Goal: Task Accomplishment & Management: Manage account settings

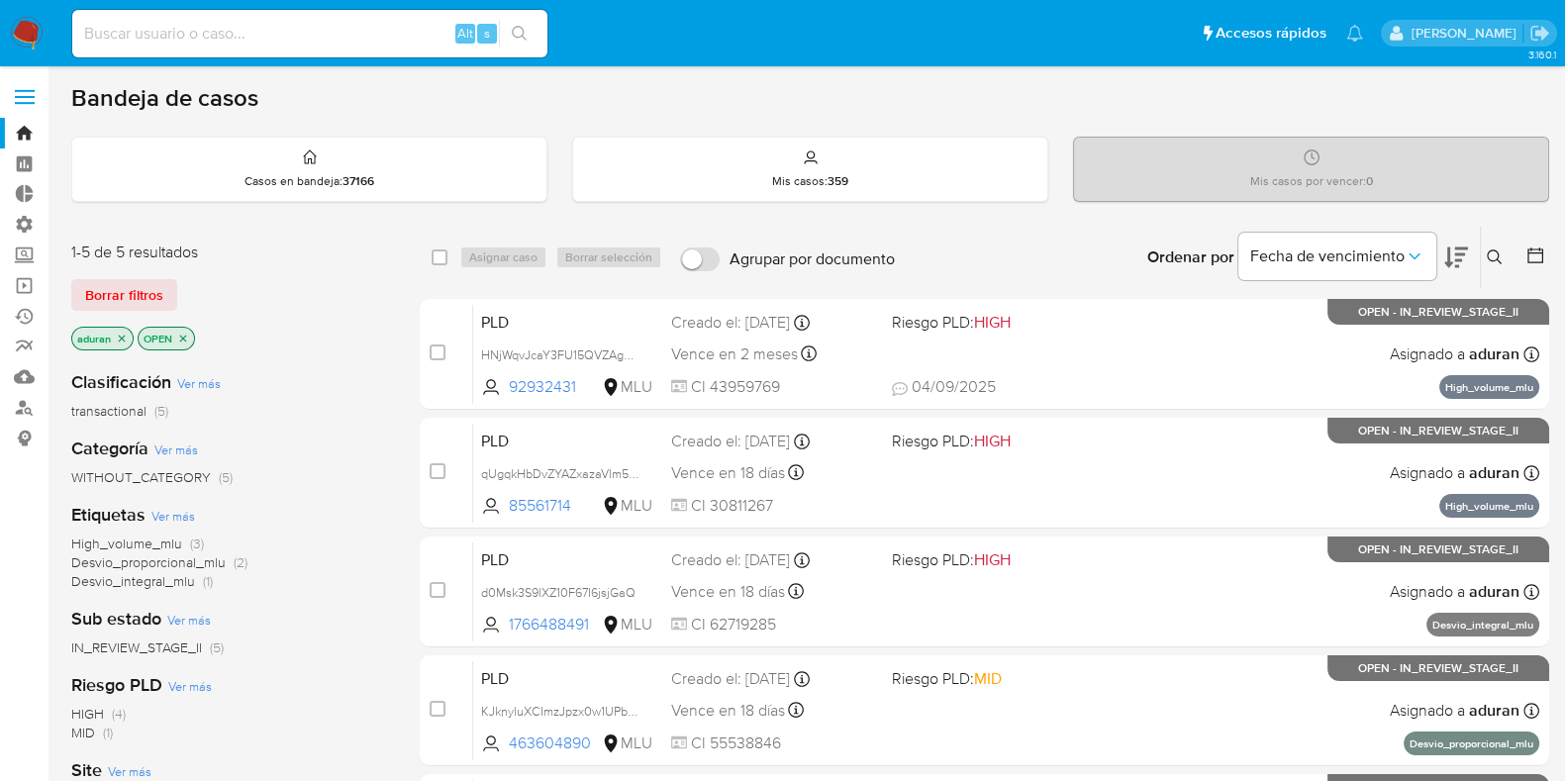
click at [1448, 250] on icon at bounding box center [1456, 257] width 24 height 21
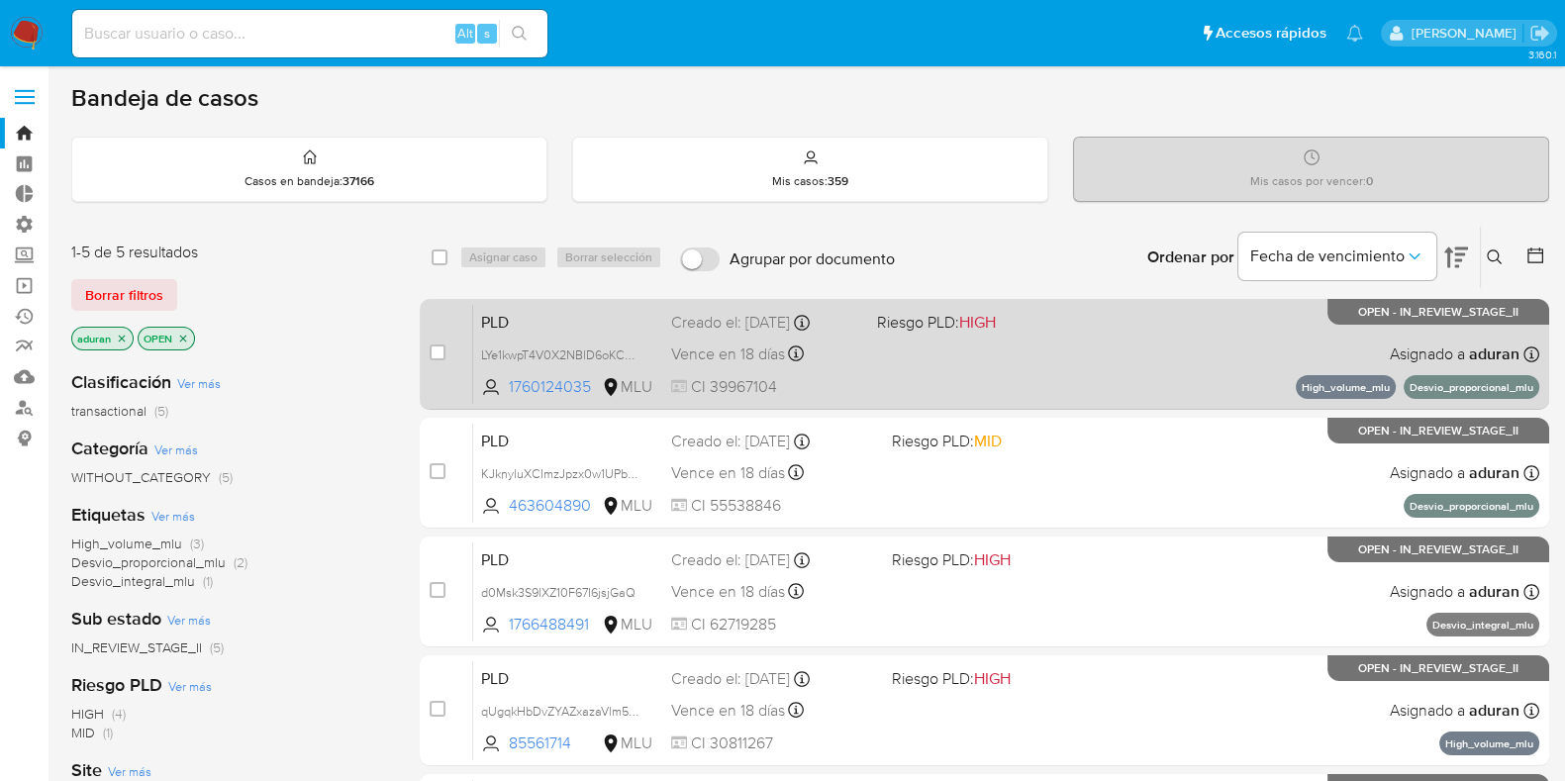
click at [1044, 386] on div "PLD LYe1kwpT4V0X2NBlD6oKCAmU 1760124035 MLU Riesgo PLD: HIGH Creado el: 12/07/2…" at bounding box center [1006, 354] width 1066 height 100
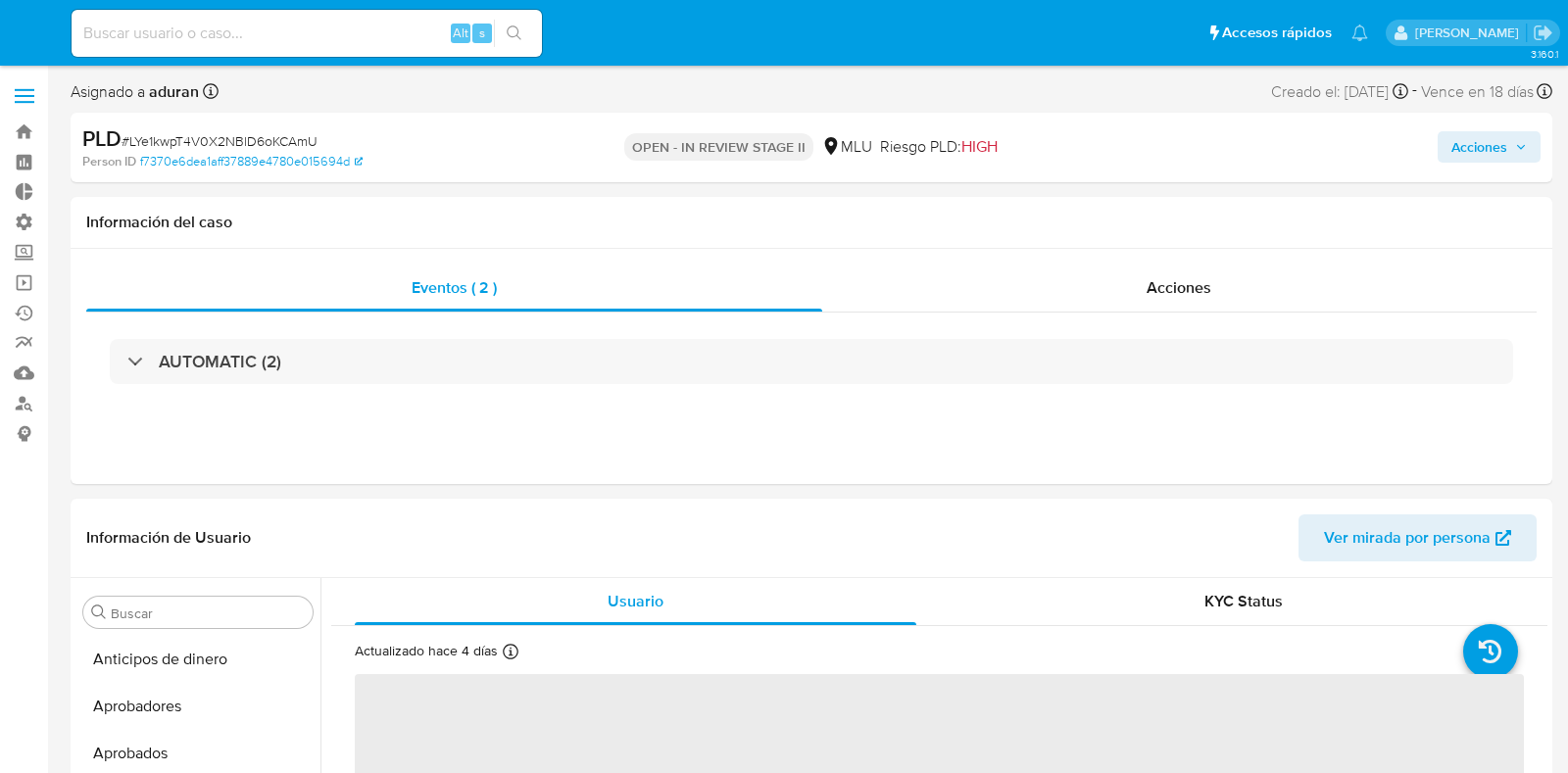
select select "10"
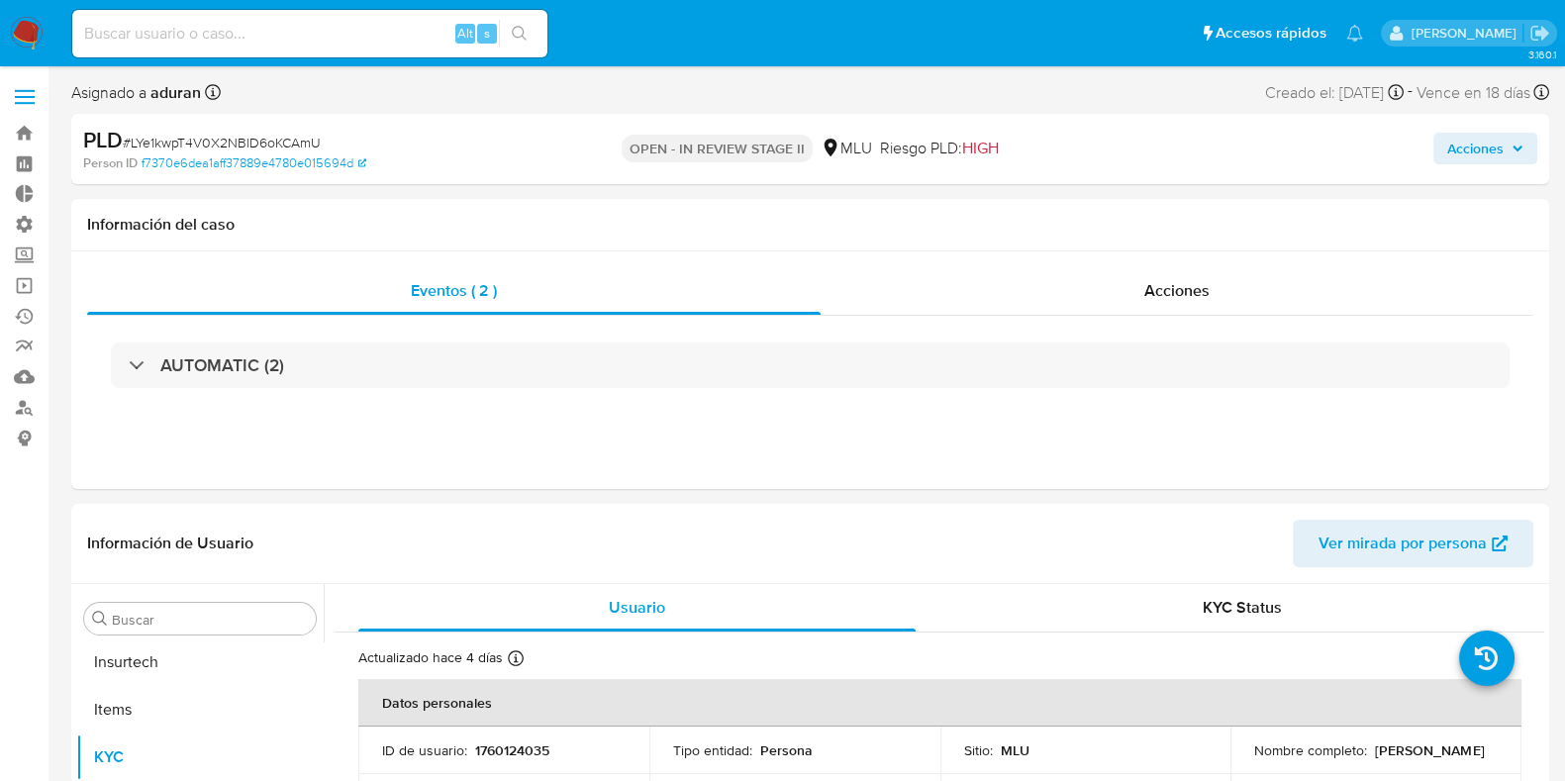
scroll to position [979, 0]
click at [284, 137] on span "# LYe1kwpT4V0X2NBlD6oKCAmU" at bounding box center [222, 143] width 198 height 20
copy span "LYe1kwpT4V0X2NBlD6oKCAmU"
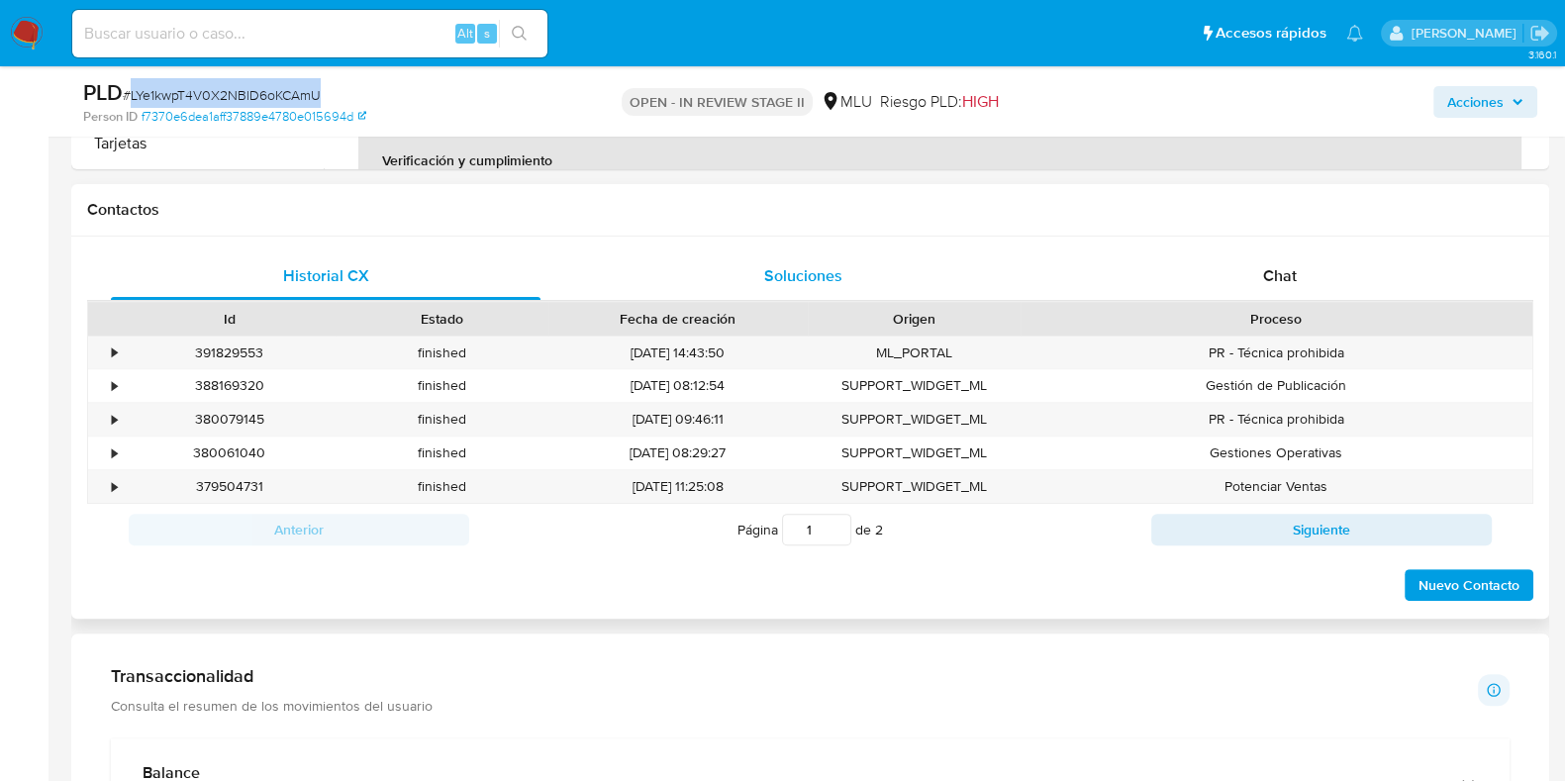
scroll to position [742, 0]
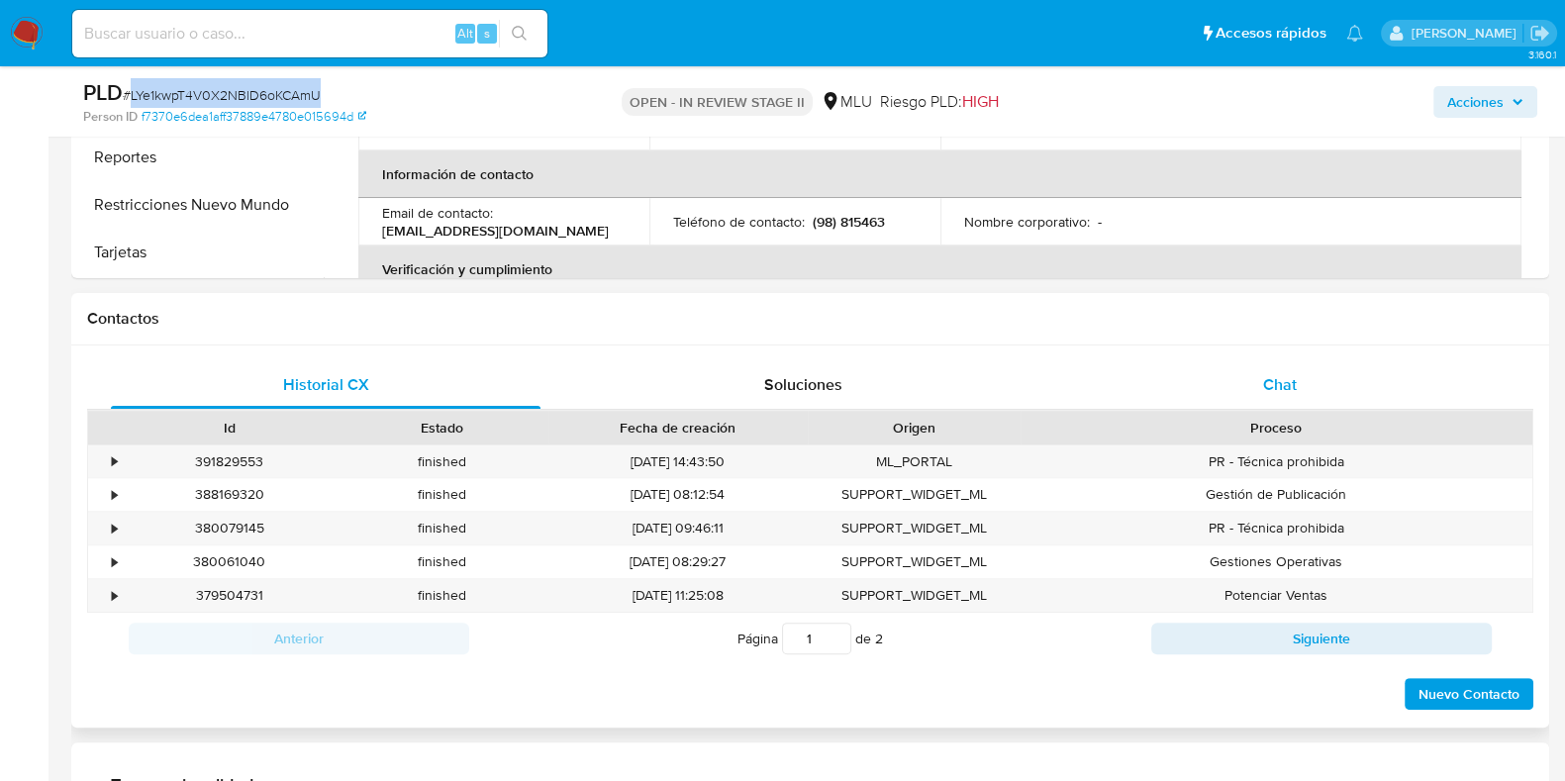
click at [1191, 362] on div "Chat" at bounding box center [1280, 385] width 430 height 48
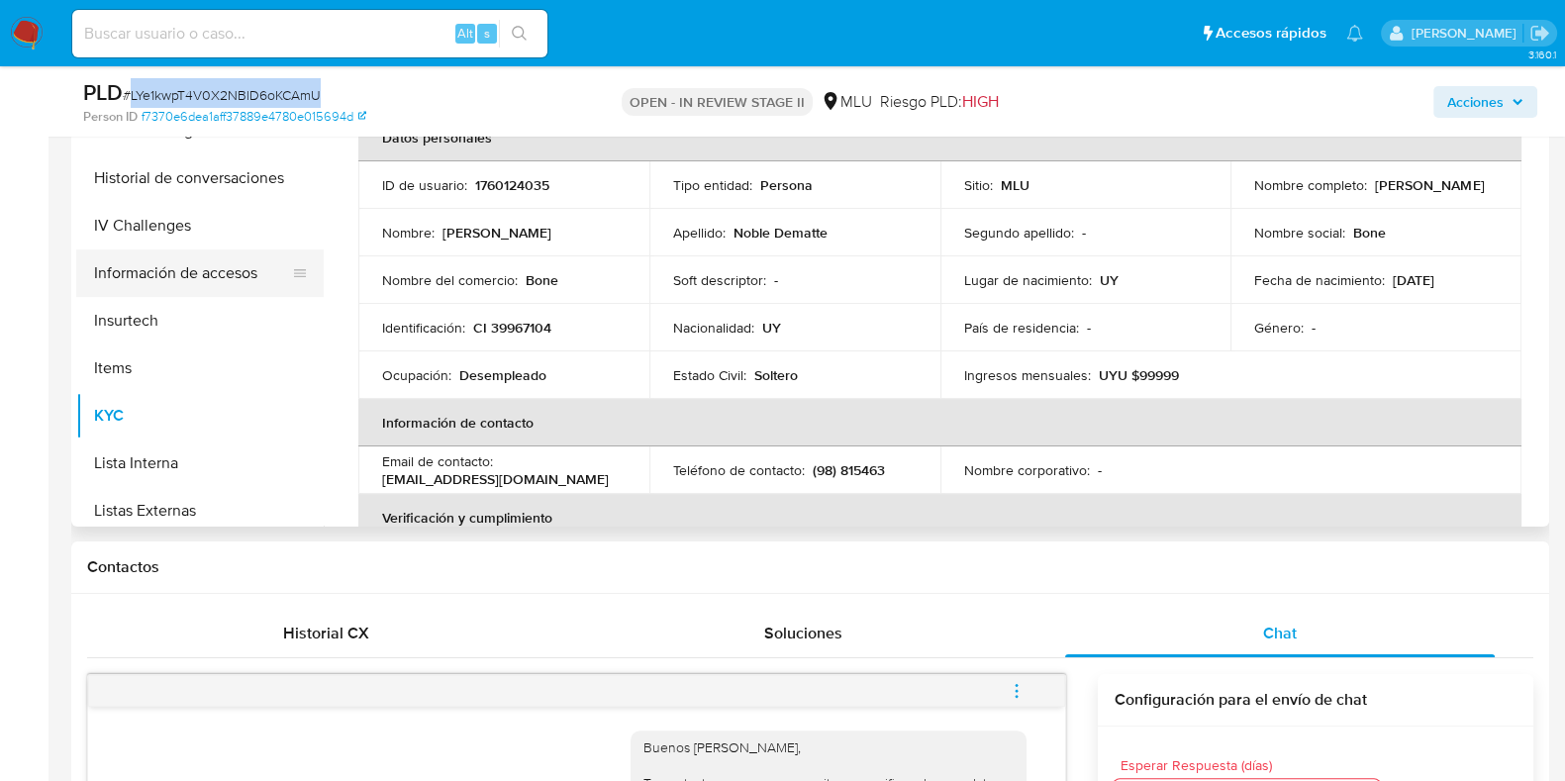
scroll to position [484, 0]
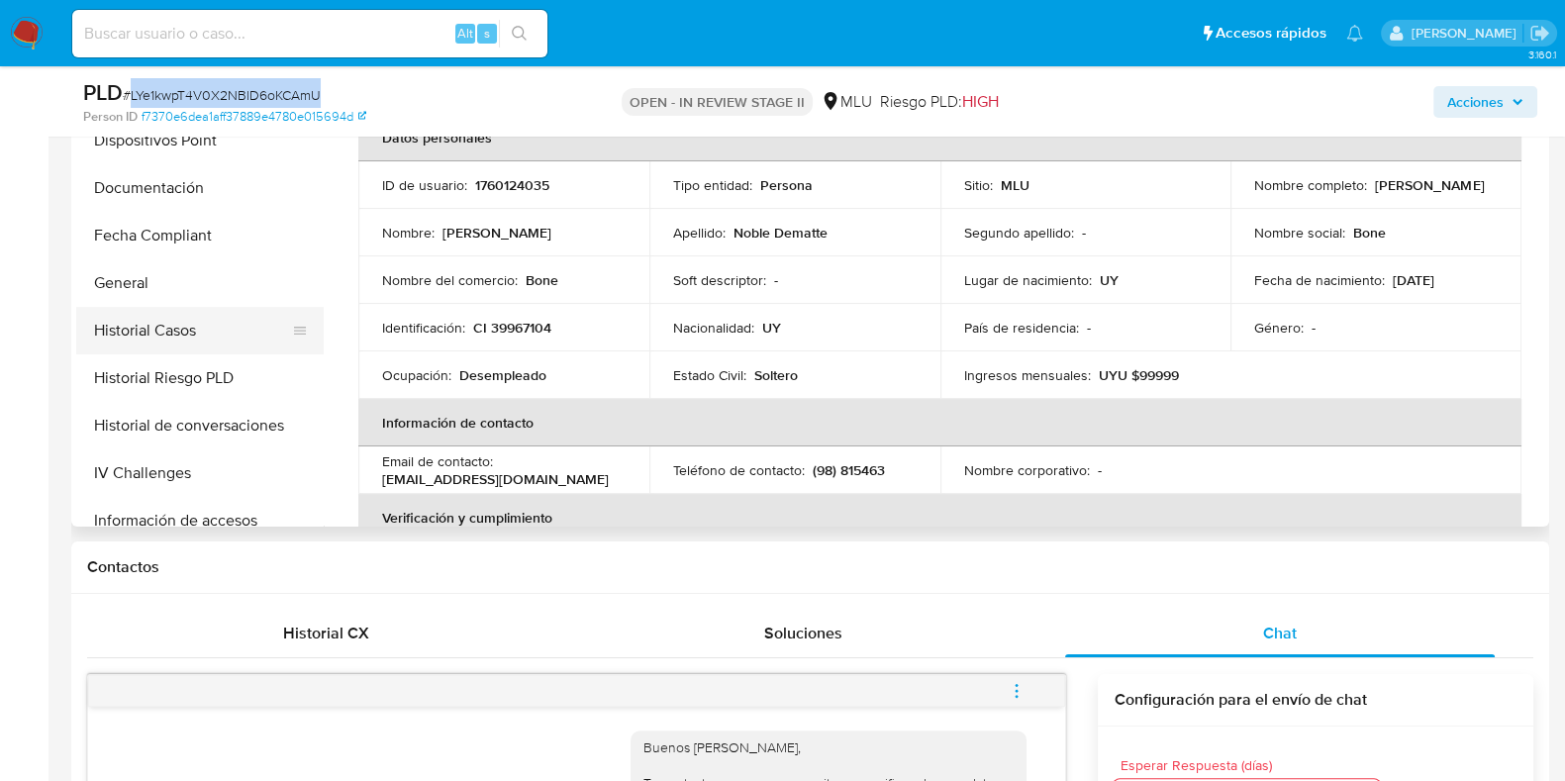
click at [185, 330] on button "Historial Casos" at bounding box center [192, 331] width 232 height 48
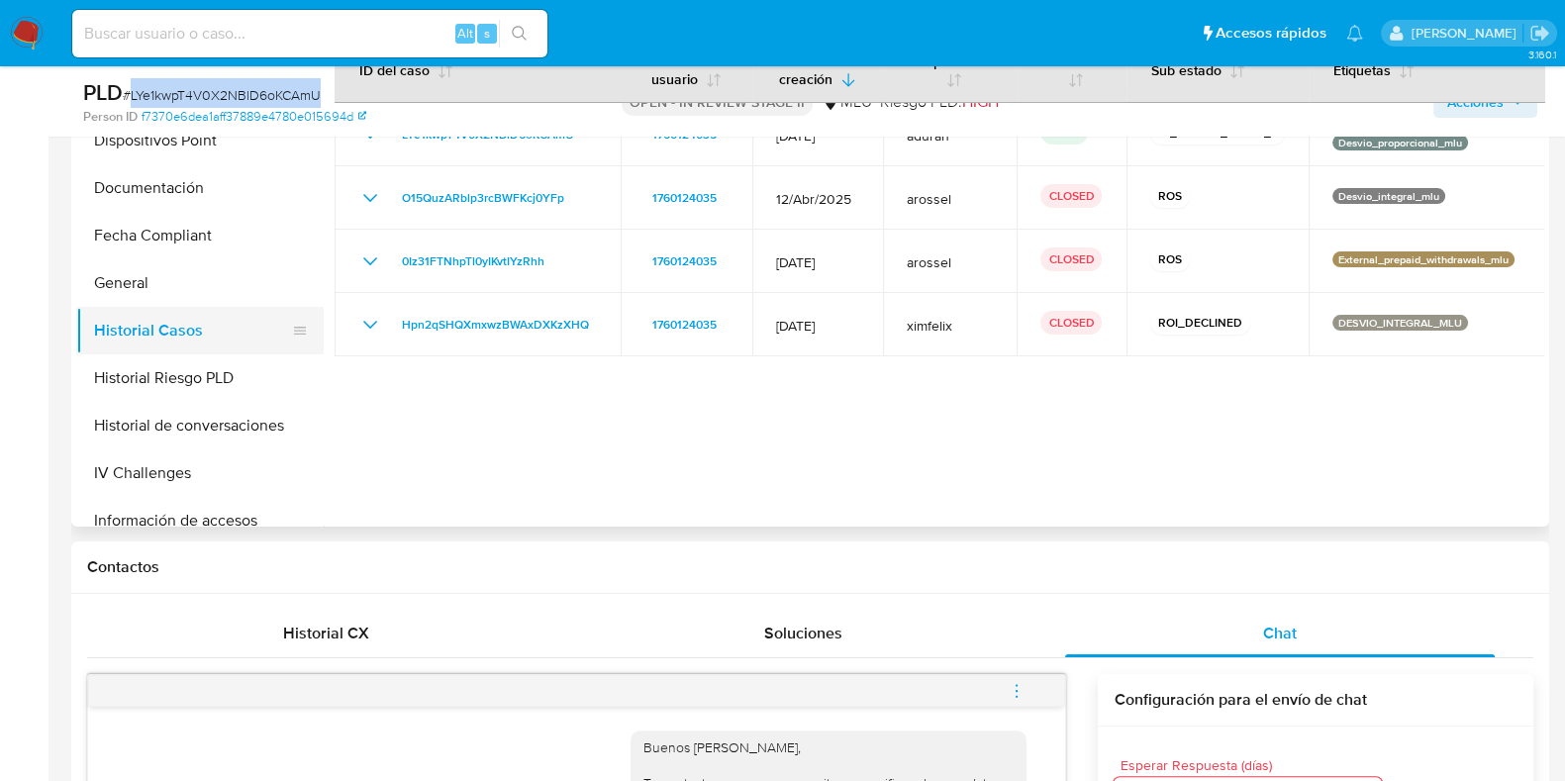
scroll to position [237, 0]
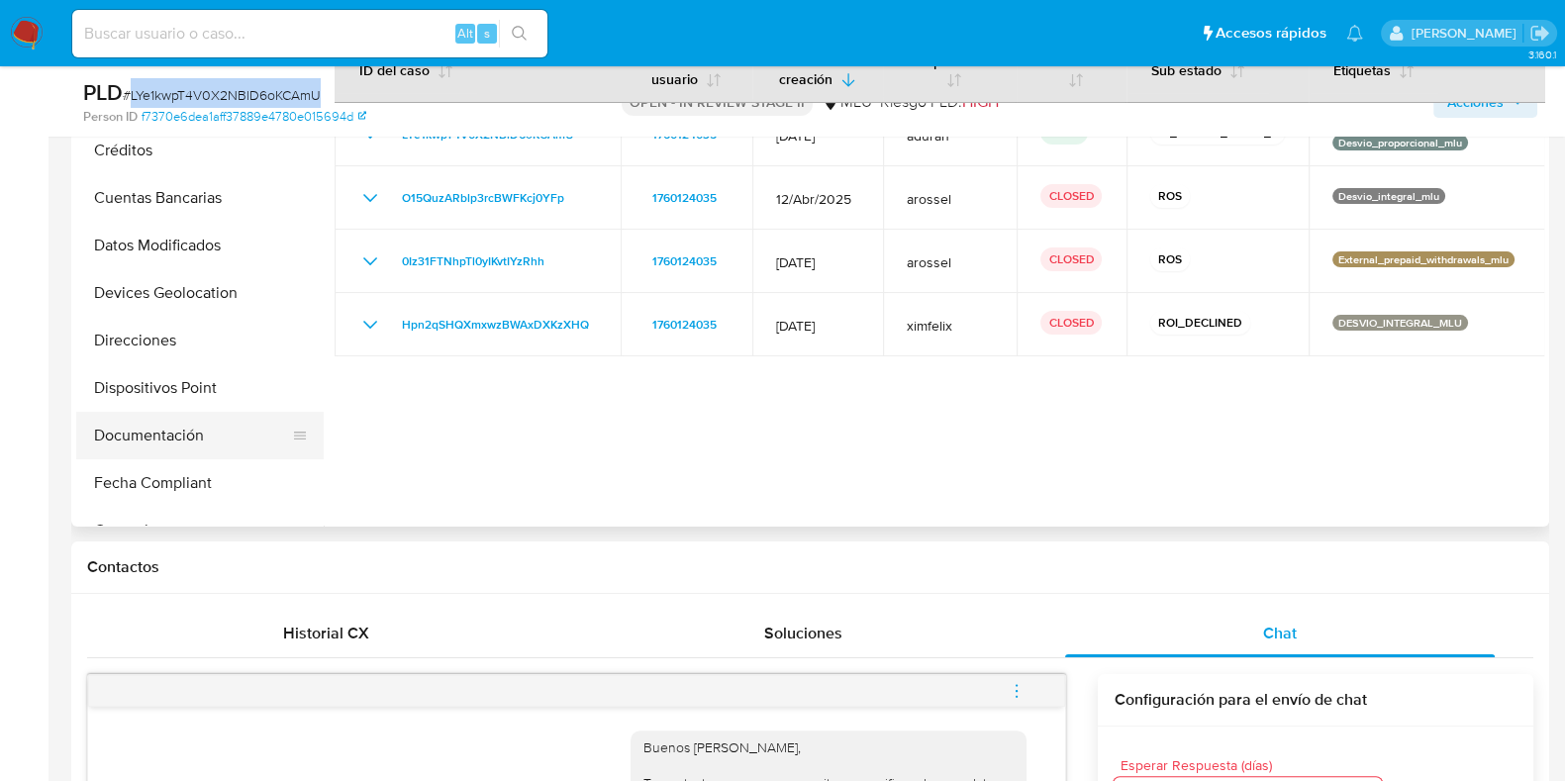
click at [198, 437] on button "Documentación" at bounding box center [192, 436] width 232 height 48
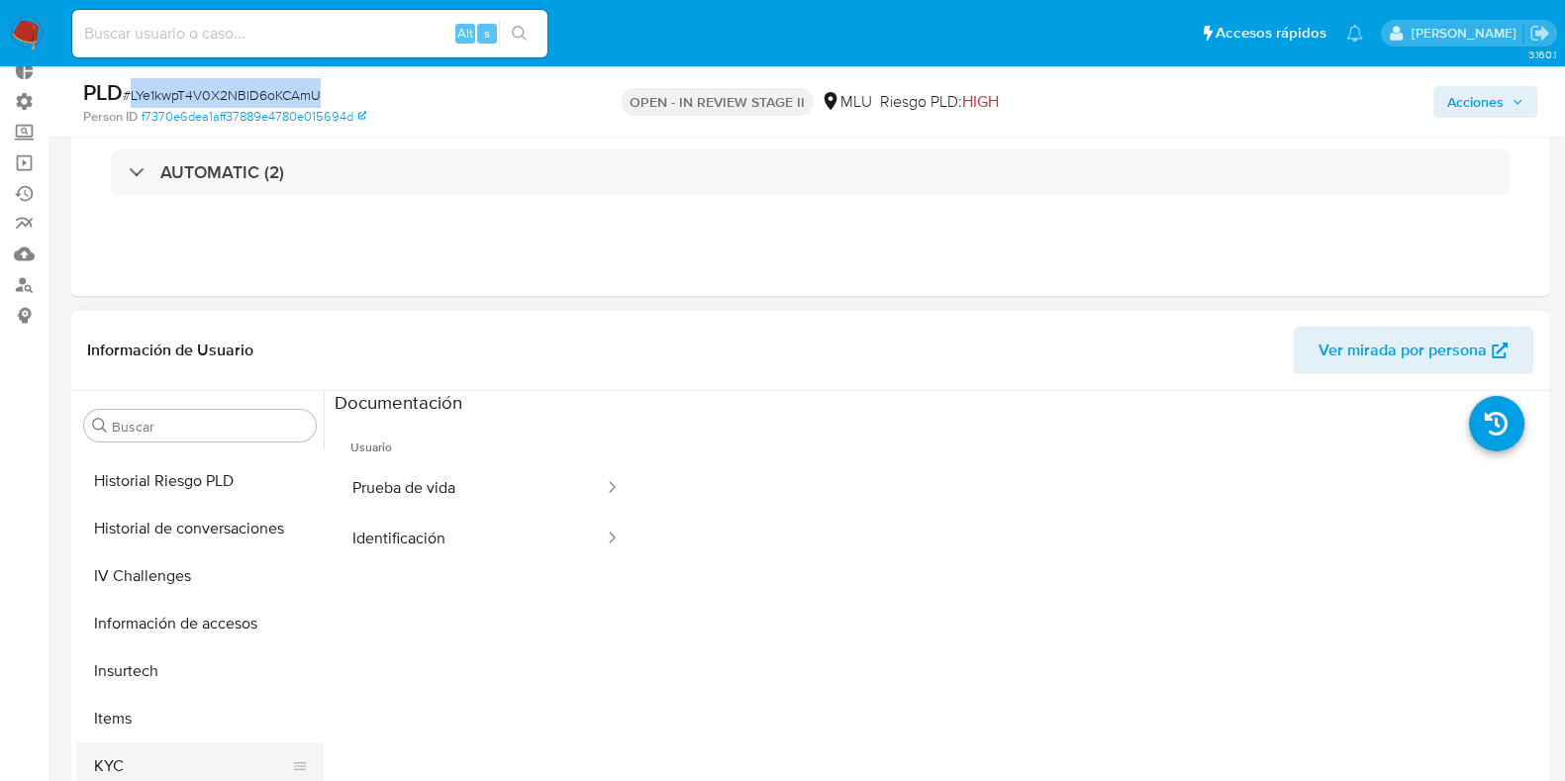
scroll to position [855, 0]
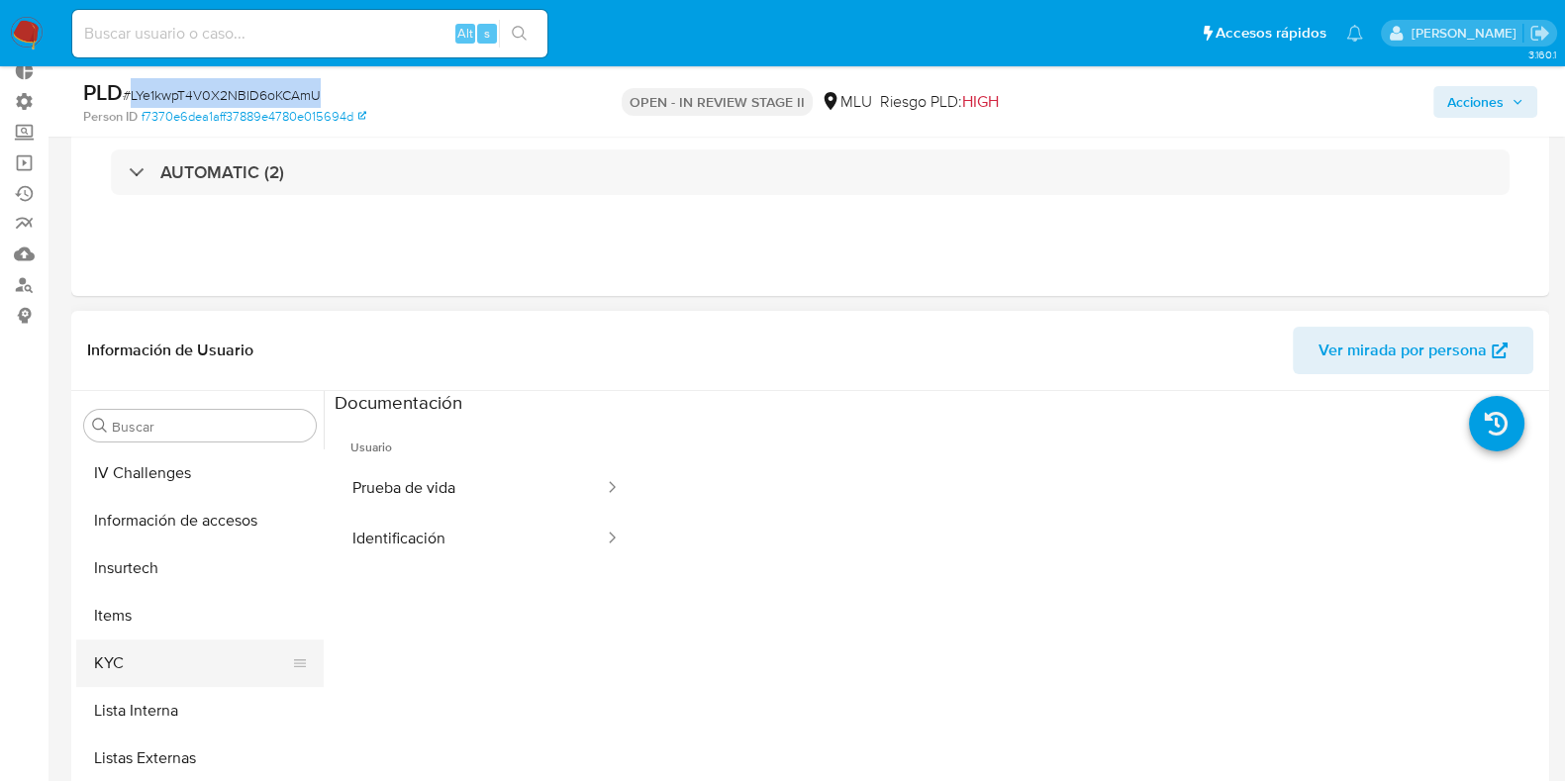
click at [158, 661] on button "KYC" at bounding box center [192, 663] width 232 height 48
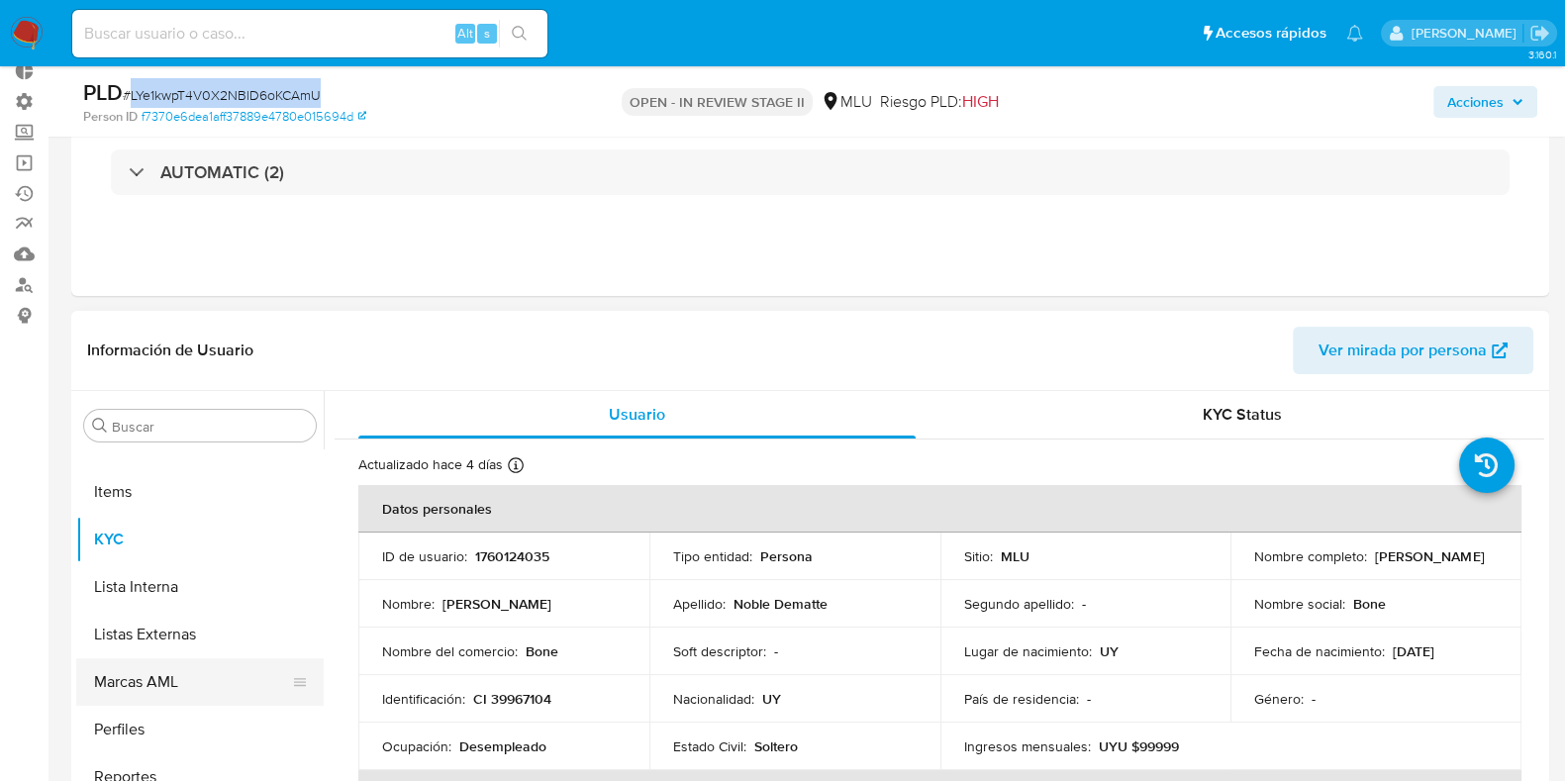
scroll to position [246, 0]
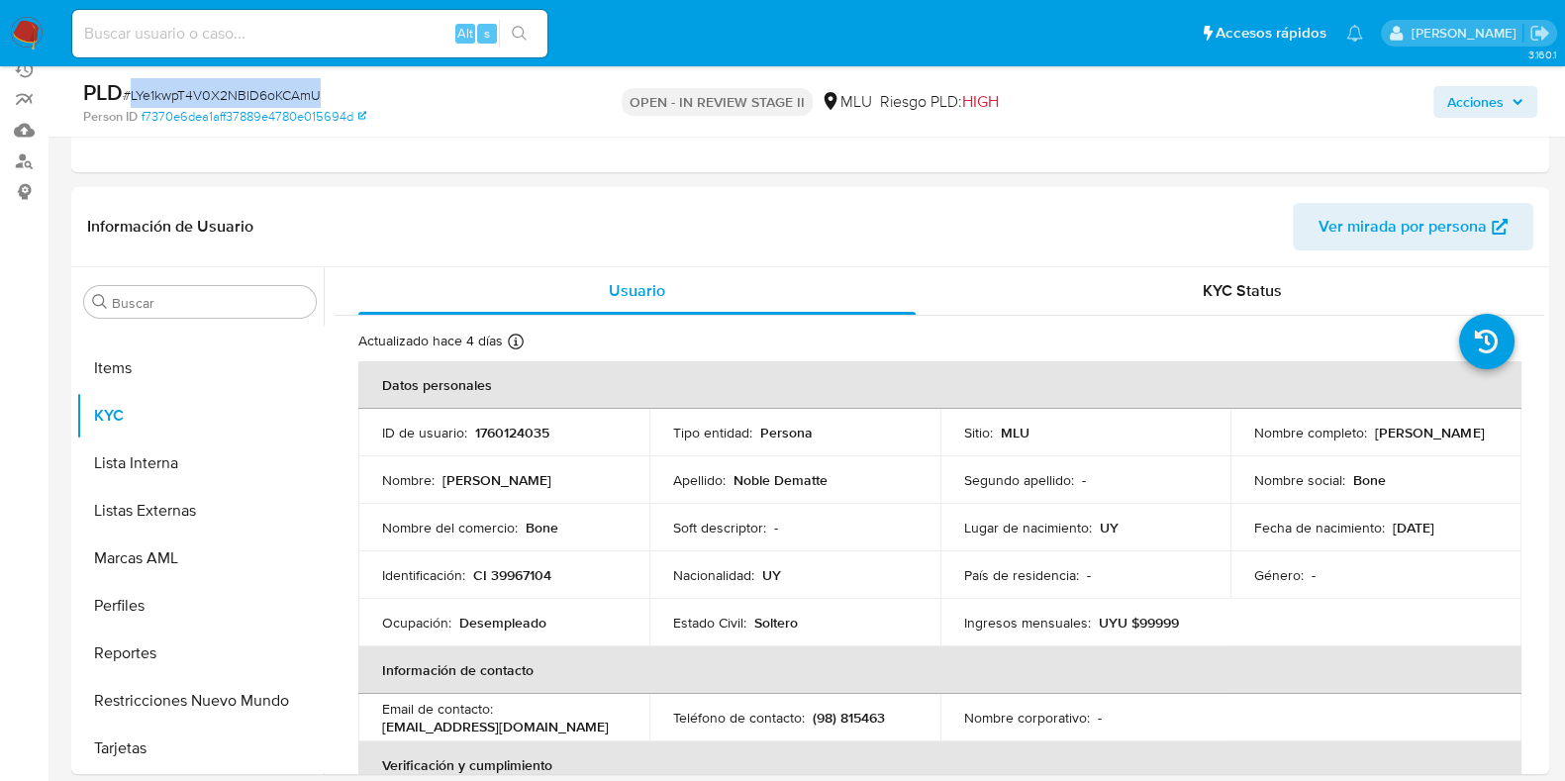
click at [1492, 86] on span "Acciones" at bounding box center [1475, 102] width 56 height 32
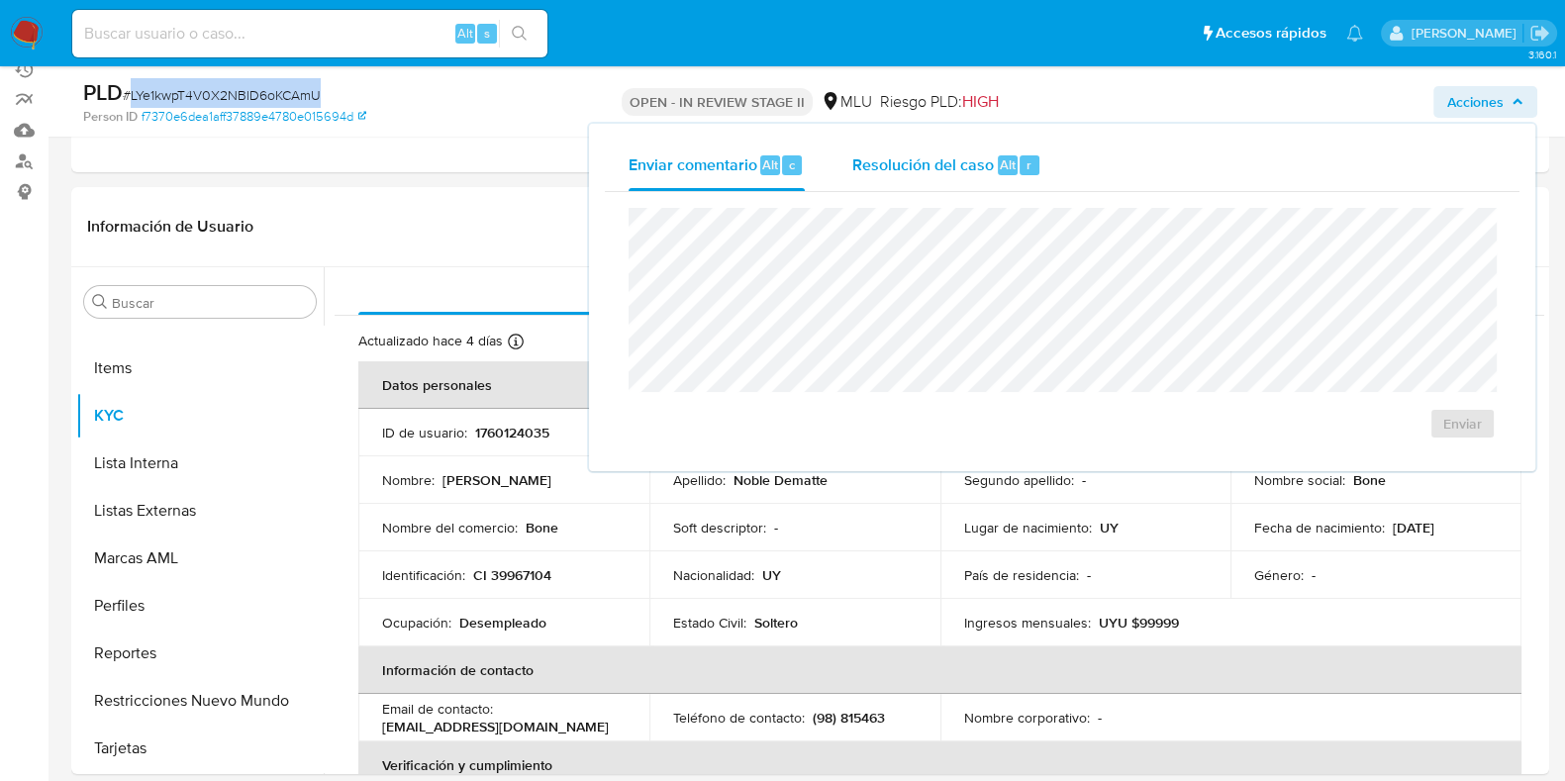
click at [926, 173] on div "Resolución del caso Alt r" at bounding box center [946, 165] width 189 height 51
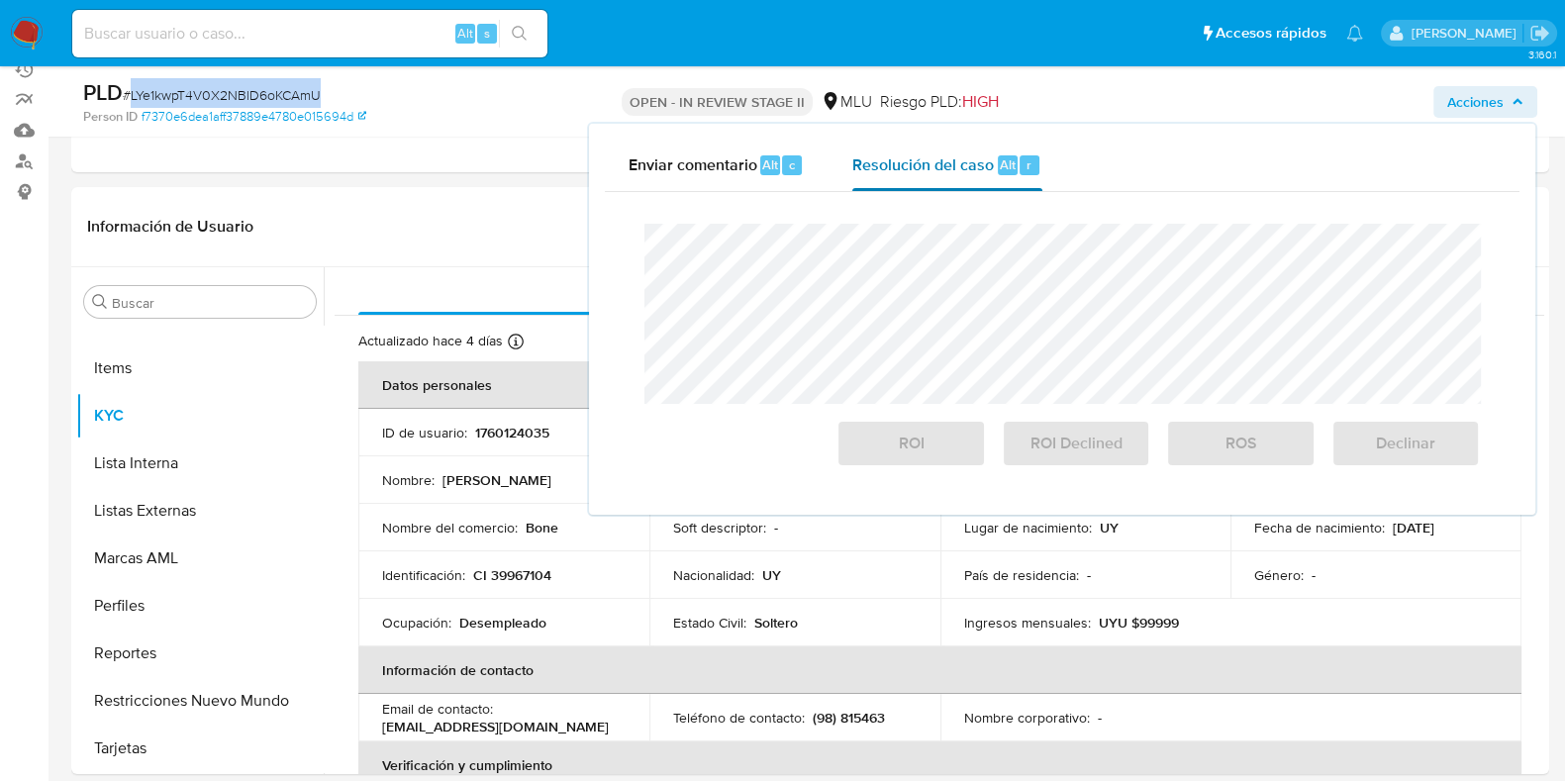
click at [926, 173] on span "Resolución del caso" at bounding box center [923, 163] width 142 height 23
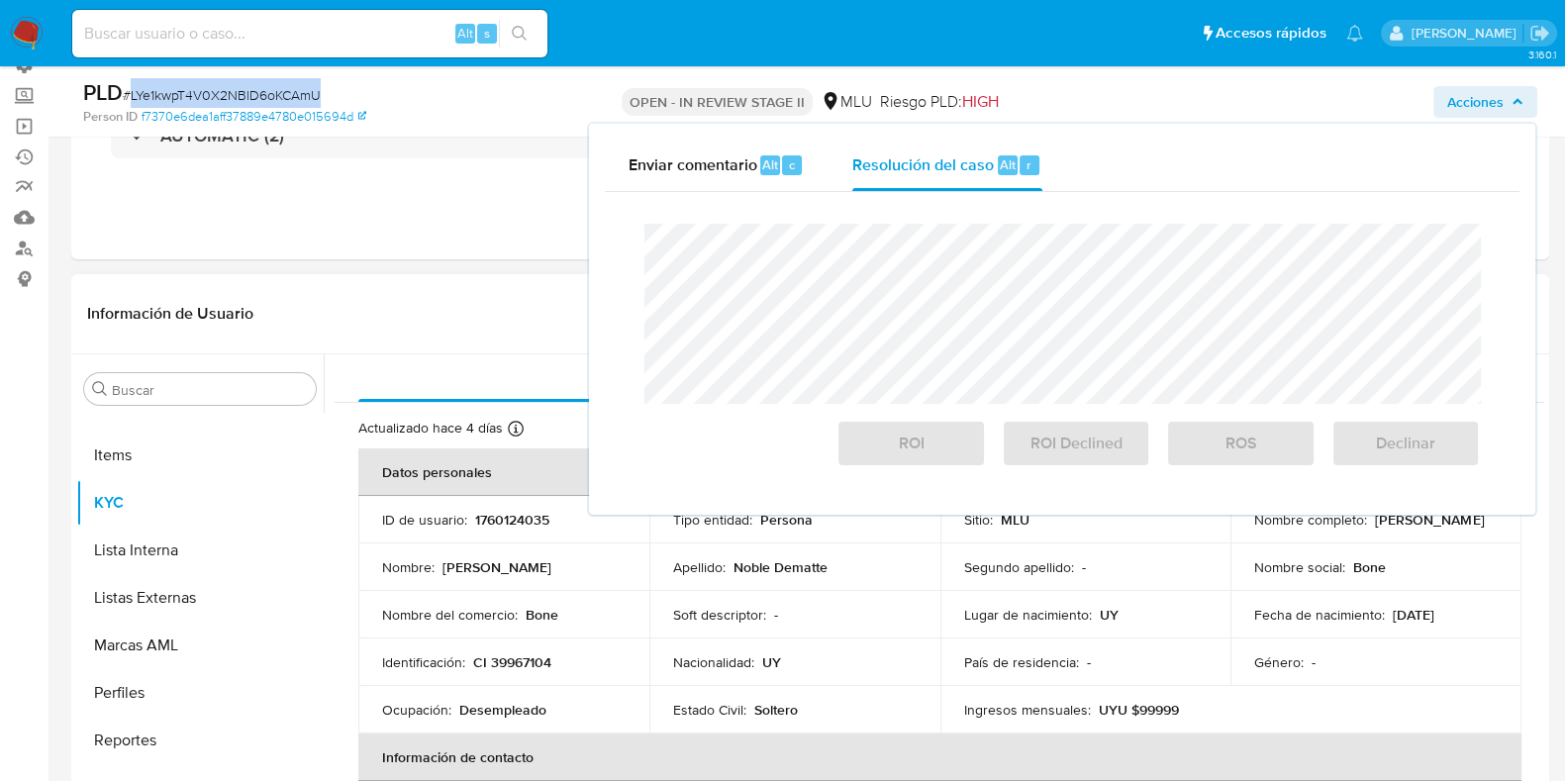
scroll to position [123, 0]
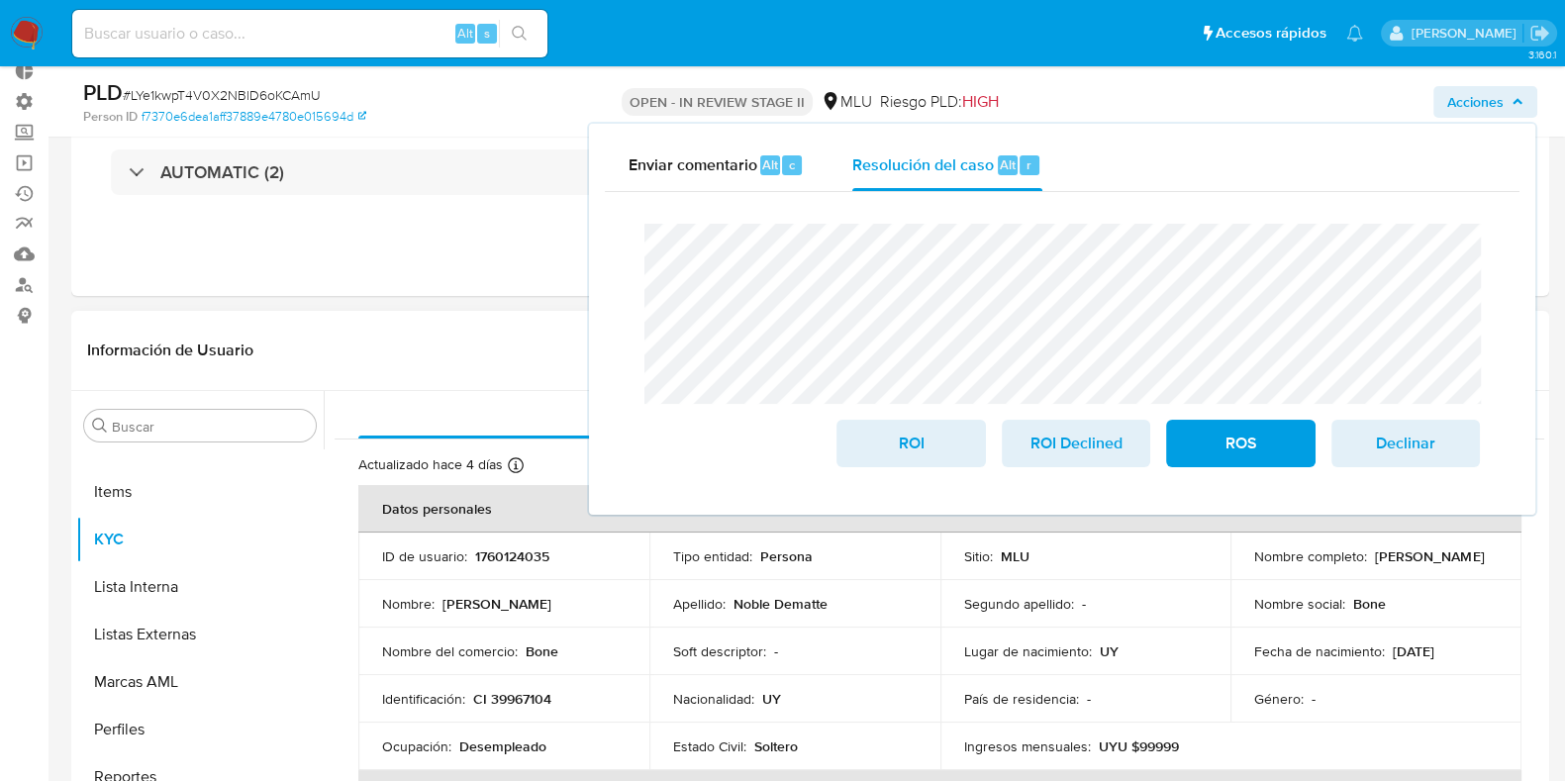
click at [1102, 661] on td "Lugar de nacimiento : UY" at bounding box center [1085, 651] width 291 height 48
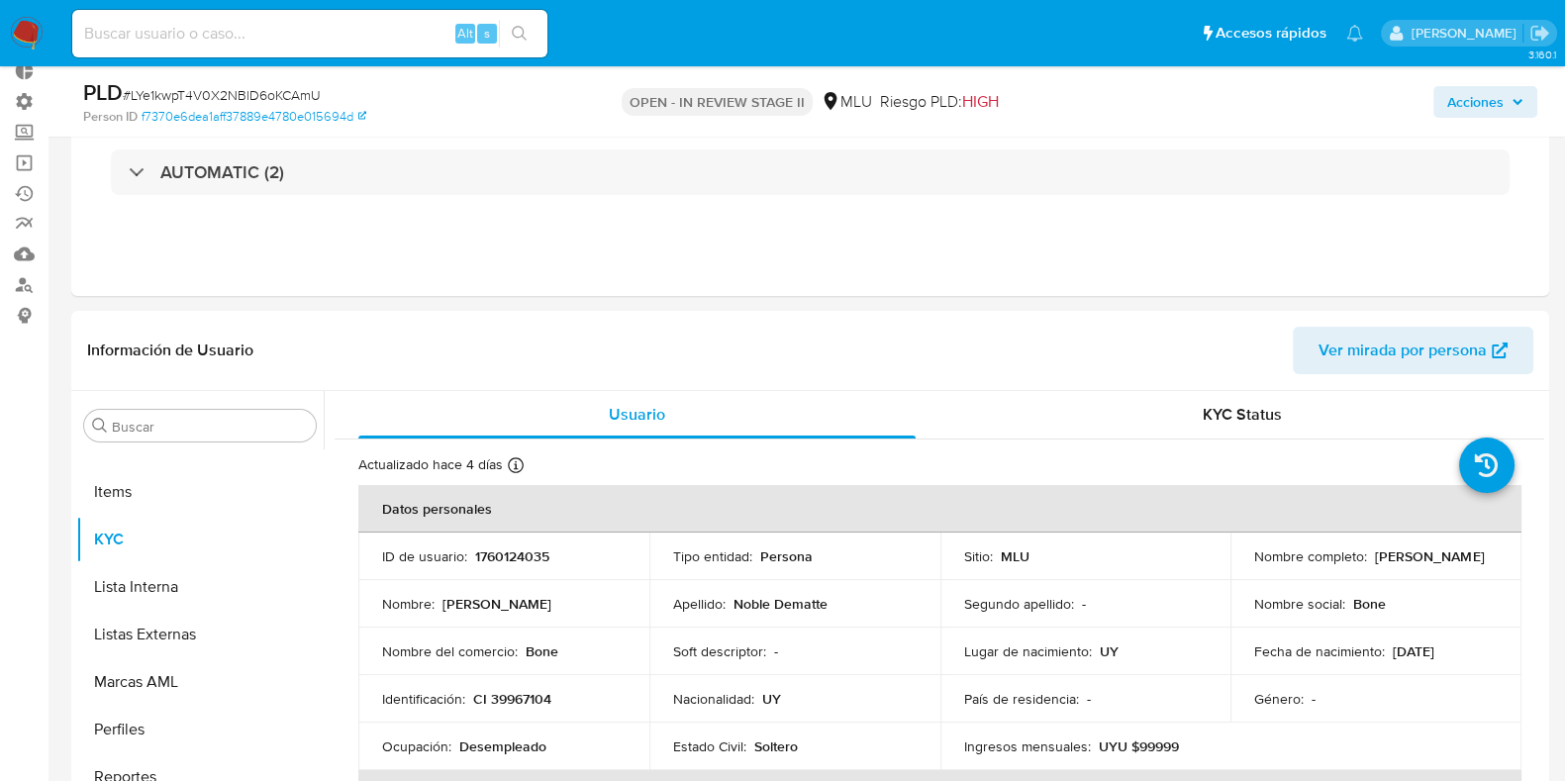
click at [1440, 101] on button "Acciones" at bounding box center [1485, 102] width 104 height 32
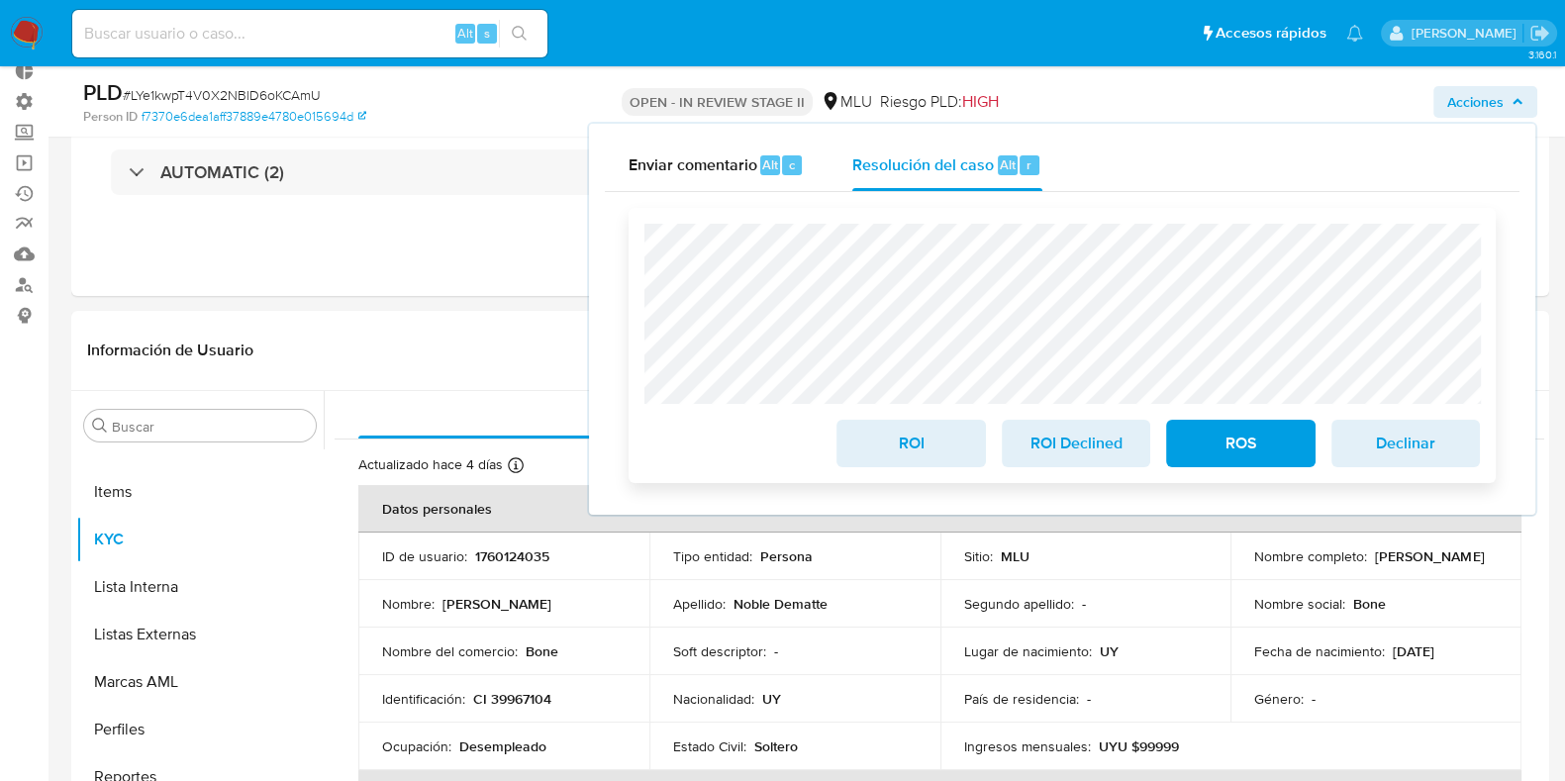
click at [1070, 457] on span "ROI Declined" at bounding box center [1075, 444] width 97 height 44
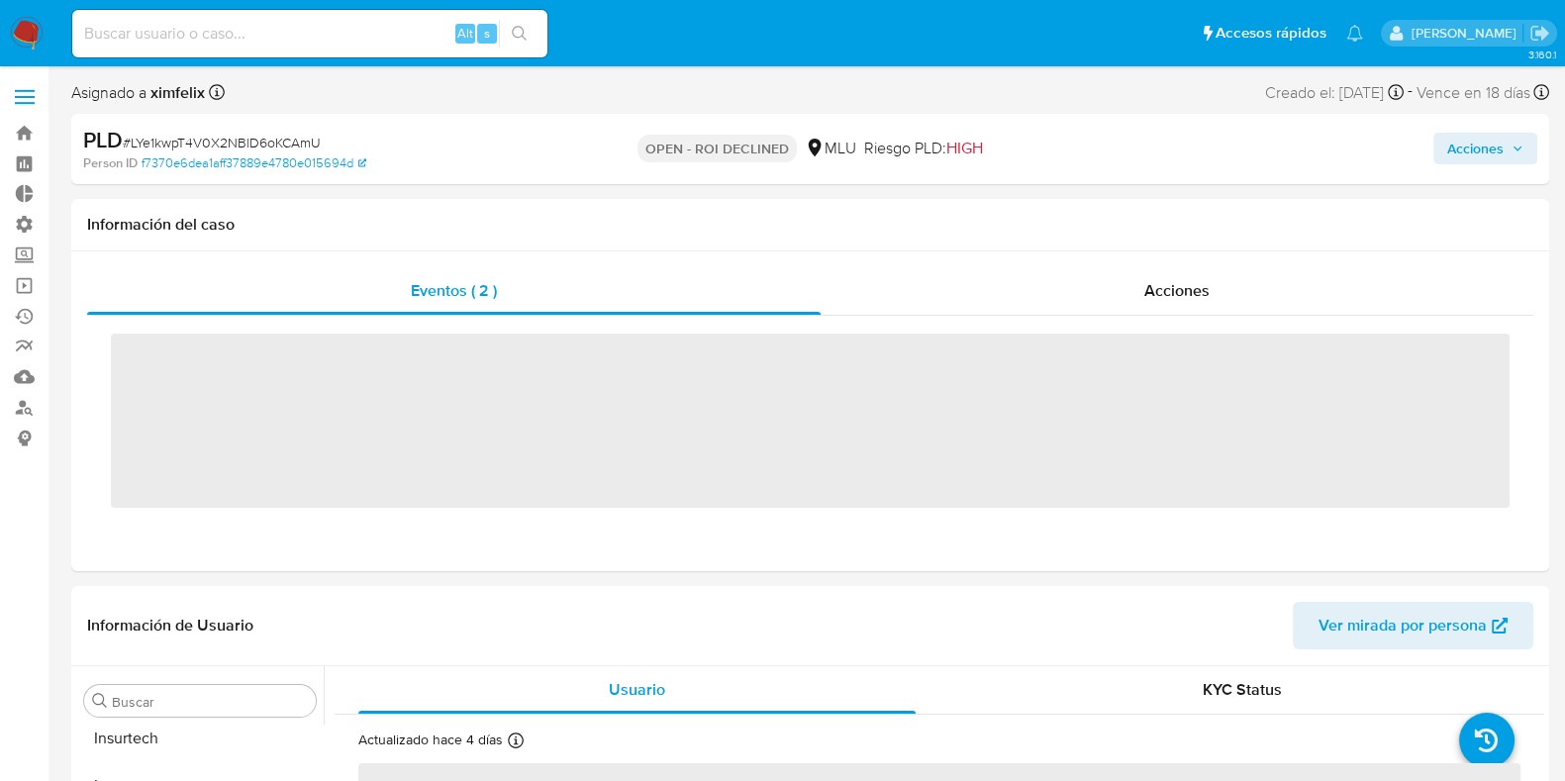
scroll to position [979, 0]
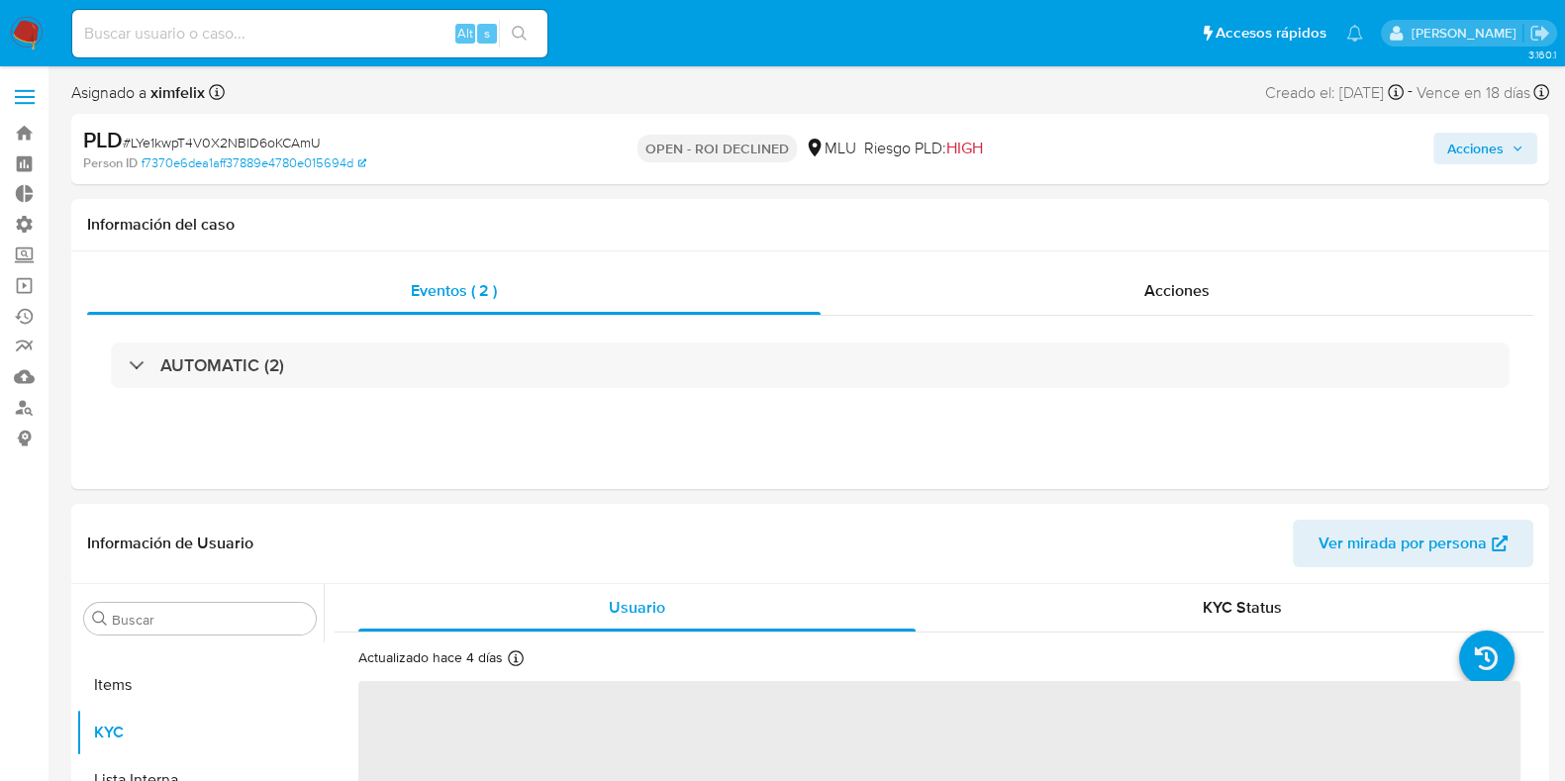
select select "10"
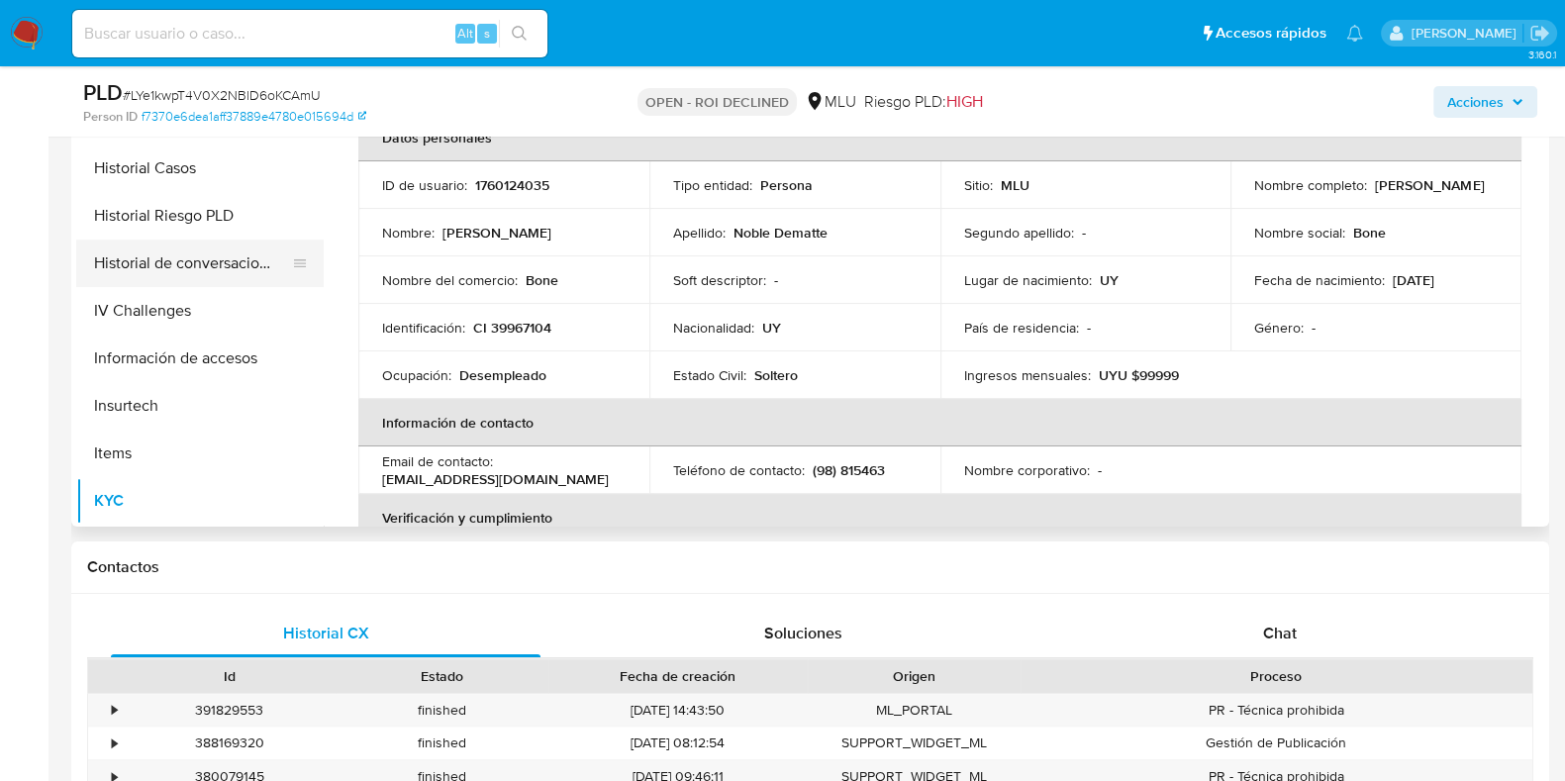
scroll to position [608, 0]
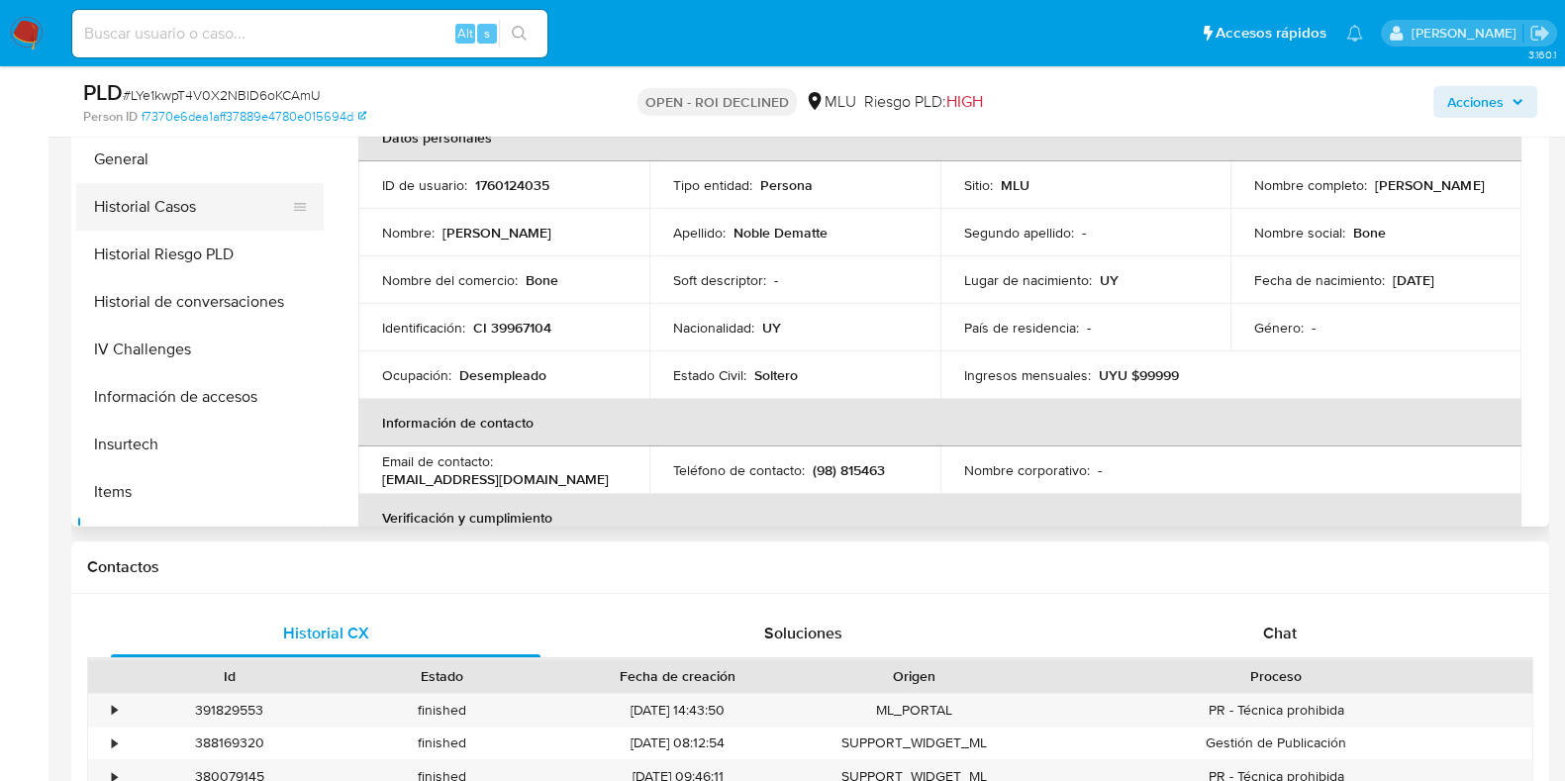
click at [162, 203] on button "Historial Casos" at bounding box center [192, 207] width 232 height 48
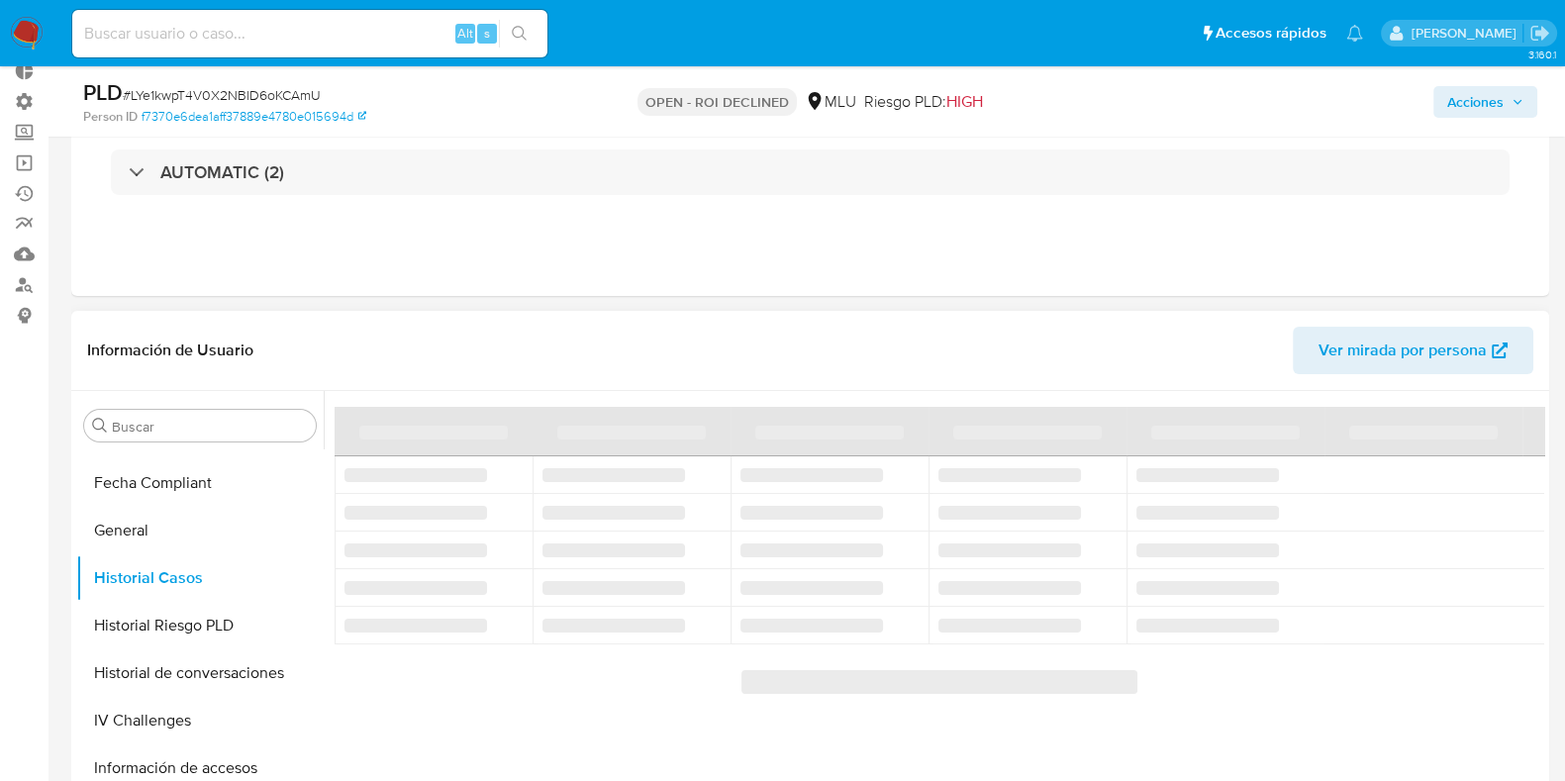
scroll to position [246, 0]
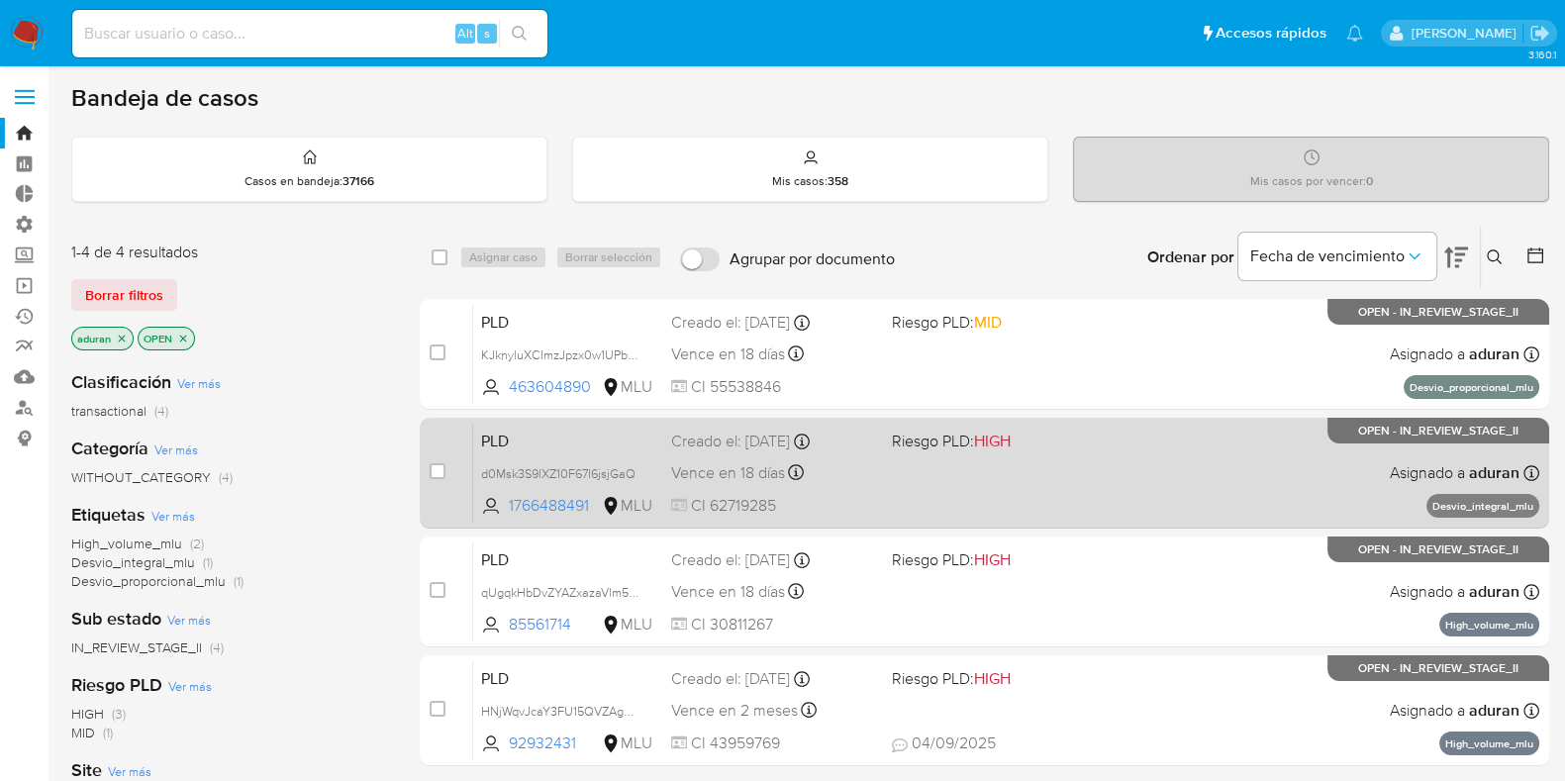
click at [1031, 451] on div "PLD d0Msk3S9lXZ10F67I6jsjGaQ 1766488491 MLU Riesgo PLD: HIGH Creado el: 12/07/2…" at bounding box center [1006, 473] width 1066 height 100
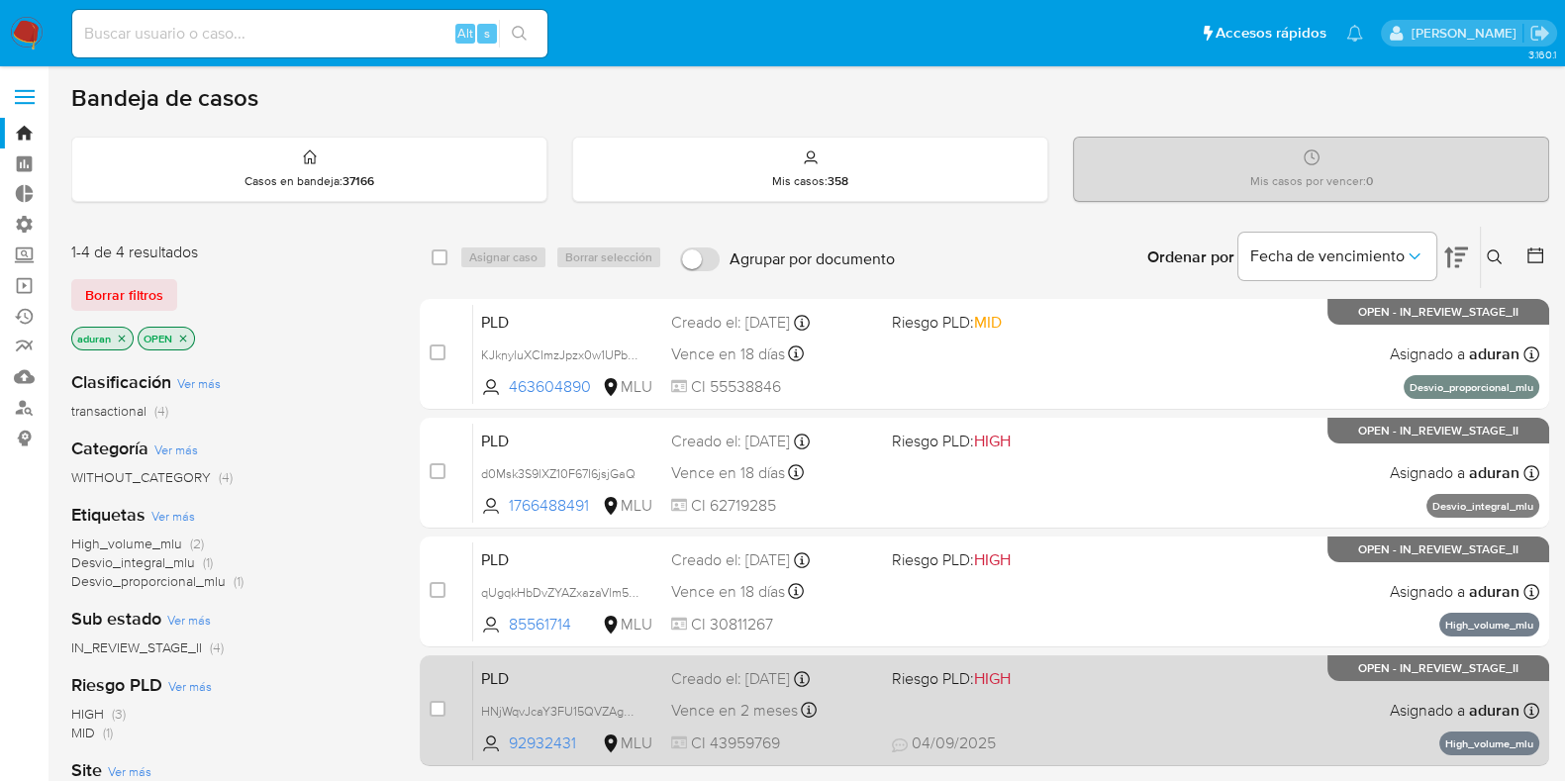
click at [1082, 693] on div "PLD HNjWqvJcaY3FU15QVZAgosby 92932431 MLU Riesgo PLD: HIGH Creado el: 12/08/202…" at bounding box center [1006, 710] width 1066 height 100
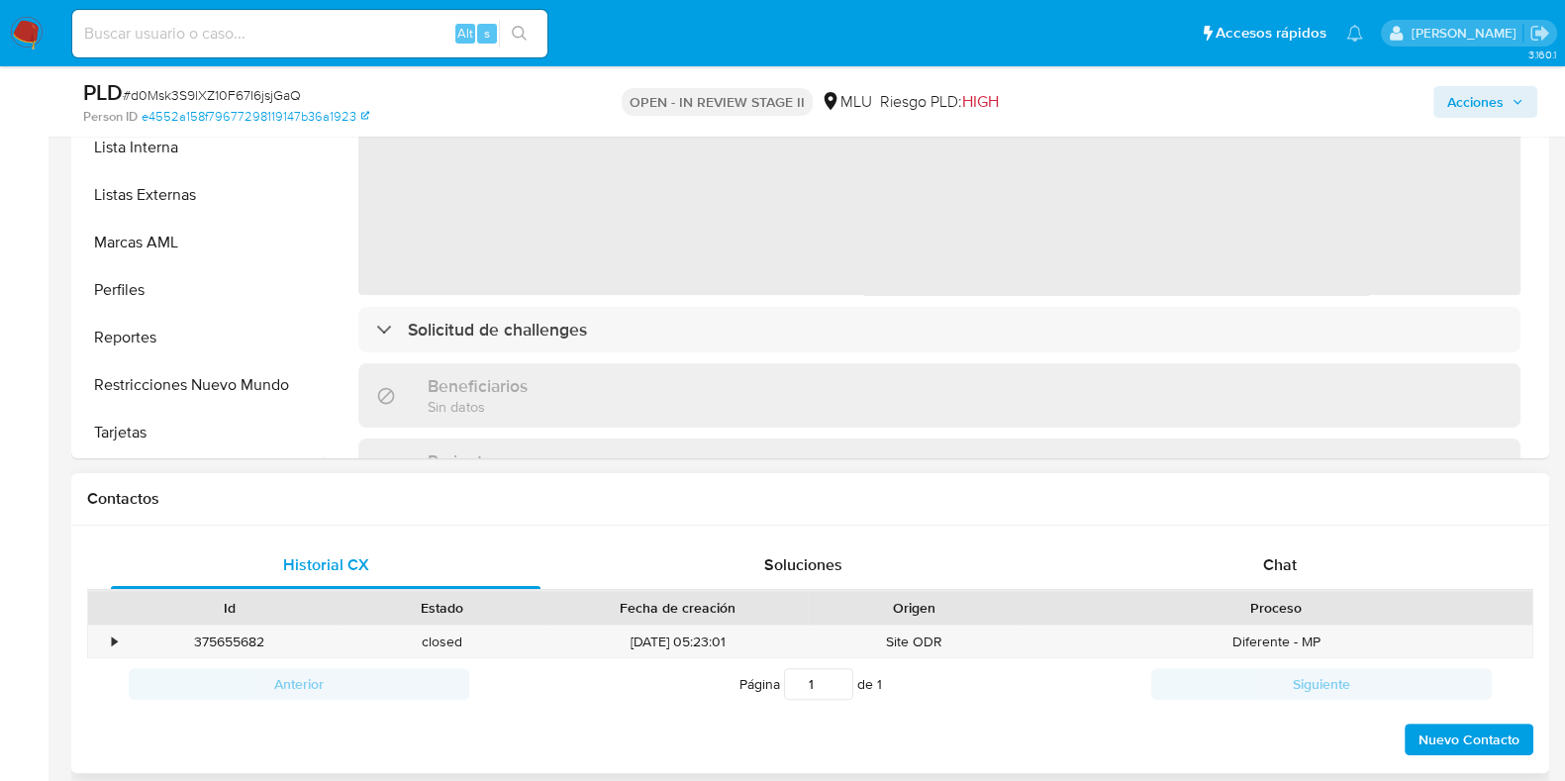
scroll to position [619, 0]
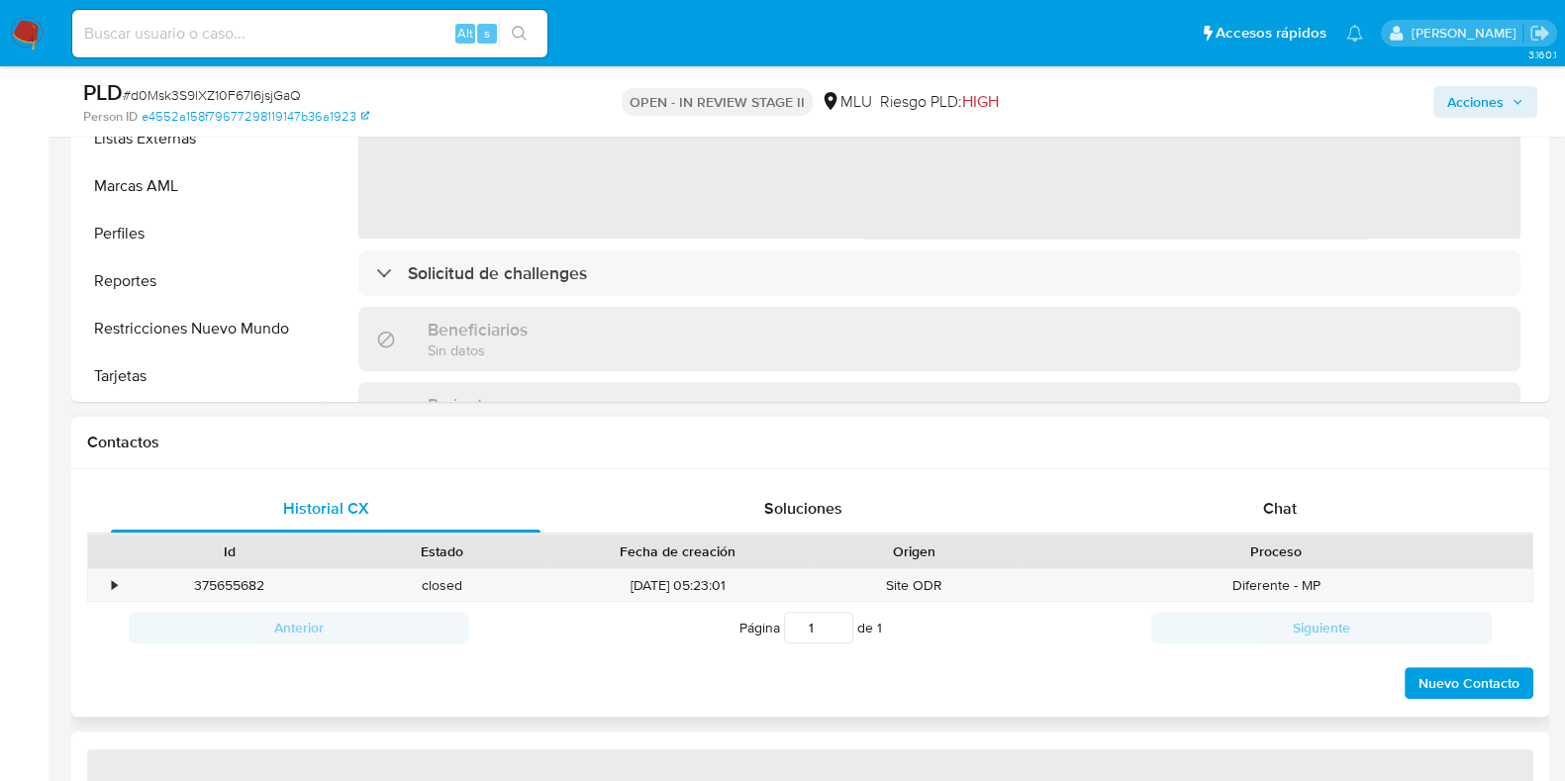
select select "10"
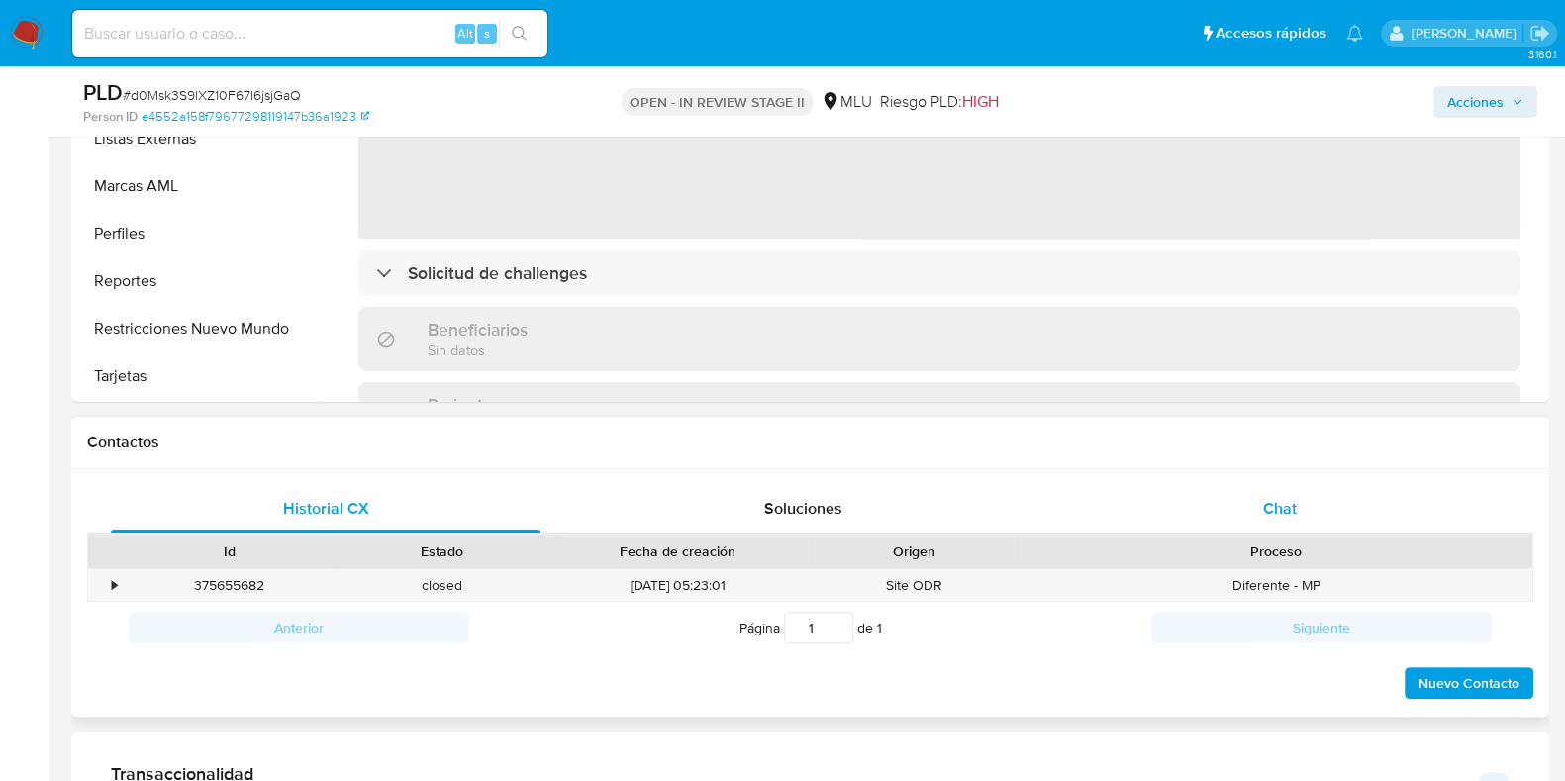
click at [1249, 494] on div "Chat" at bounding box center [1280, 509] width 430 height 48
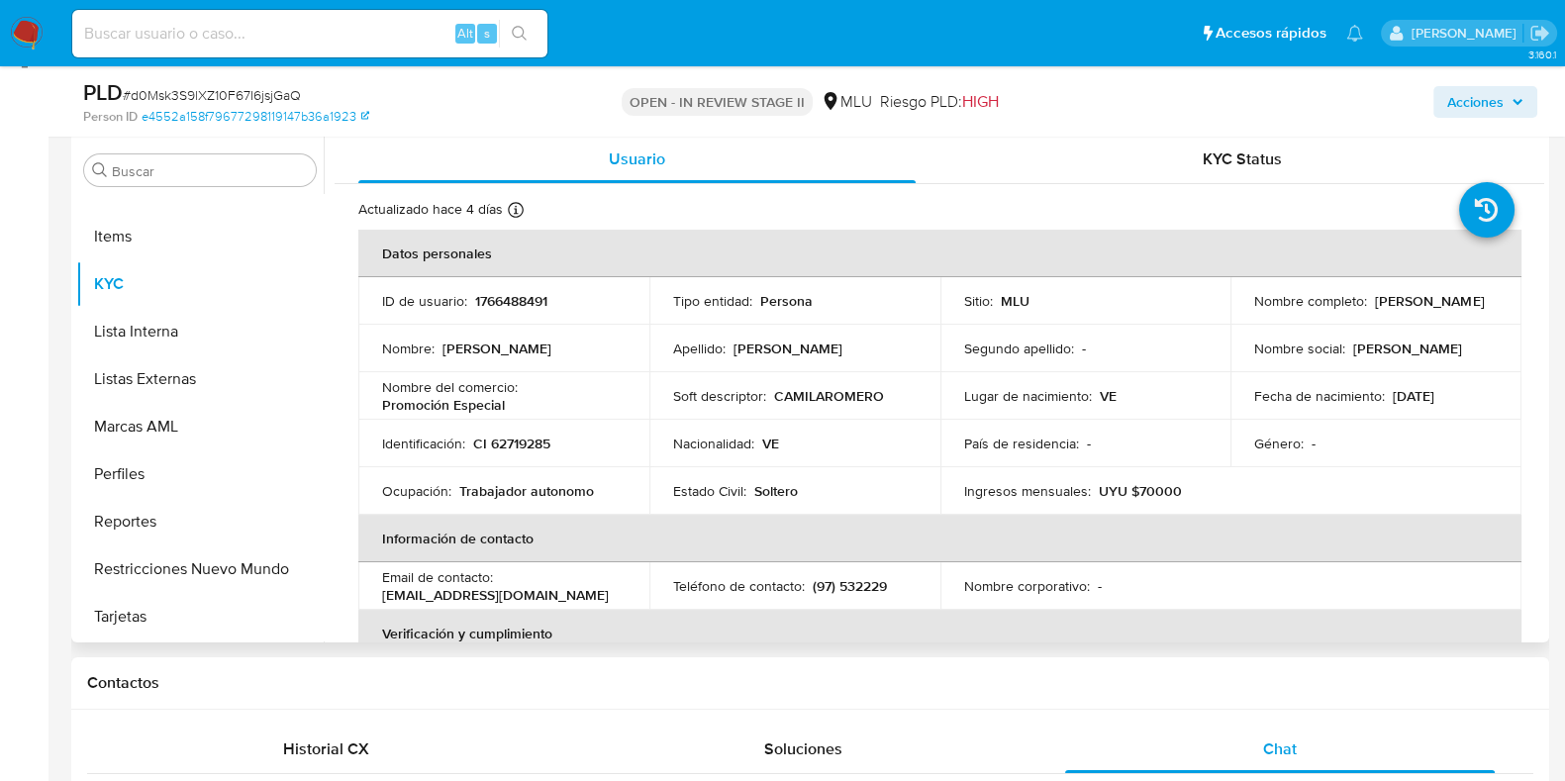
scroll to position [371, 0]
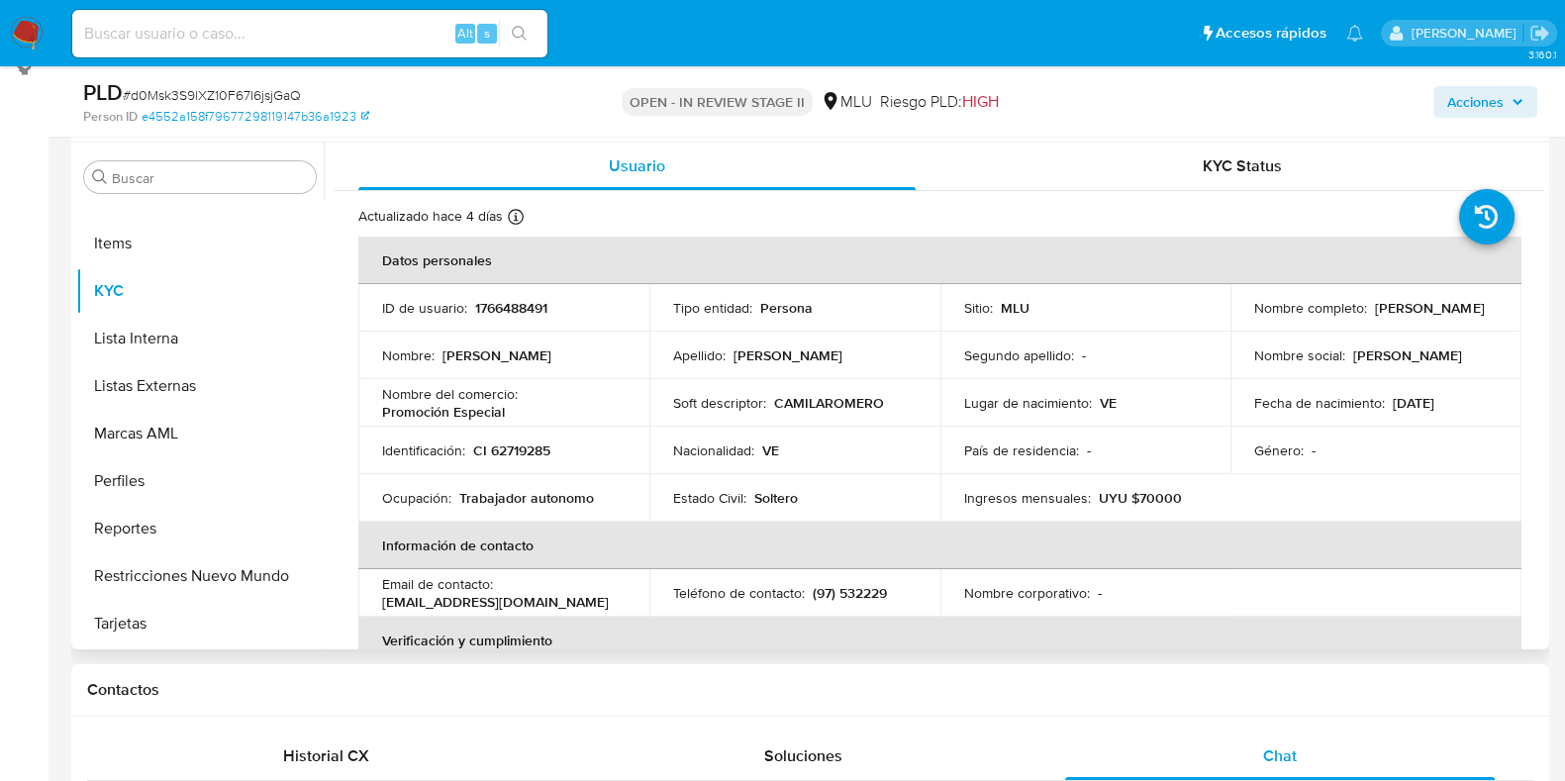
drag, startPoint x: 1440, startPoint y: 316, endPoint x: 1494, endPoint y: 330, distance: 56.2
click at [1496, 330] on td "Nombre completo : Jose Manuel Acosta Linares" at bounding box center [1375, 308] width 291 height 48
drag, startPoint x: 1468, startPoint y: 322, endPoint x: 1450, endPoint y: 319, distance: 18.1
click at [1466, 317] on div "Nombre completo : Jose Manuel Acosta Linares" at bounding box center [1375, 308] width 243 height 18
drag, startPoint x: 1423, startPoint y: 314, endPoint x: 1238, endPoint y: 312, distance: 185.1
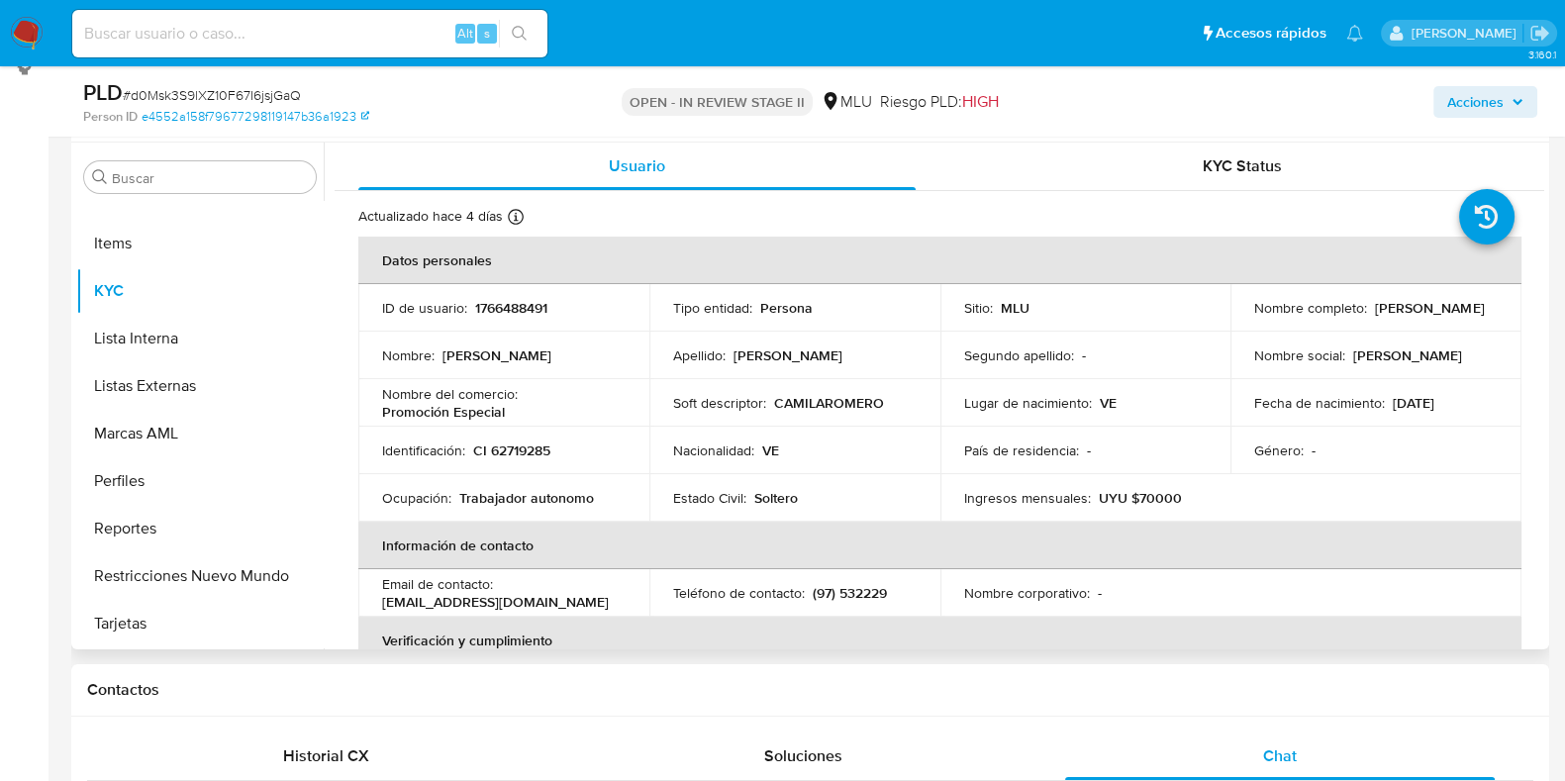
click at [1238, 312] on td "Nombre completo : Jose Manuel Acosta Linares" at bounding box center [1375, 308] width 291 height 48
copy p "Jose Manuel Acosta Linares"
click at [1506, 96] on span "Acciones" at bounding box center [1485, 102] width 76 height 28
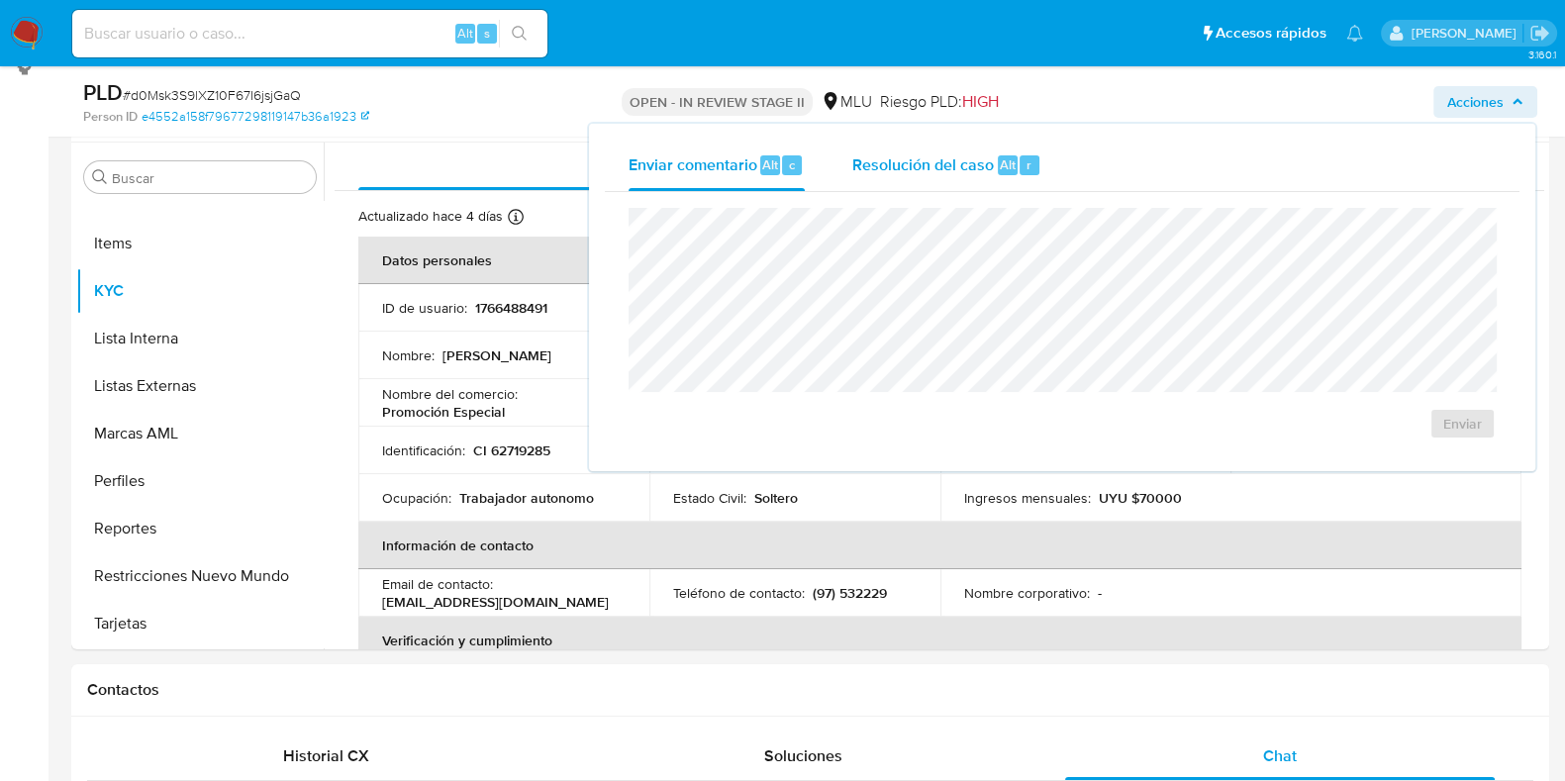
click at [991, 160] on div "Resolución del caso Alt r" at bounding box center [946, 165] width 189 height 51
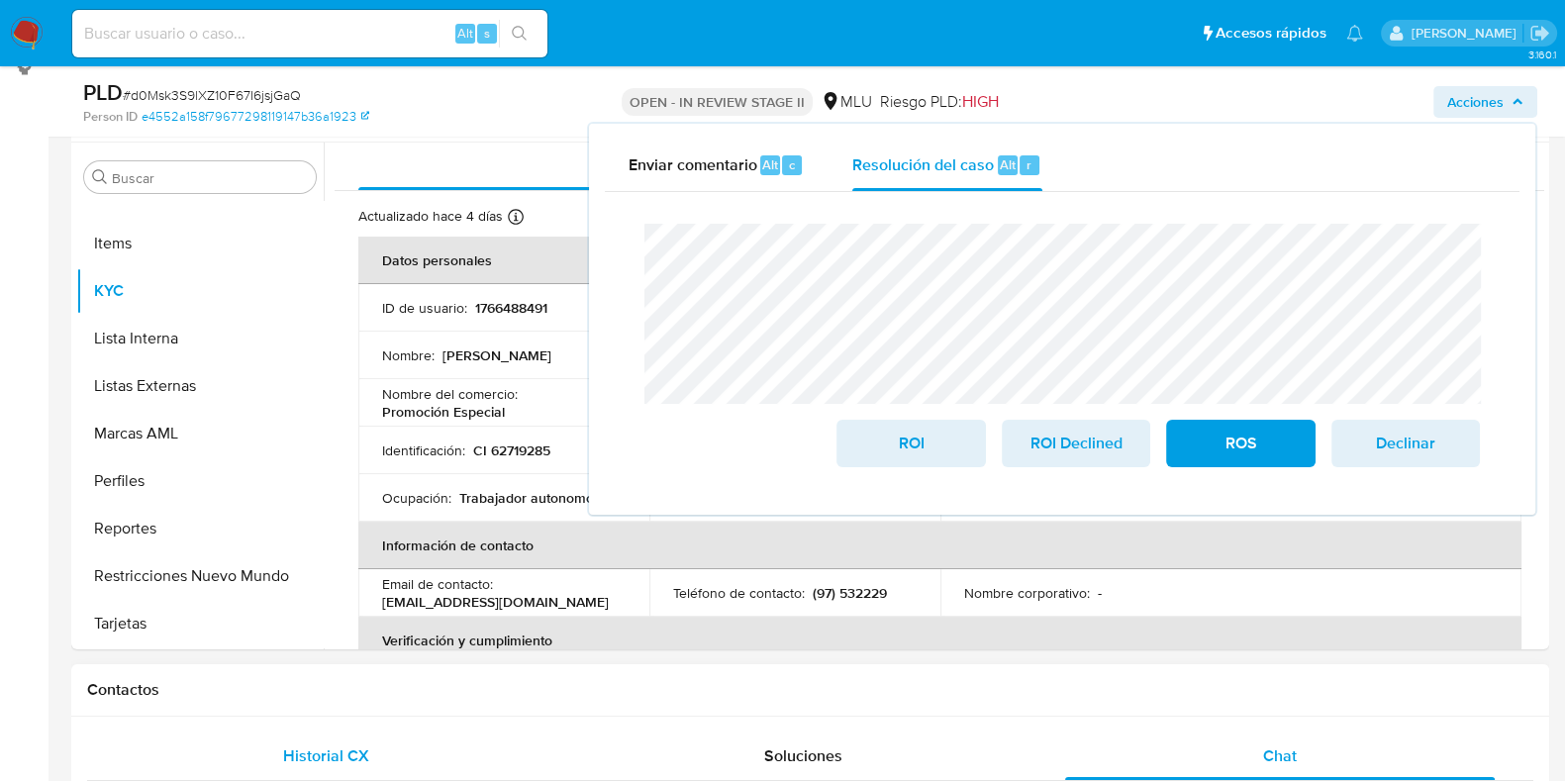
click at [497, 735] on div "Historial CX" at bounding box center [326, 756] width 430 height 48
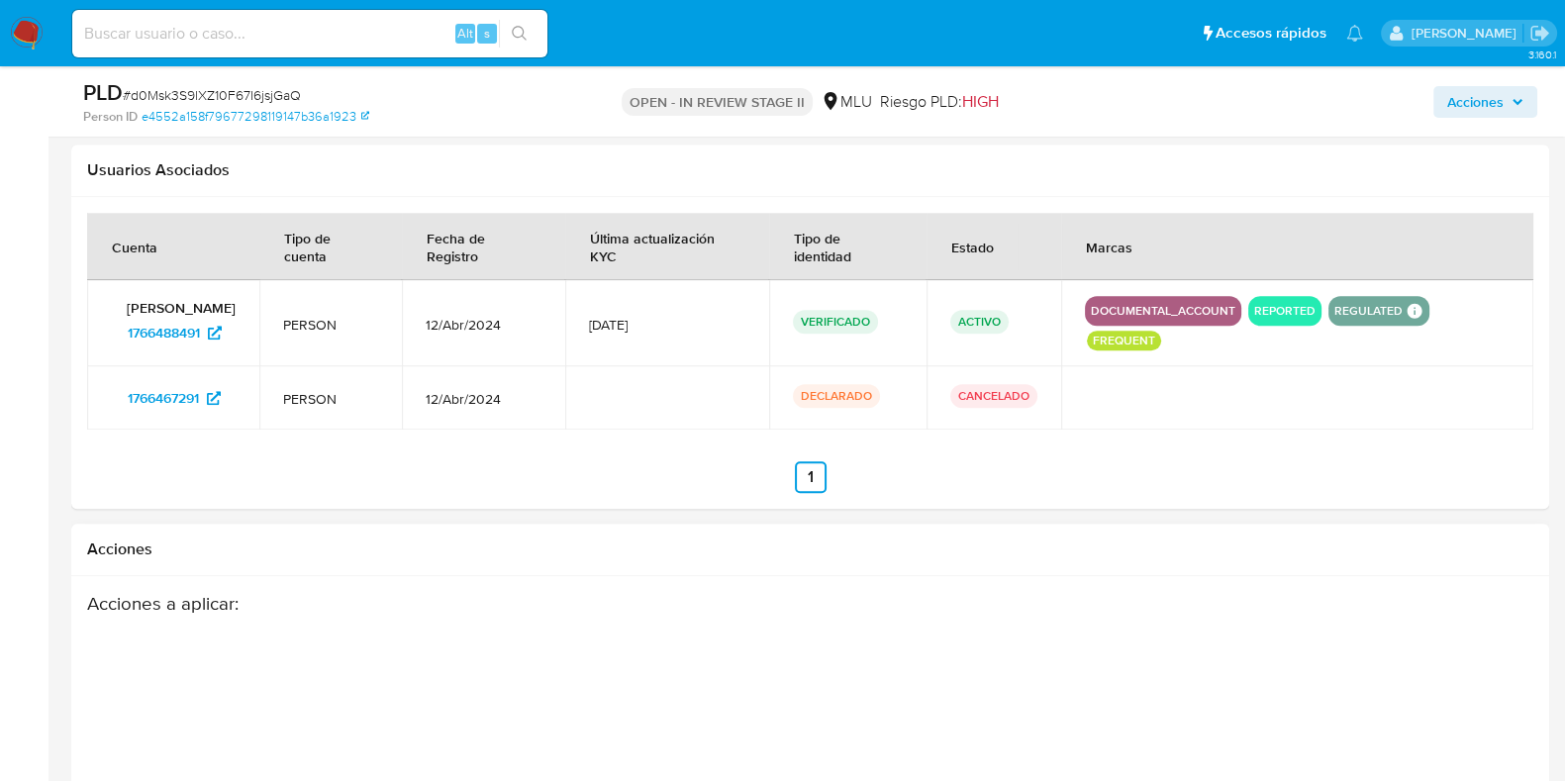
scroll to position [2598, 0]
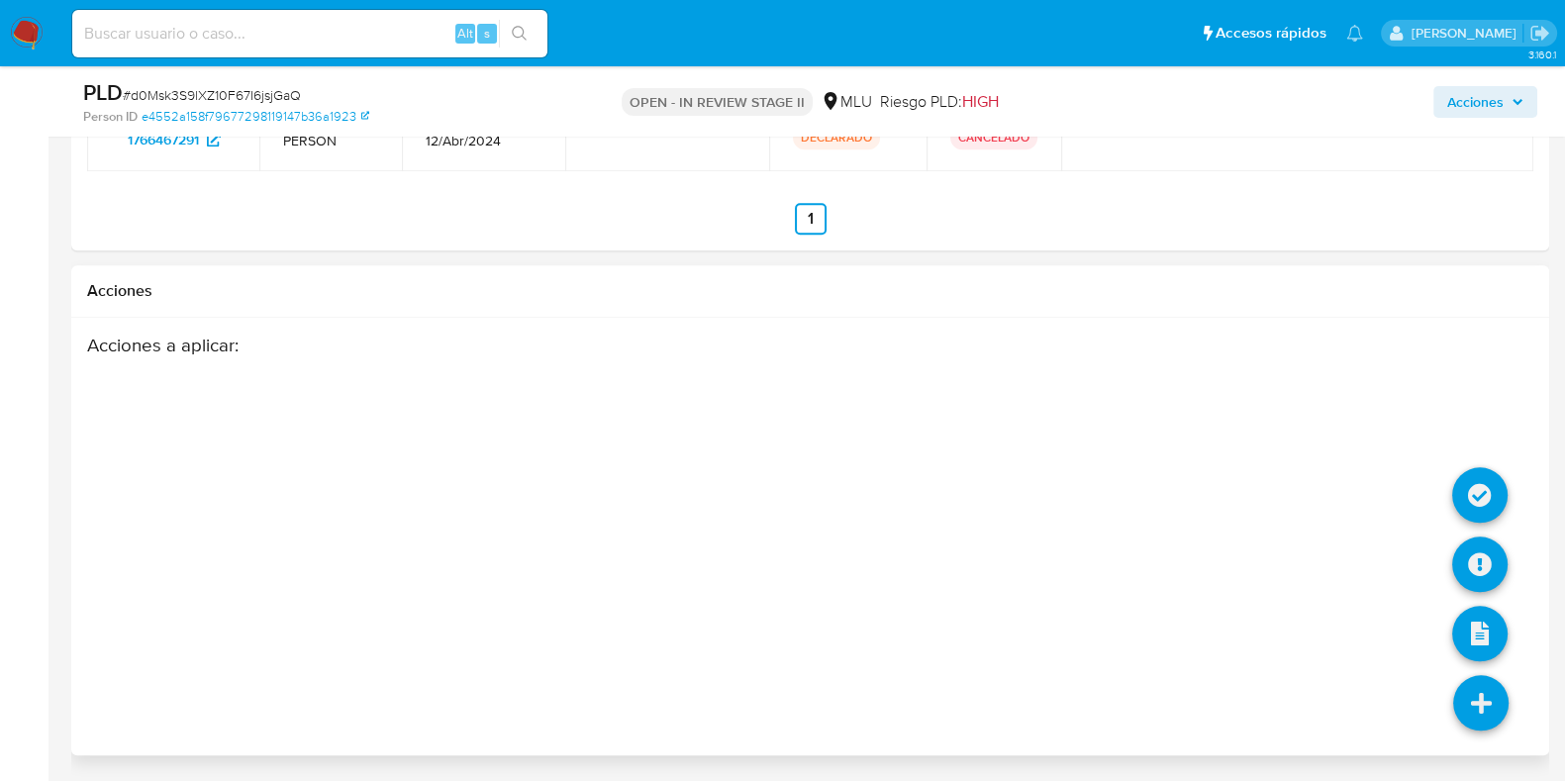
click at [1470, 708] on icon at bounding box center [1480, 702] width 55 height 55
click at [1480, 557] on icon at bounding box center [1479, 563] width 55 height 55
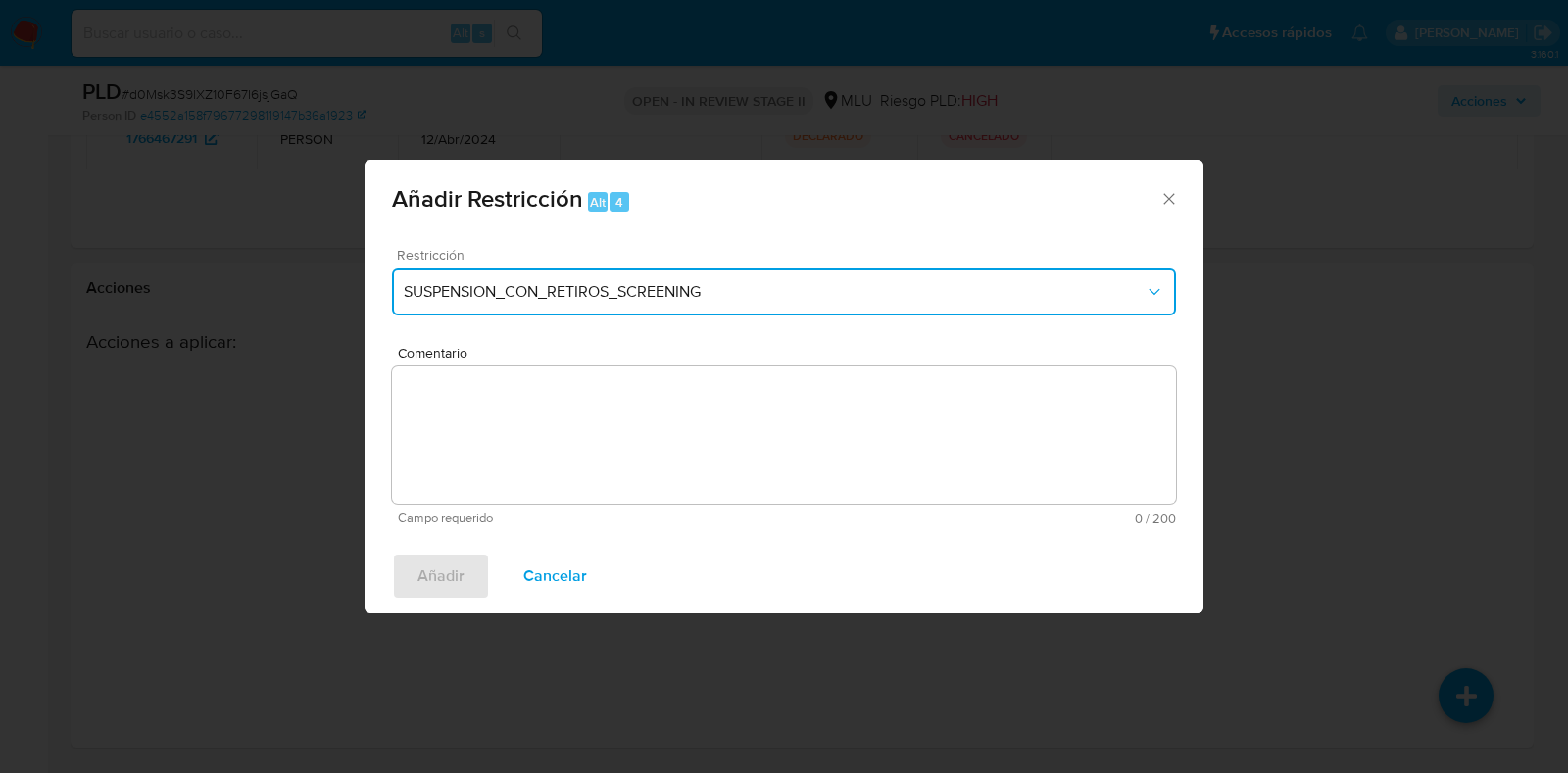
click at [534, 286] on span "SUSPENSION_CON_RETIROS_SCREENING" at bounding box center [774, 292] width 740 height 20
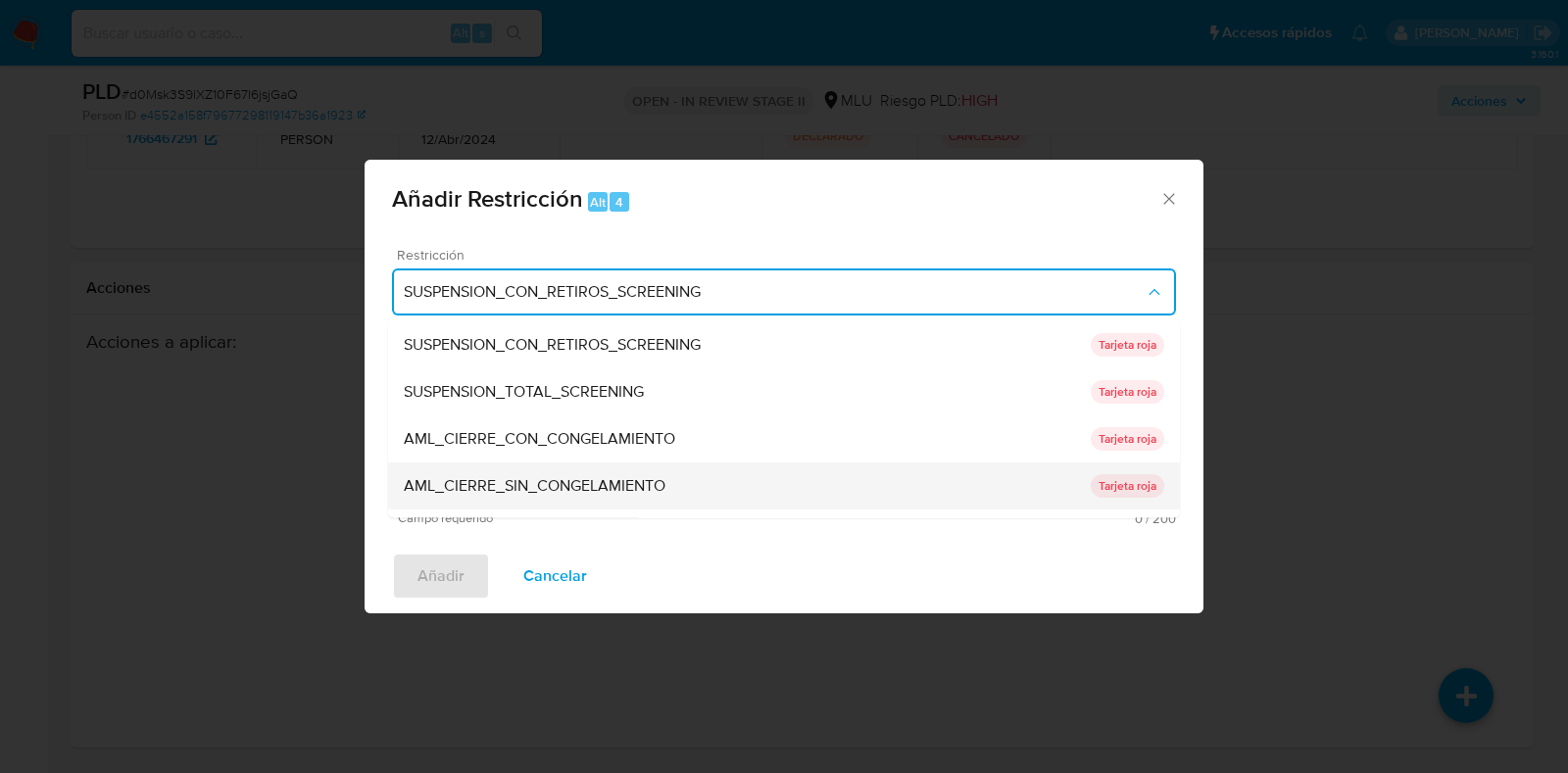
click at [656, 477] on span "AML_CIERRE_SIN_CONGELAMIENTO" at bounding box center [535, 487] width 261 height 20
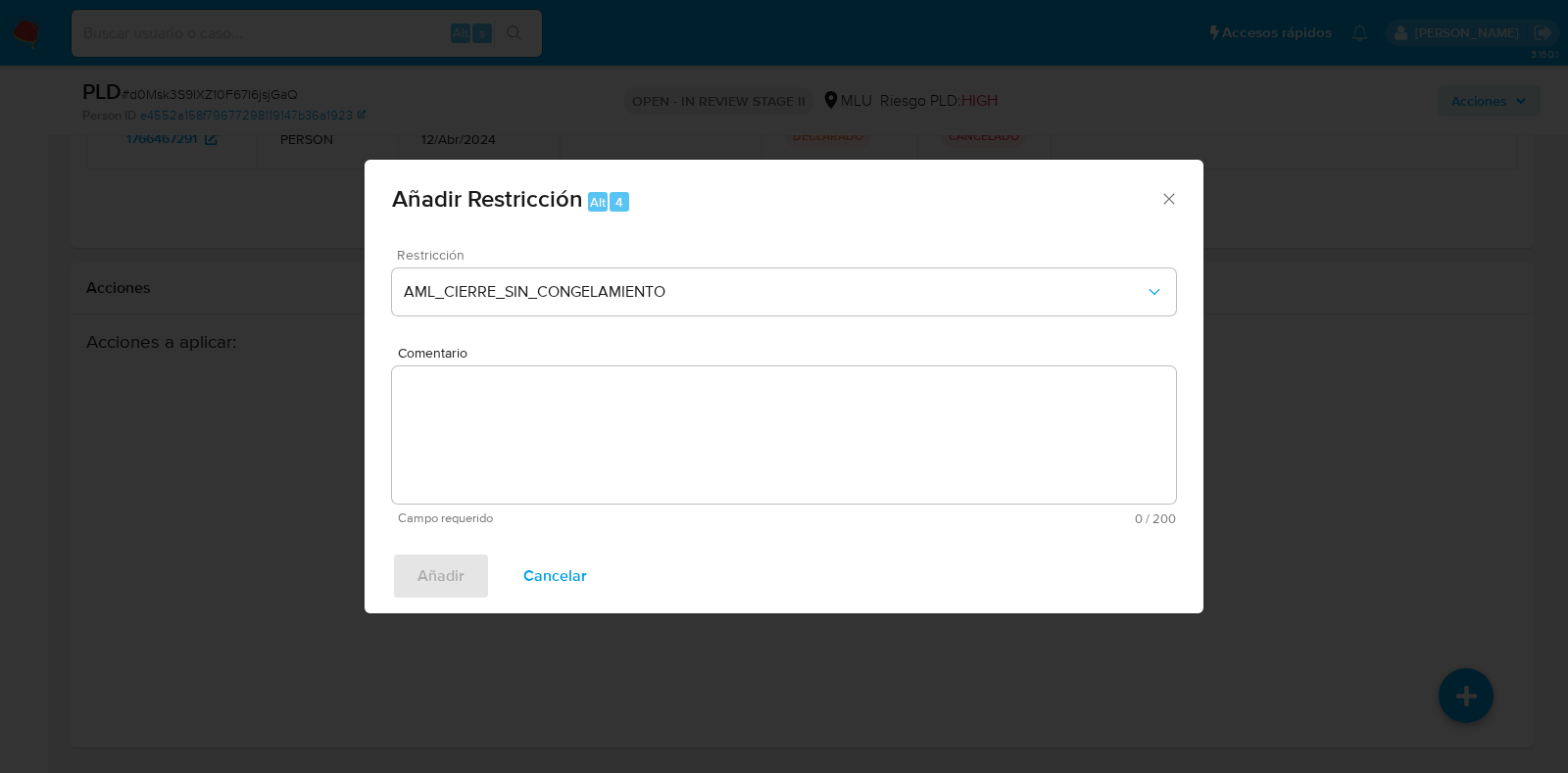
click at [641, 445] on textarea "Comentario" at bounding box center [784, 435] width 784 height 138
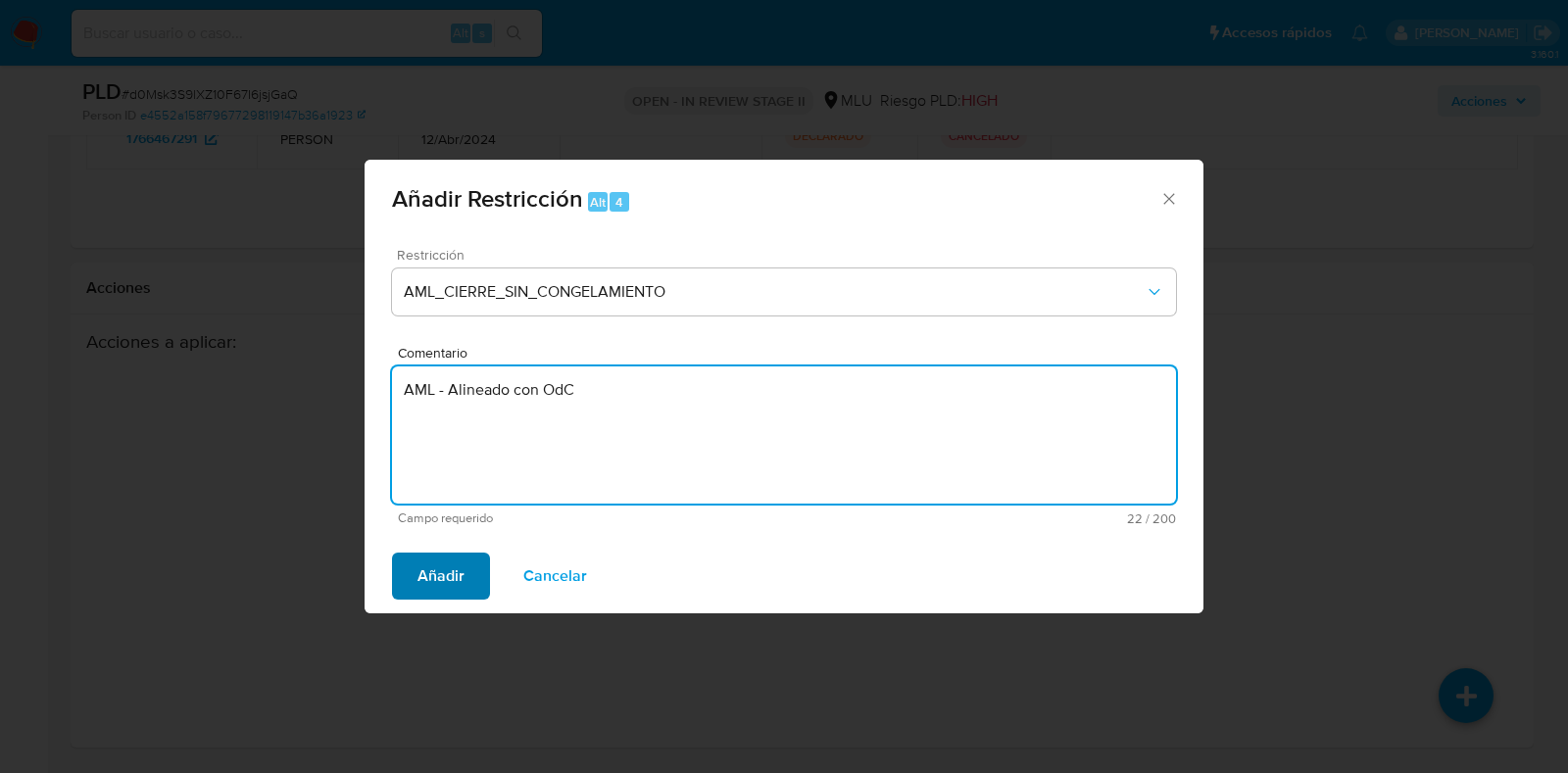
type textarea "AML - Alineado con OdC"
click at [405, 579] on button "Añadir" at bounding box center [441, 576] width 98 height 48
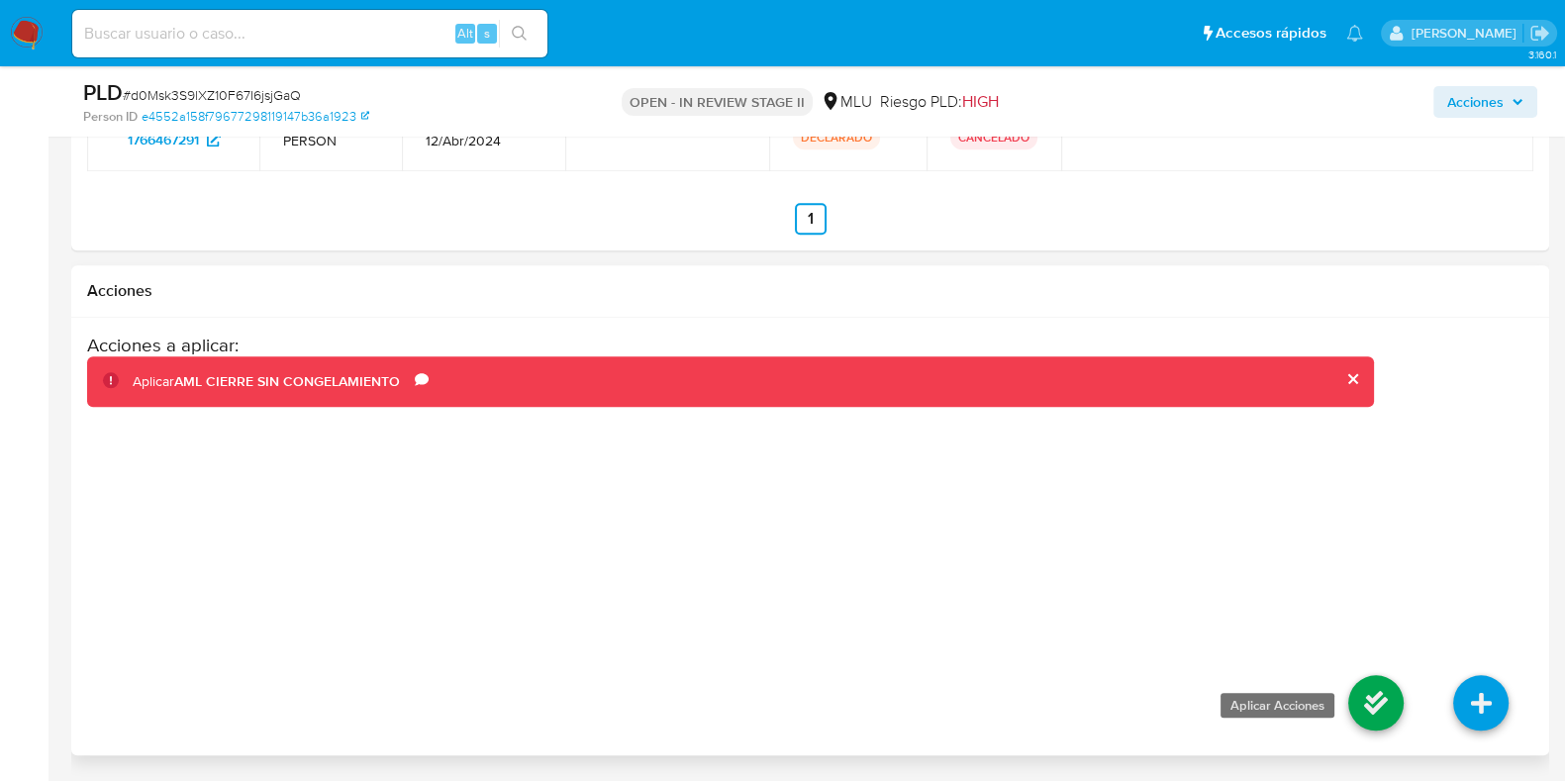
click at [1389, 708] on icon at bounding box center [1375, 702] width 55 height 55
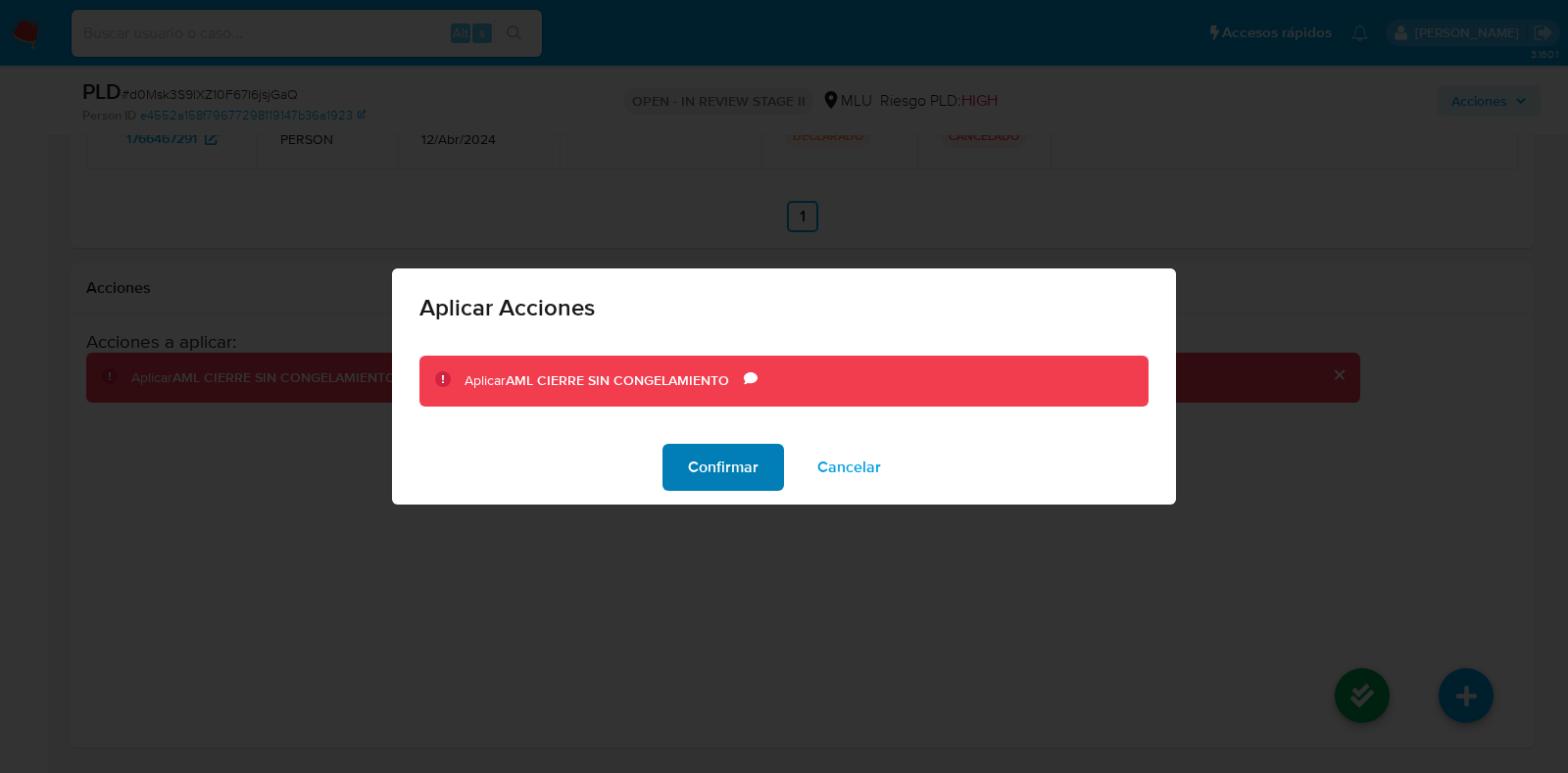
click at [686, 460] on button "Confirmar" at bounding box center [723, 467] width 122 height 48
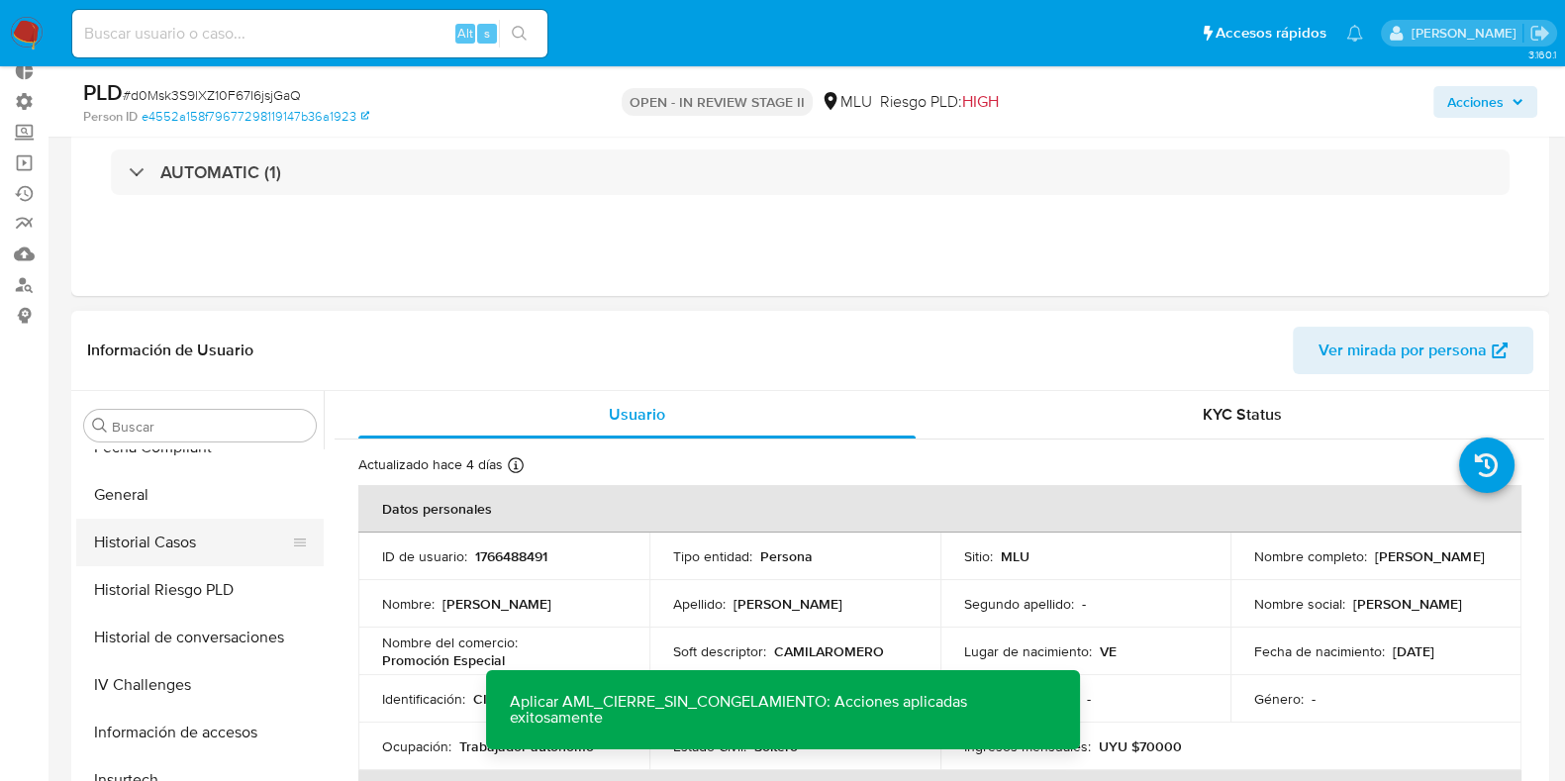
scroll to position [608, 0]
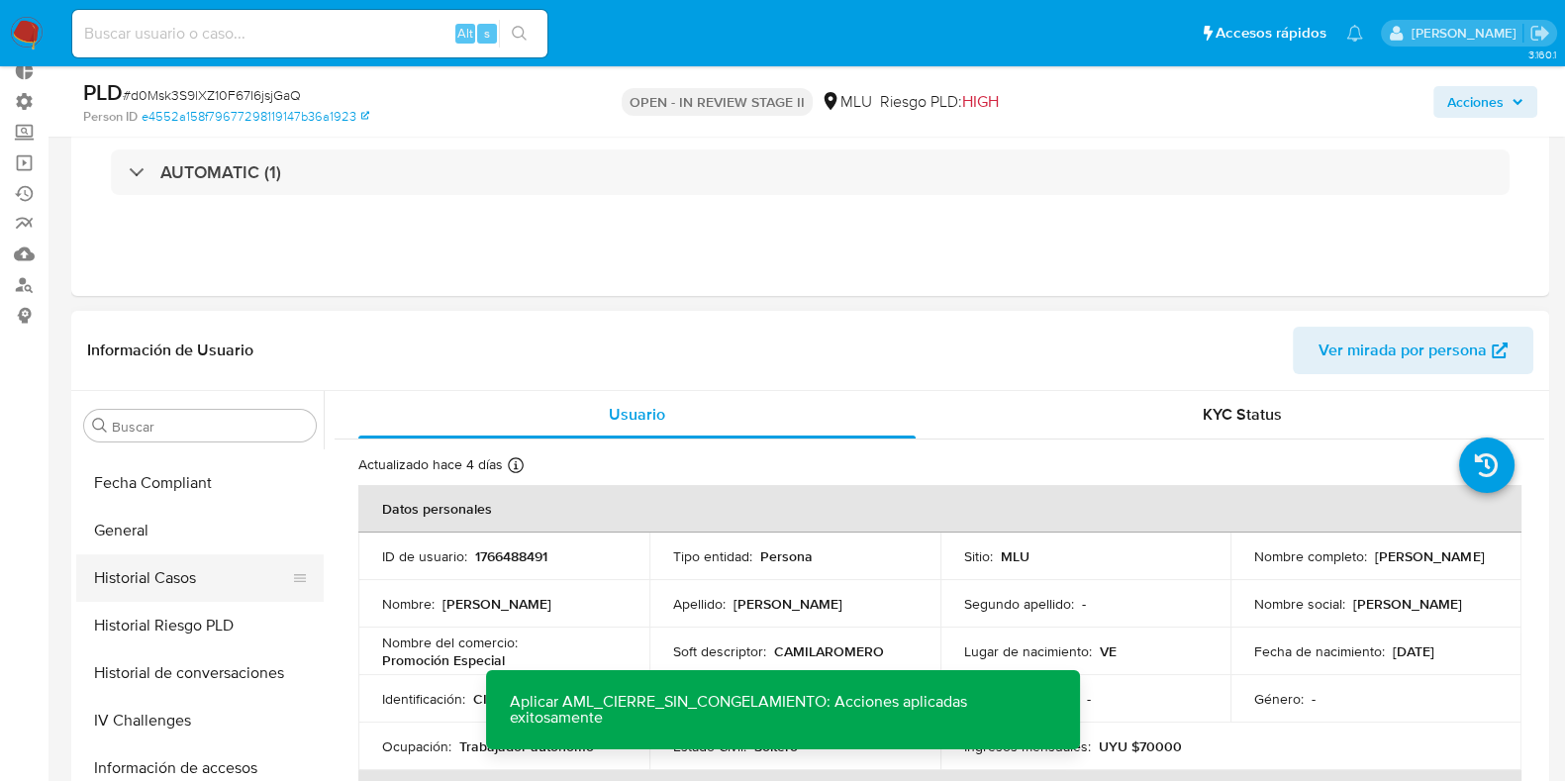
click at [200, 596] on button "Historial Casos" at bounding box center [192, 578] width 232 height 48
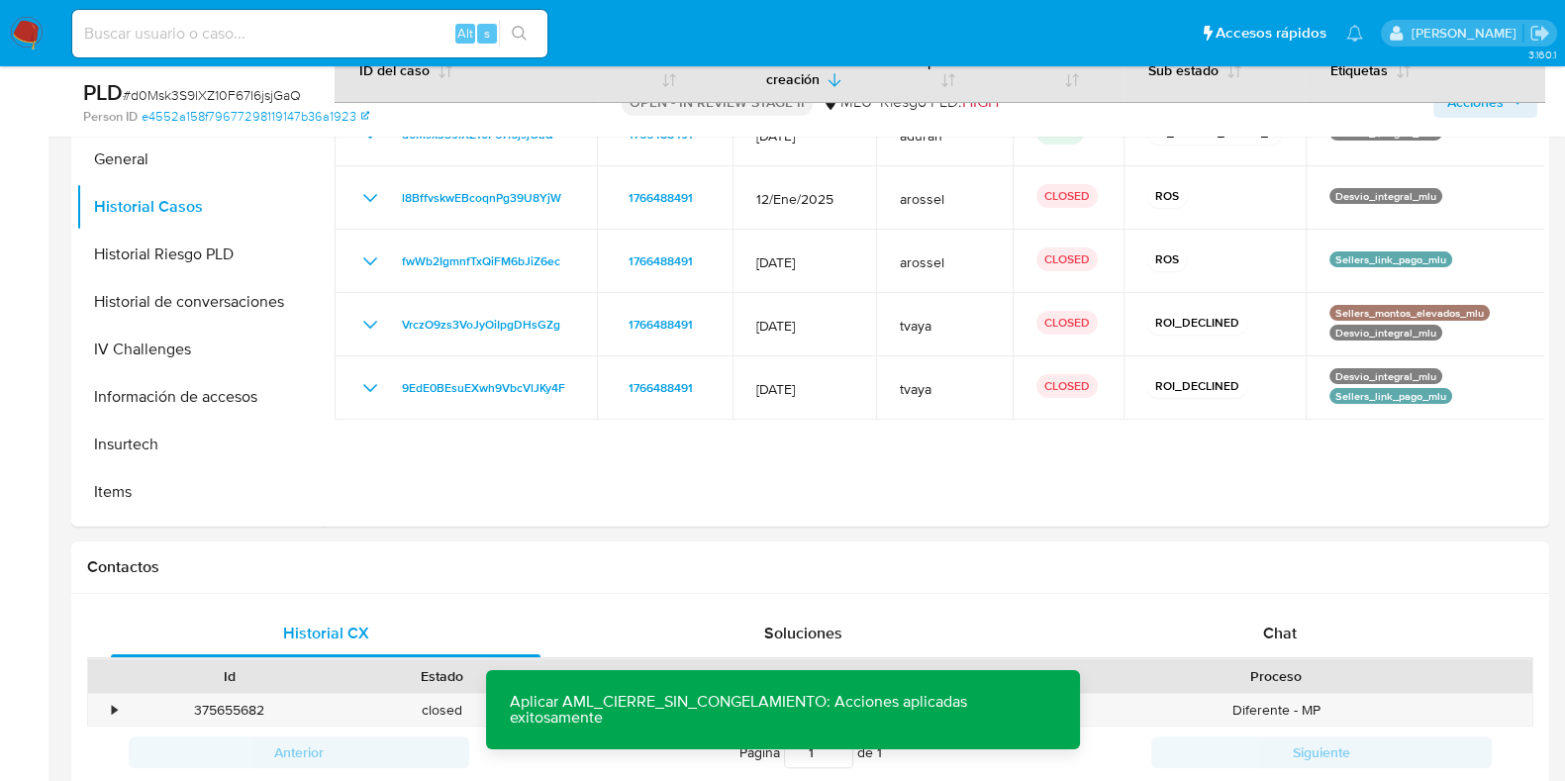
scroll to position [123, 0]
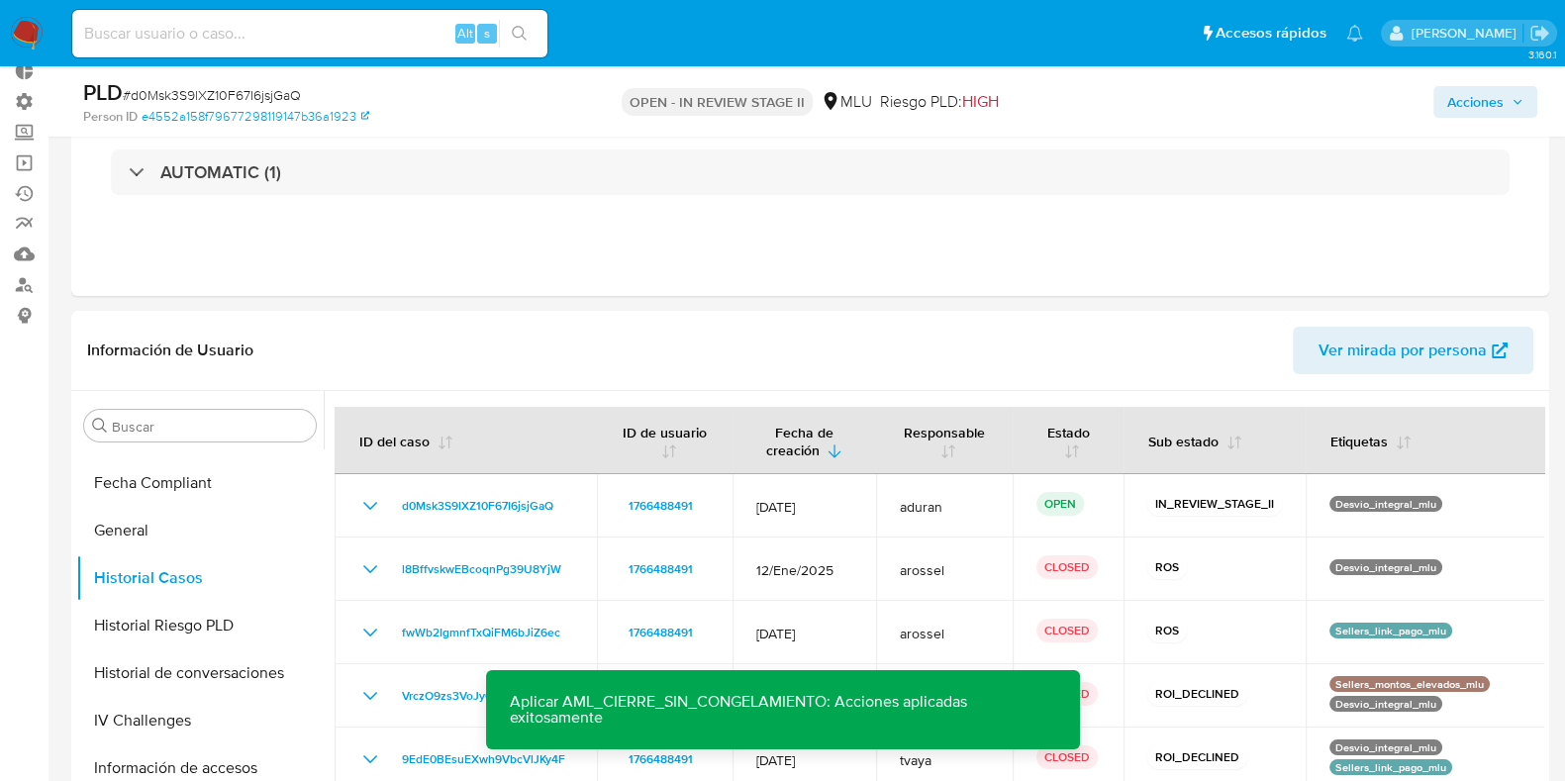
click at [1503, 120] on div "Acciones" at bounding box center [1297, 101] width 479 height 47
click at [1489, 110] on span "Acciones" at bounding box center [1475, 102] width 56 height 32
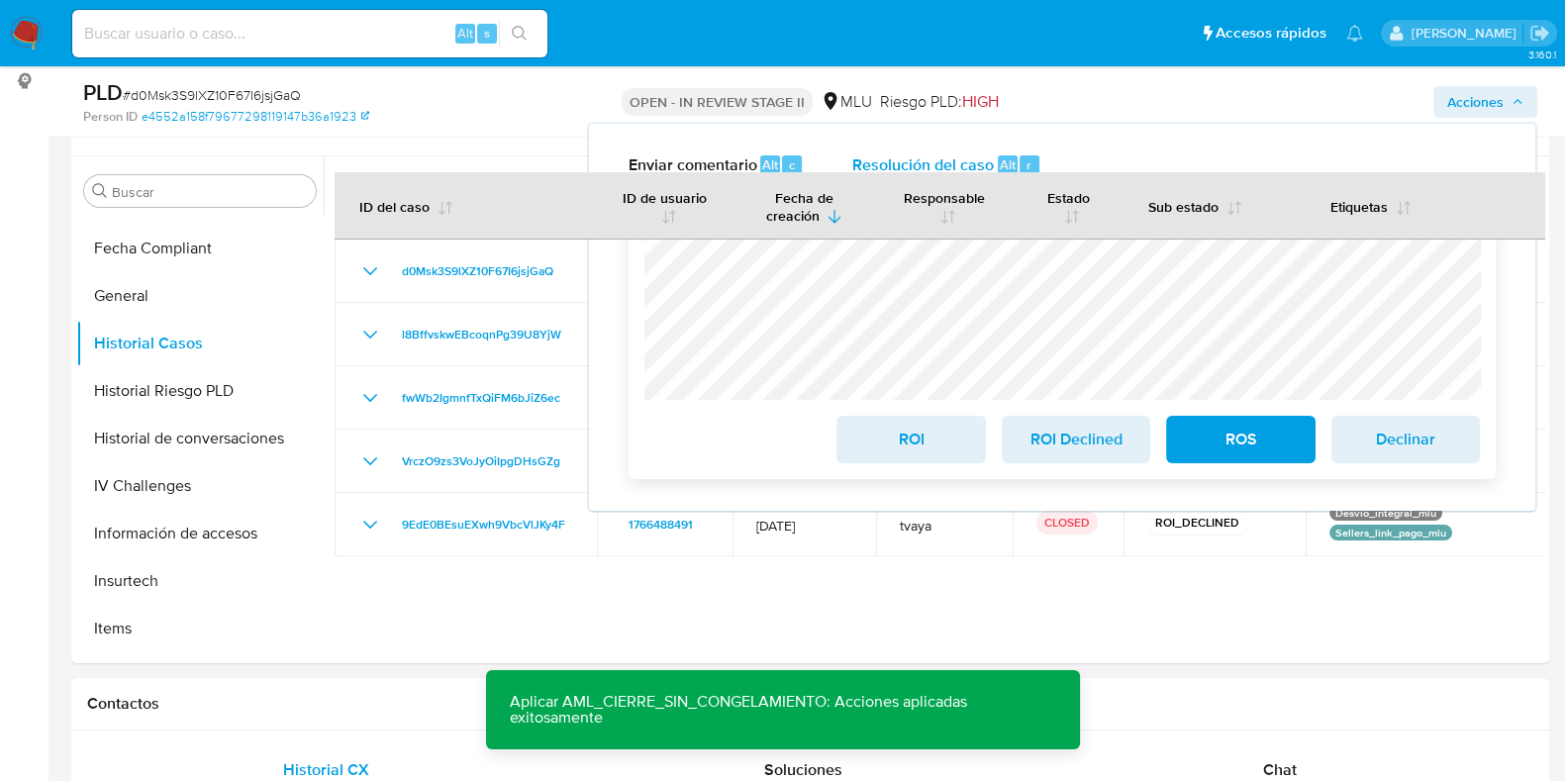
scroll to position [742, 0]
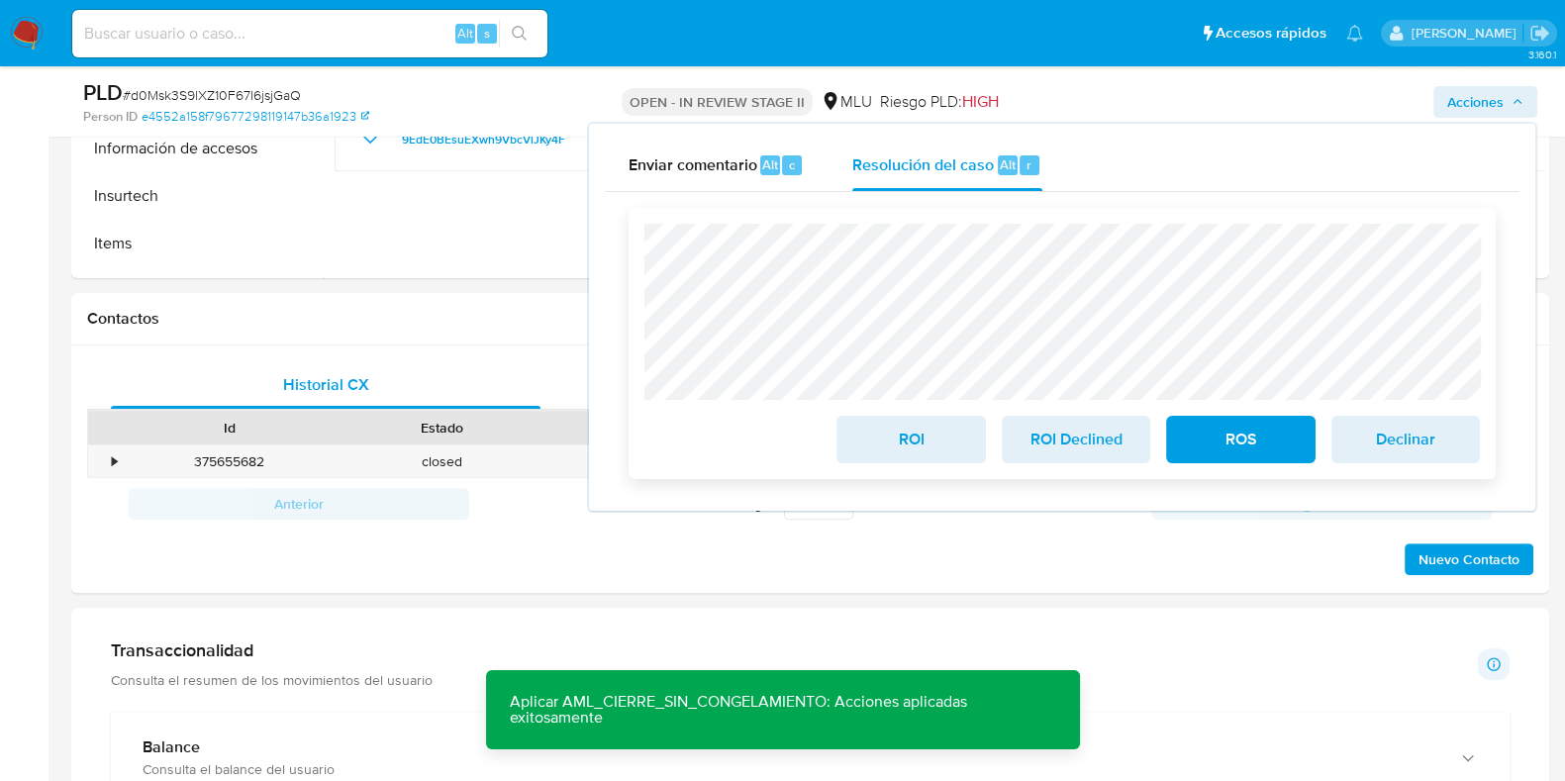
click at [1079, 452] on span "ROI Declined" at bounding box center [1075, 440] width 97 height 44
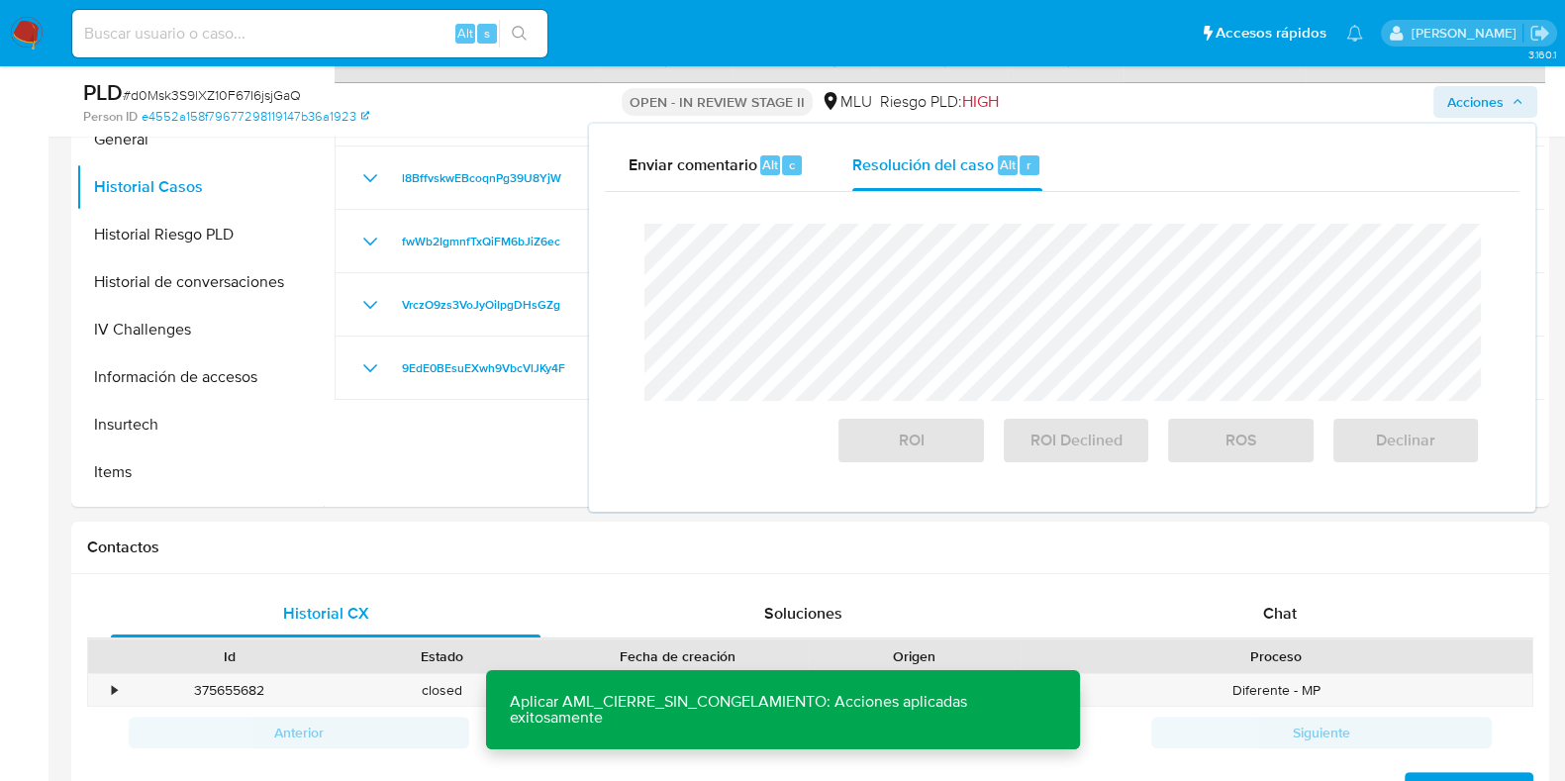
scroll to position [0, 0]
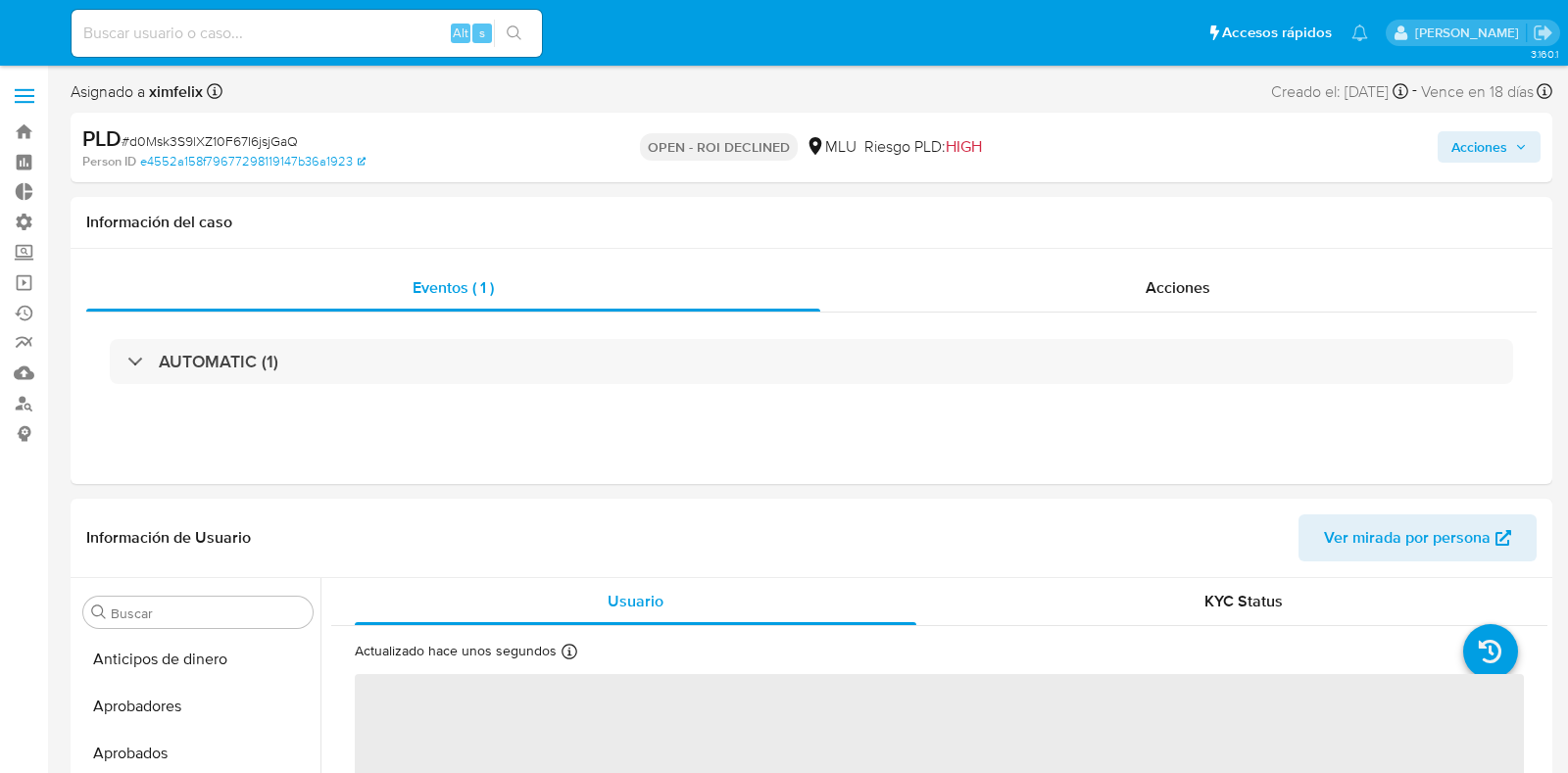
select select "10"
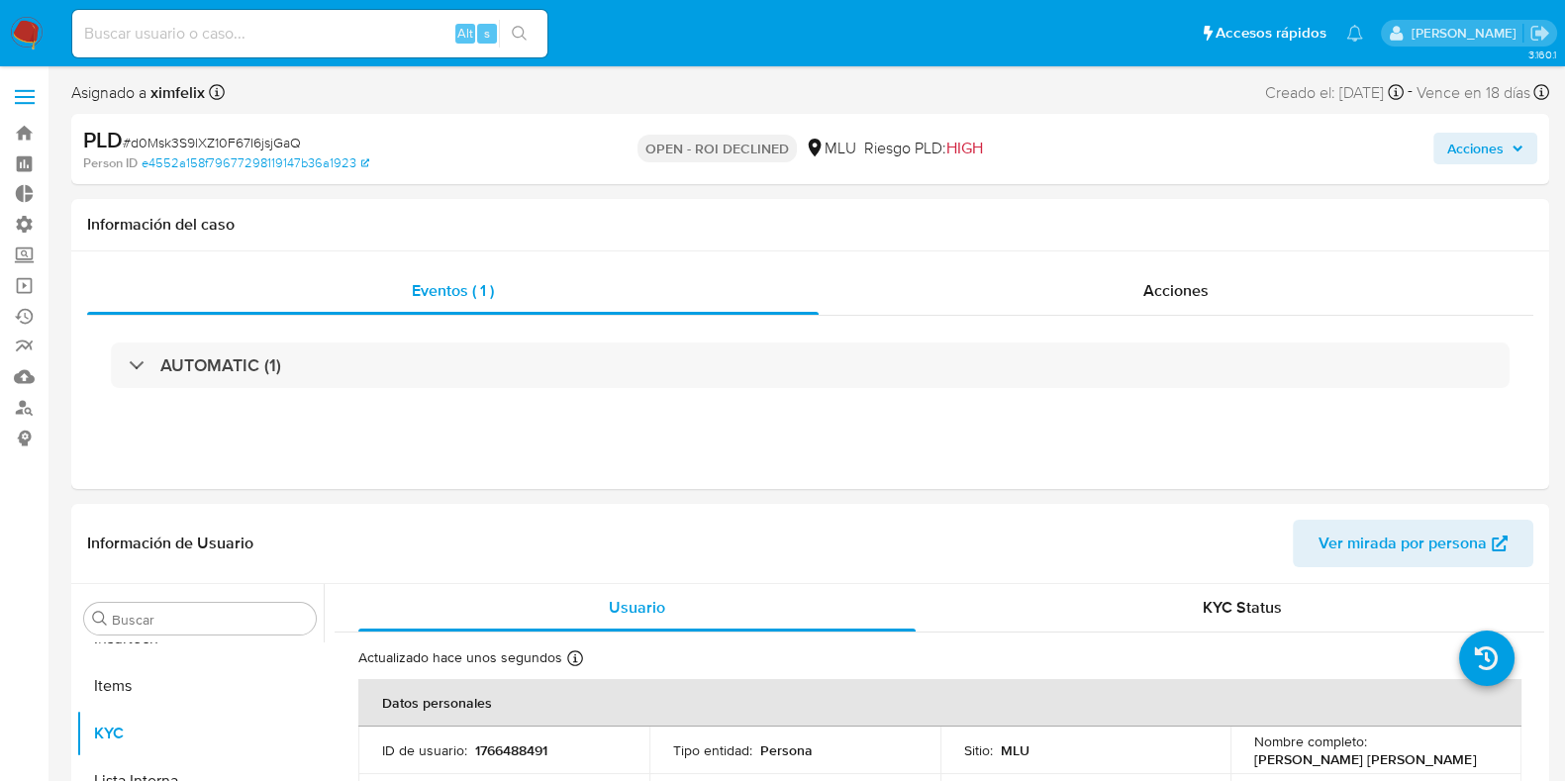
scroll to position [979, 0]
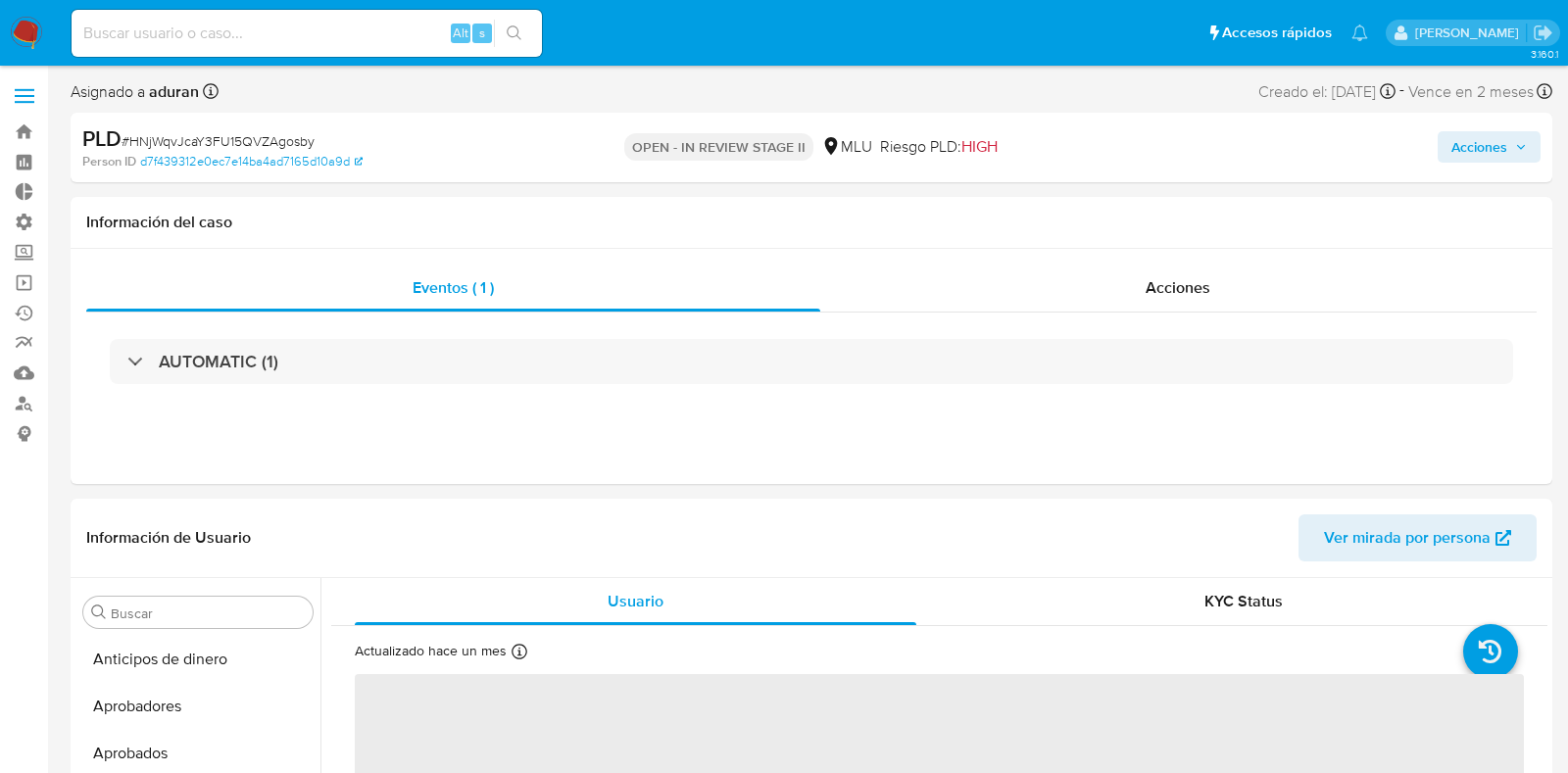
select select "10"
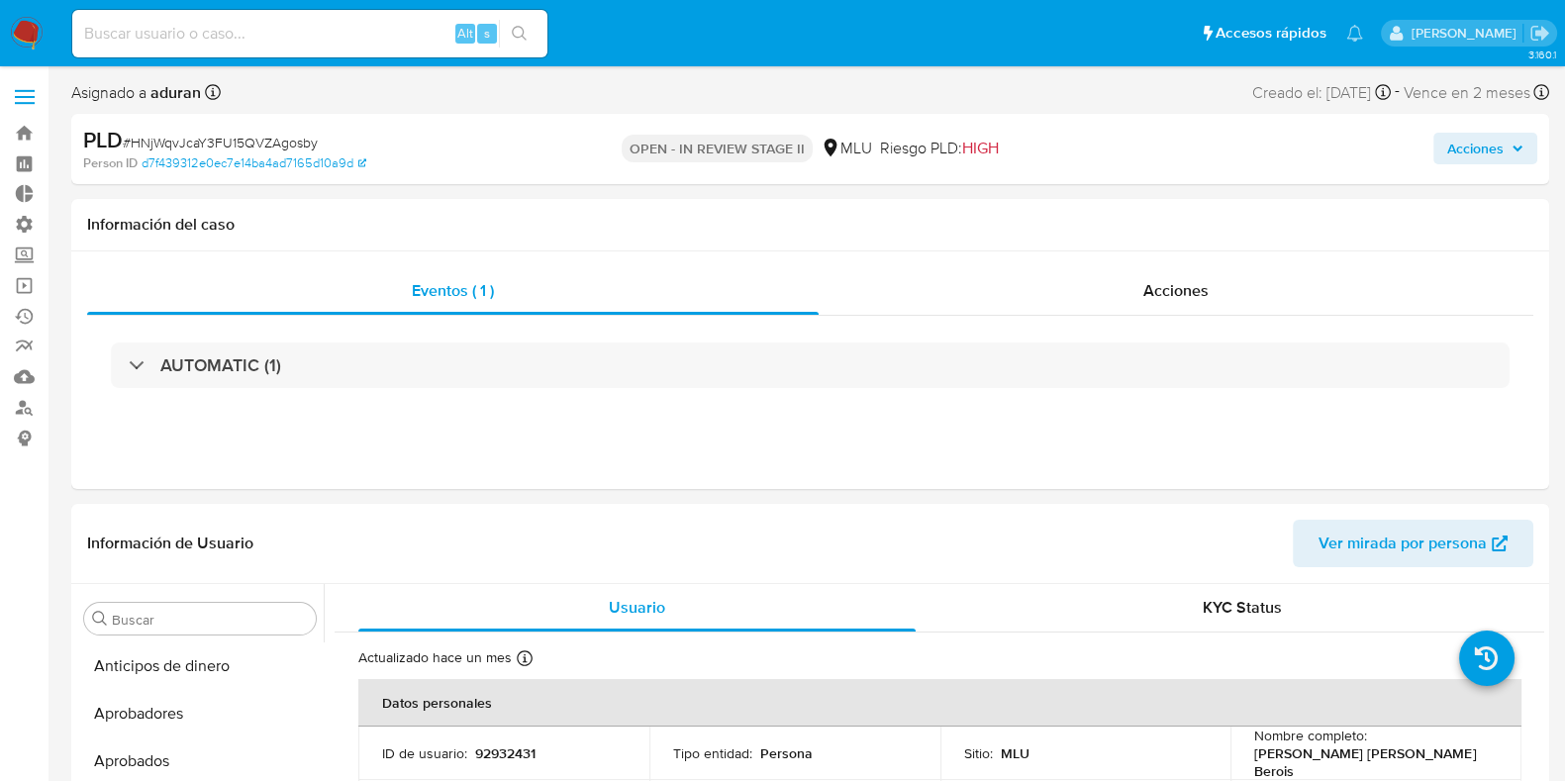
scroll to position [979, 0]
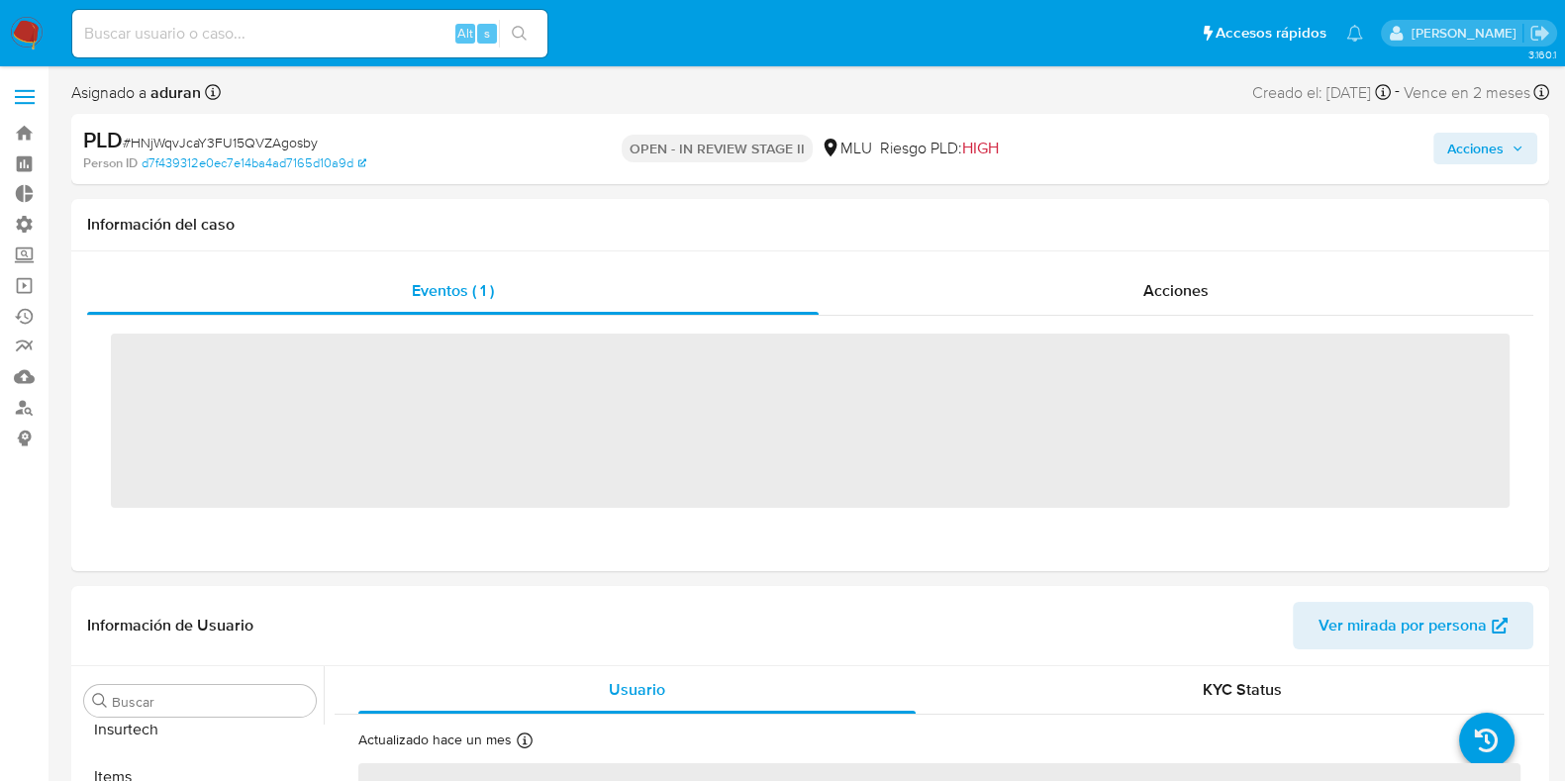
scroll to position [979, 0]
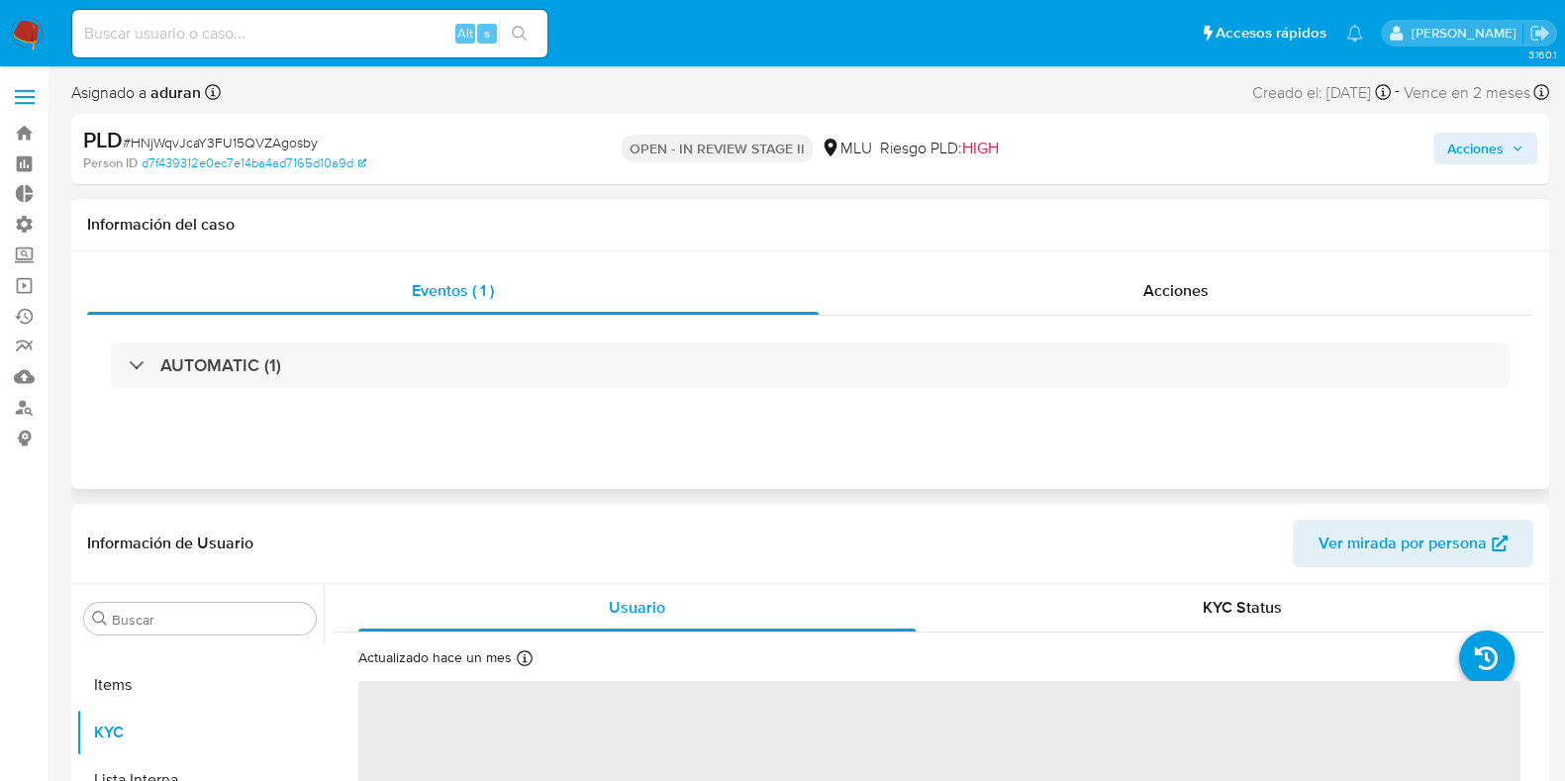
select select "10"
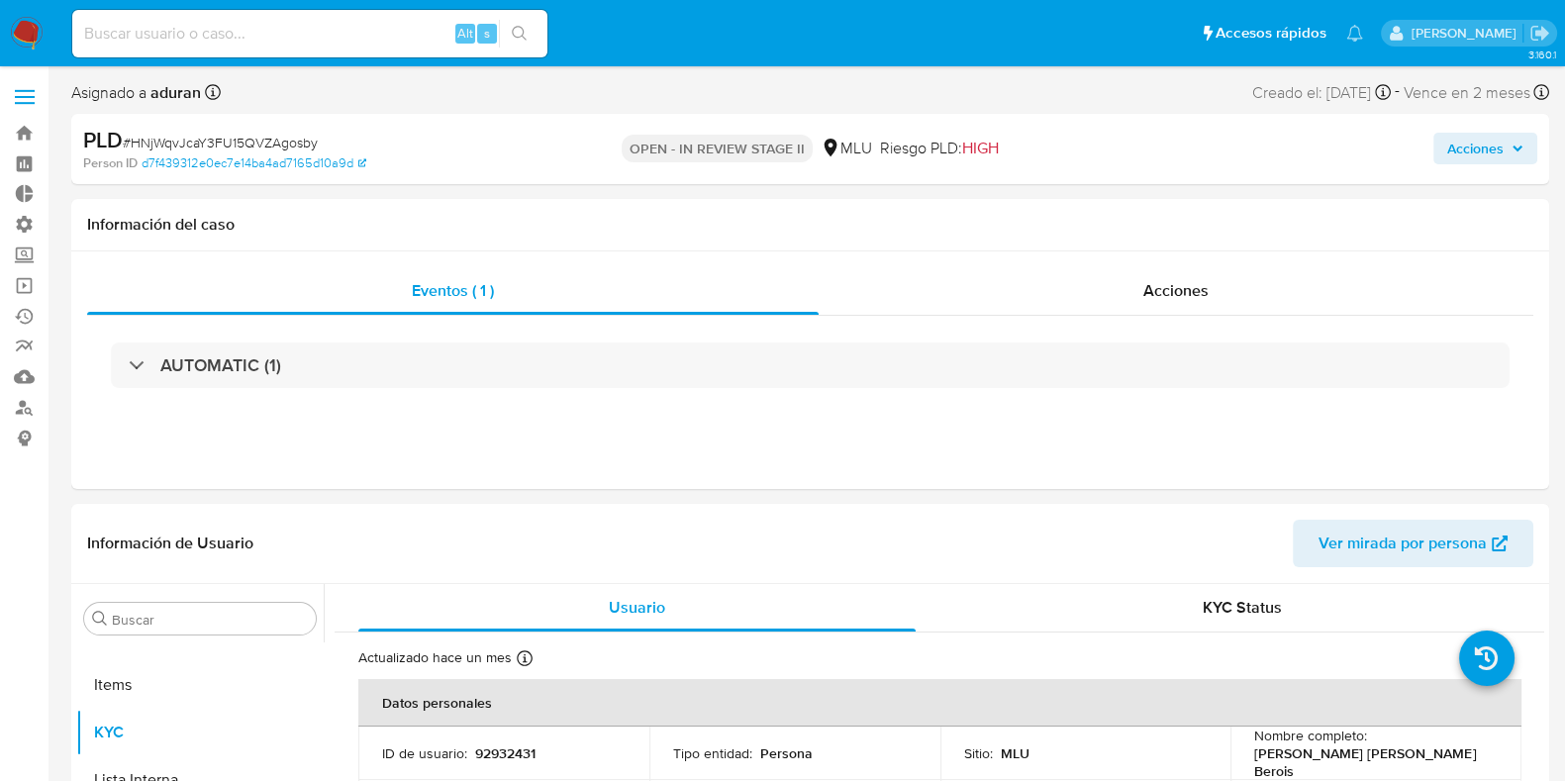
click at [259, 141] on span "# HNjWqvJcaY3FU15QVZAgosby" at bounding box center [220, 143] width 195 height 20
copy span "HNjWqvJcaY3FU15QVZAgosby"
click at [1482, 139] on span "Acciones" at bounding box center [1475, 149] width 56 height 32
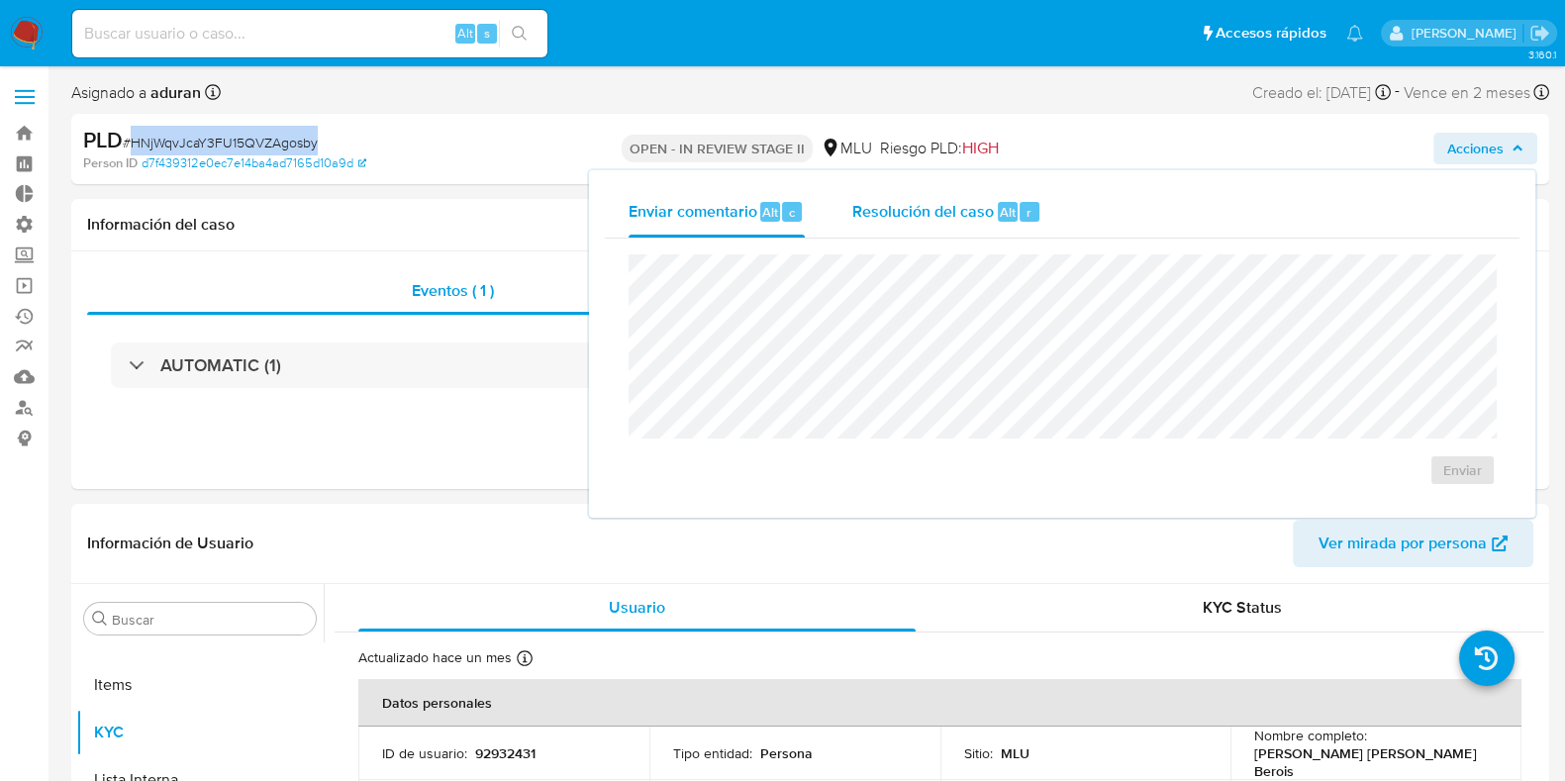
click at [1021, 230] on div "Resolución del caso Alt r" at bounding box center [946, 211] width 189 height 51
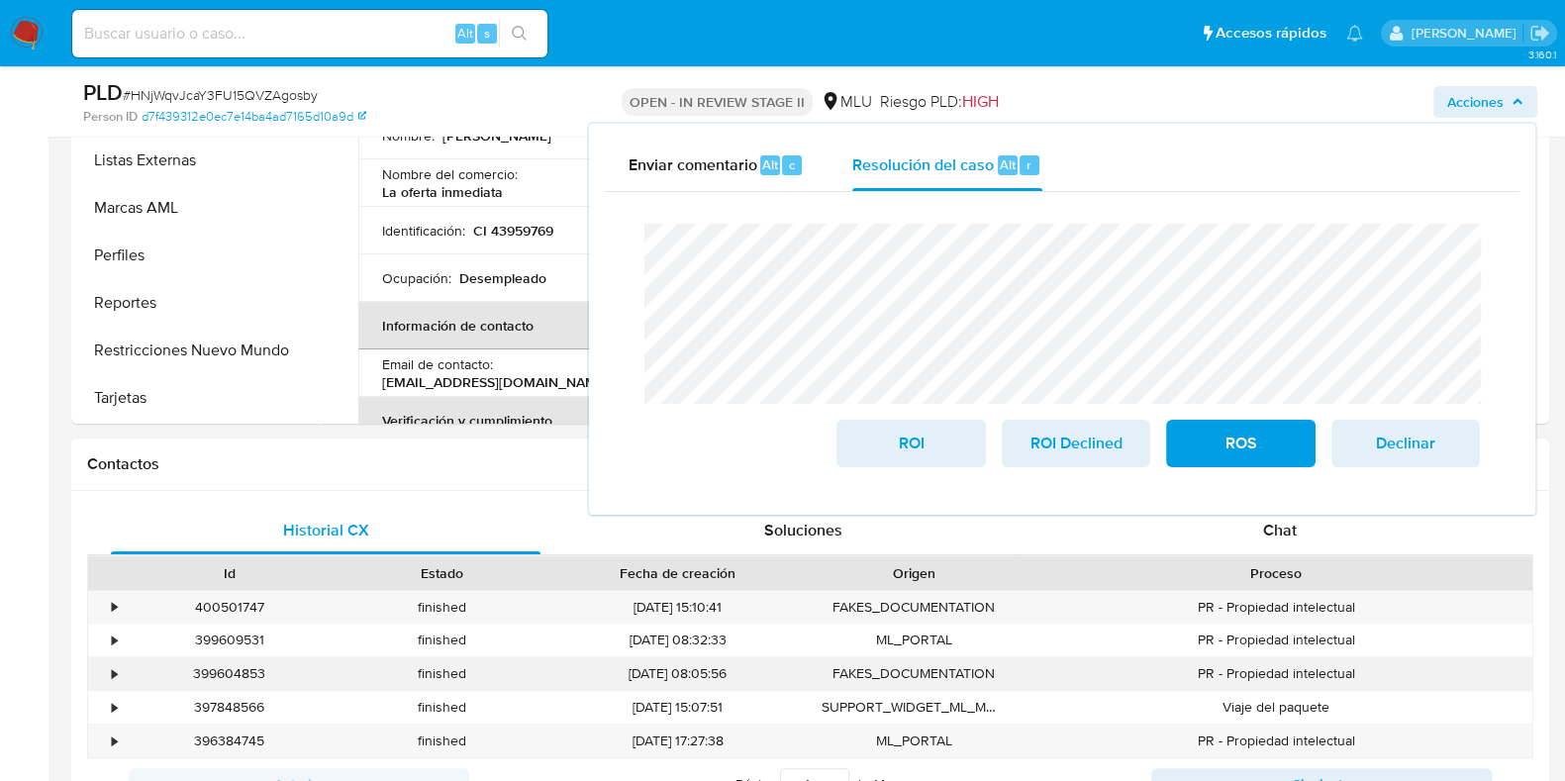
scroll to position [371, 0]
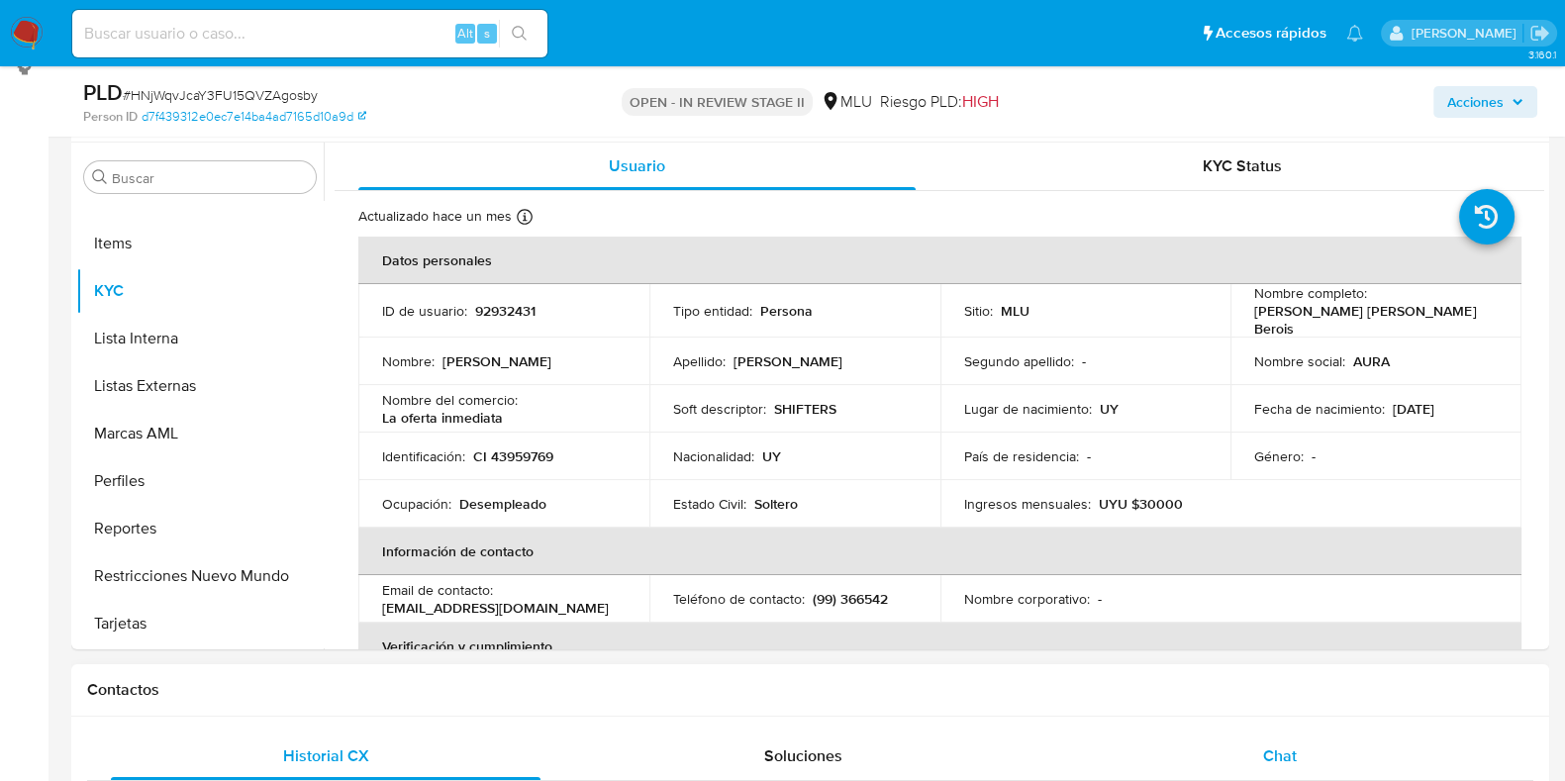
click at [1237, 745] on div "Chat" at bounding box center [1280, 756] width 430 height 48
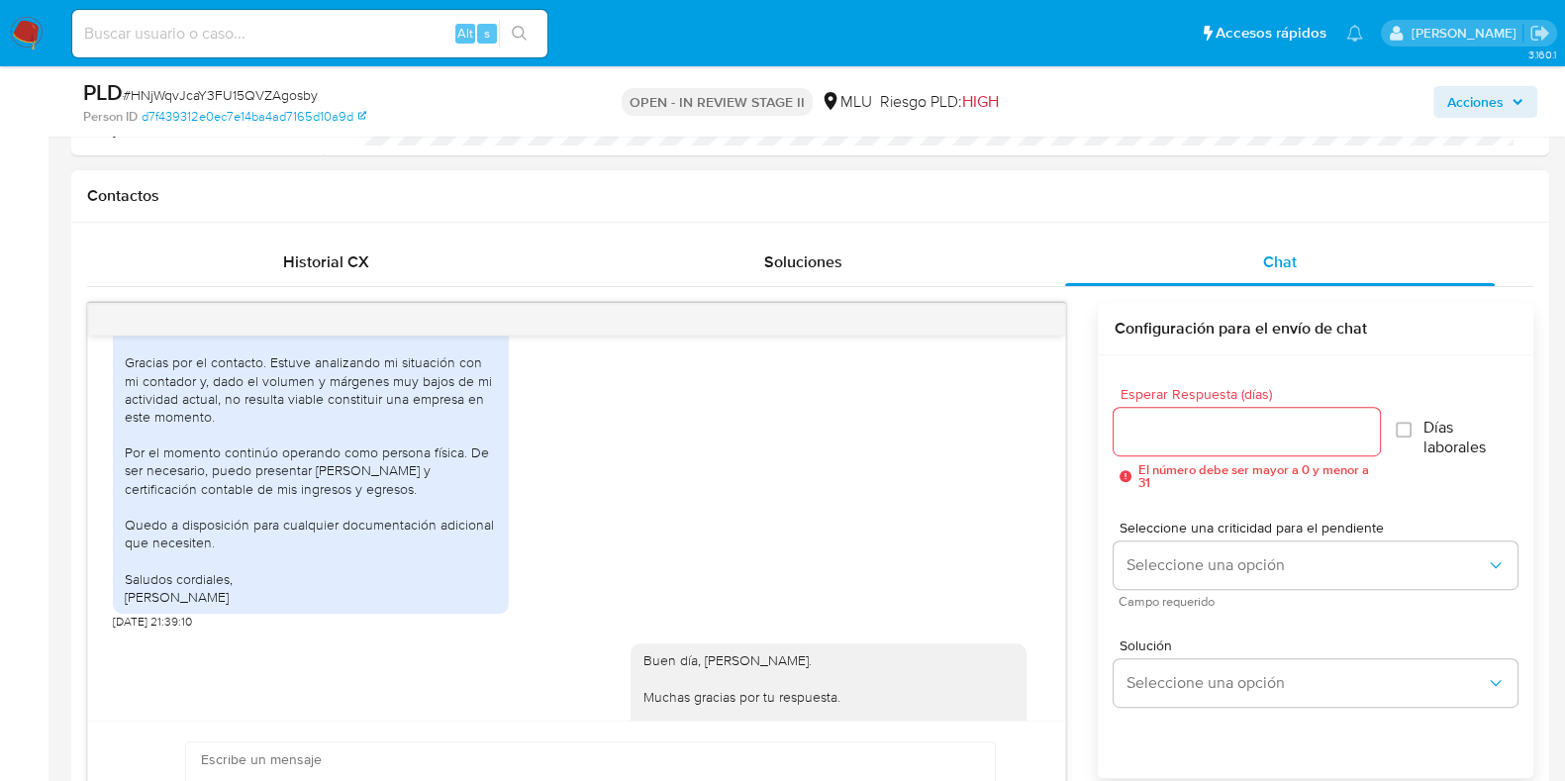
scroll to position [389, 0]
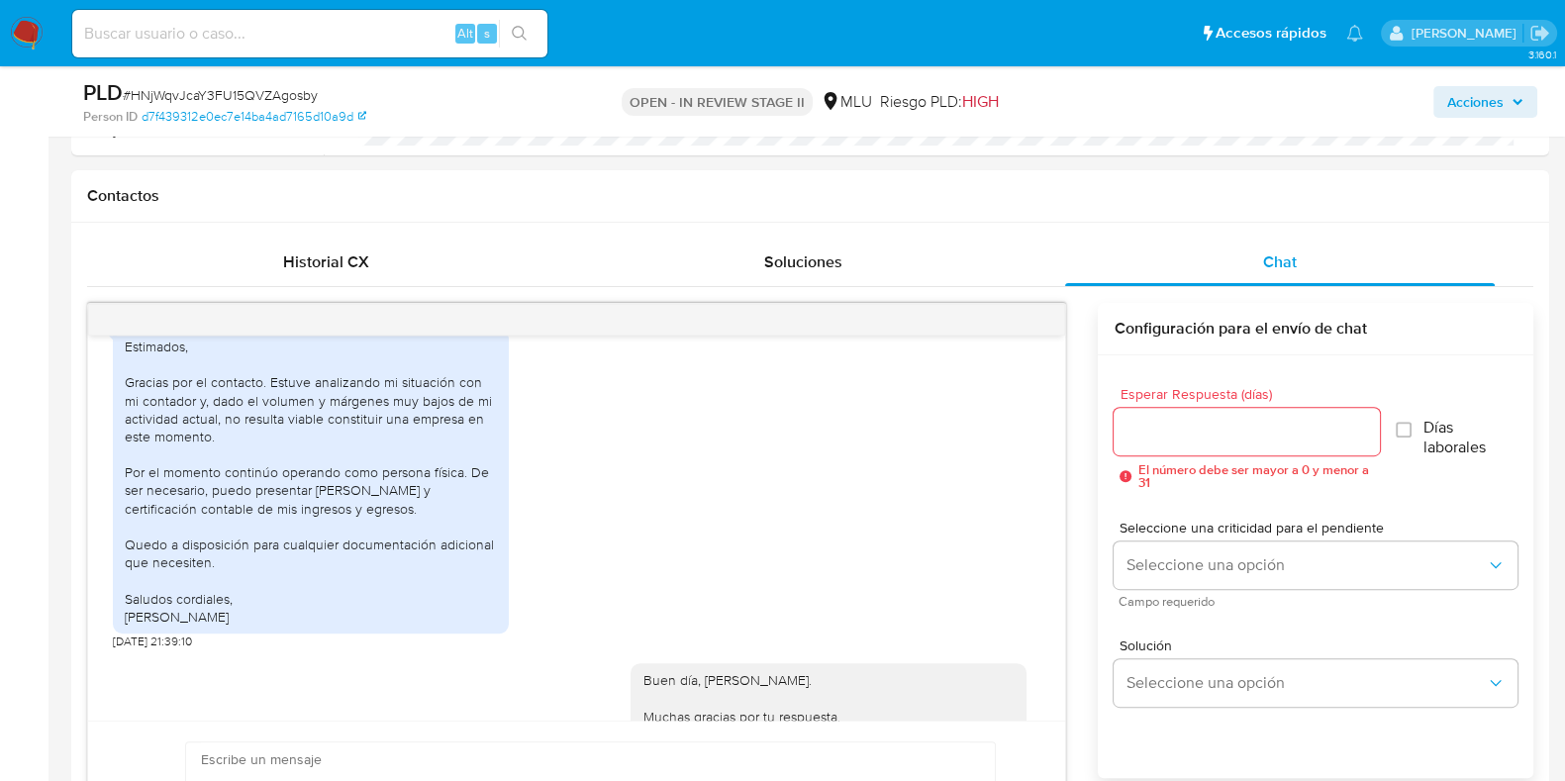
click at [1455, 113] on span "Acciones" at bounding box center [1475, 102] width 56 height 32
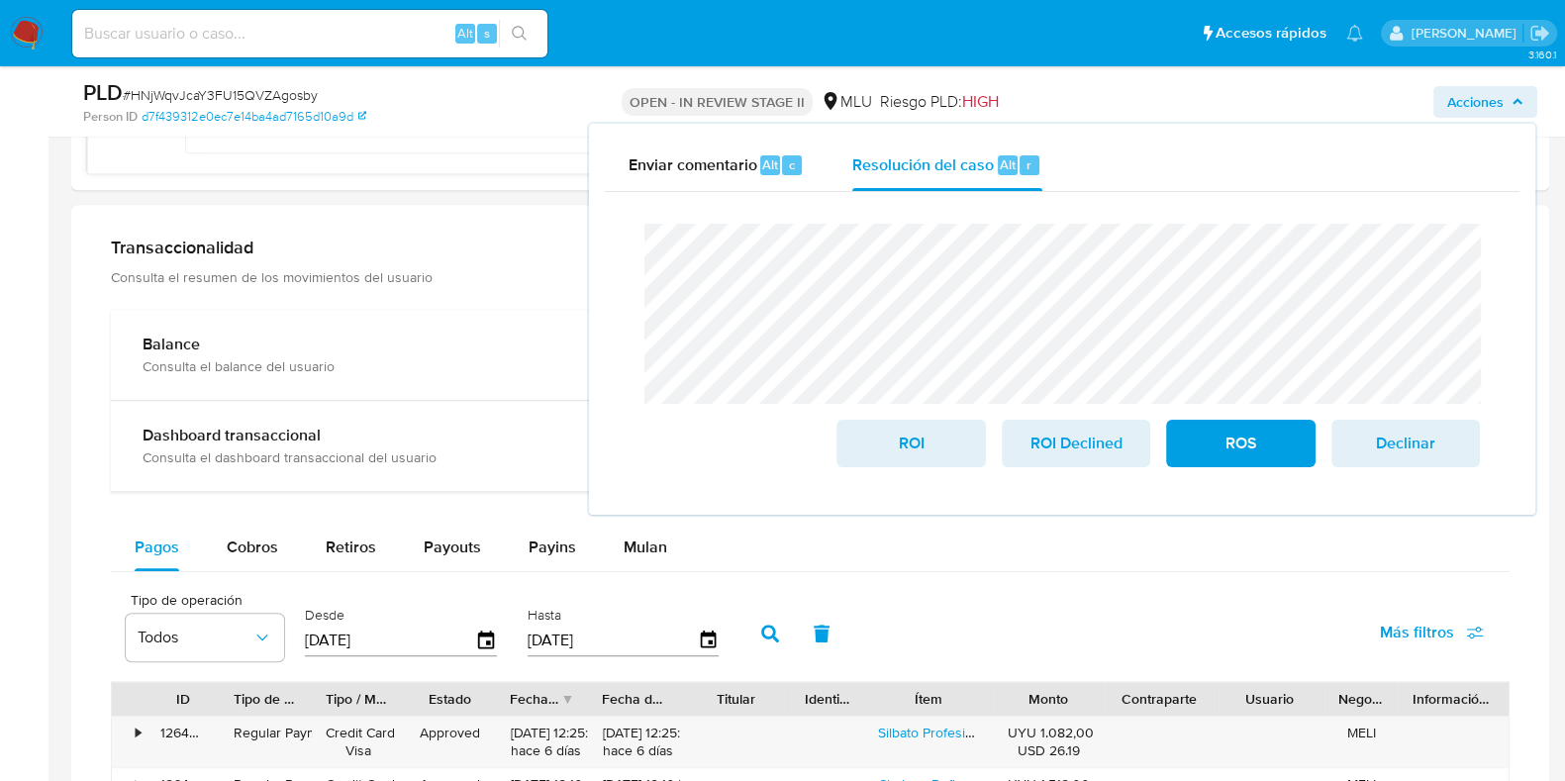
scroll to position [2351, 0]
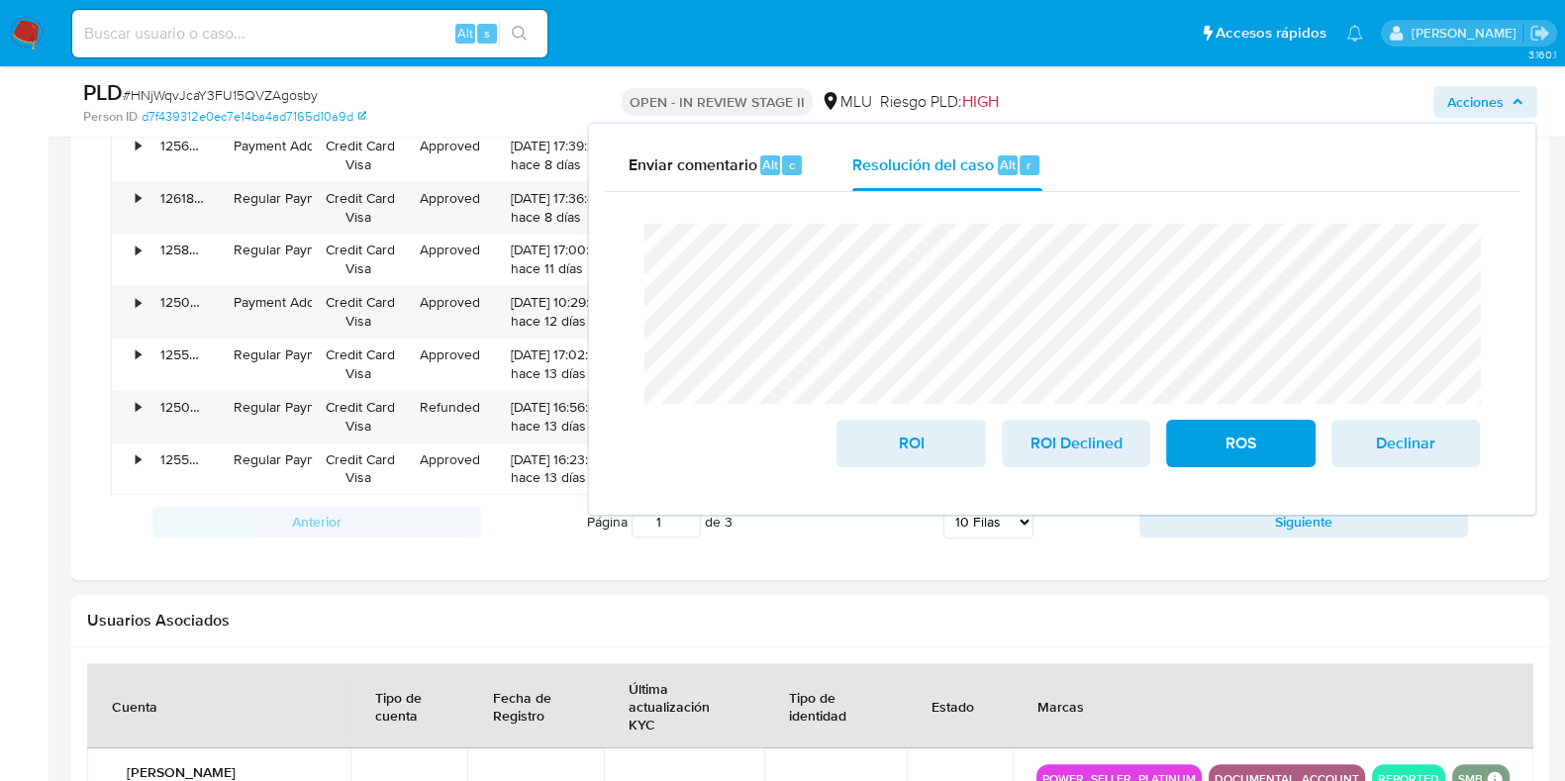
click at [1473, 128] on div "Enviar comentario Alt c Resolución del caso Alt r Cierre de caso ROI ROI Declin…" at bounding box center [1062, 319] width 946 height 391
click at [1469, 107] on span "Acciones" at bounding box center [1475, 102] width 56 height 32
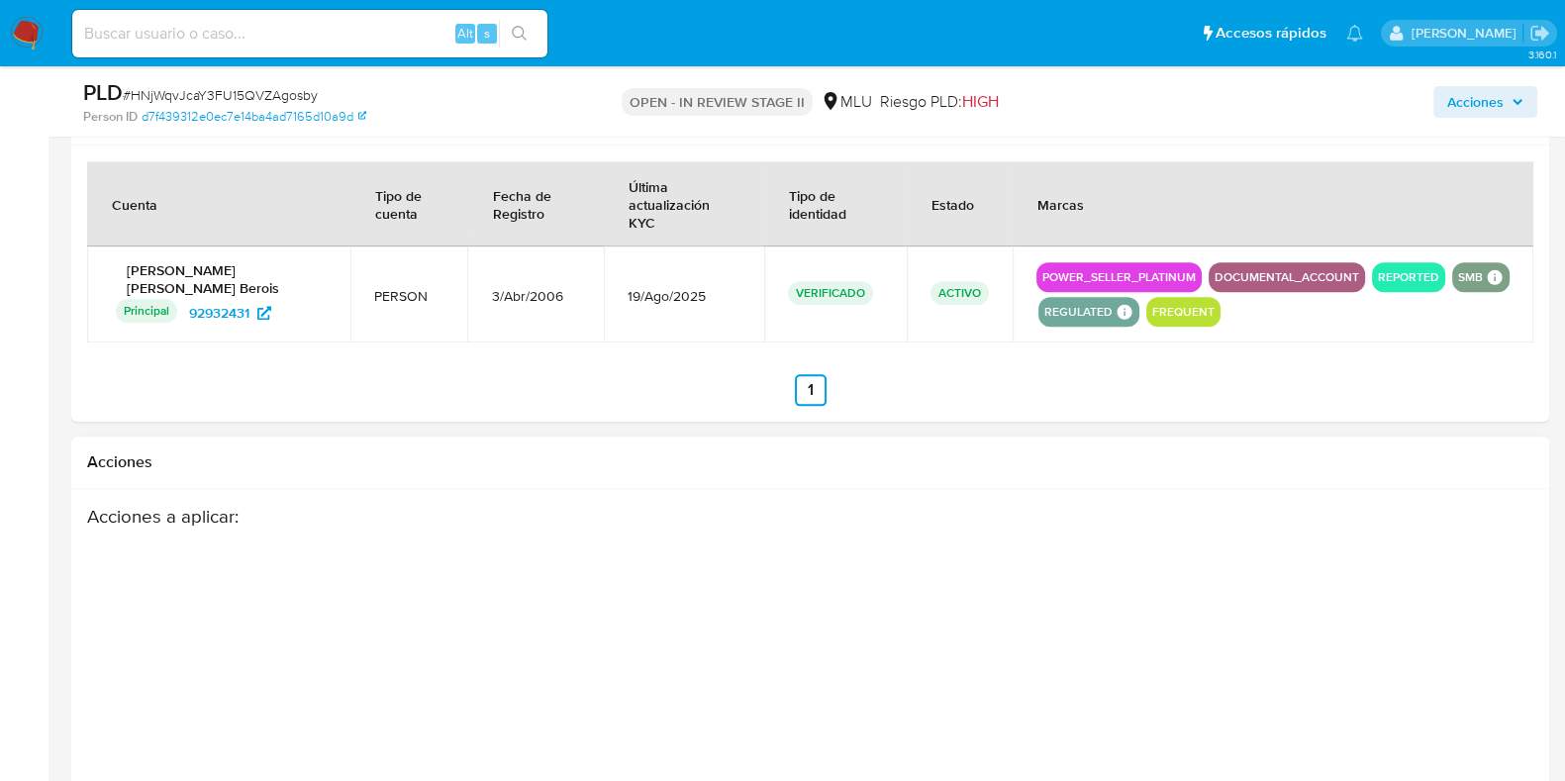
scroll to position [3073, 0]
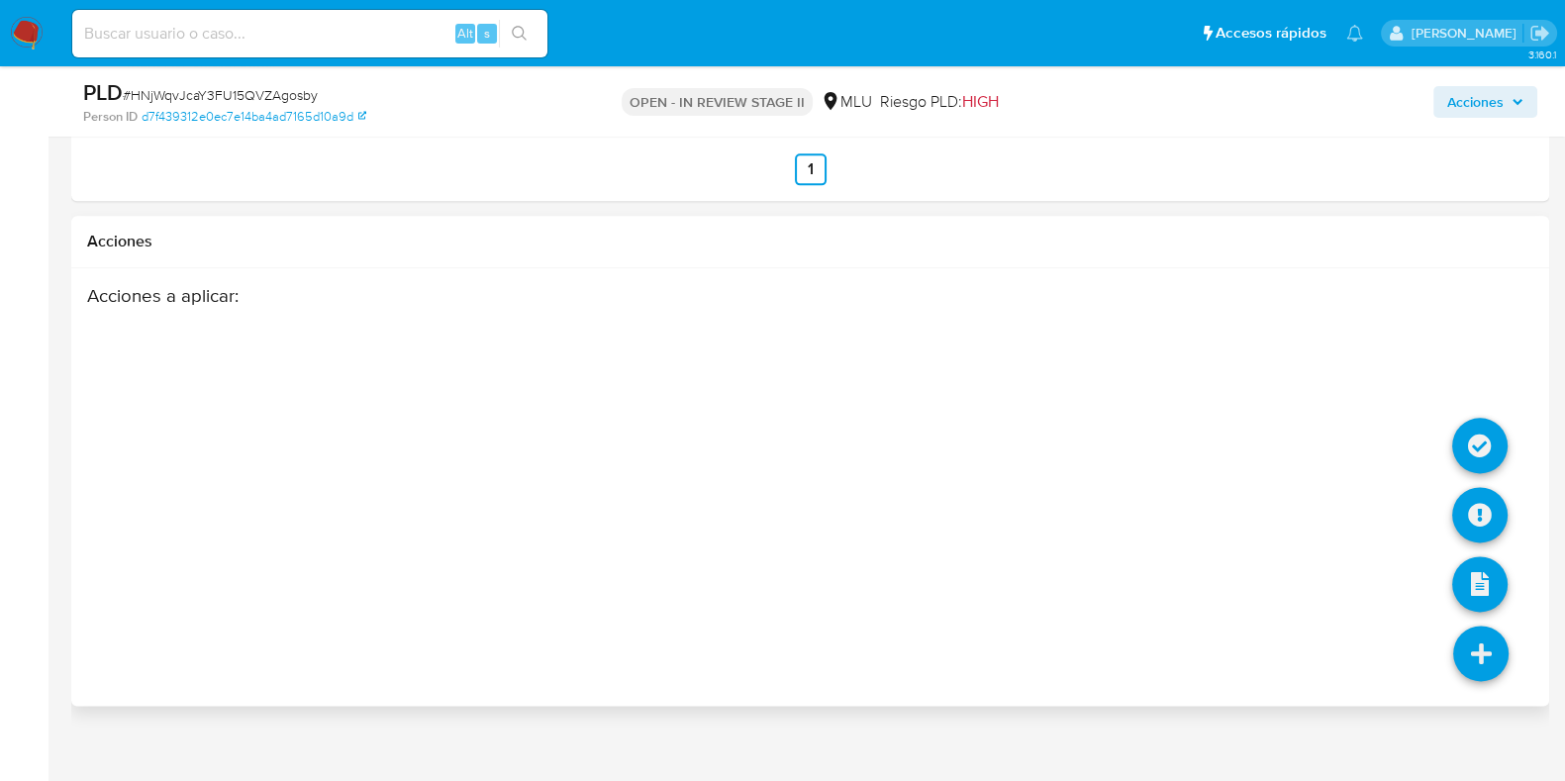
click at [1460, 625] on icon at bounding box center [1480, 652] width 55 height 55
drag, startPoint x: 1455, startPoint y: 403, endPoint x: 1481, endPoint y: 469, distance: 71.1
click at [1481, 687] on ul at bounding box center [1480, 687] width 55 height 0
click at [1481, 487] on icon at bounding box center [1479, 514] width 55 height 55
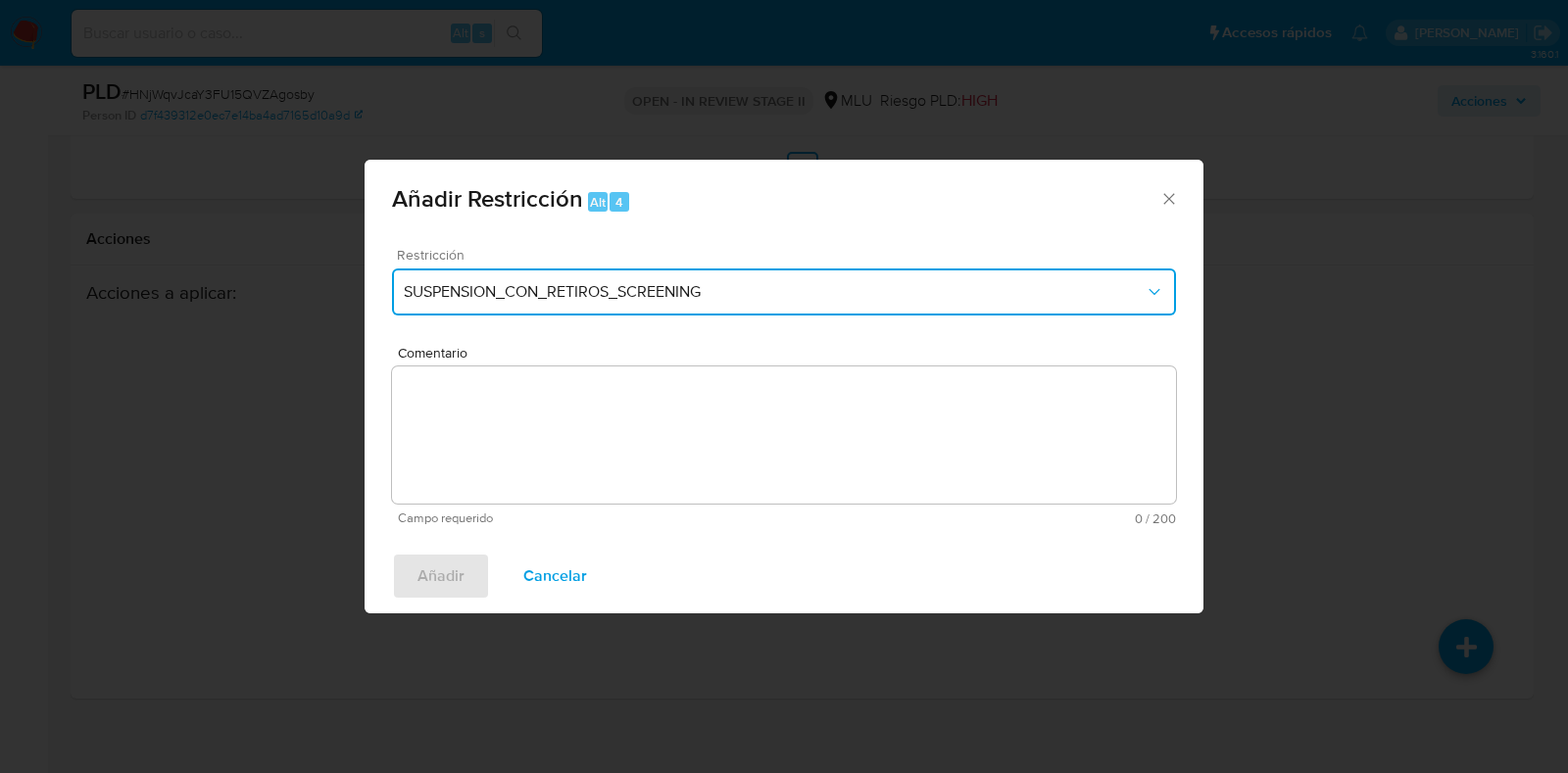
click at [578, 284] on span "SUSPENSION_CON_RETIROS_SCREENING" at bounding box center [774, 292] width 740 height 20
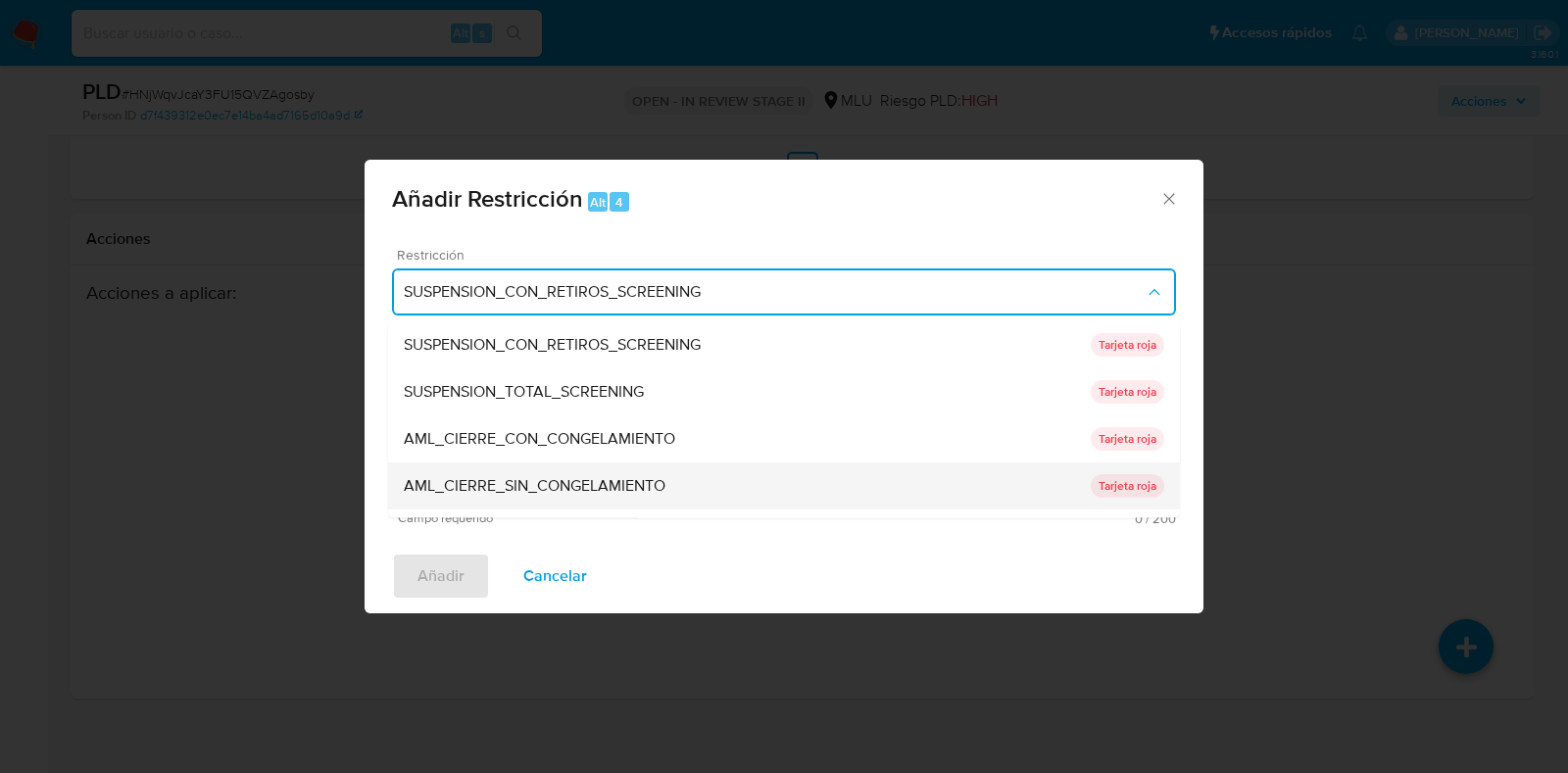
click at [634, 479] on span "AML_CIERRE_SIN_CONGELAMIENTO" at bounding box center [535, 487] width 261 height 20
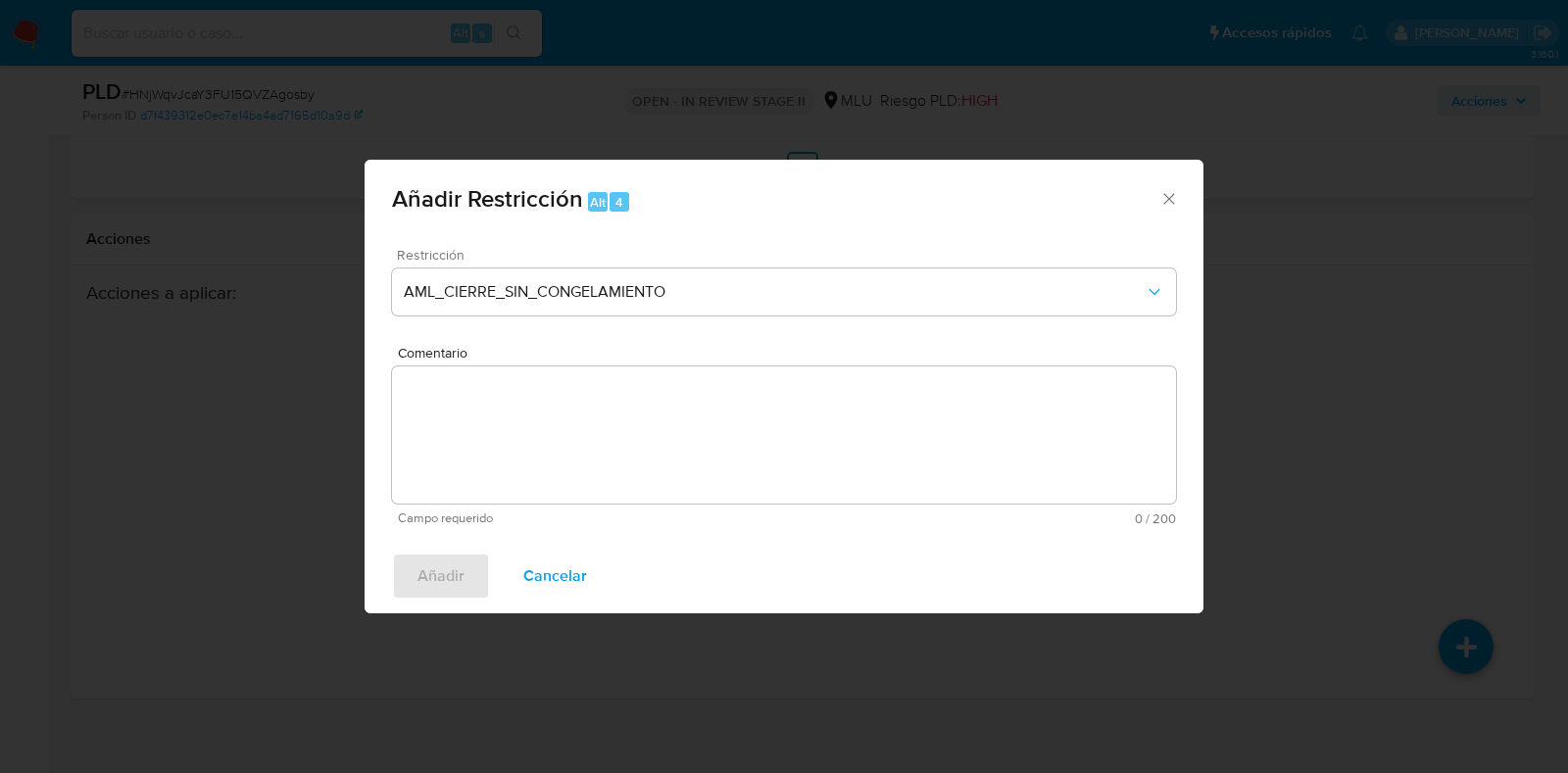
click at [640, 423] on textarea "Comentario" at bounding box center [784, 435] width 784 height 138
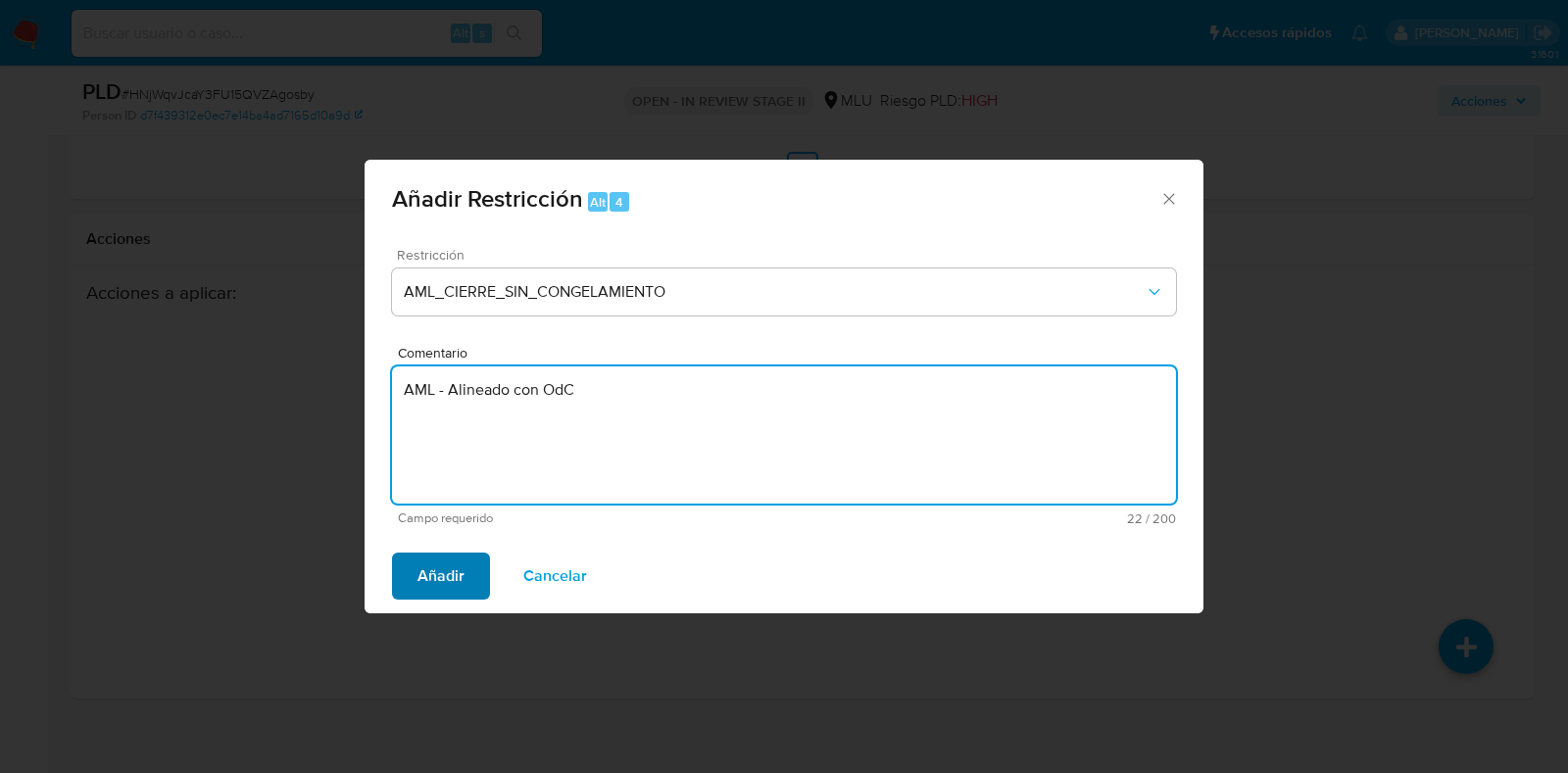
type textarea "AML - Alineado con OdC"
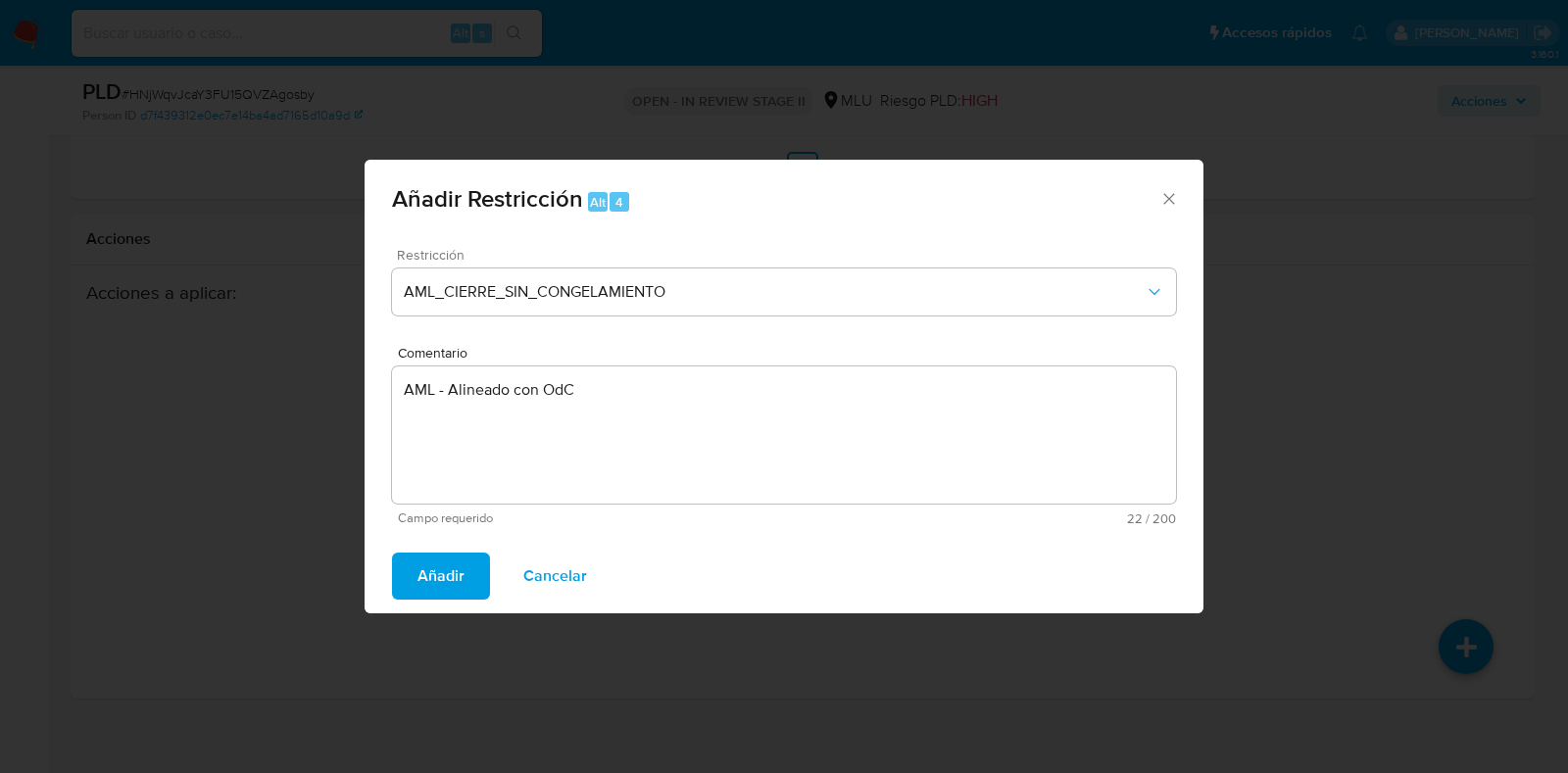
click at [436, 574] on span "Añadir" at bounding box center [441, 576] width 48 height 44
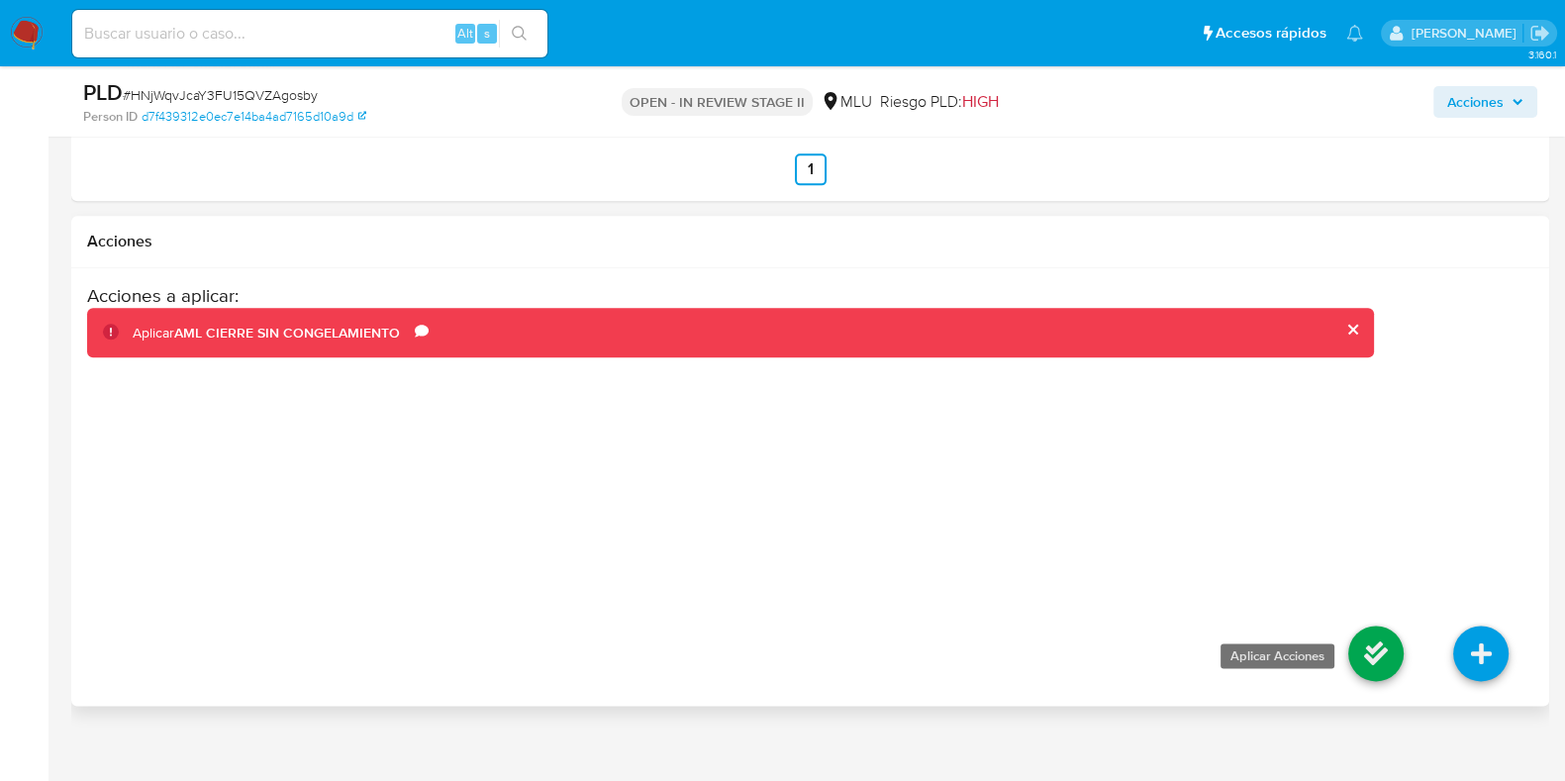
click at [1361, 649] on icon at bounding box center [1375, 652] width 55 height 55
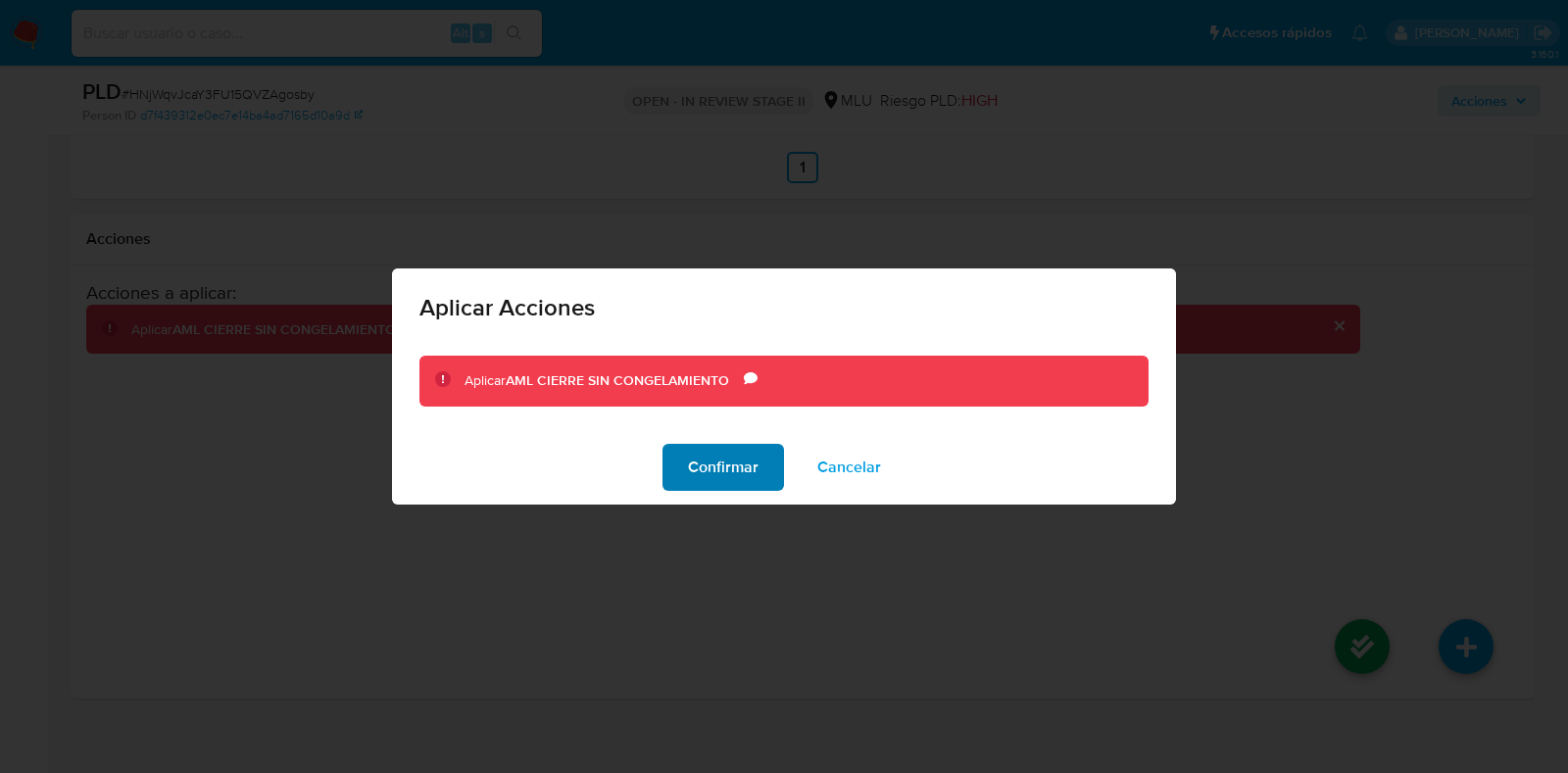
click at [694, 448] on span "Confirmar" at bounding box center [723, 467] width 70 height 44
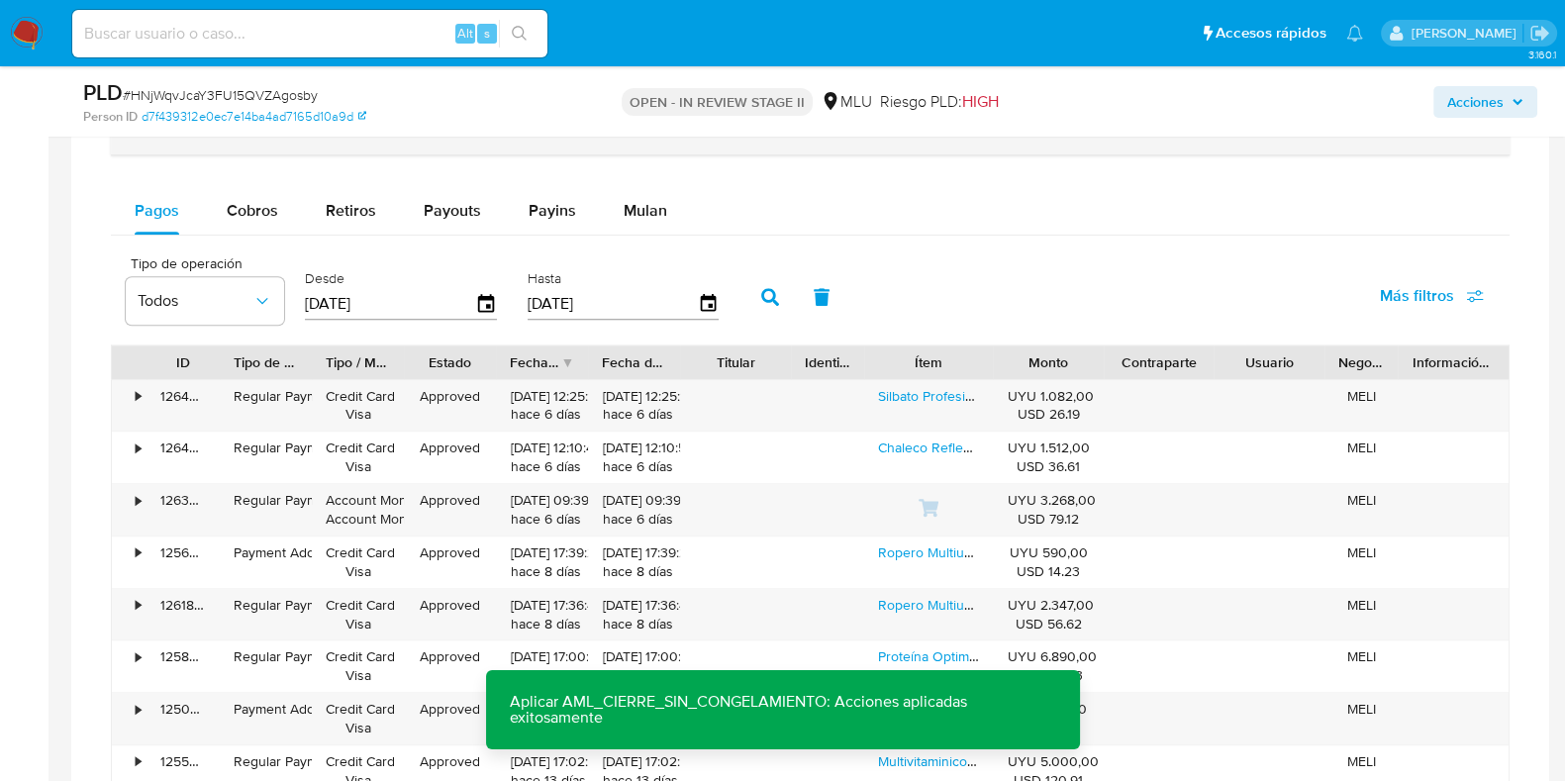
scroll to position [1836, 0]
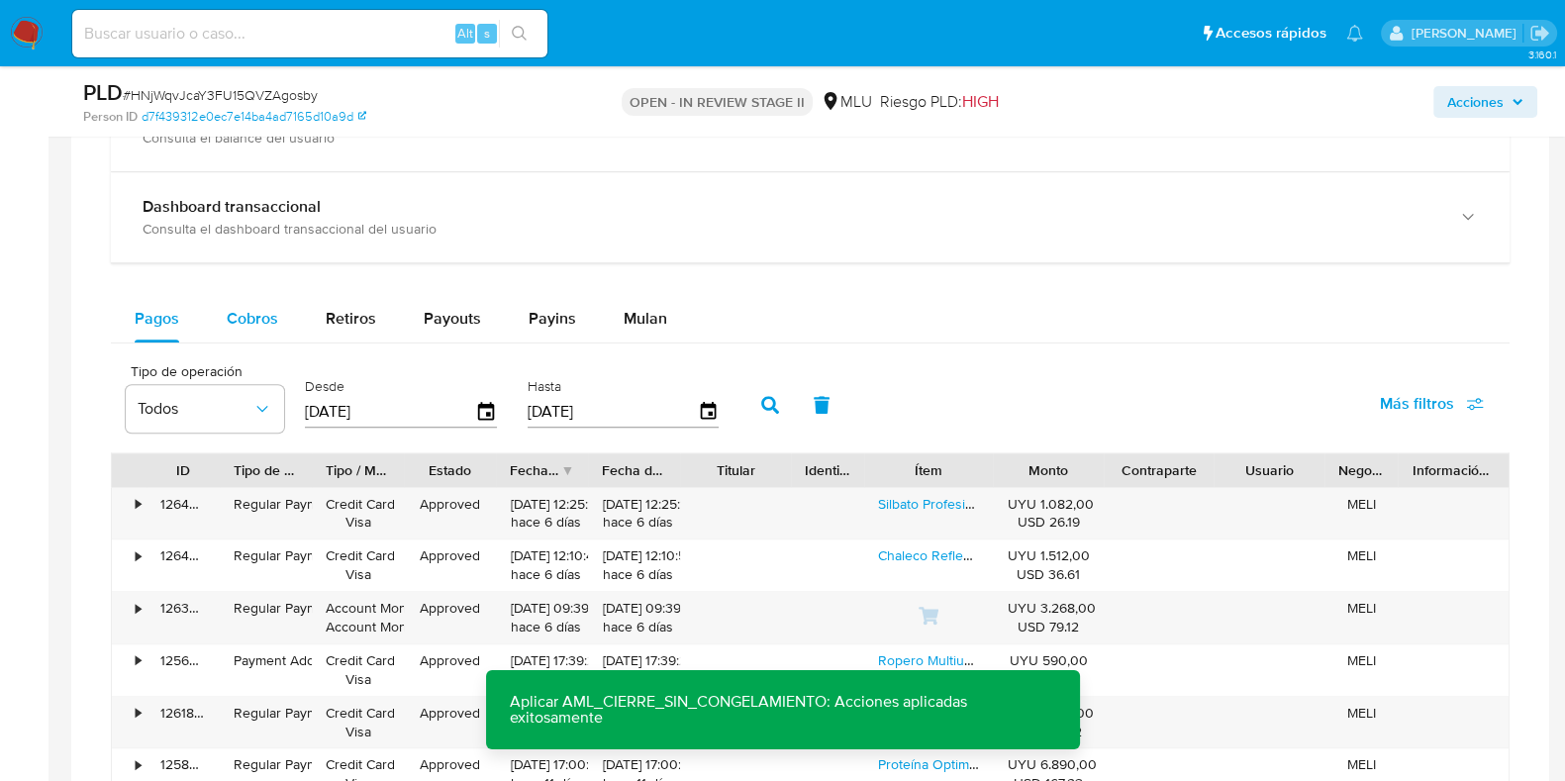
click at [239, 309] on span "Cobros" at bounding box center [252, 318] width 51 height 23
select select "10"
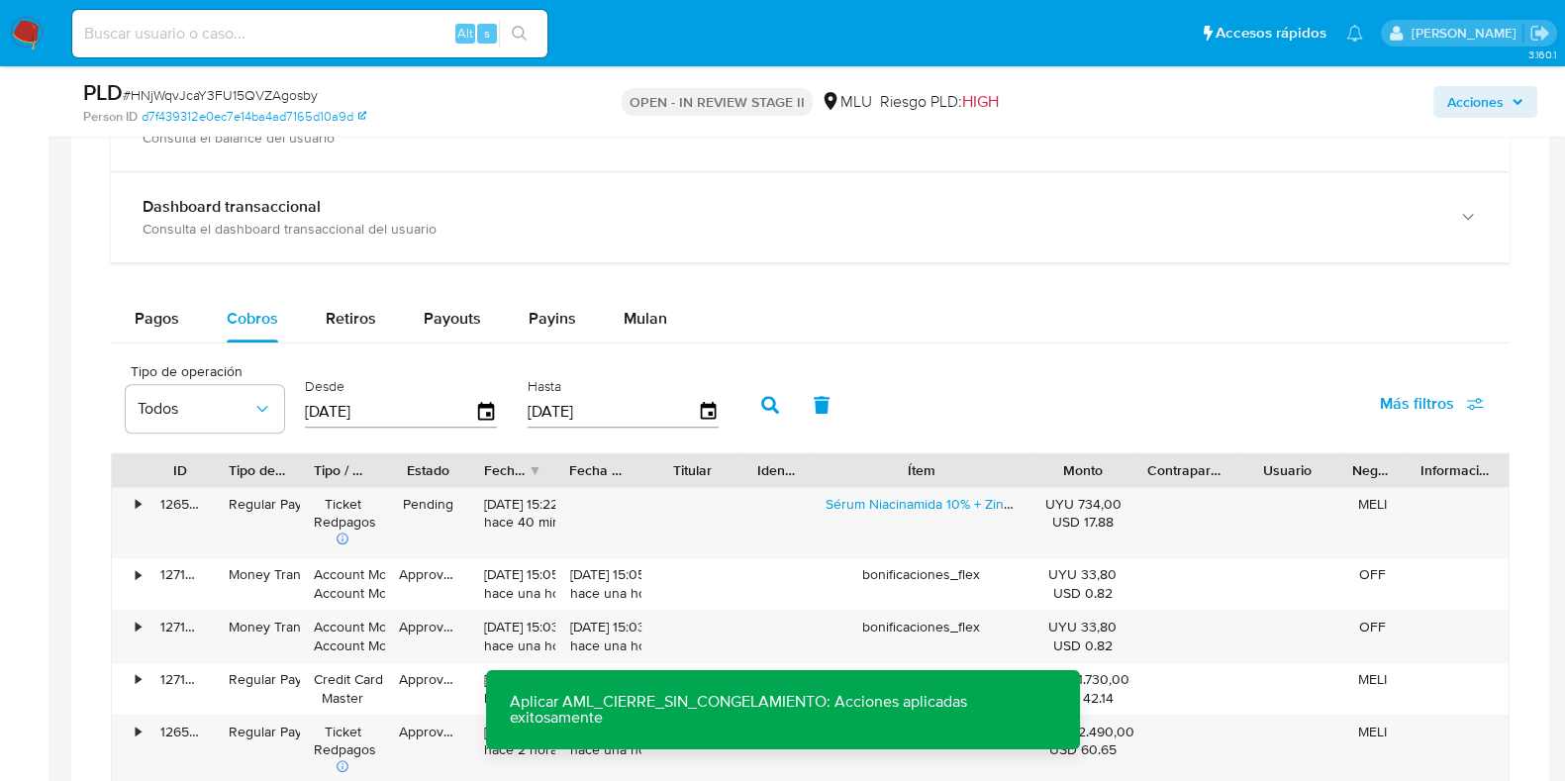
drag, startPoint x: 1000, startPoint y: 472, endPoint x: 1091, endPoint y: 462, distance: 91.6
click at [1091, 462] on div "ID Tipo de operación Tipo / Método Estado Fecha de creación Fecha de aprobación…" at bounding box center [810, 470] width 1396 height 34
click at [1494, 83] on div "Acciones" at bounding box center [1297, 101] width 479 height 47
click at [1490, 101] on span "Acciones" at bounding box center [1475, 102] width 56 height 32
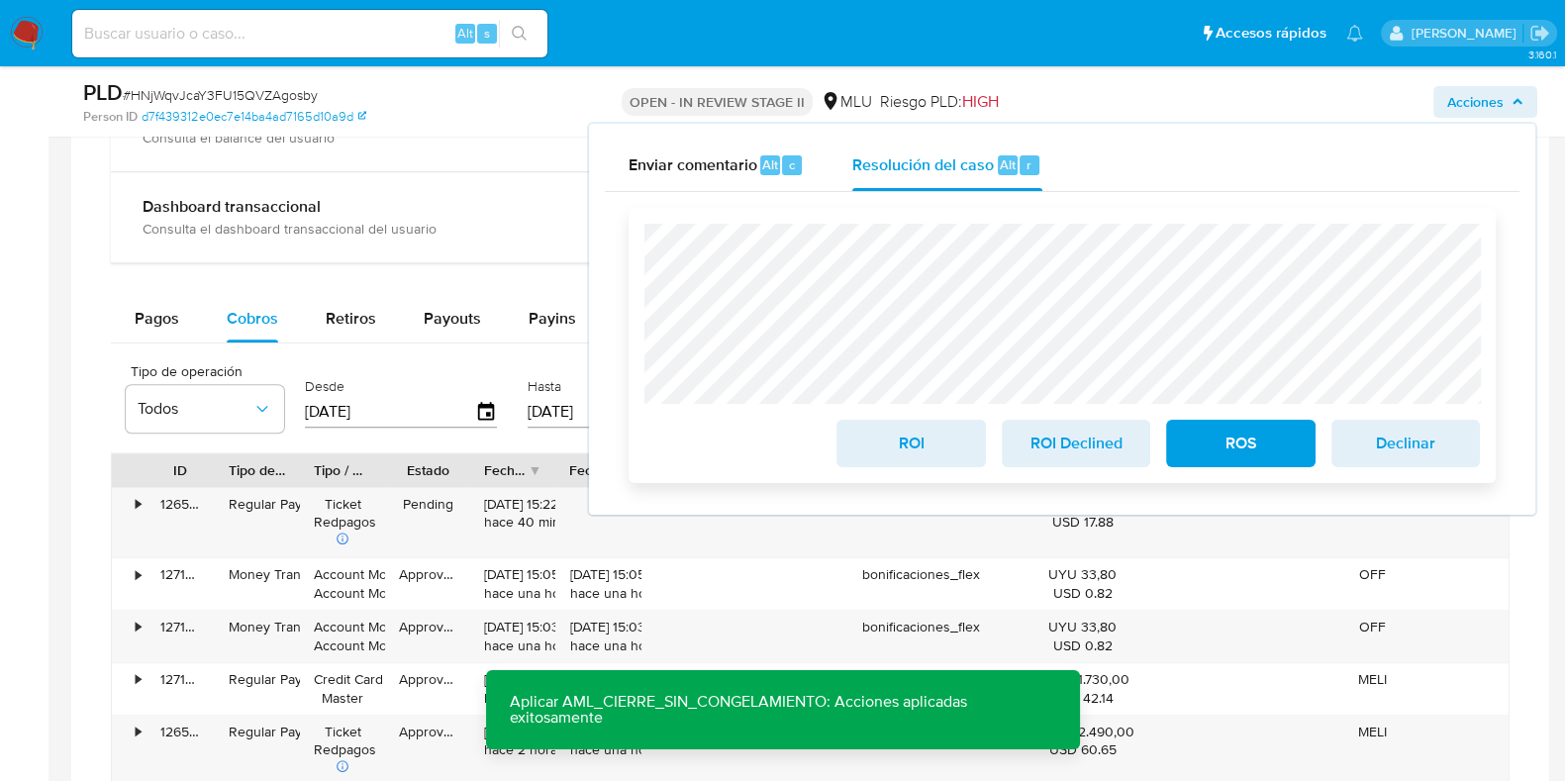
click at [1071, 447] on span "ROI Declined" at bounding box center [1075, 444] width 97 height 44
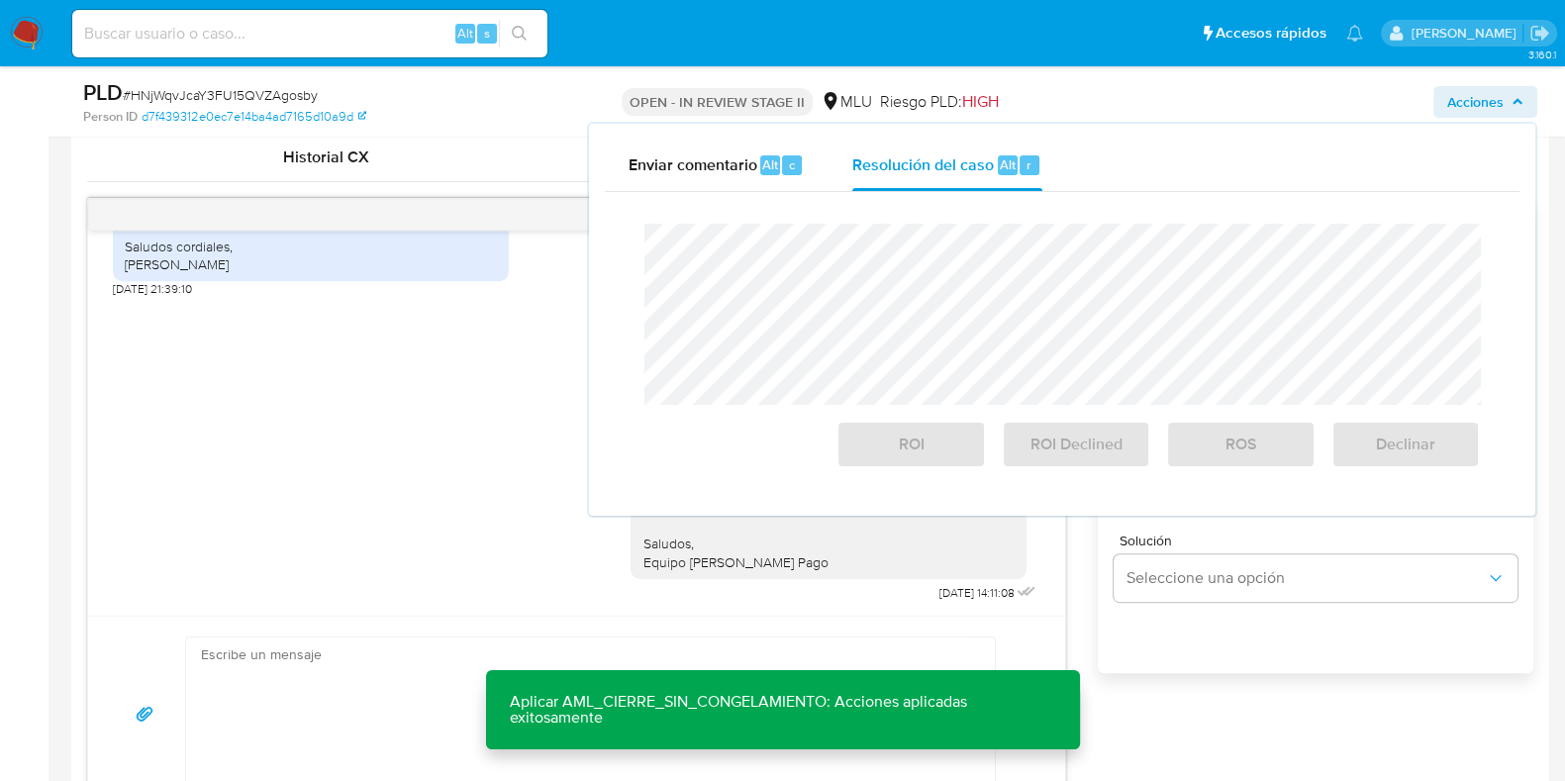
scroll to position [599, 0]
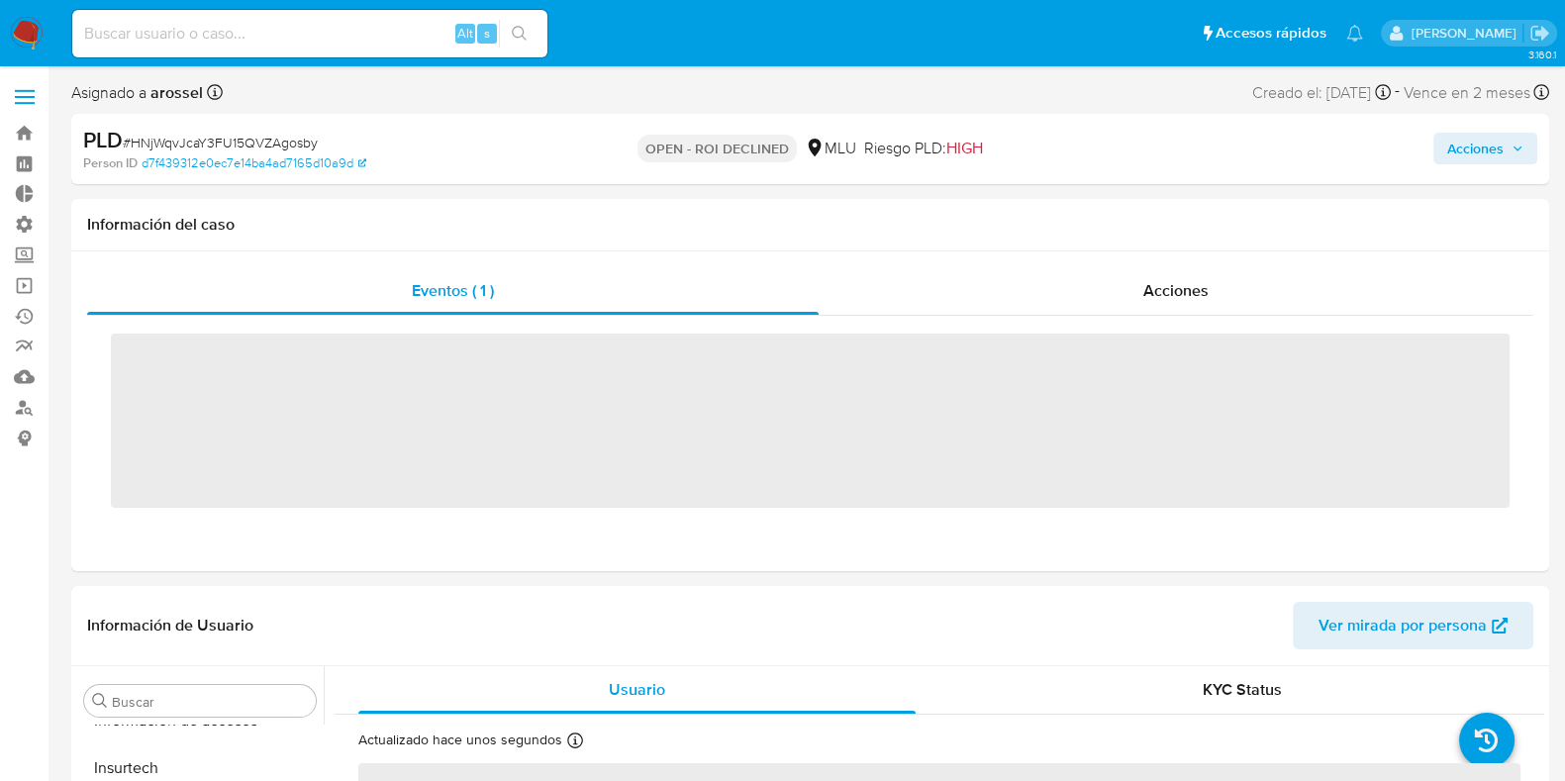
scroll to position [979, 0]
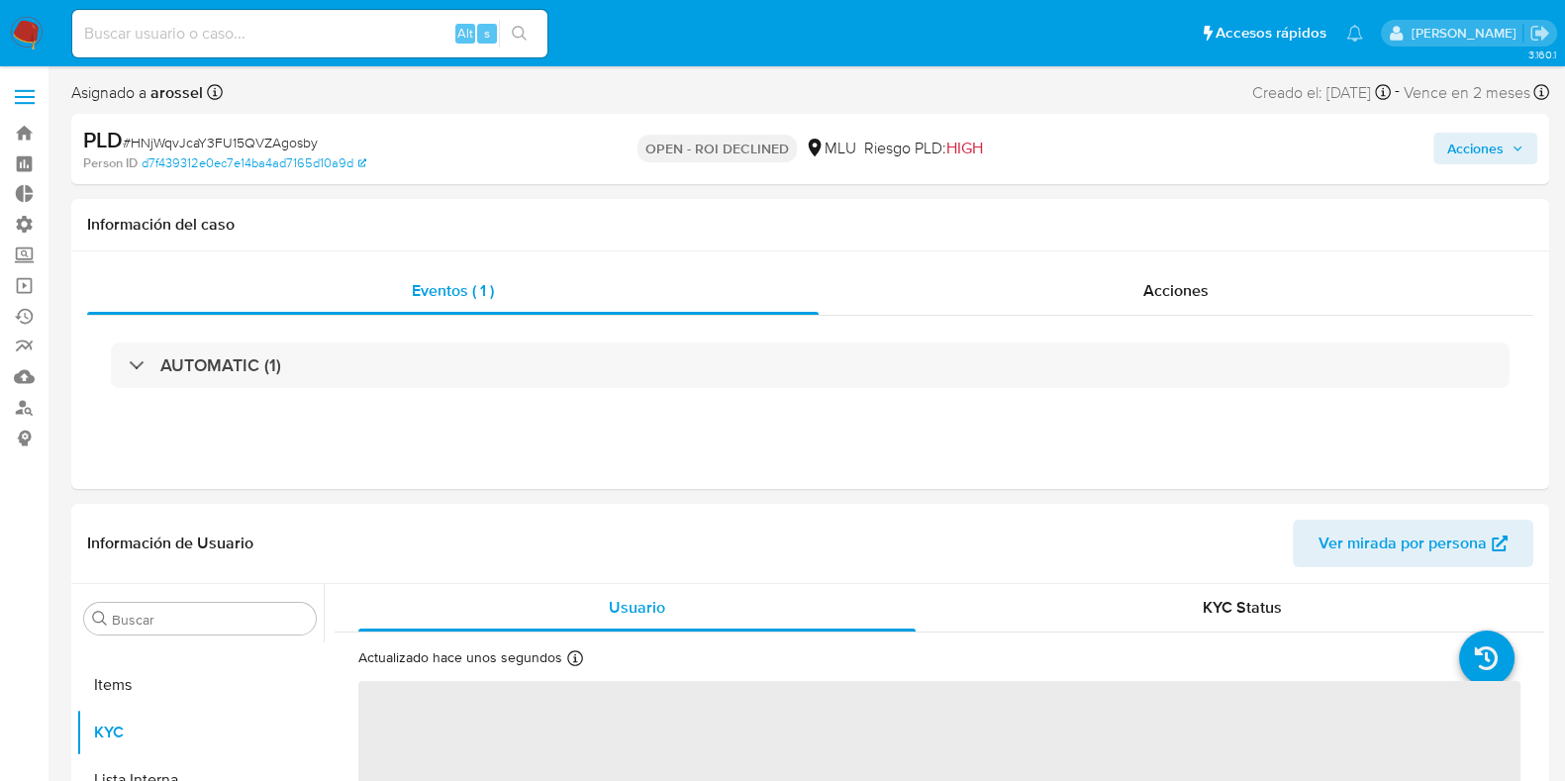
select select "10"
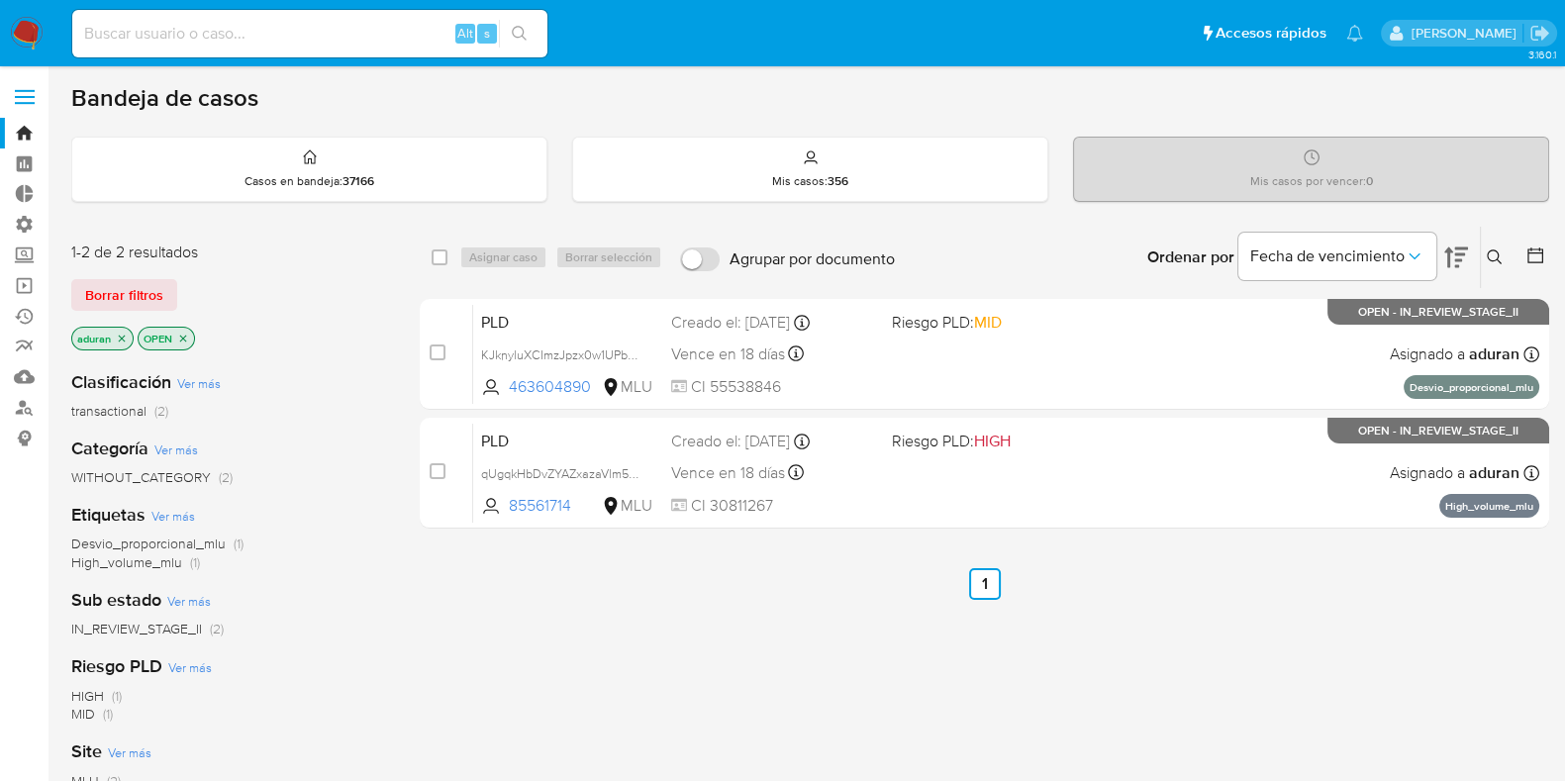
click at [784, 664] on div "select-all-cases-checkbox Asignar caso Borrar selección Agrupar por documento O…" at bounding box center [984, 674] width 1129 height 897
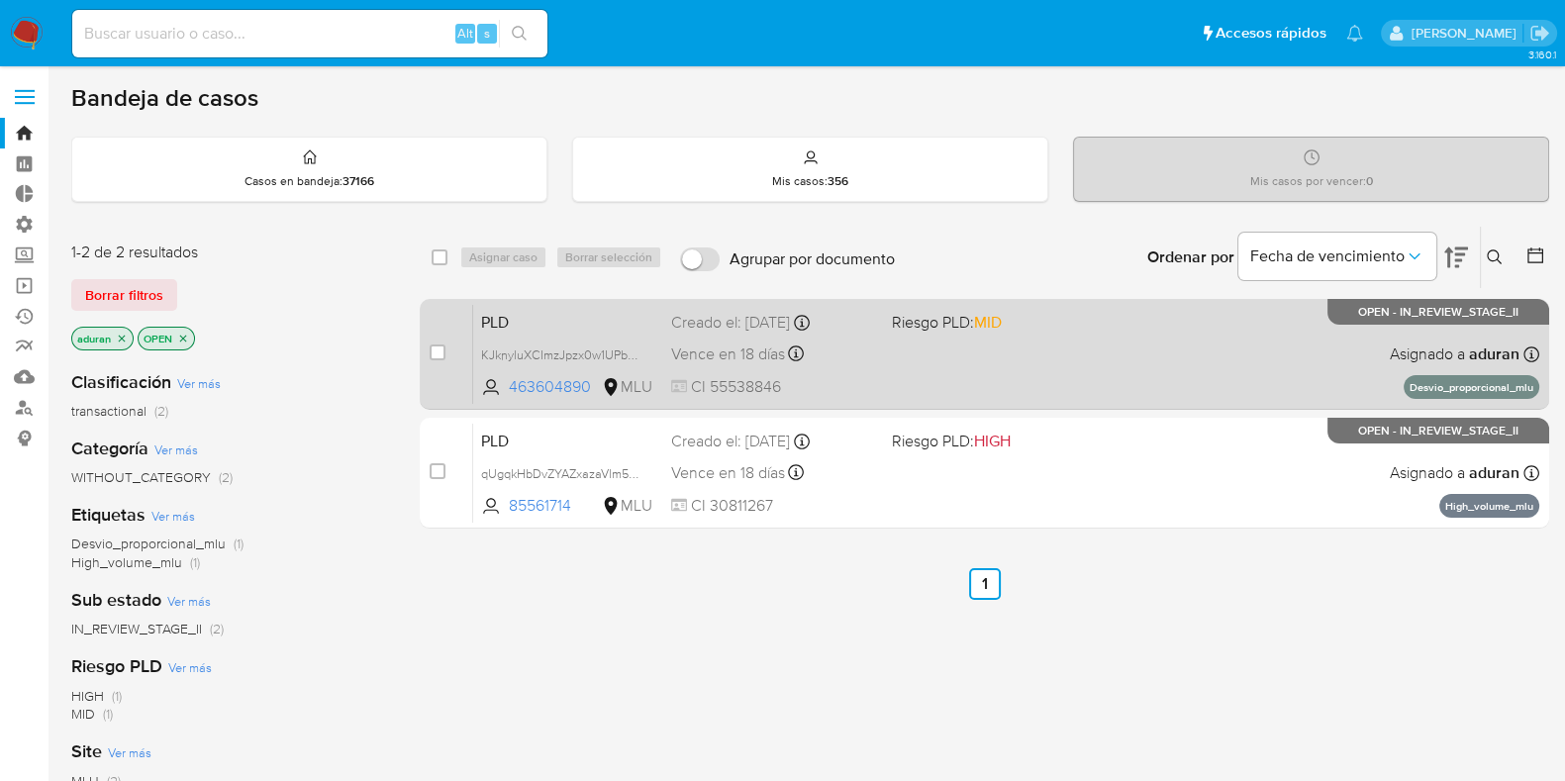
click at [1221, 372] on div "PLD KJknyluXCImzJpzx0w1UPbHe 463604890 MLU Riesgo PLD: MID Creado el: 12/07/202…" at bounding box center [1006, 354] width 1066 height 100
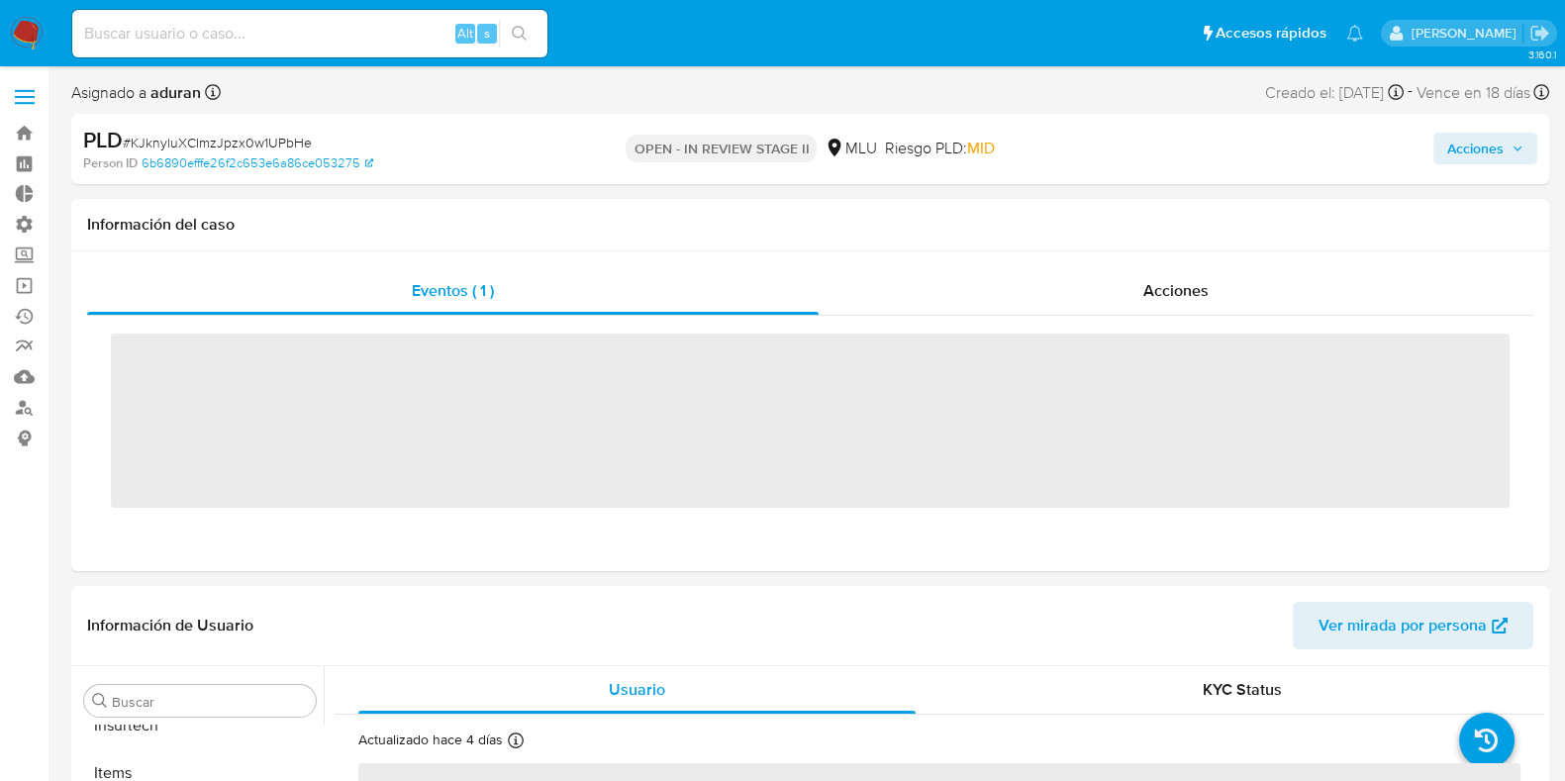
scroll to position [979, 0]
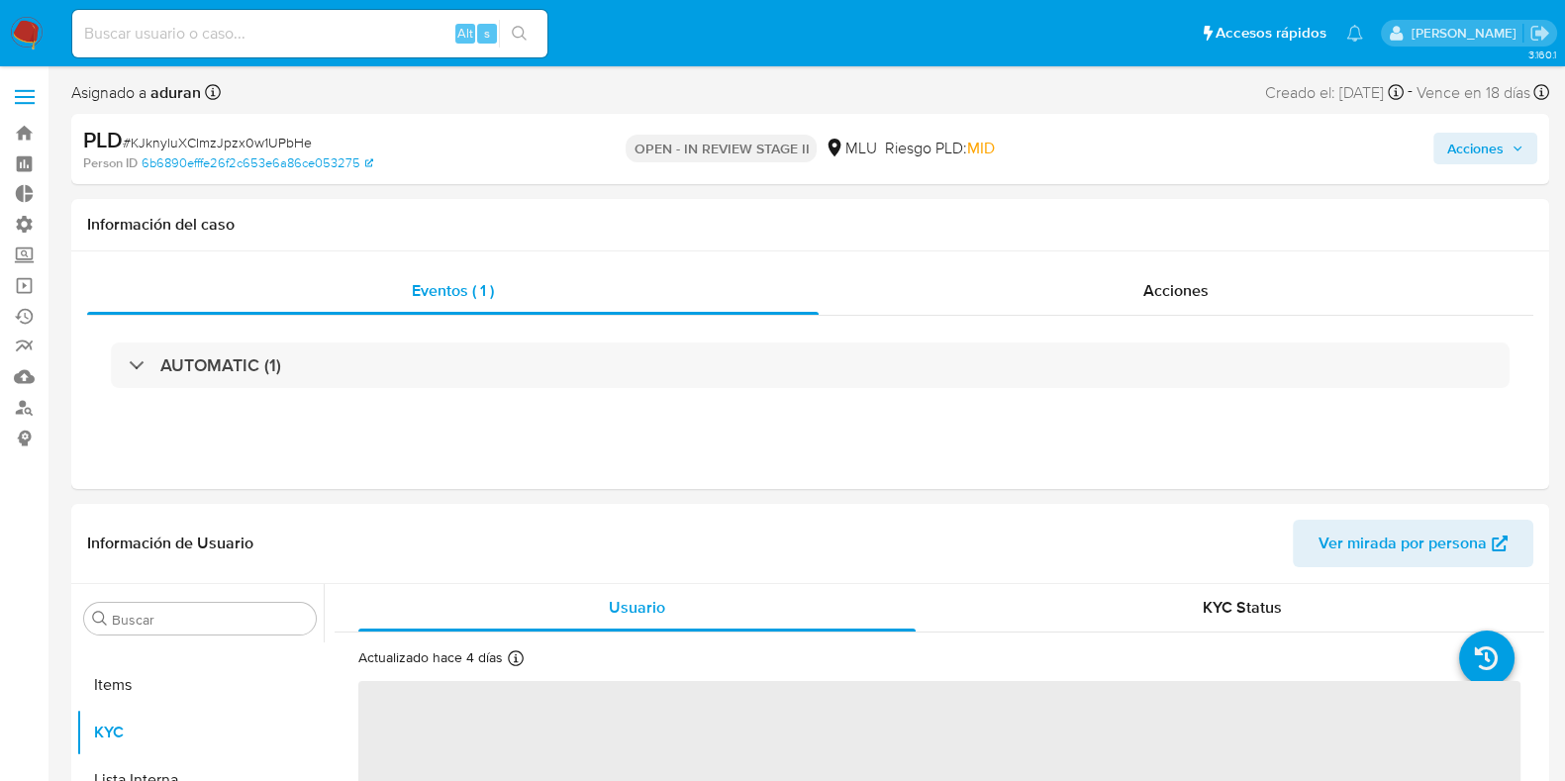
click at [271, 138] on span "# KJknyluXCImzJpzx0w1UPbHe" at bounding box center [217, 143] width 189 height 20
copy span "KJknyluXCImzJpzx0w1UPbHe"
select select "10"
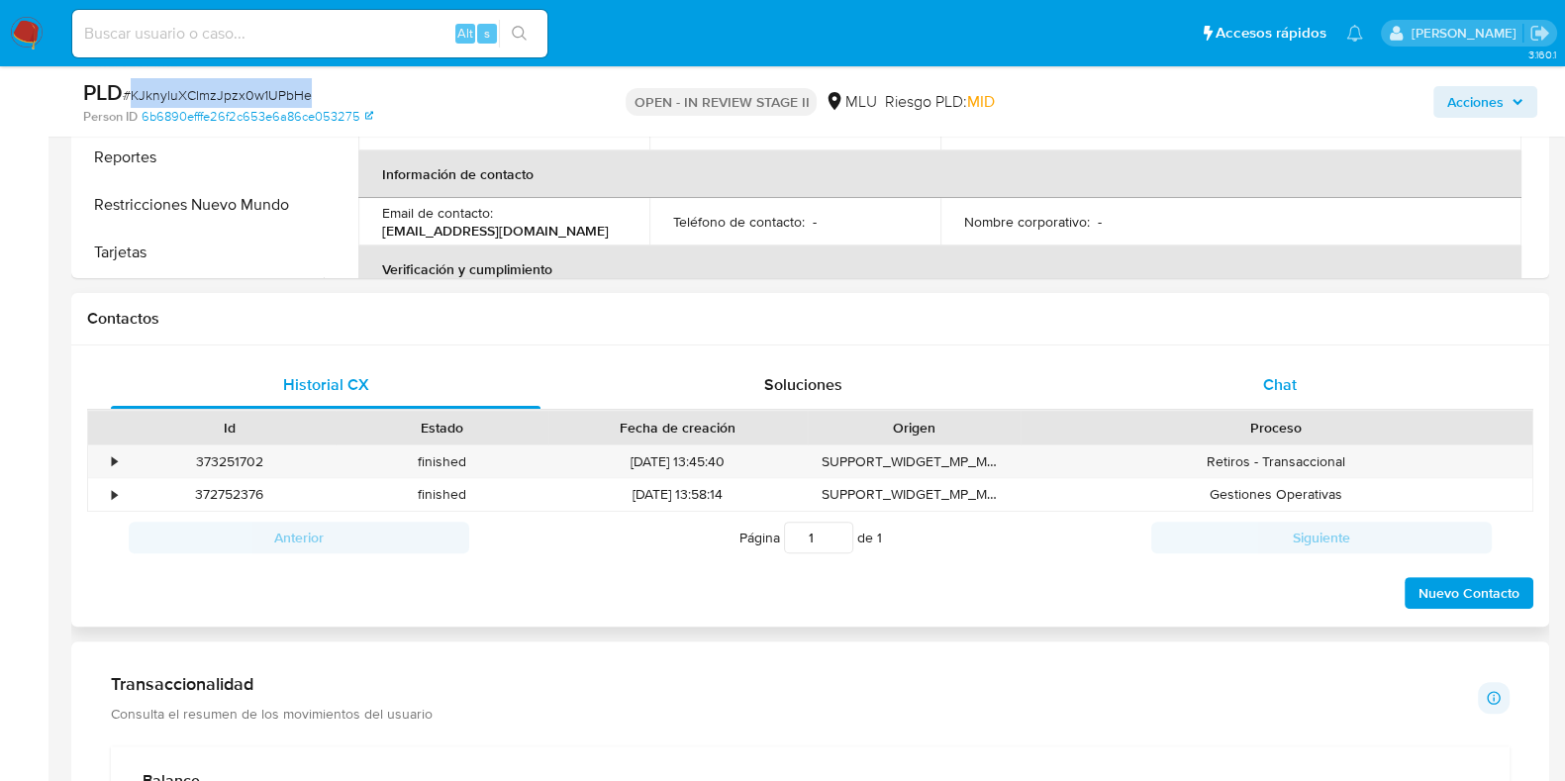
click at [1232, 371] on div "Chat" at bounding box center [1280, 385] width 430 height 48
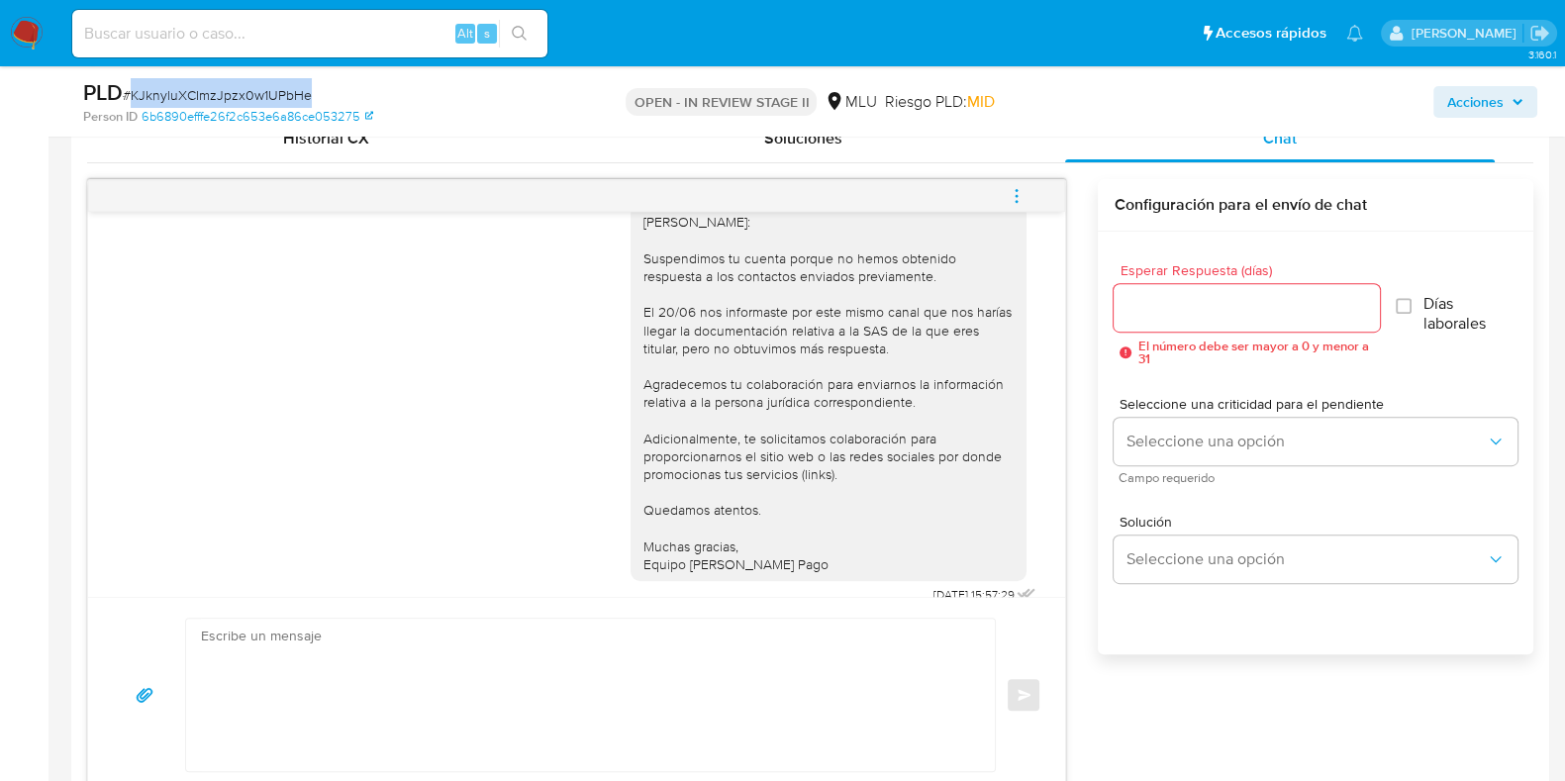
scroll to position [994, 0]
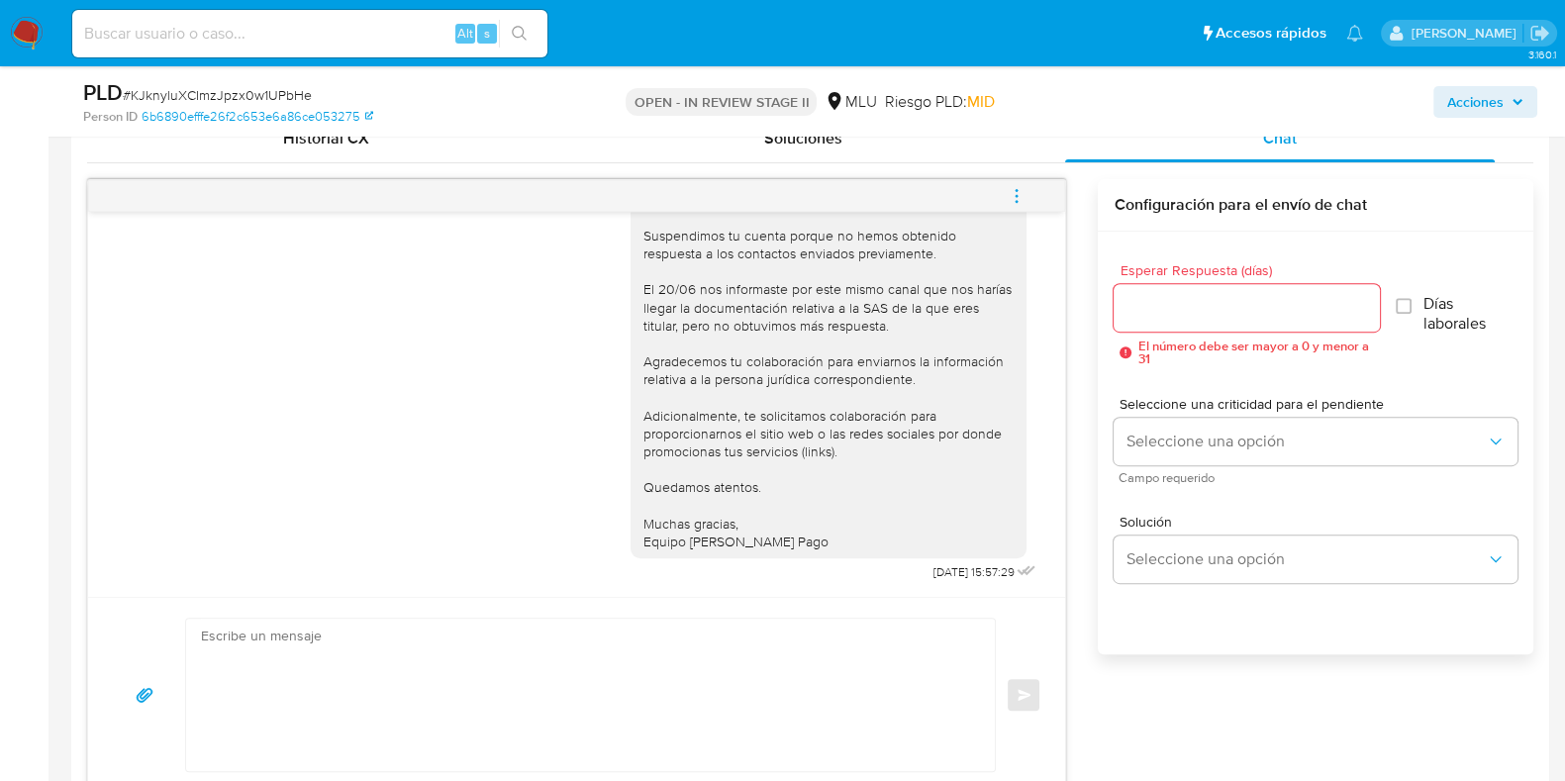
click at [1183, 722] on div "Buen día Juan Manuel, Te contactamos ya que necesitamos verificar algunos datos…" at bounding box center [810, 486] width 1446 height 614
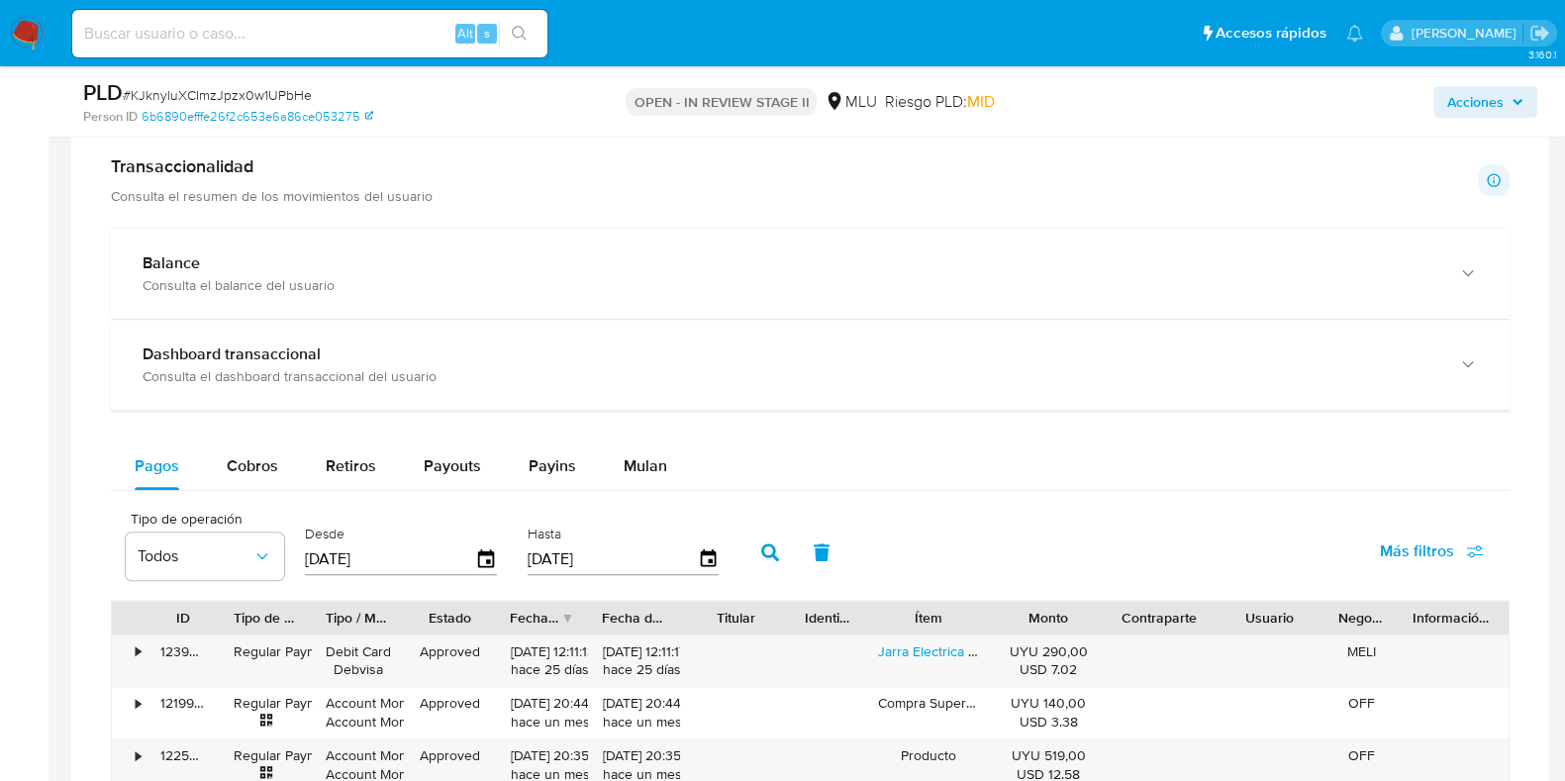
scroll to position [1731, 0]
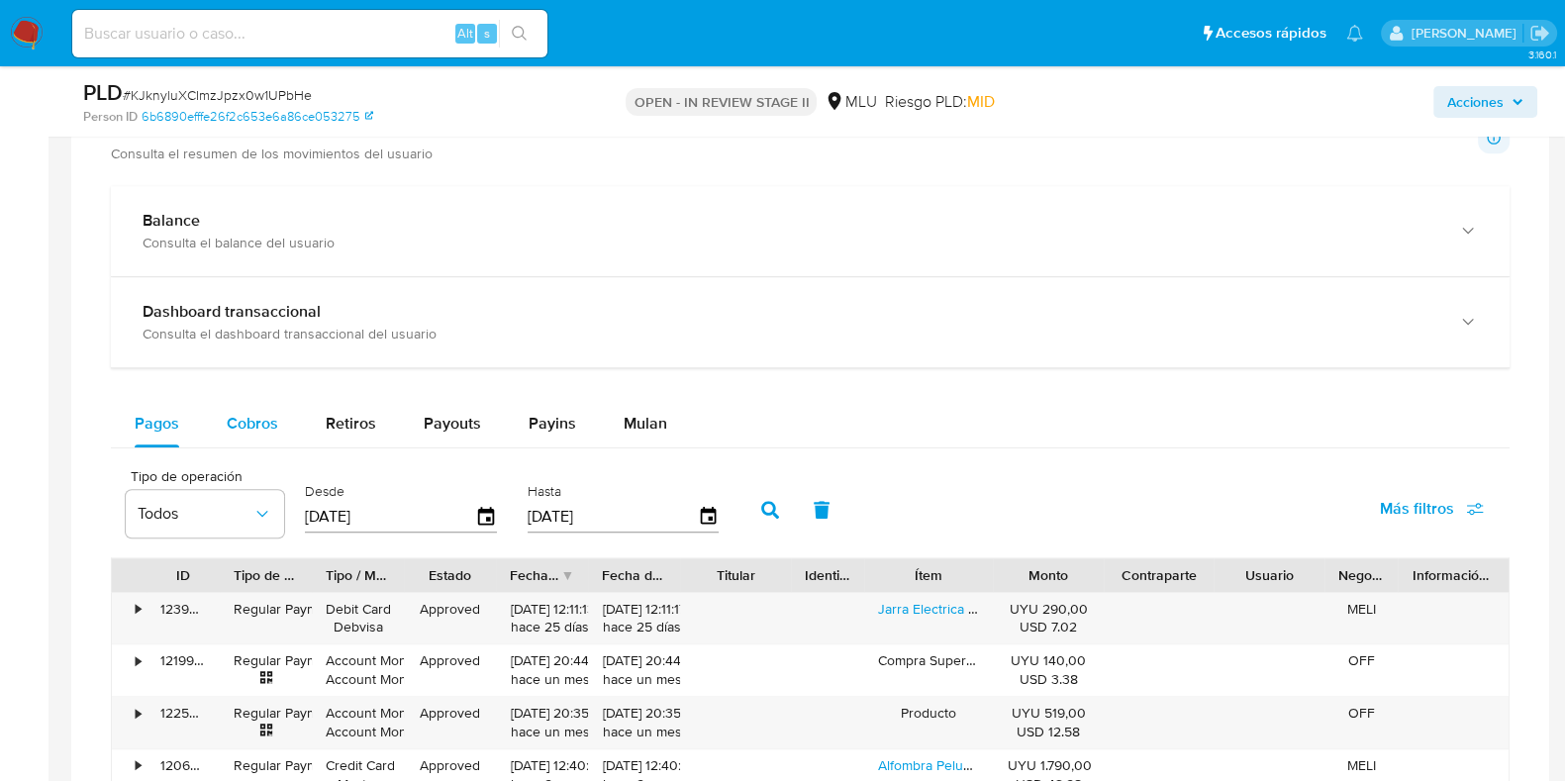
click at [230, 416] on span "Cobros" at bounding box center [252, 423] width 51 height 23
select select "10"
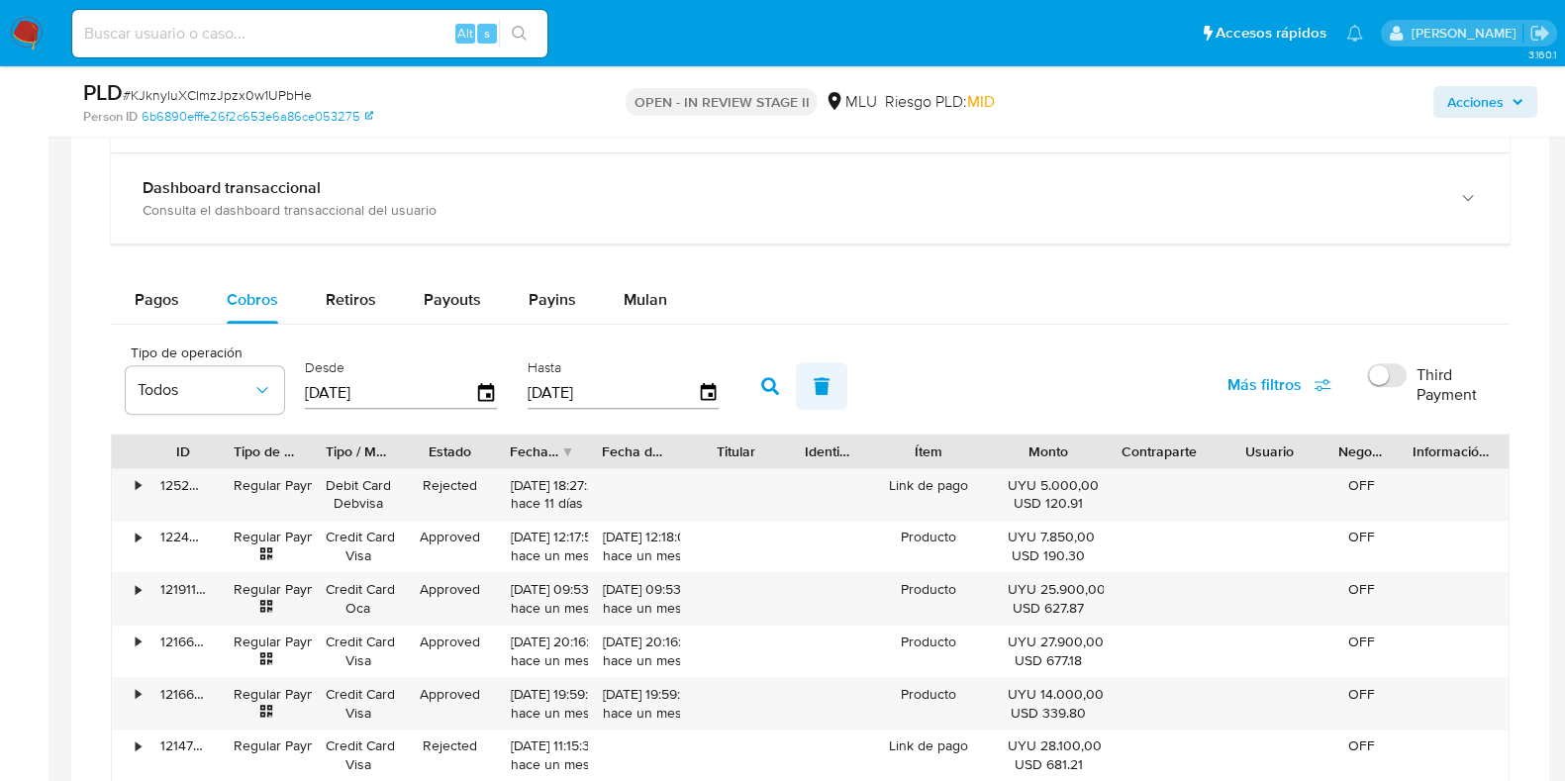
scroll to position [1978, 0]
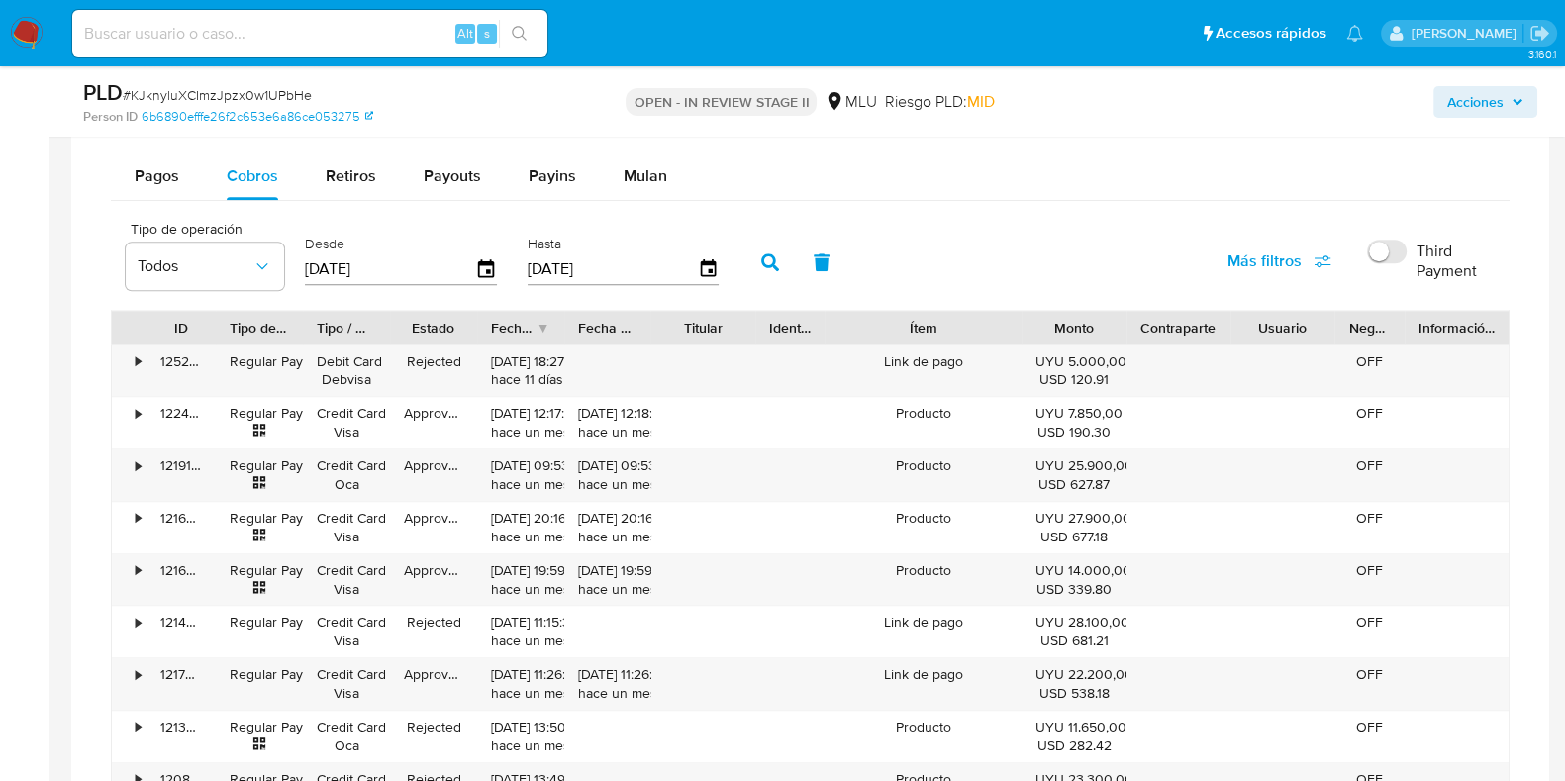
drag, startPoint x: 995, startPoint y: 315, endPoint x: 1063, endPoint y: 314, distance: 68.3
click at [1063, 314] on div "ID Tipo de operación Tipo / Método Estado Fecha de creación Fecha de aprobación…" at bounding box center [810, 328] width 1396 height 34
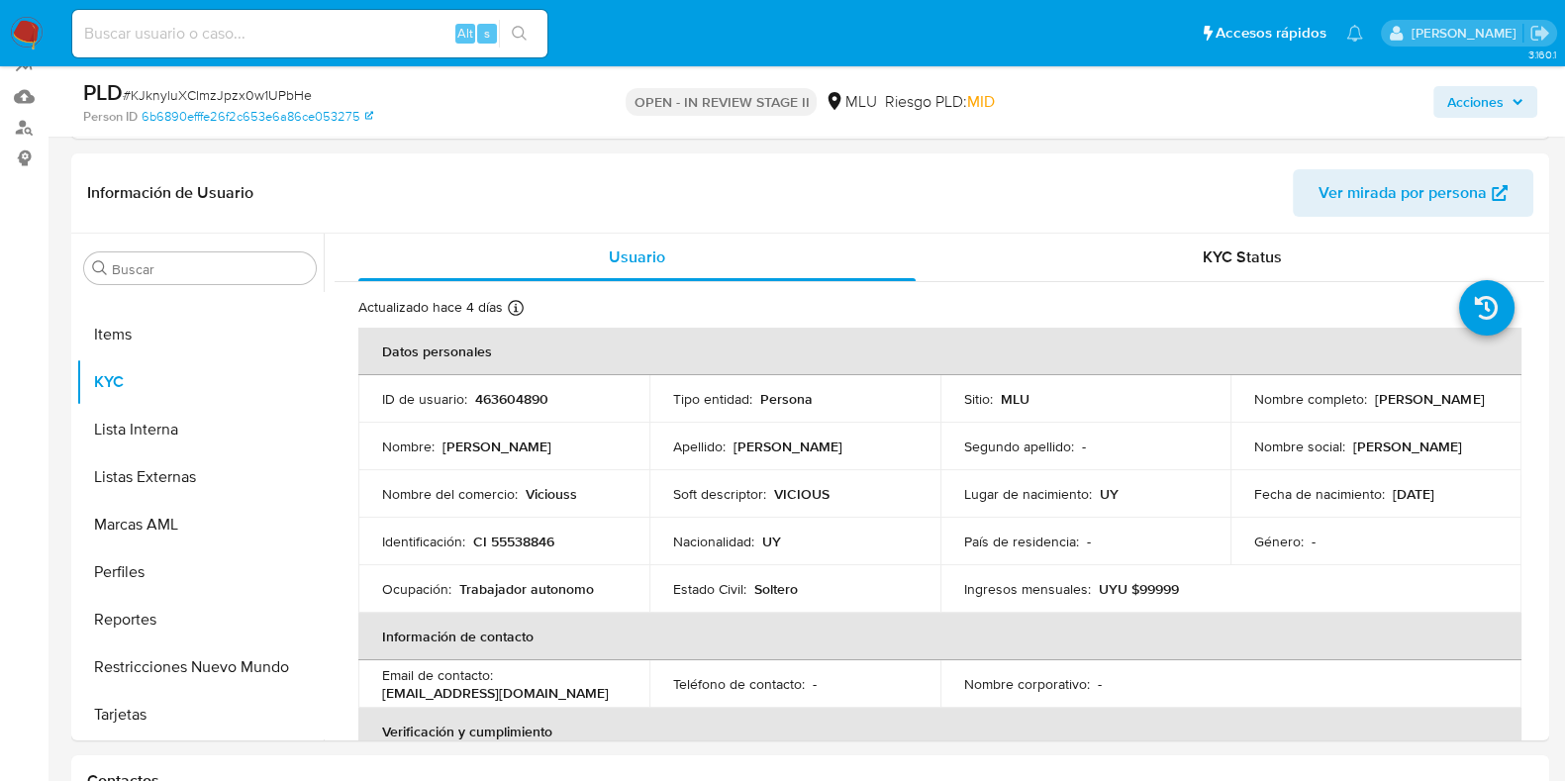
scroll to position [246, 0]
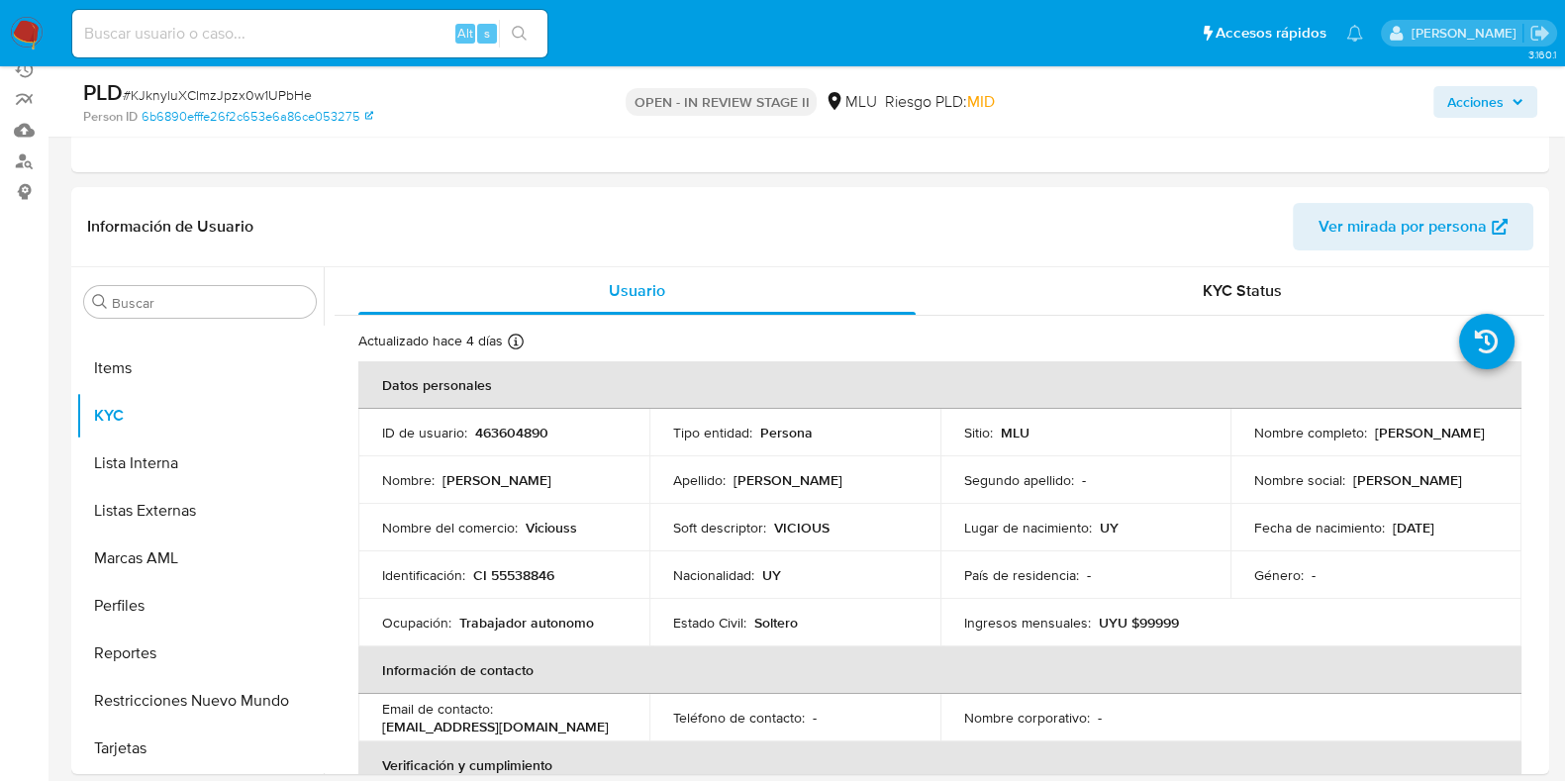
click at [1484, 106] on span "Acciones" at bounding box center [1475, 102] width 56 height 32
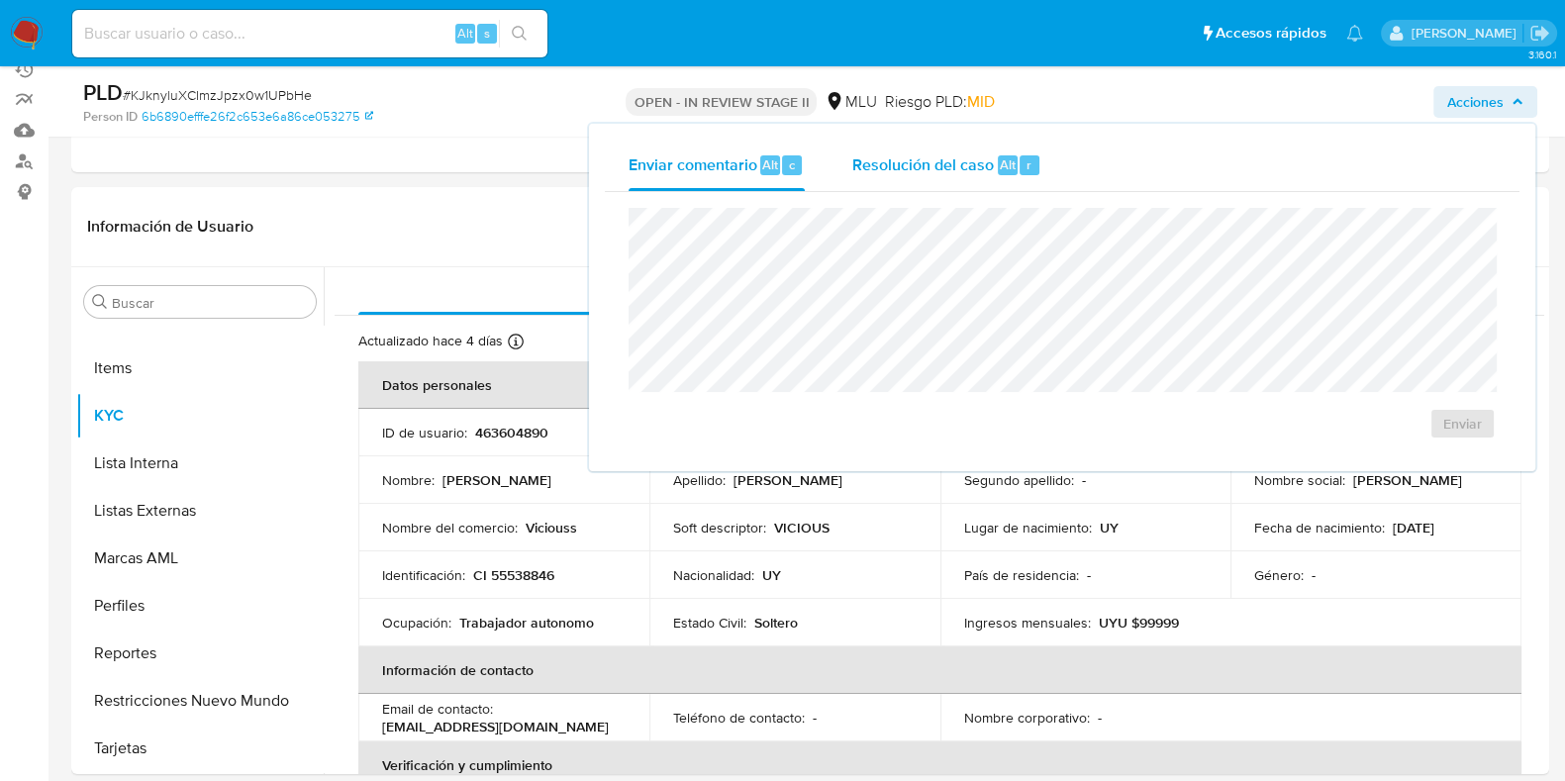
click at [982, 154] on span "Resolución del caso" at bounding box center [923, 163] width 142 height 23
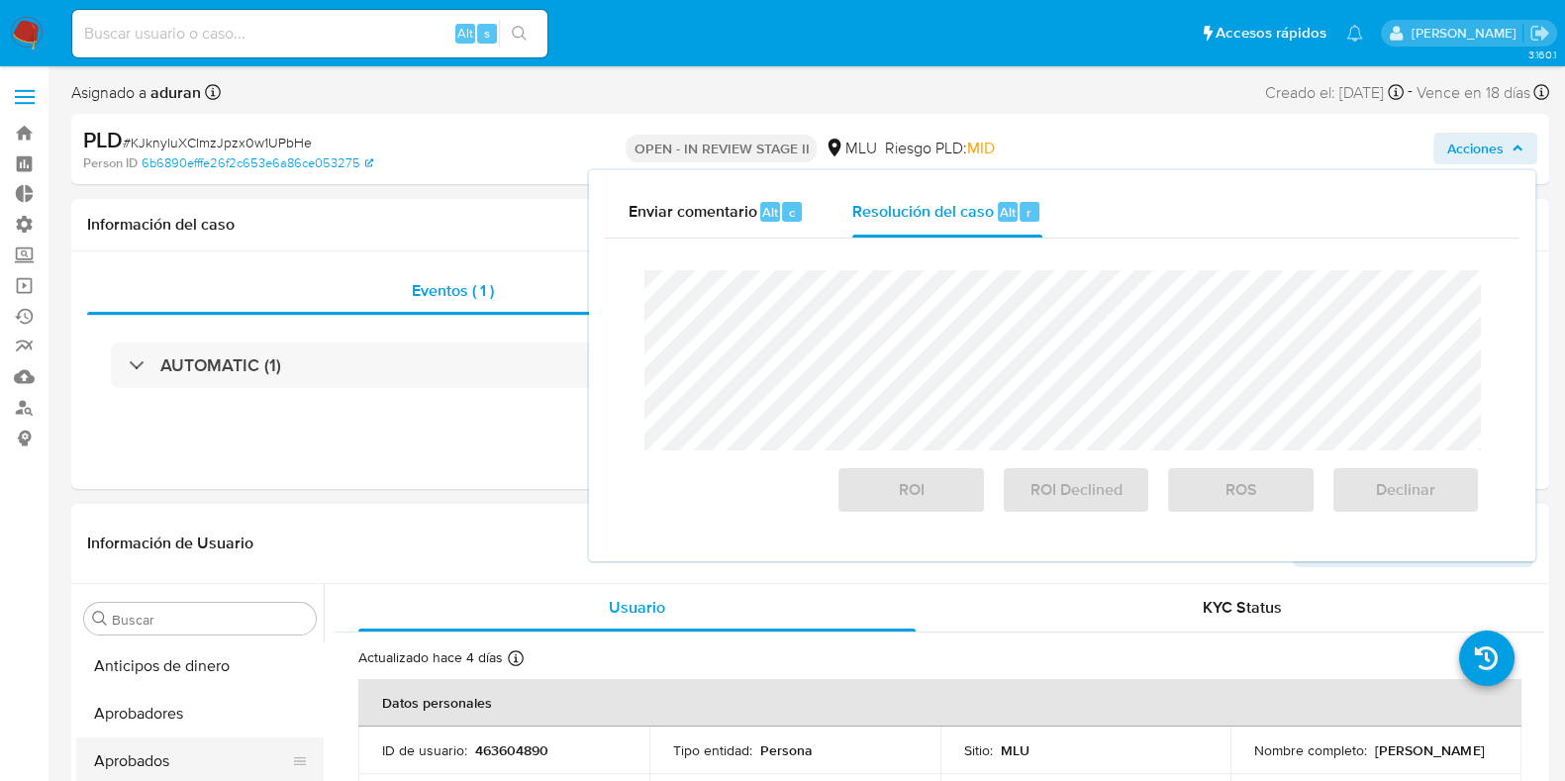
scroll to position [123, 0]
click at [364, 539] on header "Información de Usuario Ver mirada por persona" at bounding box center [810, 544] width 1446 height 48
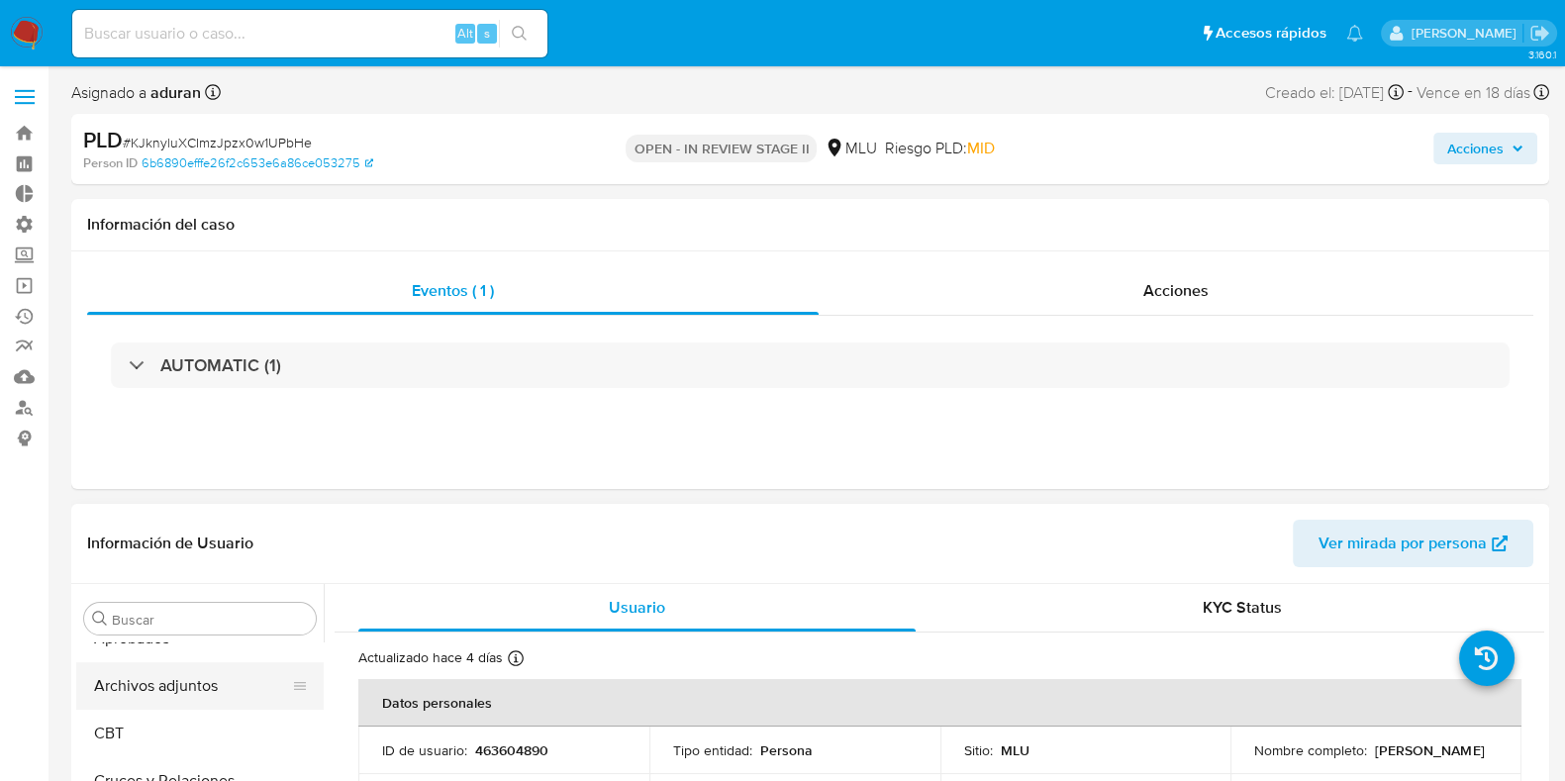
click at [191, 697] on button "Archivos adjuntos" at bounding box center [192, 686] width 232 height 48
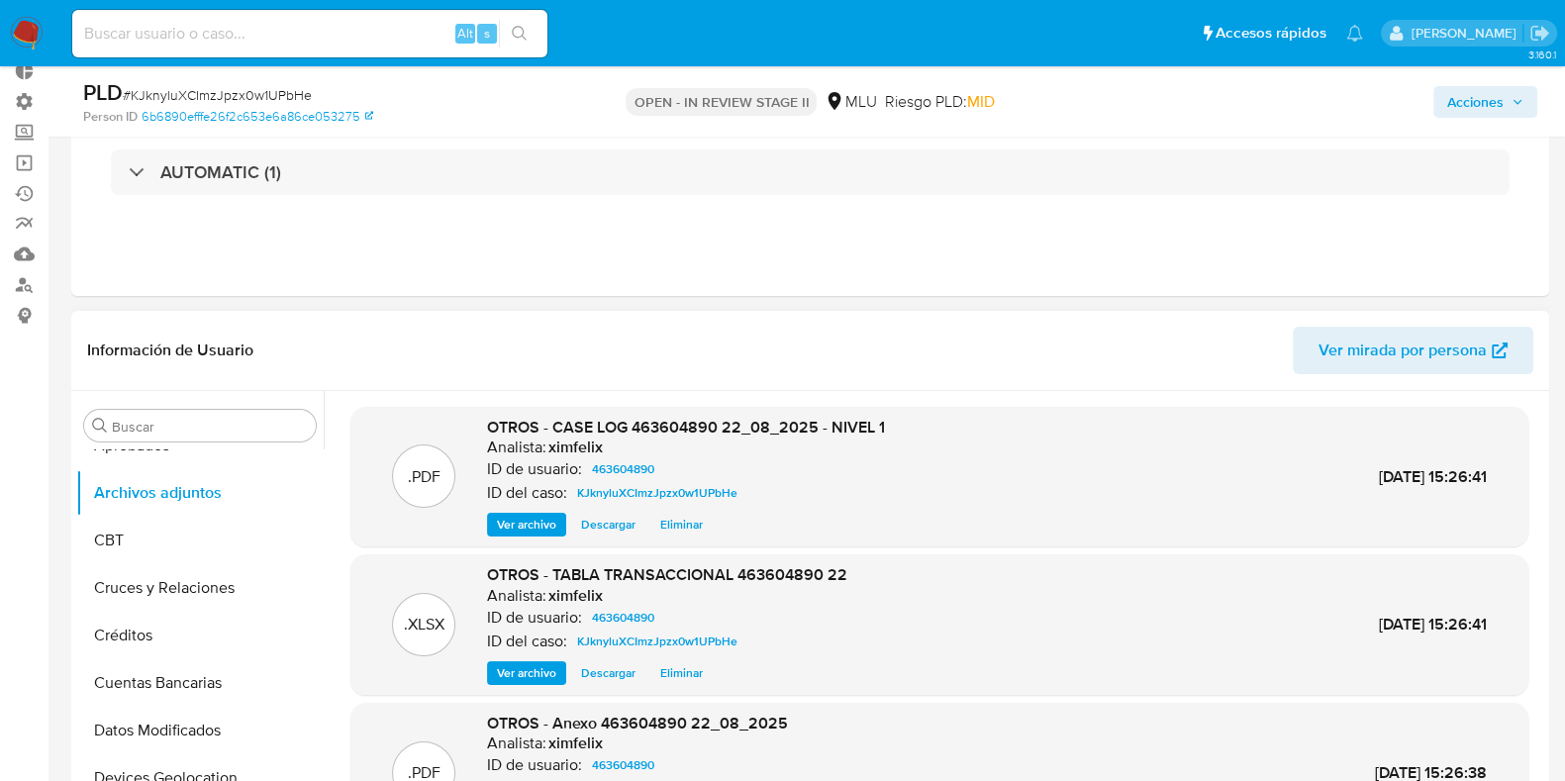
click at [683, 427] on span "OTROS - CASE LOG 463604890 22_08_2025 - NIVEL 1" at bounding box center [686, 427] width 398 height 23
click at [544, 522] on span "Ver archivo" at bounding box center [526, 525] width 59 height 20
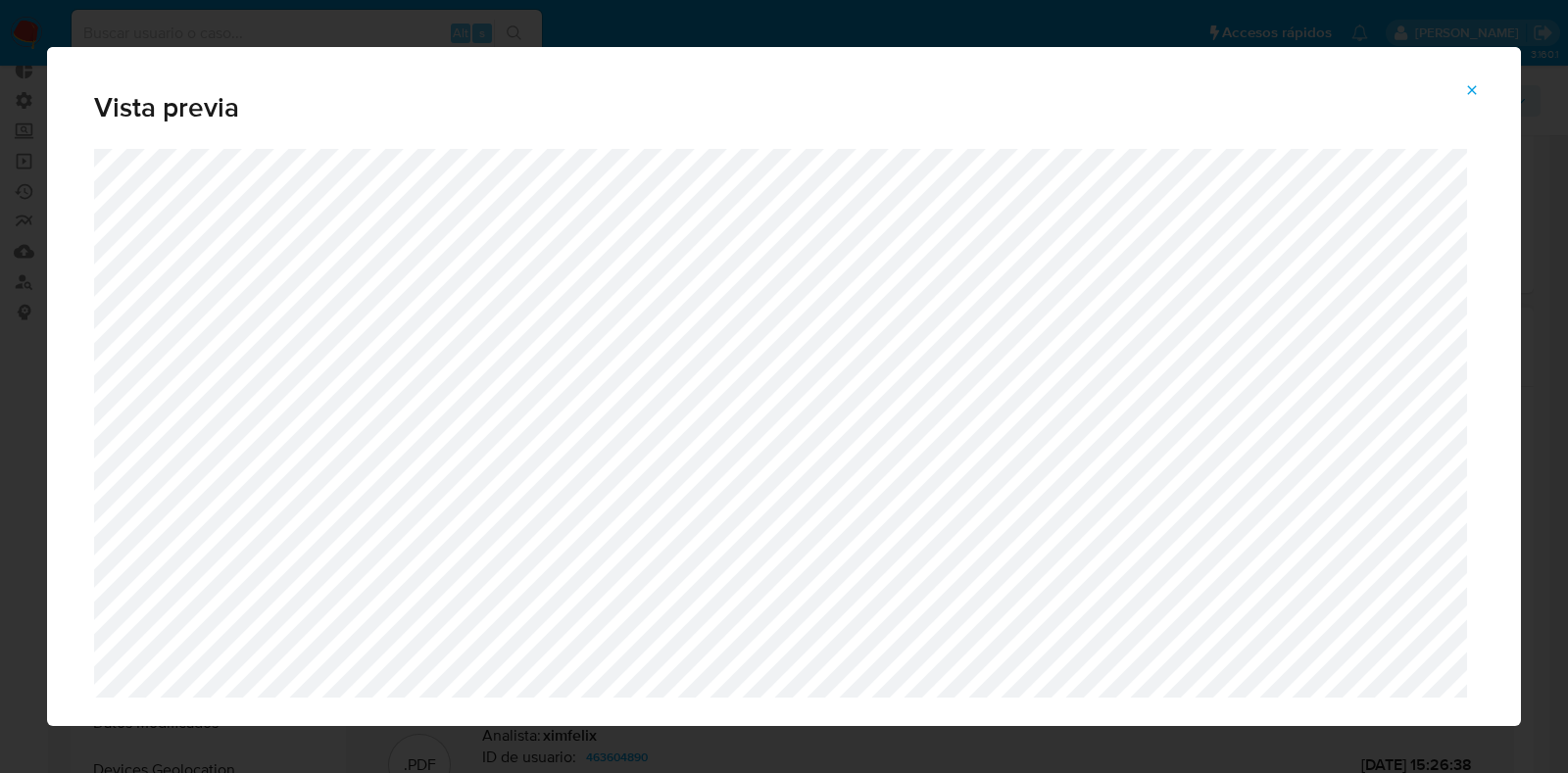
click at [1465, 111] on span "Vista previa" at bounding box center [783, 108] width 1379 height 28
click at [1470, 96] on icon "Attachment preview" at bounding box center [1472, 90] width 16 height 16
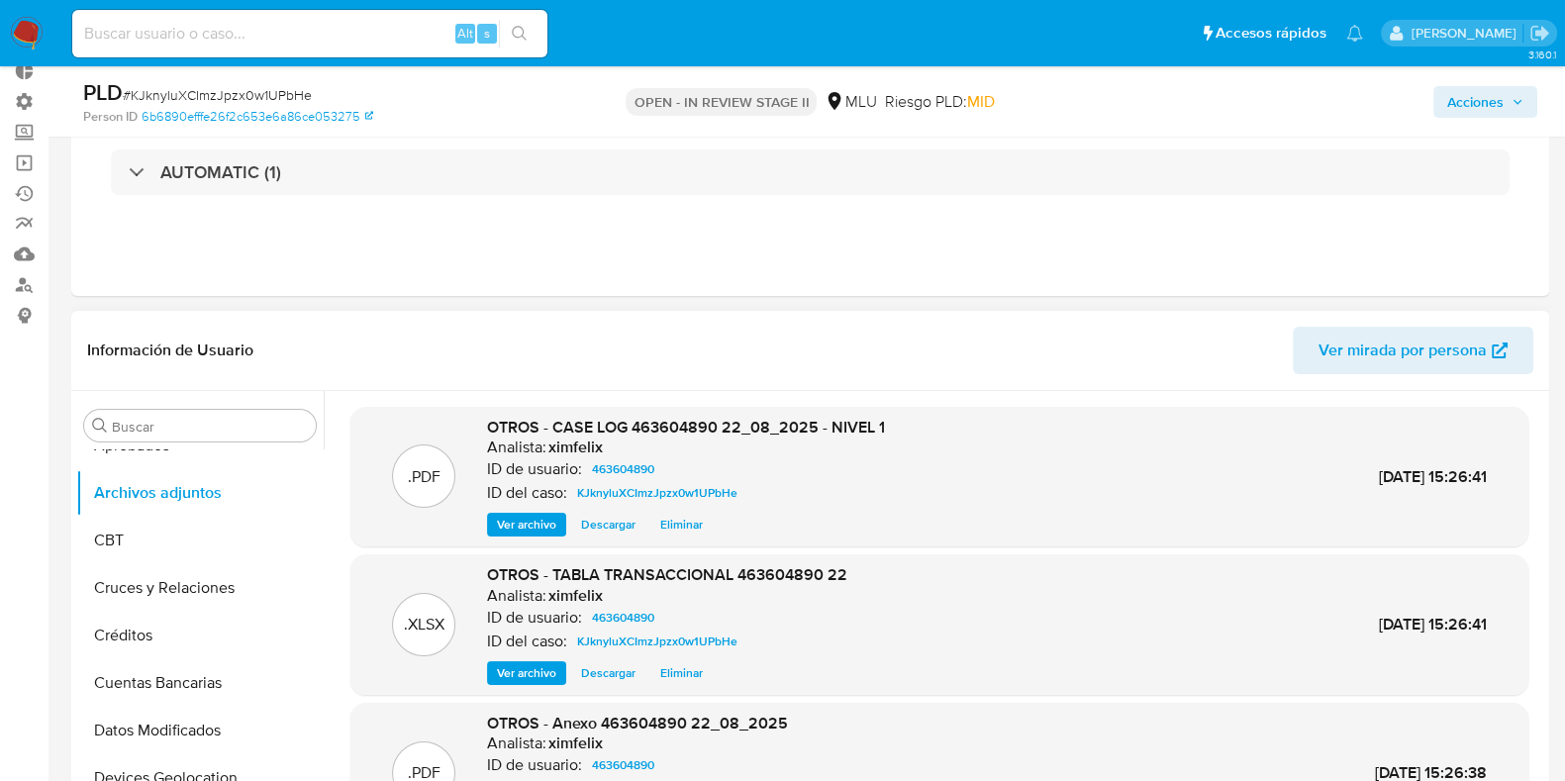
click at [1474, 100] on span "Acciones" at bounding box center [1475, 102] width 56 height 32
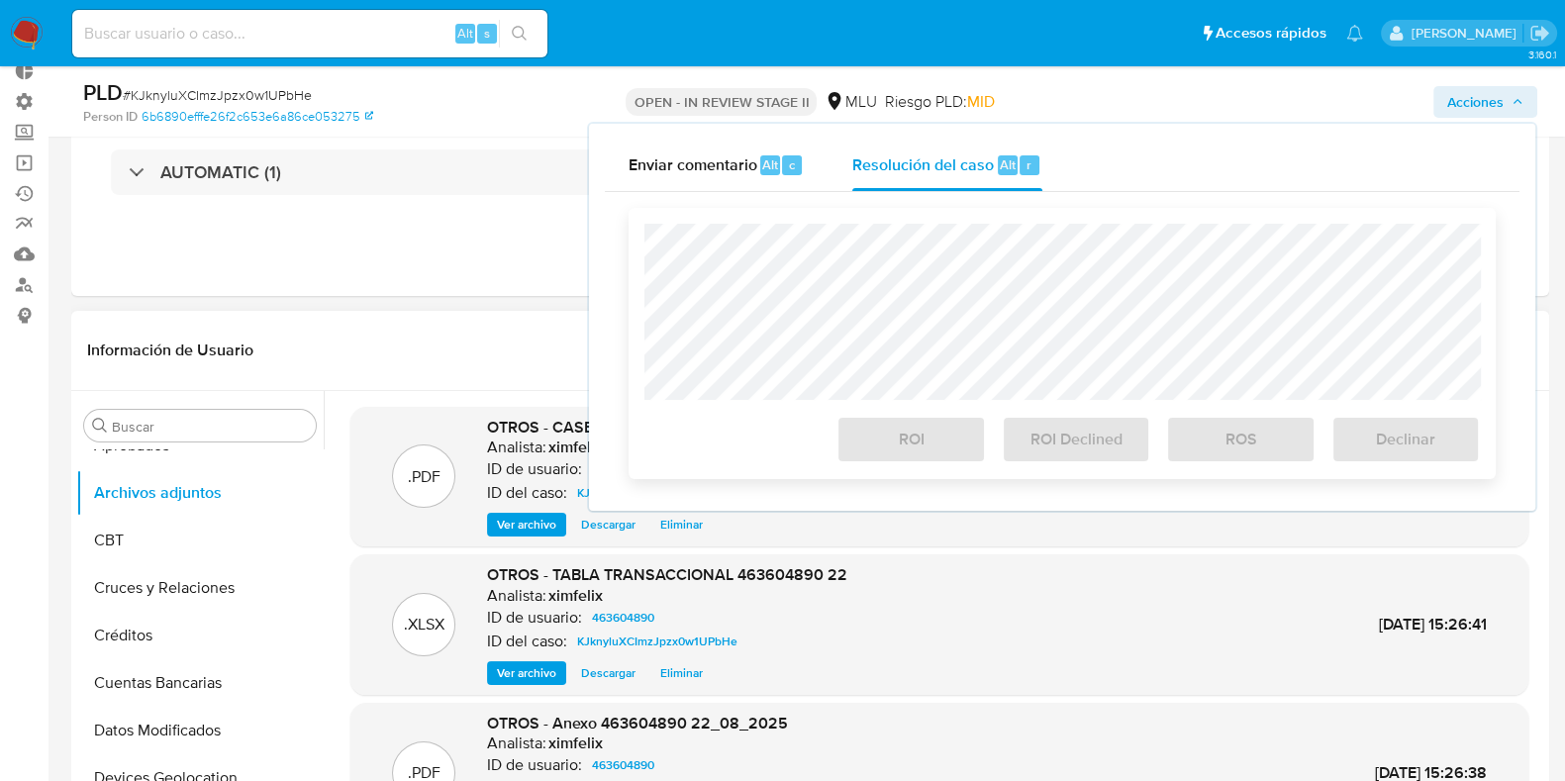
click at [923, 225] on div at bounding box center [1061, 312] width 835 height 176
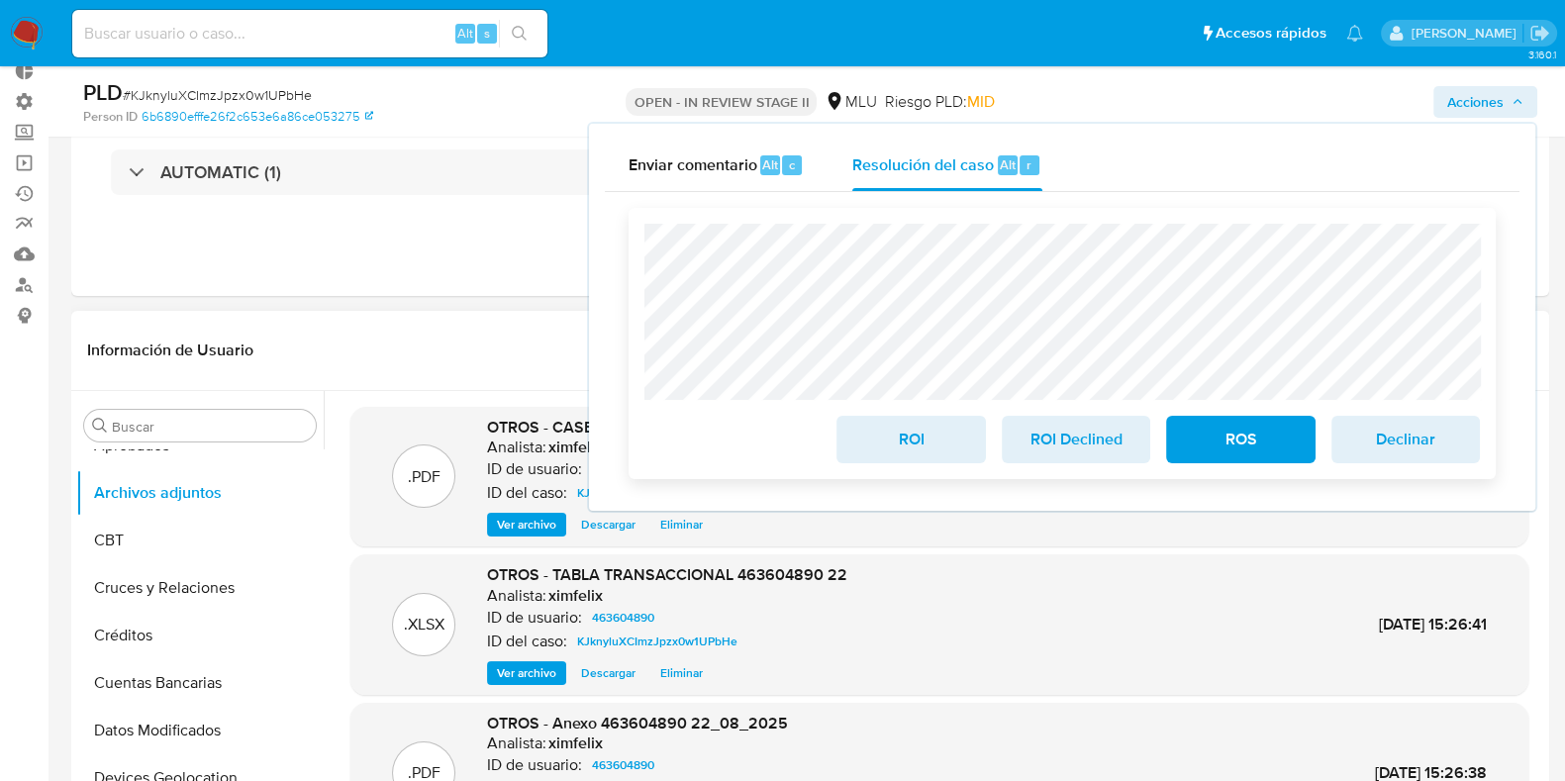
click at [638, 259] on div "ROI ROI Declined ROS Declinar" at bounding box center [1061, 343] width 867 height 271
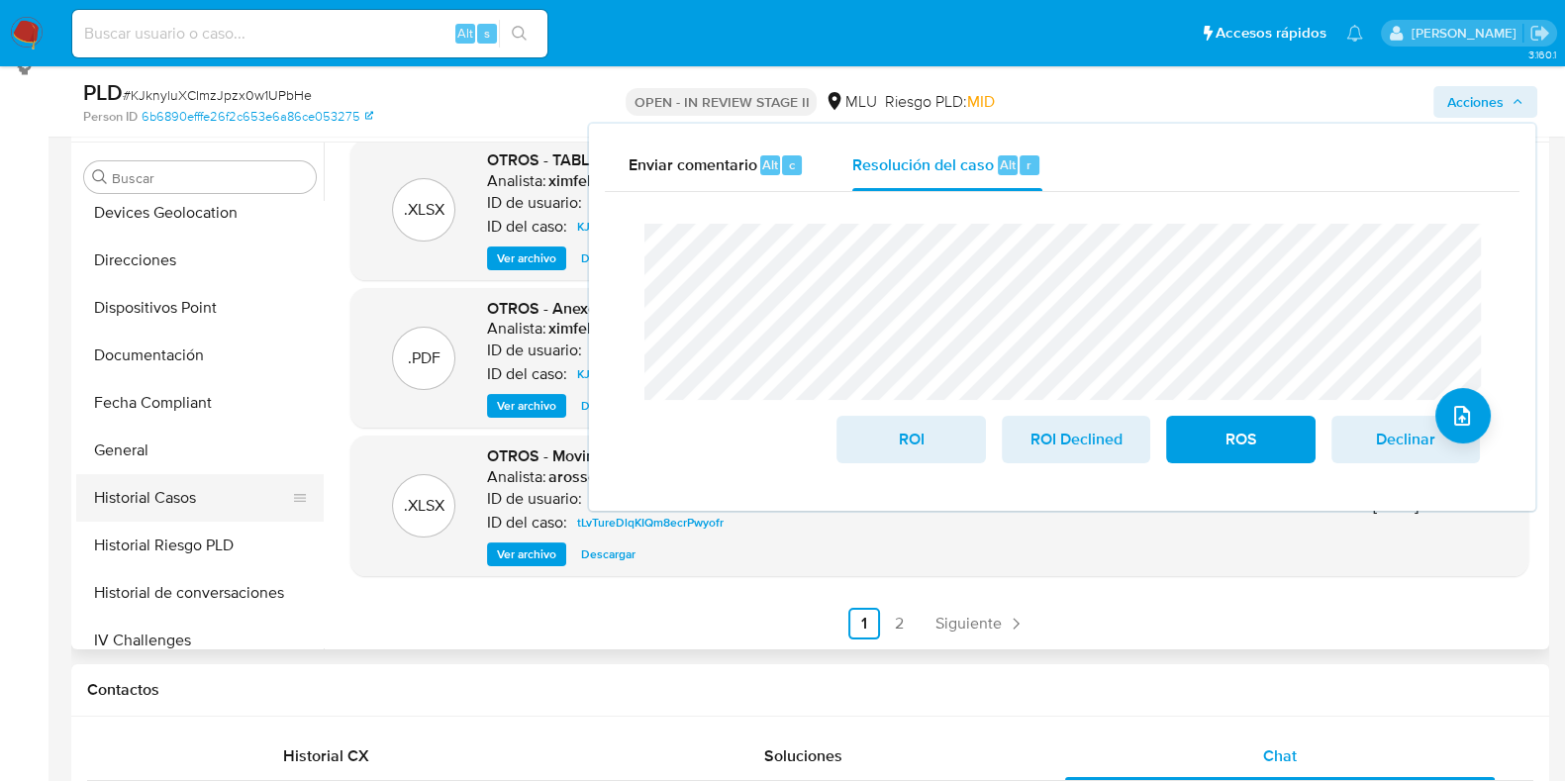
scroll to position [494, 0]
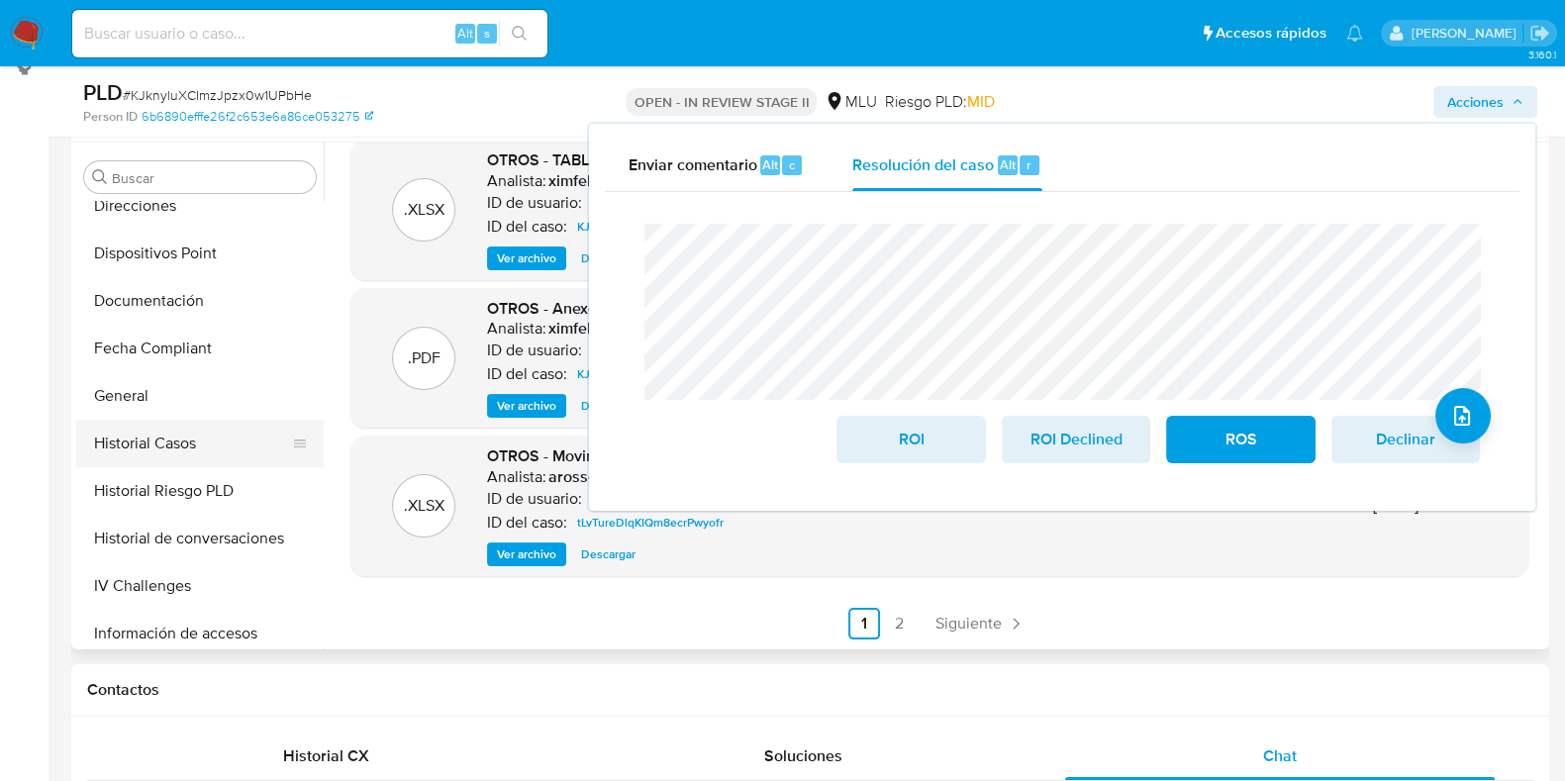
click at [214, 457] on button "Historial Casos" at bounding box center [192, 444] width 232 height 48
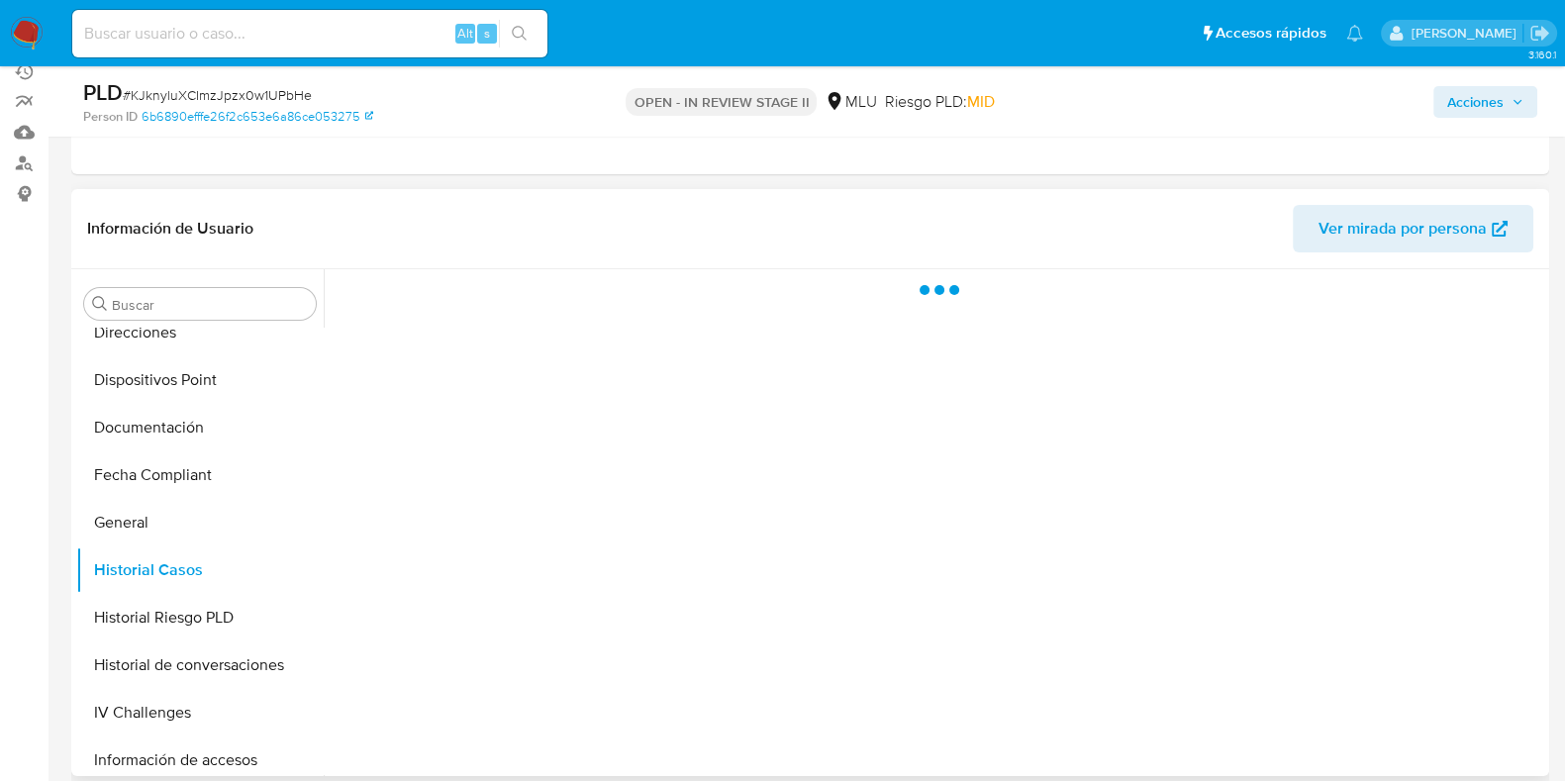
scroll to position [123, 0]
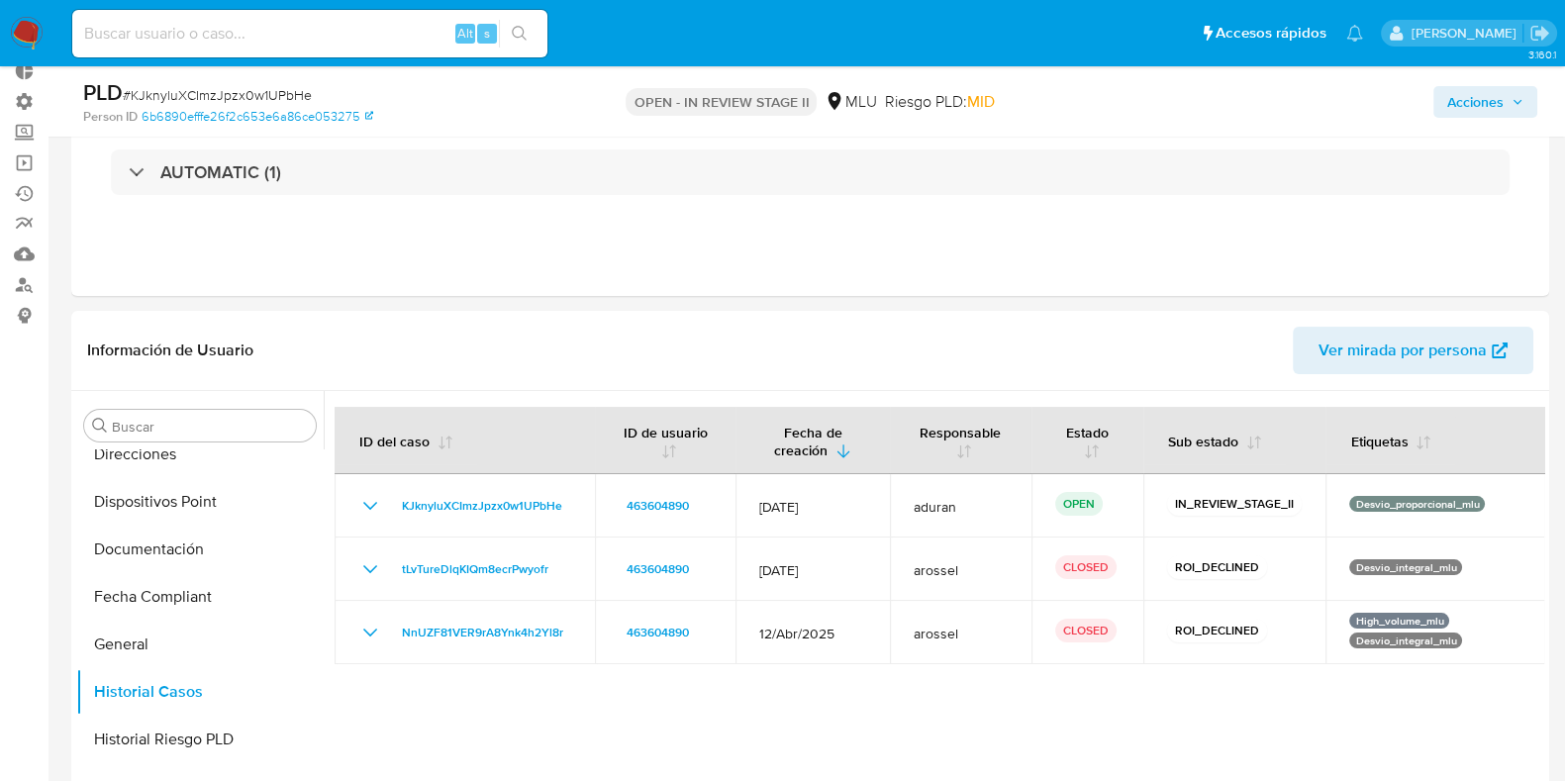
click at [1482, 112] on span "Acciones" at bounding box center [1475, 102] width 56 height 32
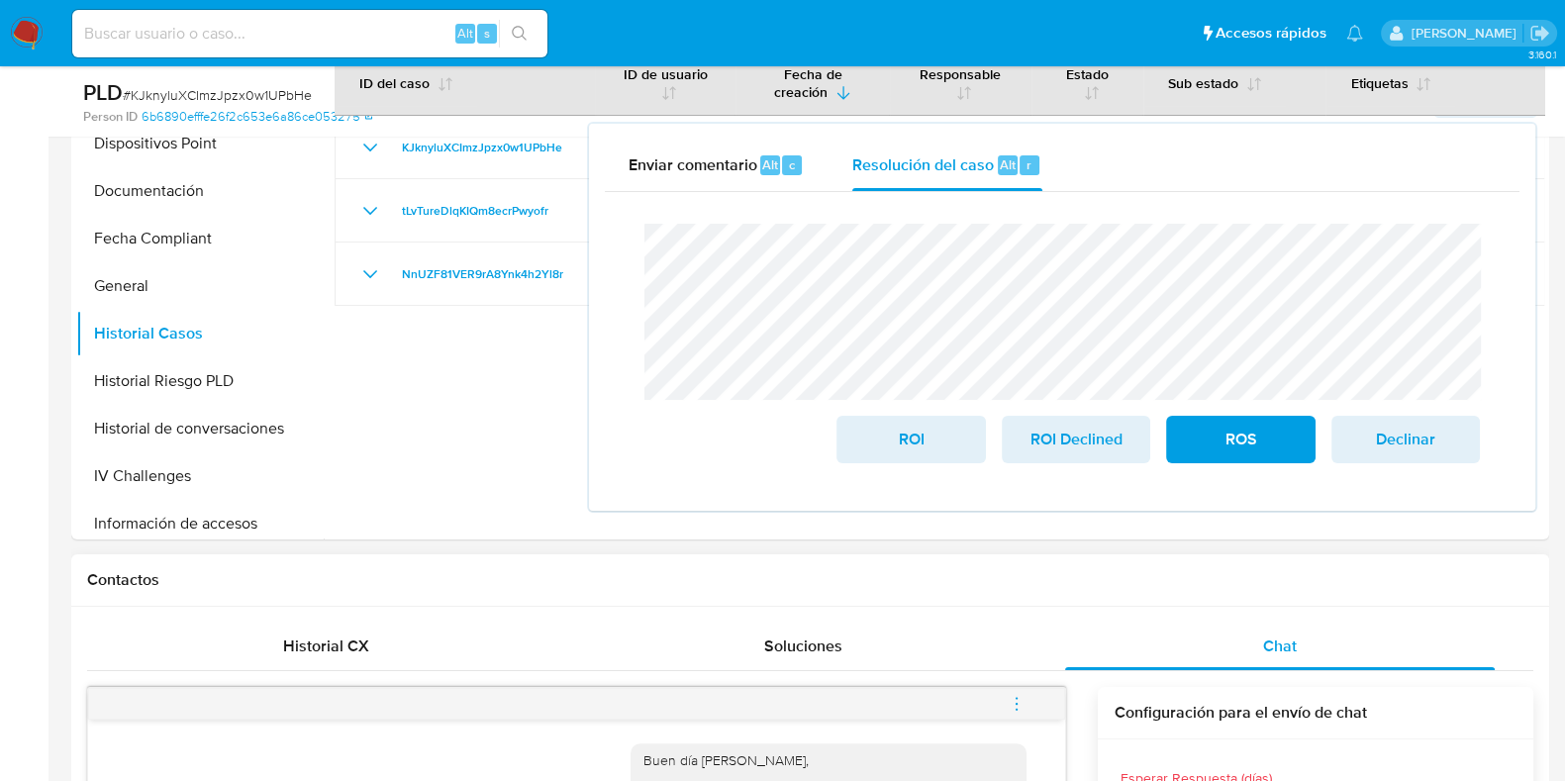
scroll to position [371, 0]
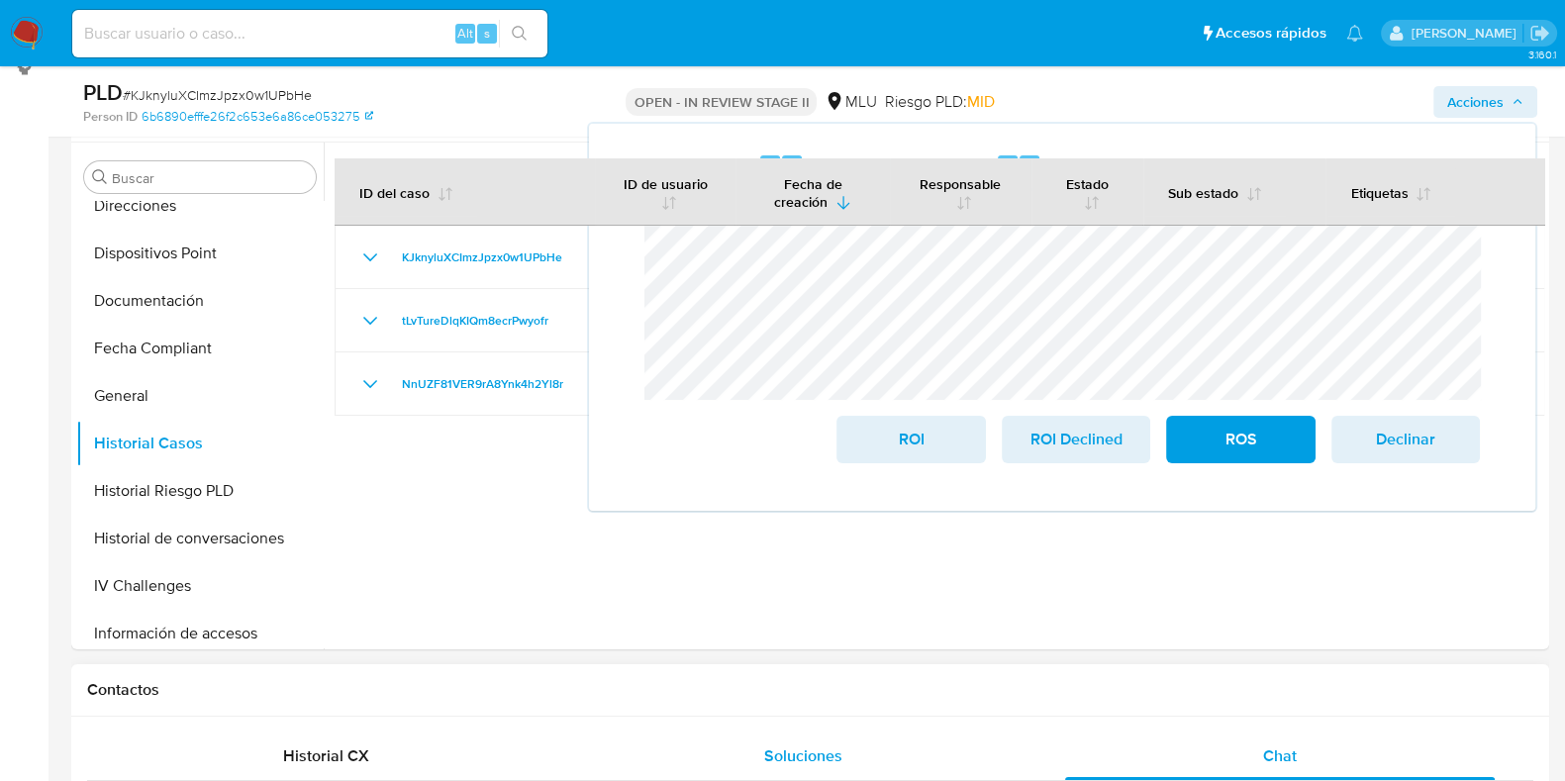
click at [907, 732] on div "Soluciones" at bounding box center [803, 756] width 430 height 48
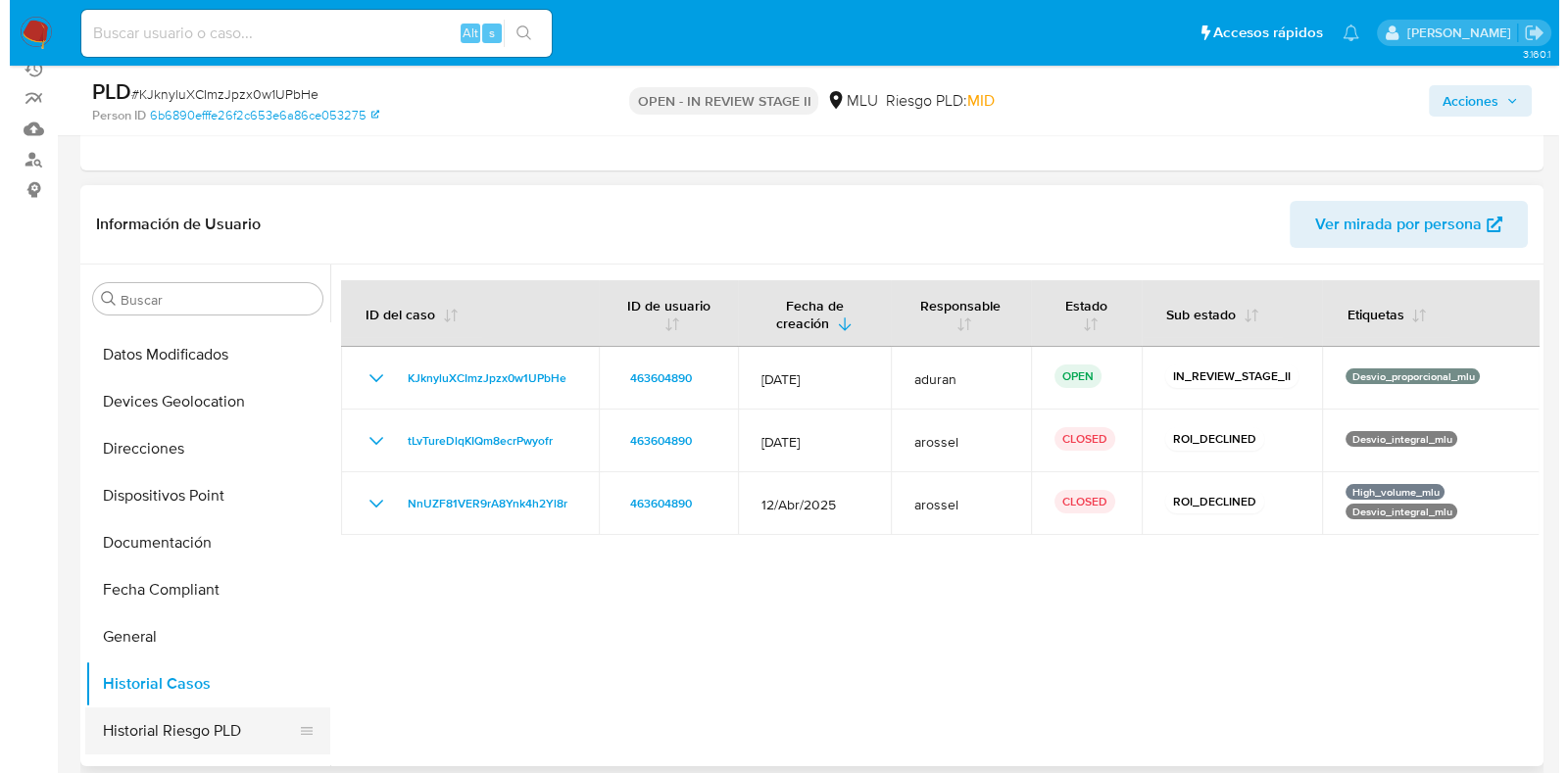
scroll to position [613, 0]
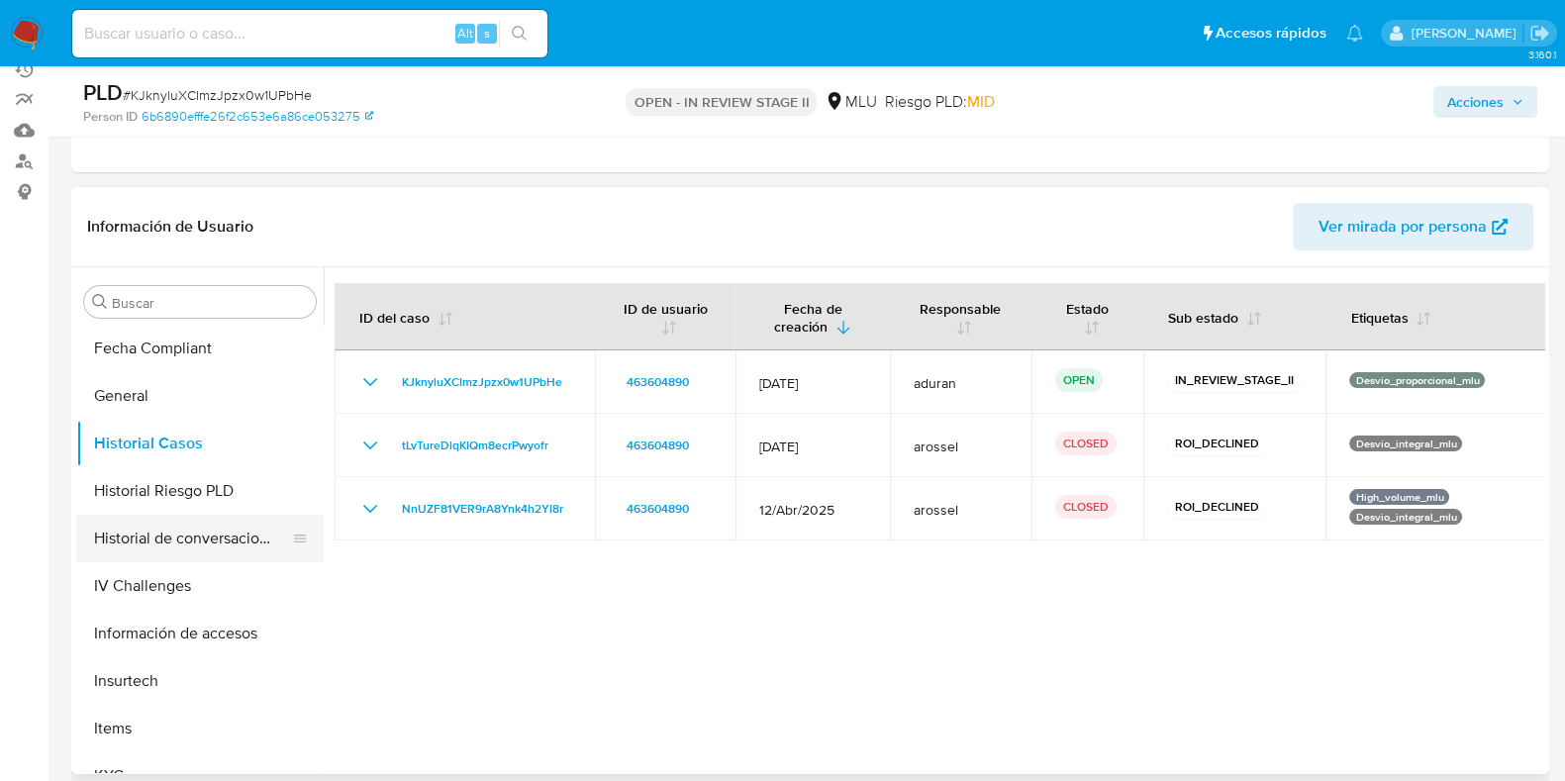
click at [216, 532] on button "Historial de conversaciones" at bounding box center [192, 539] width 232 height 48
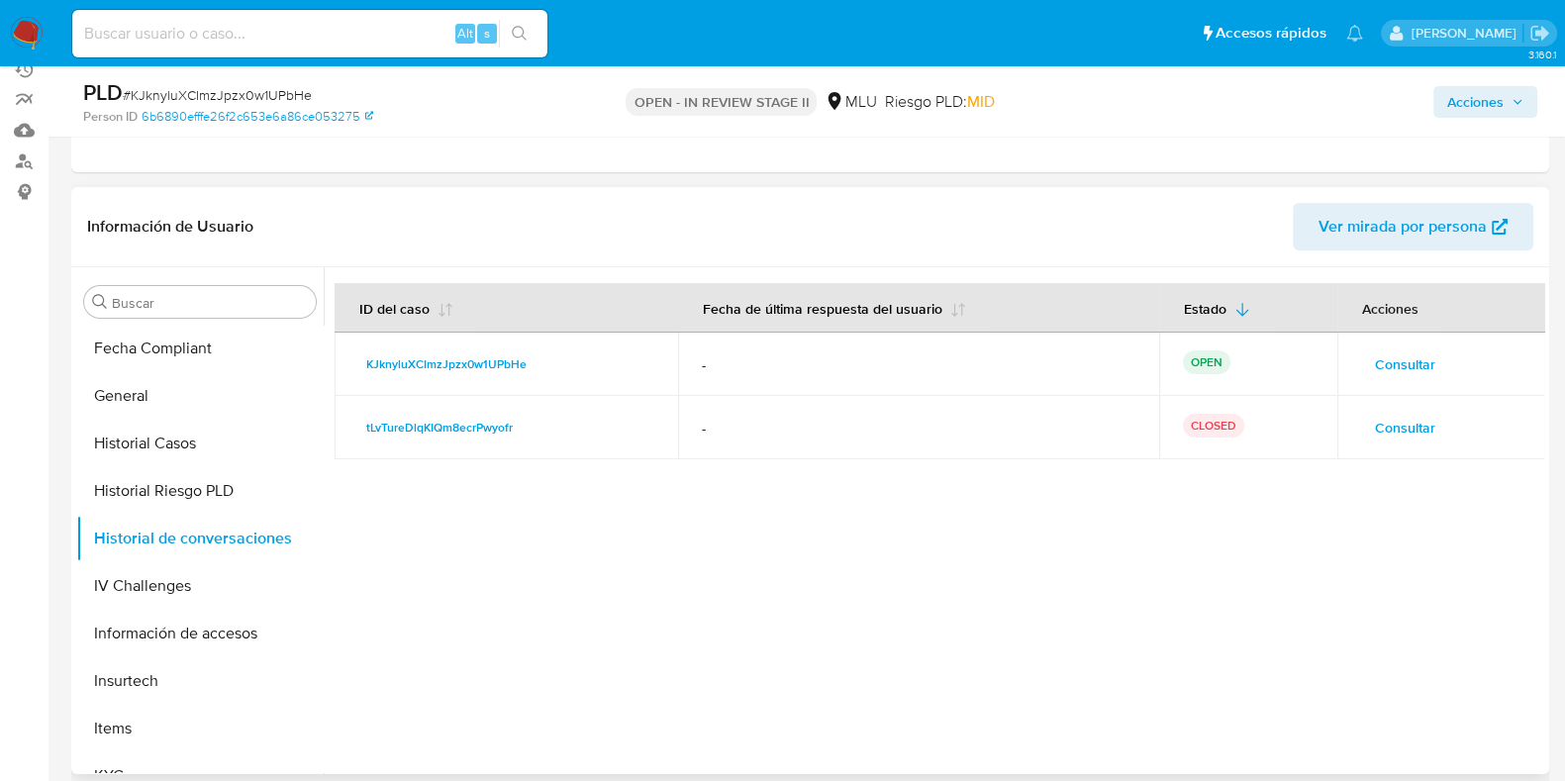
click at [1450, 434] on div "Consultar" at bounding box center [1441, 428] width 161 height 32
click at [1415, 439] on span "Consultar" at bounding box center [1405, 428] width 60 height 28
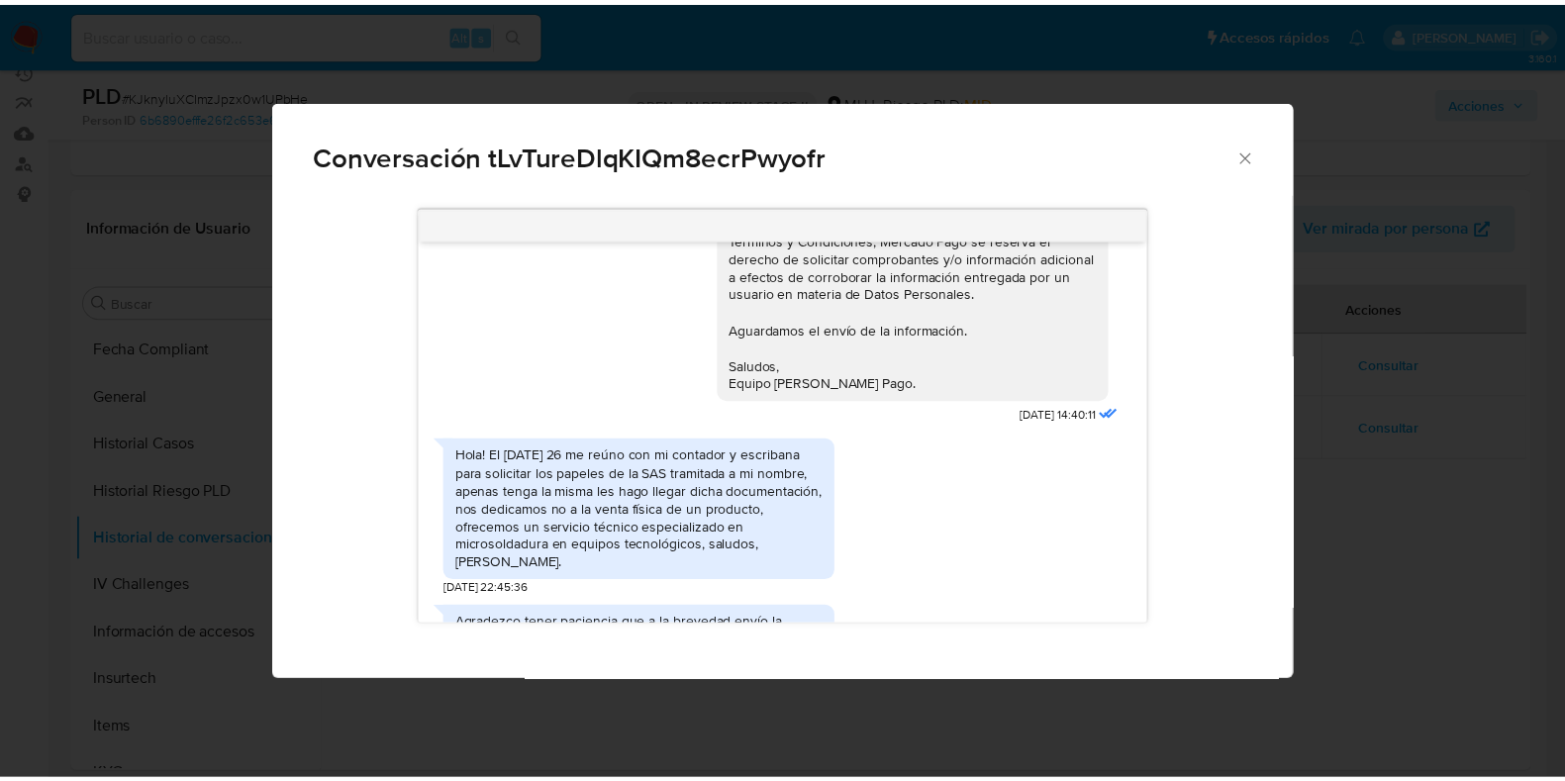
scroll to position [540, 0]
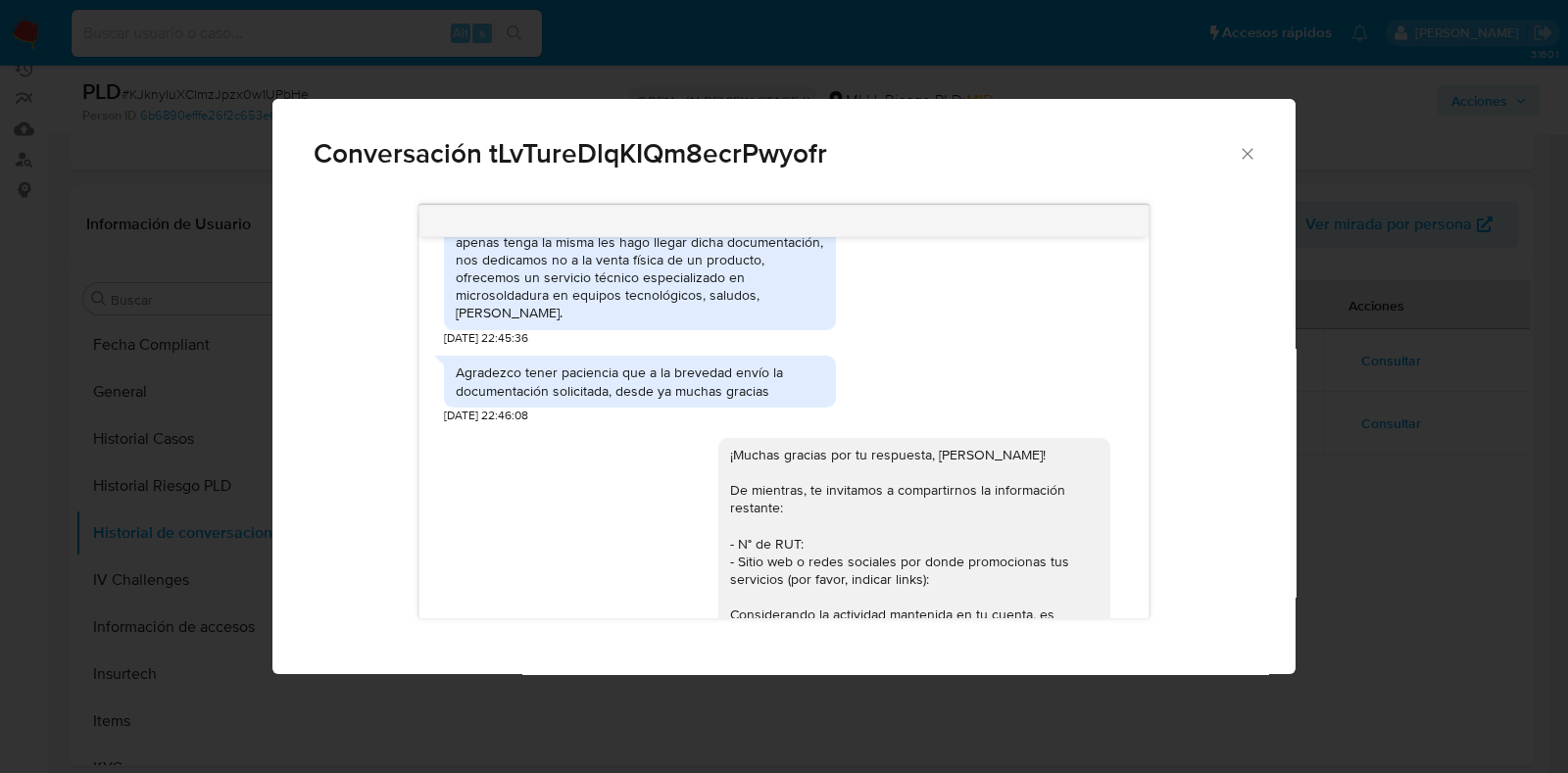
click at [1388, 576] on div "Conversación tLvTureDlqKIQm8ecrPwyofr Hola, Juan Manuel. Te contactamos ya que …" at bounding box center [784, 386] width 1568 height 773
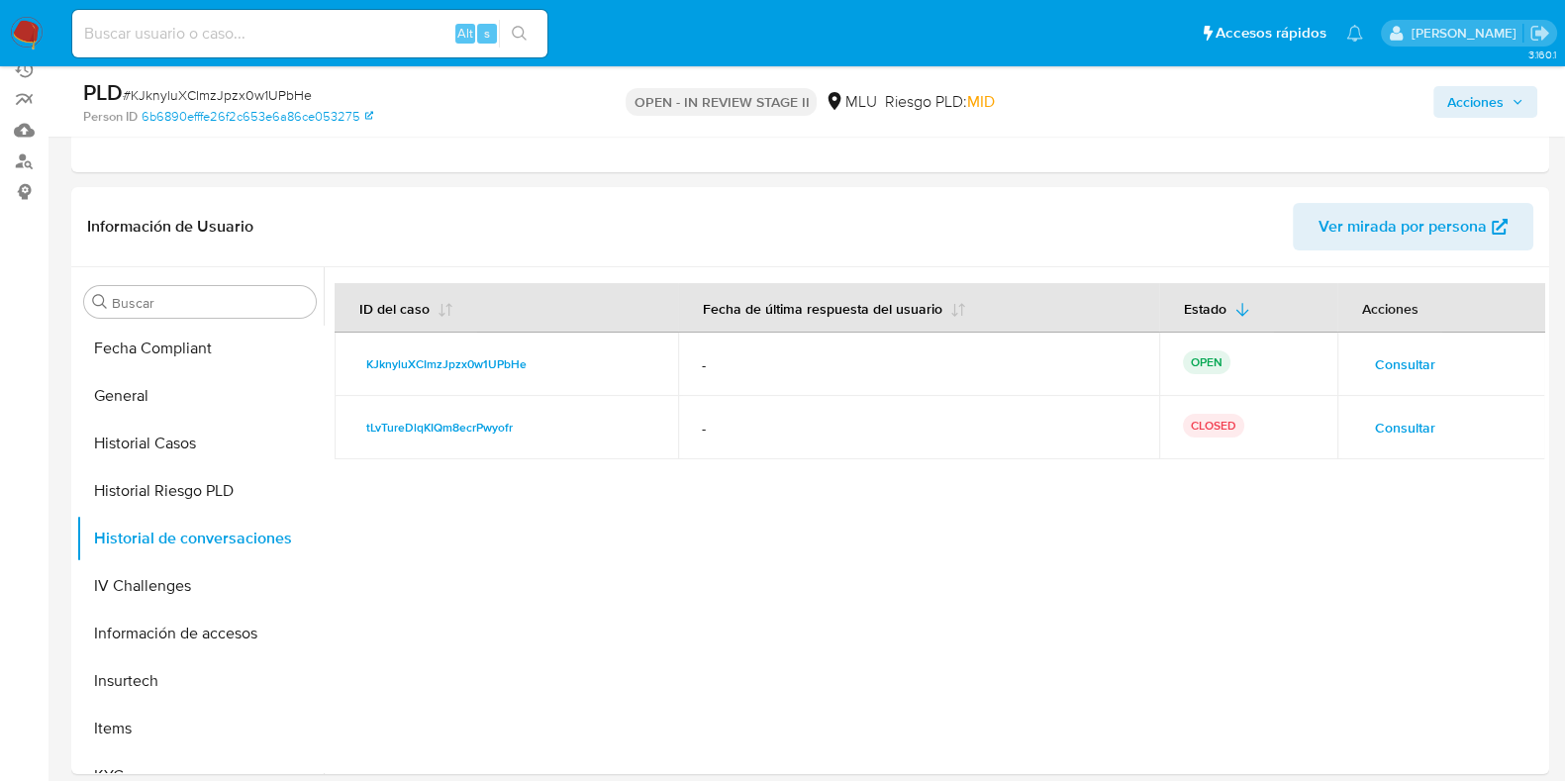
click at [1495, 114] on span "Acciones" at bounding box center [1475, 102] width 56 height 32
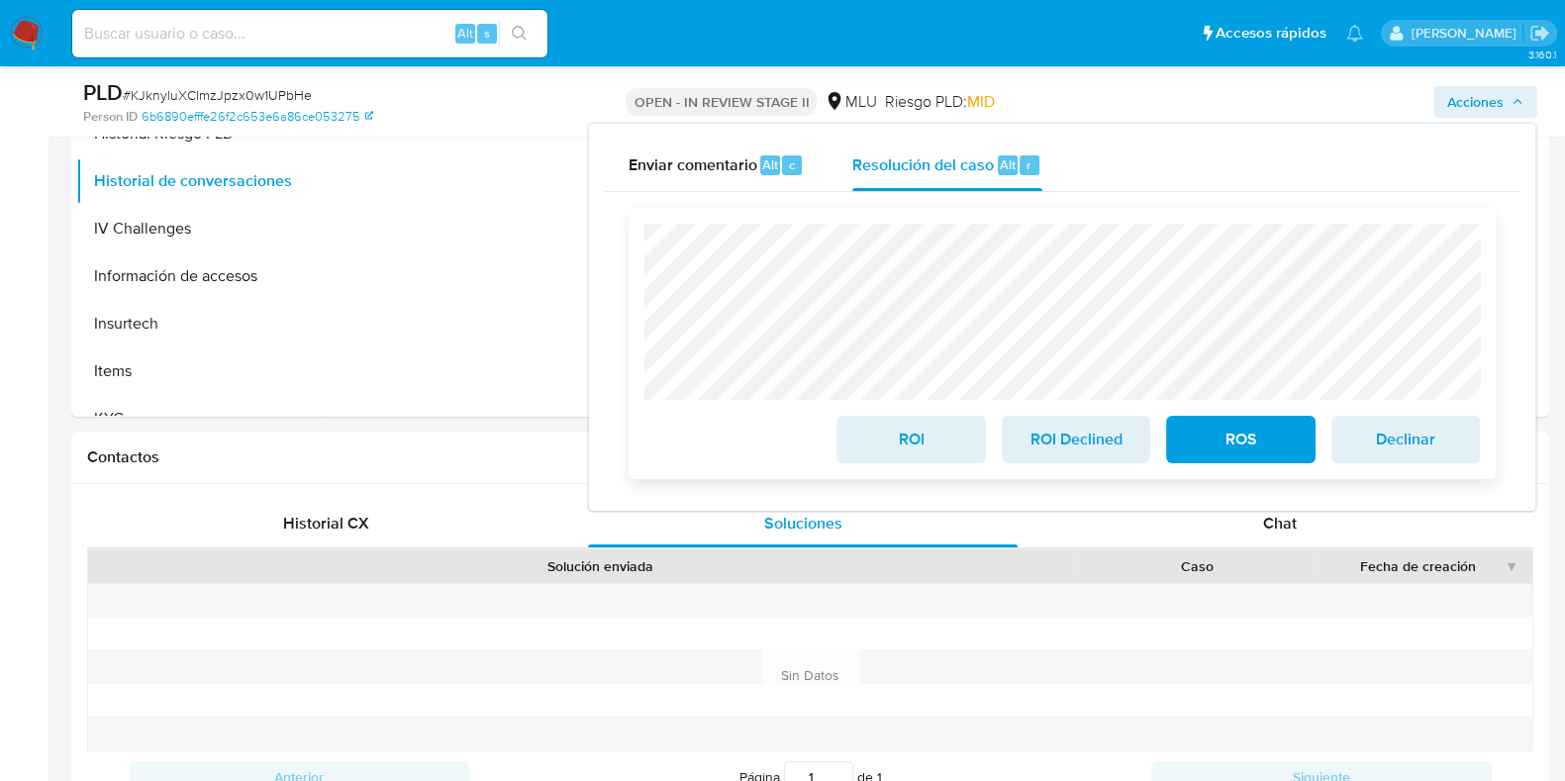
scroll to position [619, 0]
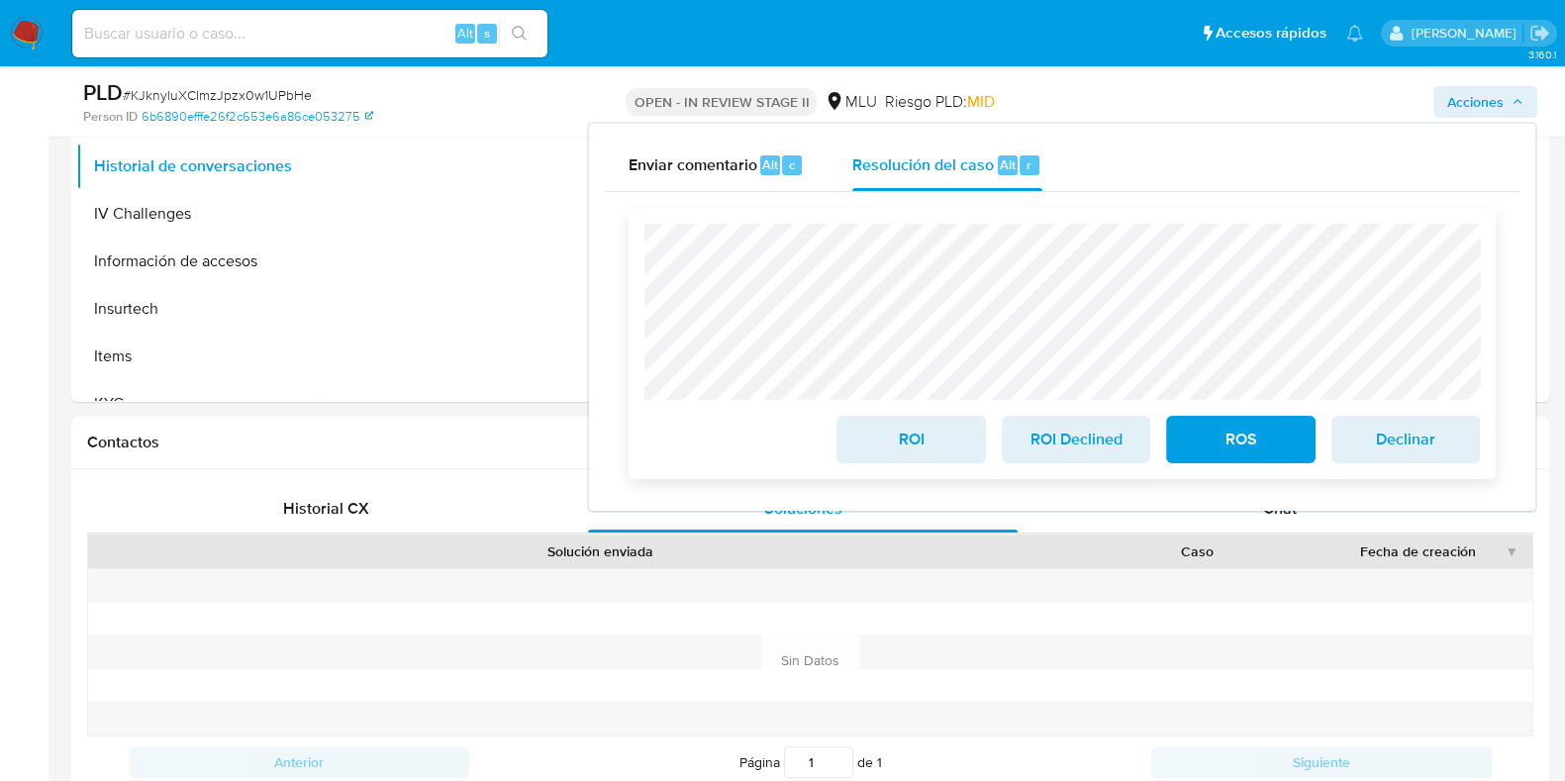
click at [1060, 446] on span "ROI Declined" at bounding box center [1075, 440] width 97 height 44
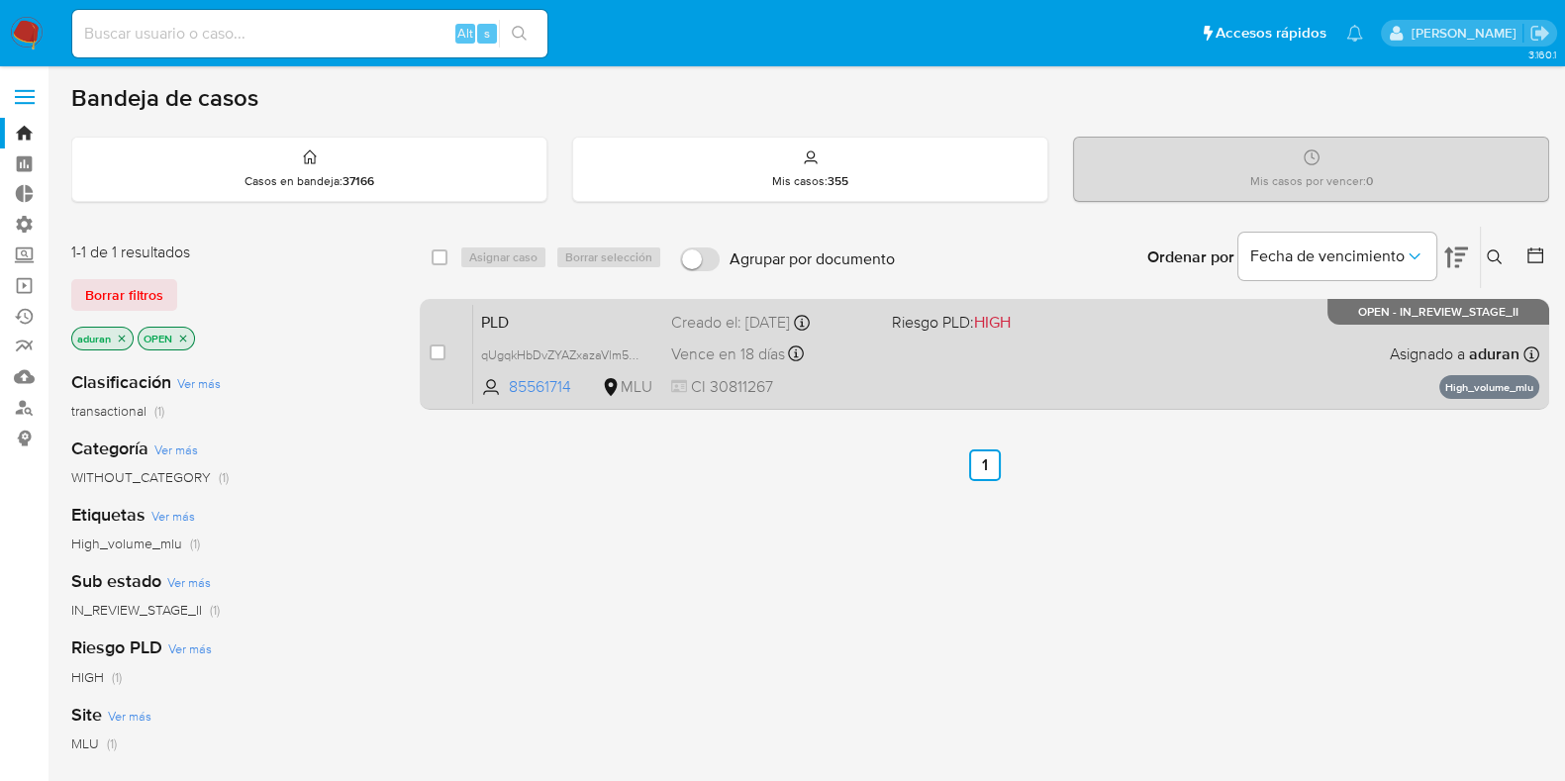
click at [1068, 368] on div "PLD qUgqkHbDvZYAZxazaVlm56D5 85561714 MLU Riesgo PLD: HIGH Creado el: [DATE] Cr…" at bounding box center [1006, 354] width 1066 height 100
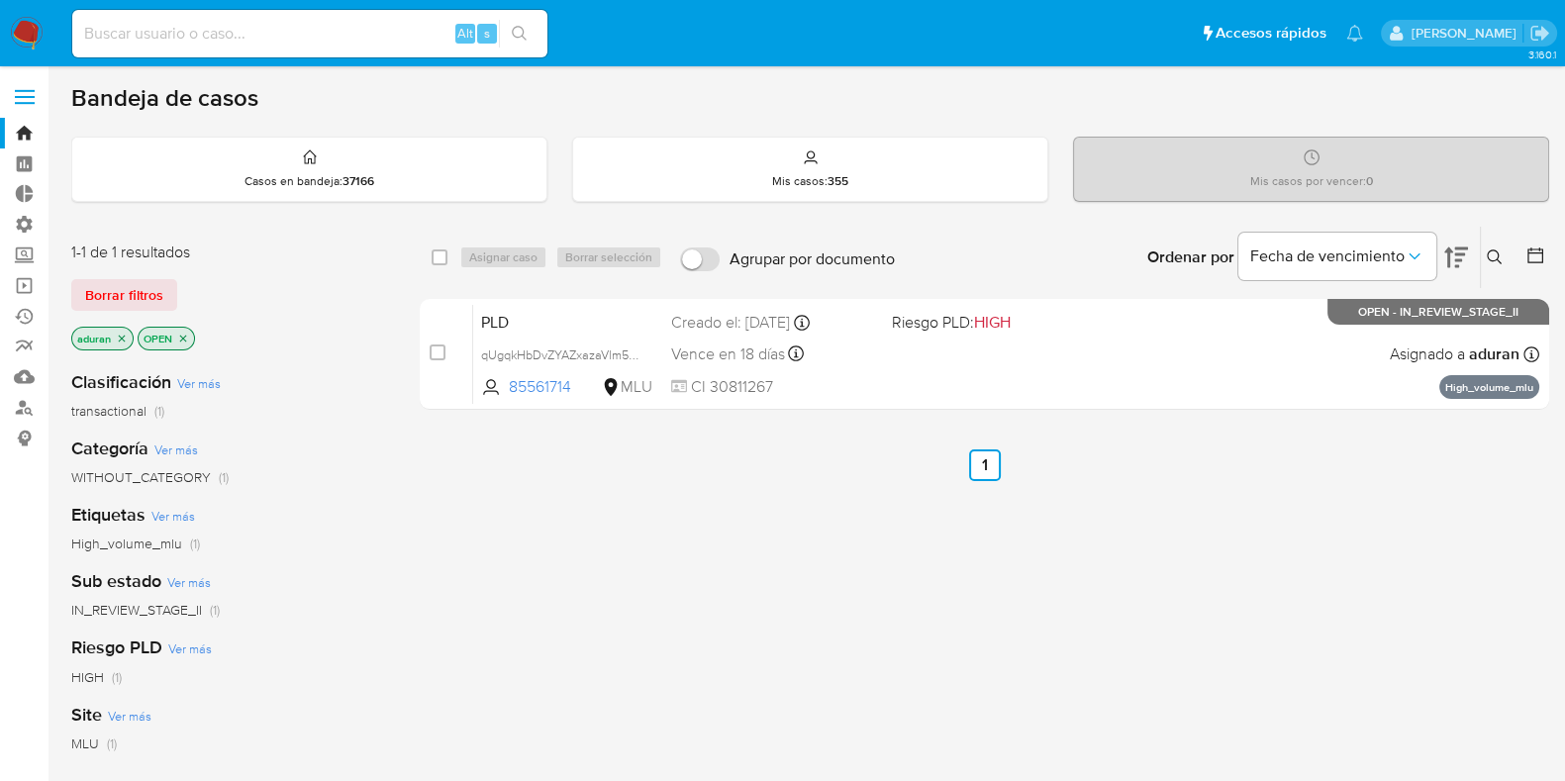
drag, startPoint x: 683, startPoint y: 593, endPoint x: 791, endPoint y: 509, distance: 136.8
click at [755, 600] on div "select-all-cases-checkbox Asignar caso Borrar selección Agrupar por documento O…" at bounding box center [984, 674] width 1129 height 897
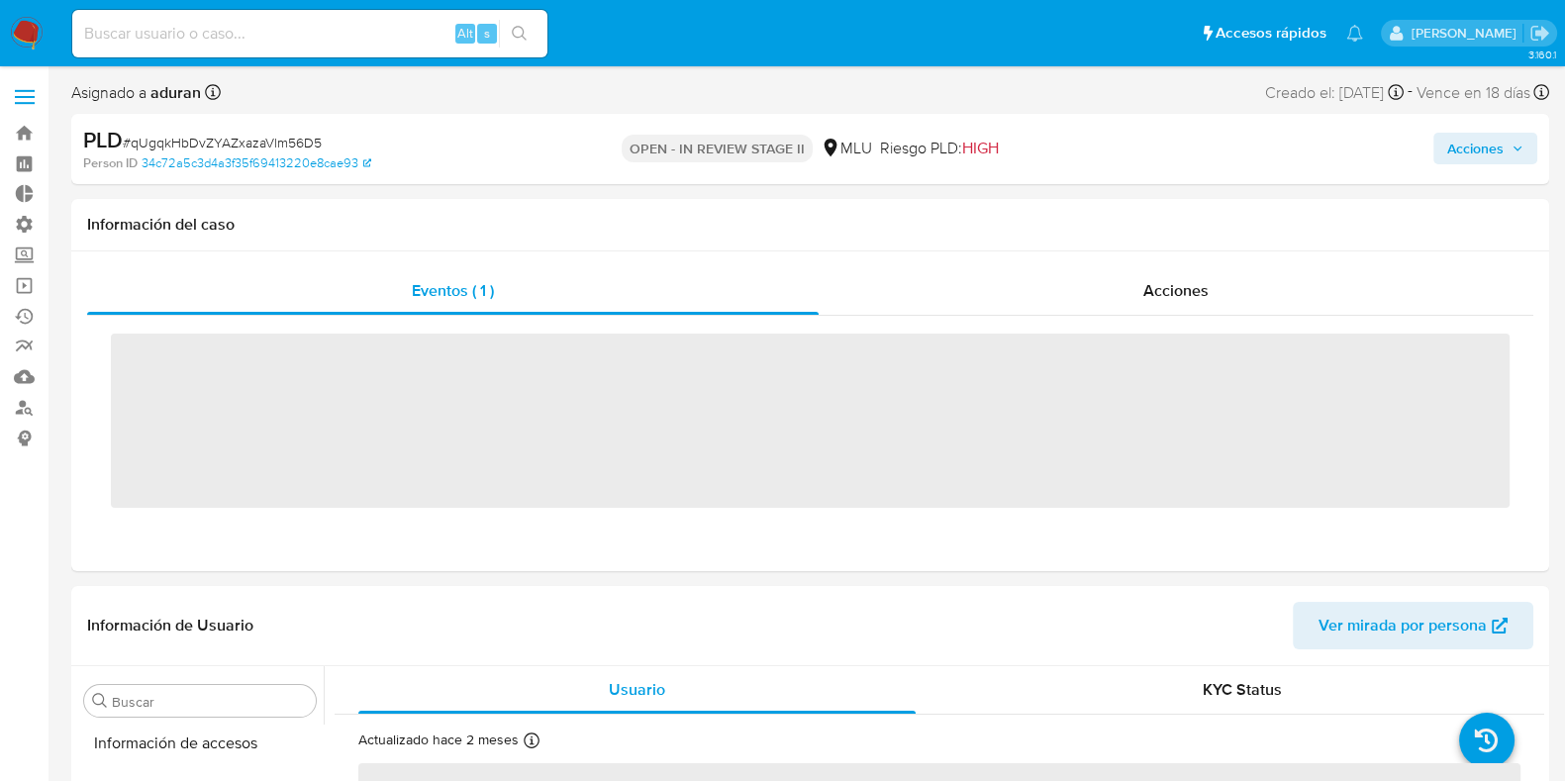
scroll to position [979, 0]
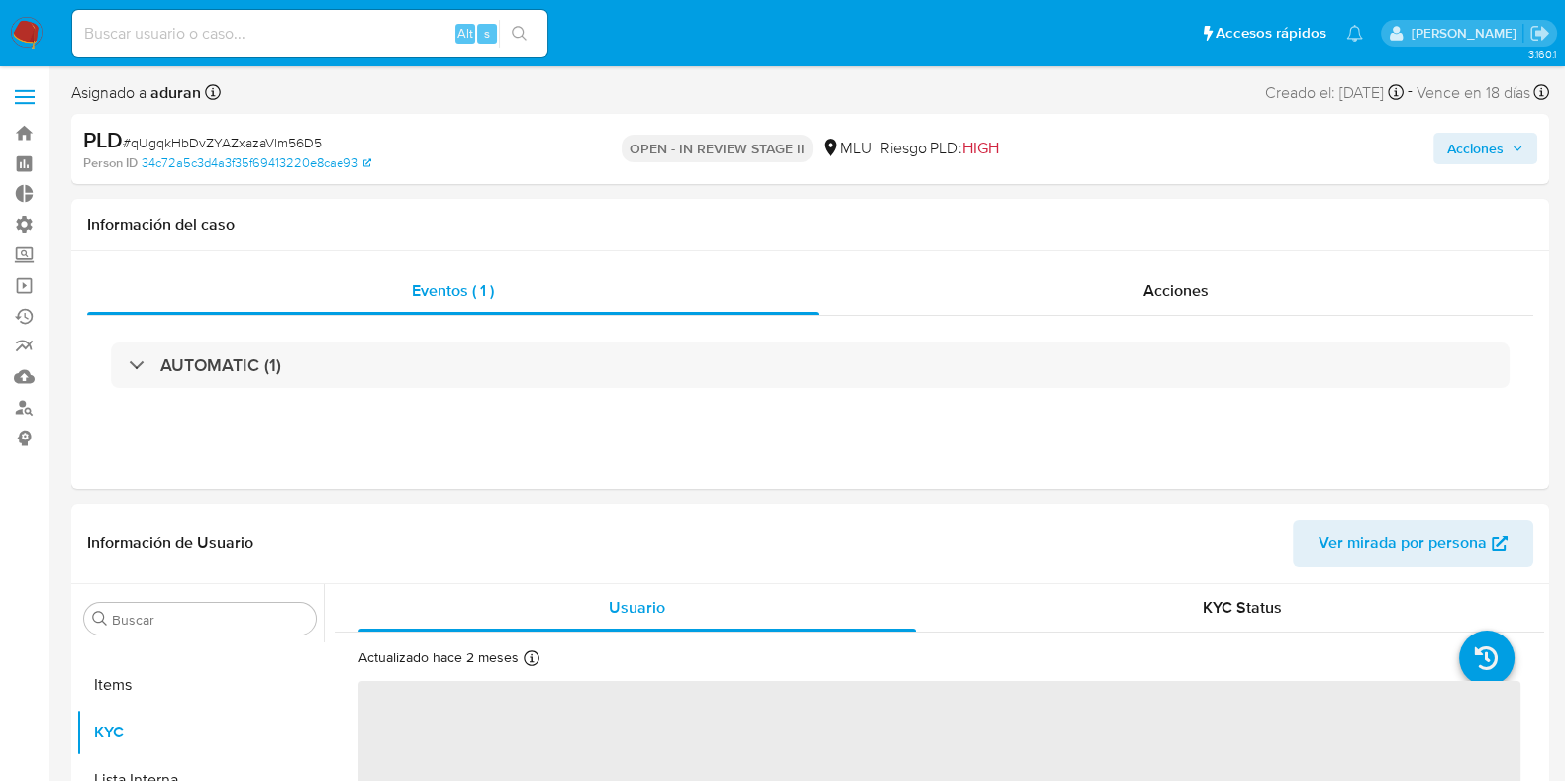
select select "10"
click at [280, 141] on span "# qUgqkHbDvZYAZxazaVlm56D5" at bounding box center [222, 143] width 199 height 20
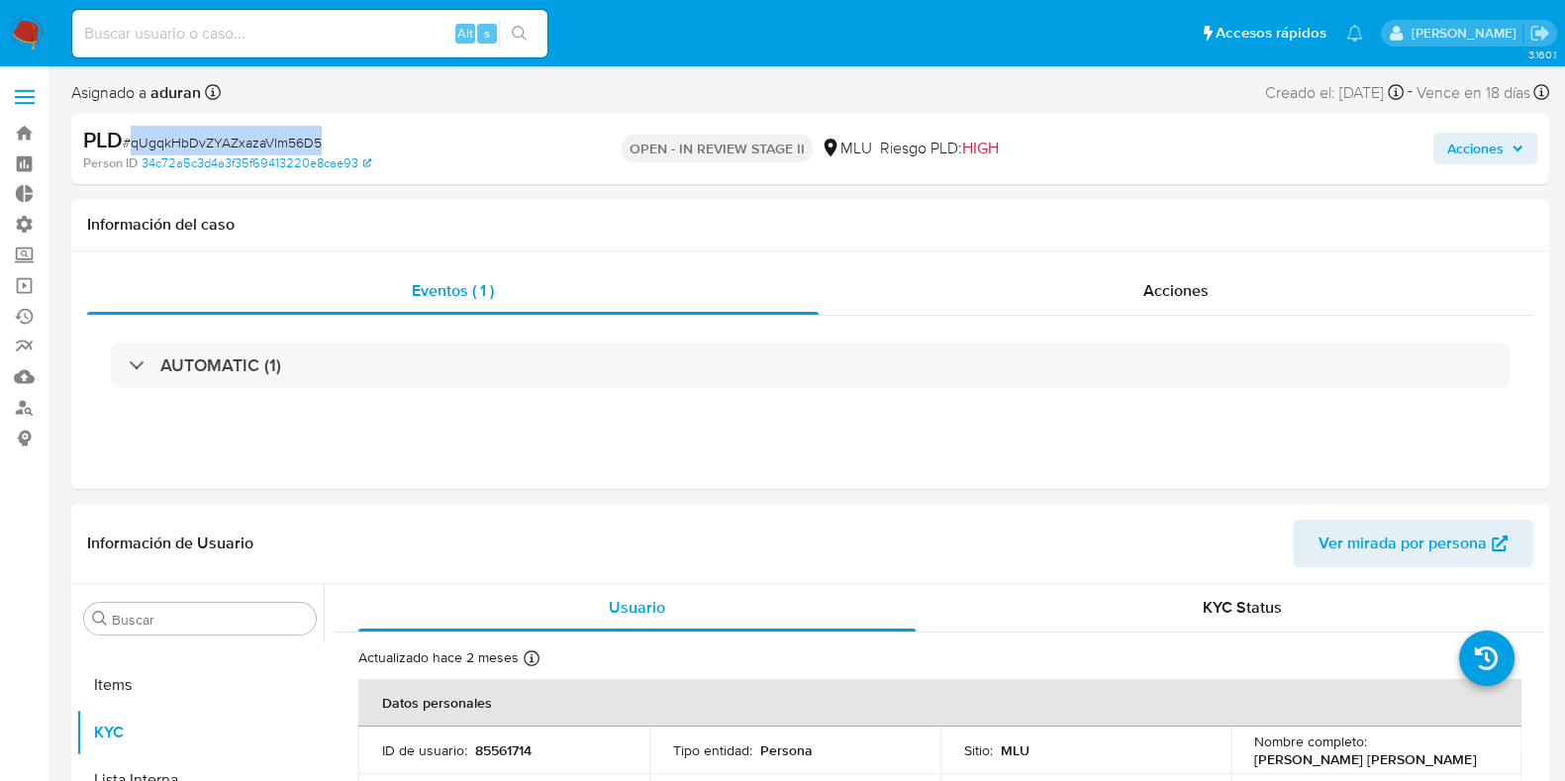
click at [280, 141] on span "# qUgqkHbDvZYAZxazaVlm56D5" at bounding box center [222, 143] width 199 height 20
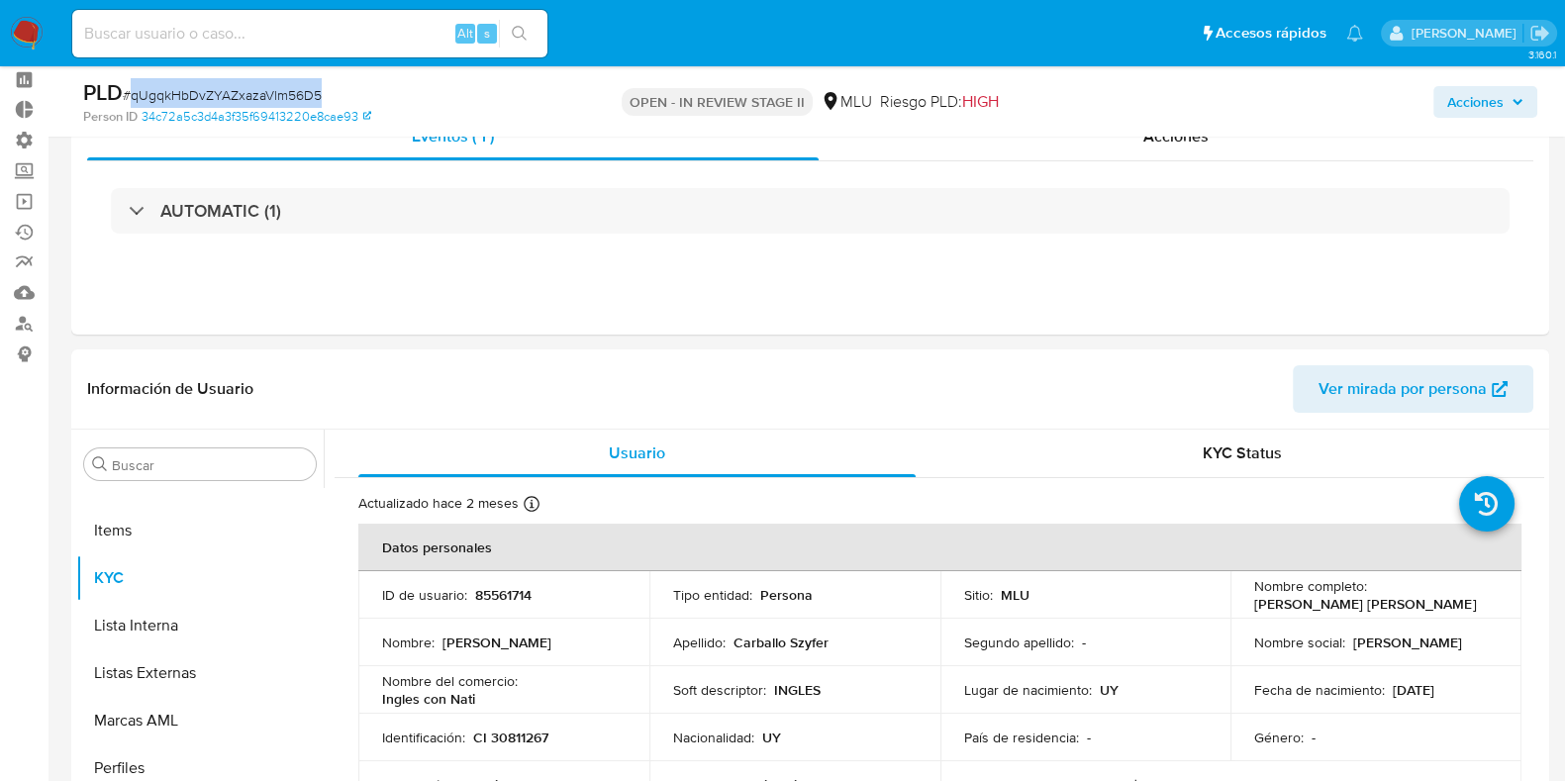
scroll to position [123, 0]
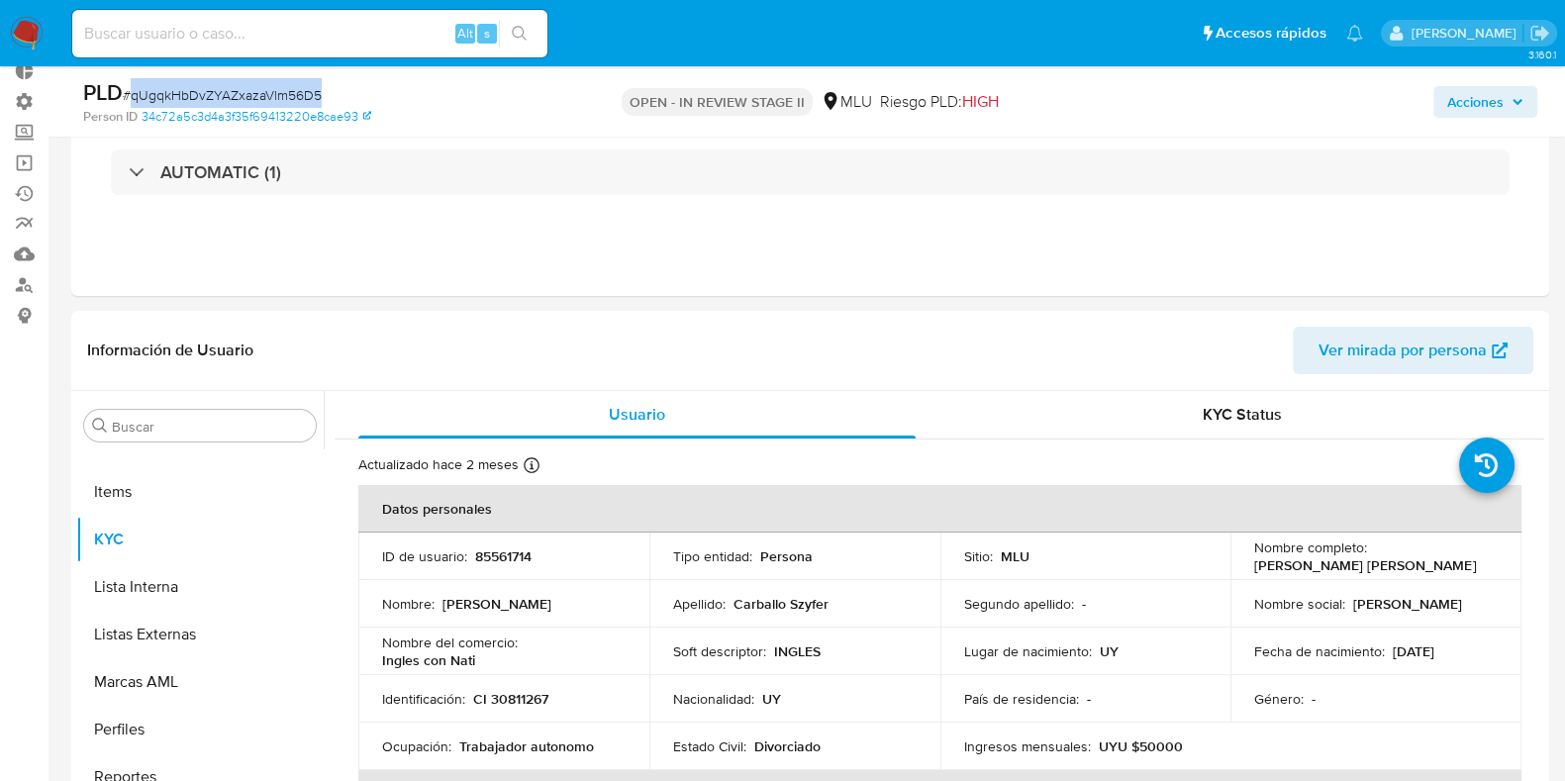
copy span "qUgqkHbDvZYAZxazaVlm56D5"
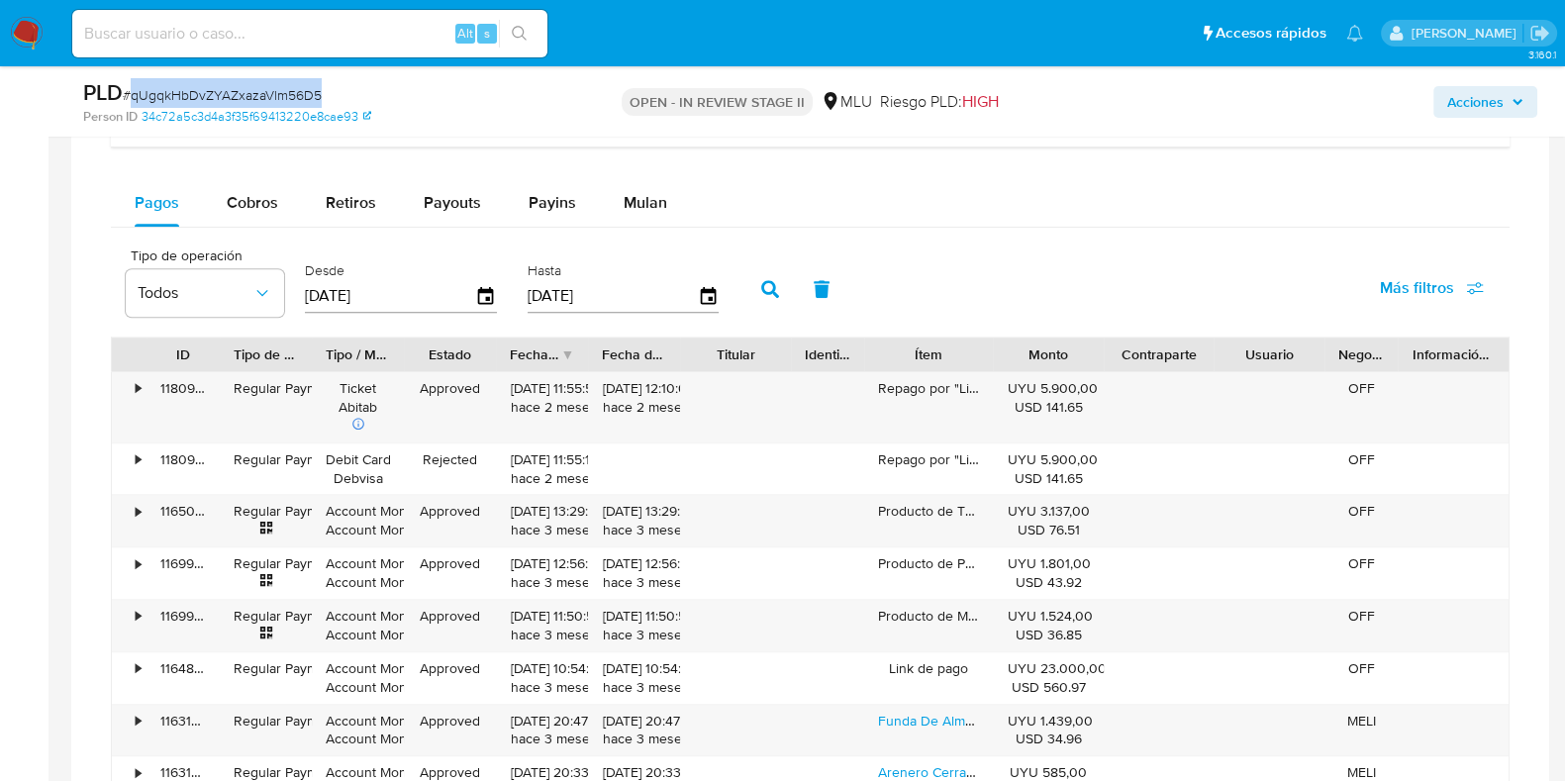
scroll to position [1361, 0]
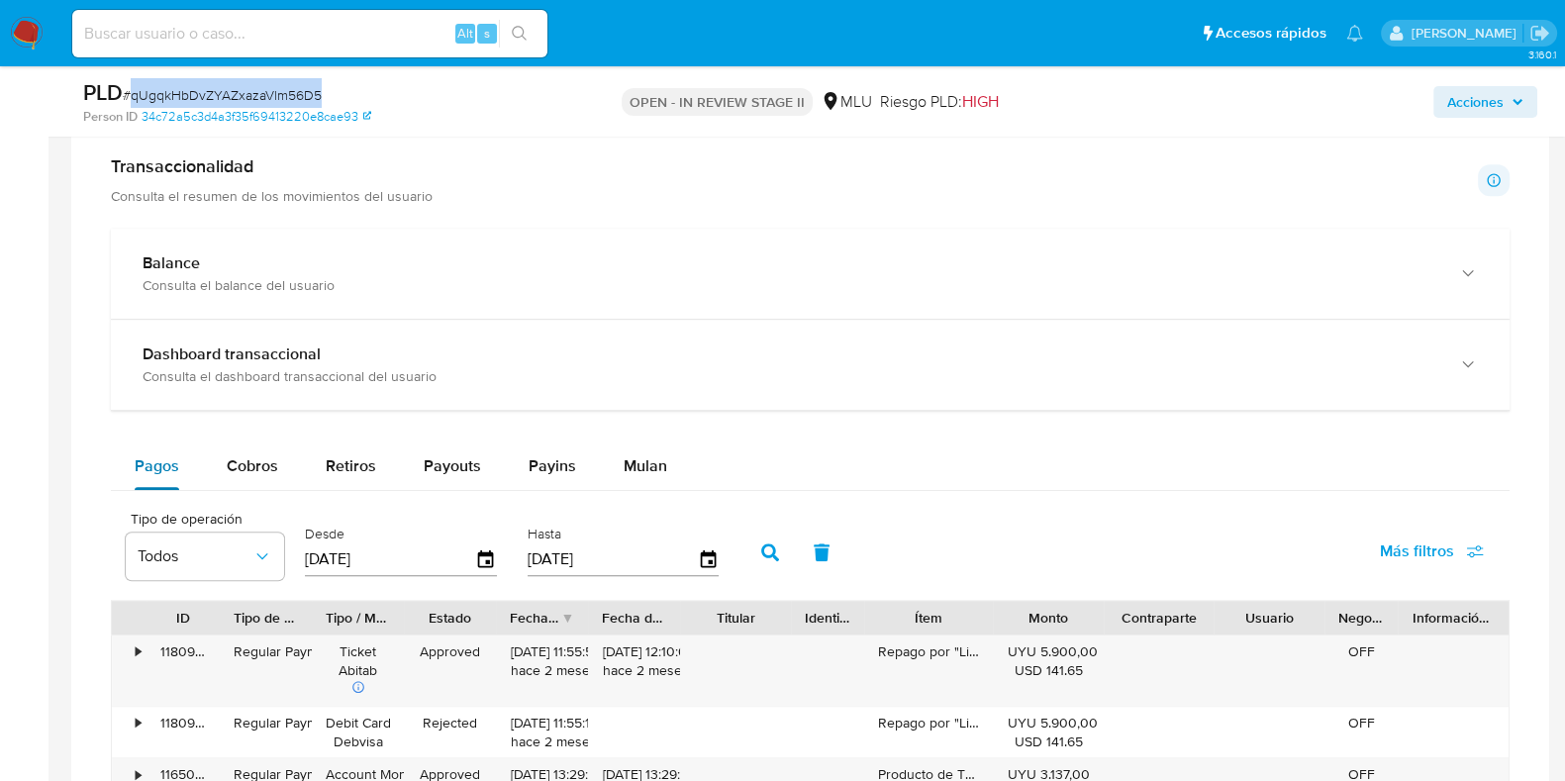
click at [193, 476] on button "Pagos" at bounding box center [157, 466] width 92 height 48
click at [216, 468] on button "Cobros" at bounding box center [252, 466] width 99 height 48
select select "10"
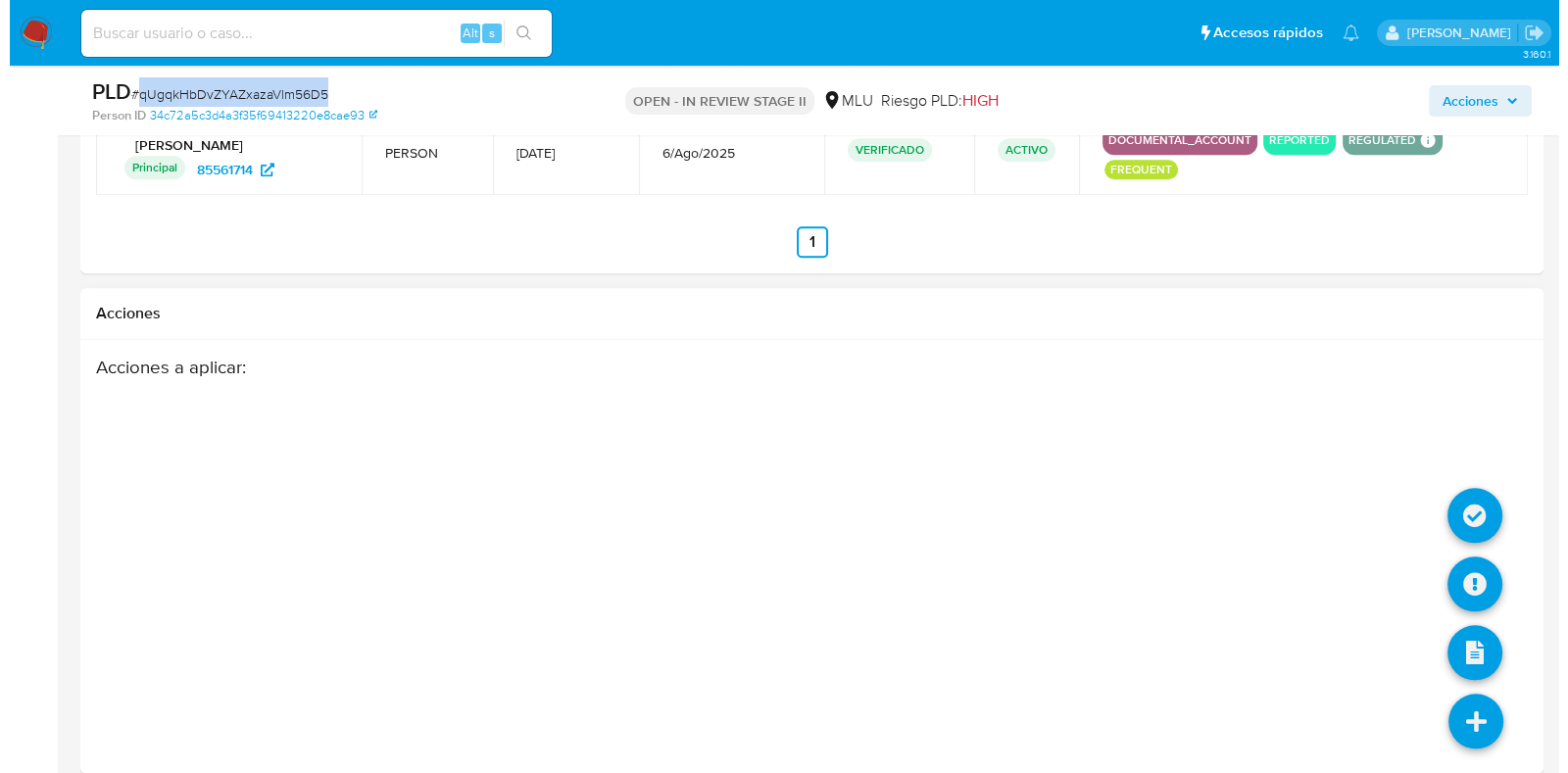
scroll to position [2708, 0]
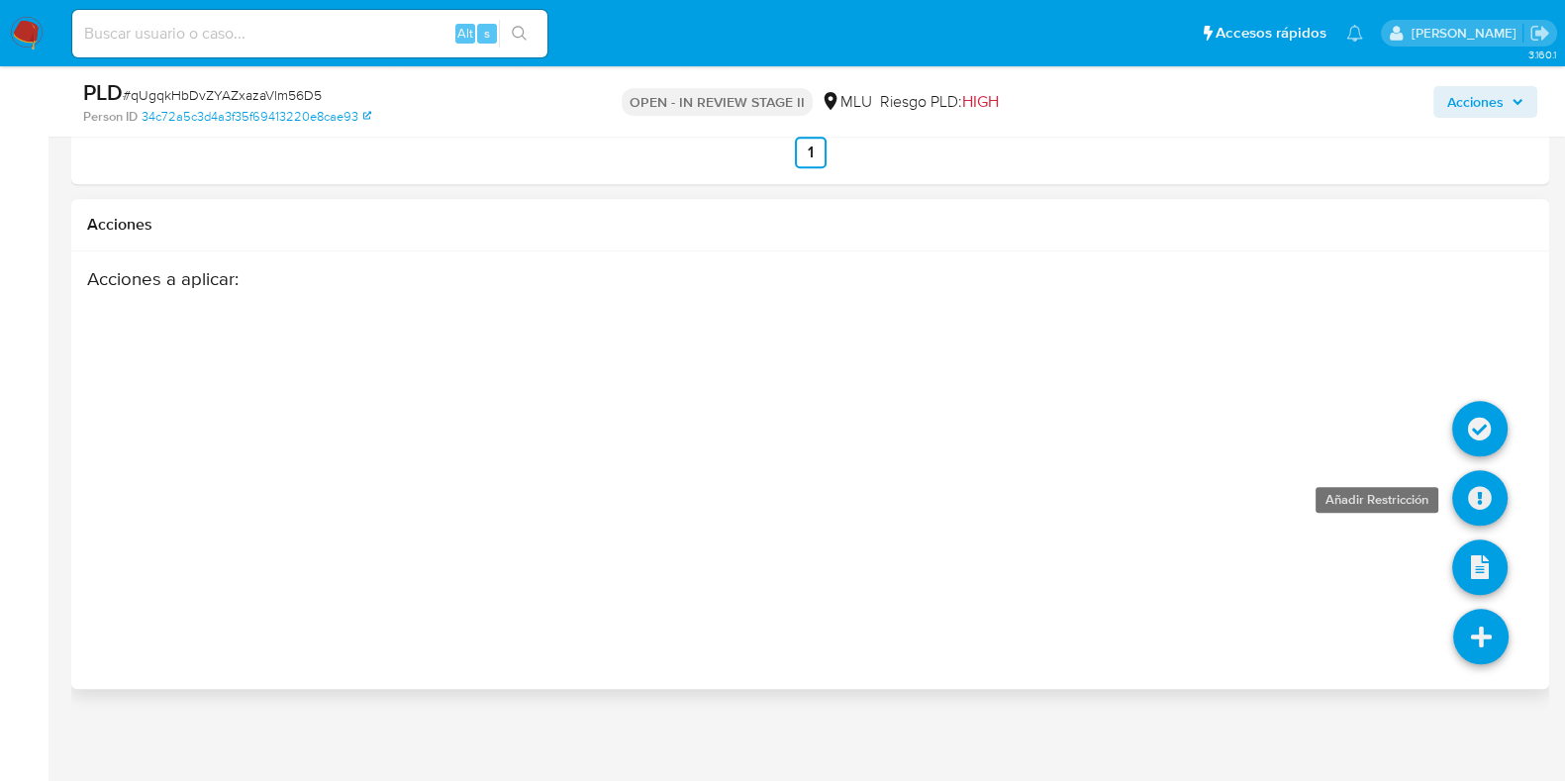
click at [1486, 495] on icon at bounding box center [1479, 497] width 55 height 55
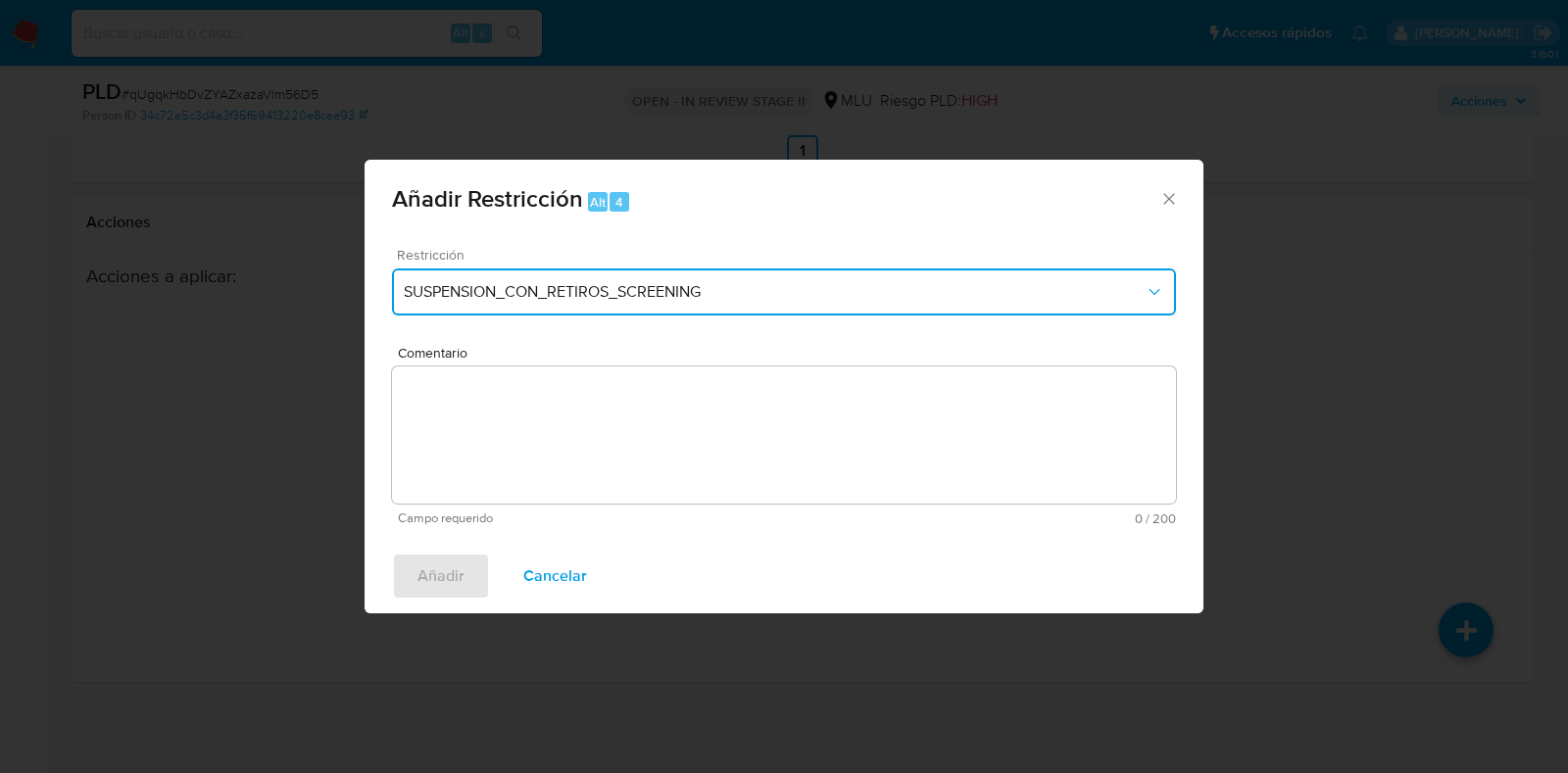
click at [515, 308] on button "SUSPENSION_CON_RETIROS_SCREENING" at bounding box center [784, 292] width 784 height 48
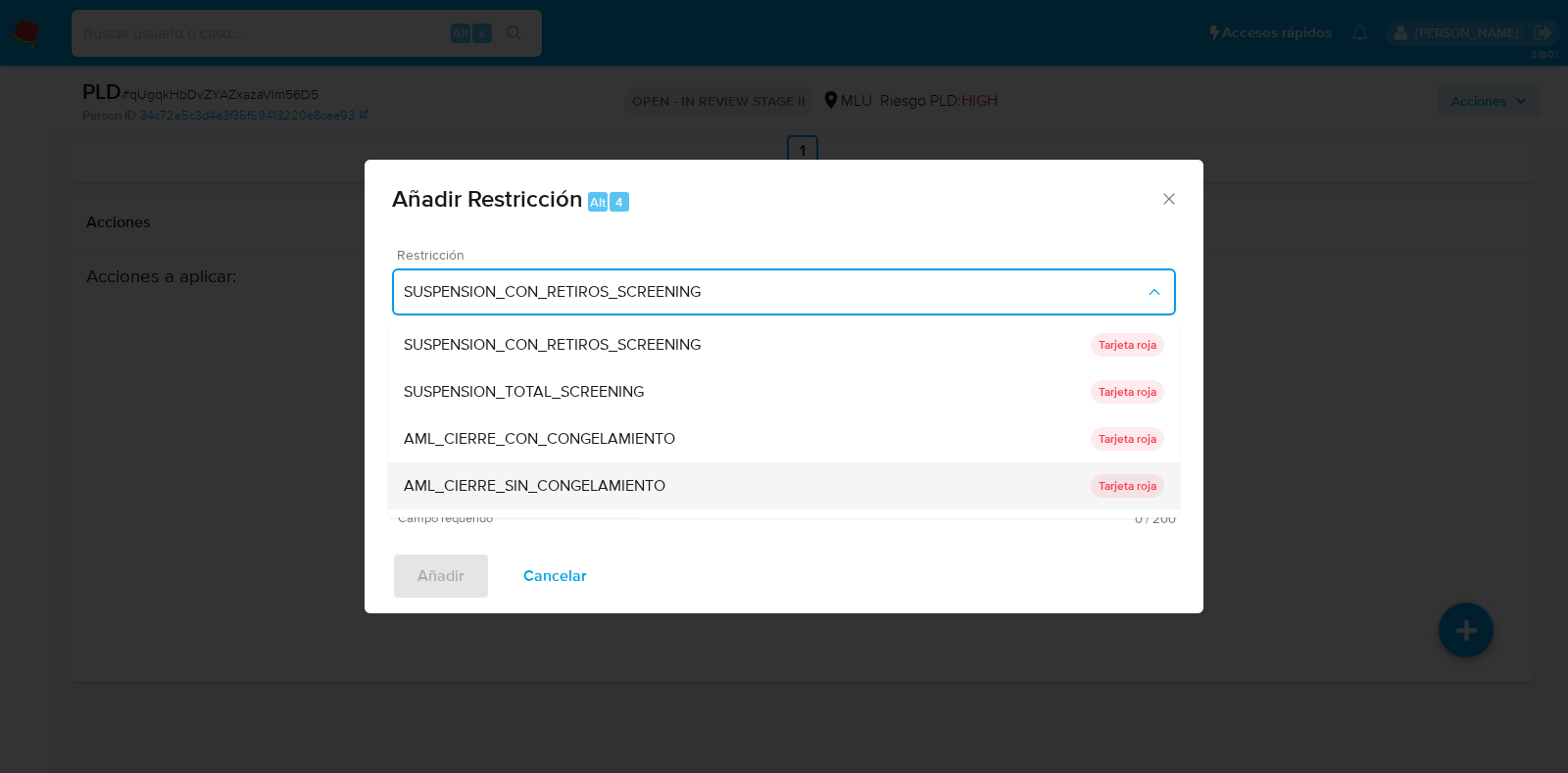
click at [631, 483] on span "AML_CIERRE_SIN_CONGELAMIENTO" at bounding box center [535, 487] width 261 height 20
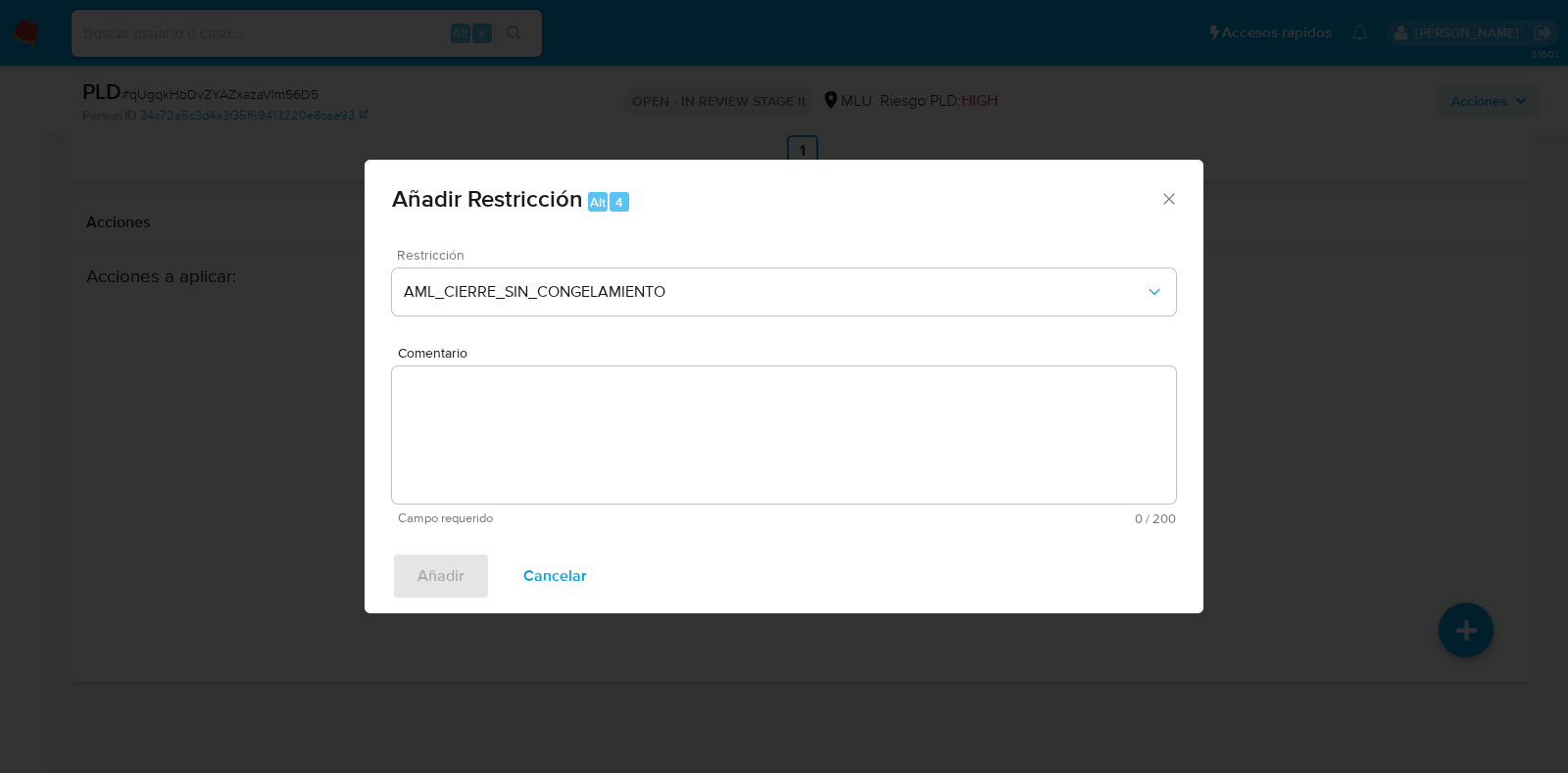
click at [634, 446] on textarea "Comentario" at bounding box center [784, 435] width 784 height 138
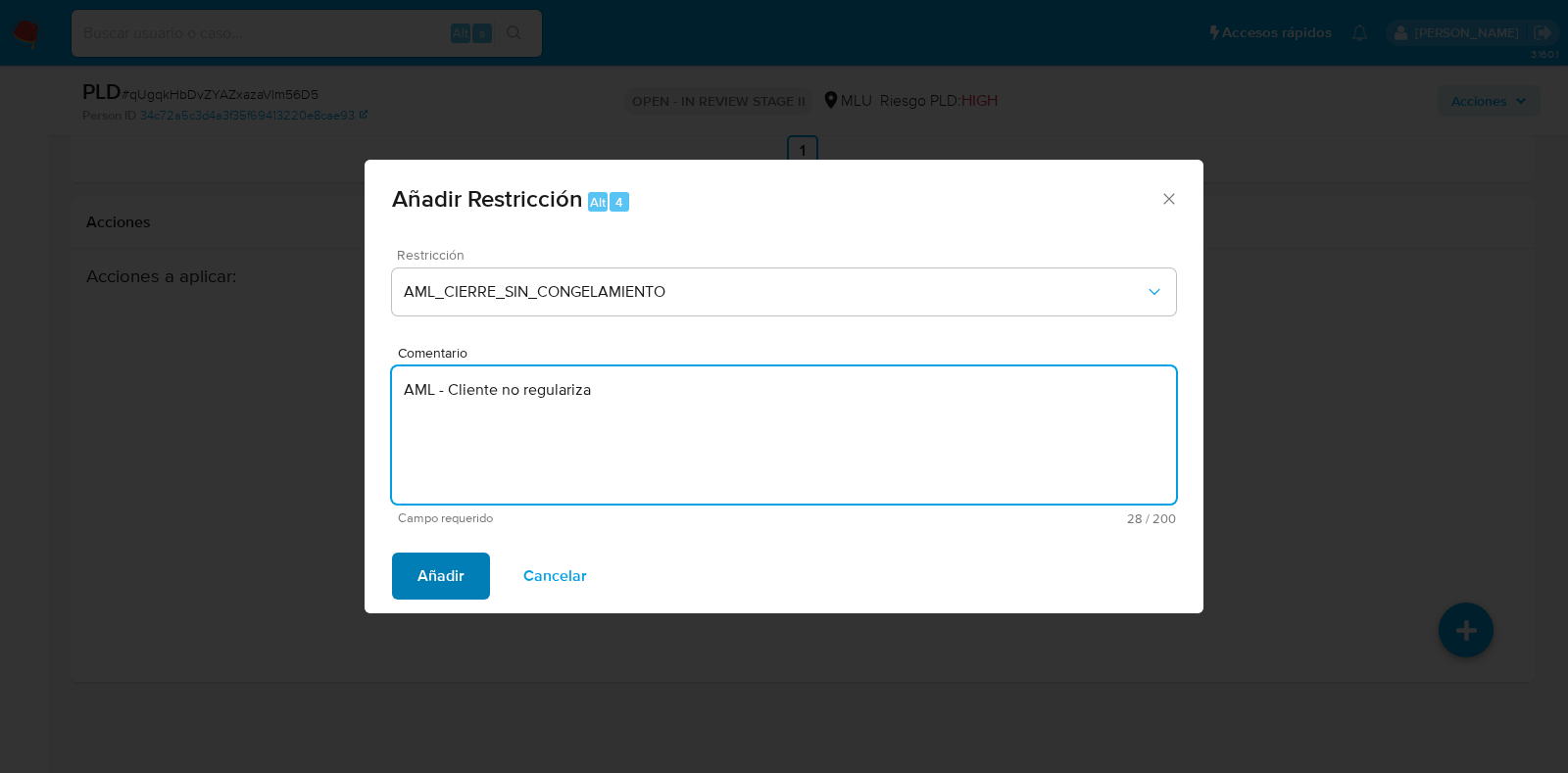
type textarea "AML - Cliente no regulariza"
click at [434, 580] on span "Añadir" at bounding box center [441, 576] width 48 height 44
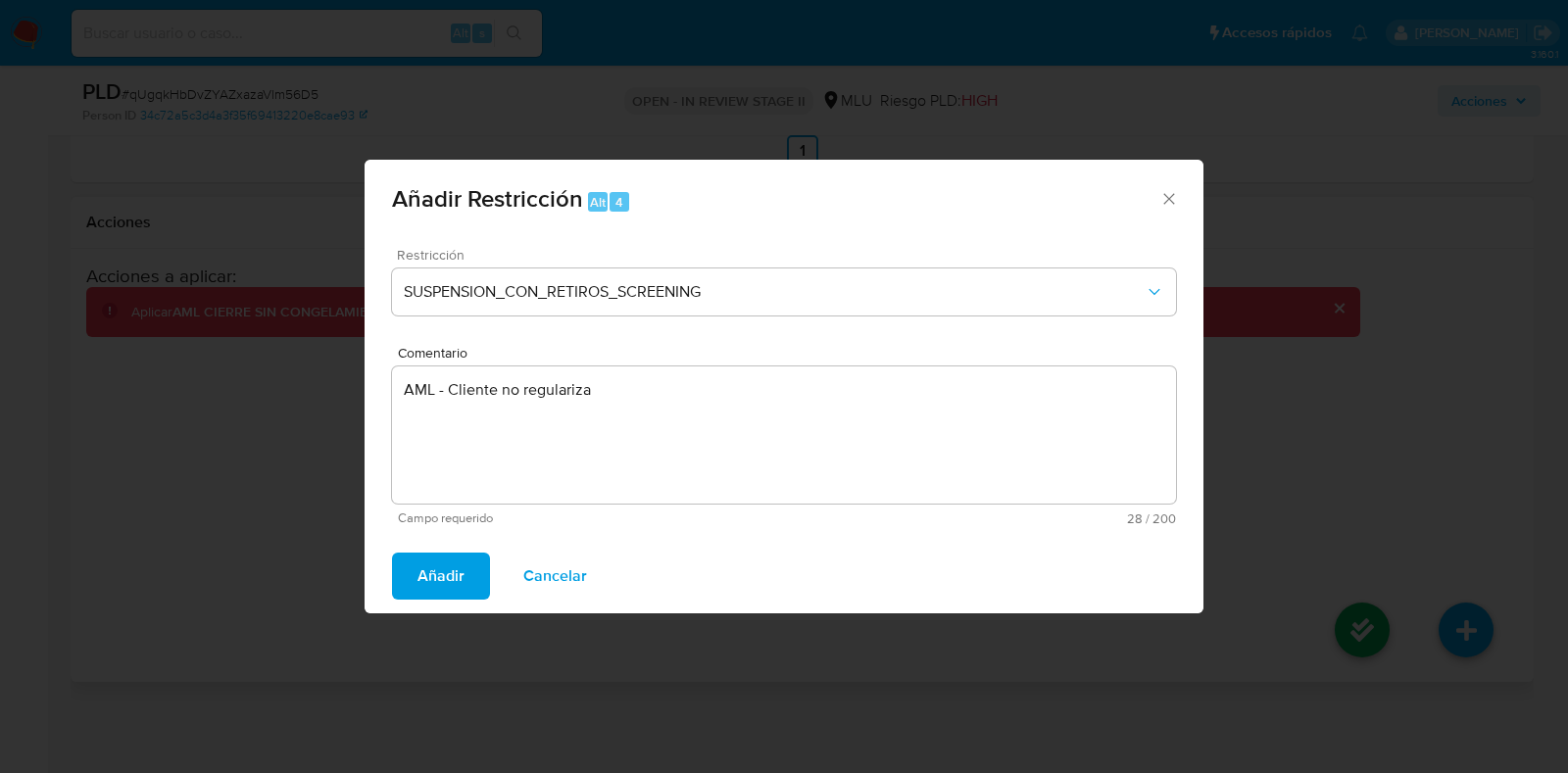
scroll to position [2667, 0]
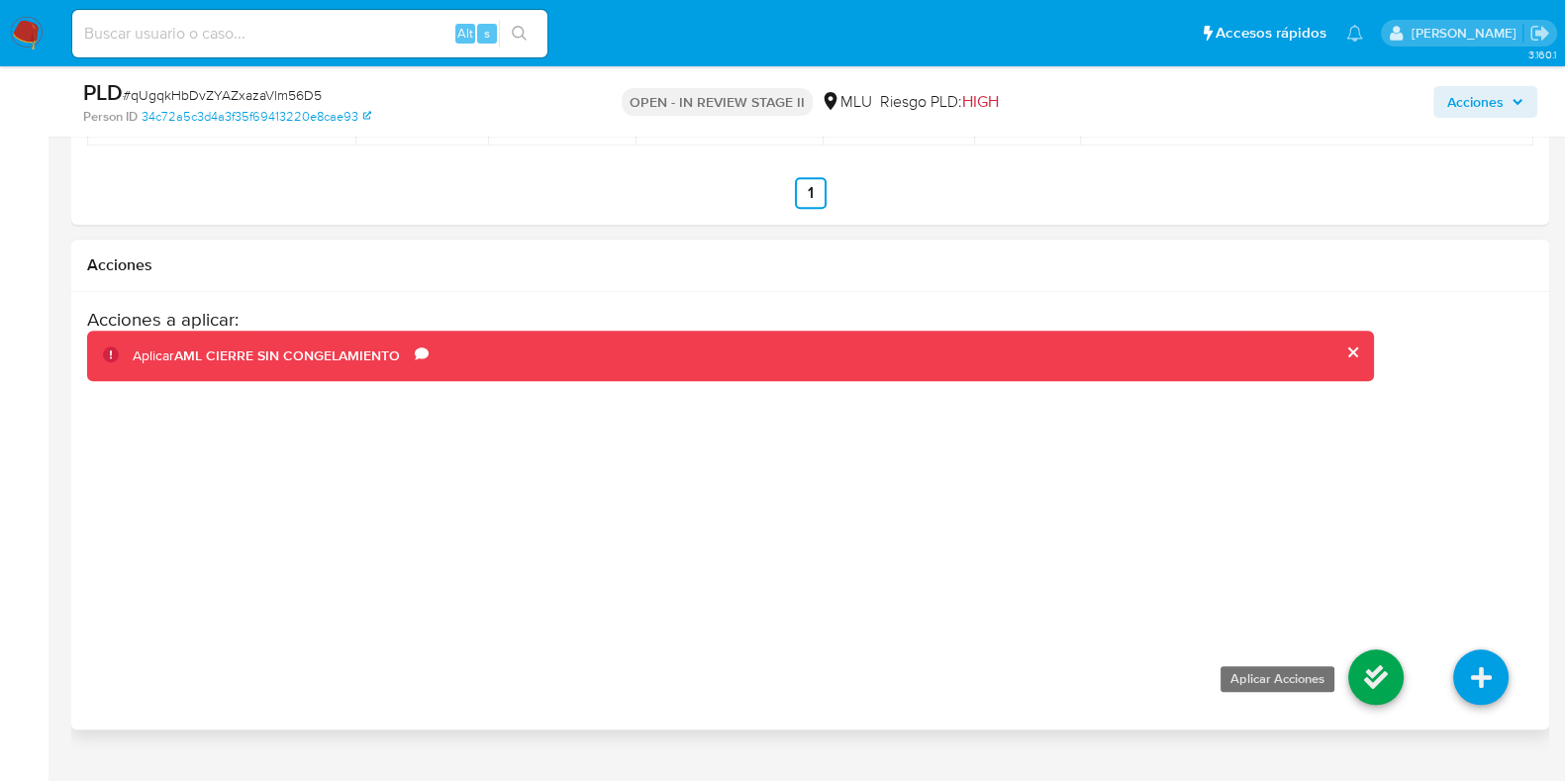
click at [1371, 685] on icon at bounding box center [1375, 676] width 55 height 55
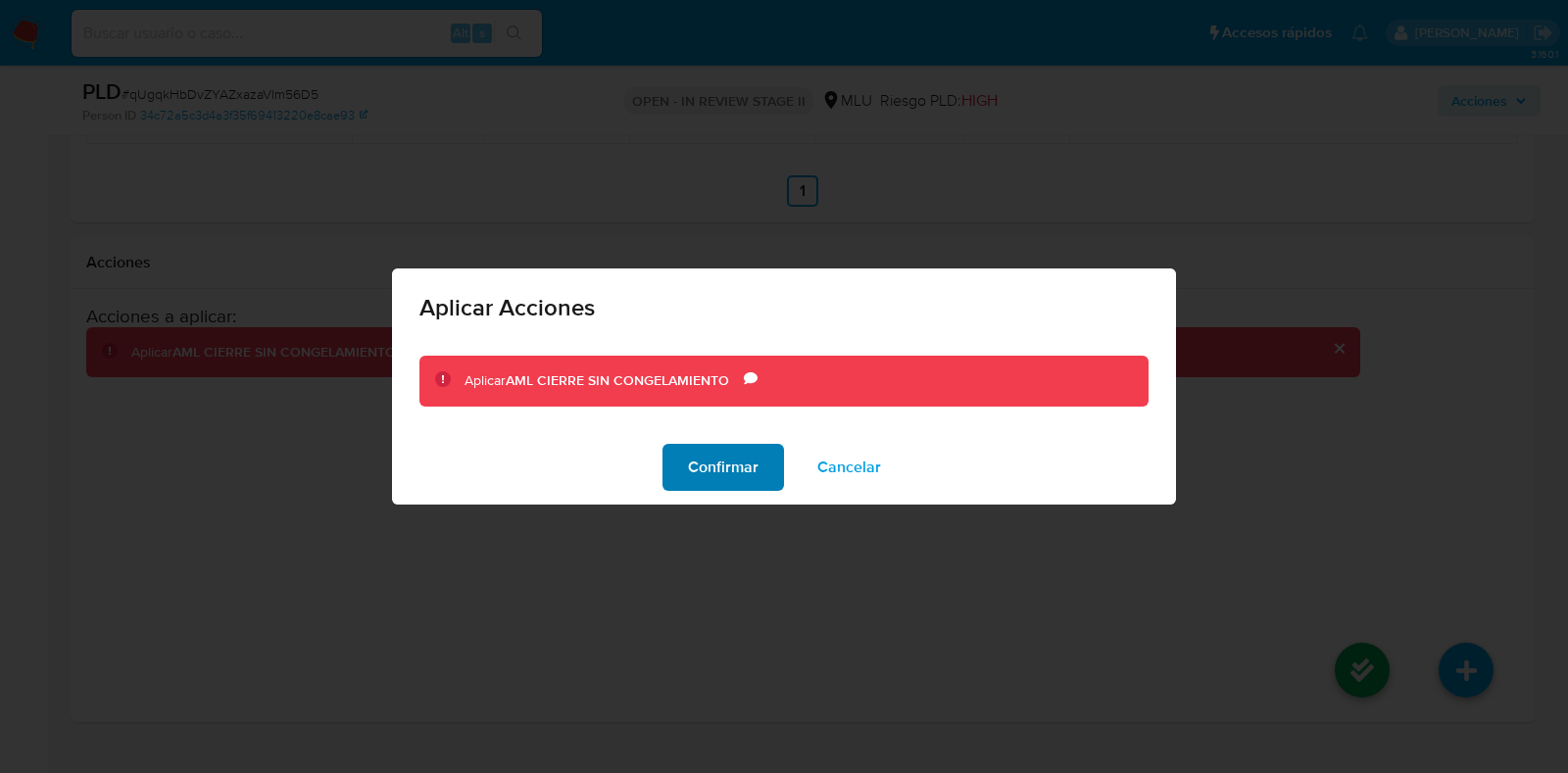
click at [735, 463] on span "Confirmar" at bounding box center [723, 467] width 70 height 44
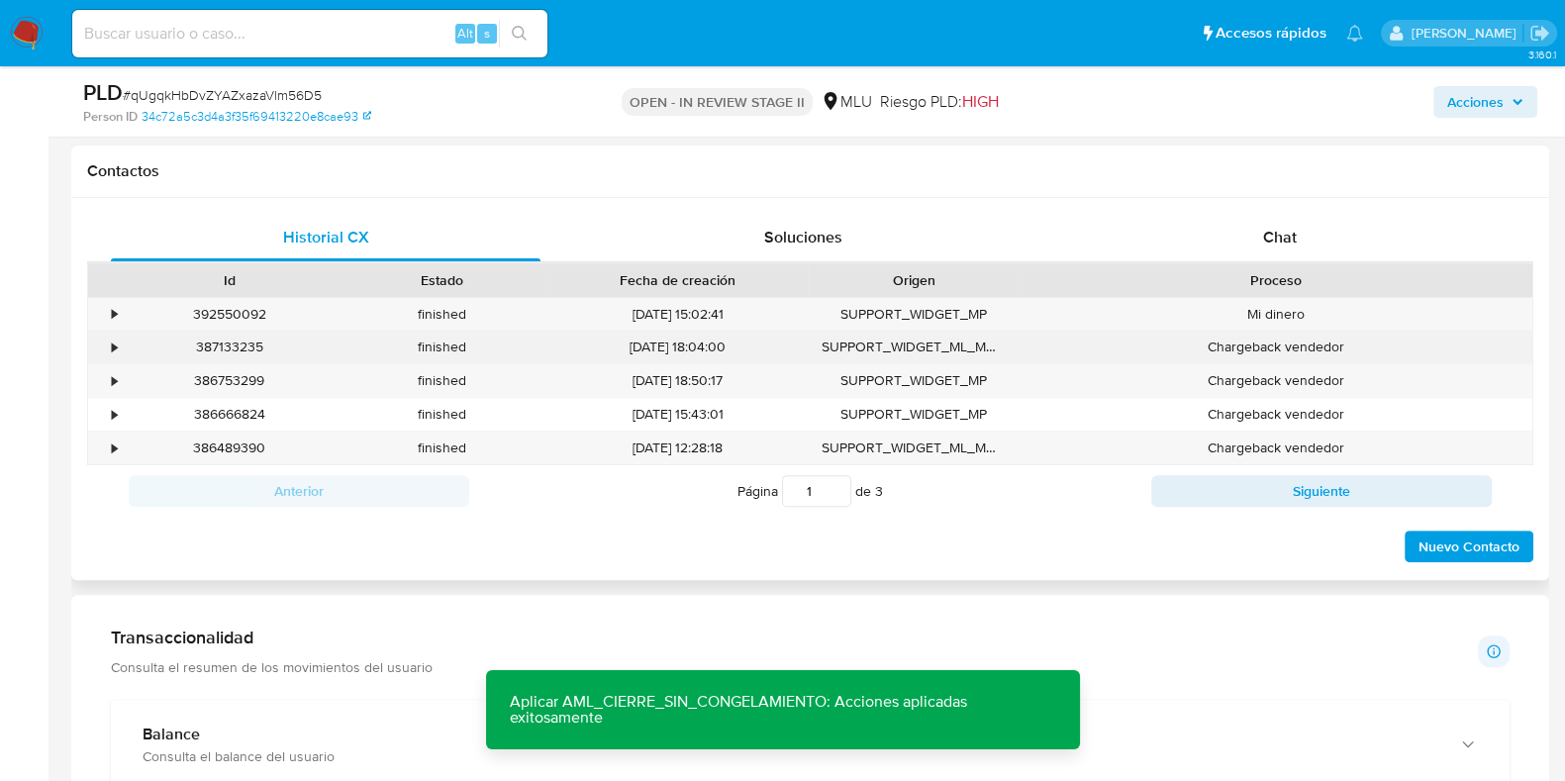
scroll to position [716, 0]
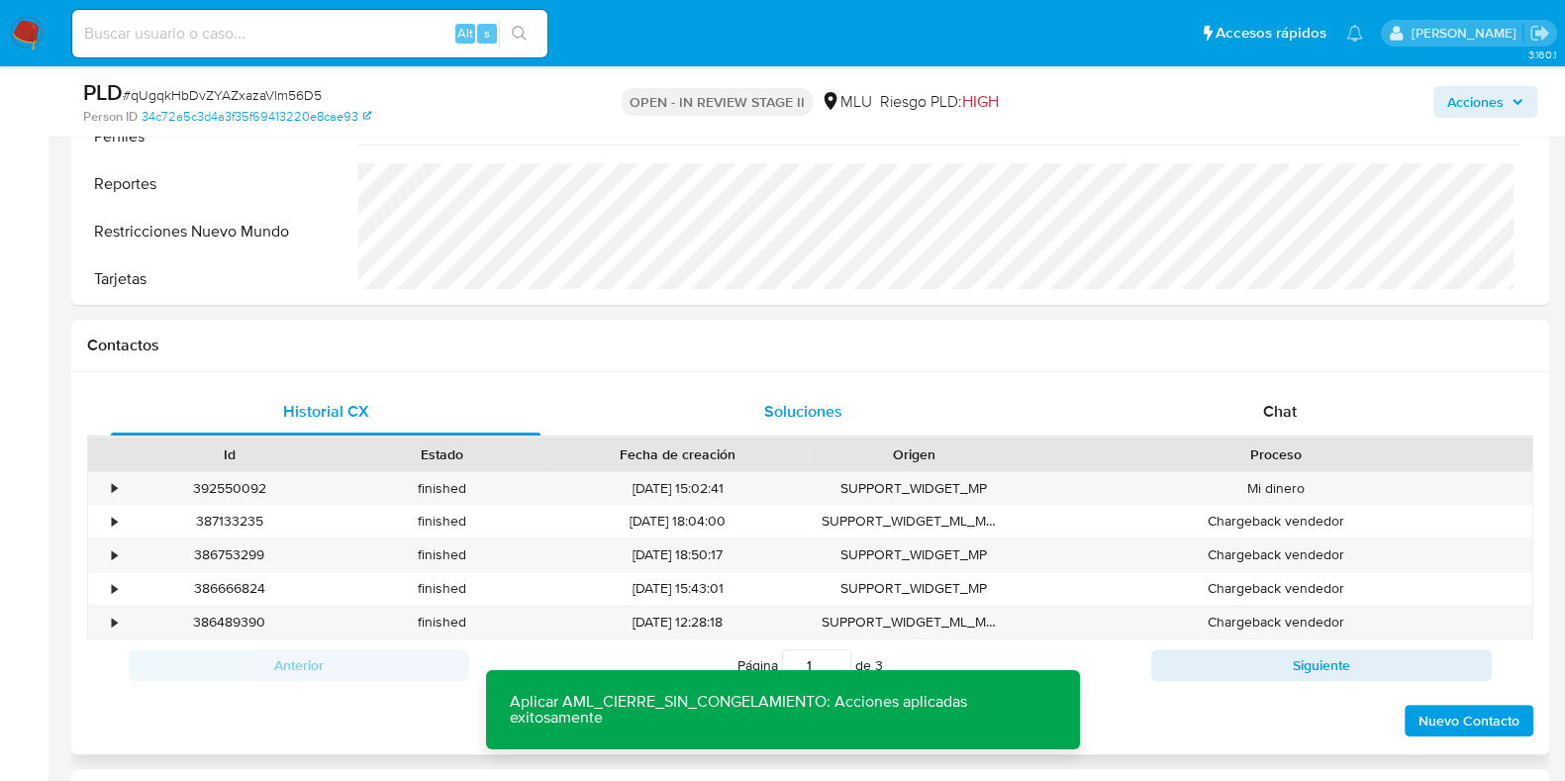
click at [841, 405] on span "Soluciones" at bounding box center [803, 411] width 78 height 23
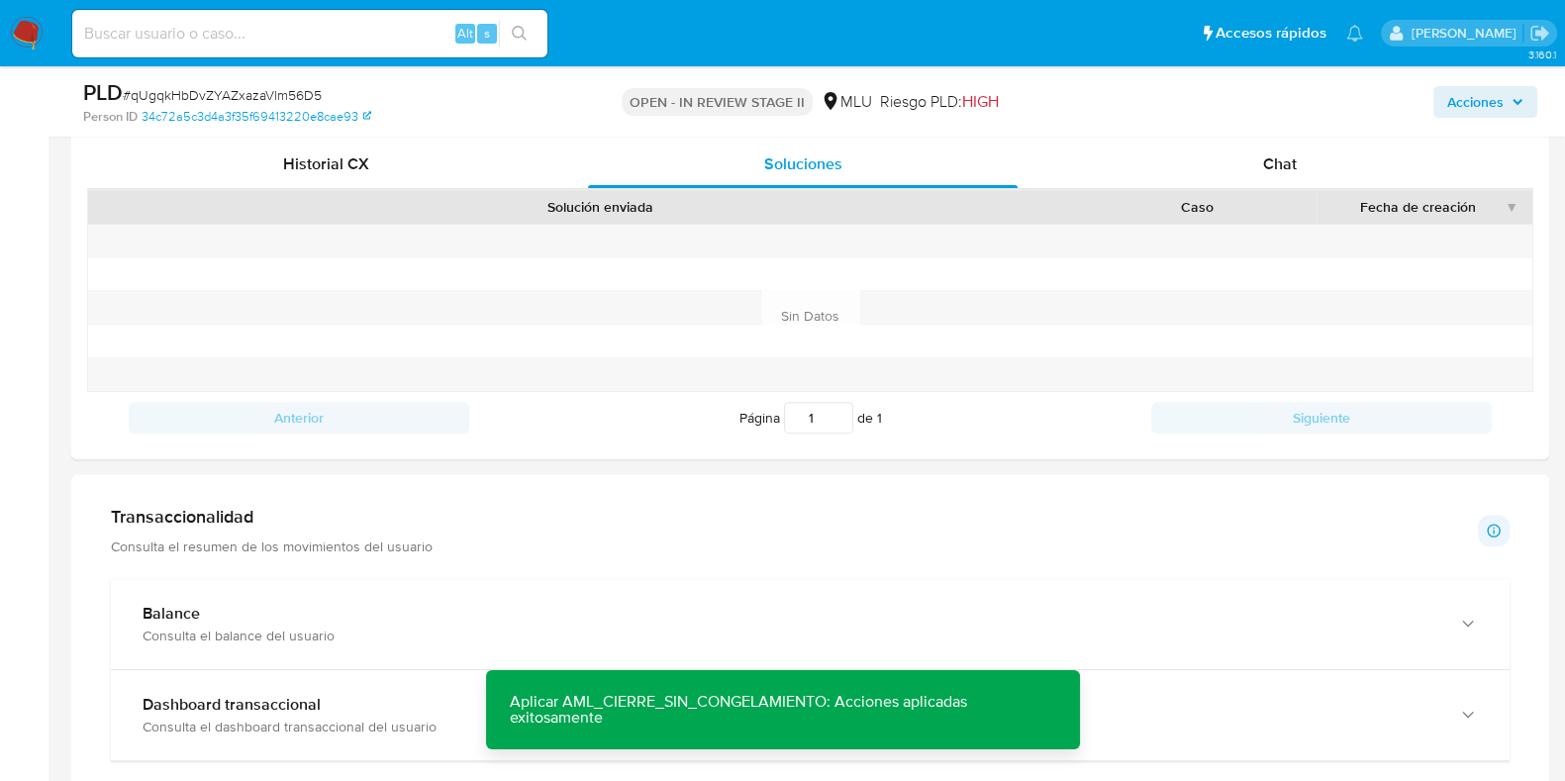
scroll to position [468, 0]
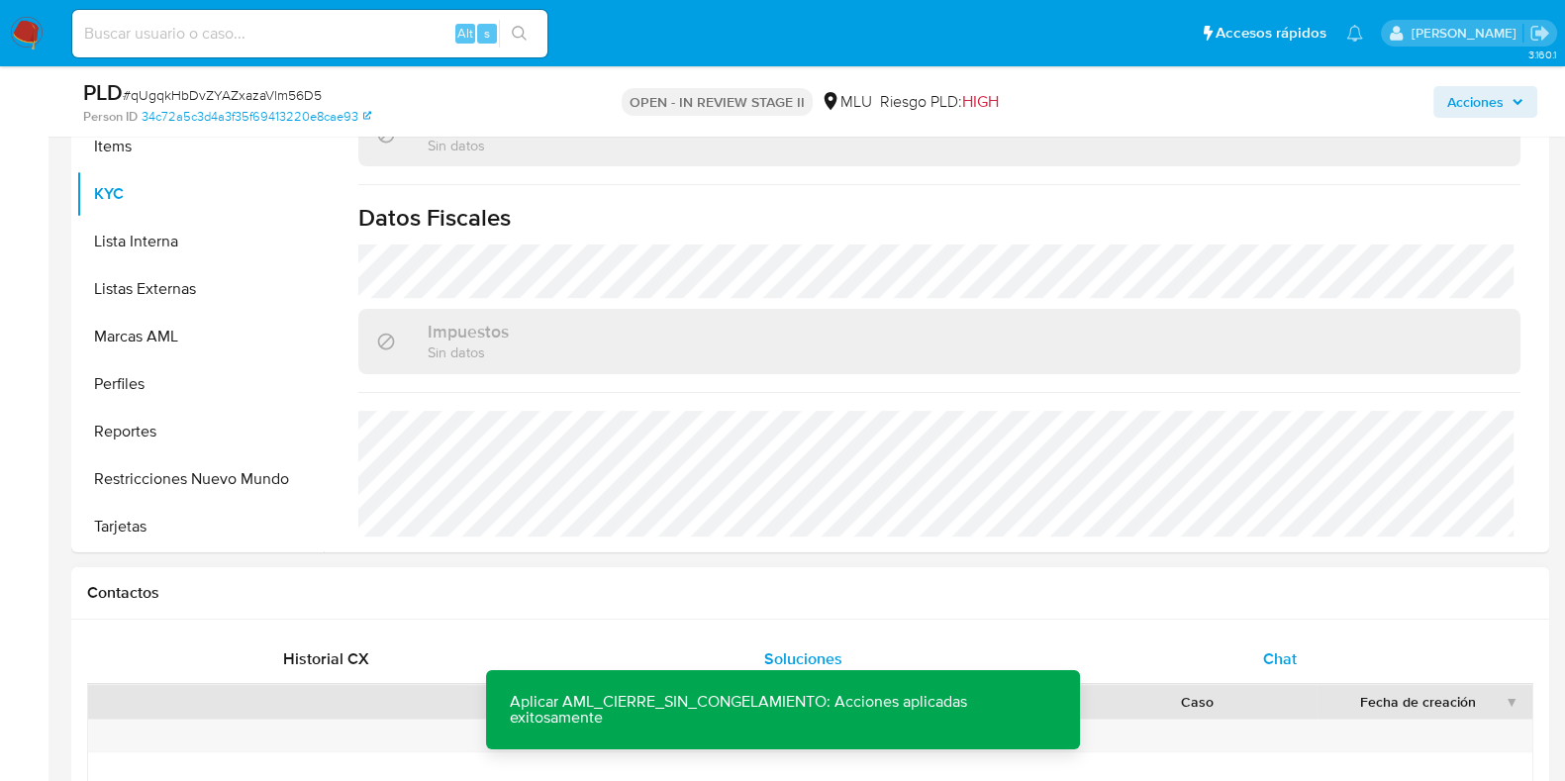
click at [1282, 634] on div "Historial CX Soluciones Chat Id Estado Fecha de creación Origen Proceso • 39255…" at bounding box center [810, 787] width 1478 height 335
click at [1277, 662] on span "Chat" at bounding box center [1280, 658] width 34 height 23
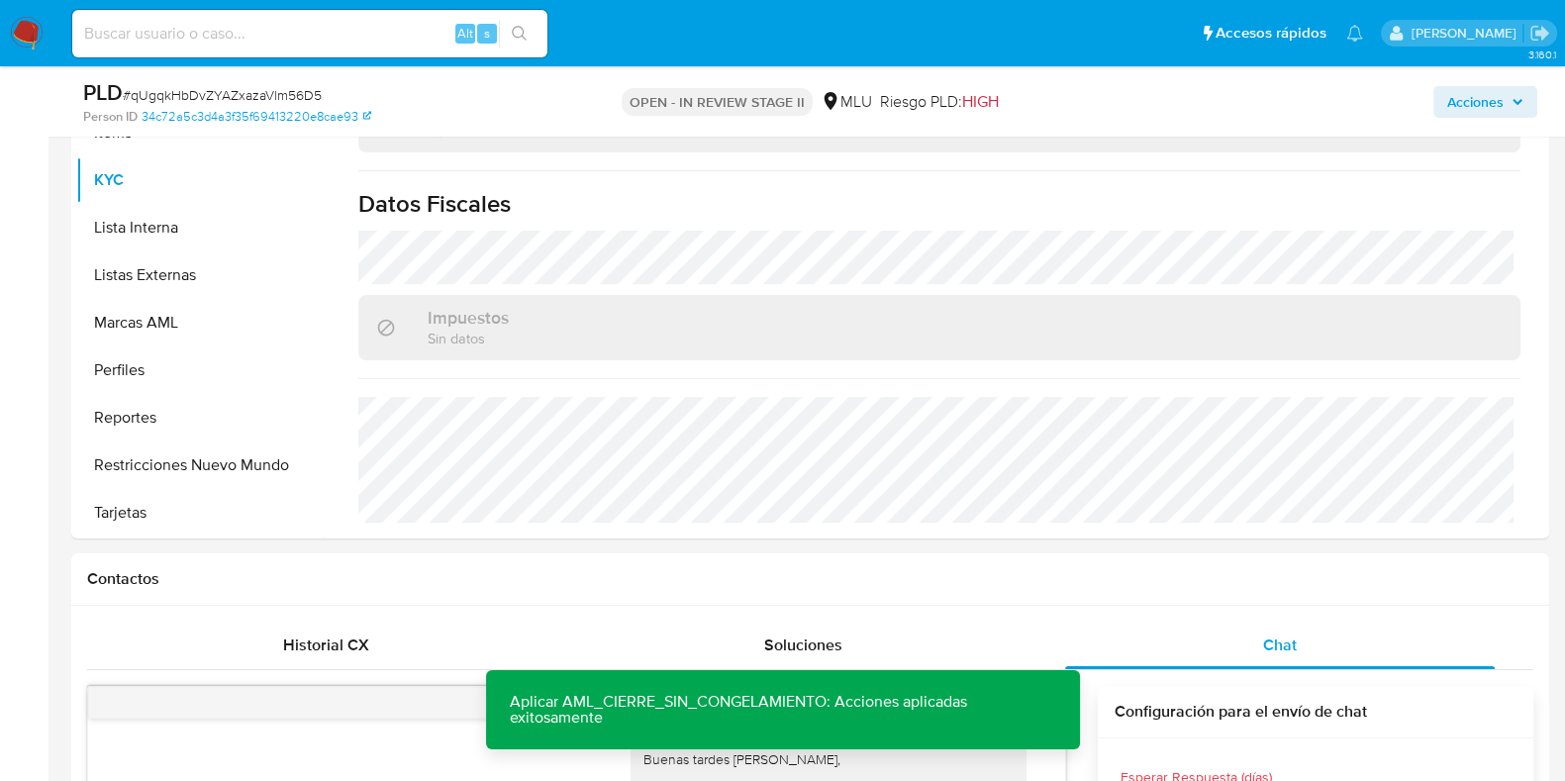
scroll to position [97, 0]
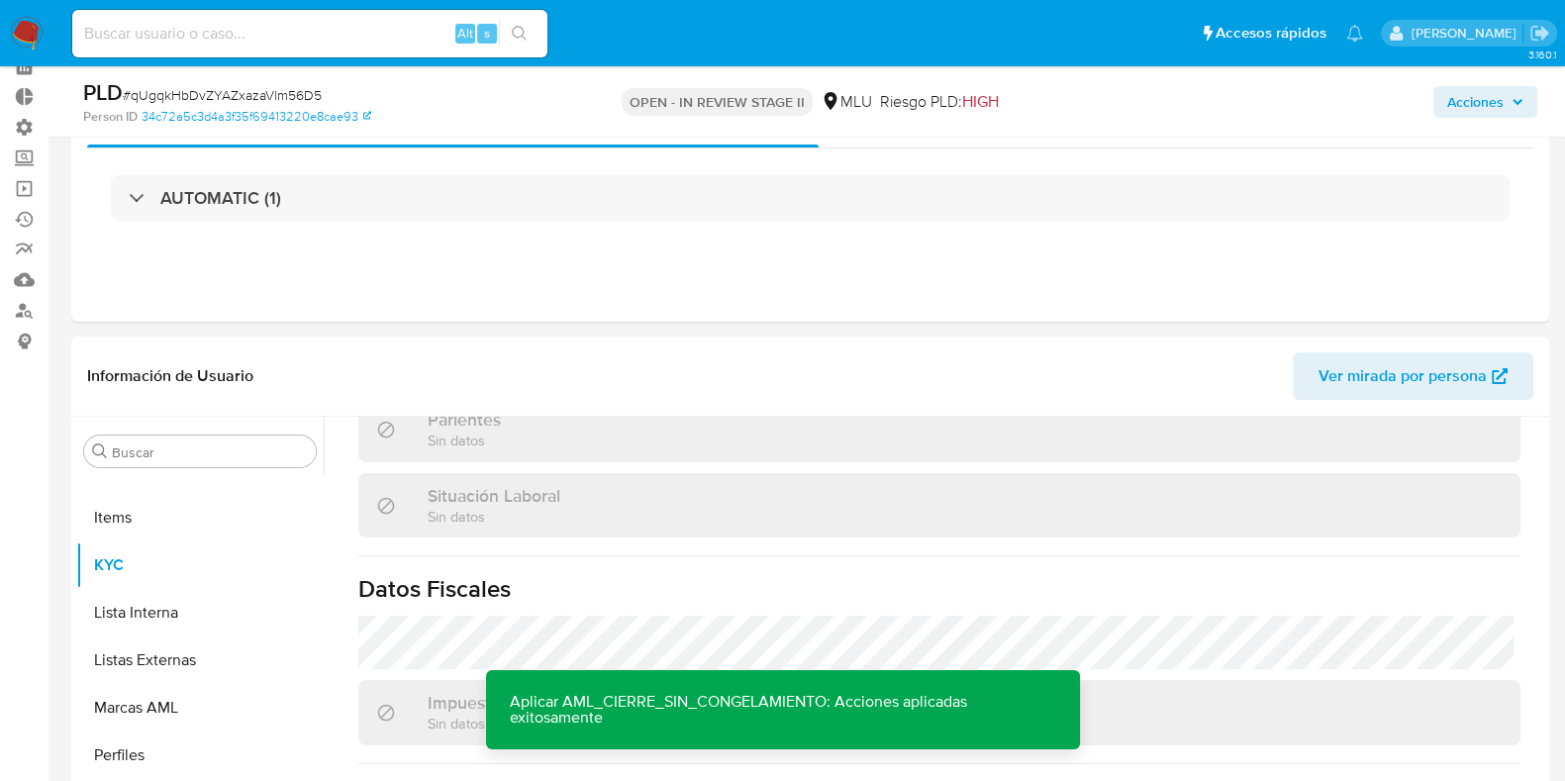
click at [1493, 89] on span "Acciones" at bounding box center [1475, 102] width 56 height 32
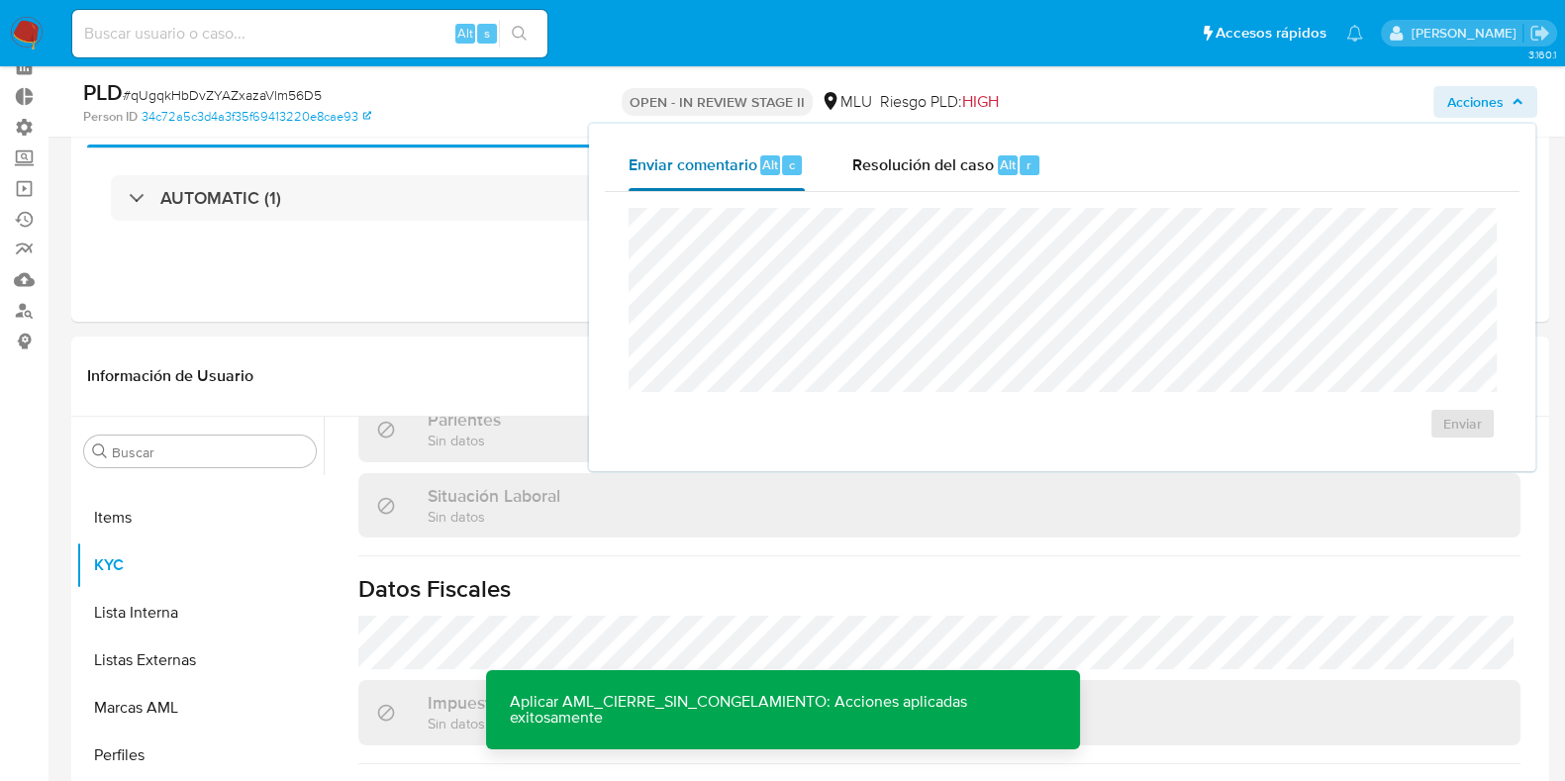
click at [777, 172] on div "Alt" at bounding box center [770, 165] width 20 height 20
click at [963, 179] on div "Resolución del caso Alt r" at bounding box center [946, 165] width 189 height 51
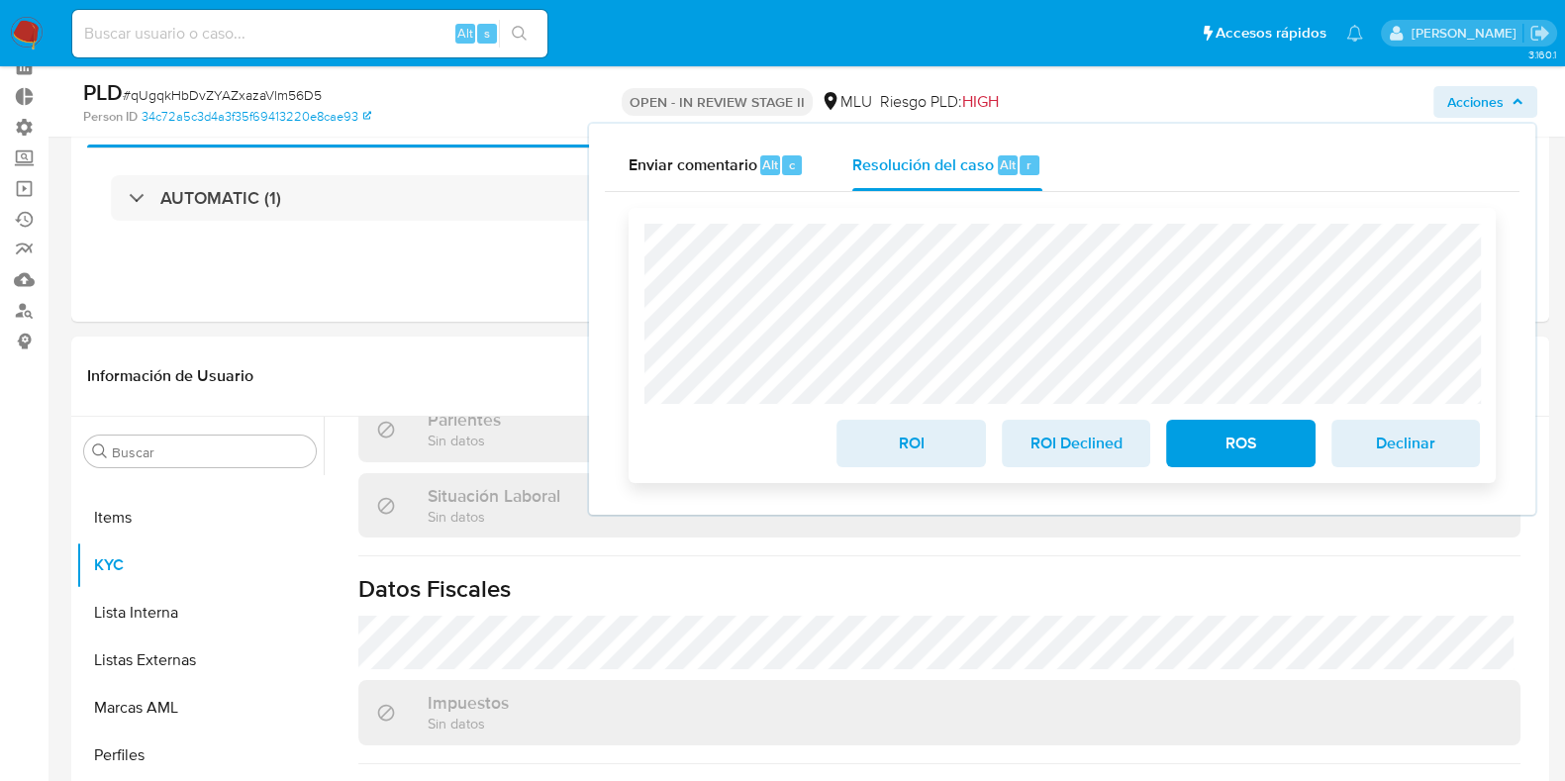
click at [1102, 444] on span "ROI Declined" at bounding box center [1075, 444] width 97 height 44
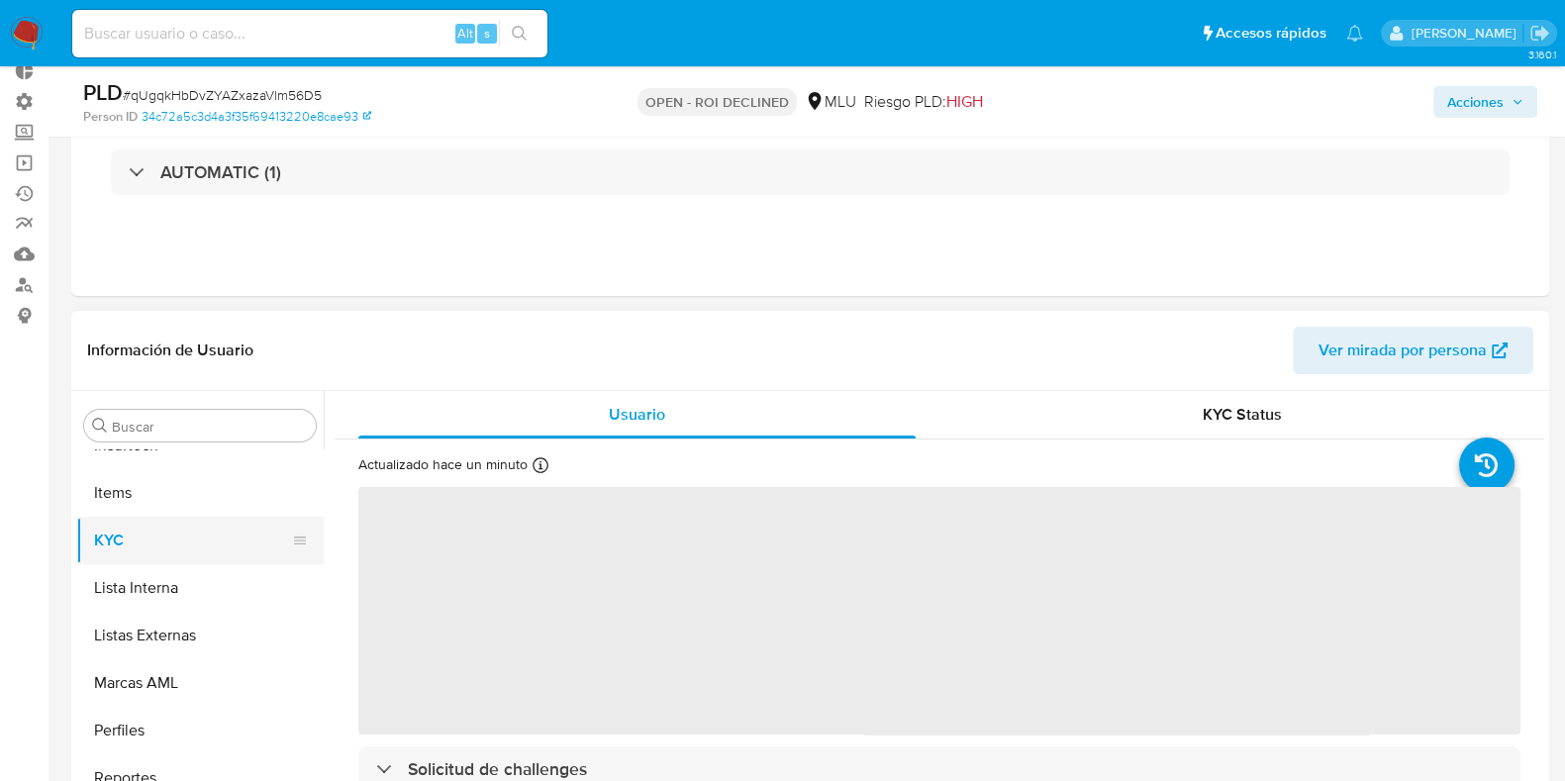
scroll to position [979, 0]
select select "10"
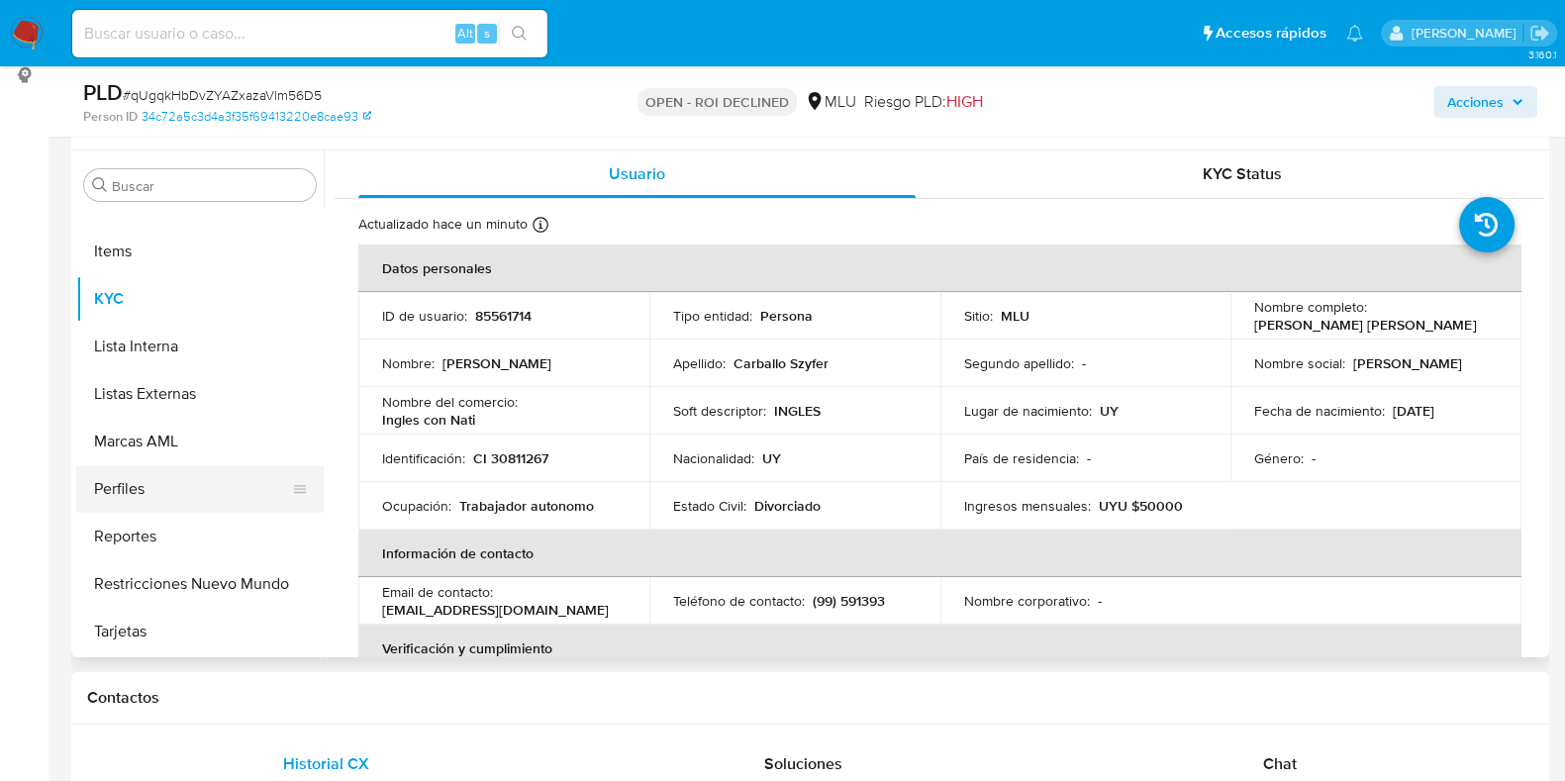
scroll to position [371, 0]
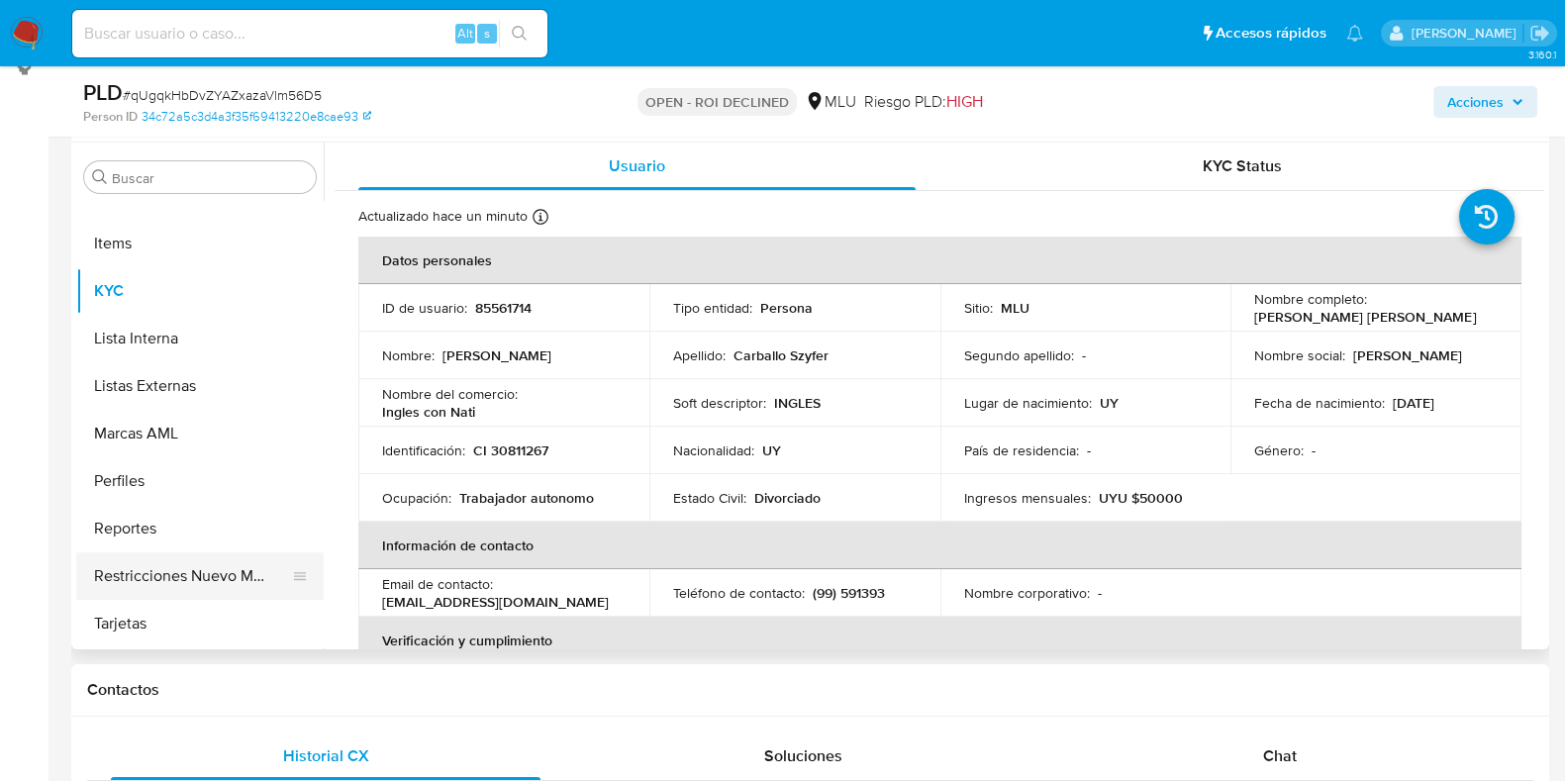
click at [215, 572] on button "Restricciones Nuevo Mundo" at bounding box center [192, 576] width 232 height 48
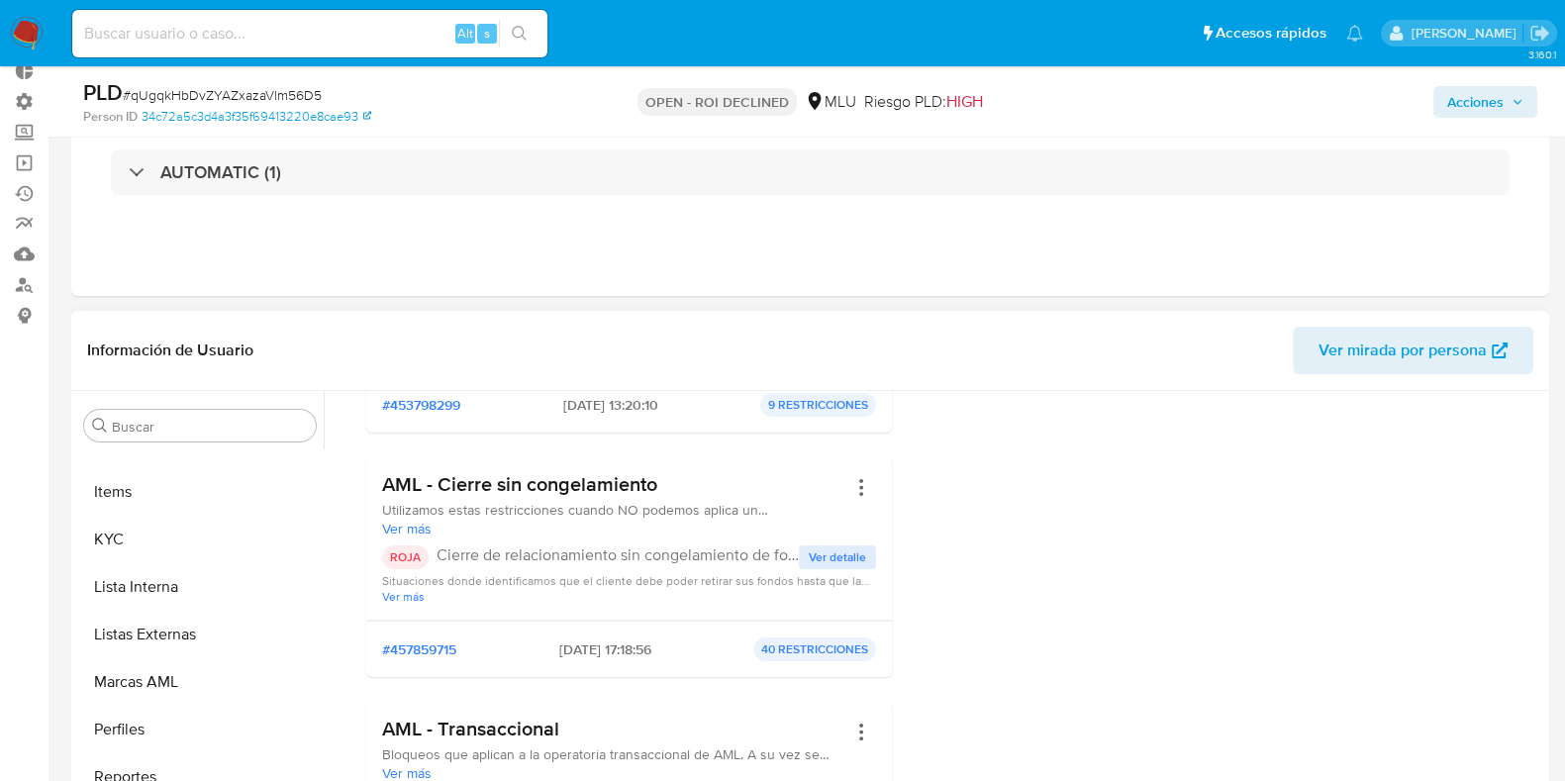
scroll to position [619, 0]
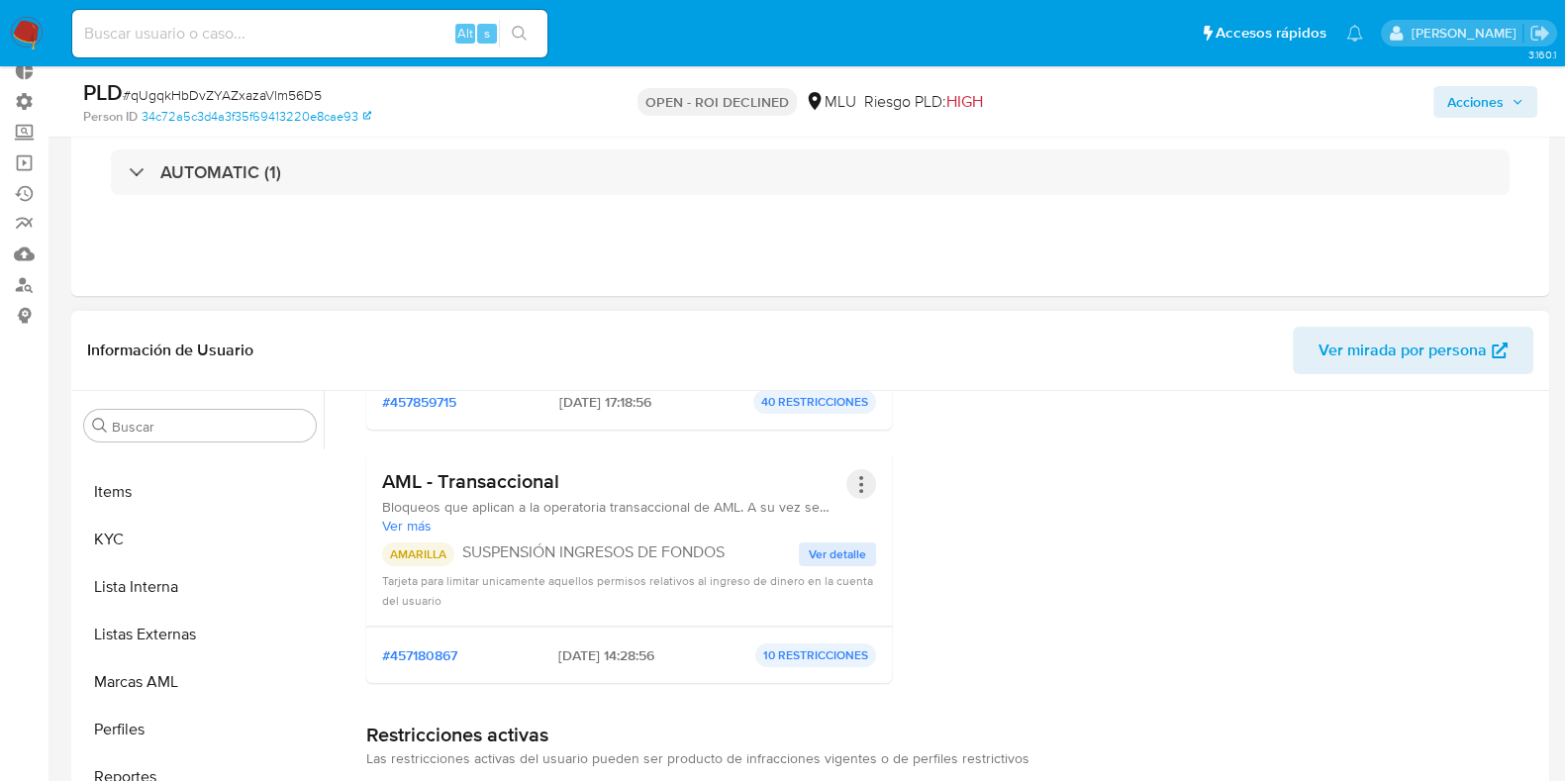
click at [871, 487] on div at bounding box center [861, 484] width 30 height 30
click at [855, 479] on button "Acciones" at bounding box center [861, 484] width 30 height 30
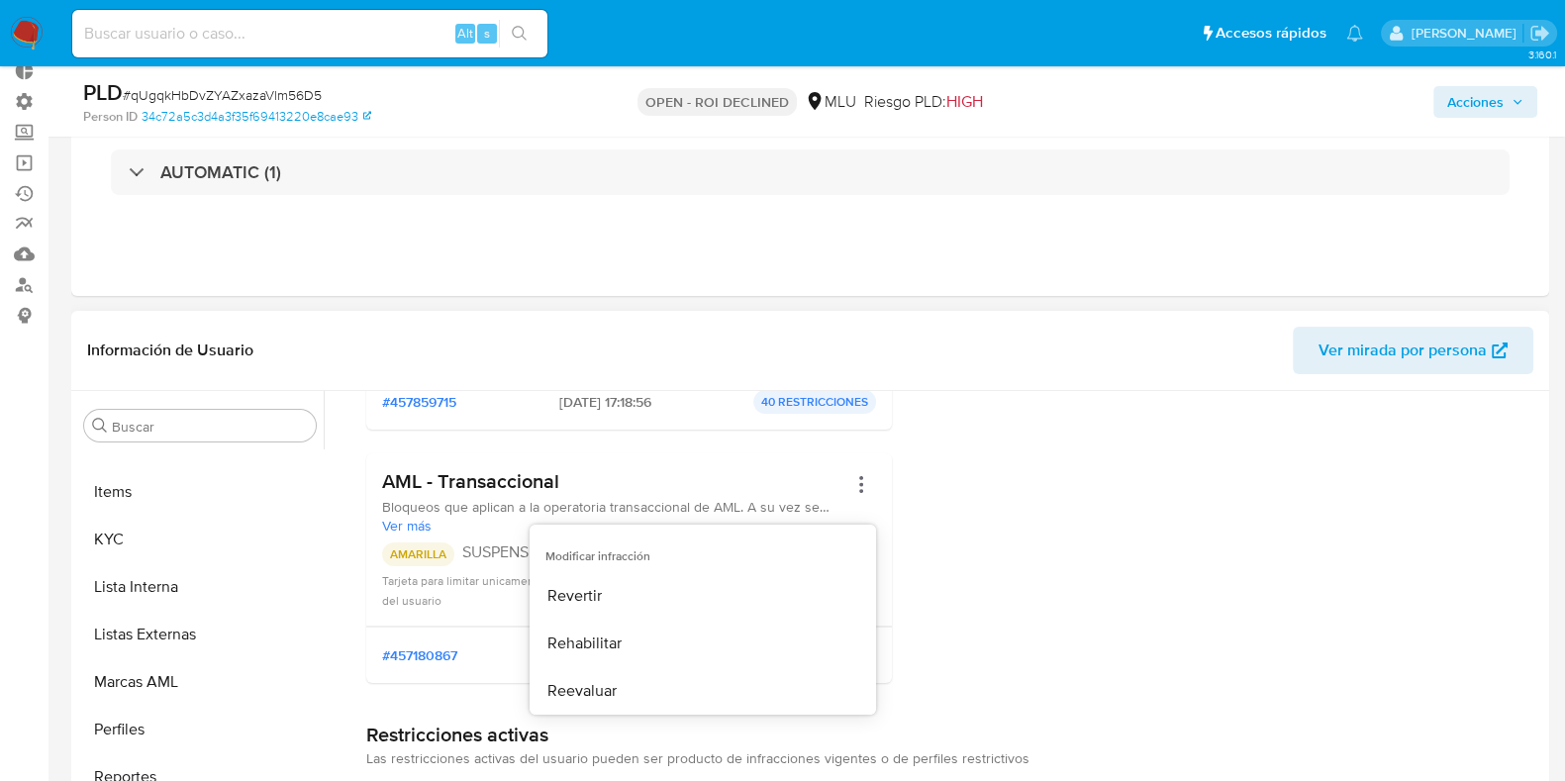
click at [906, 477] on div "Infracciones Tiene historial de infracciones Chargeback CBK ocurre cuando el cl…" at bounding box center [939, 277] width 1146 height 842
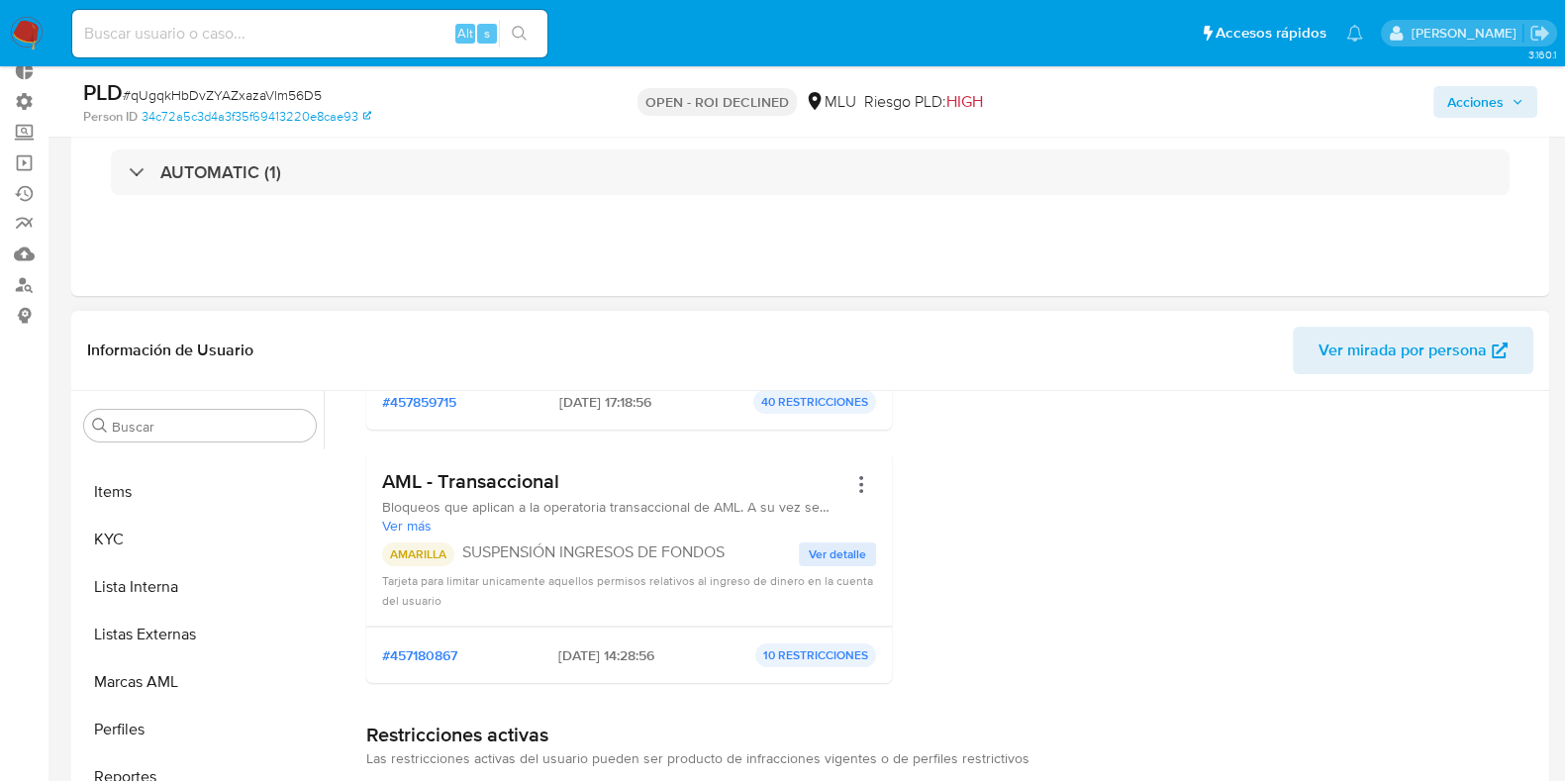
click at [851, 553] on span "Ver detalle" at bounding box center [837, 554] width 57 height 20
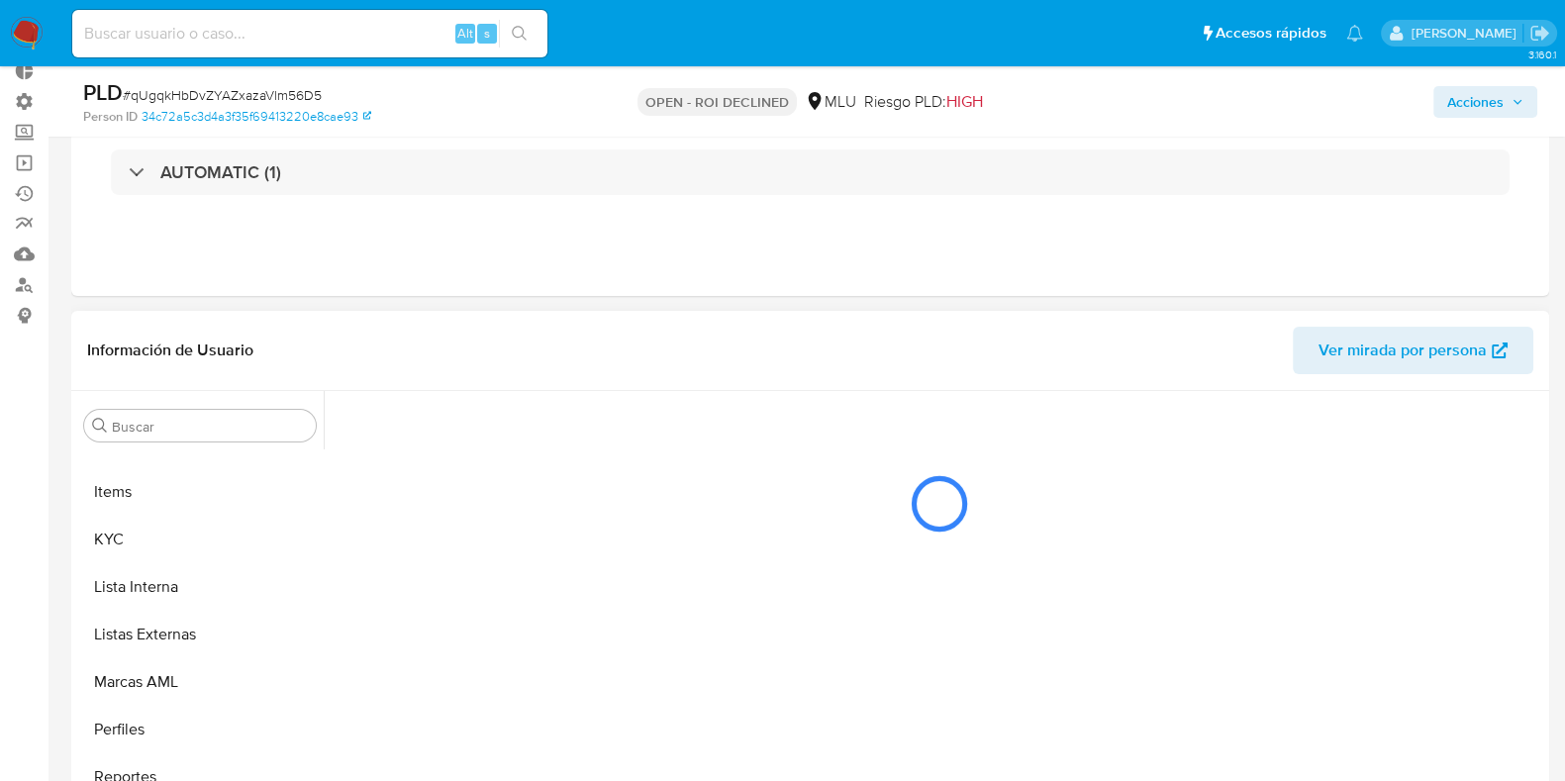
scroll to position [0, 0]
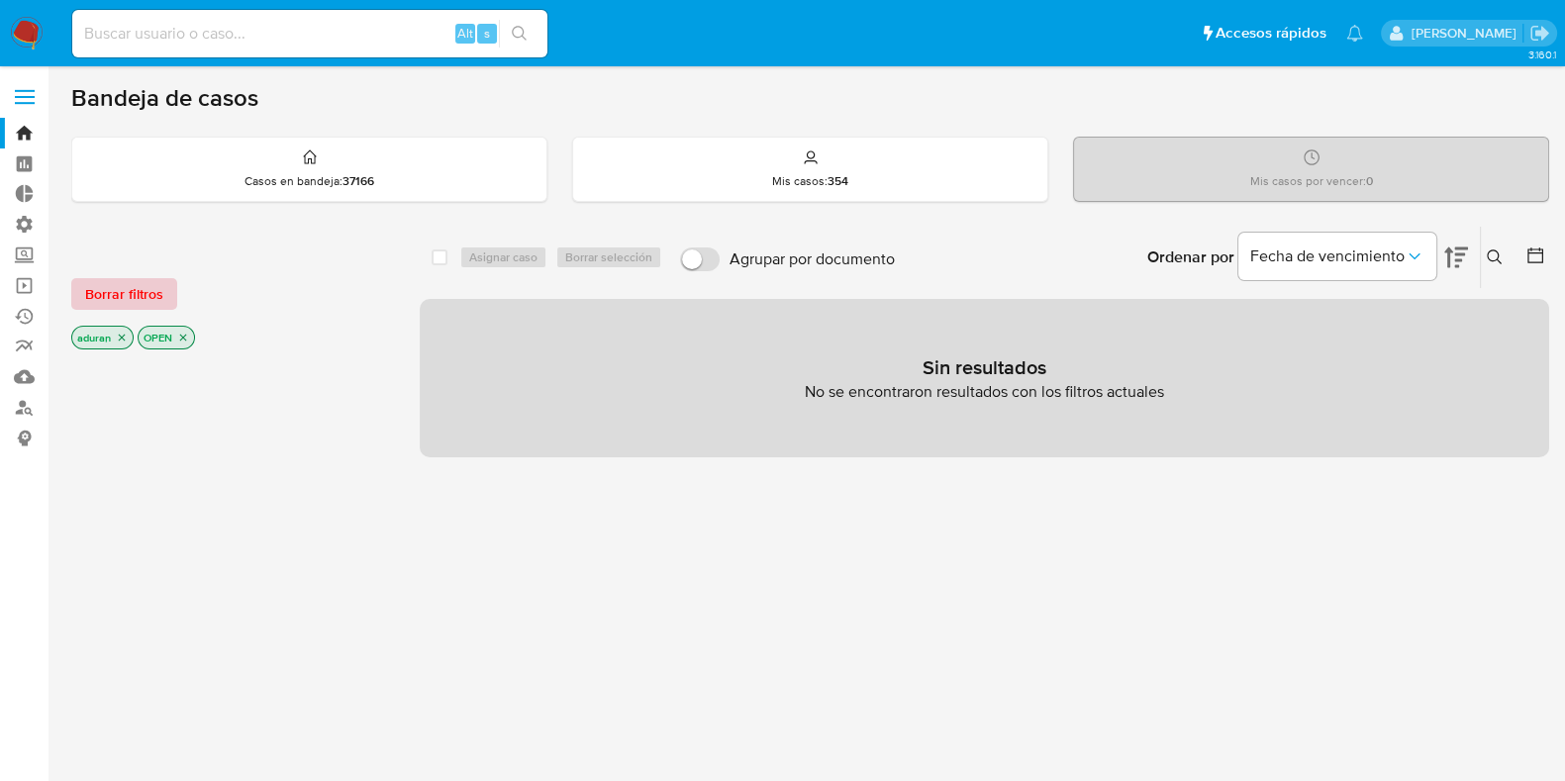
click at [132, 291] on span "Borrar filtros" at bounding box center [124, 294] width 78 height 28
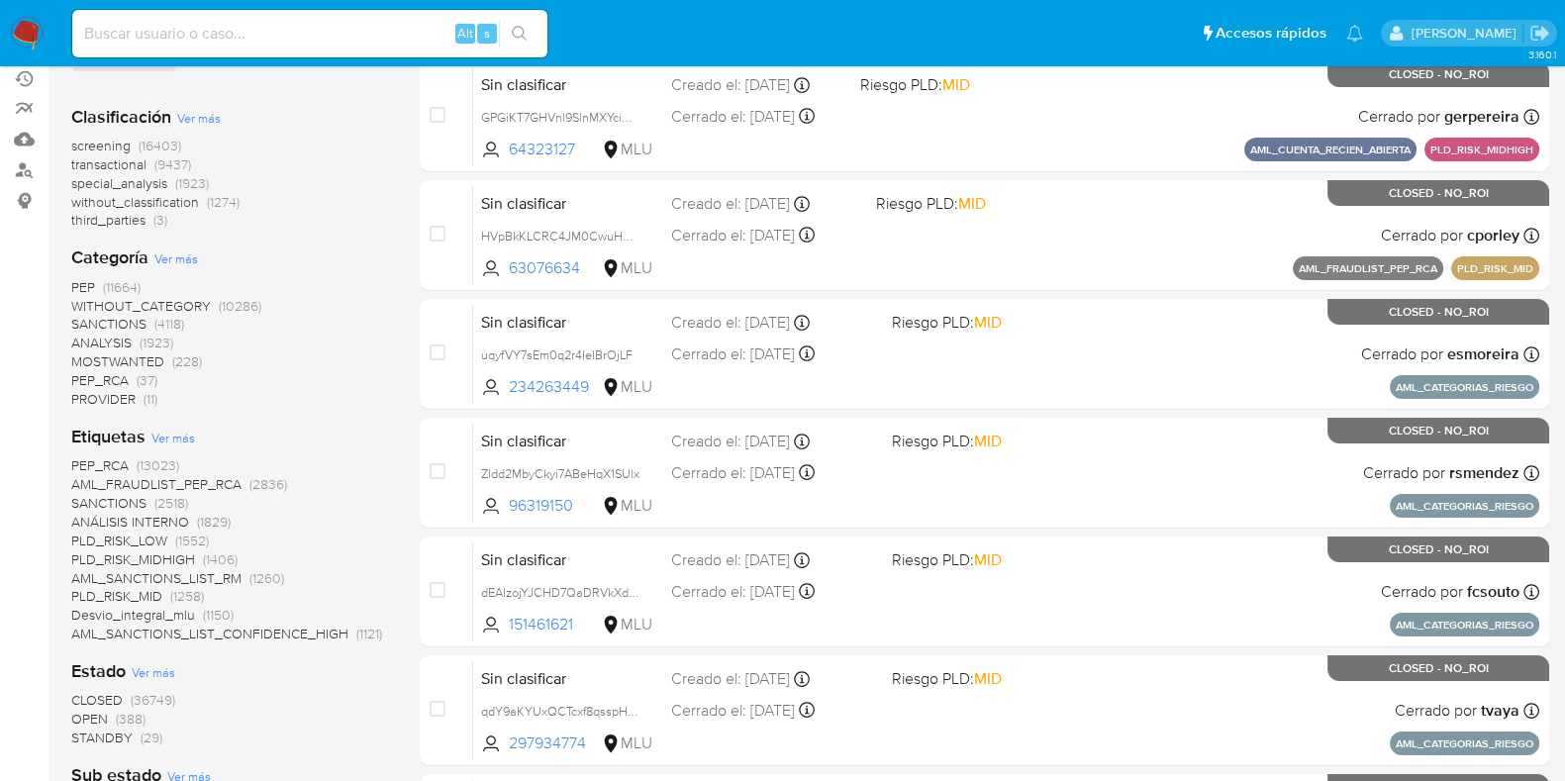
scroll to position [371, 0]
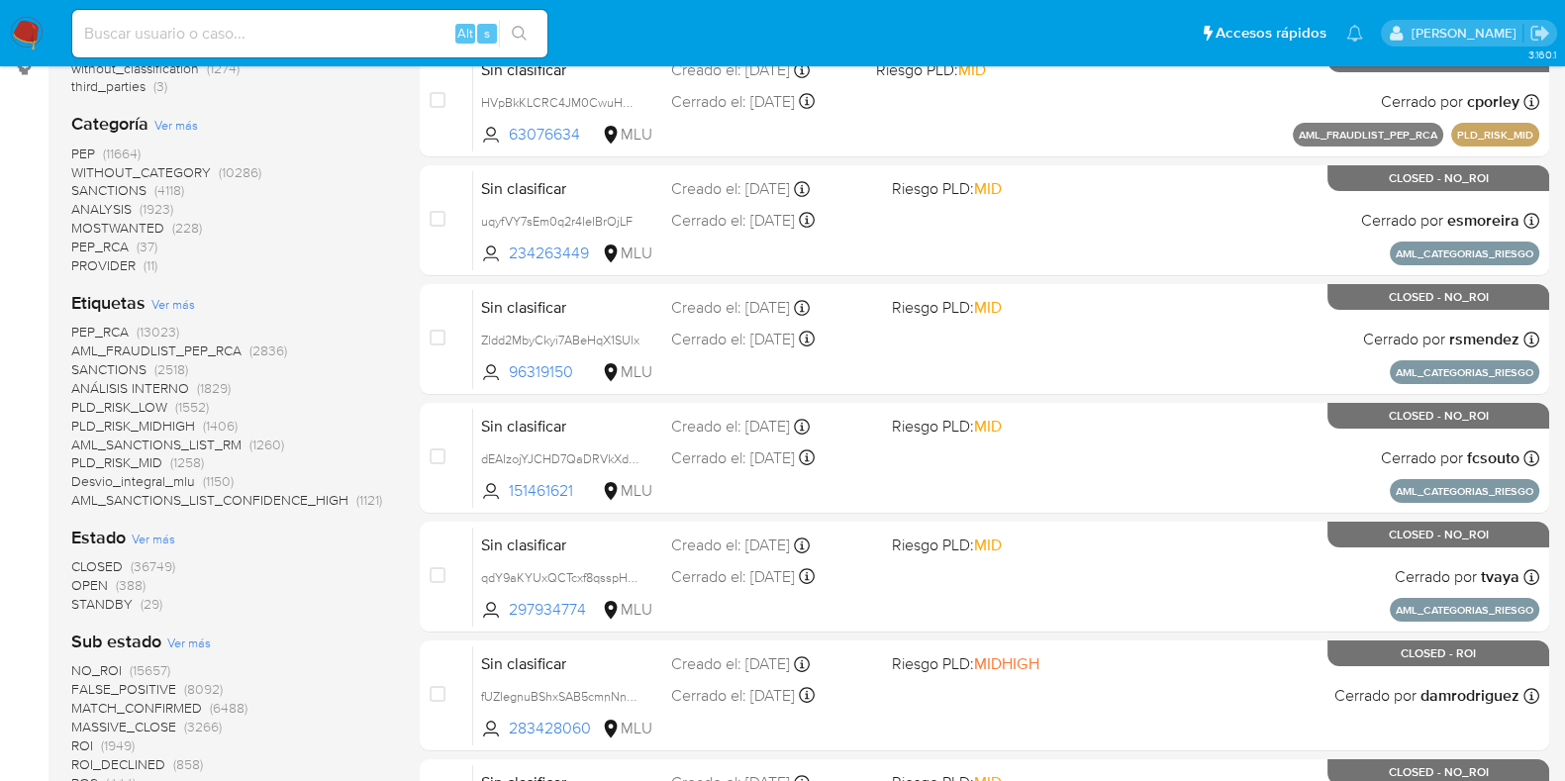
click at [94, 600] on span "STANDBY" at bounding box center [101, 604] width 61 height 20
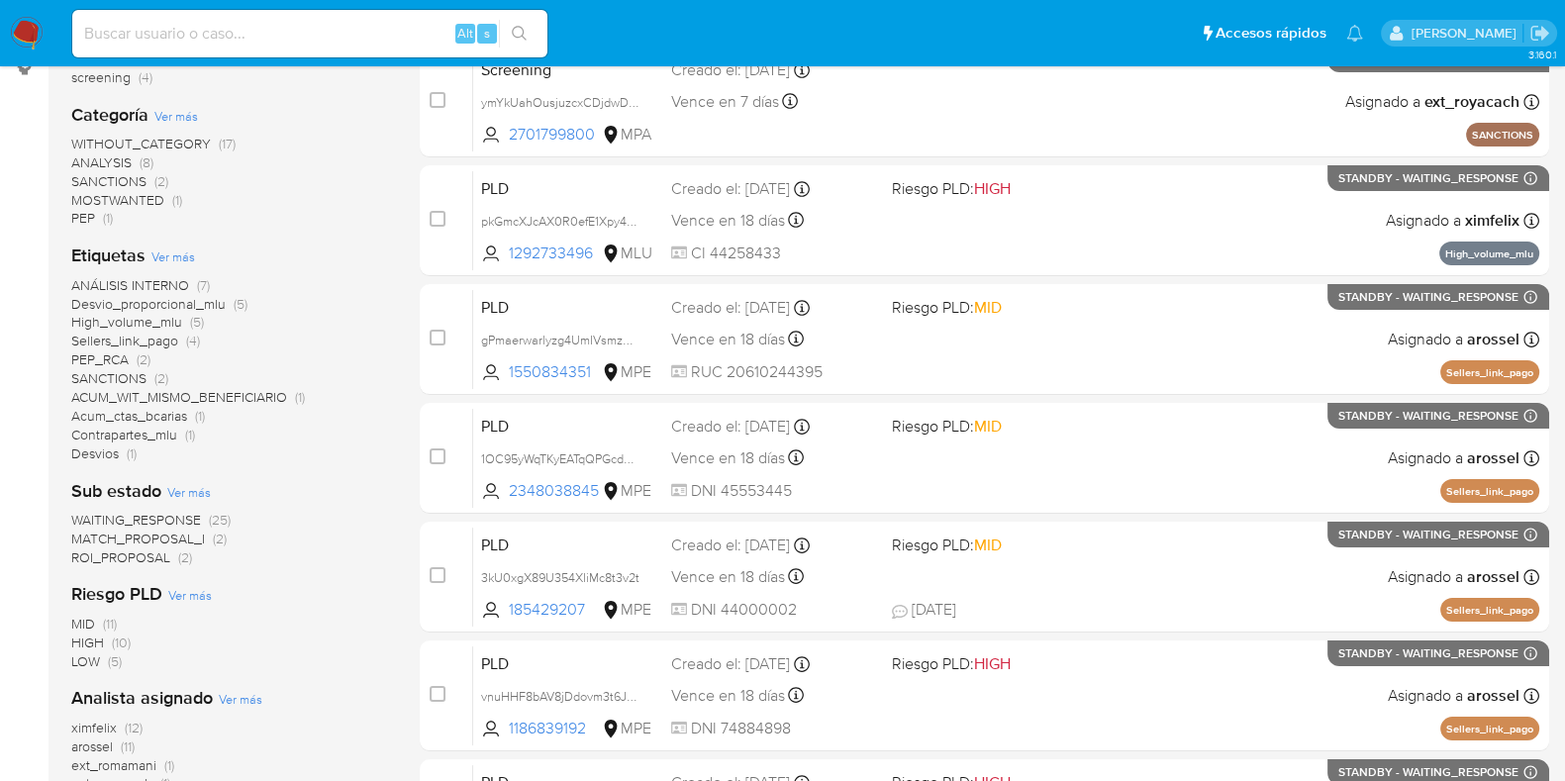
click at [156, 566] on div "Clasificación Ver más transactional (17) special_analysis (8) screening (4) Cat…" at bounding box center [229, 440] width 317 height 914
click at [147, 558] on span "ROI_PROPOSAL" at bounding box center [120, 557] width 99 height 20
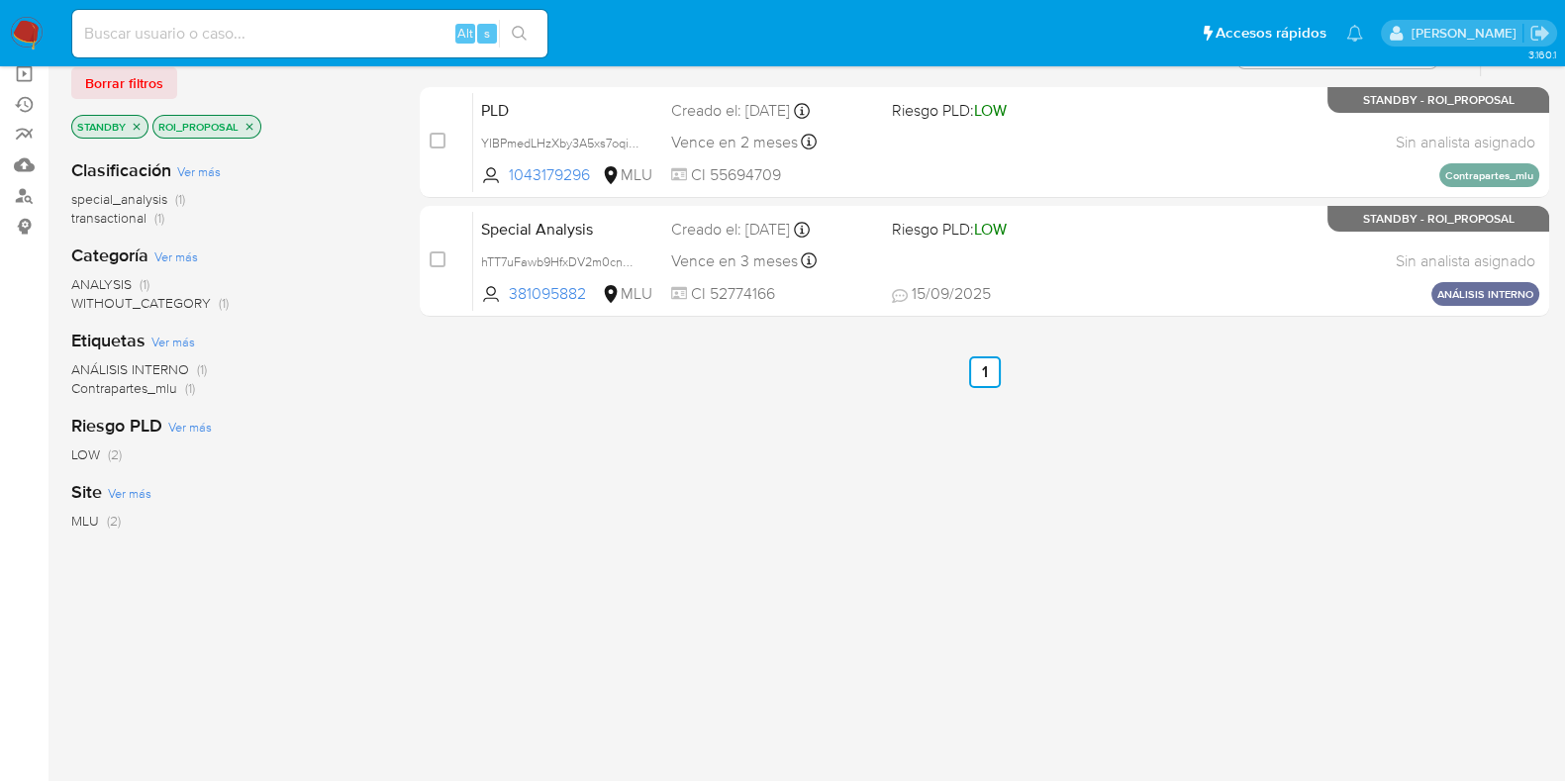
scroll to position [123, 0]
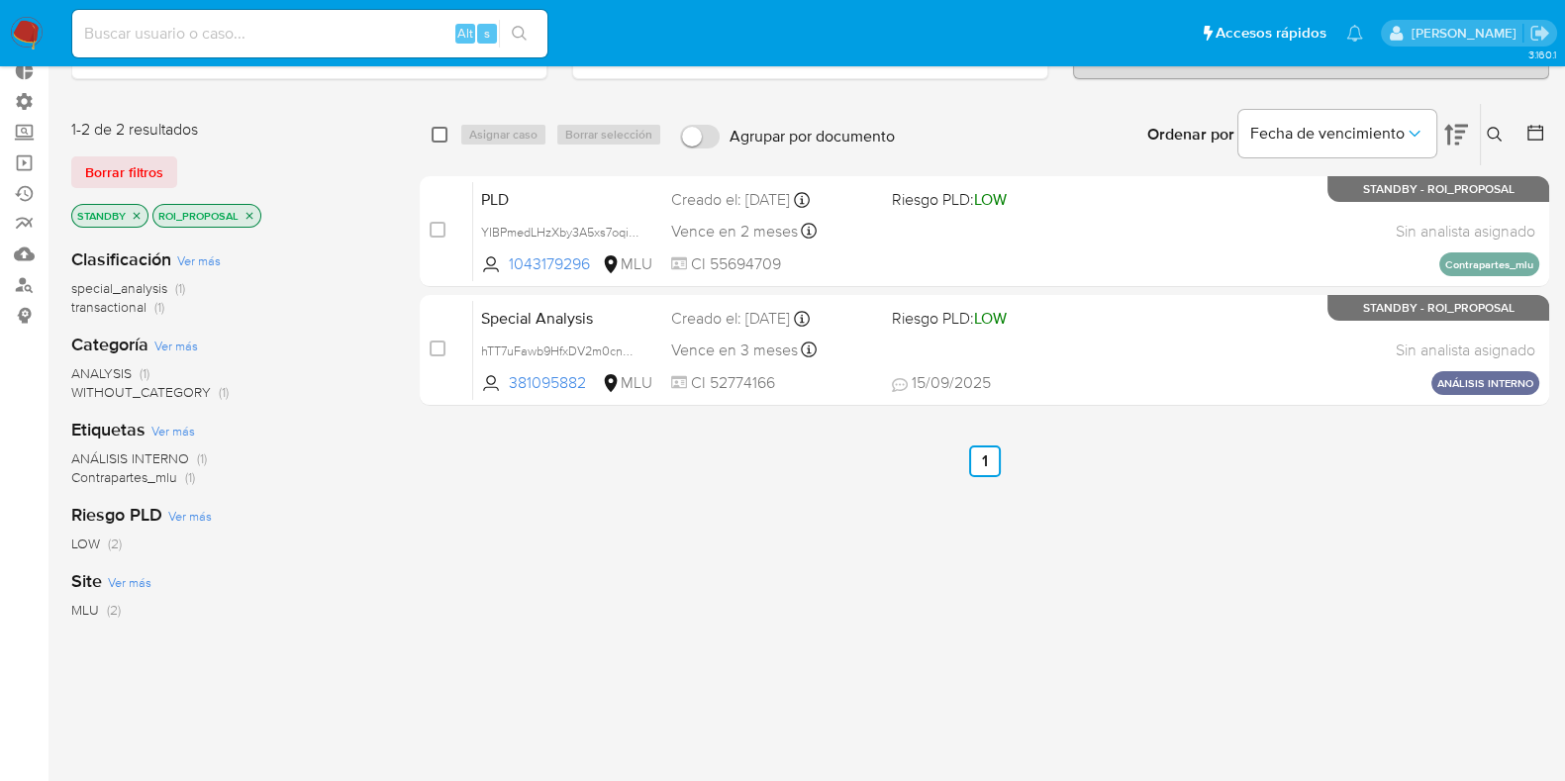
click at [440, 135] on input "checkbox" at bounding box center [440, 135] width 16 height 16
checkbox input "true"
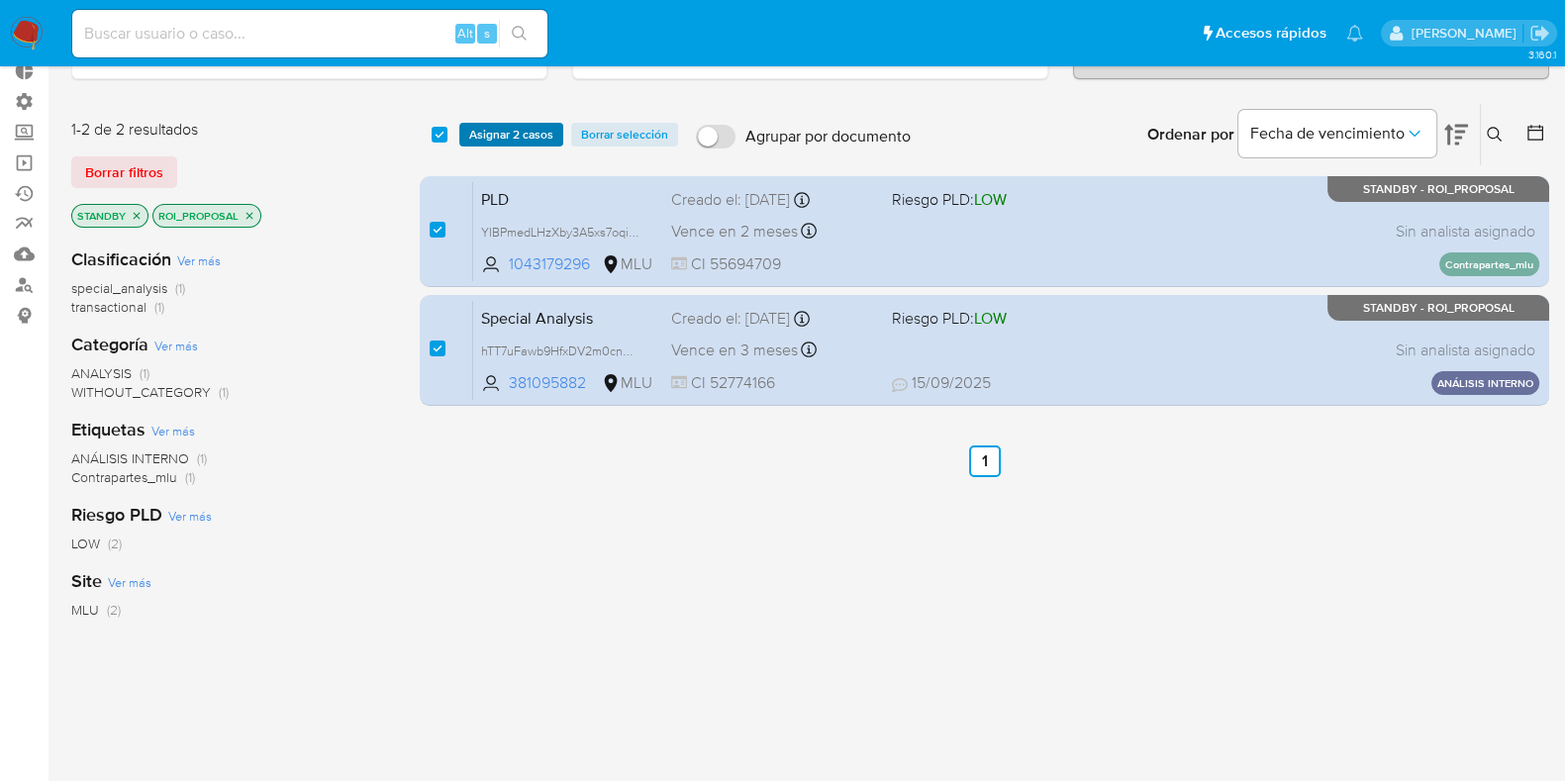
click at [525, 132] on span "Asignar 2 casos" at bounding box center [511, 135] width 84 height 20
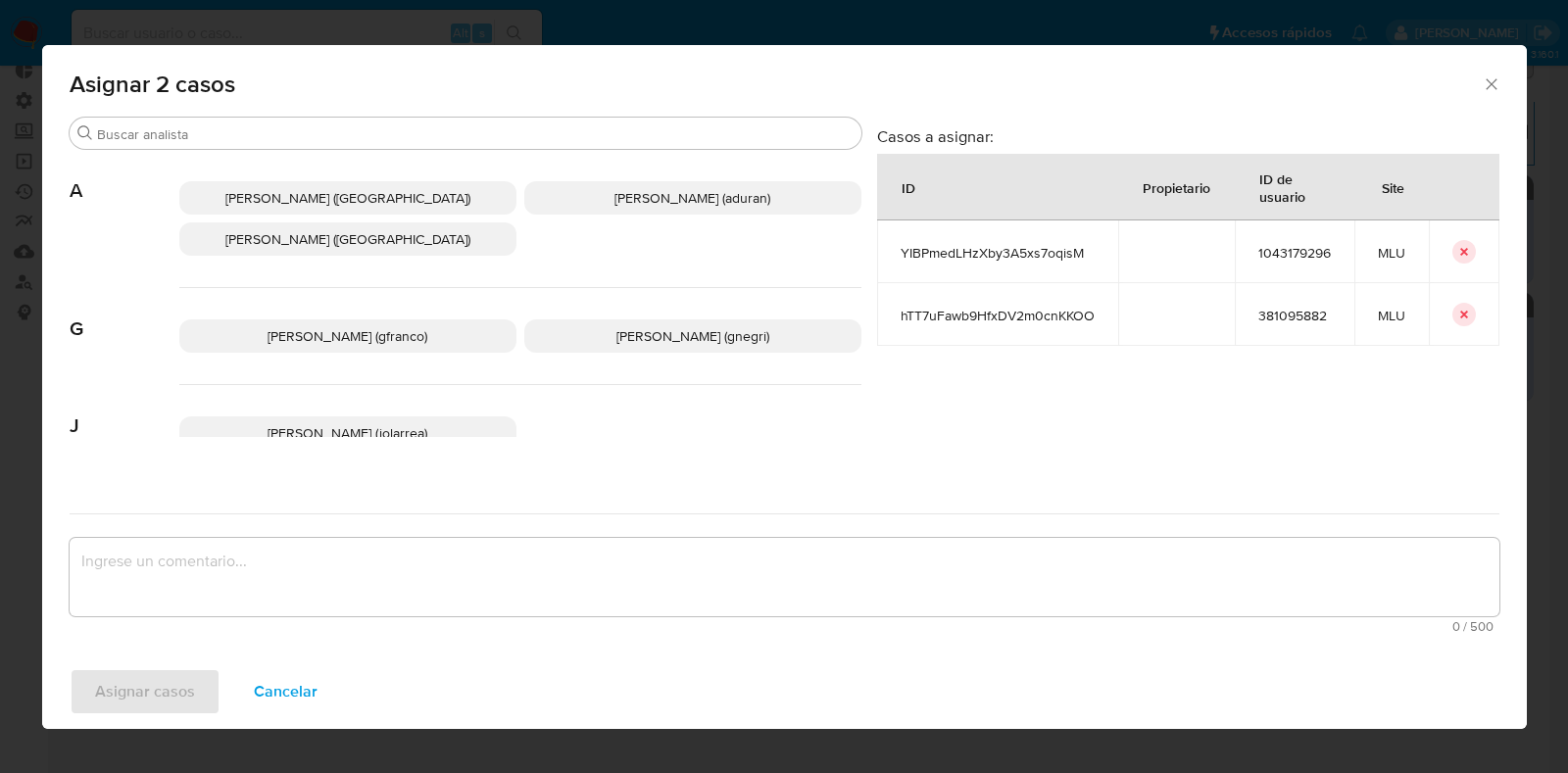
click at [641, 208] on p "Agustin Matias Duran (aduran)" at bounding box center [692, 198] width 337 height 34
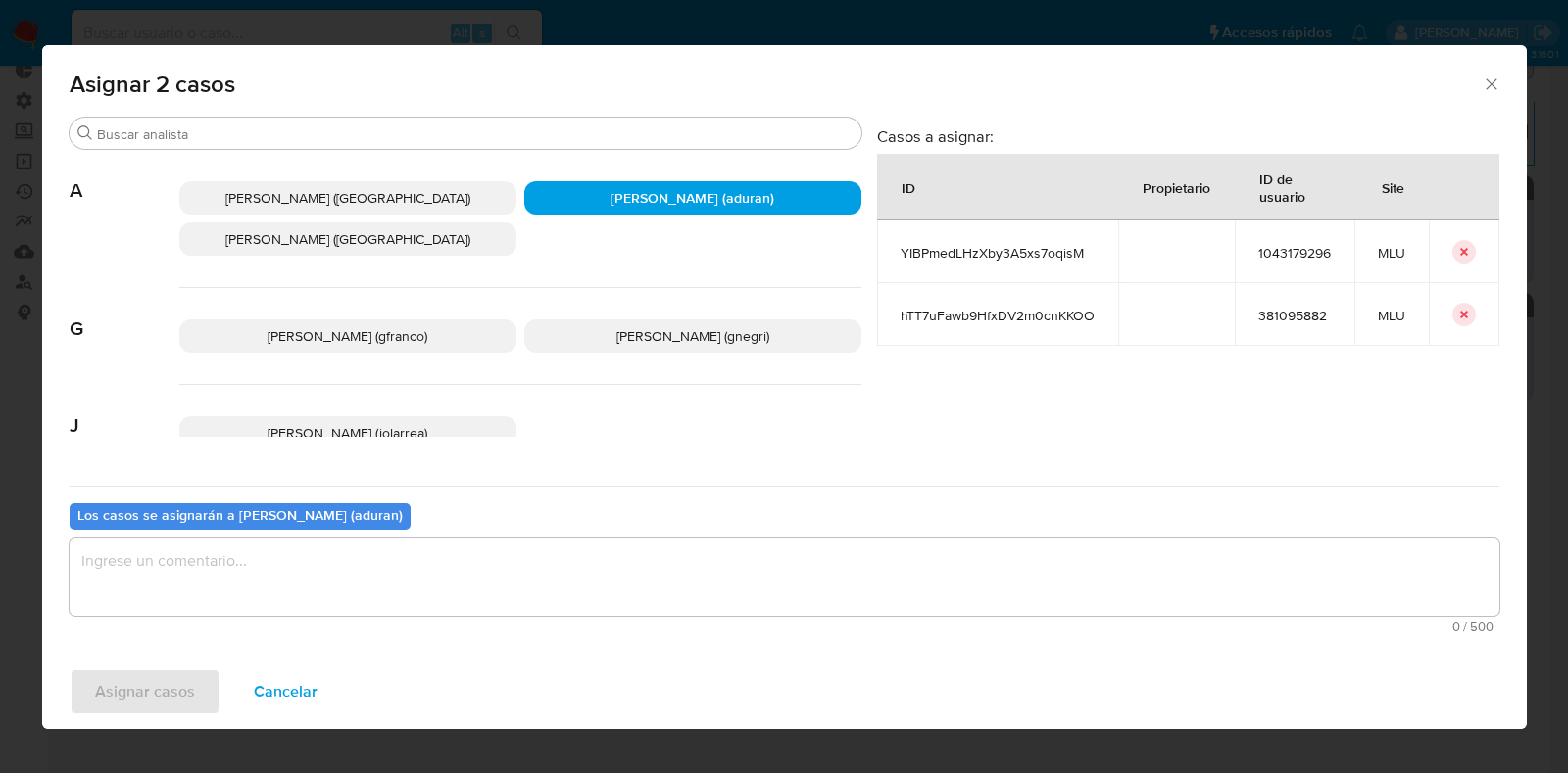
click at [634, 612] on textarea "assign-modal" at bounding box center [784, 576] width 1429 height 78
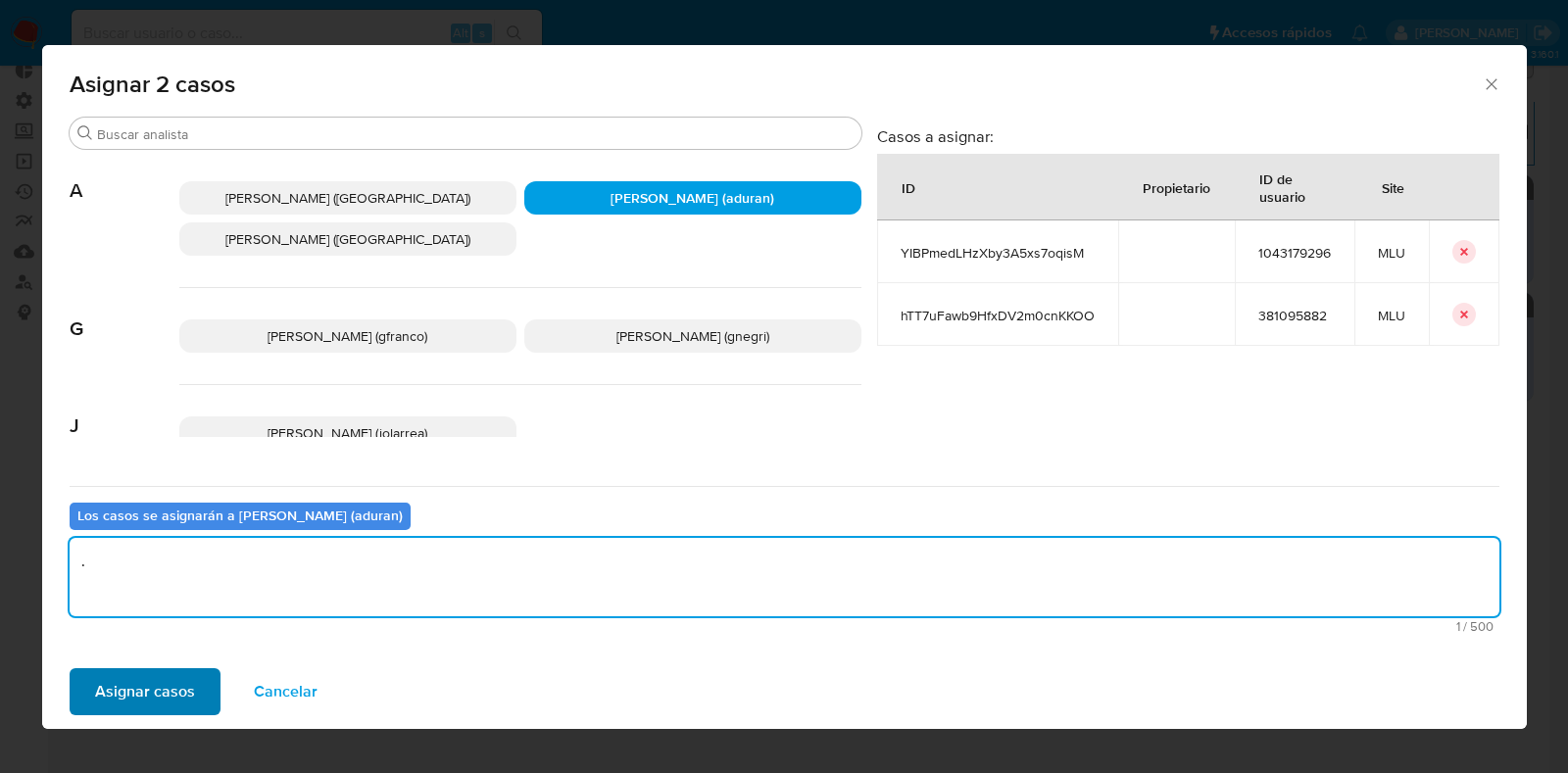
type textarea "."
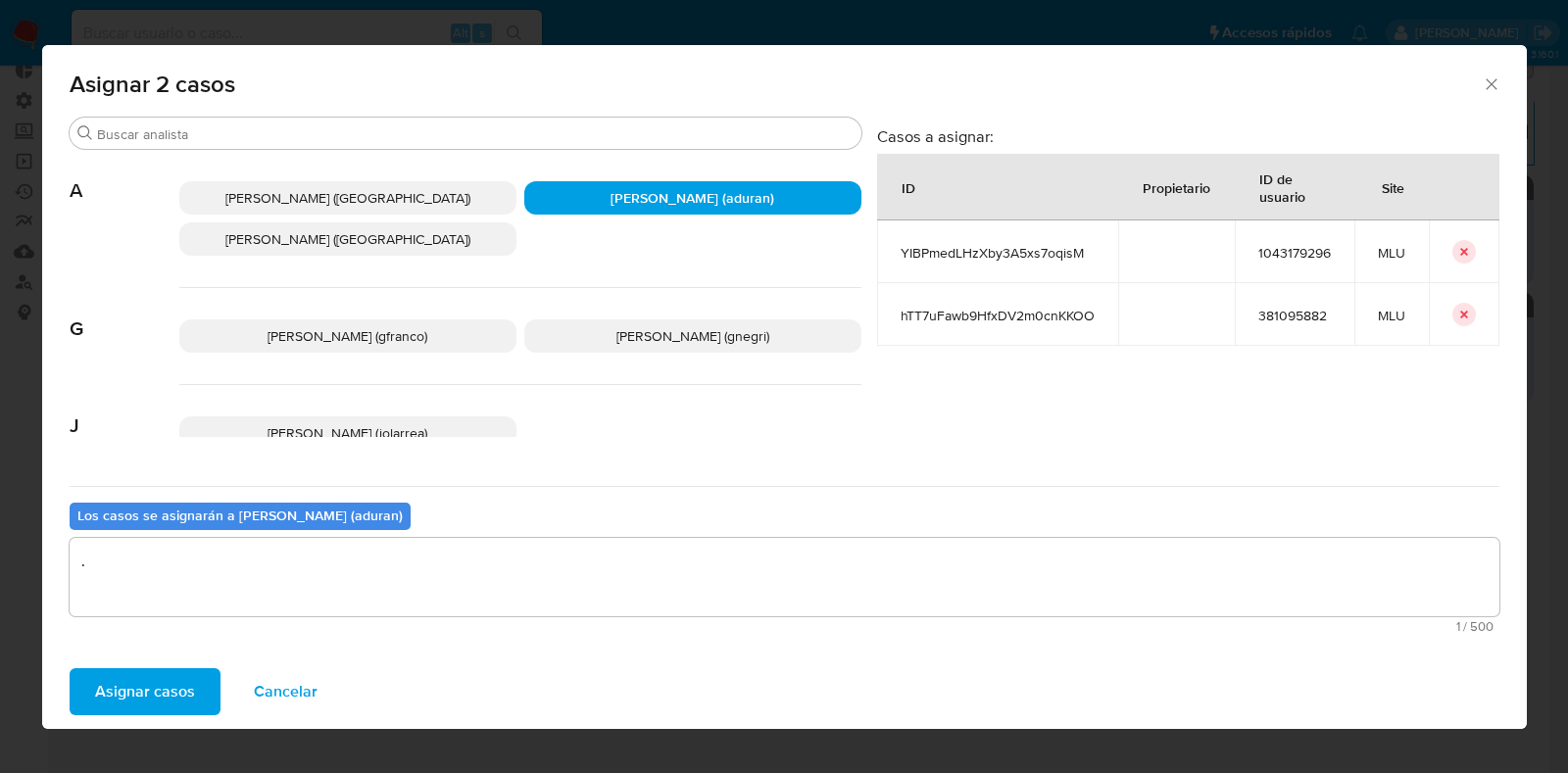
click at [187, 693] on span "Asignar casos" at bounding box center [145, 692] width 100 height 44
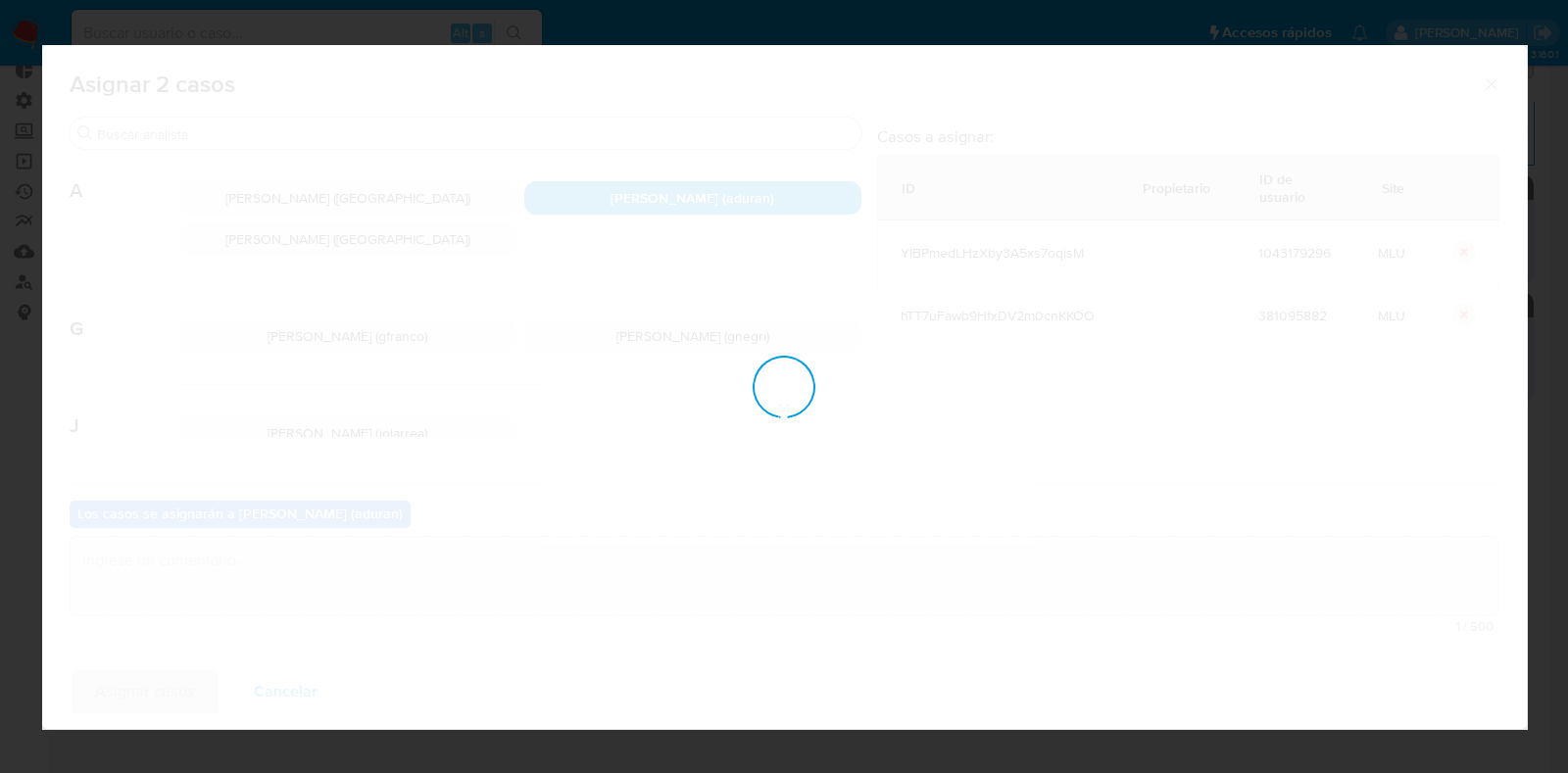
checkbox input "false"
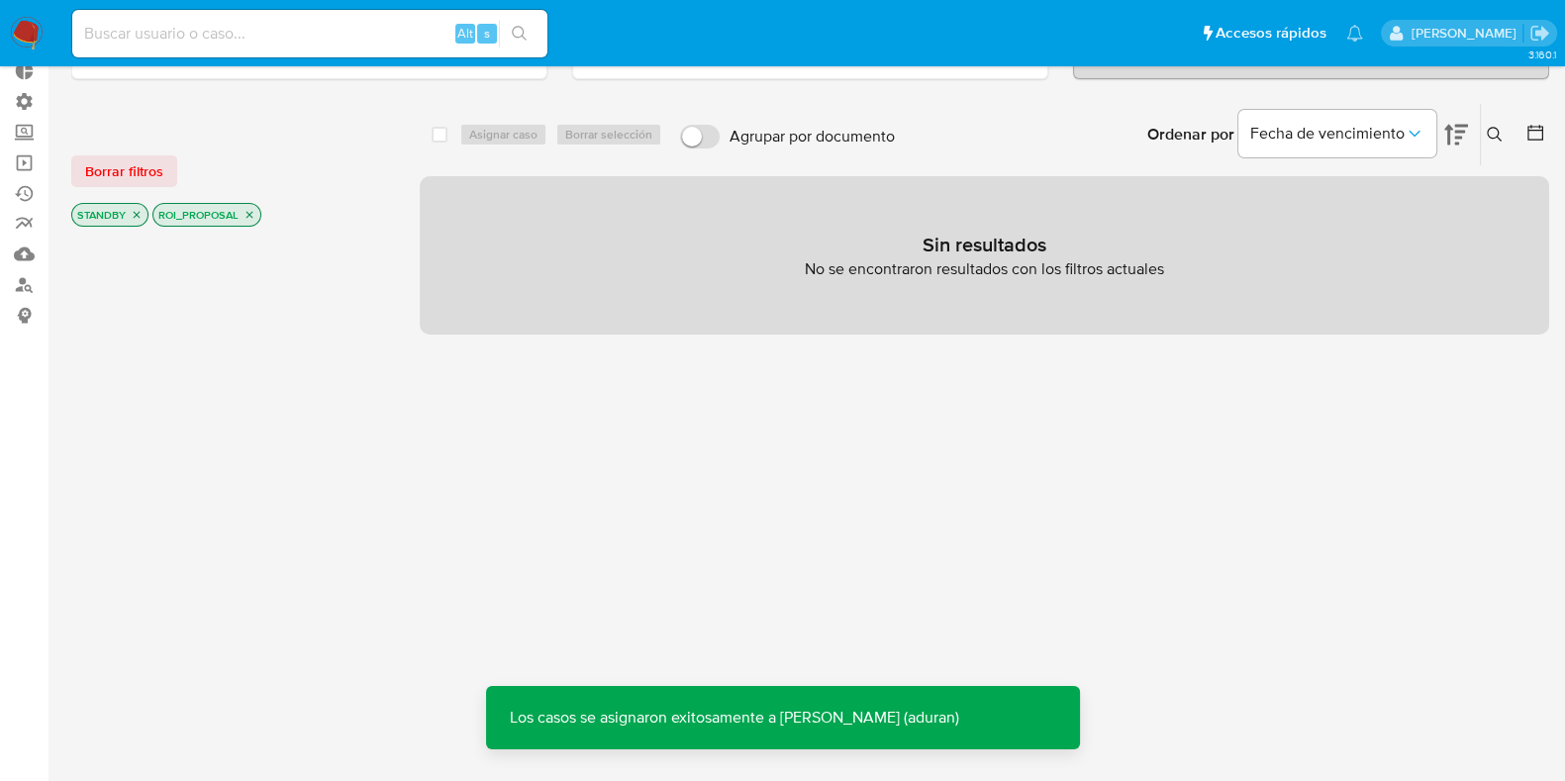
click at [2, 34] on nav "Pausado Ver notificaciones Alt s Accesos rápidos Presiona las siguientes teclas…" at bounding box center [782, 33] width 1565 height 66
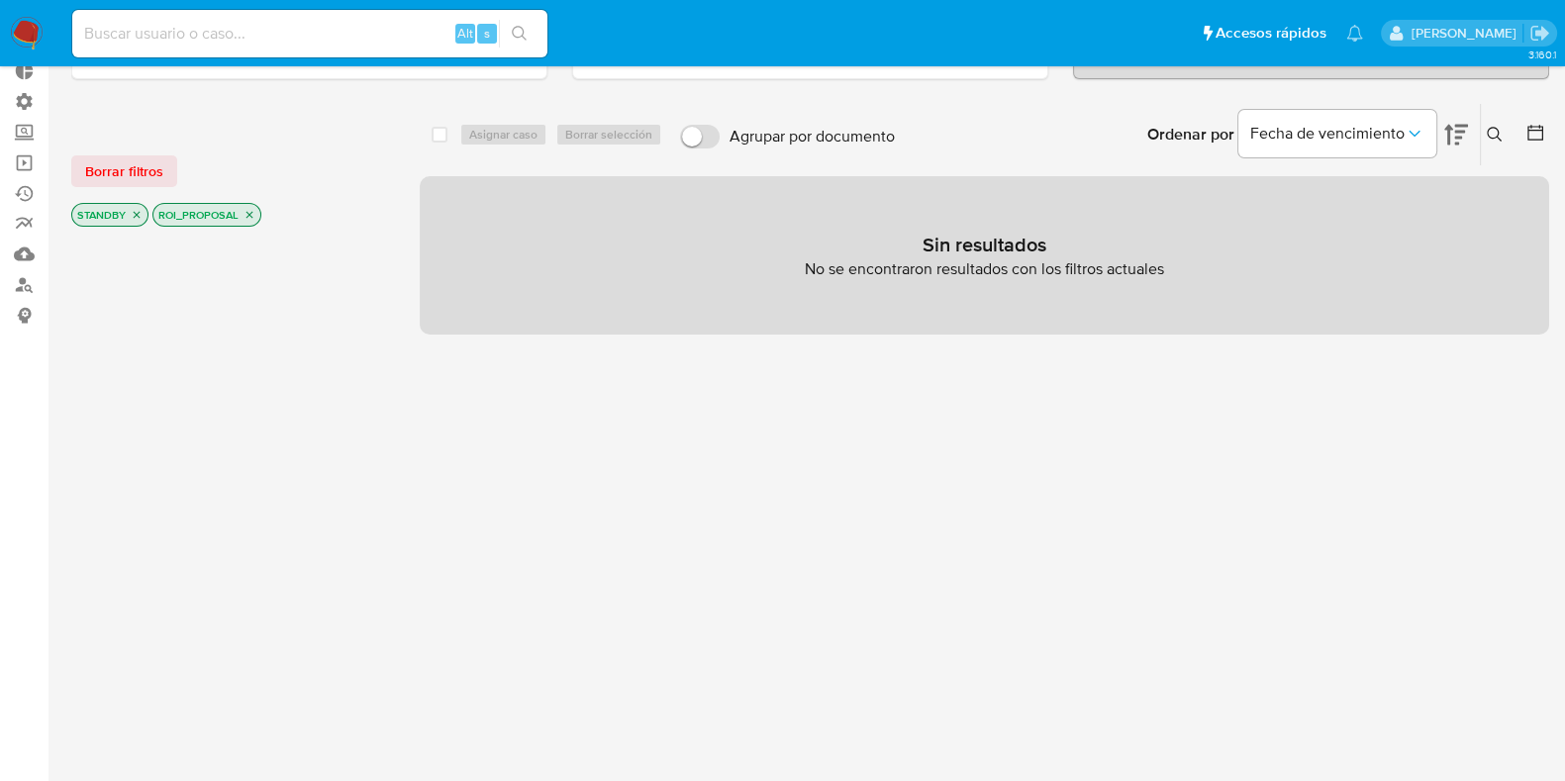
click at [23, 21] on img at bounding box center [27, 34] width 34 height 34
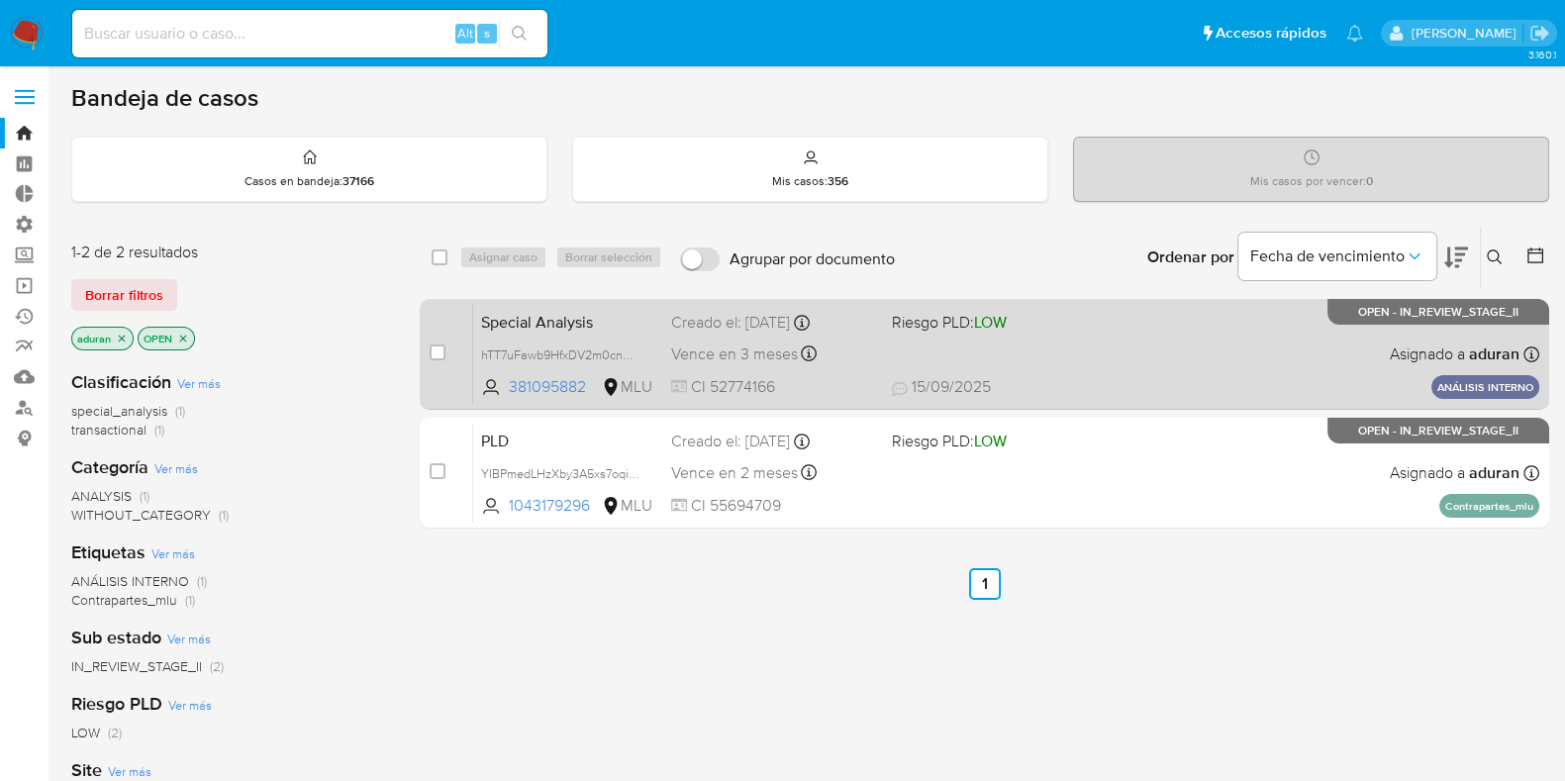
click at [1077, 366] on div "Special Analysis hTT7uFawb9HfxDV2m0cnKKOO 381095882 MLU Riesgo PLD: LOW Creado …" at bounding box center [1006, 354] width 1066 height 100
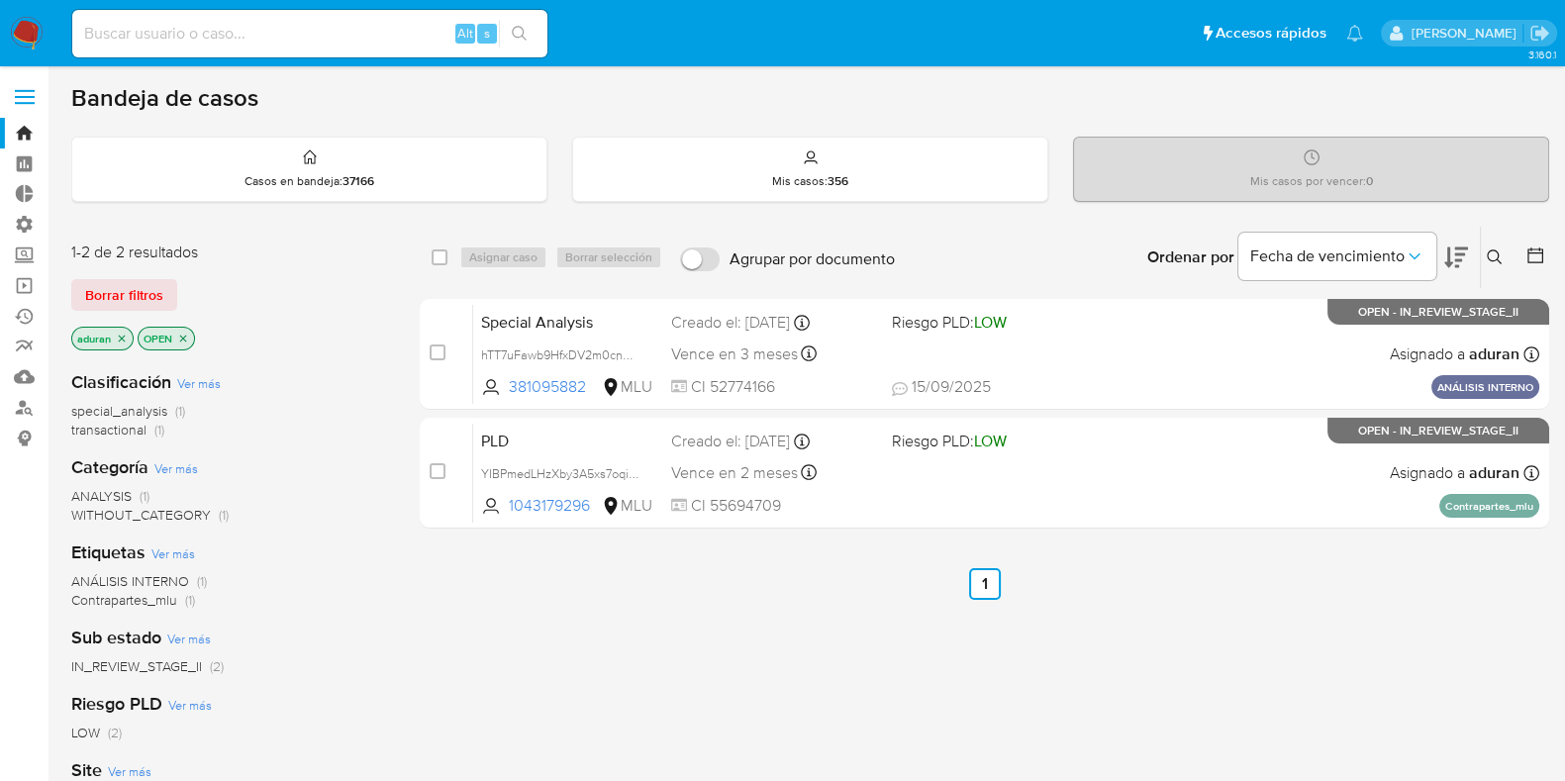
click at [922, 552] on div "select-all-cases-checkbox Asignar caso Borrar selección Agrupar por documento O…" at bounding box center [984, 674] width 1129 height 897
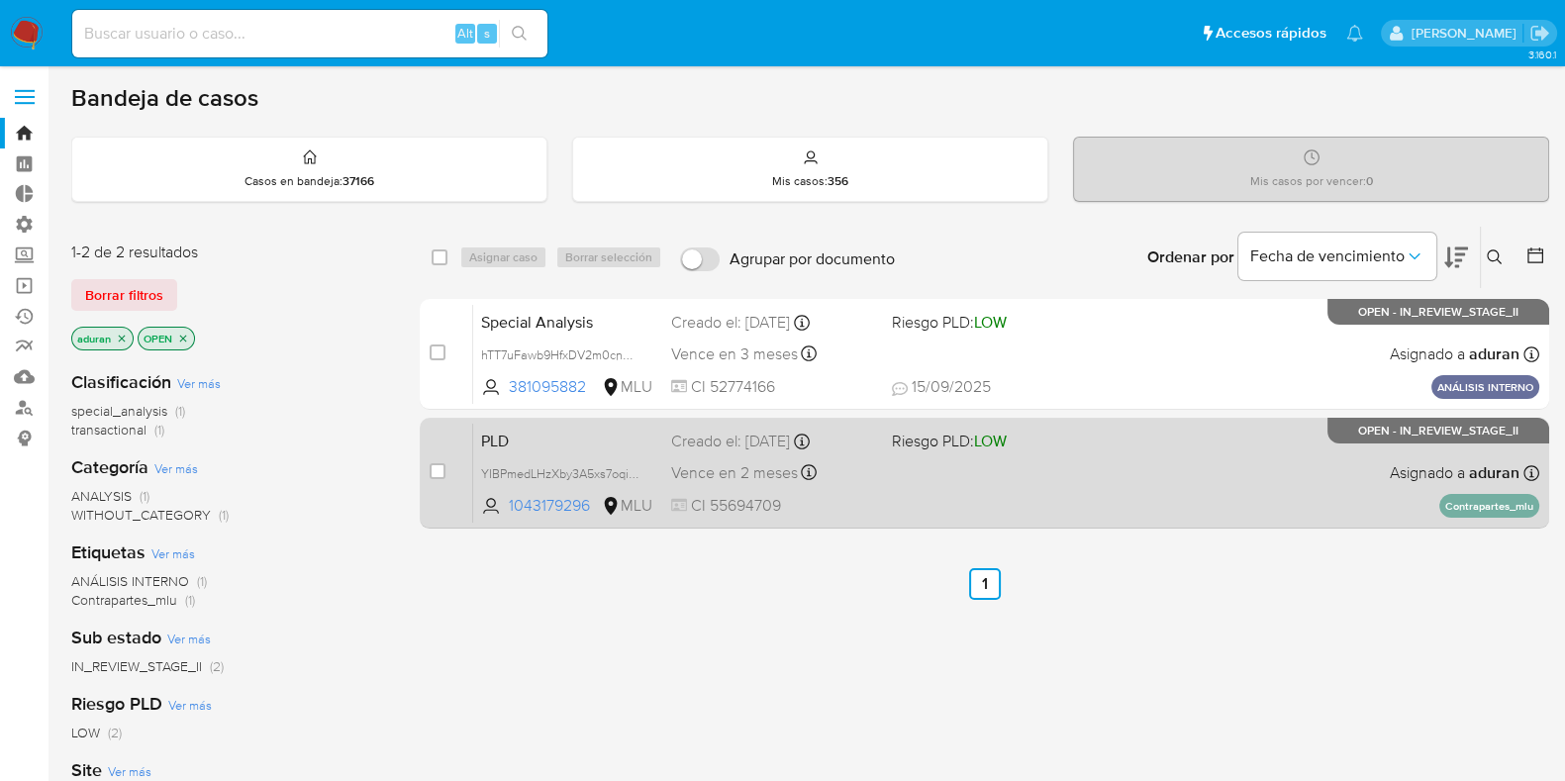
click at [915, 503] on div "PLD YIBPmedLHzXby3A5xs7oqisM 1043179296 MLU Riesgo PLD: LOW Creado el: [DATE] C…" at bounding box center [1006, 473] width 1066 height 100
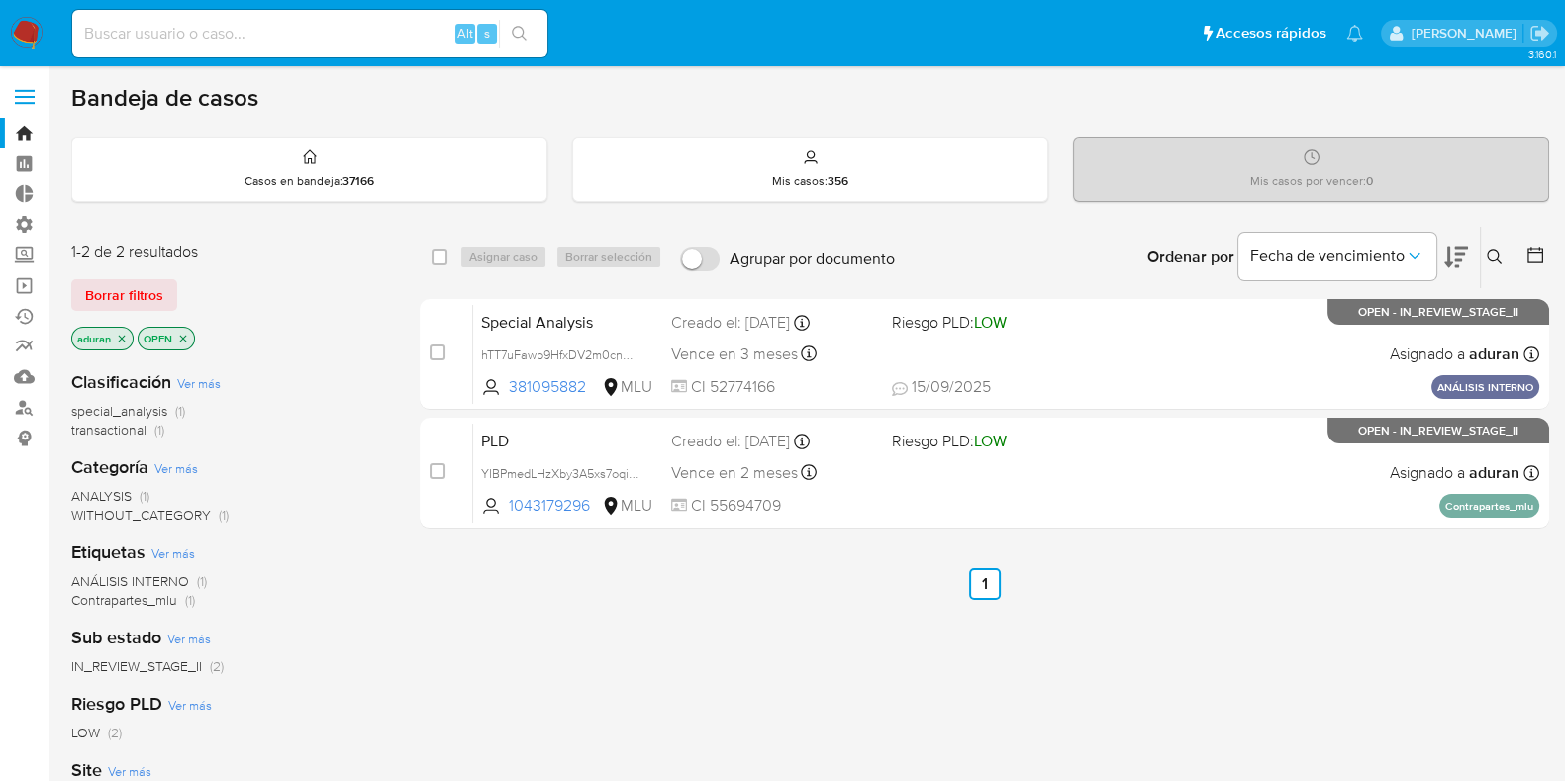
click at [294, 60] on div "Alt s" at bounding box center [309, 33] width 475 height 55
click at [288, 27] on input at bounding box center [309, 34] width 475 height 26
paste input "259279766"
type input "259279766"
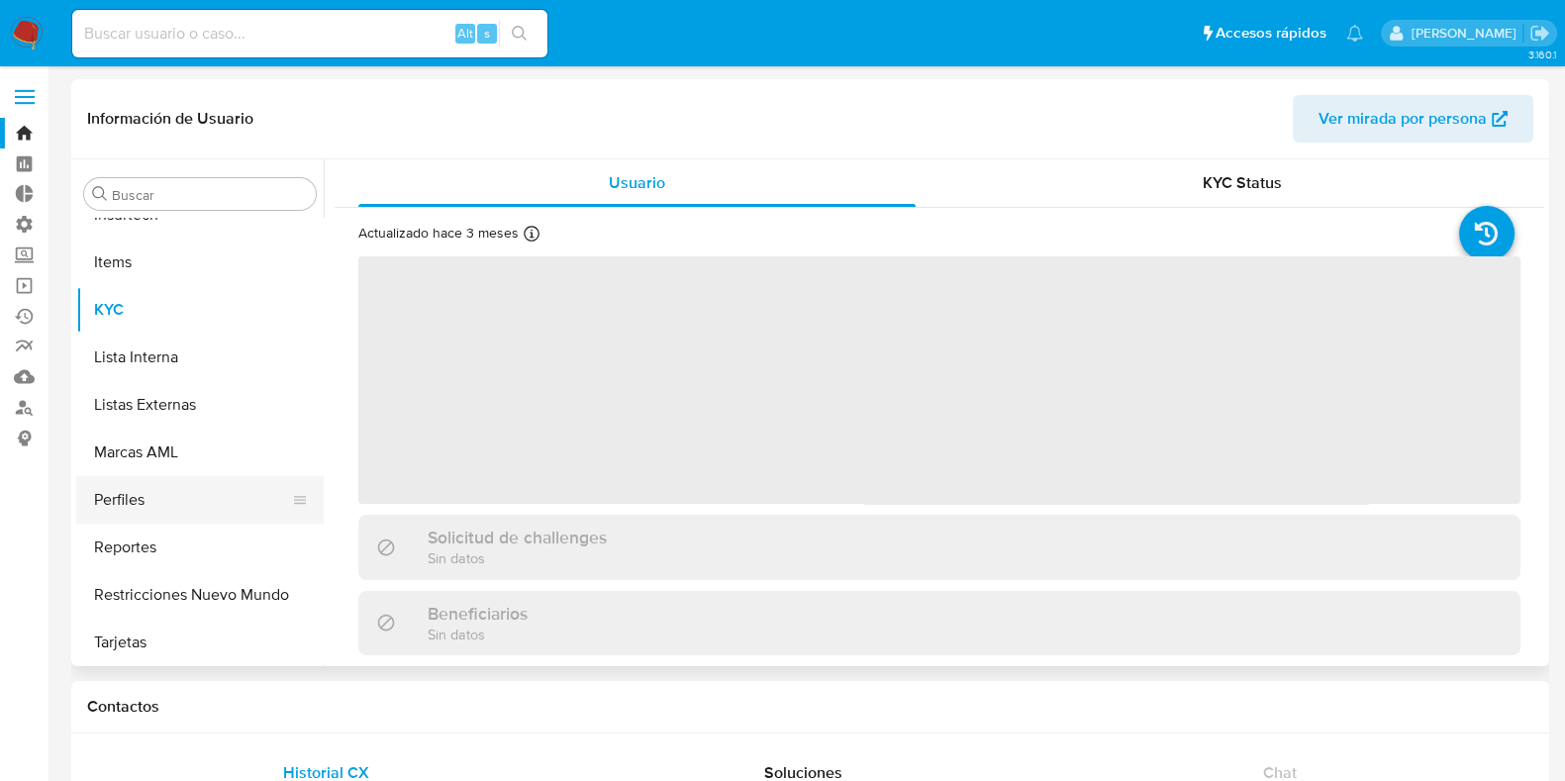
scroll to position [979, 0]
select select "10"
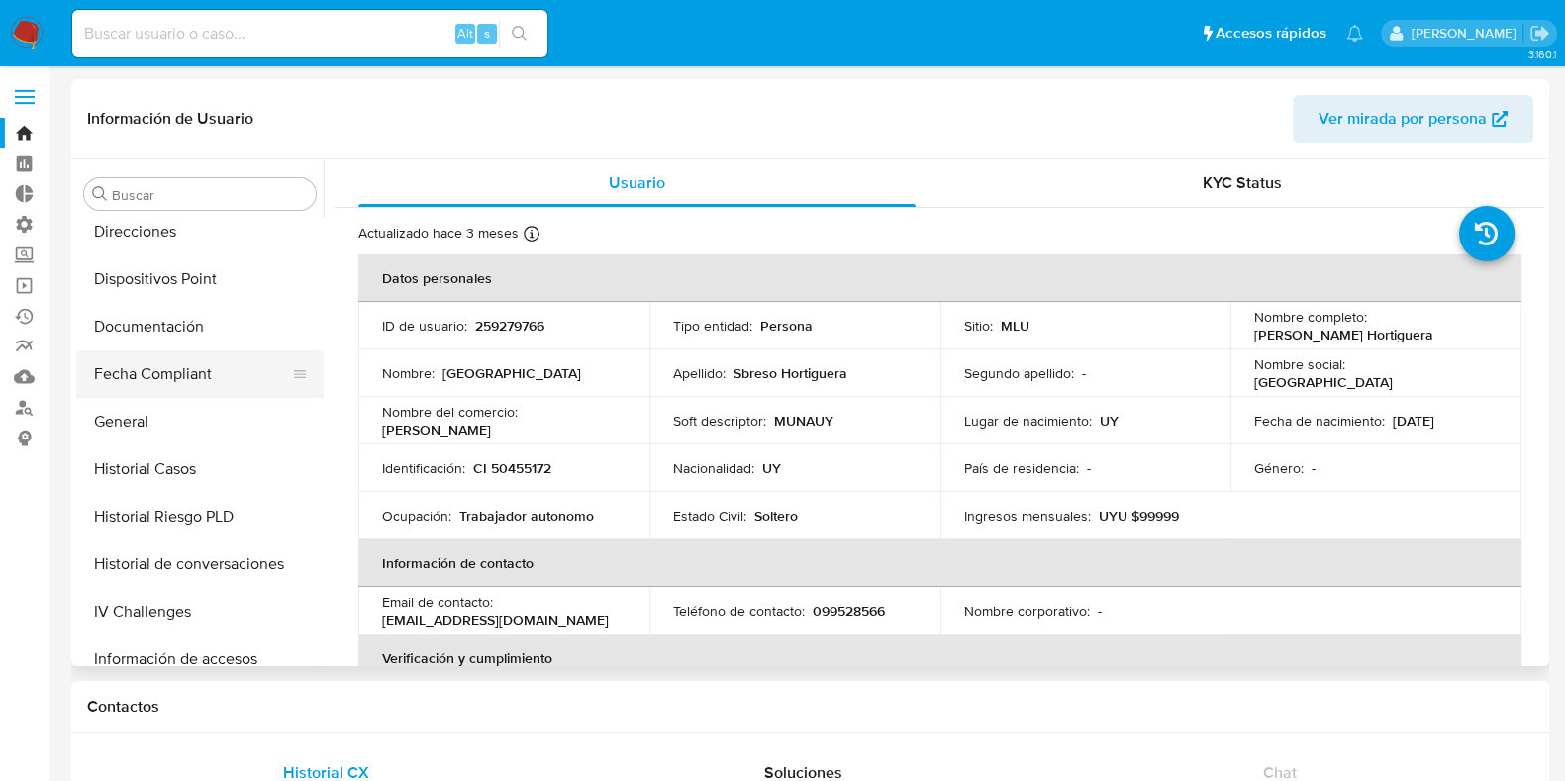
scroll to position [484, 0]
click at [166, 330] on button "Documentación" at bounding box center [192, 328] width 232 height 48
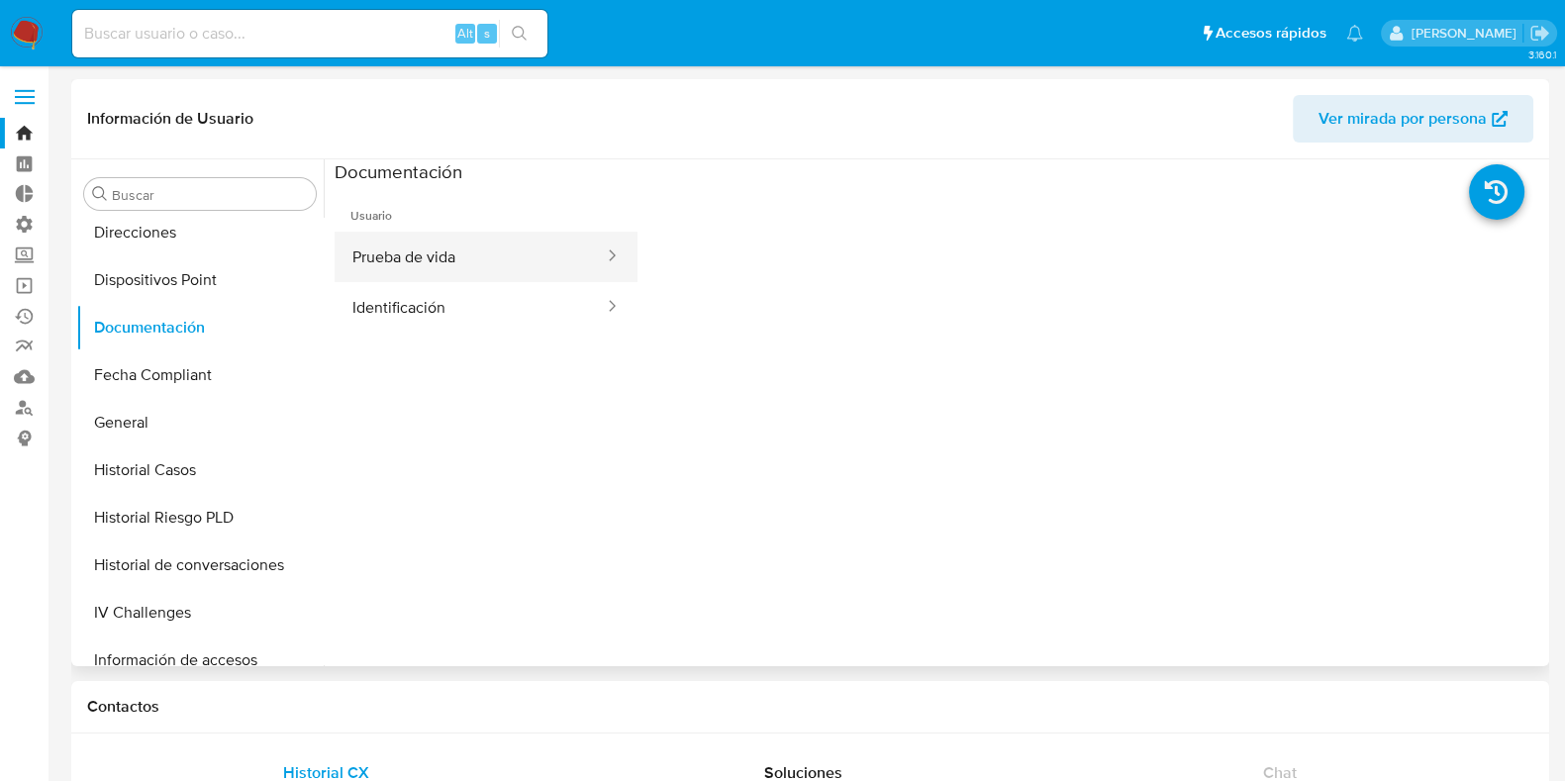
click at [437, 258] on button "Prueba de vida" at bounding box center [470, 257] width 271 height 50
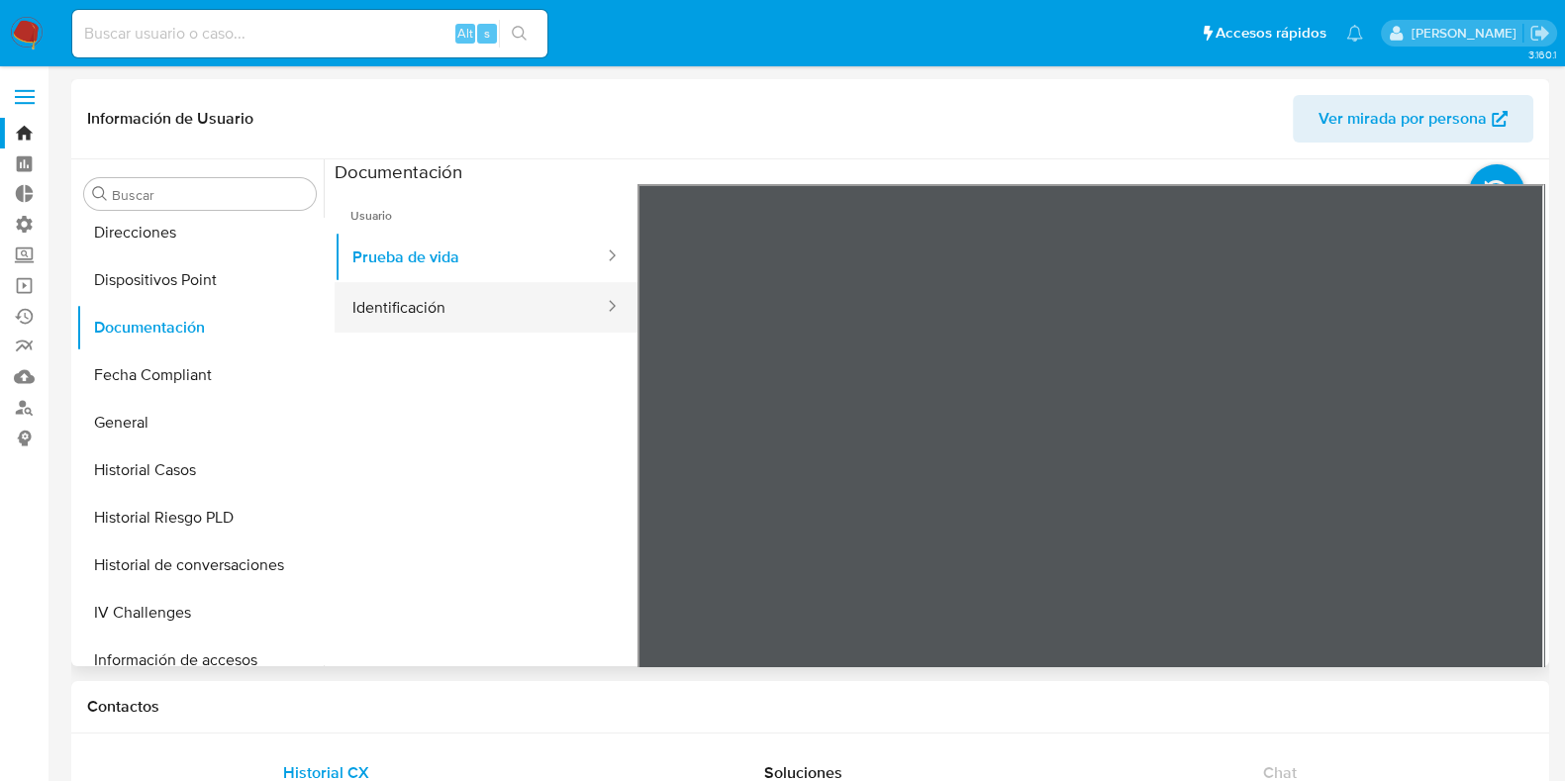
click at [485, 296] on button "Identificación" at bounding box center [470, 307] width 271 height 50
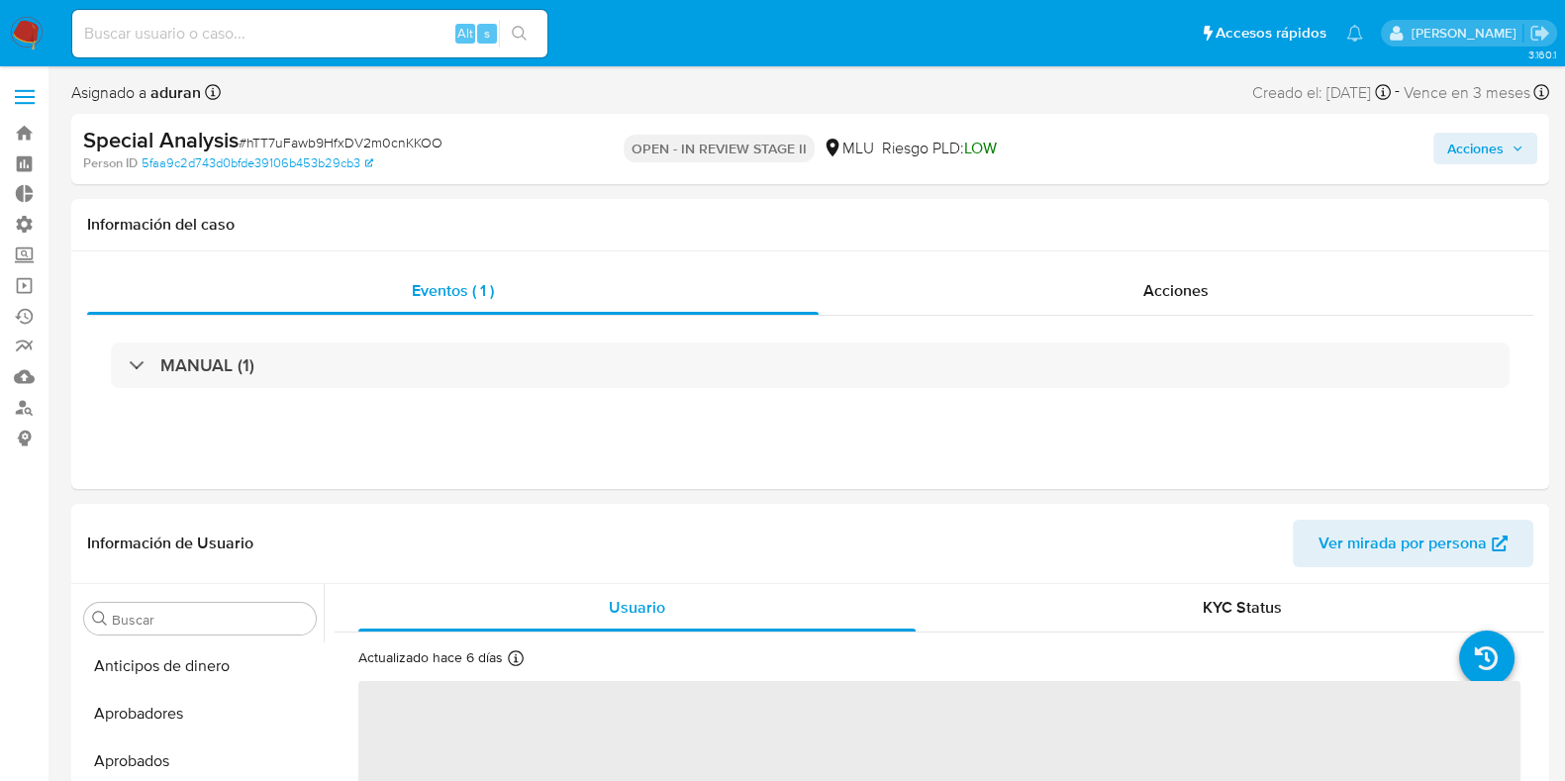
select select "10"
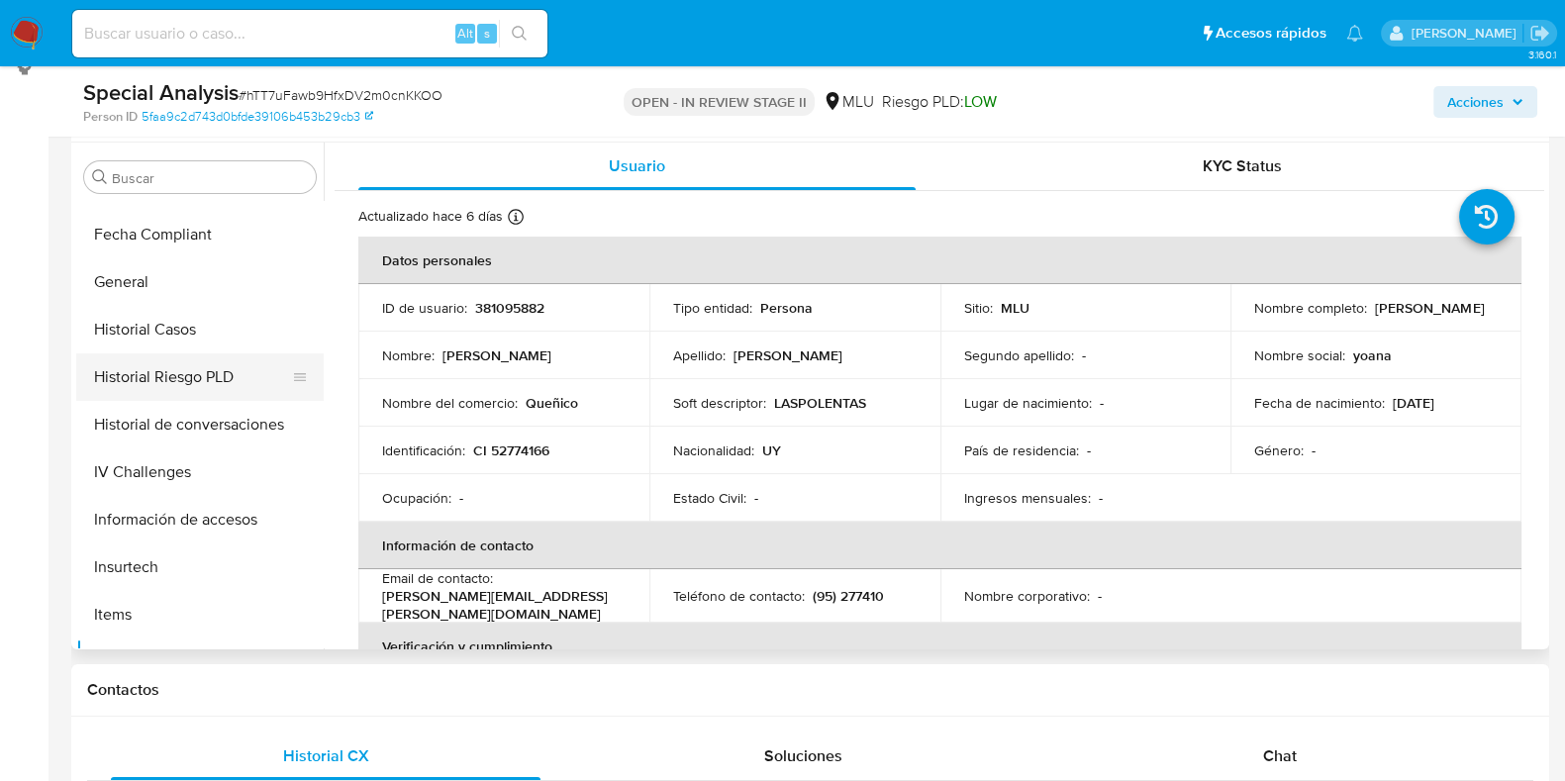
scroll to position [484, 0]
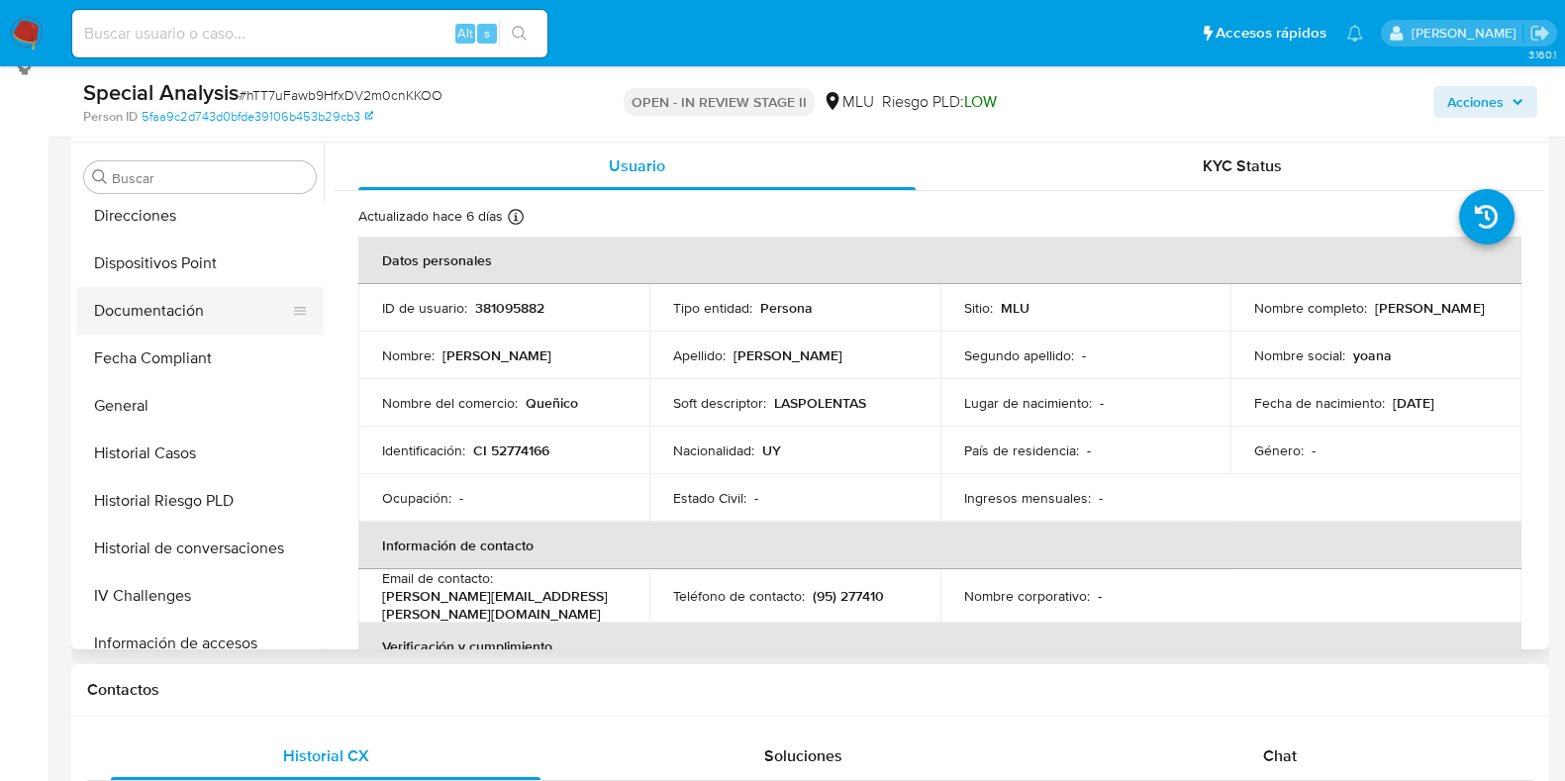
click at [183, 309] on button "Documentación" at bounding box center [192, 311] width 232 height 48
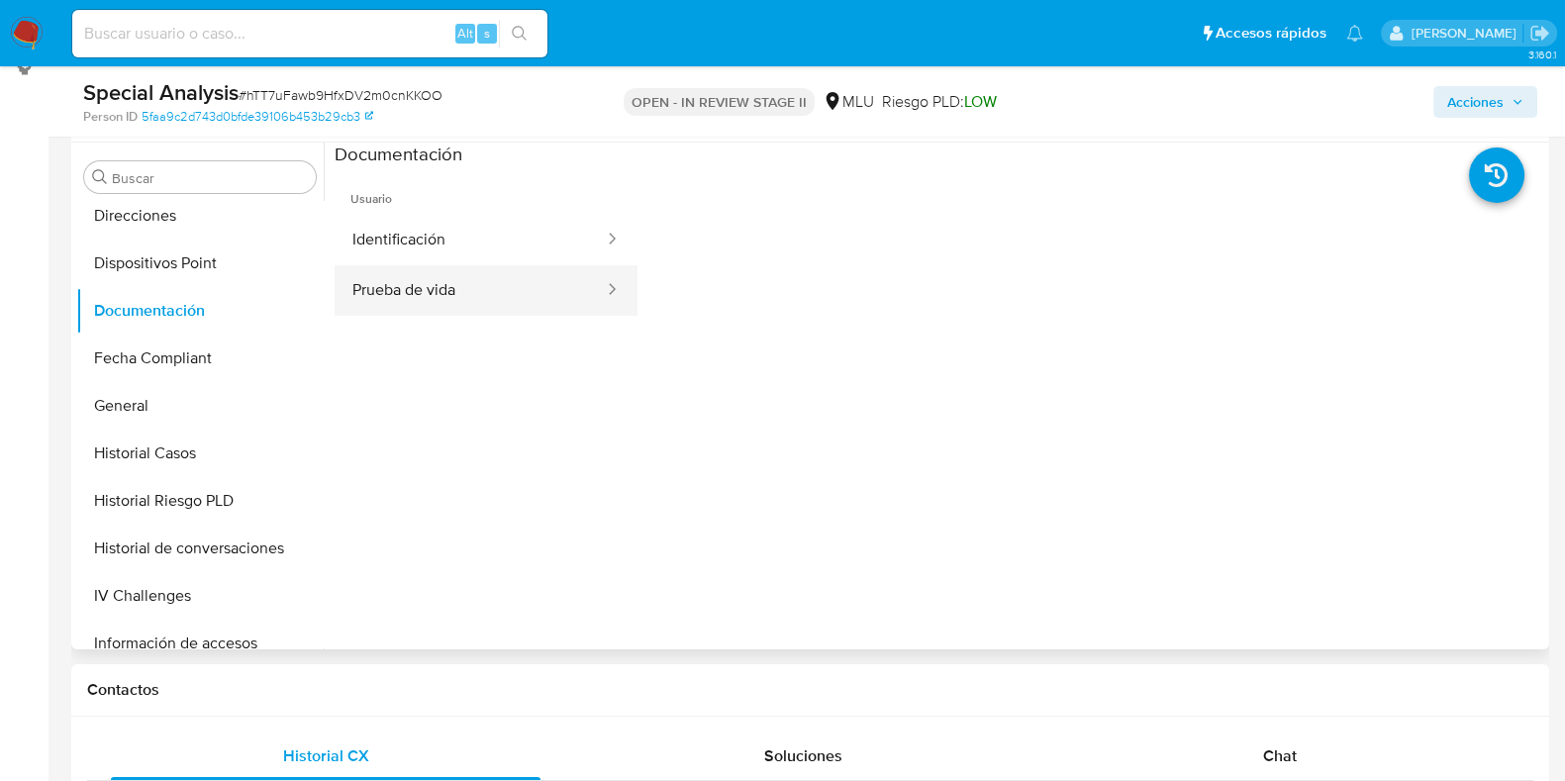
click at [441, 297] on button "Prueba de vida" at bounding box center [470, 290] width 271 height 50
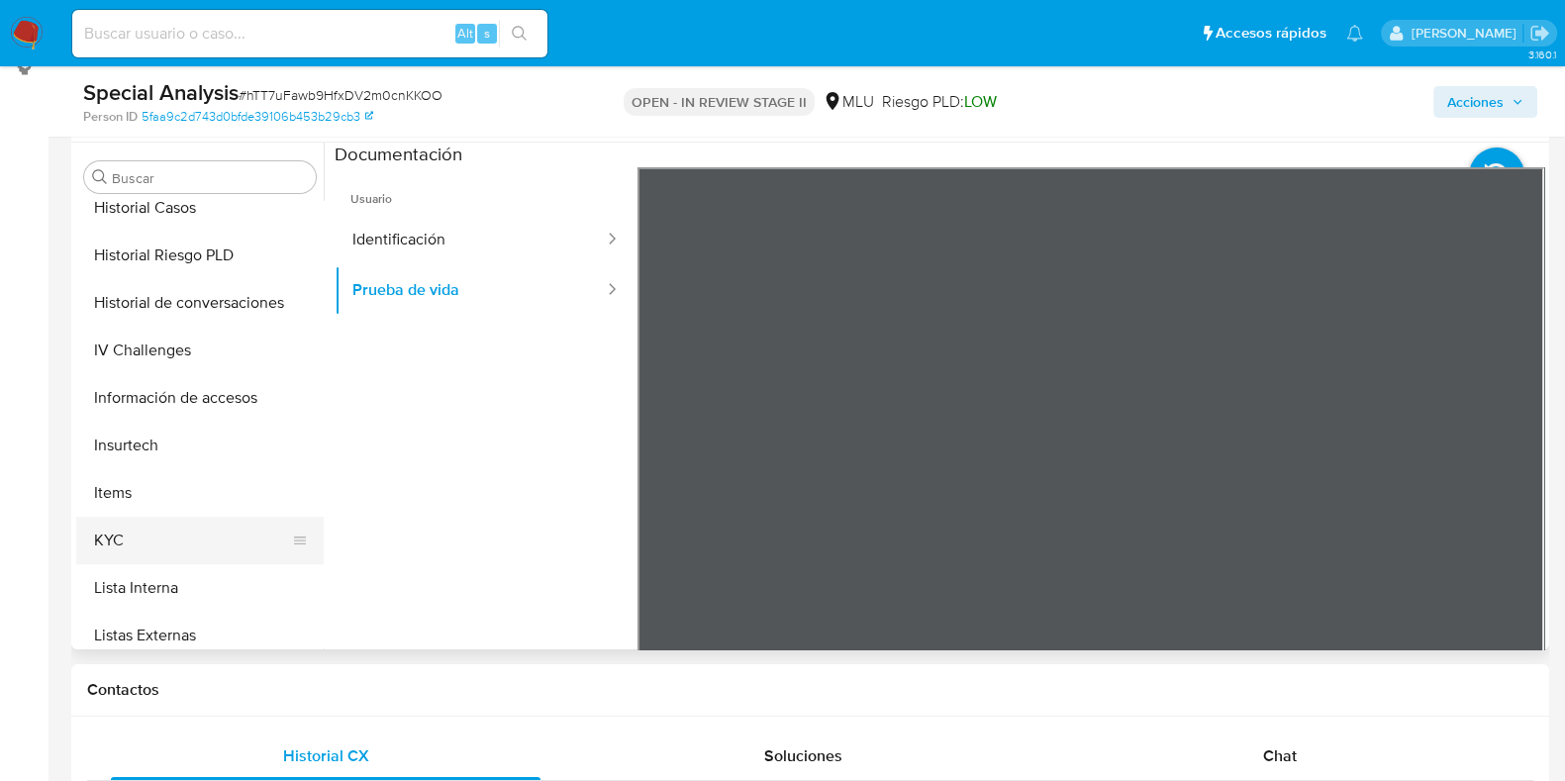
scroll to position [731, 0]
click at [151, 524] on button "KYC" at bounding box center [192, 539] width 232 height 48
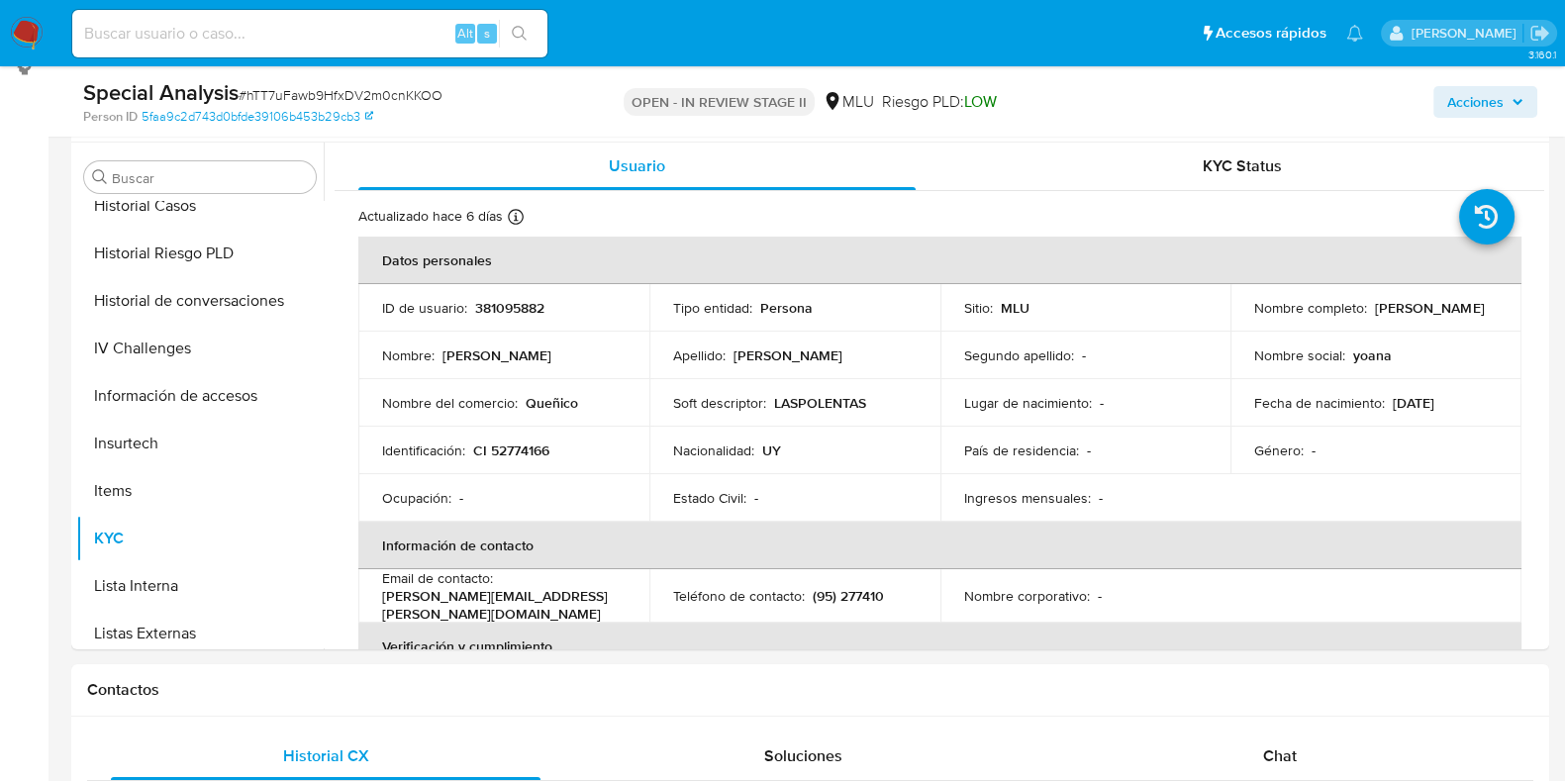
click at [1514, 86] on button "Acciones" at bounding box center [1485, 102] width 104 height 32
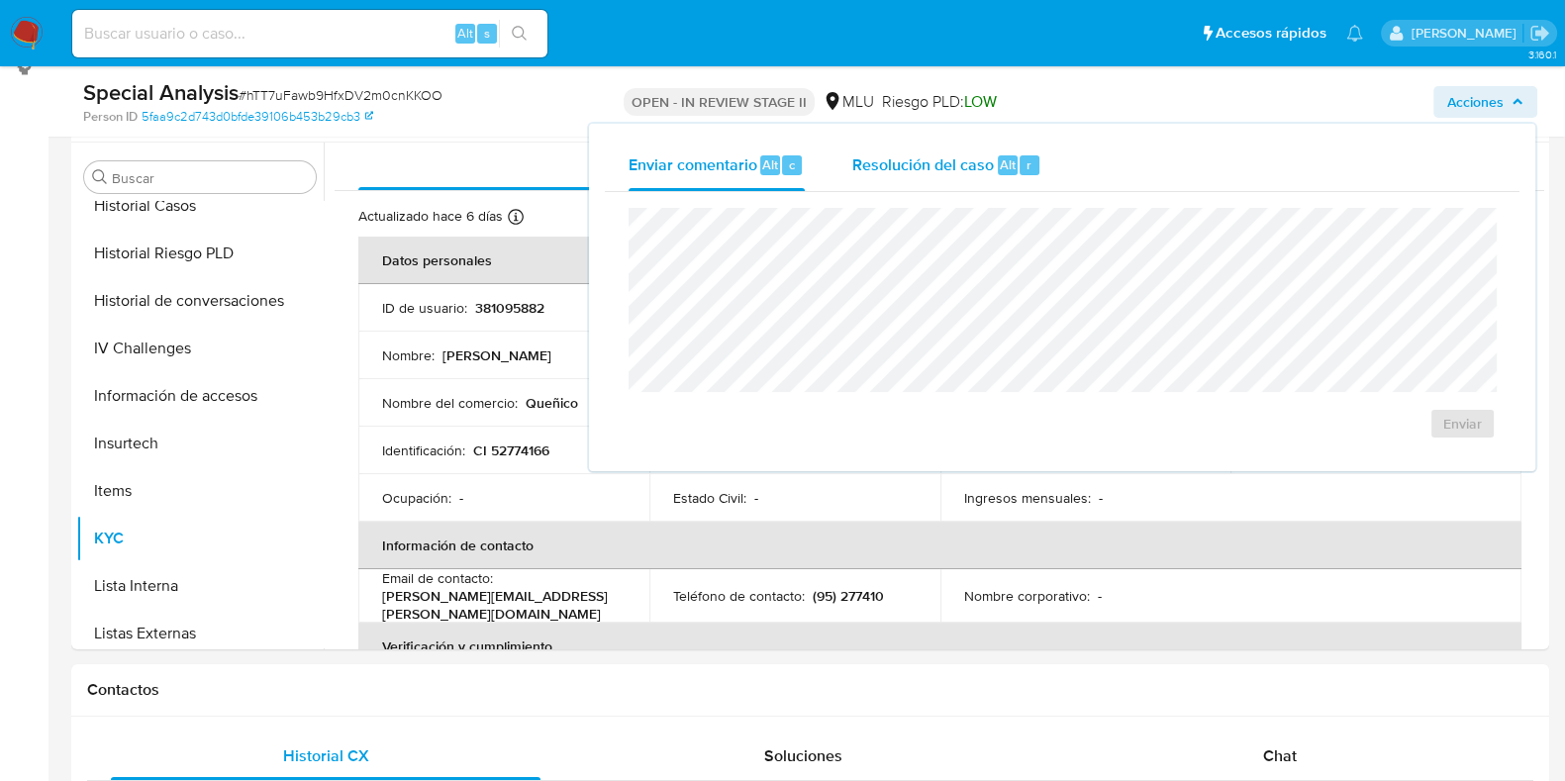
click at [956, 158] on span "Resolución del caso" at bounding box center [923, 163] width 142 height 23
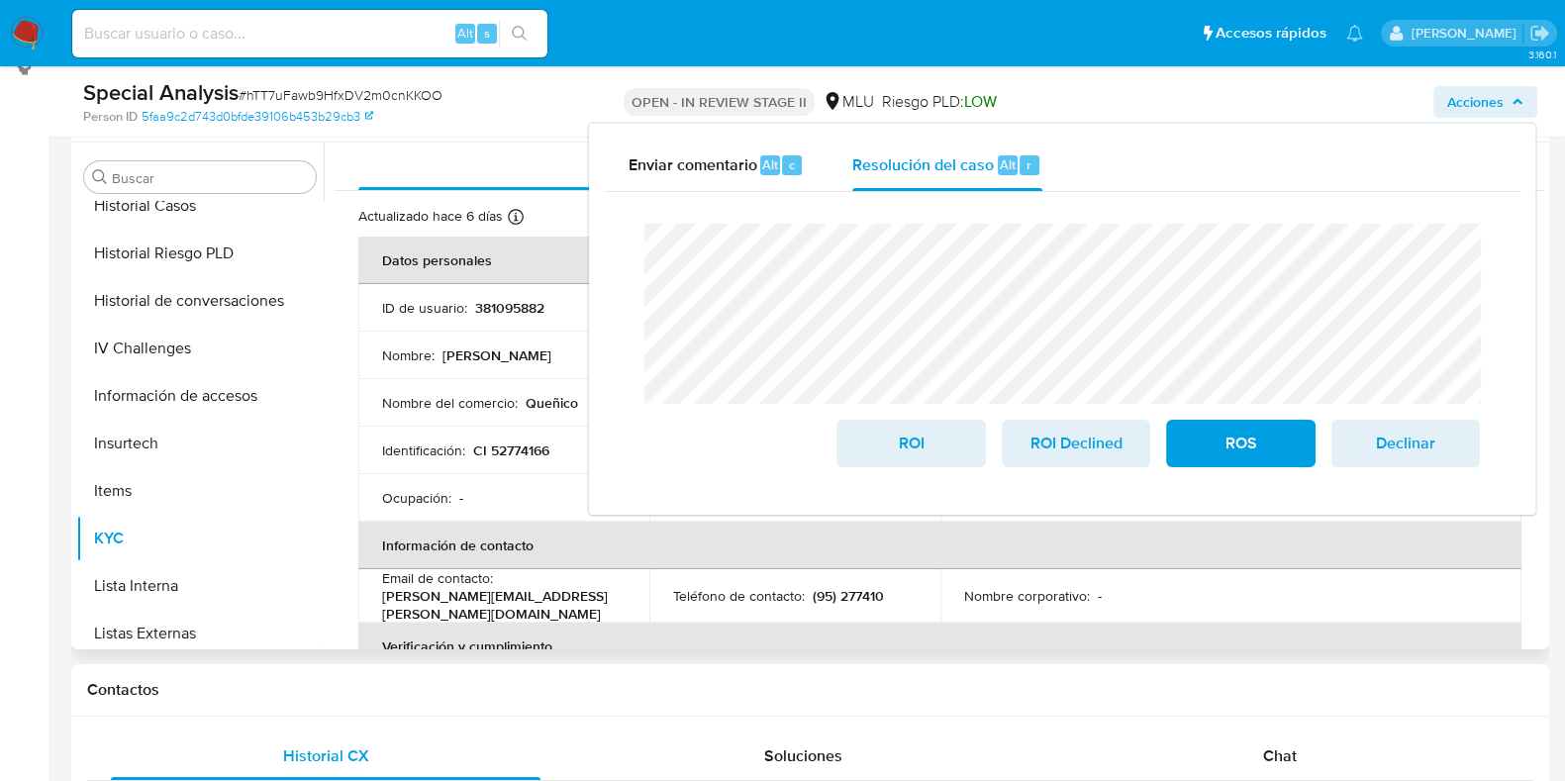
click at [411, 452] on p "Identificación :" at bounding box center [423, 450] width 83 height 18
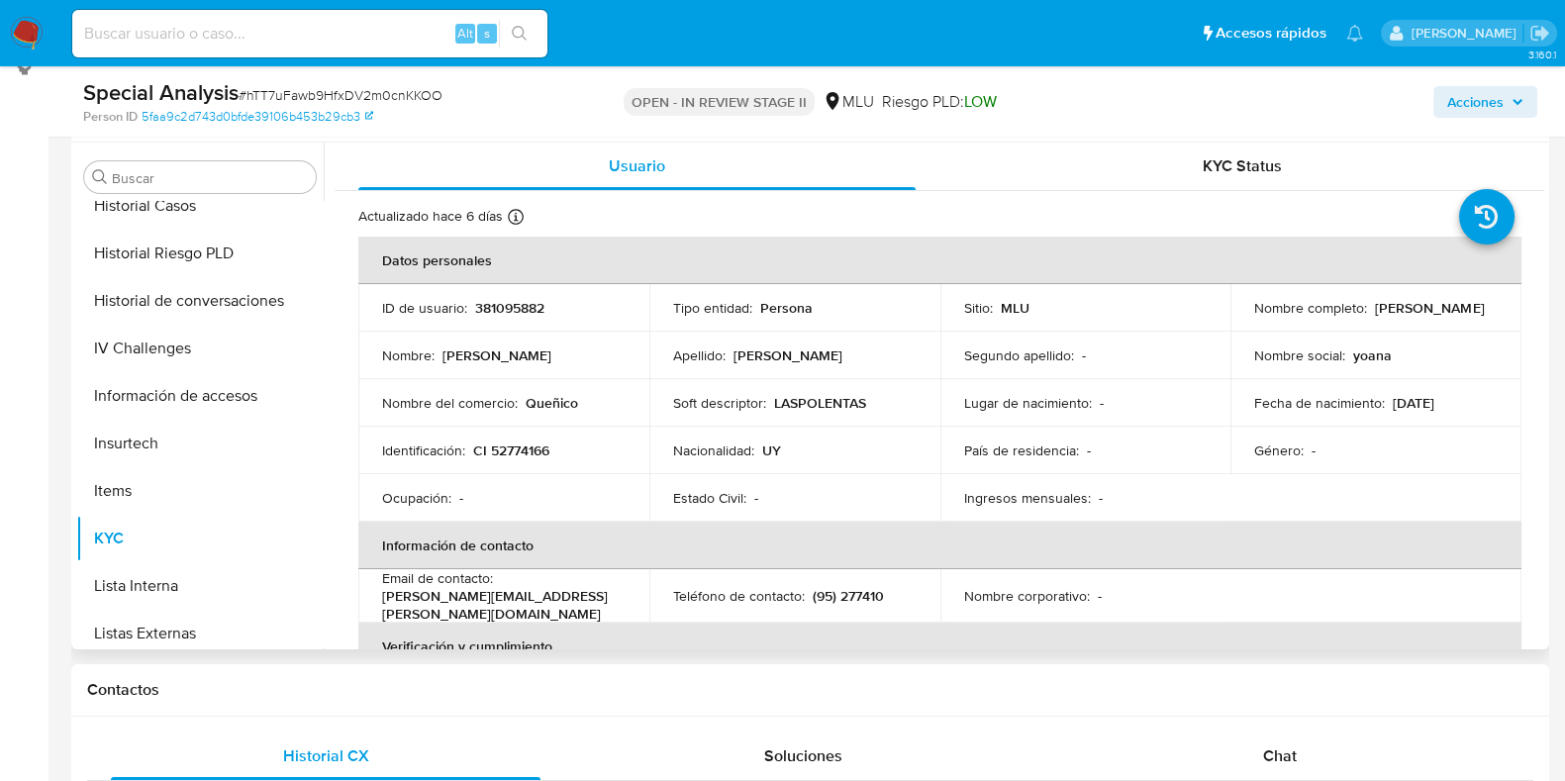
drag, startPoint x: 1228, startPoint y: 315, endPoint x: 1477, endPoint y: 319, distance: 248.4
click at [1477, 319] on td "Nombre completo : [PERSON_NAME]" at bounding box center [1375, 308] width 291 height 48
copy p "[PERSON_NAME]"
click at [1460, 108] on span "Acciones" at bounding box center [1475, 102] width 56 height 32
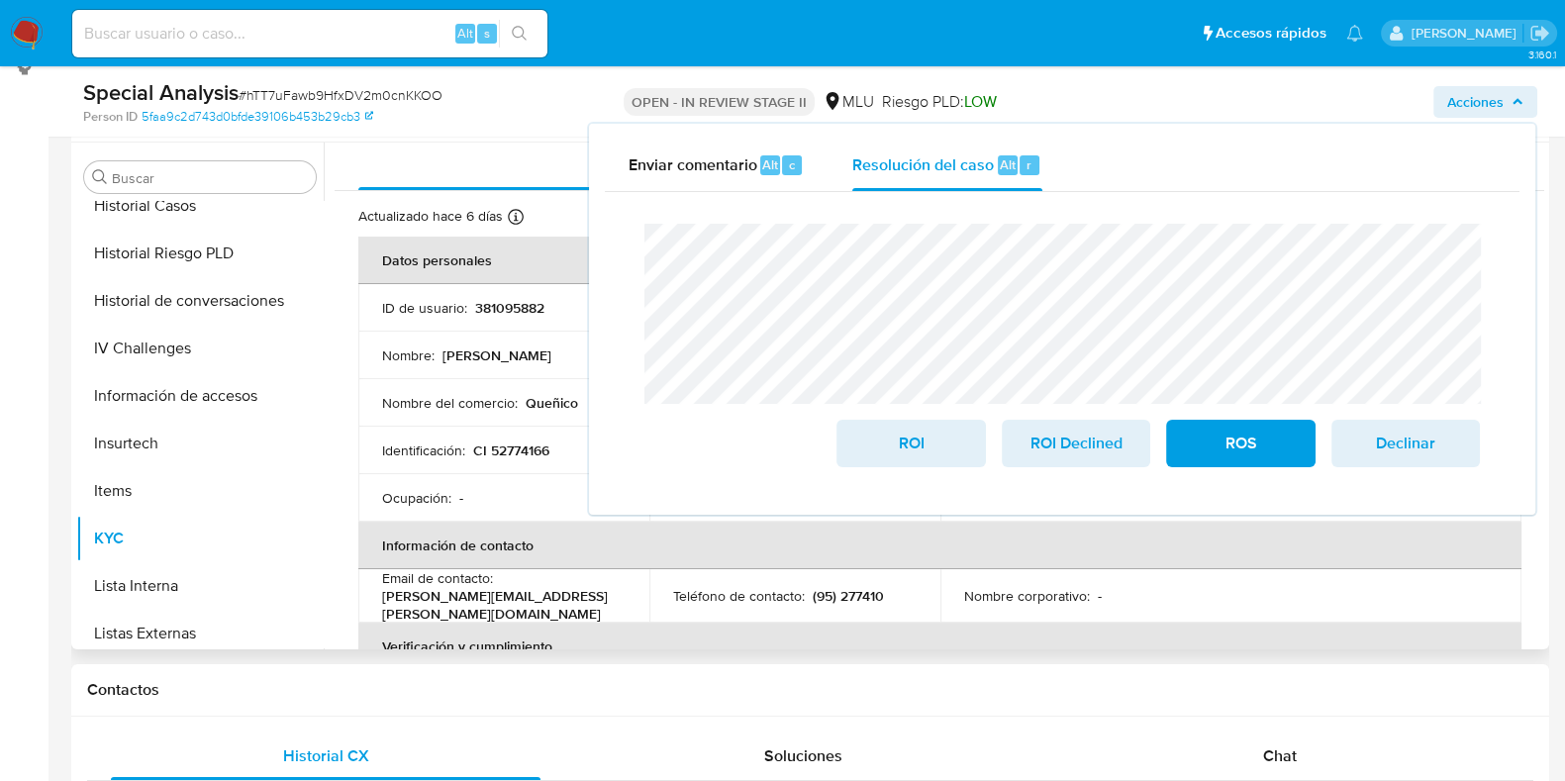
click at [536, 442] on p "CI 52774166" at bounding box center [511, 450] width 76 height 18
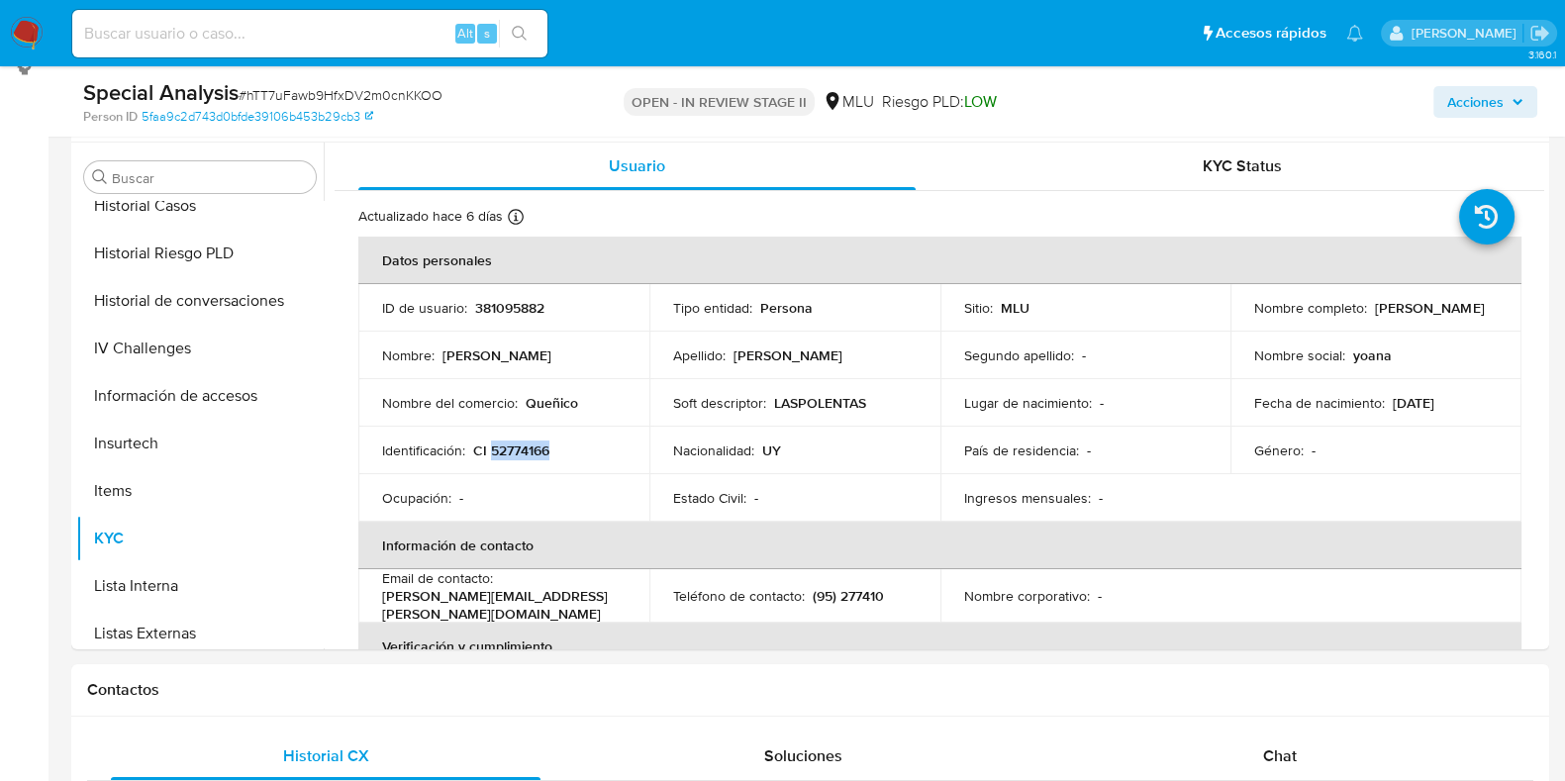
copy p "52774166"
click at [1467, 109] on span "Acciones" at bounding box center [1475, 102] width 56 height 32
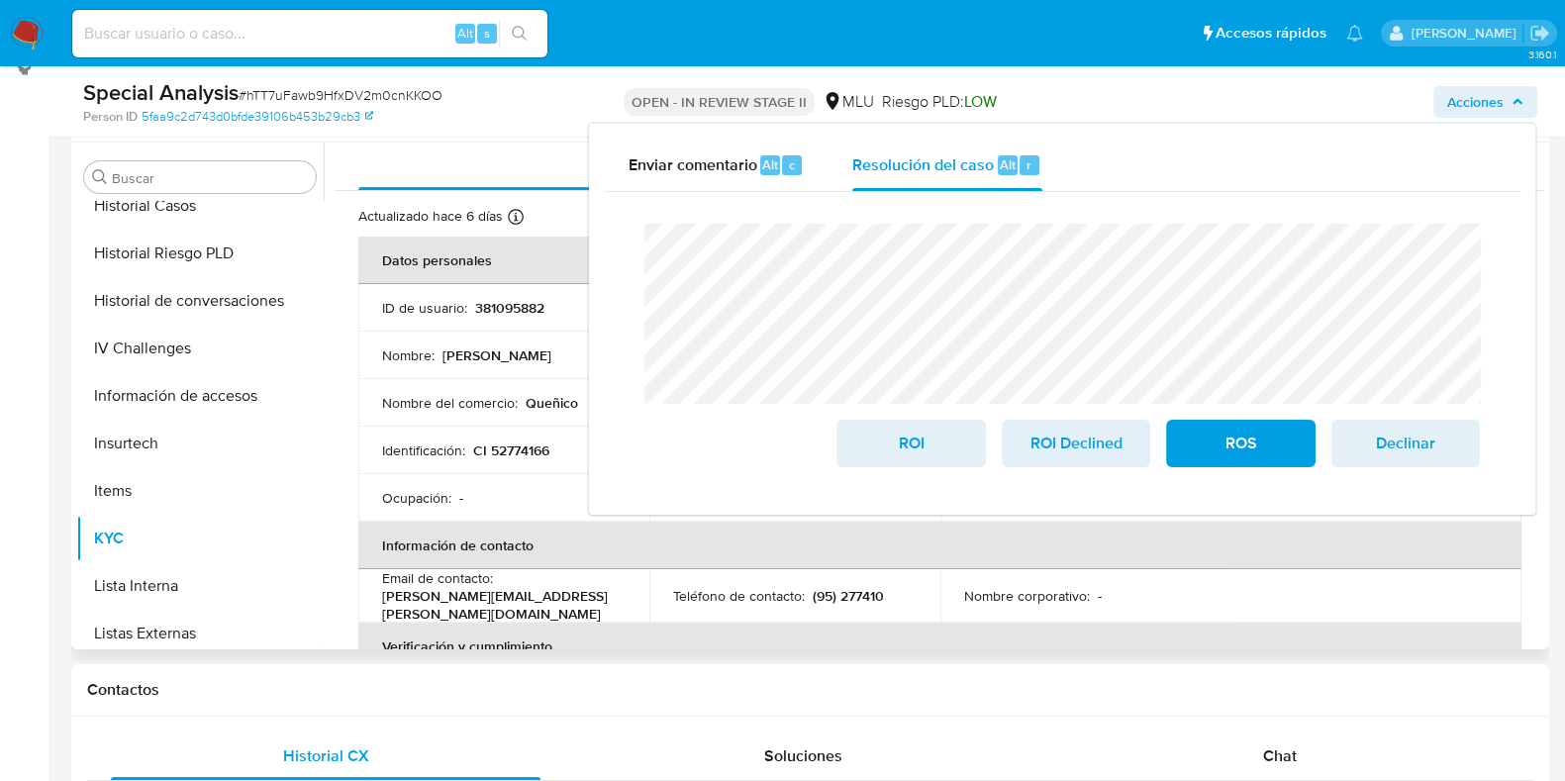
click at [418, 452] on p "Identificación :" at bounding box center [423, 450] width 83 height 18
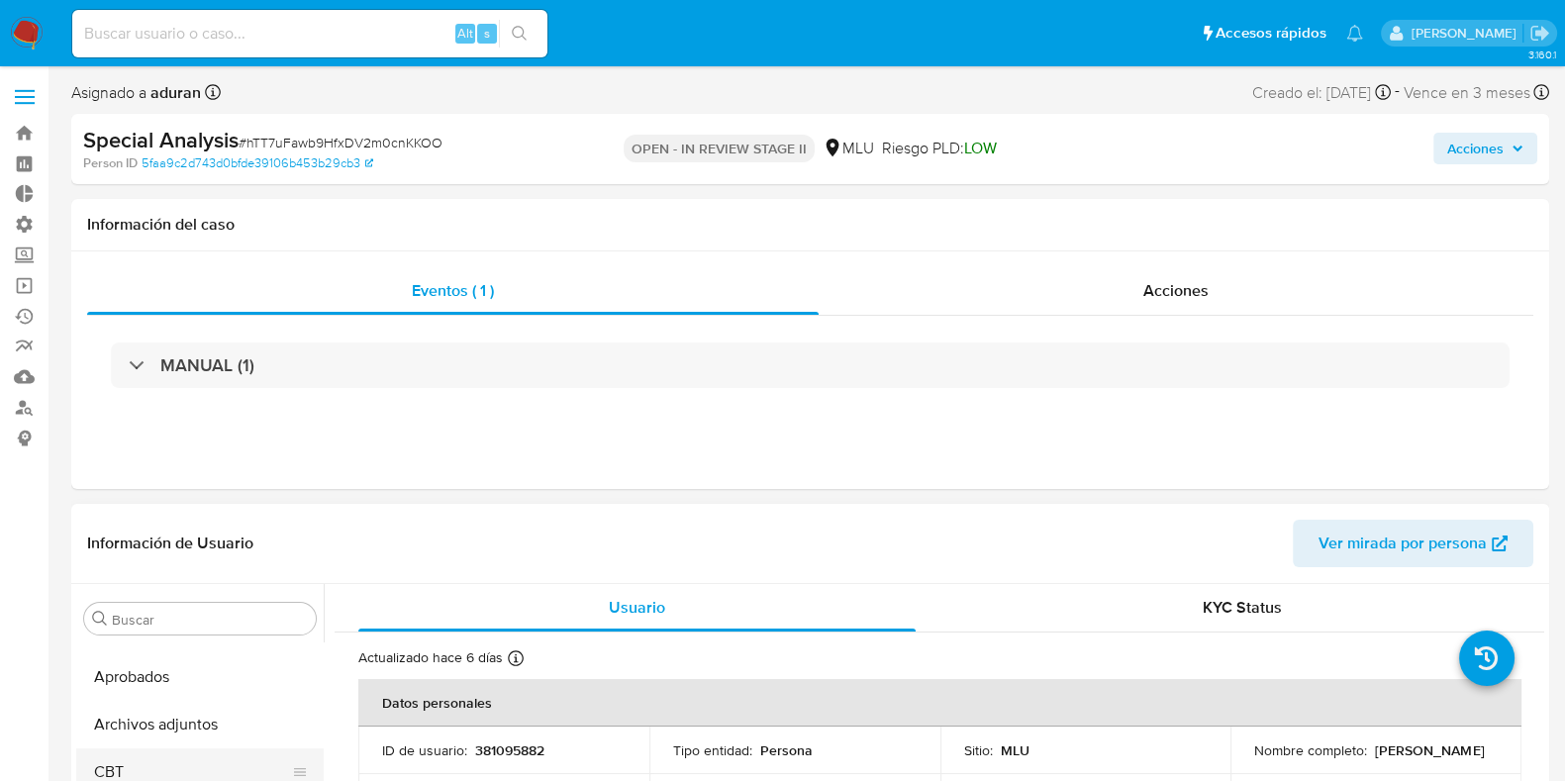
scroll to position [123, 0]
click at [209, 690] on button "Archivos adjuntos" at bounding box center [192, 686] width 232 height 48
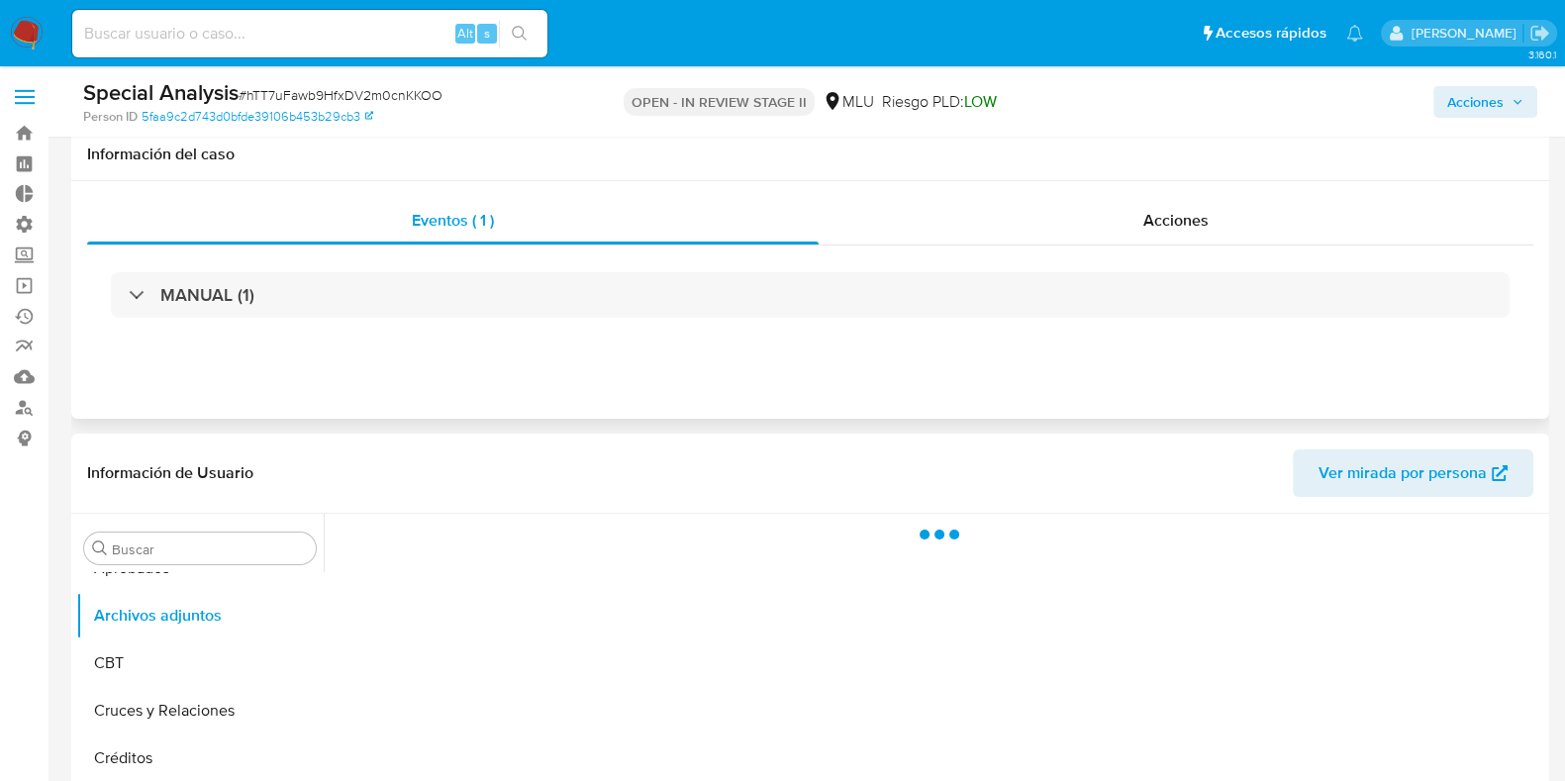
scroll to position [246, 0]
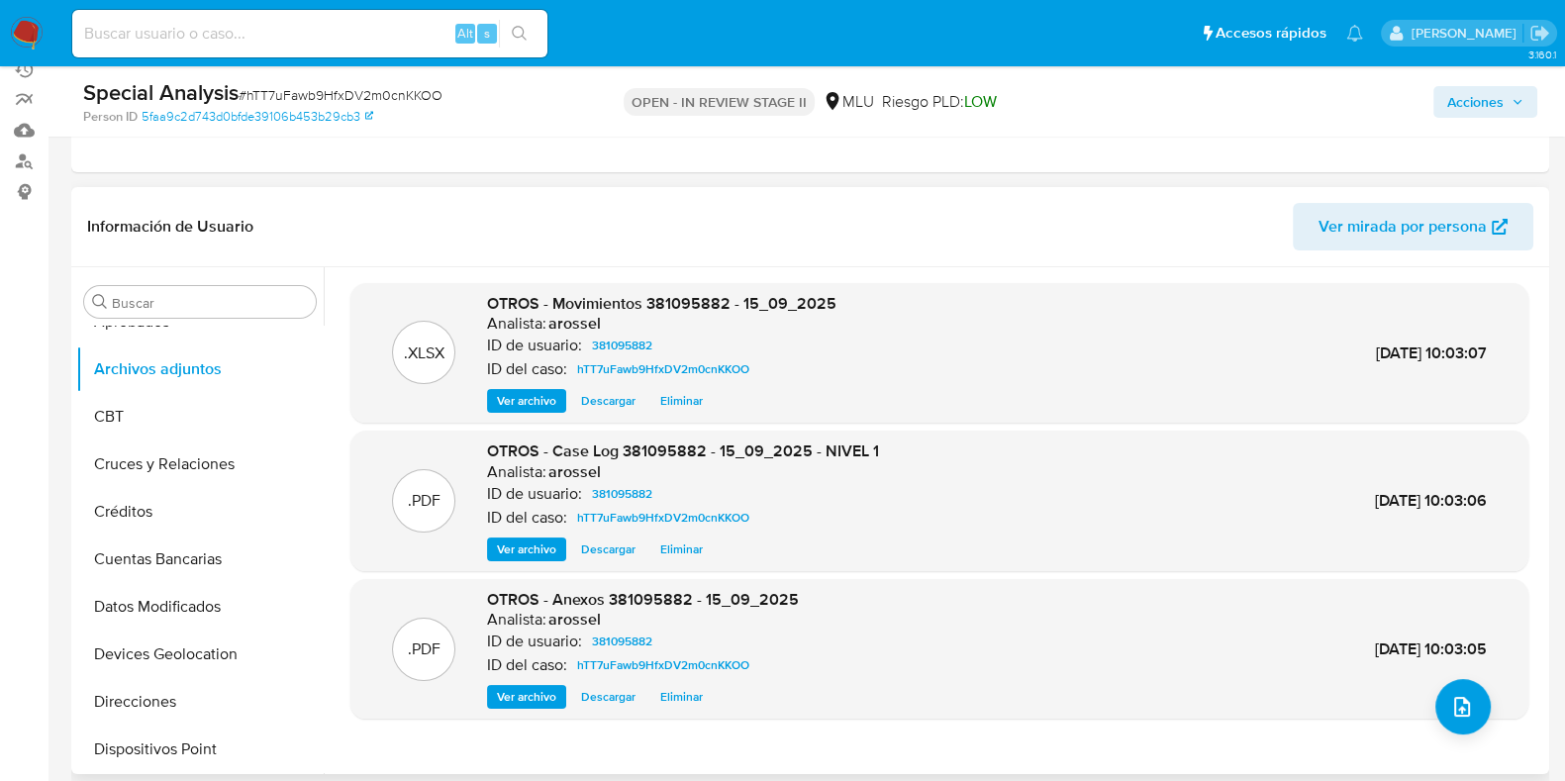
click at [614, 551] on span "Descargar" at bounding box center [608, 549] width 54 height 20
click at [605, 692] on span "Descargar" at bounding box center [608, 697] width 54 height 20
click at [528, 697] on span "Ver archivo" at bounding box center [526, 697] width 59 height 20
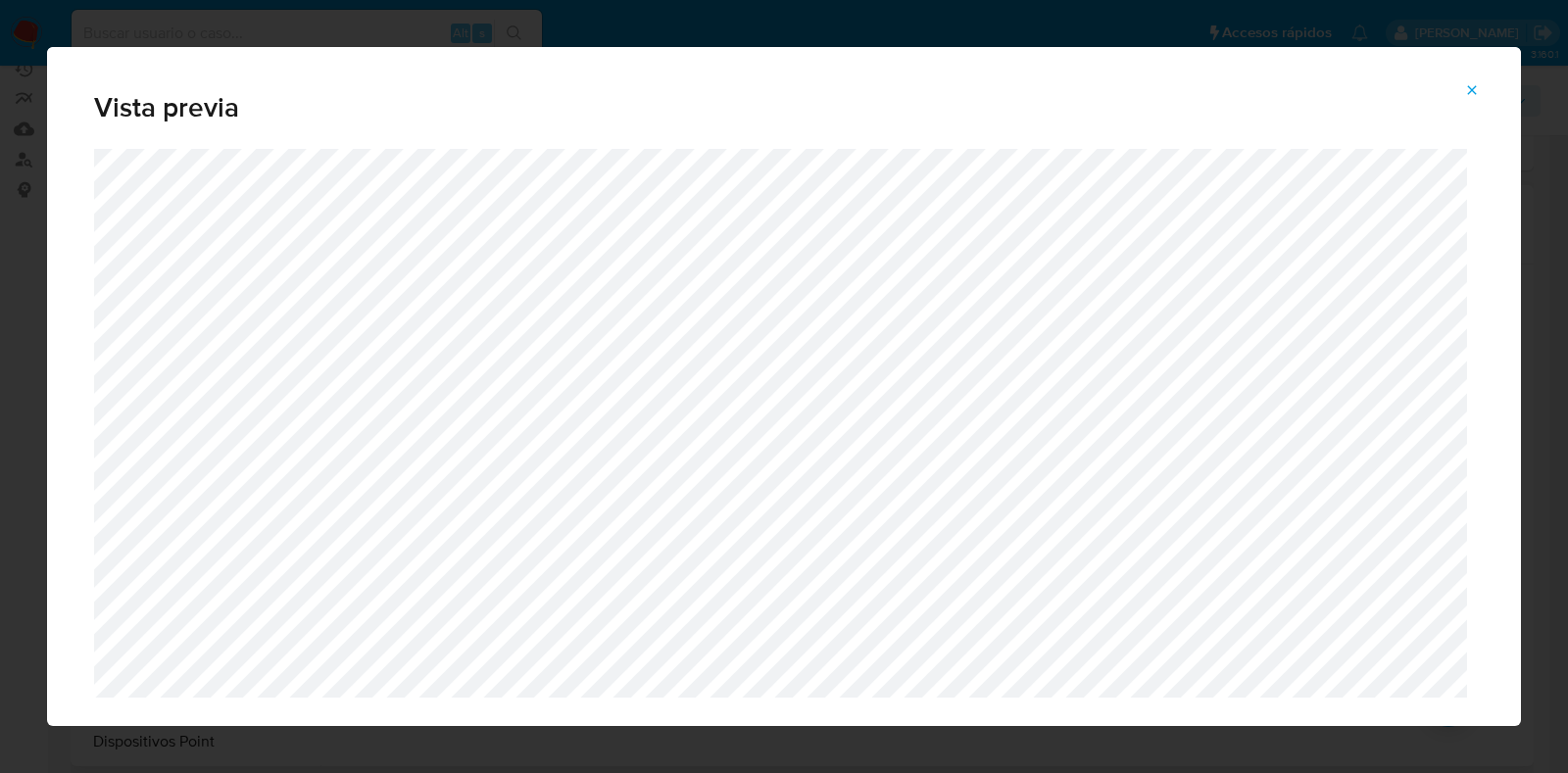
click at [1475, 90] on icon "Attachment preview" at bounding box center [1472, 90] width 16 height 16
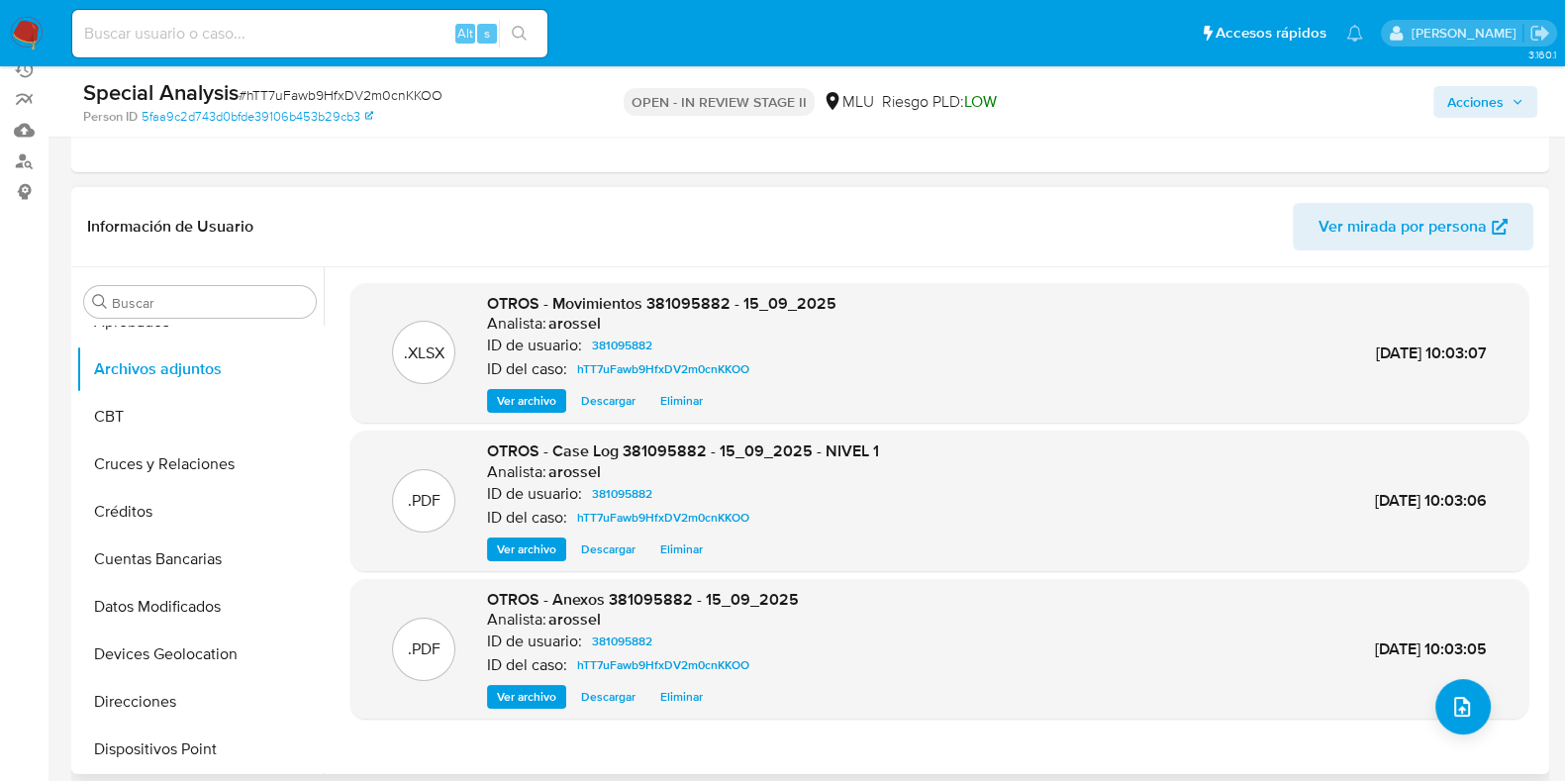
click at [1489, 104] on span "Acciones" at bounding box center [1475, 102] width 56 height 32
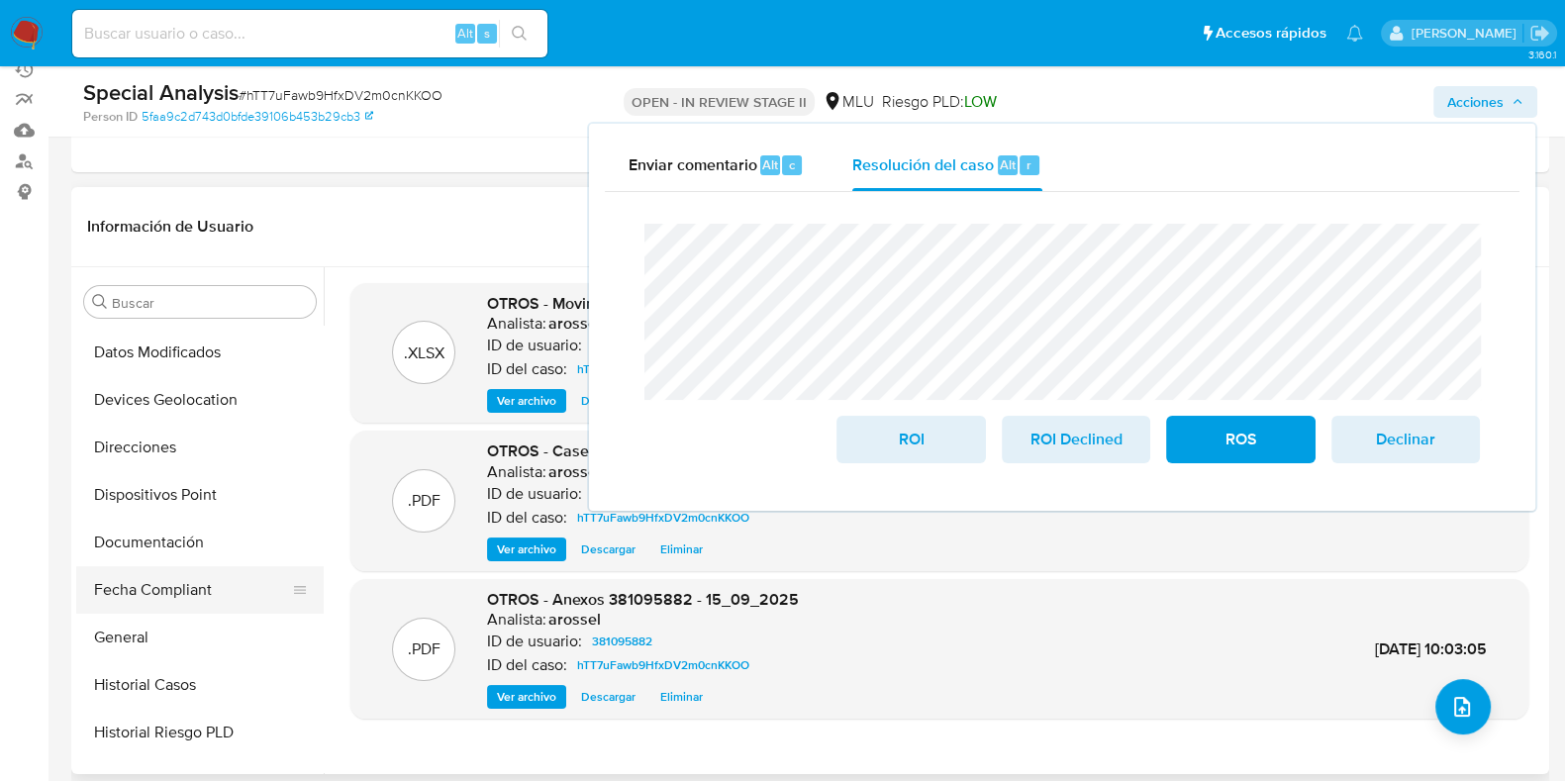
scroll to position [371, 0]
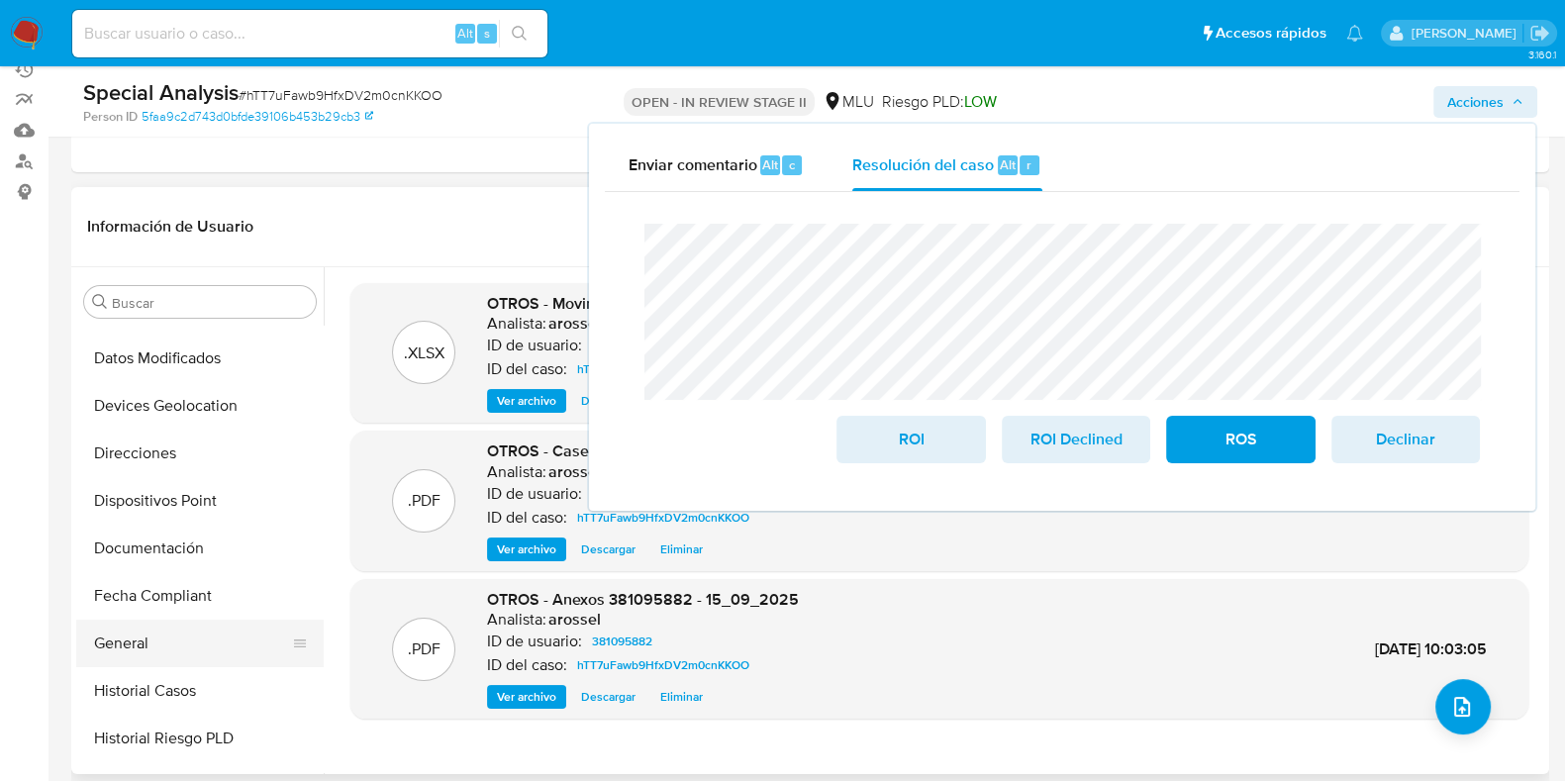
click at [152, 633] on button "General" at bounding box center [192, 644] width 232 height 48
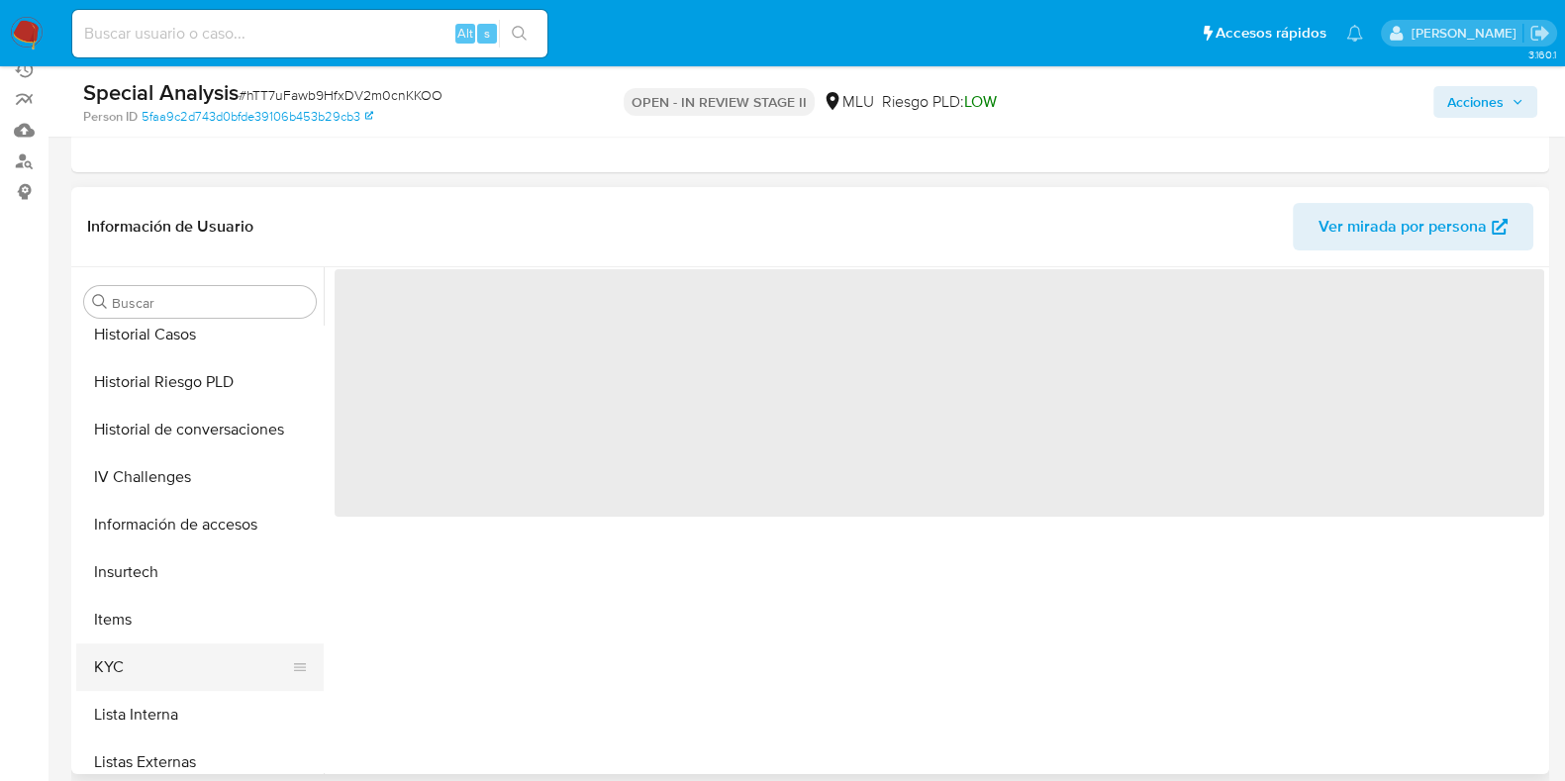
scroll to position [742, 0]
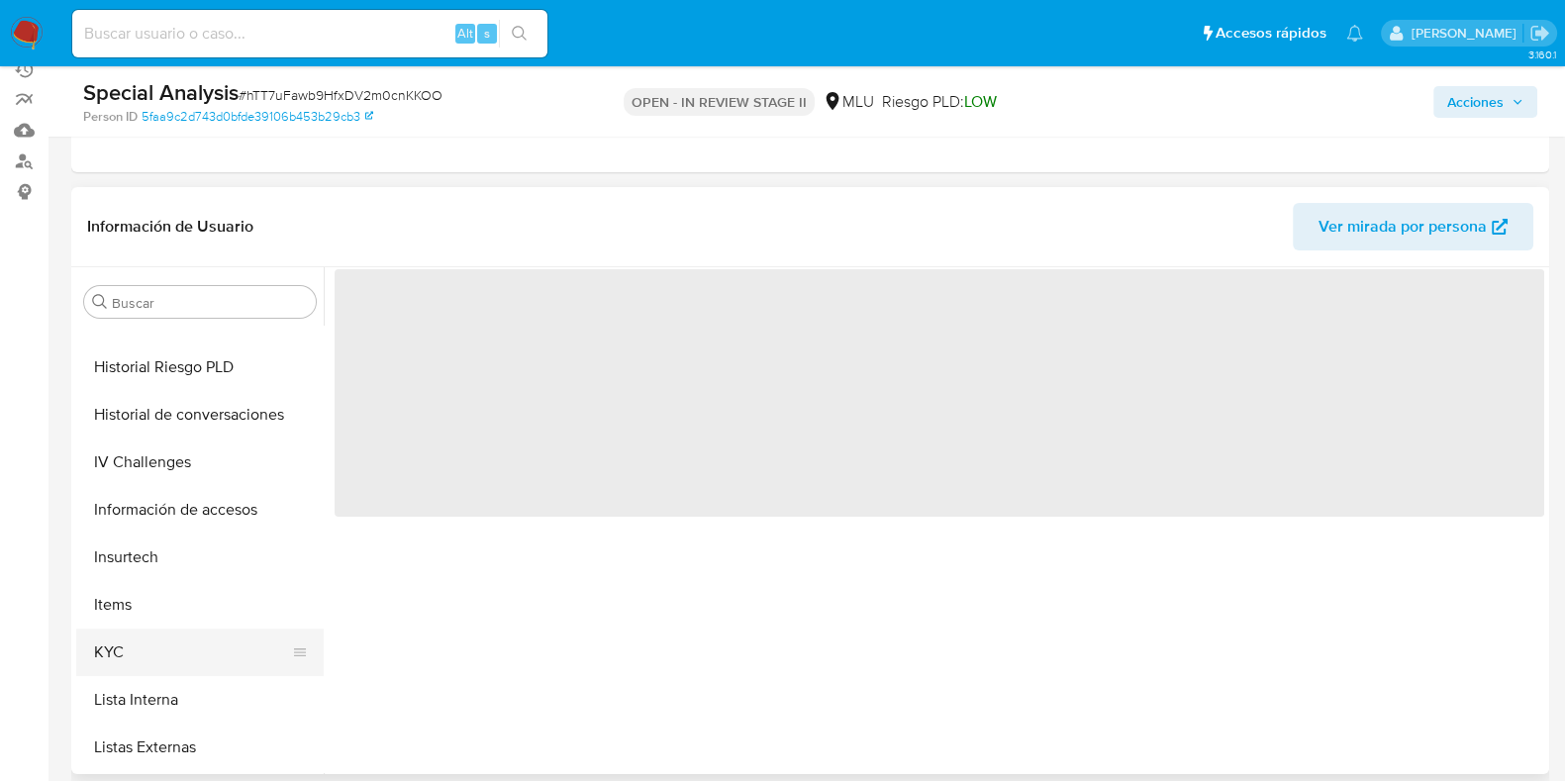
click at [163, 640] on button "KYC" at bounding box center [192, 652] width 232 height 48
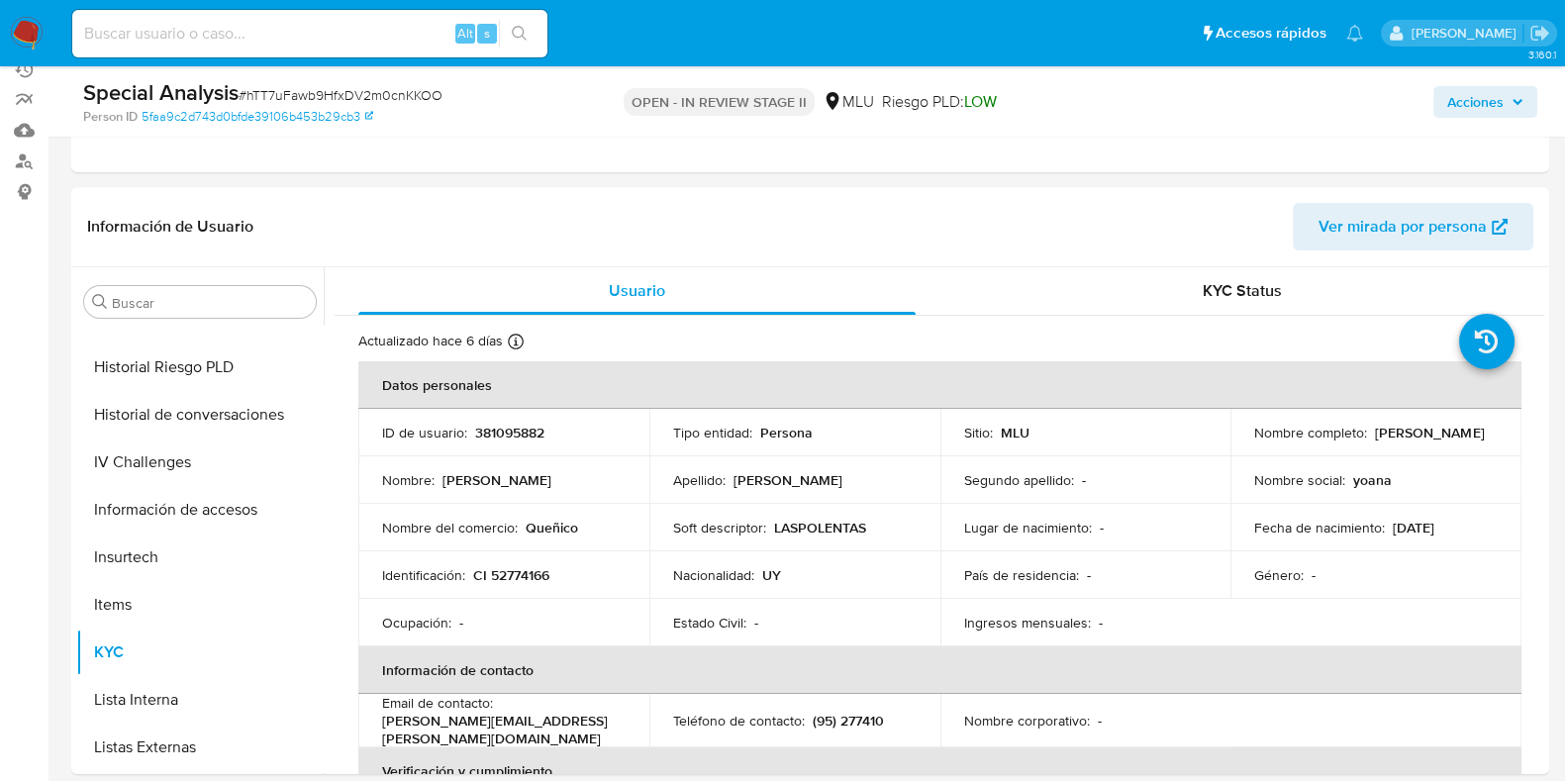
click at [1480, 102] on span "Acciones" at bounding box center [1475, 102] width 56 height 32
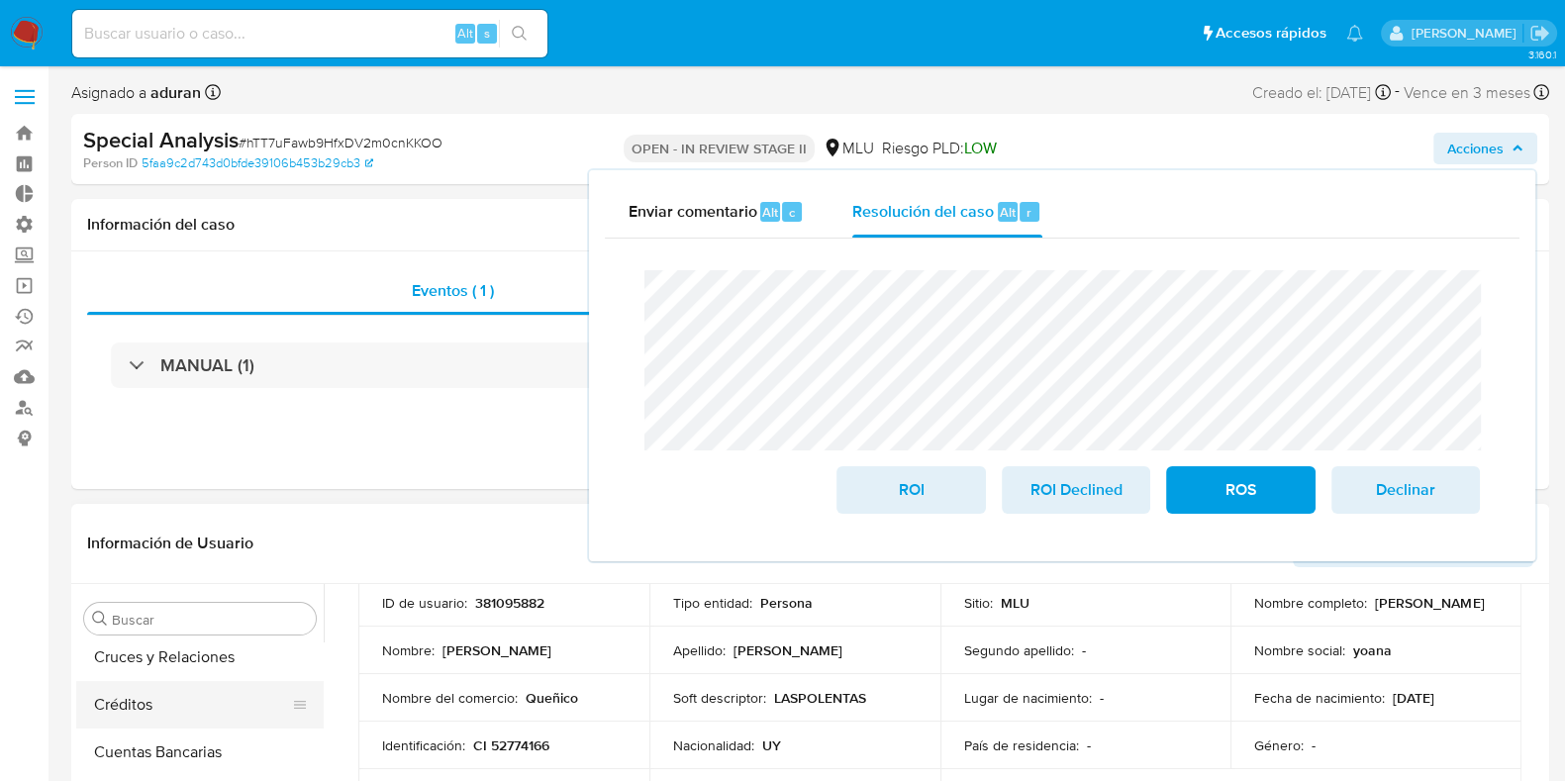
scroll to position [123, 0]
click at [188, 685] on button "Archivos adjuntos" at bounding box center [192, 686] width 232 height 48
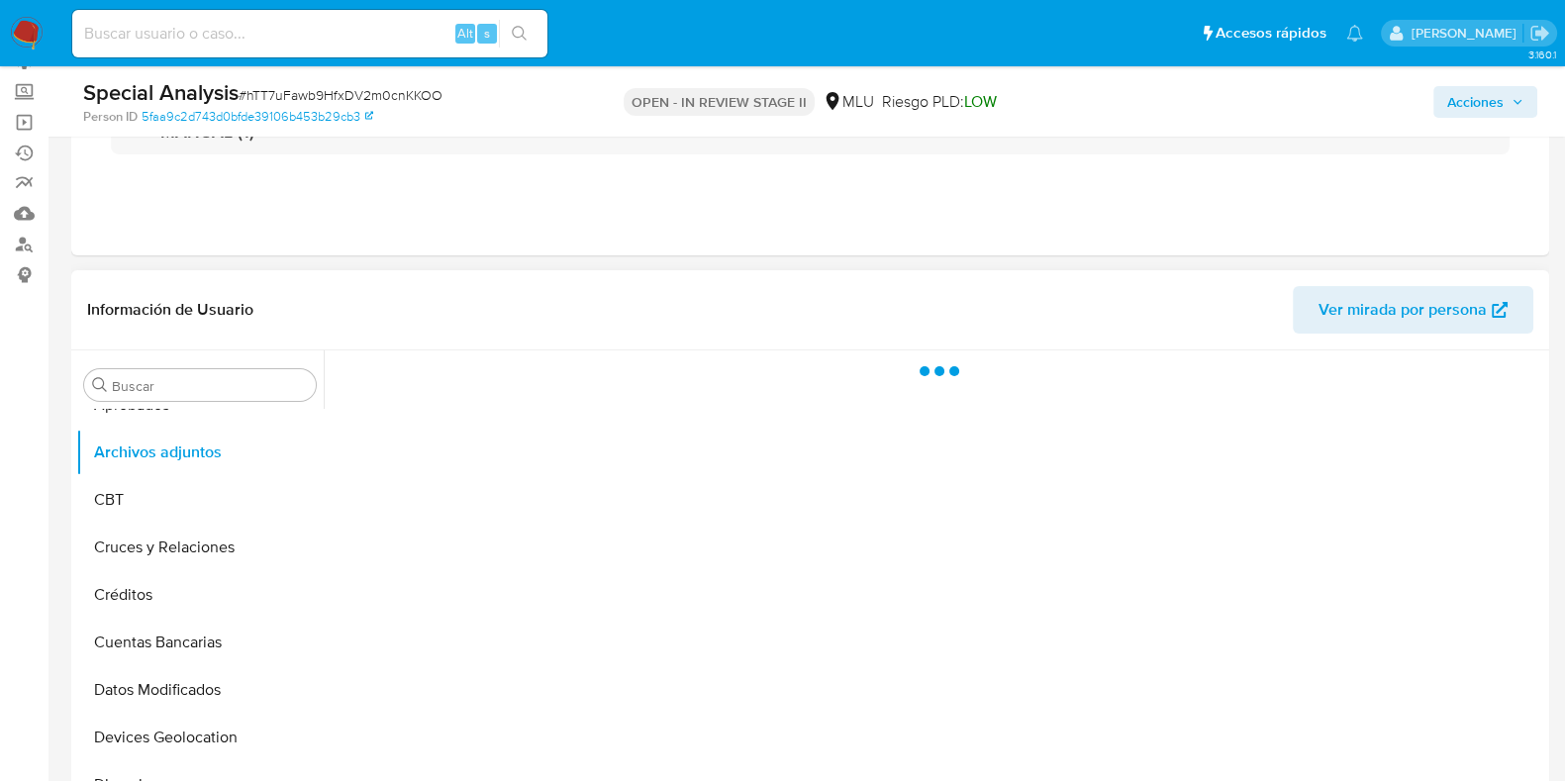
scroll to position [371, 0]
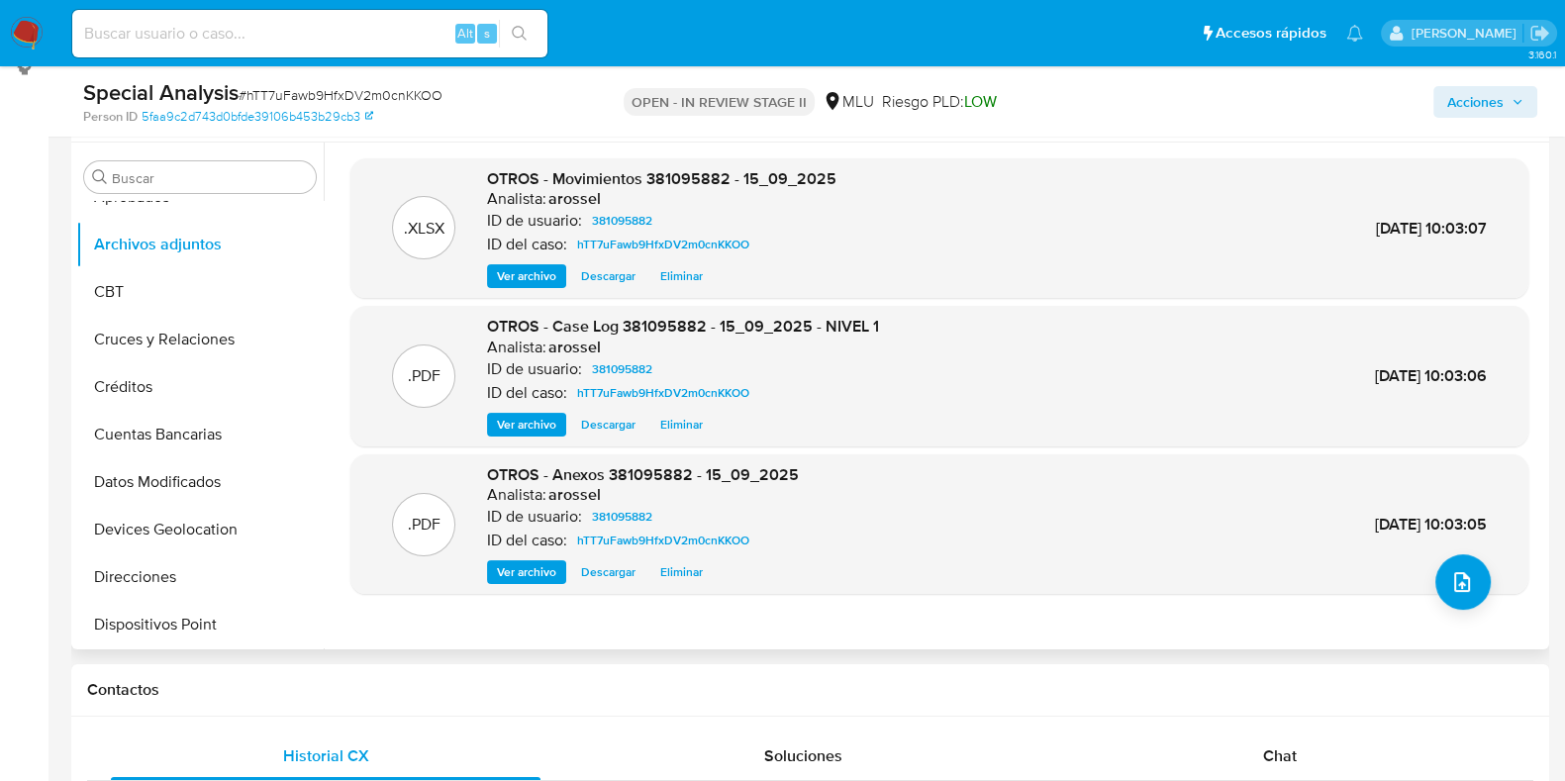
click at [531, 573] on span "Ver archivo" at bounding box center [526, 572] width 59 height 20
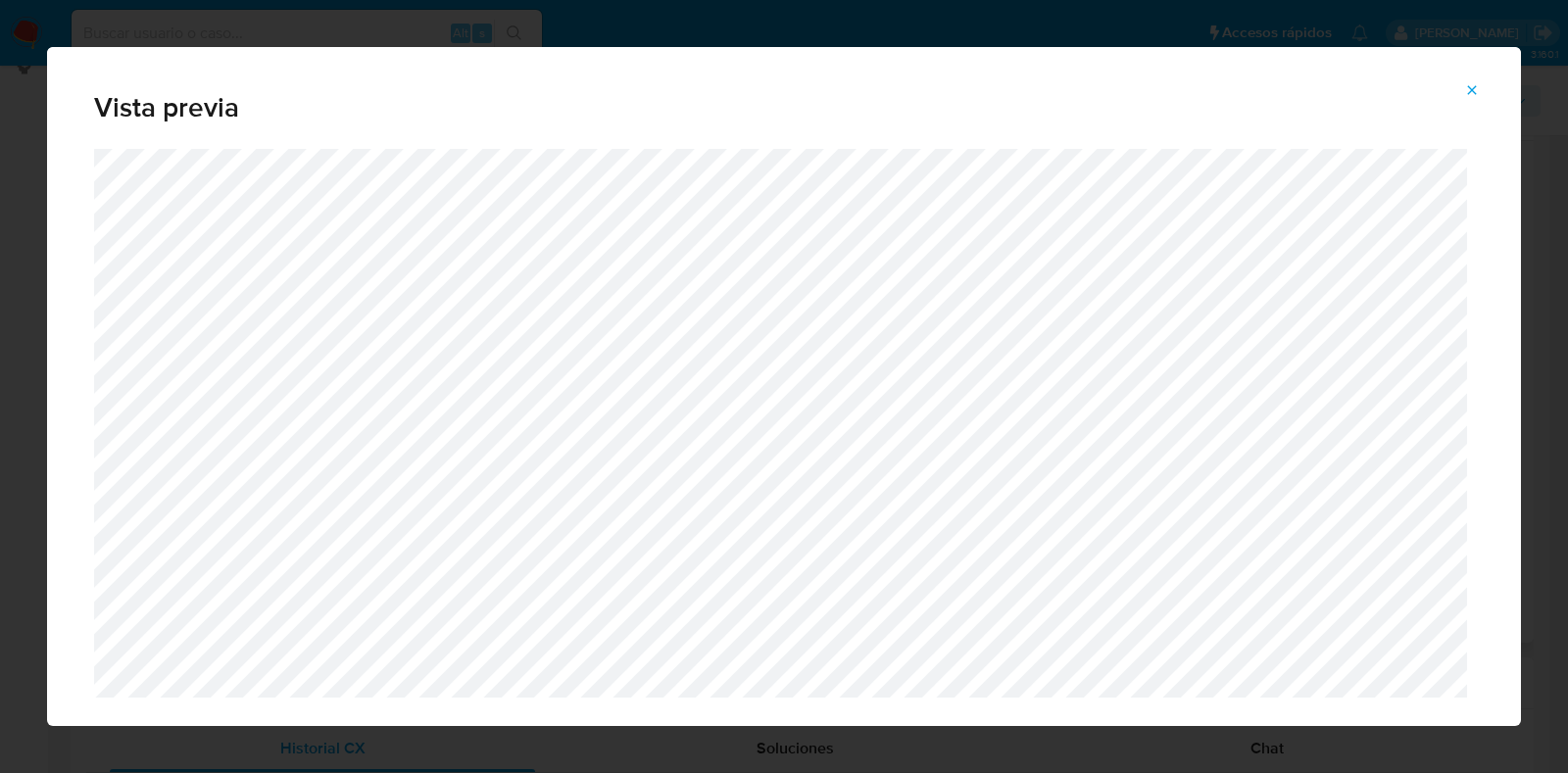
click at [1474, 76] on span "Attachment preview" at bounding box center [1472, 90] width 16 height 28
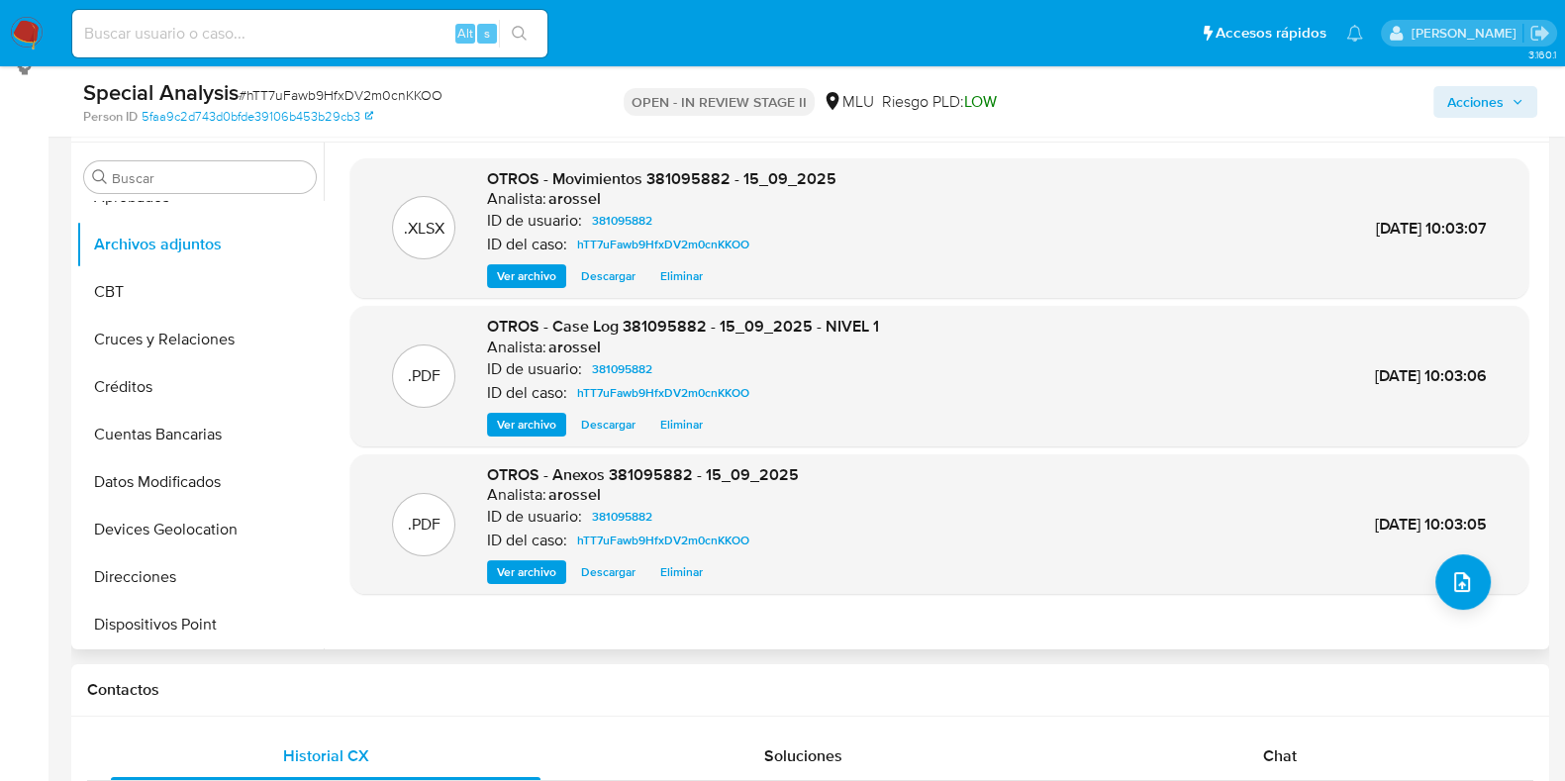
click at [1494, 91] on span "Acciones" at bounding box center [1475, 102] width 56 height 32
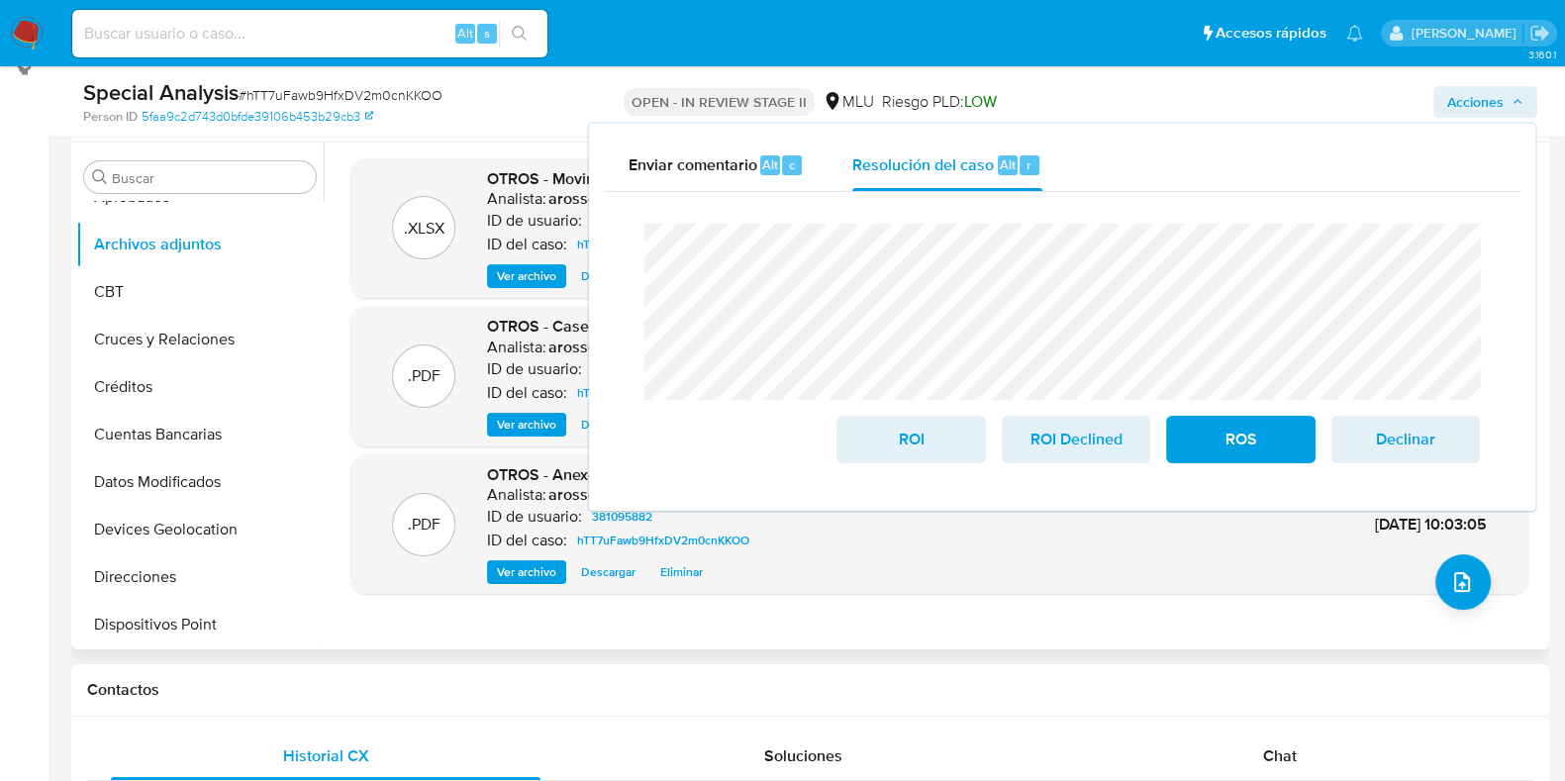
click at [813, 665] on div "Contactos" at bounding box center [810, 690] width 1478 height 52
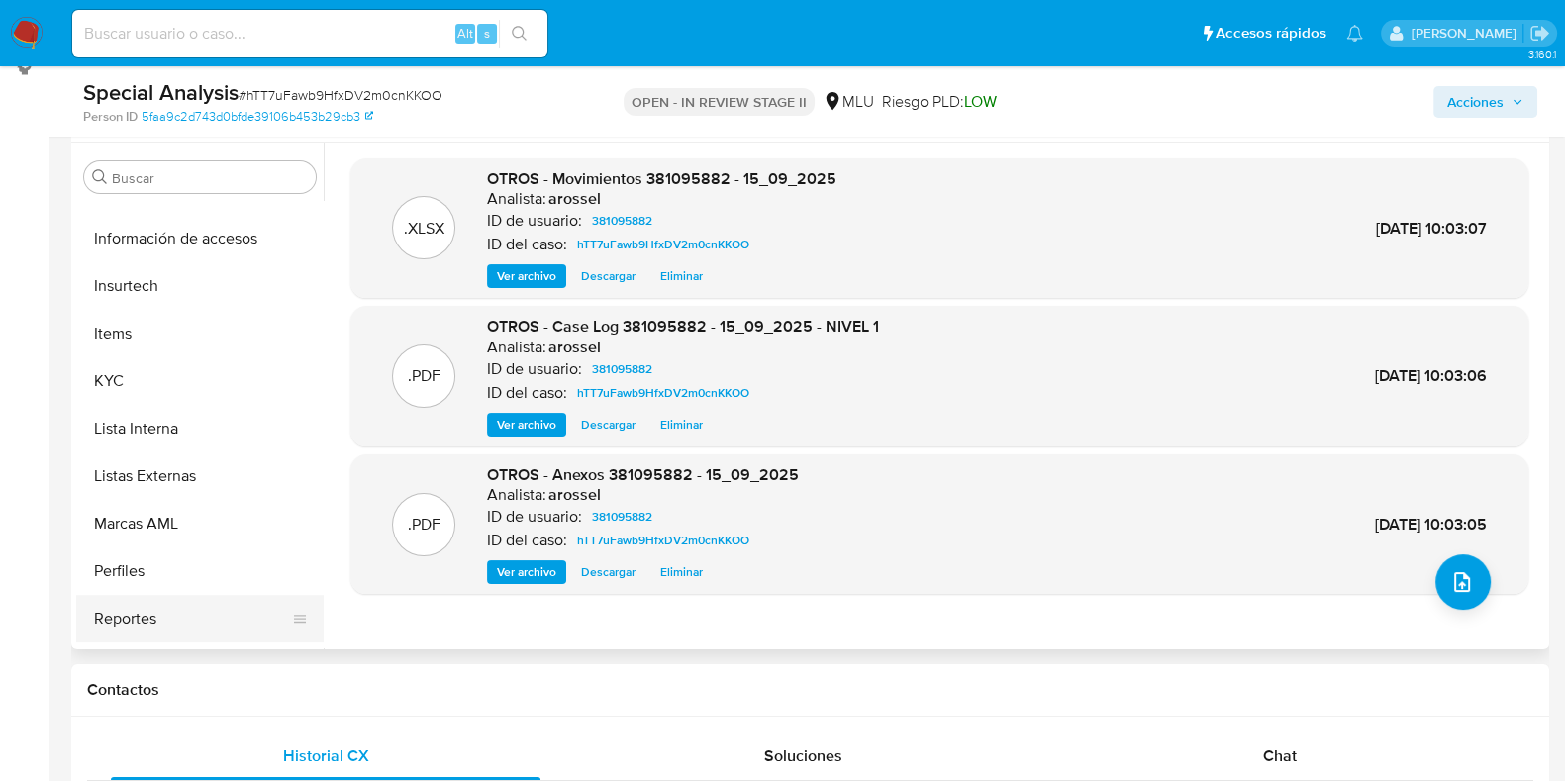
scroll to position [979, 0]
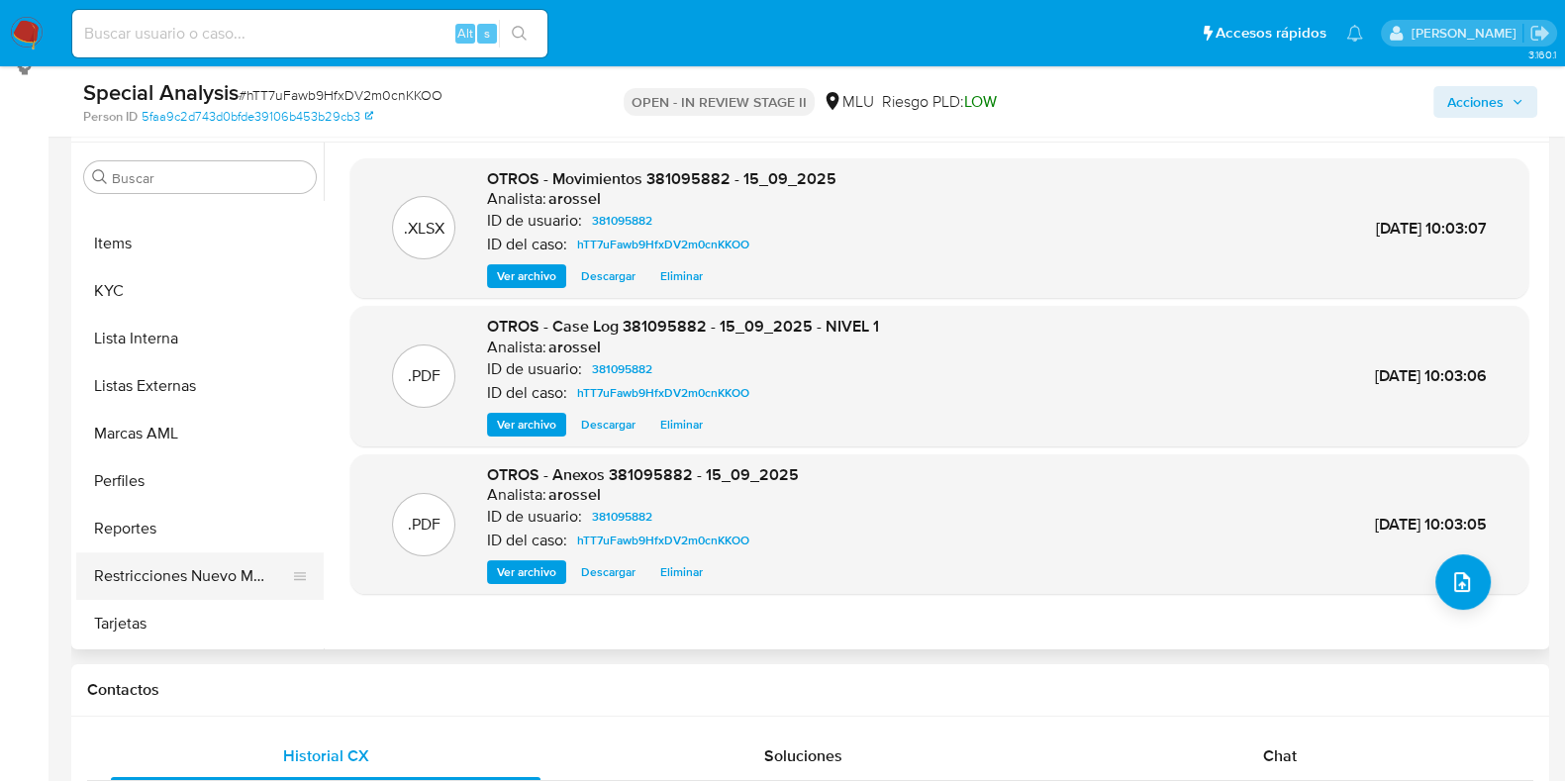
click at [203, 579] on button "Restricciones Nuevo Mundo" at bounding box center [192, 576] width 232 height 48
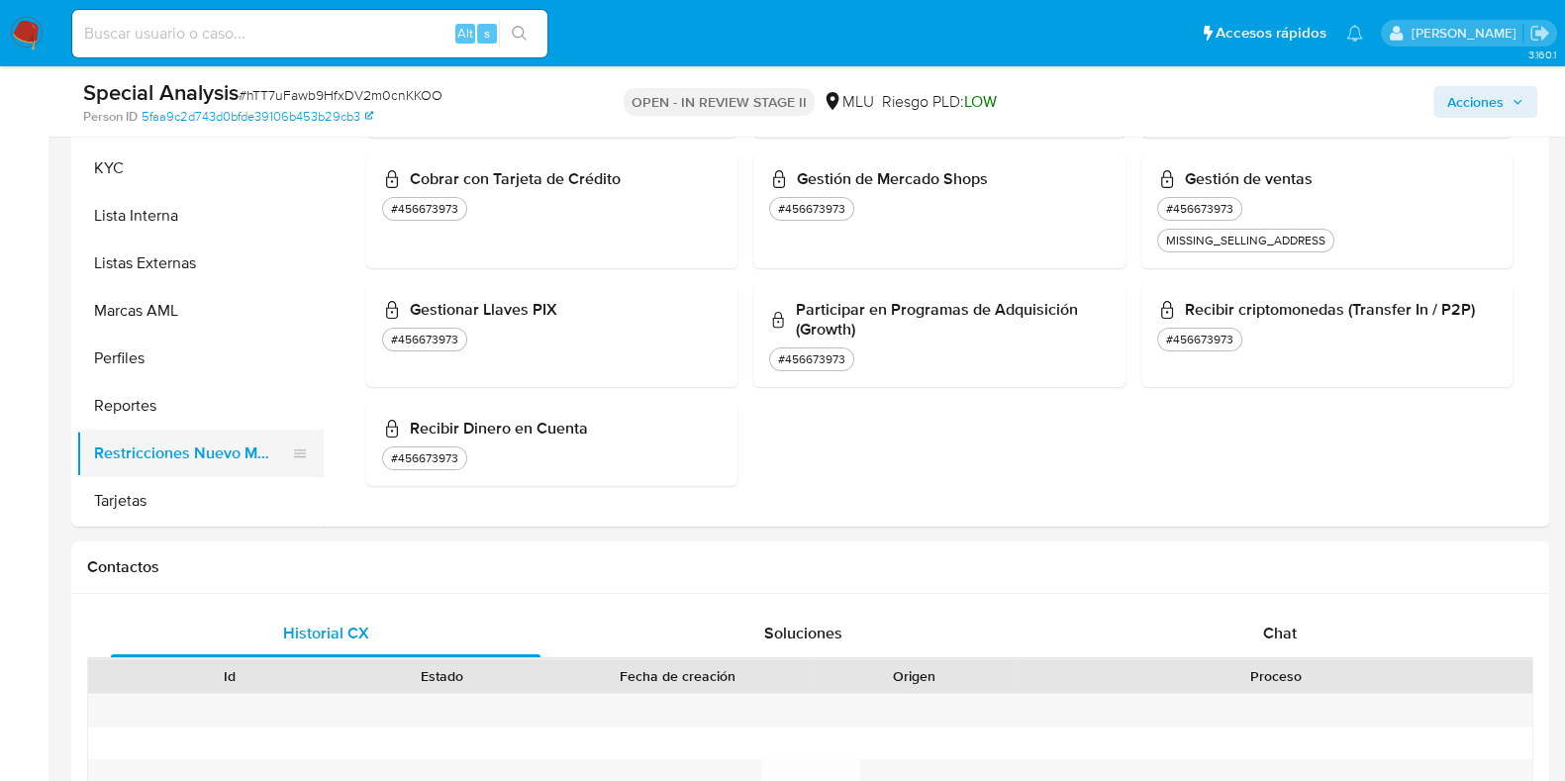
scroll to position [608, 0]
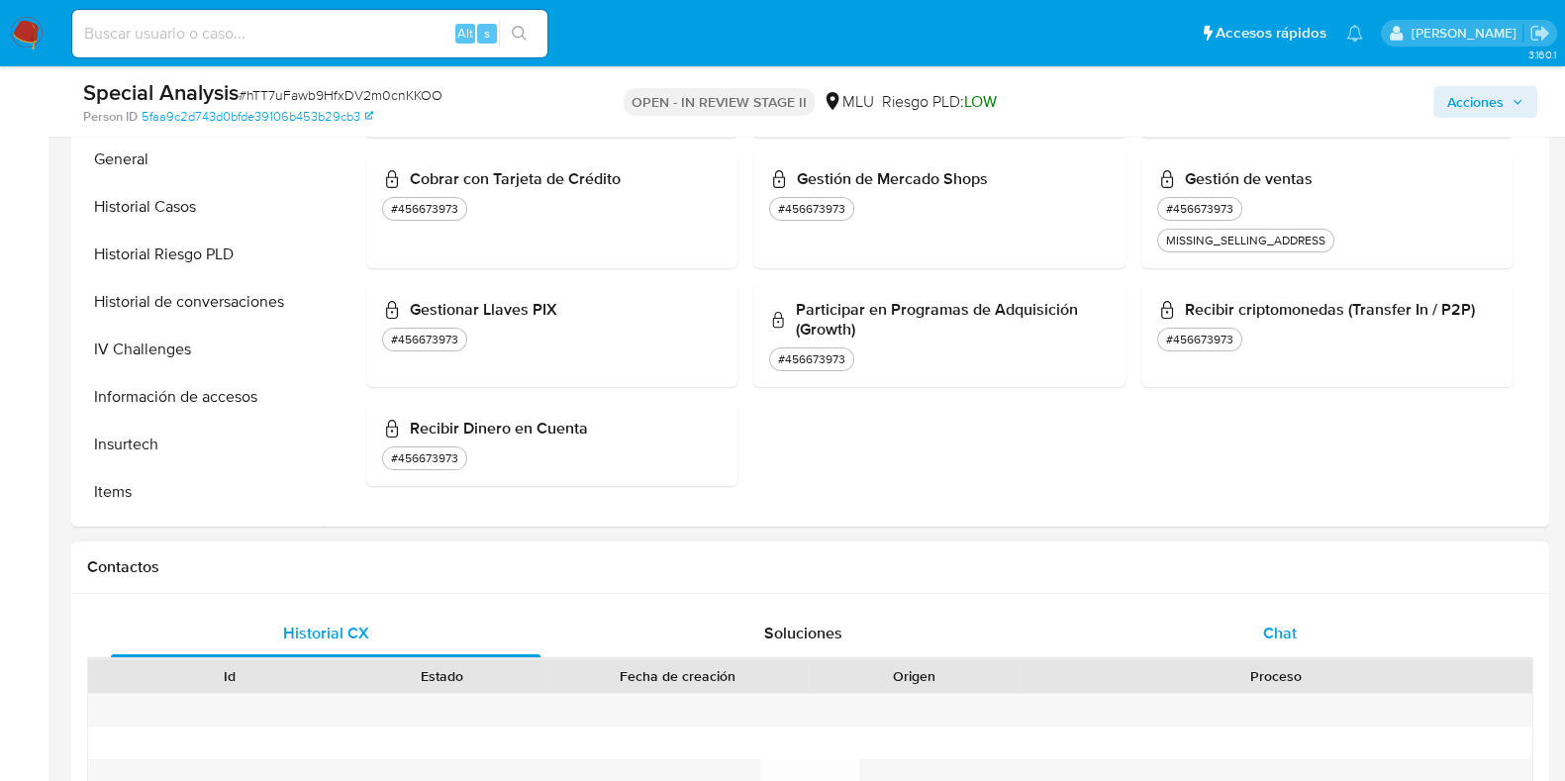
click at [1217, 616] on div "Chat" at bounding box center [1280, 634] width 430 height 48
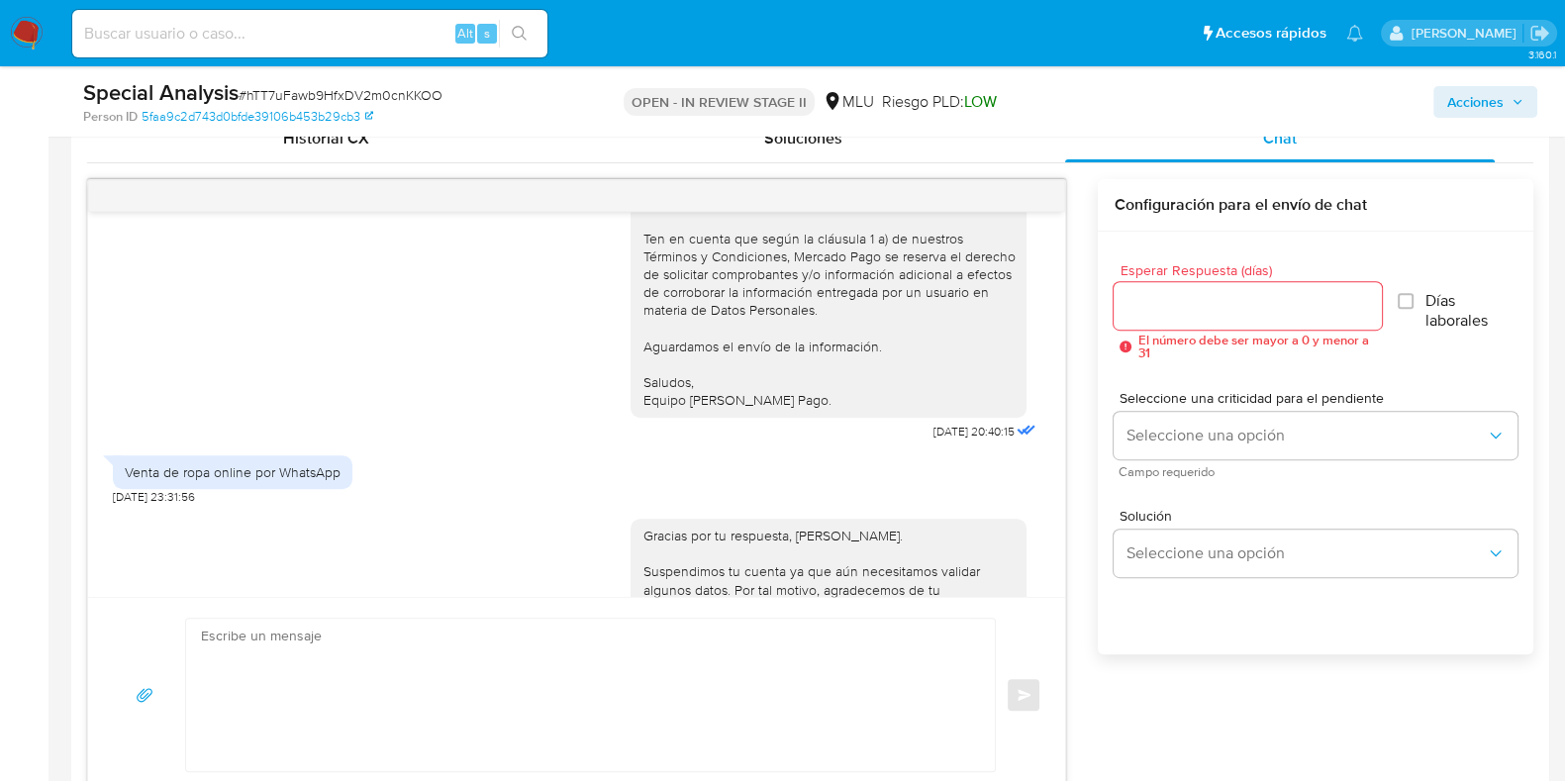
scroll to position [336, 0]
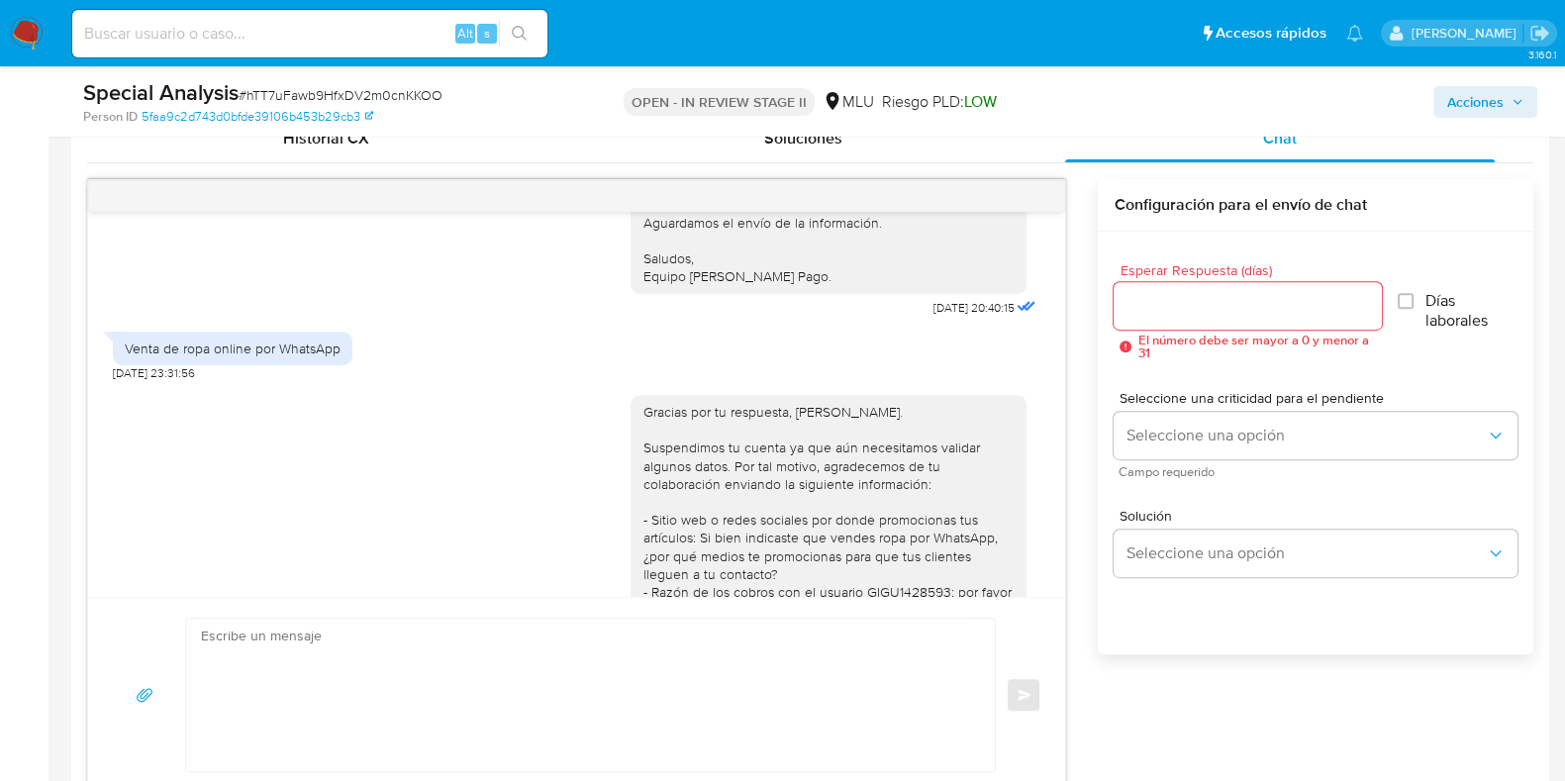
click at [1481, 89] on span "Acciones" at bounding box center [1475, 102] width 56 height 32
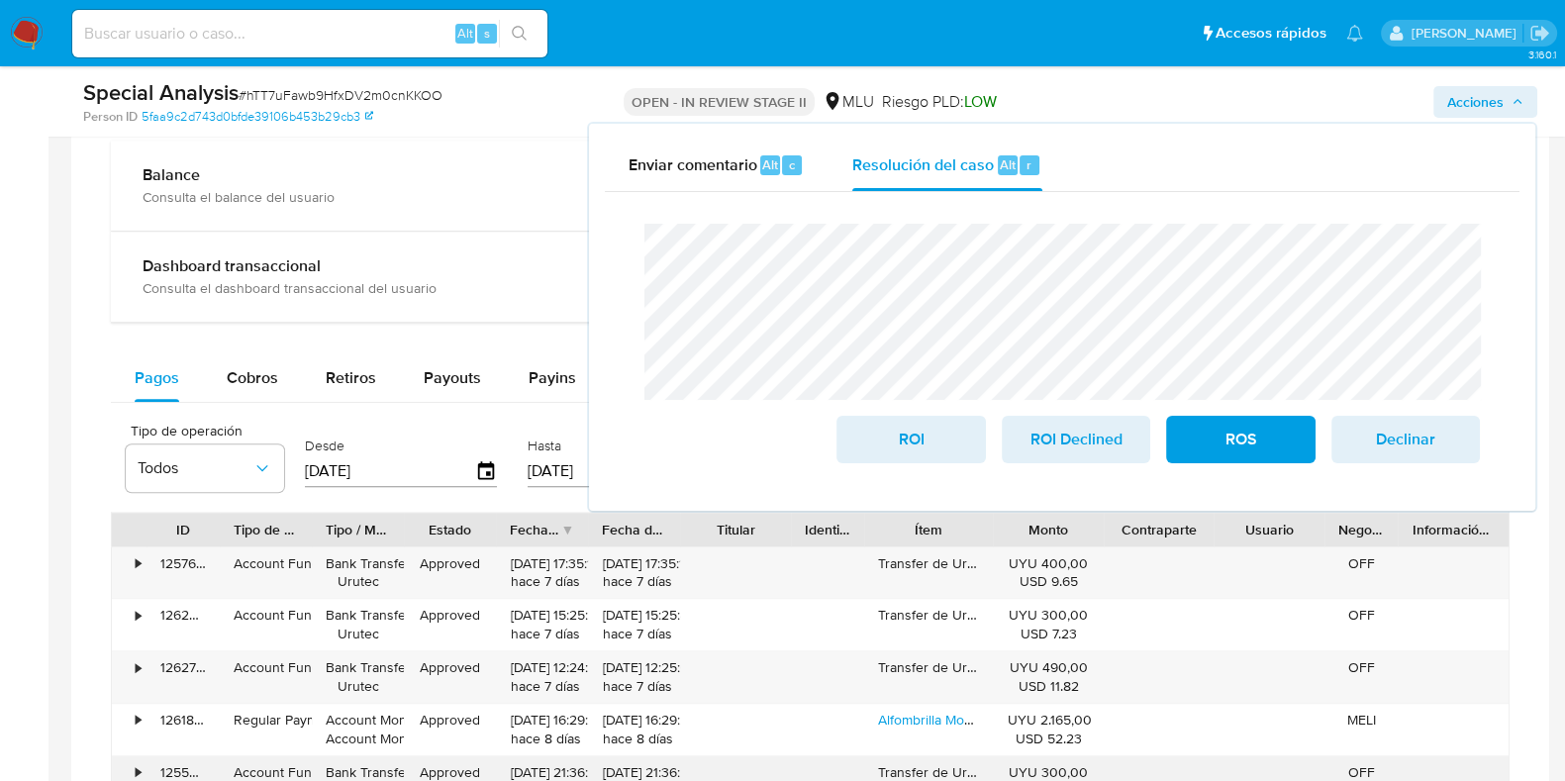
scroll to position [1607, 0]
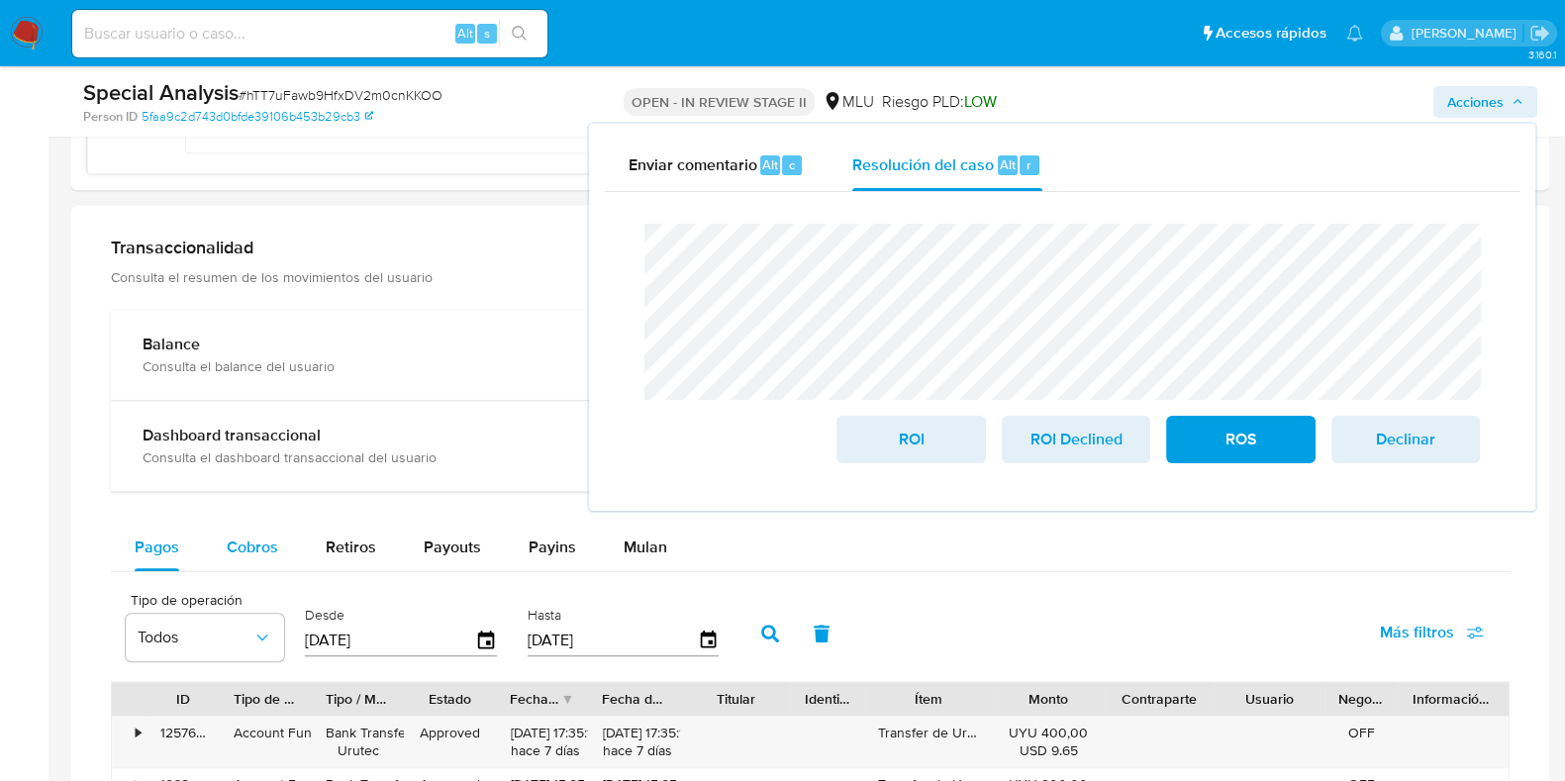
click at [282, 549] on button "Cobros" at bounding box center [252, 548] width 99 height 48
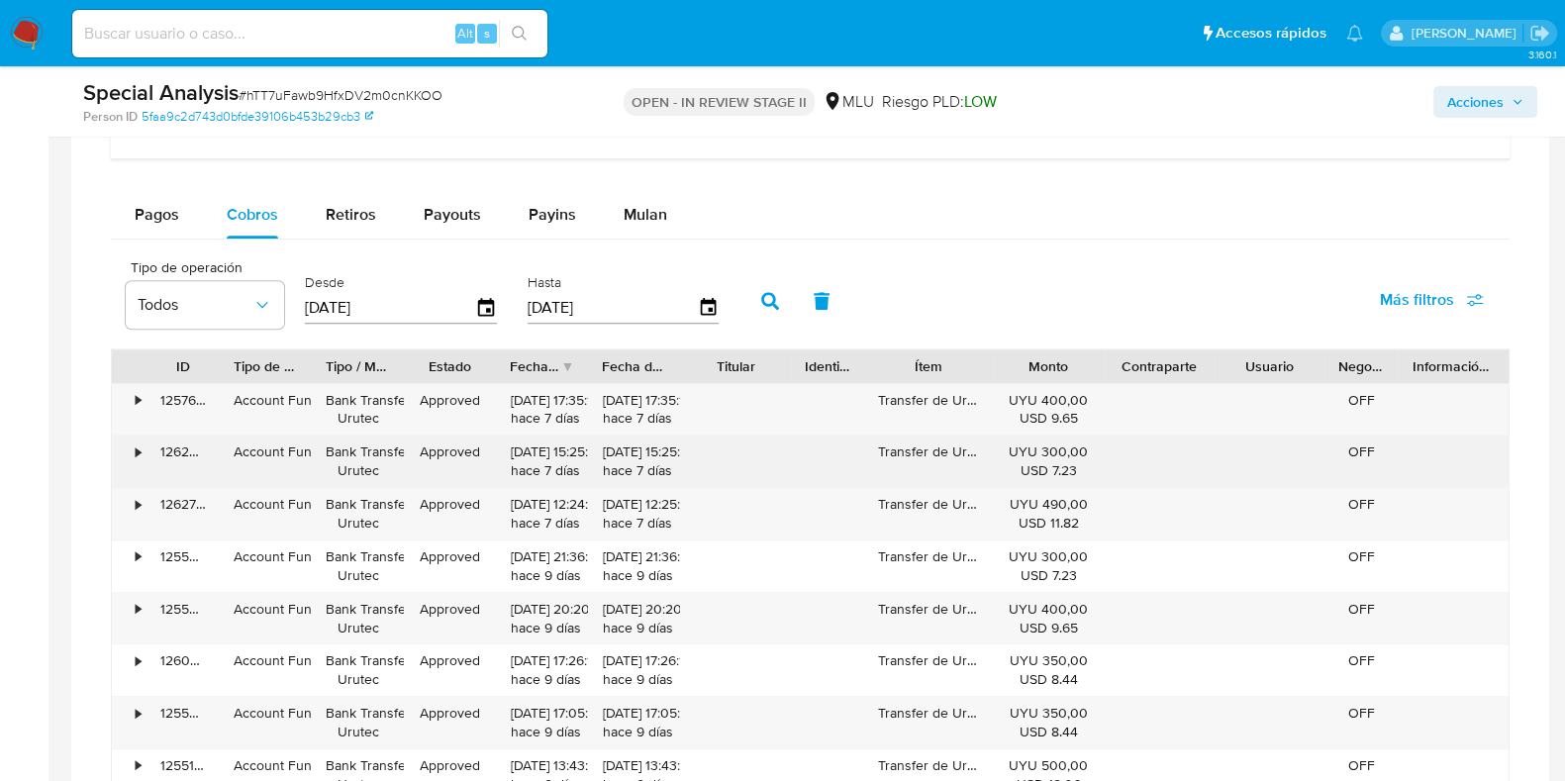
scroll to position [1978, 0]
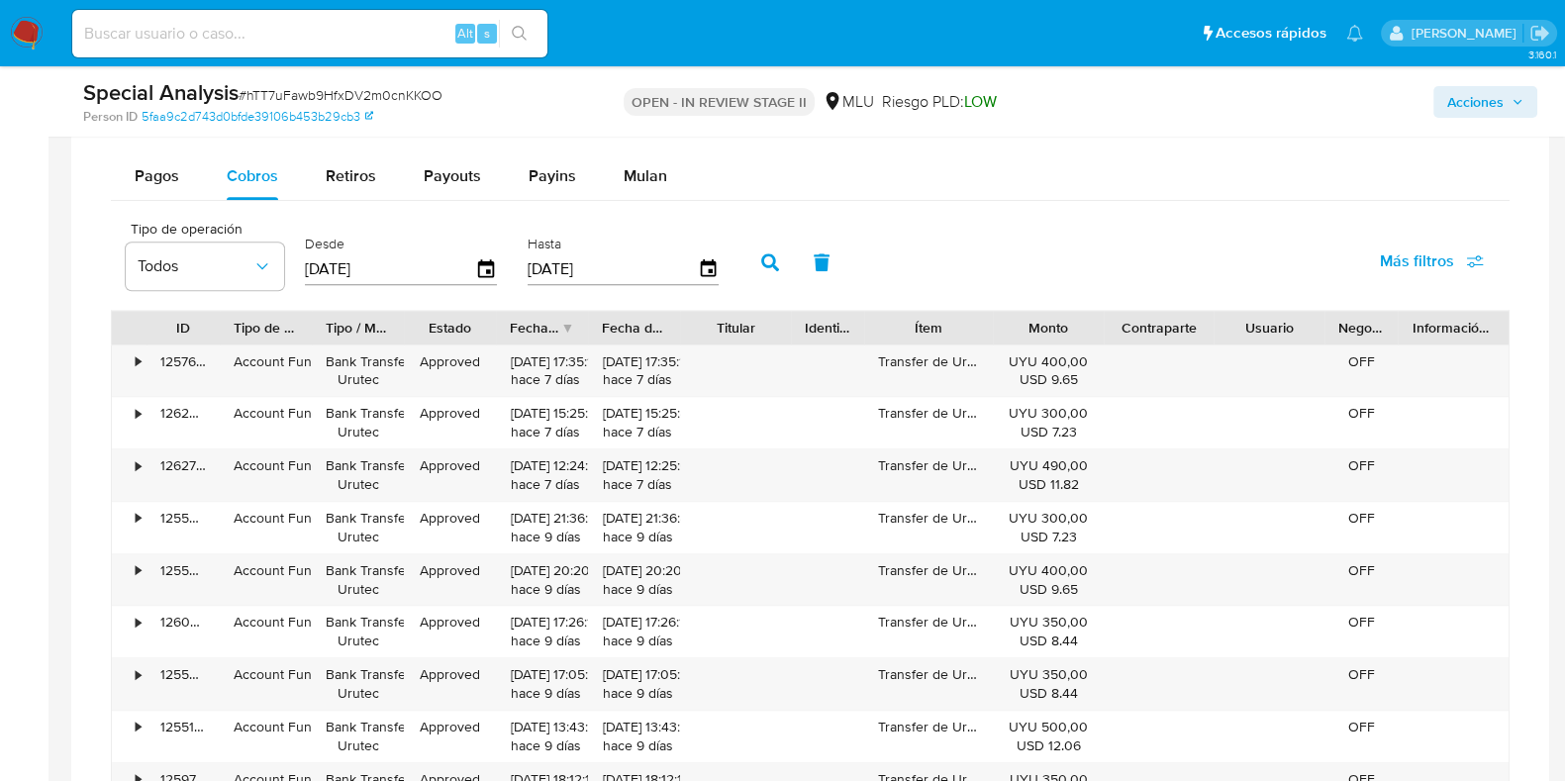
click at [1495, 91] on span "Acciones" at bounding box center [1475, 102] width 56 height 32
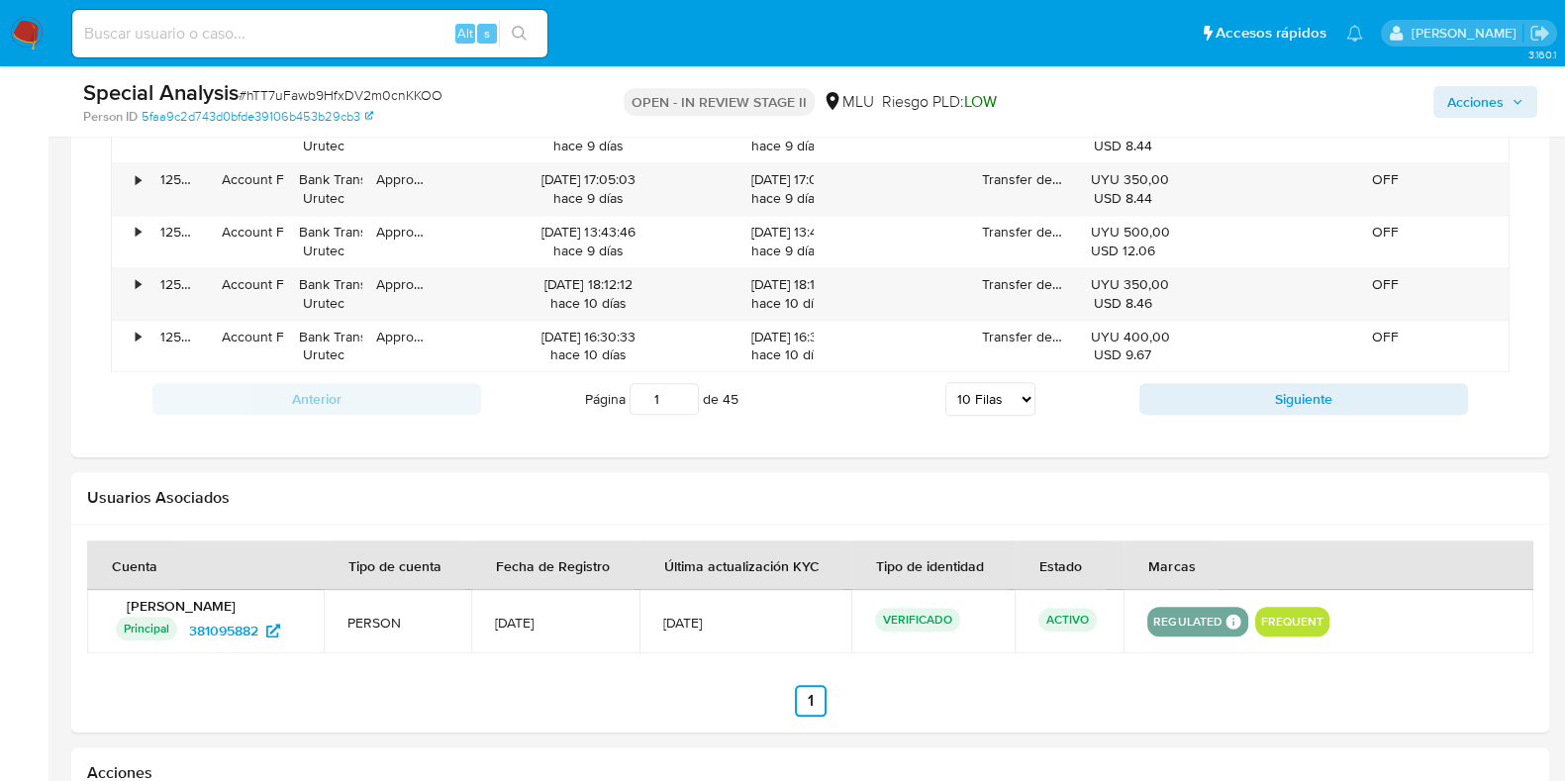
scroll to position [2474, 0]
drag, startPoint x: 665, startPoint y: 404, endPoint x: 488, endPoint y: 393, distance: 177.5
click at [488, 393] on div "Página 1 de 45 5 Filas 10 Filas 20 Filas 25 Filas 50 Filas 100 Filas" at bounding box center [810, 398] width 658 height 40
click at [980, 391] on select "5 Filas 10 Filas 20 Filas 25 Filas 50 Filas 100 Filas" at bounding box center [990, 398] width 90 height 34
select select "100"
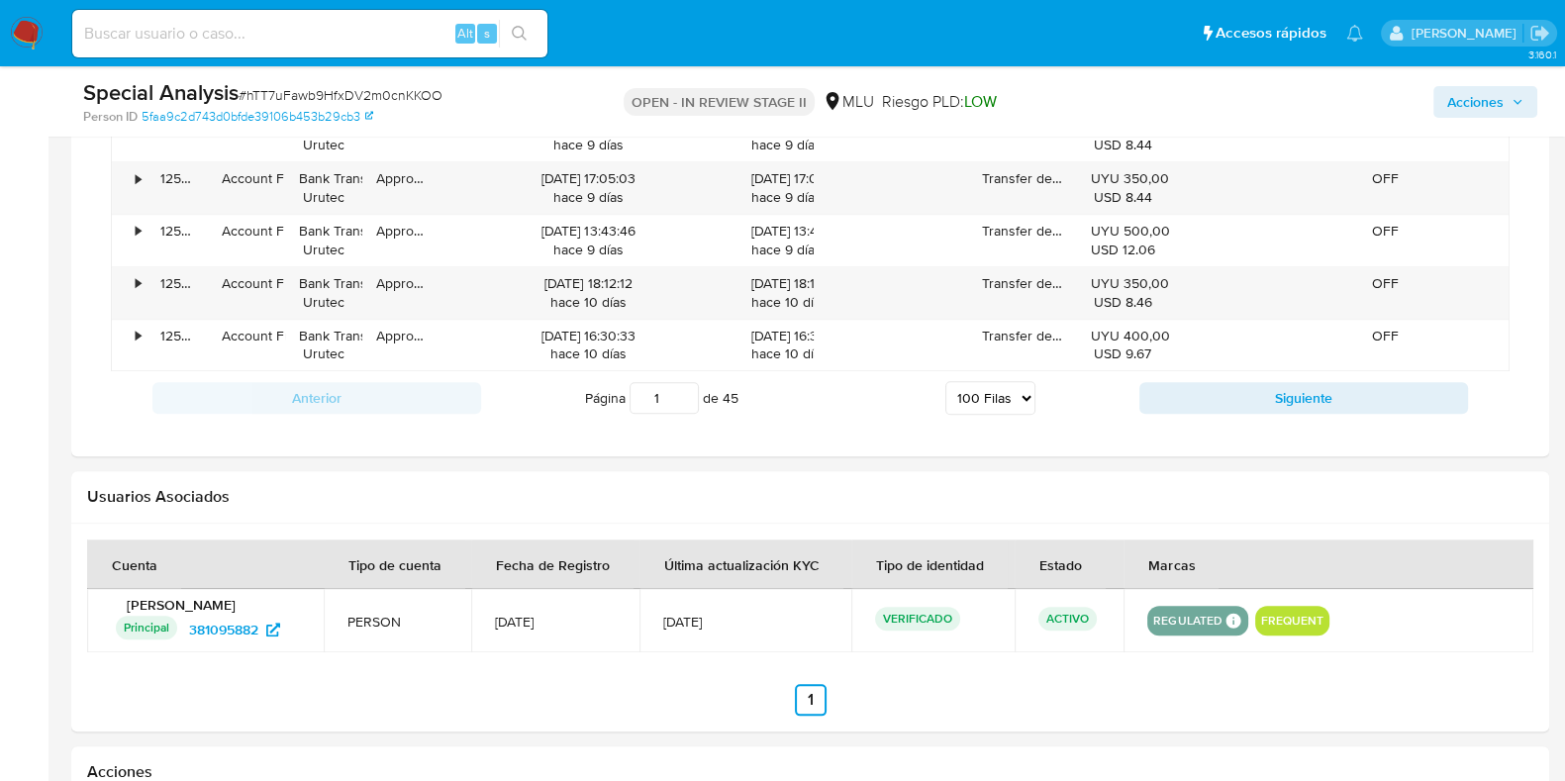
click at [945, 381] on select "5 Filas 10 Filas 20 Filas 25 Filas 50 Filas 100 Filas" at bounding box center [990, 398] width 90 height 34
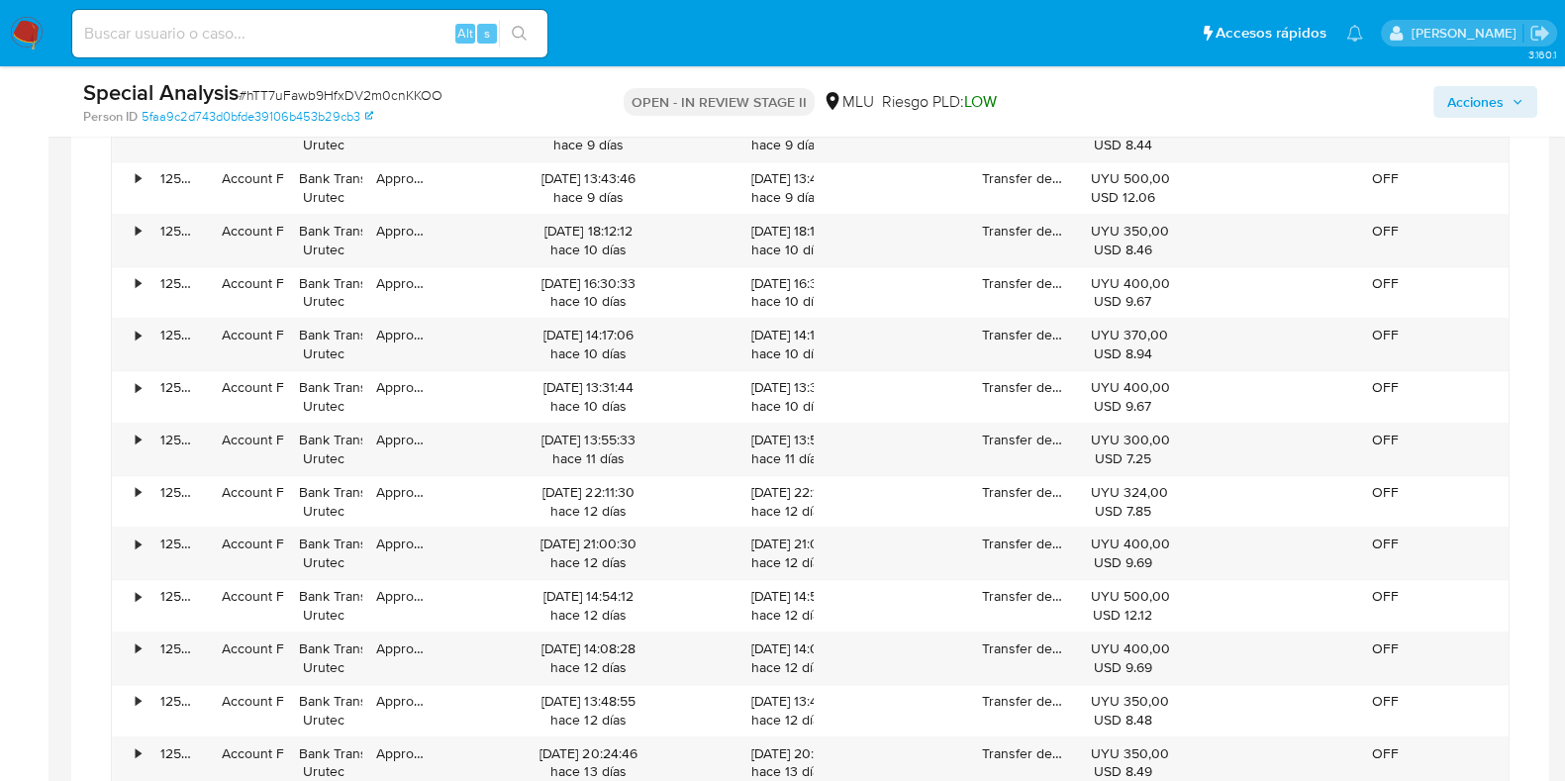
scroll to position [2103, 0]
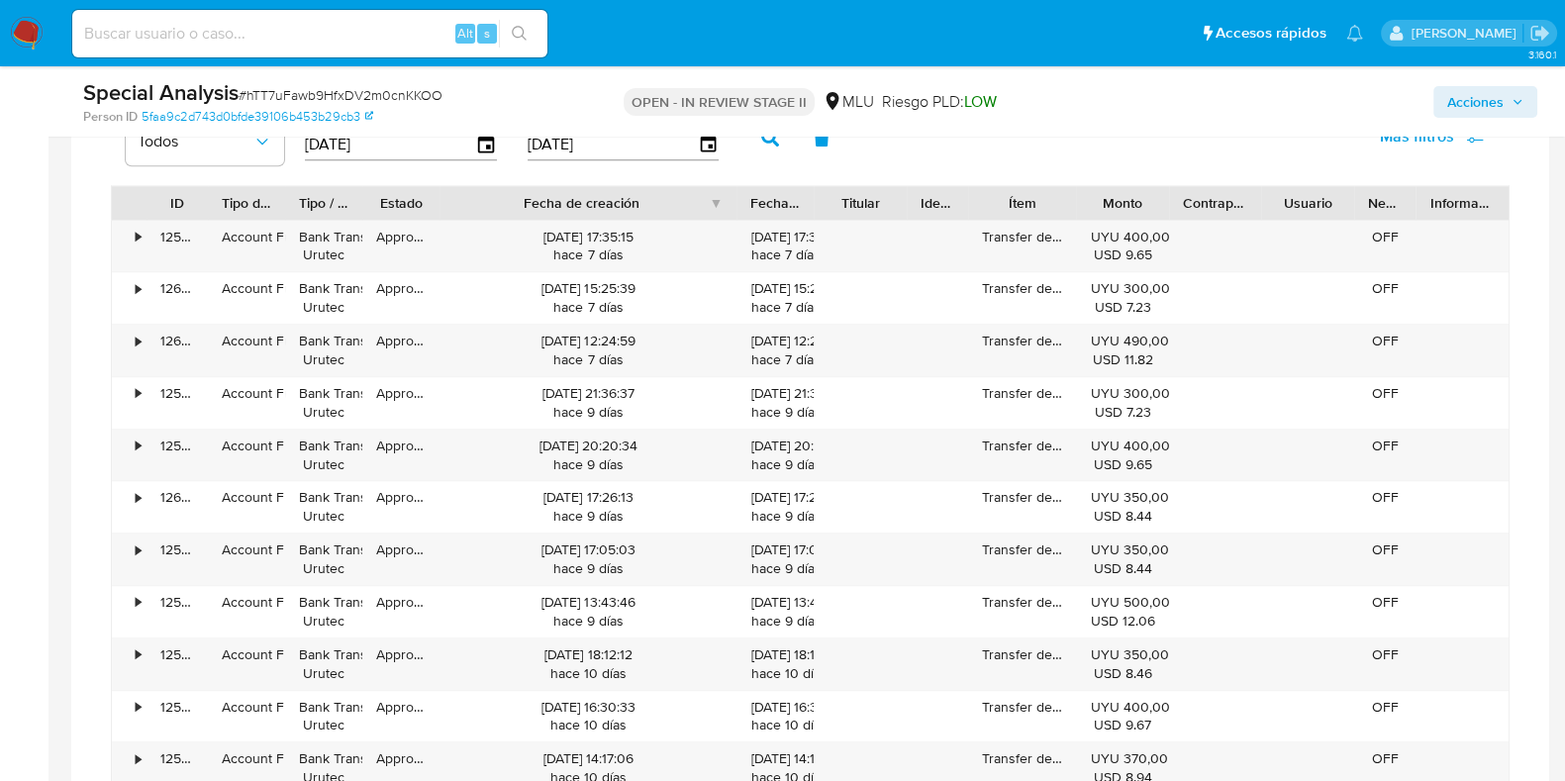
click at [1494, 89] on span "Acciones" at bounding box center [1475, 102] width 56 height 32
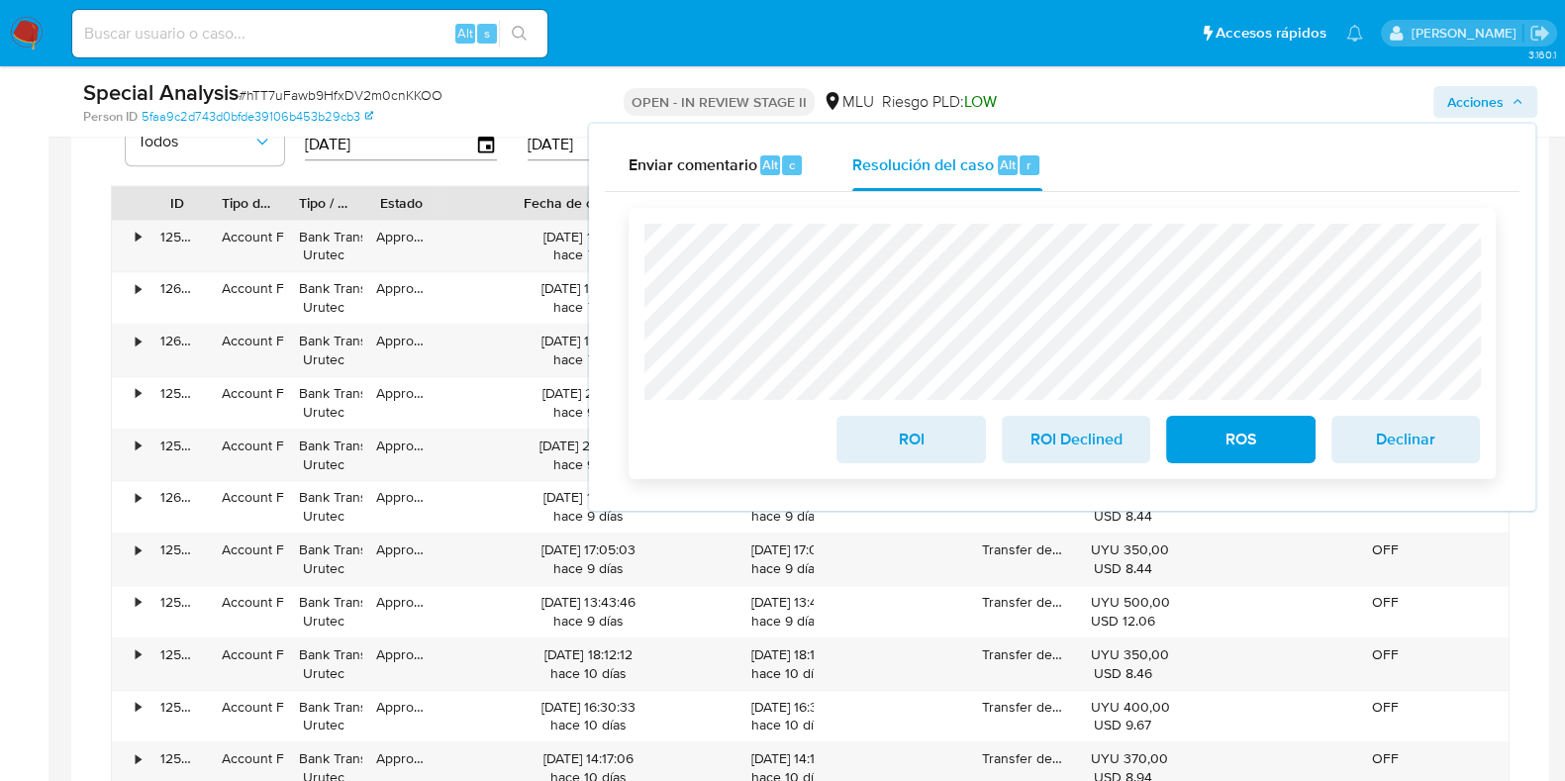
click at [1246, 443] on span "ROS" at bounding box center [1240, 440] width 97 height 44
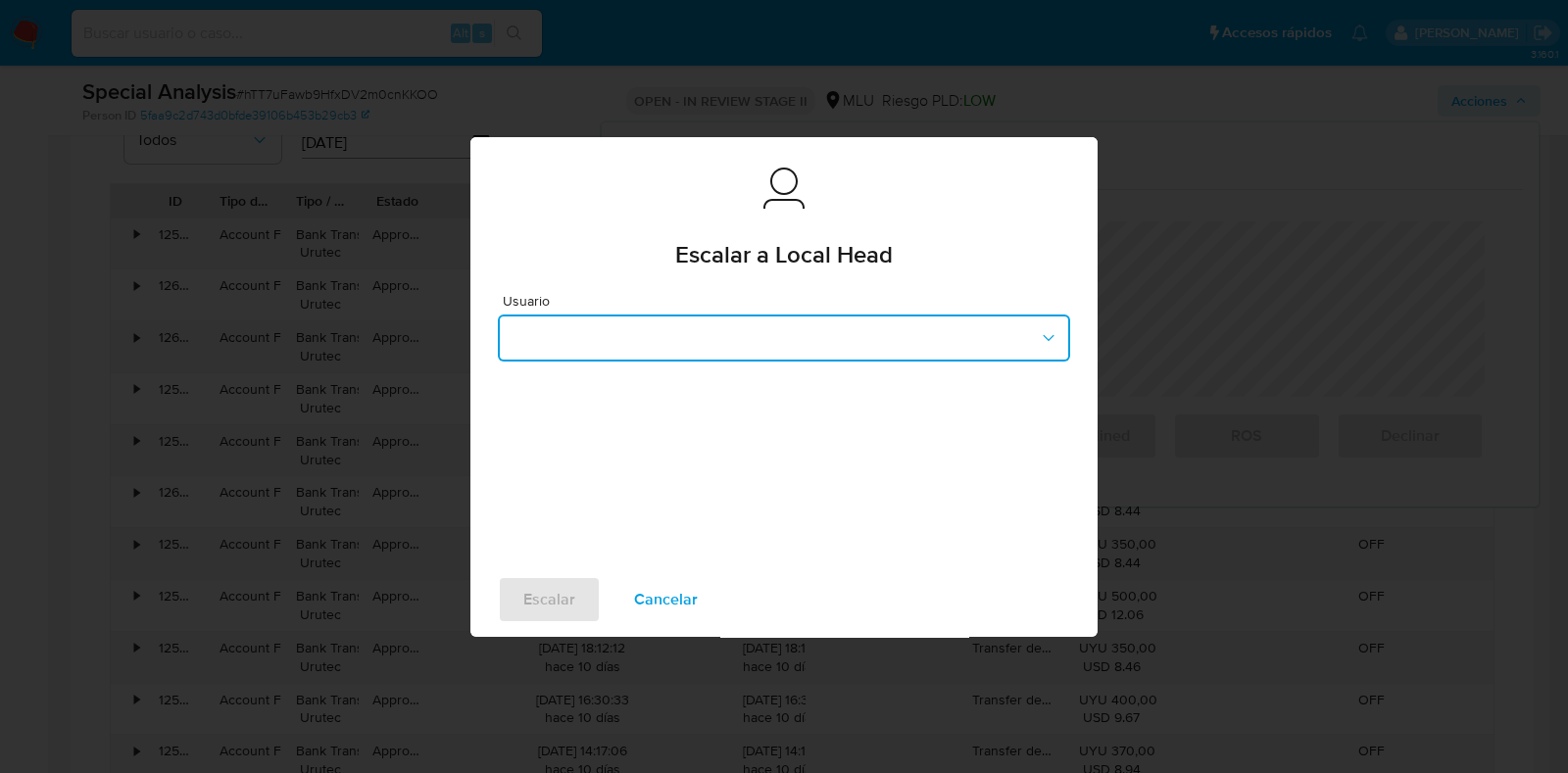
click at [813, 337] on button "button" at bounding box center [784, 338] width 572 height 48
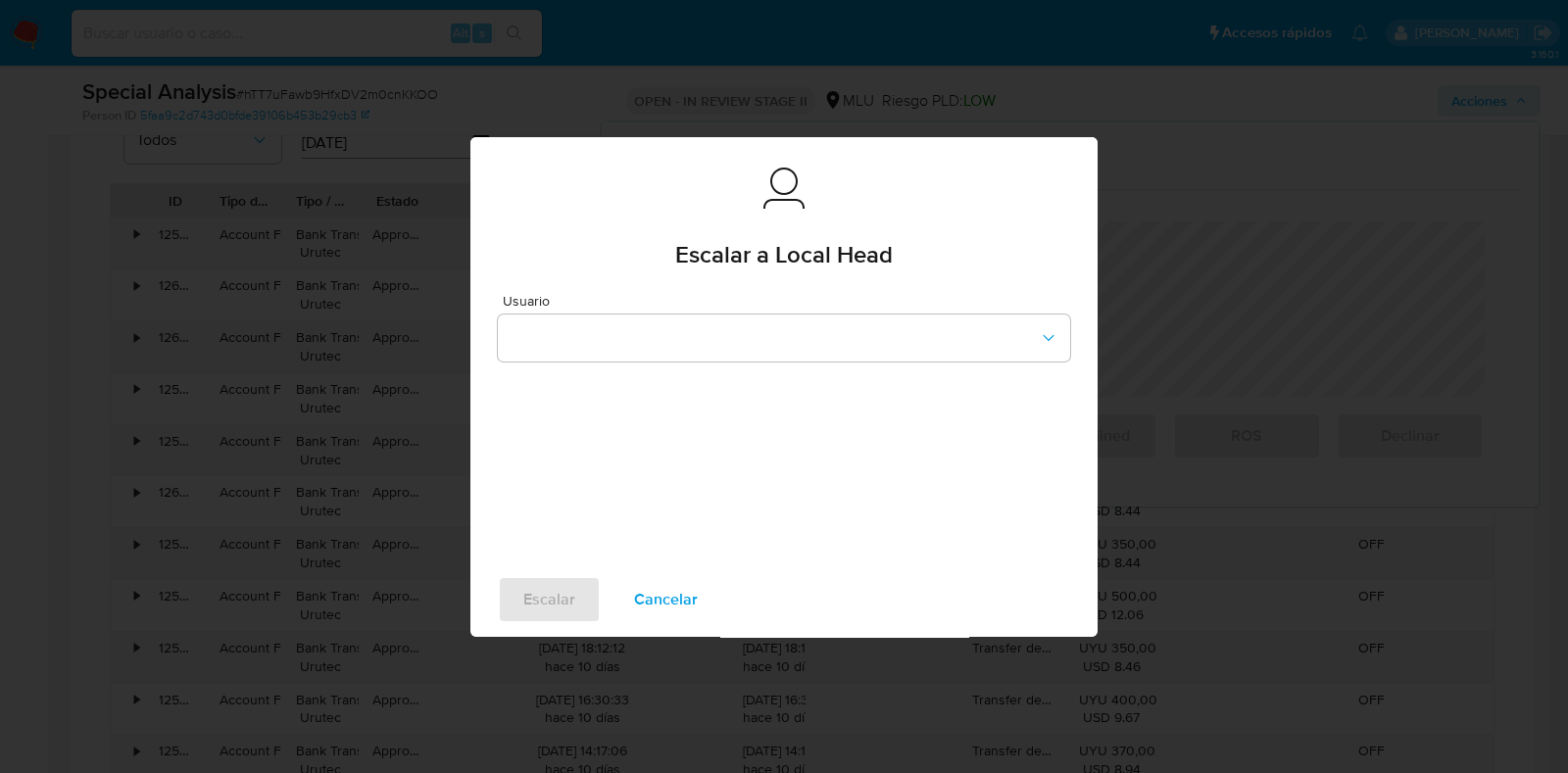
click at [617, 361] on div "Usuario" at bounding box center [783, 421] width 627 height 282
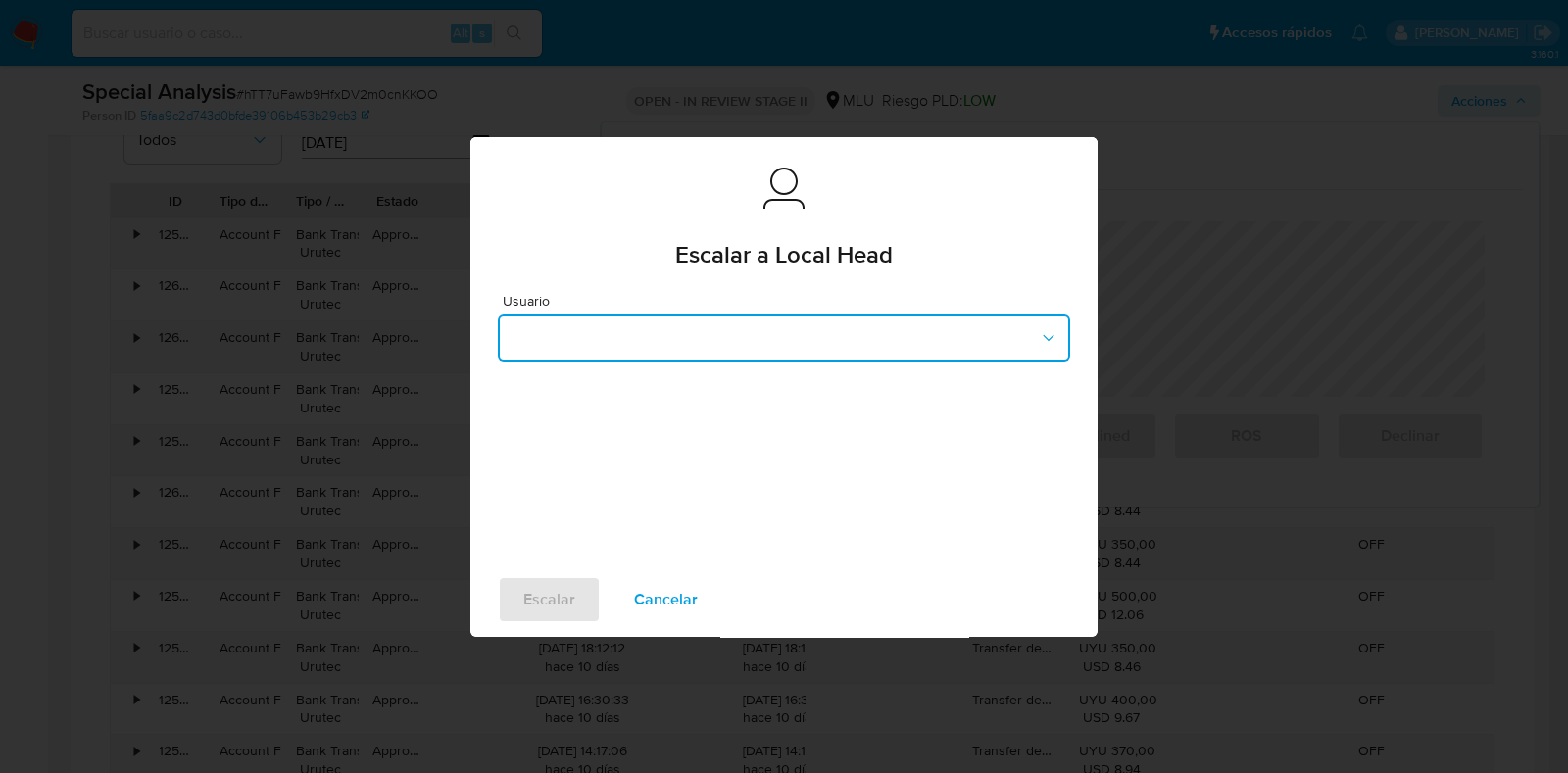
click at [615, 343] on button "button" at bounding box center [784, 338] width 572 height 48
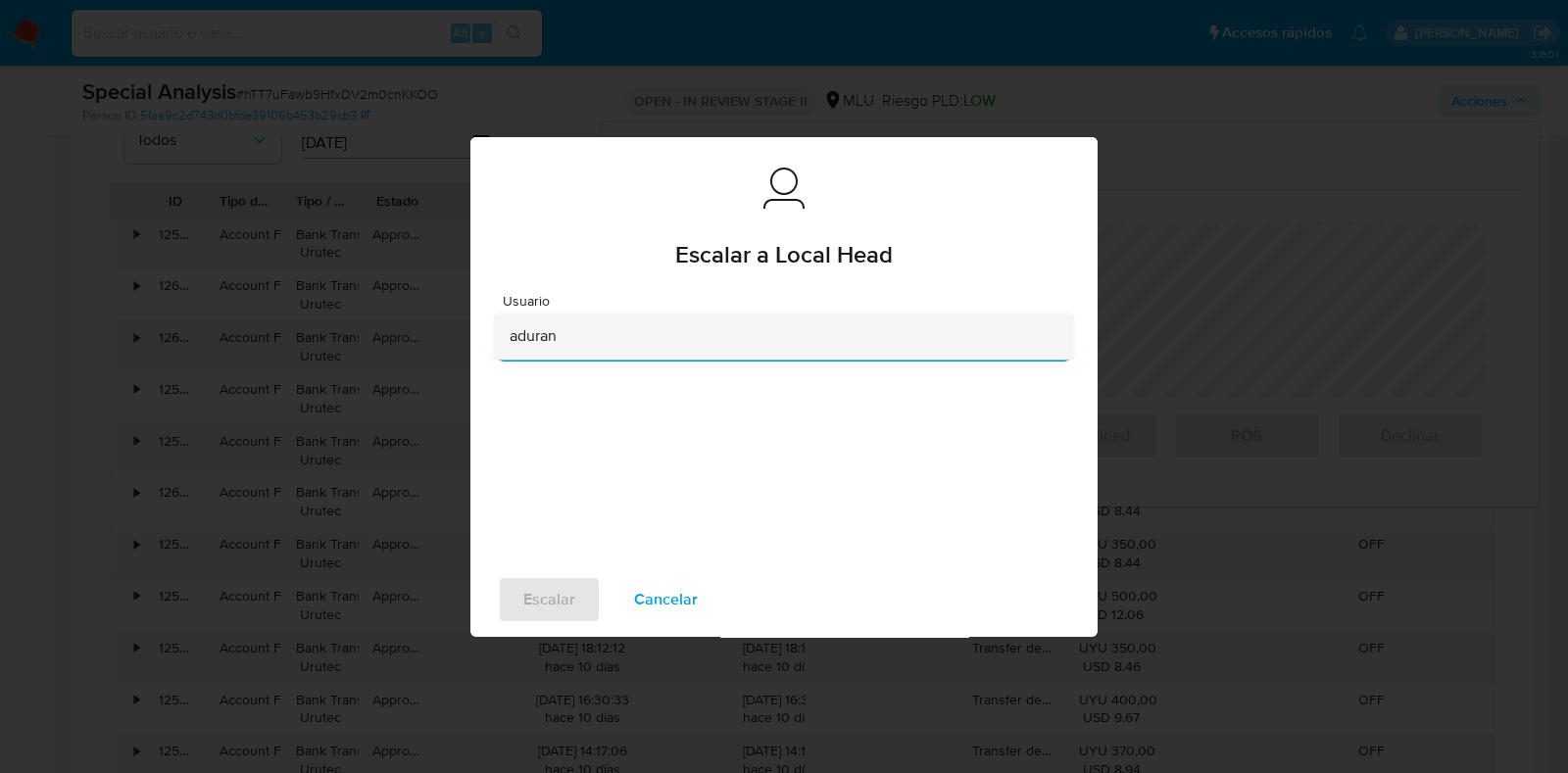
click at [616, 338] on div "aduran" at bounding box center [778, 337] width 537 height 48
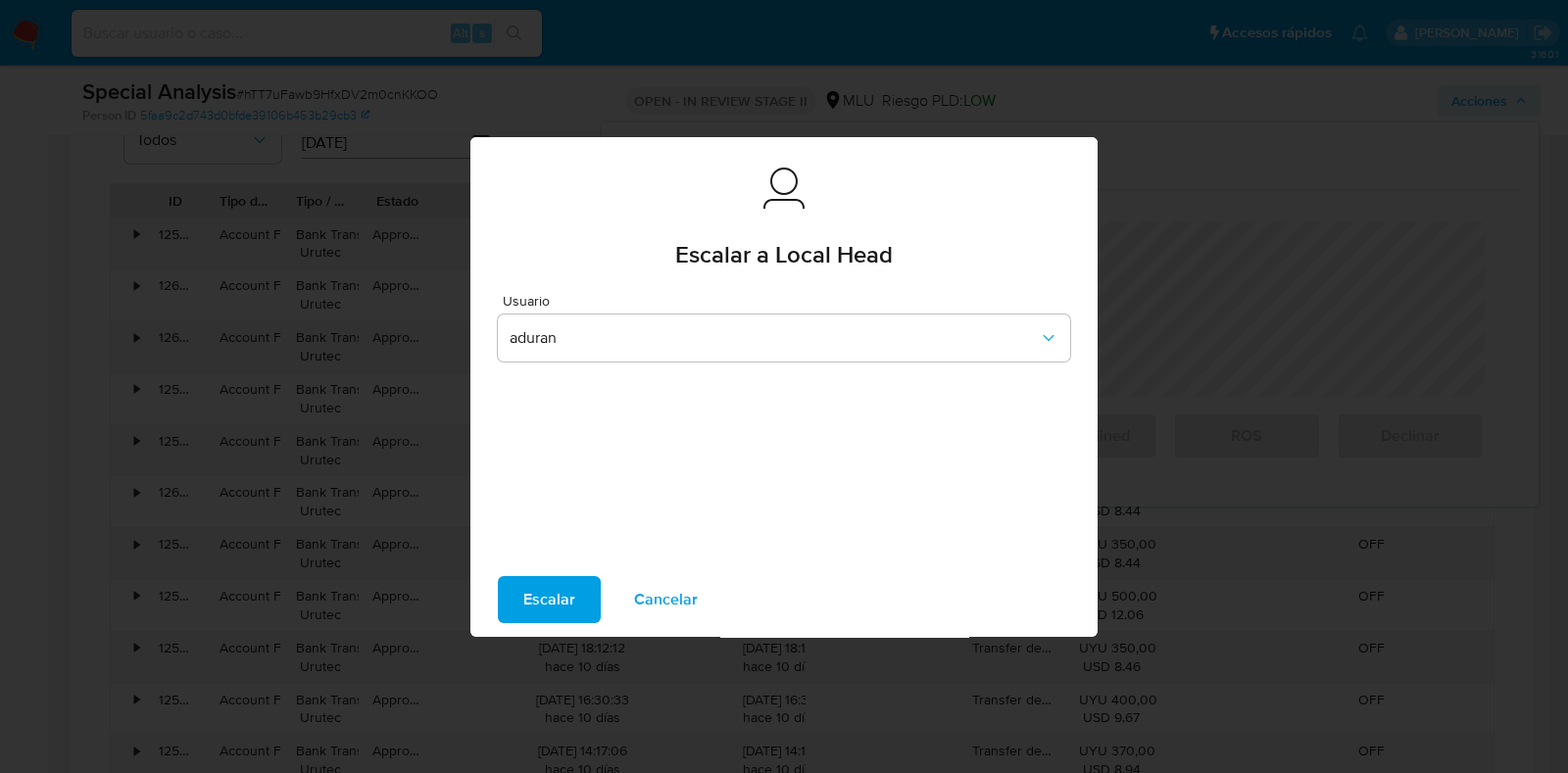
click at [675, 609] on span "Cancelar" at bounding box center [665, 600] width 63 height 44
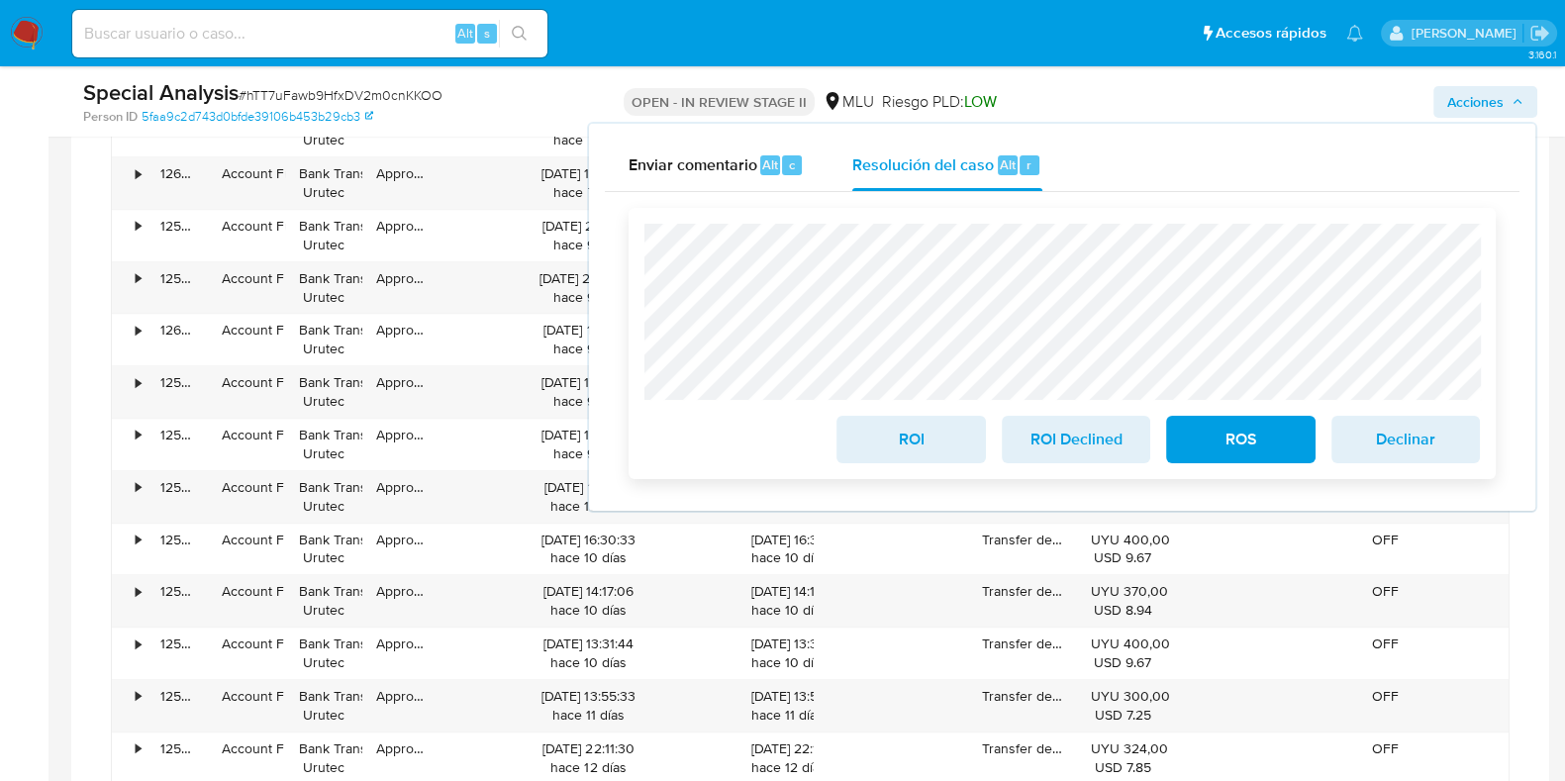
scroll to position [2722, 0]
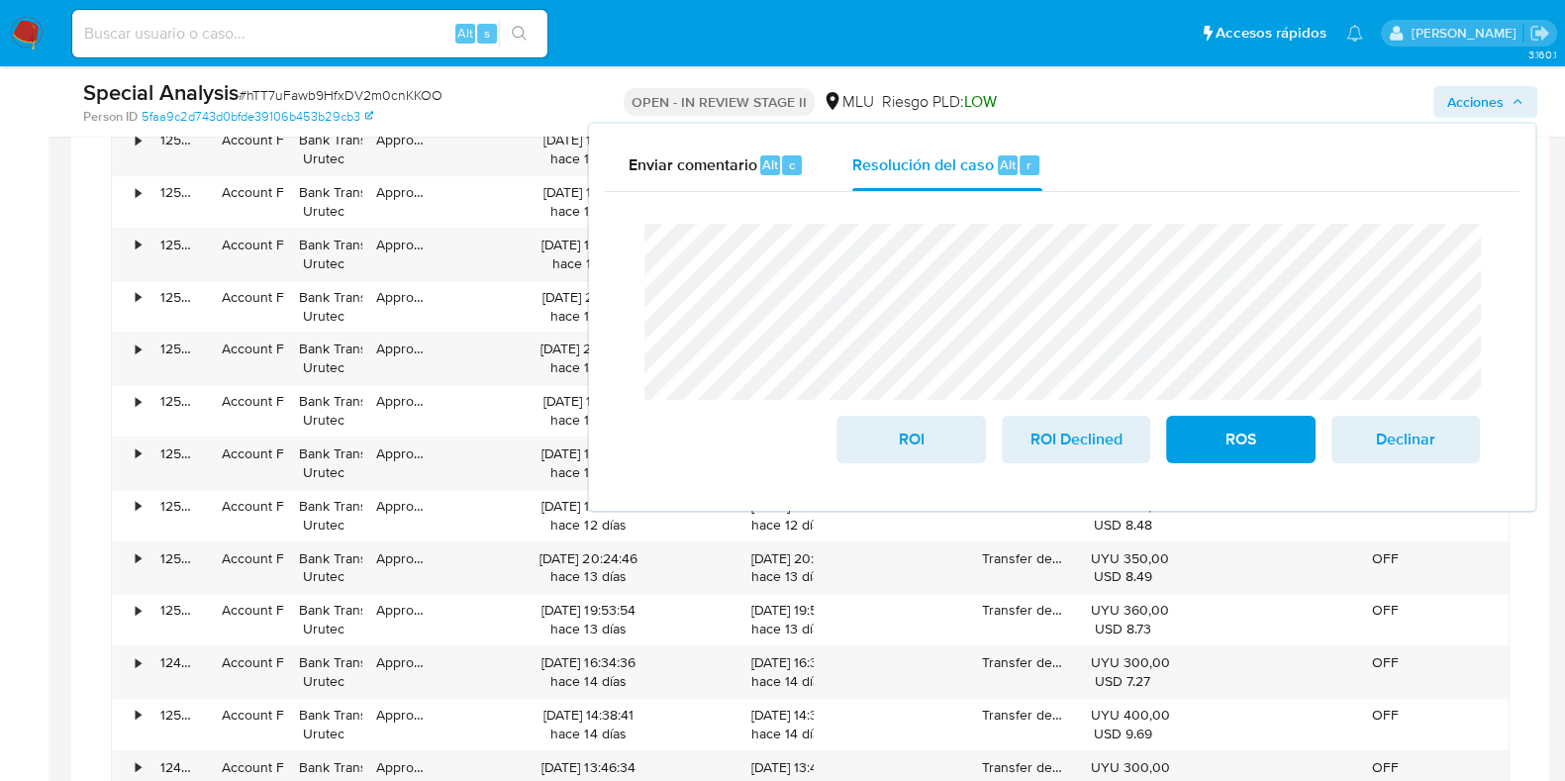
click at [607, 207] on div "Cierre de caso ROI ROI Declined ROS Declinar" at bounding box center [1062, 343] width 914 height 303
click at [704, 152] on span "Enviar comentario" at bounding box center [692, 163] width 129 height 23
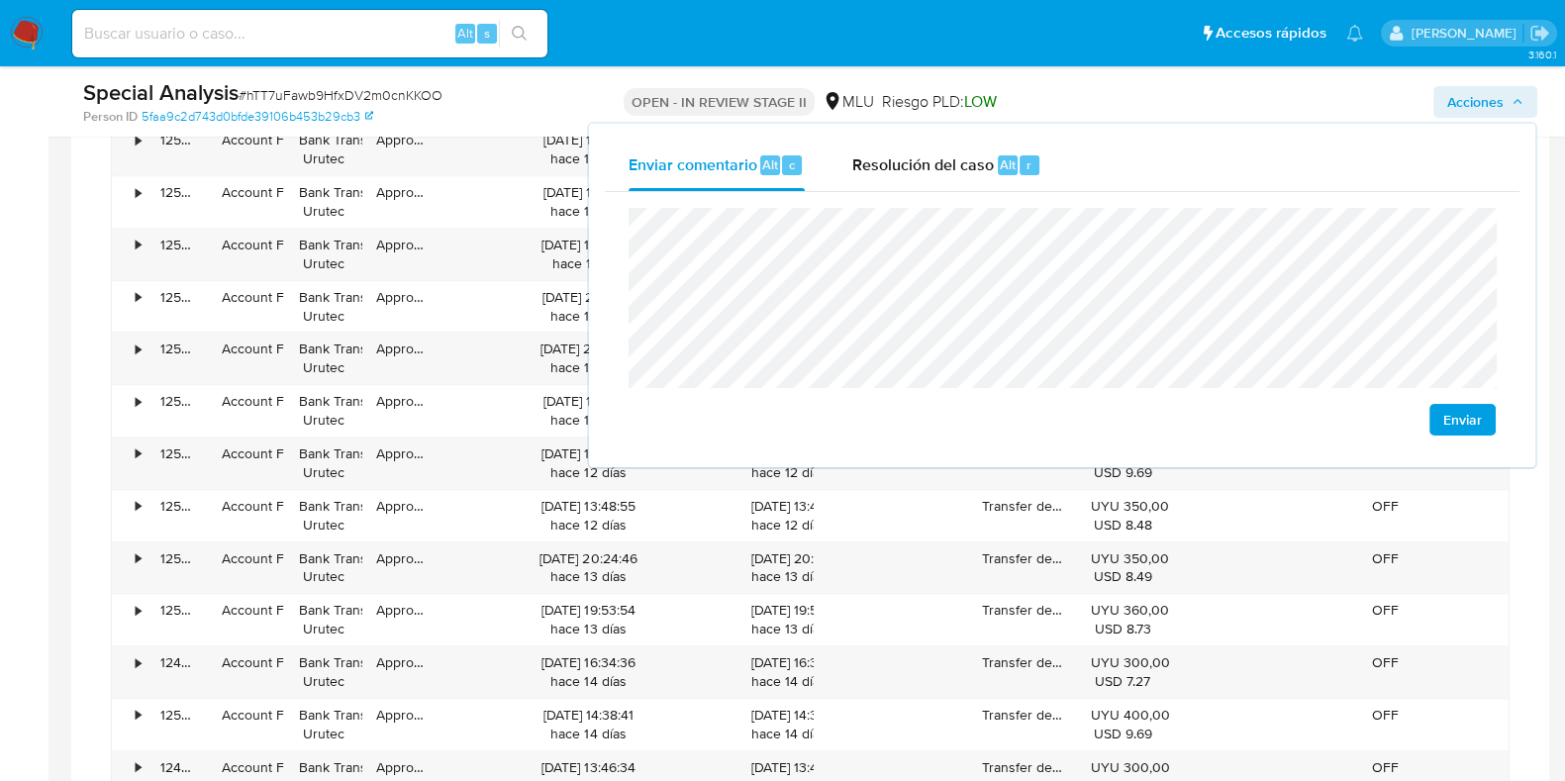
click at [1451, 423] on span "Enviar" at bounding box center [1462, 420] width 39 height 28
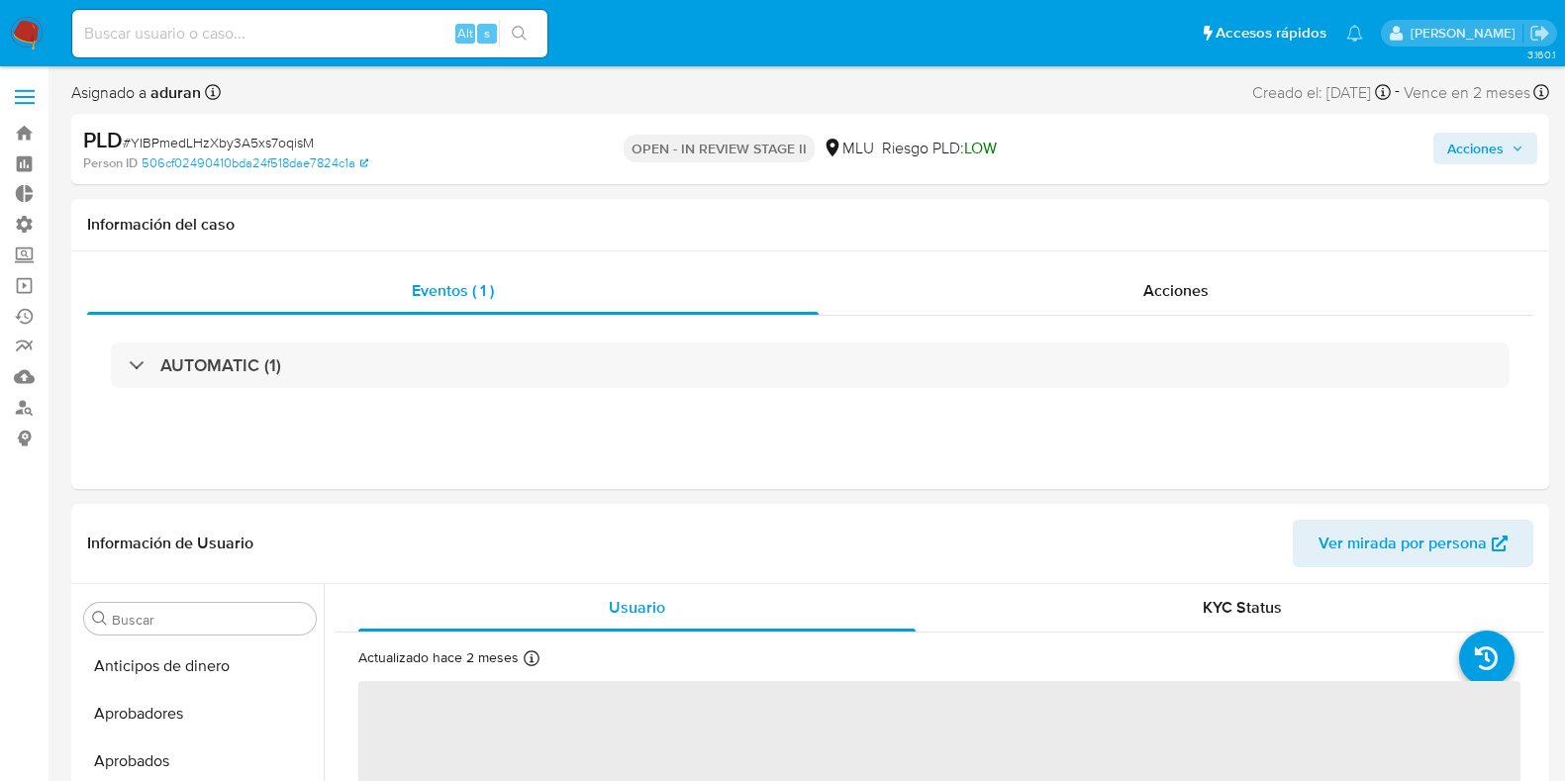
select select "10"
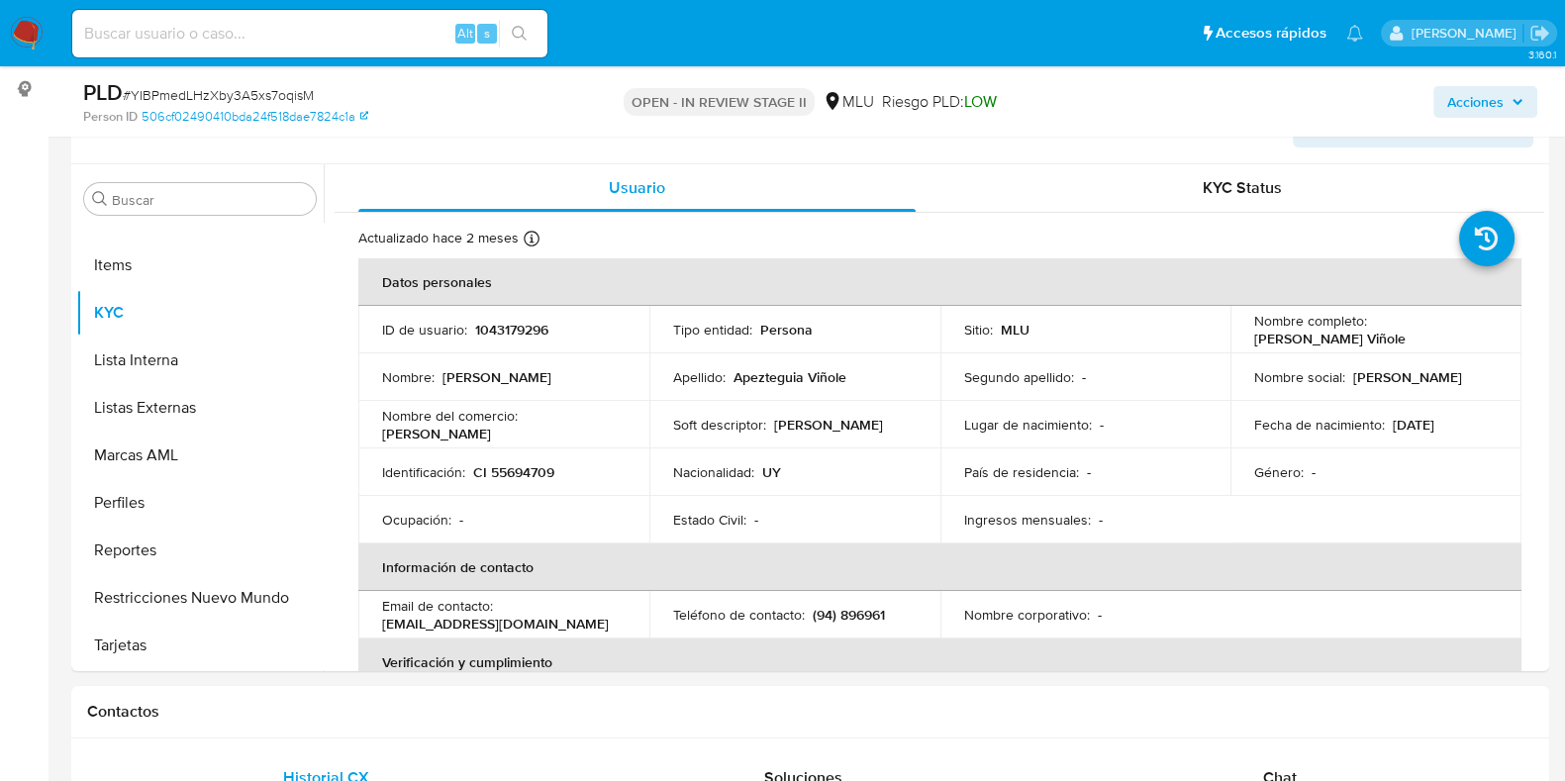
scroll to position [371, 0]
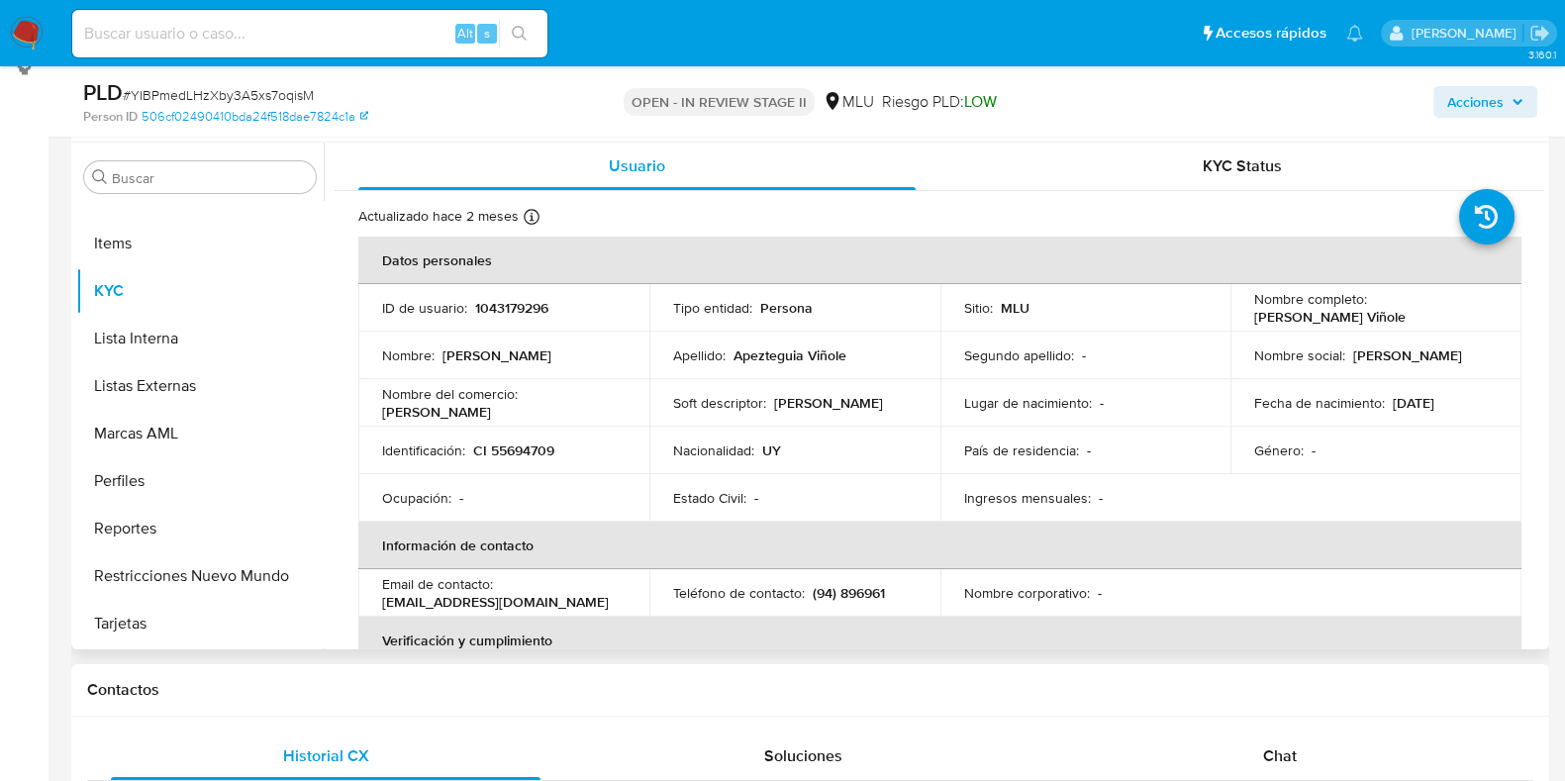
drag, startPoint x: 1476, startPoint y: 321, endPoint x: 1252, endPoint y: 313, distance: 223.8
click at [1254, 313] on div "Nombre completo : [PERSON_NAME] Viñole" at bounding box center [1375, 308] width 243 height 36
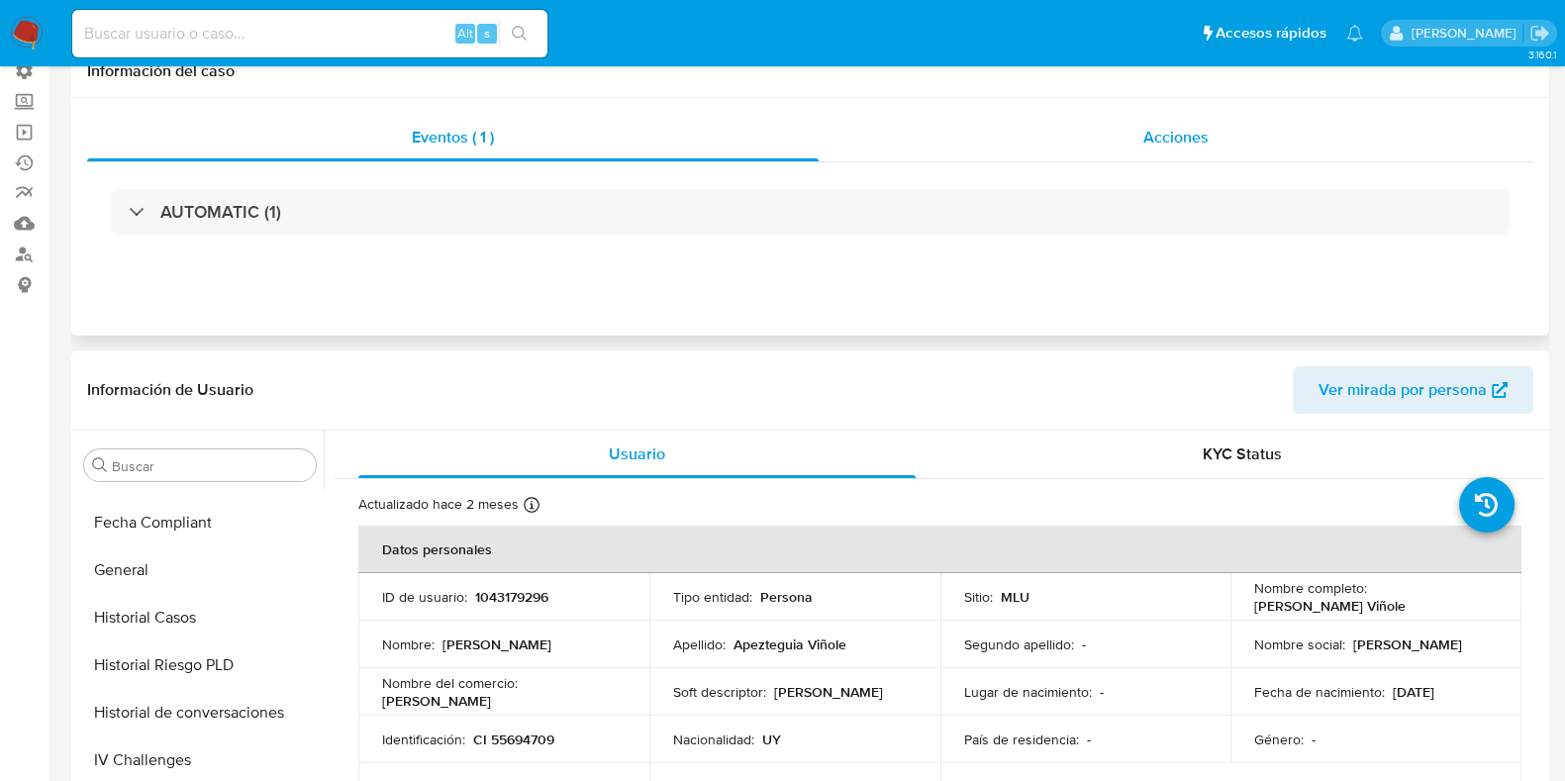
scroll to position [0, 0]
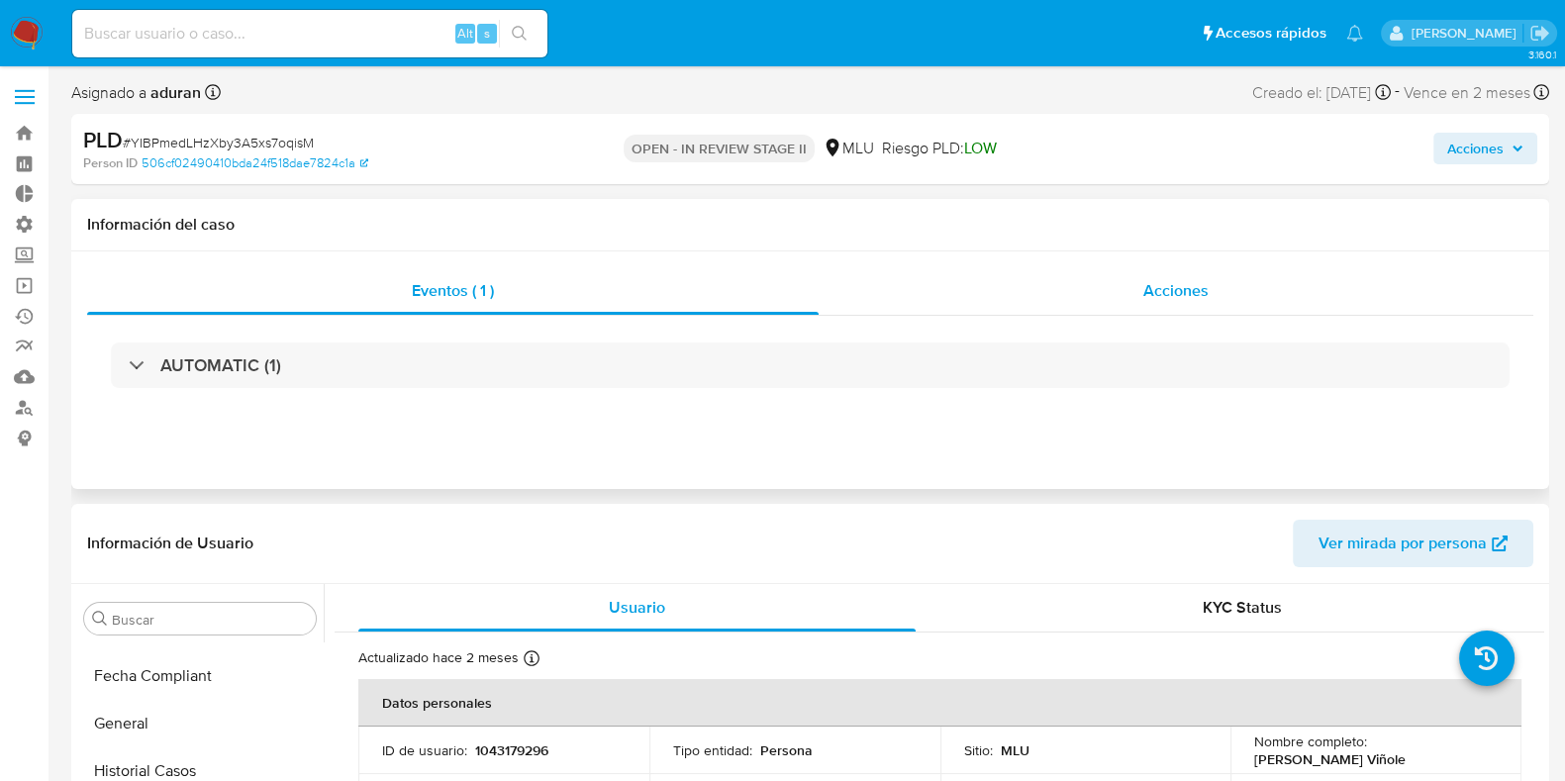
click at [1163, 281] on span "Acciones" at bounding box center [1175, 290] width 65 height 23
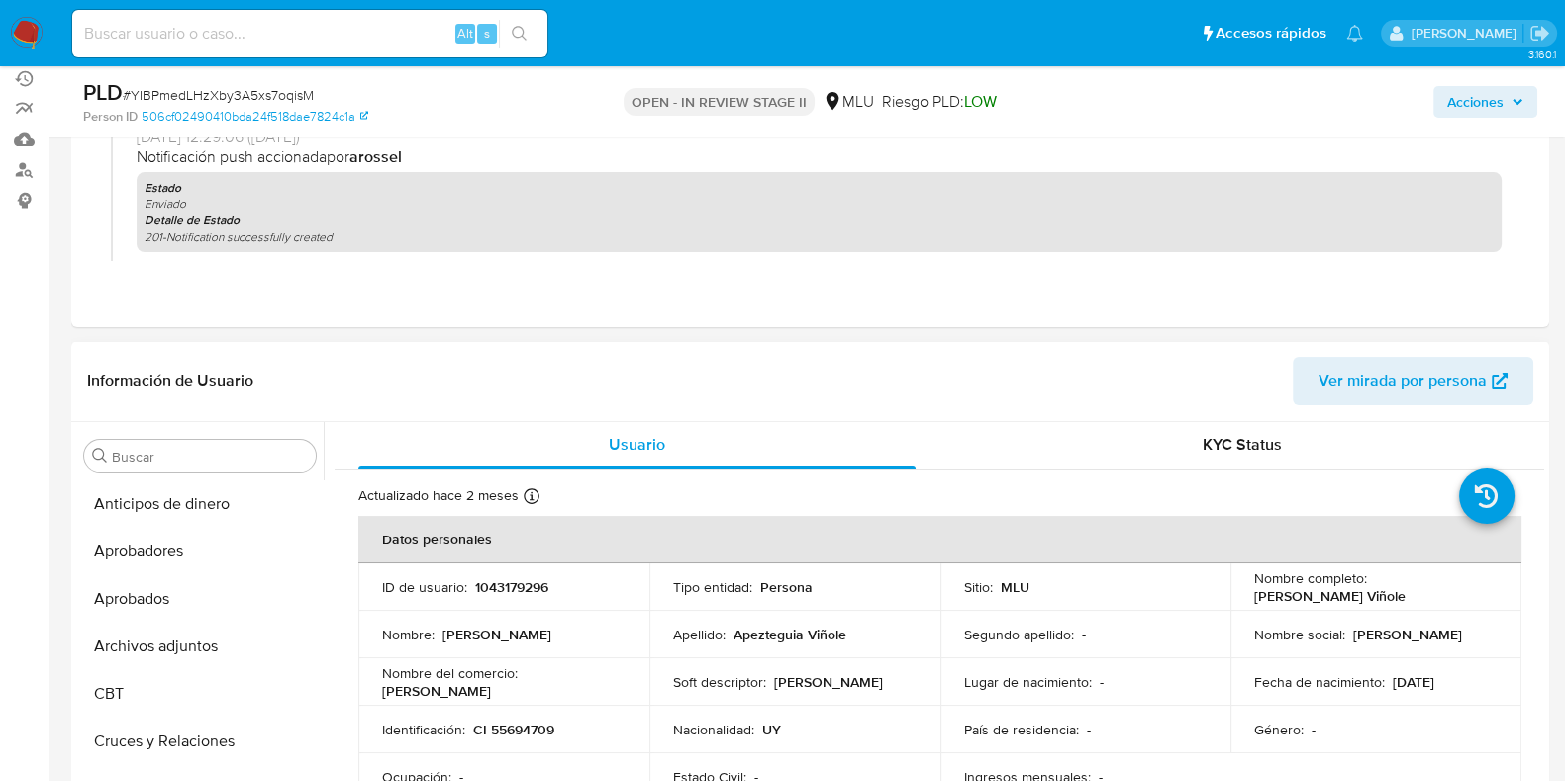
scroll to position [371, 0]
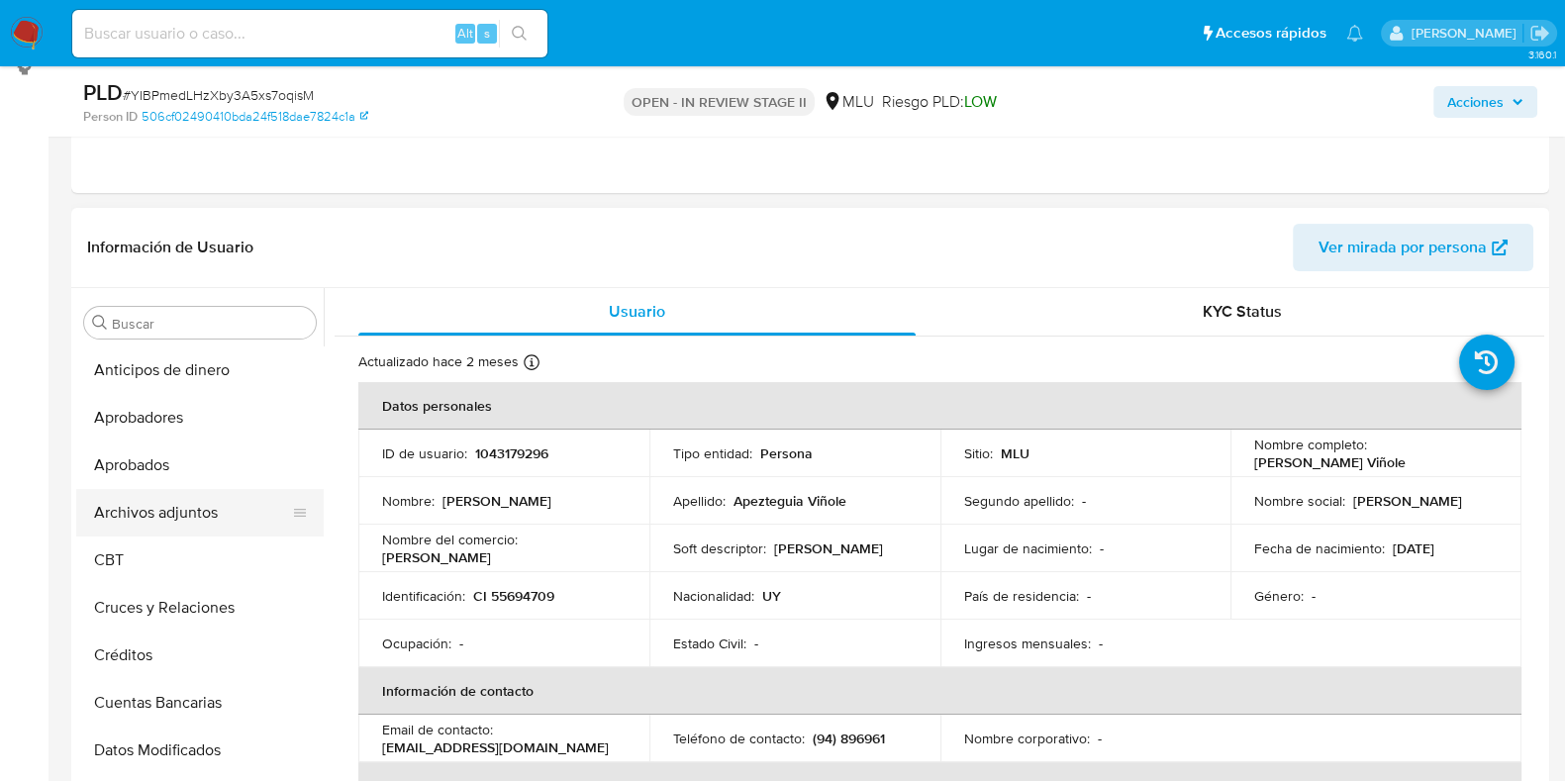
click at [213, 507] on button "Archivos adjuntos" at bounding box center [192, 513] width 232 height 48
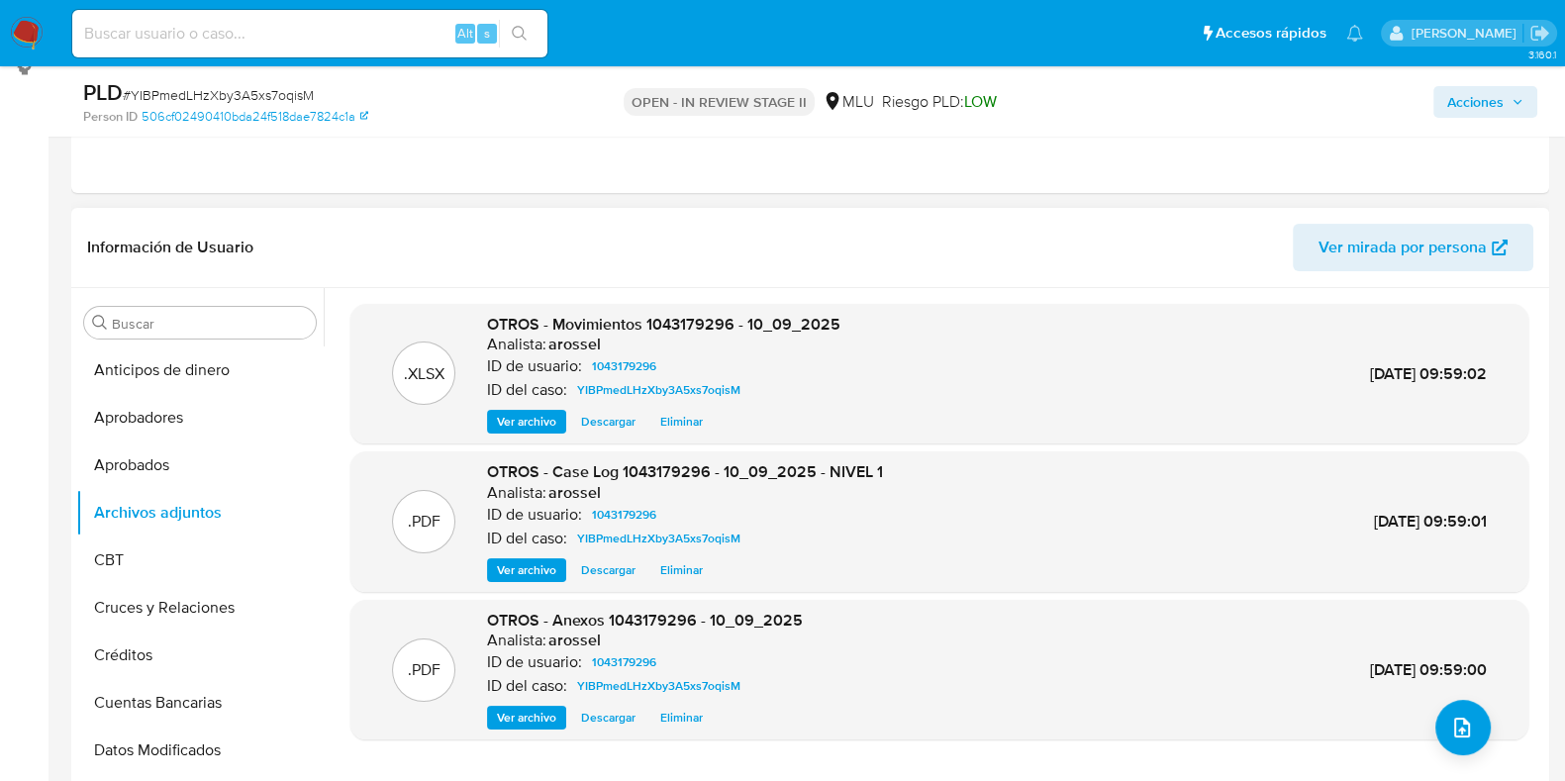
click at [543, 564] on span "Ver archivo" at bounding box center [526, 570] width 59 height 20
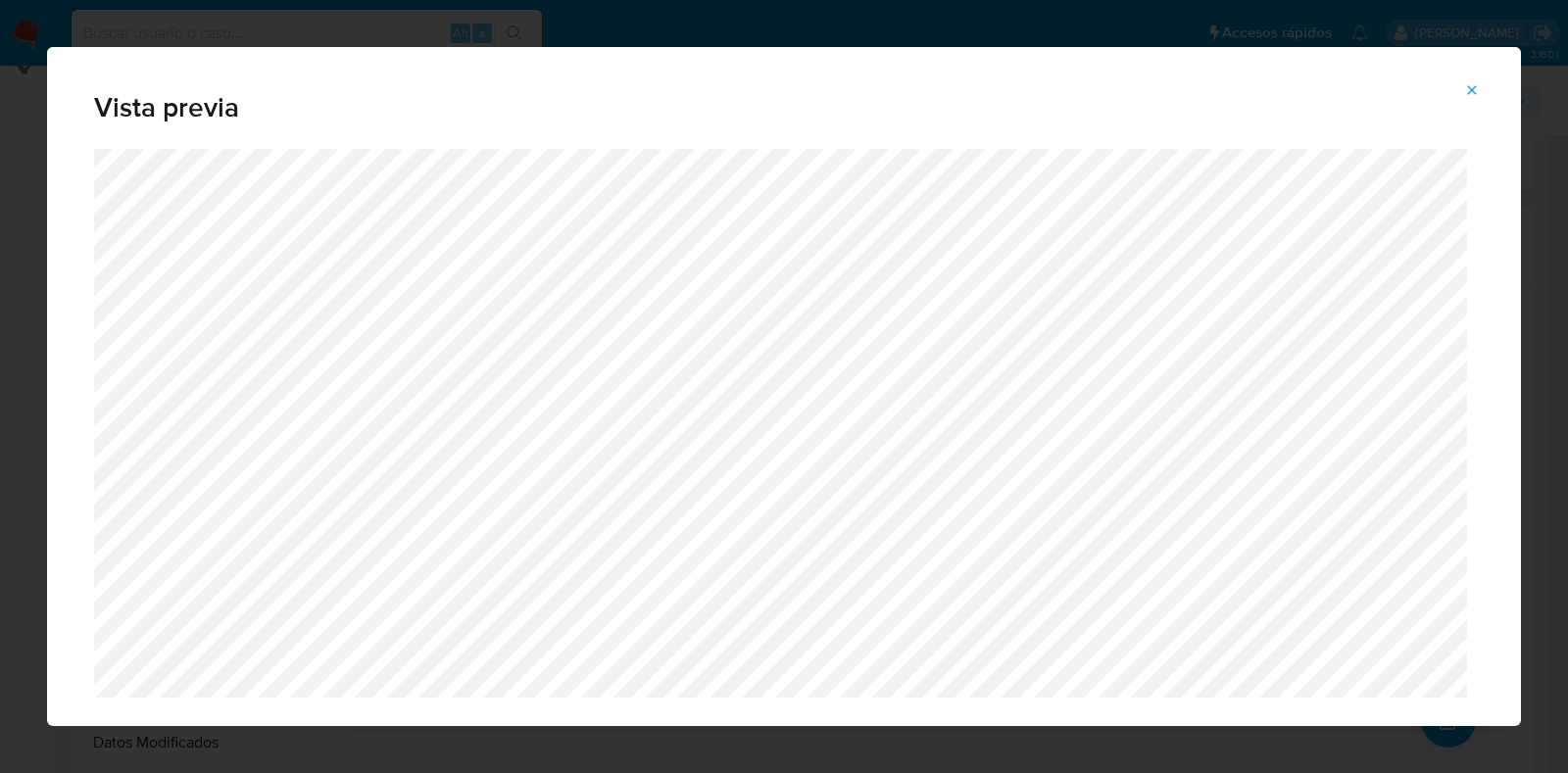
click at [1474, 80] on span "Attachment preview" at bounding box center [1472, 90] width 16 height 28
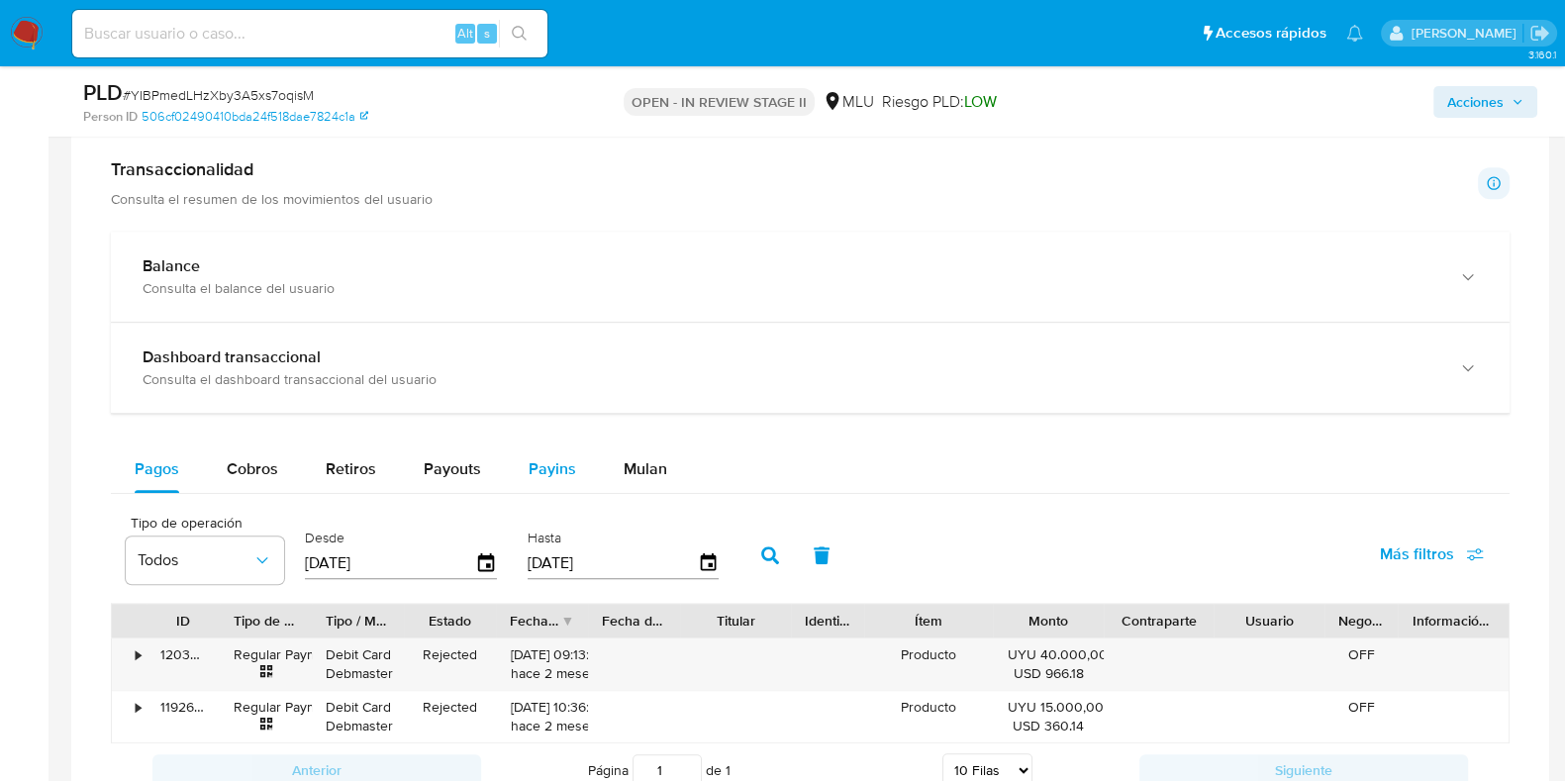
scroll to position [1361, 0]
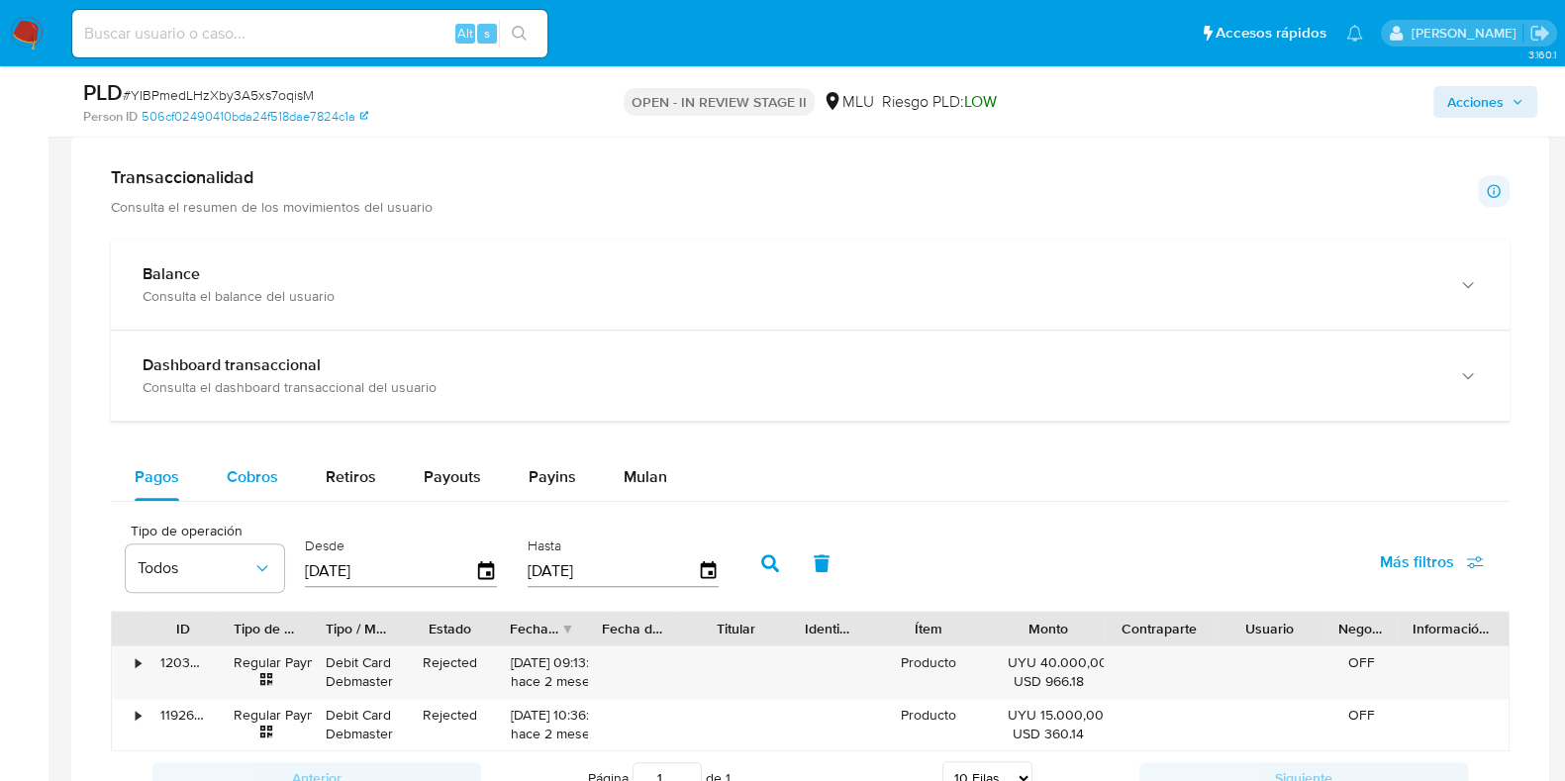
click at [252, 471] on span "Cobros" at bounding box center [252, 476] width 51 height 23
select select "10"
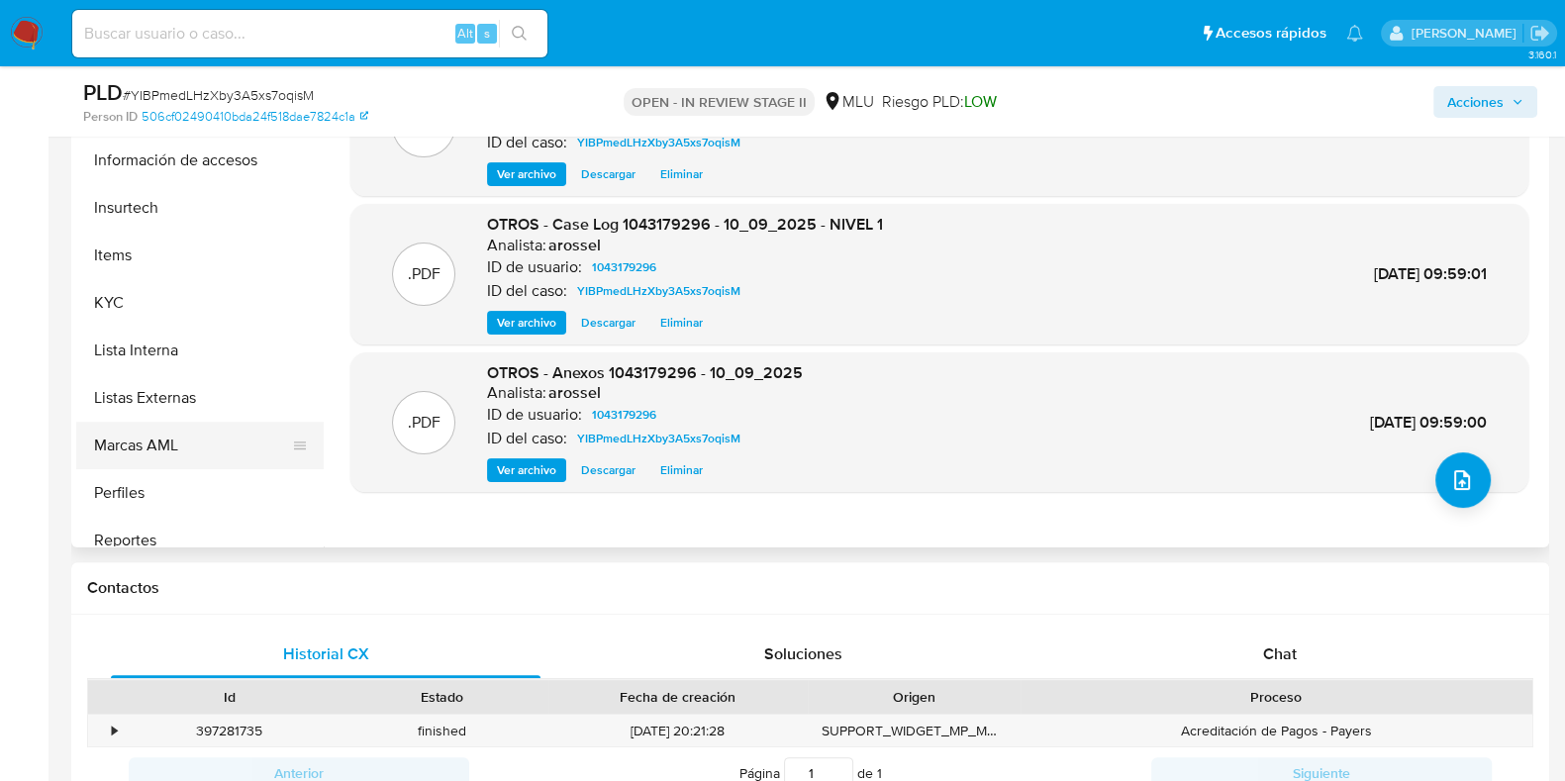
scroll to position [979, 0]
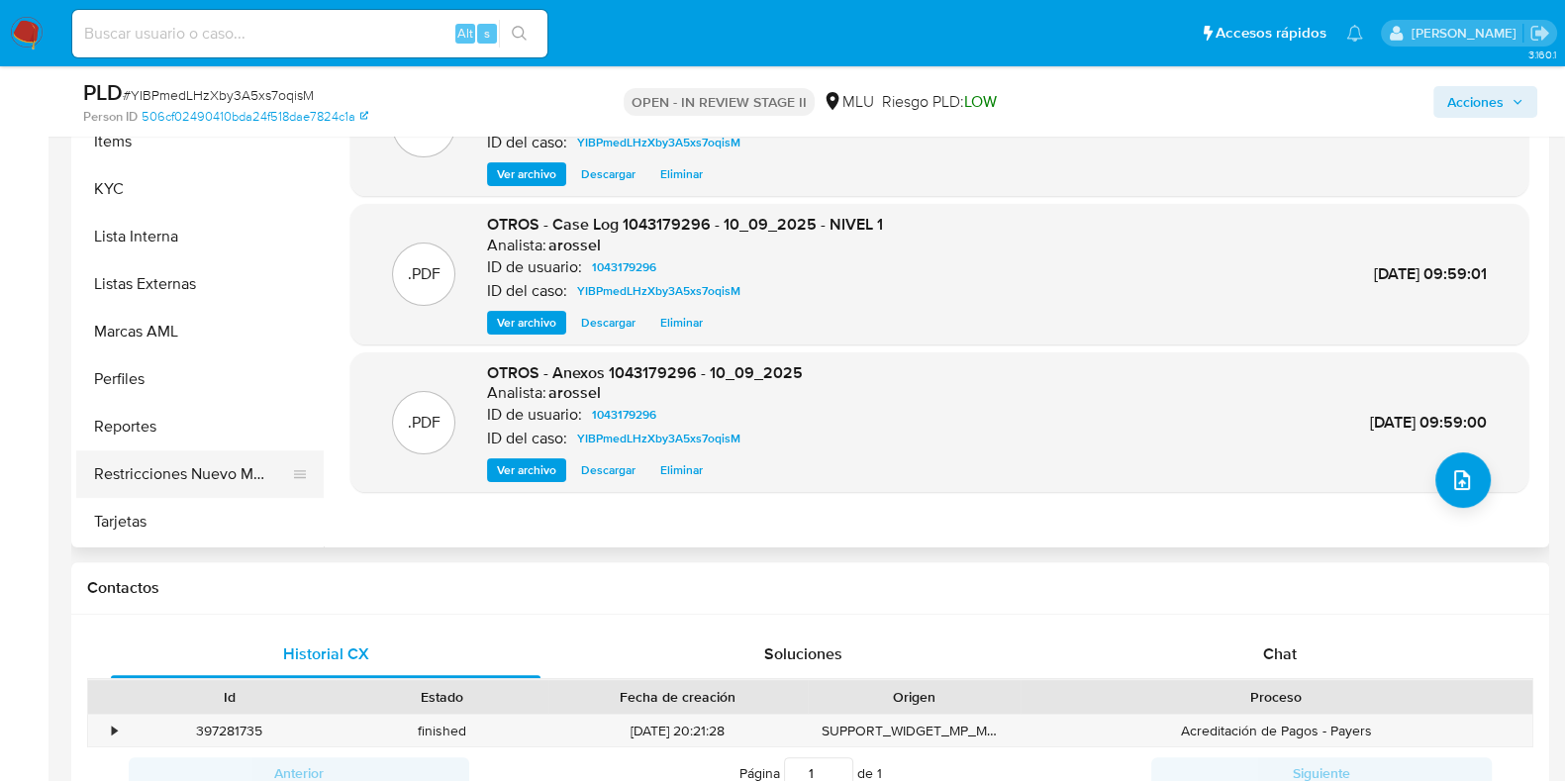
click at [193, 470] on button "Restricciones Nuevo Mundo" at bounding box center [192, 474] width 232 height 48
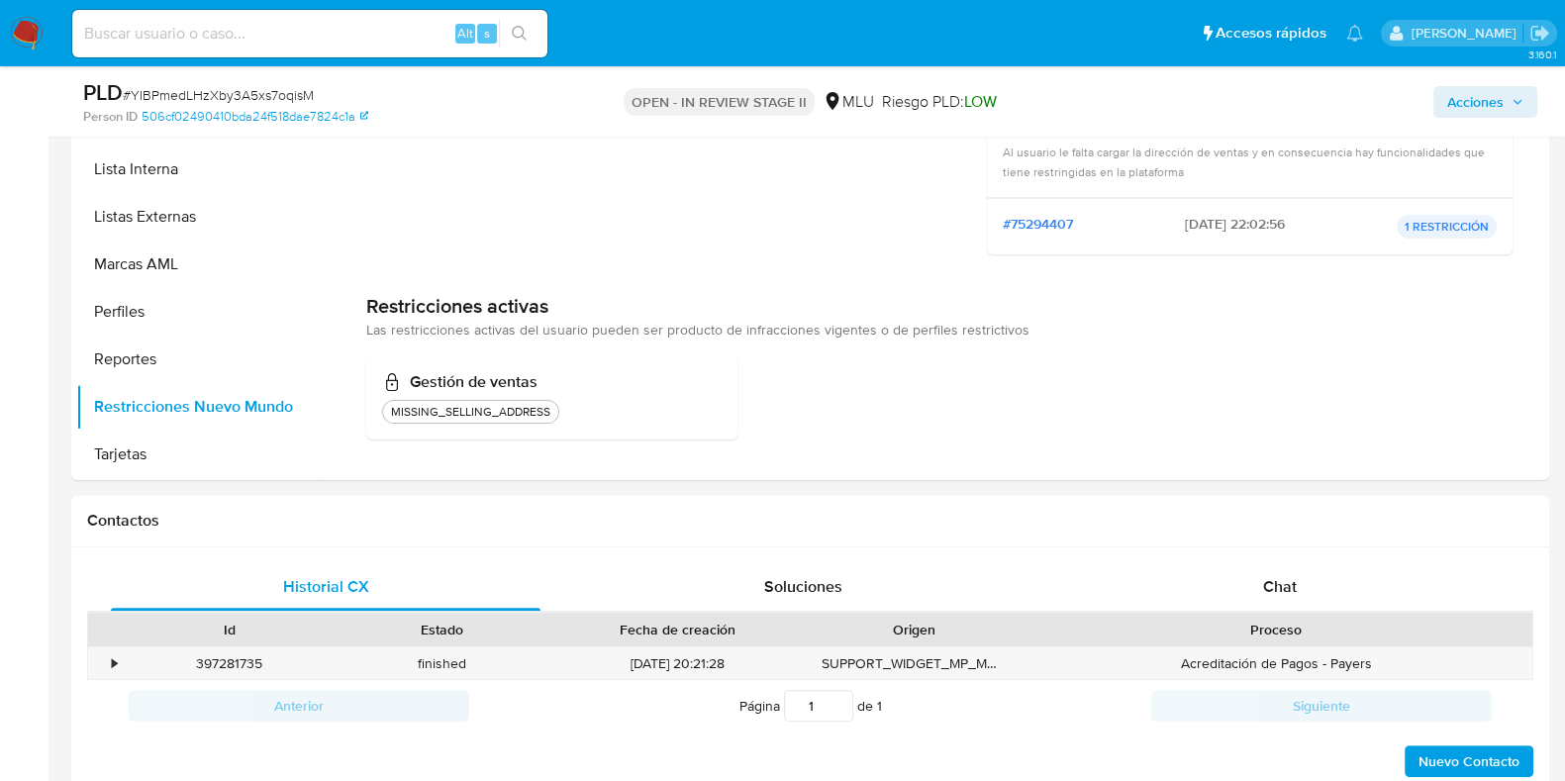
scroll to position [989, 0]
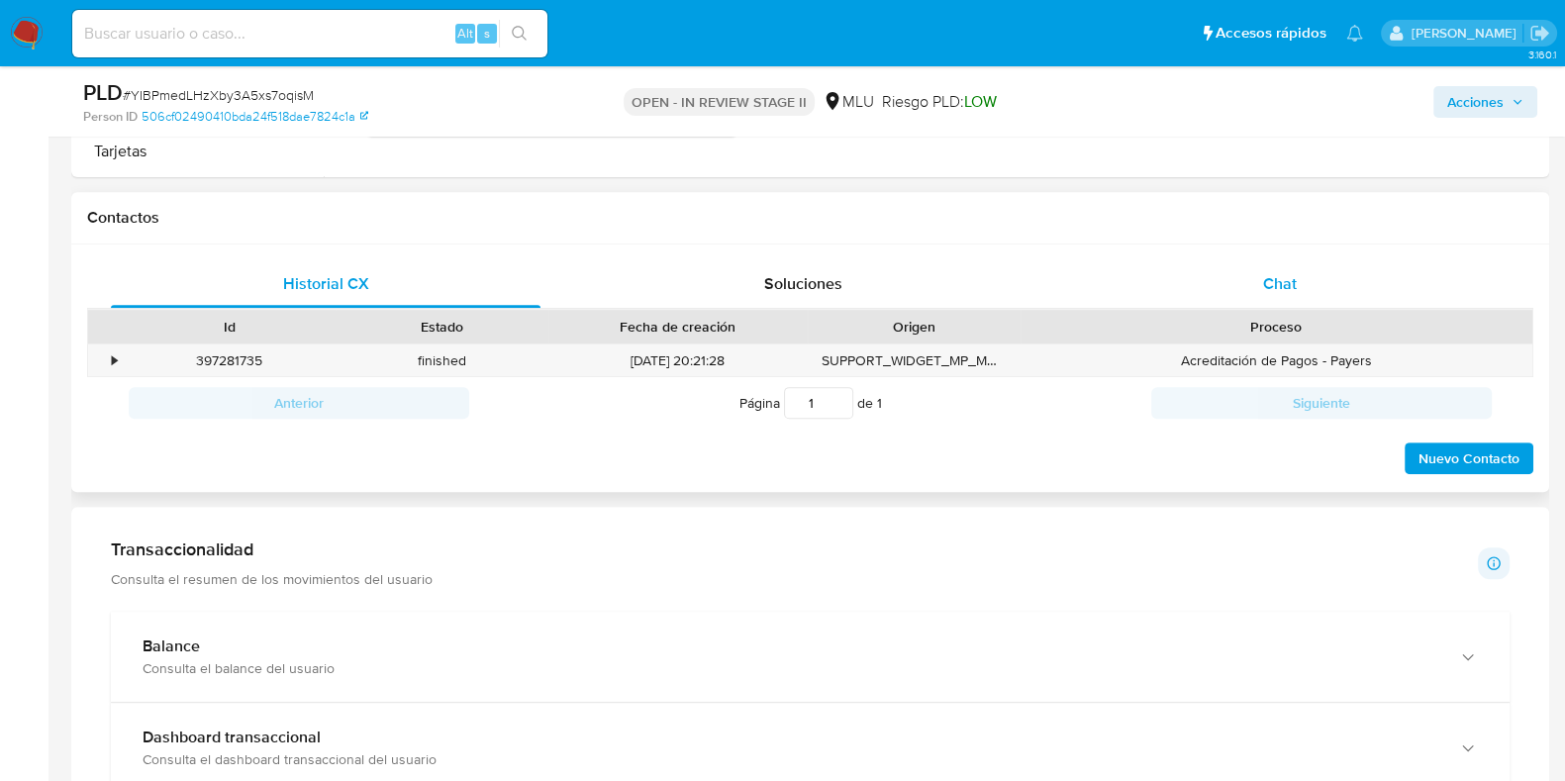
click at [1160, 270] on div "Chat" at bounding box center [1280, 284] width 430 height 48
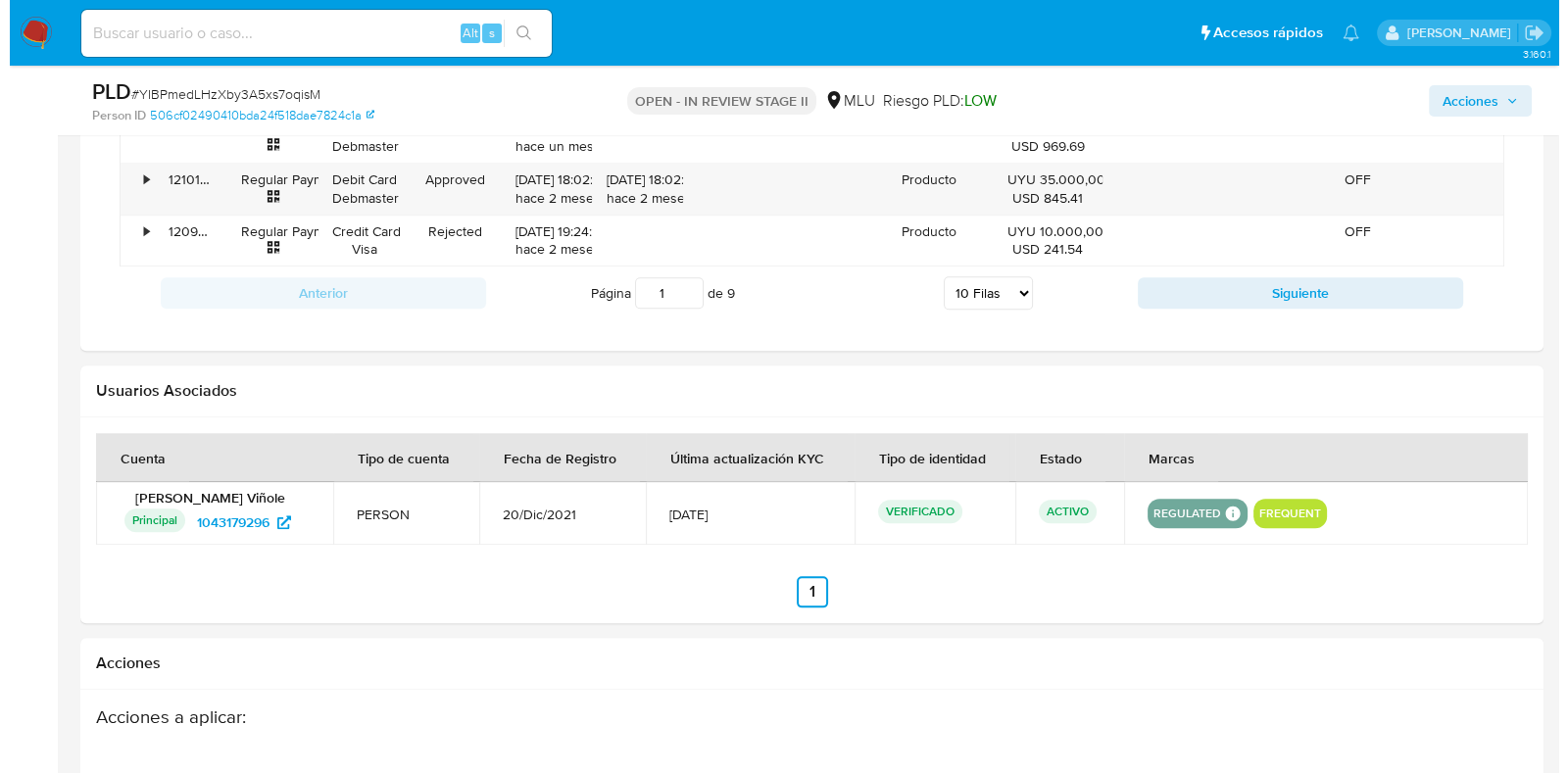
scroll to position [3136, 0]
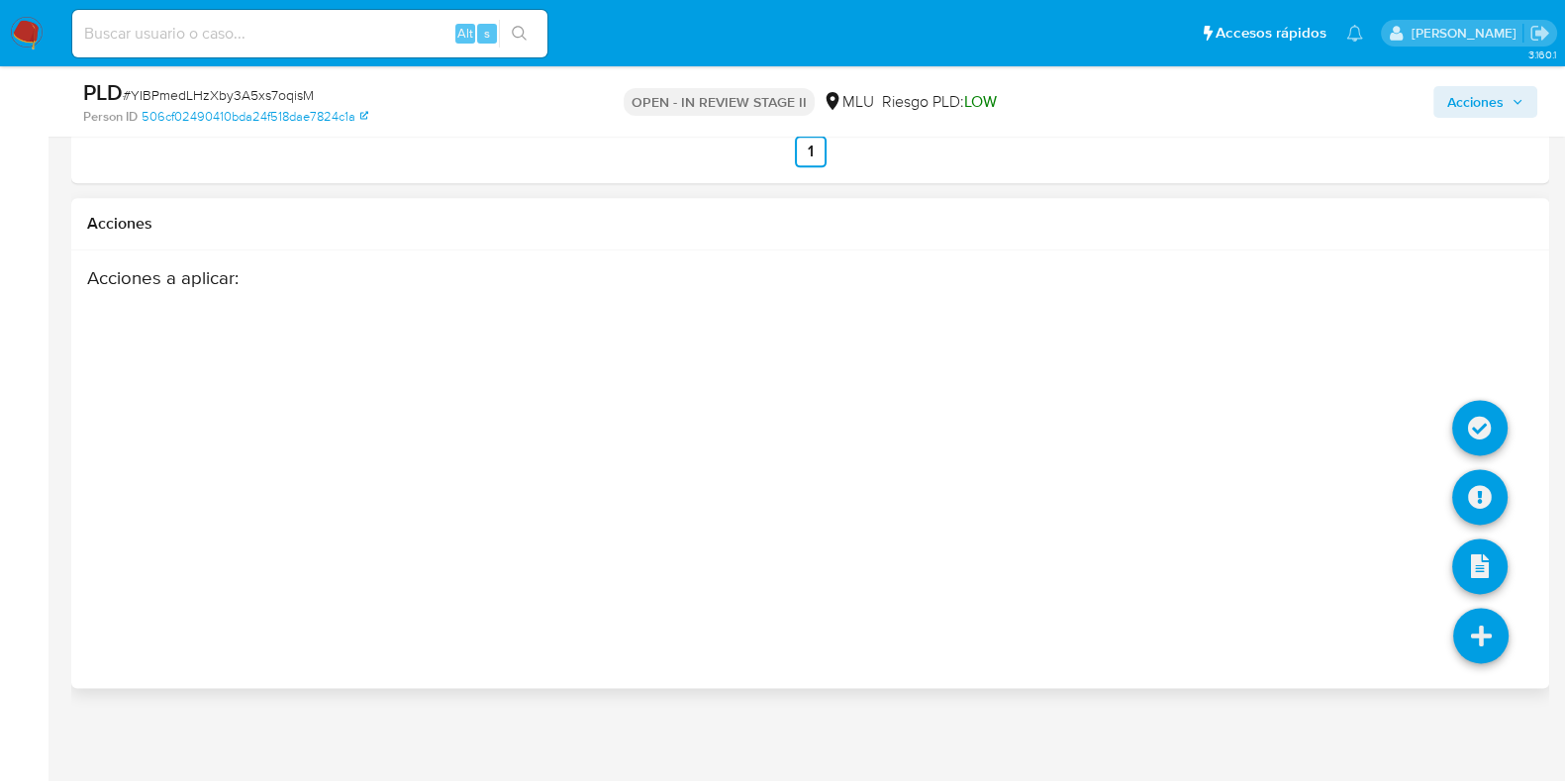
click at [1461, 621] on icon at bounding box center [1480, 635] width 55 height 55
click at [1471, 480] on icon at bounding box center [1479, 496] width 55 height 55
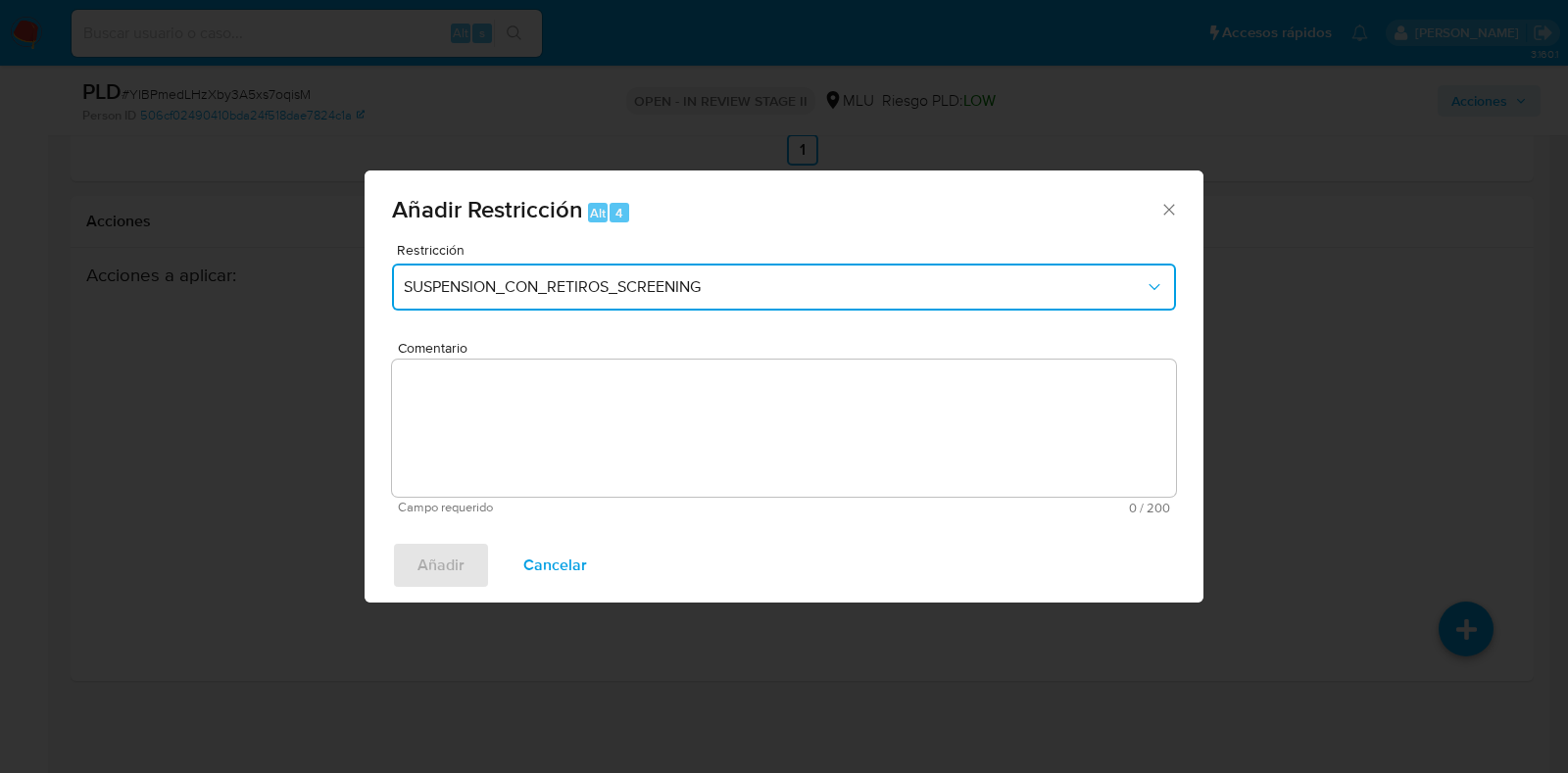
click at [611, 293] on span "SUSPENSION_CON_RETIROS_SCREENING" at bounding box center [774, 287] width 740 height 20
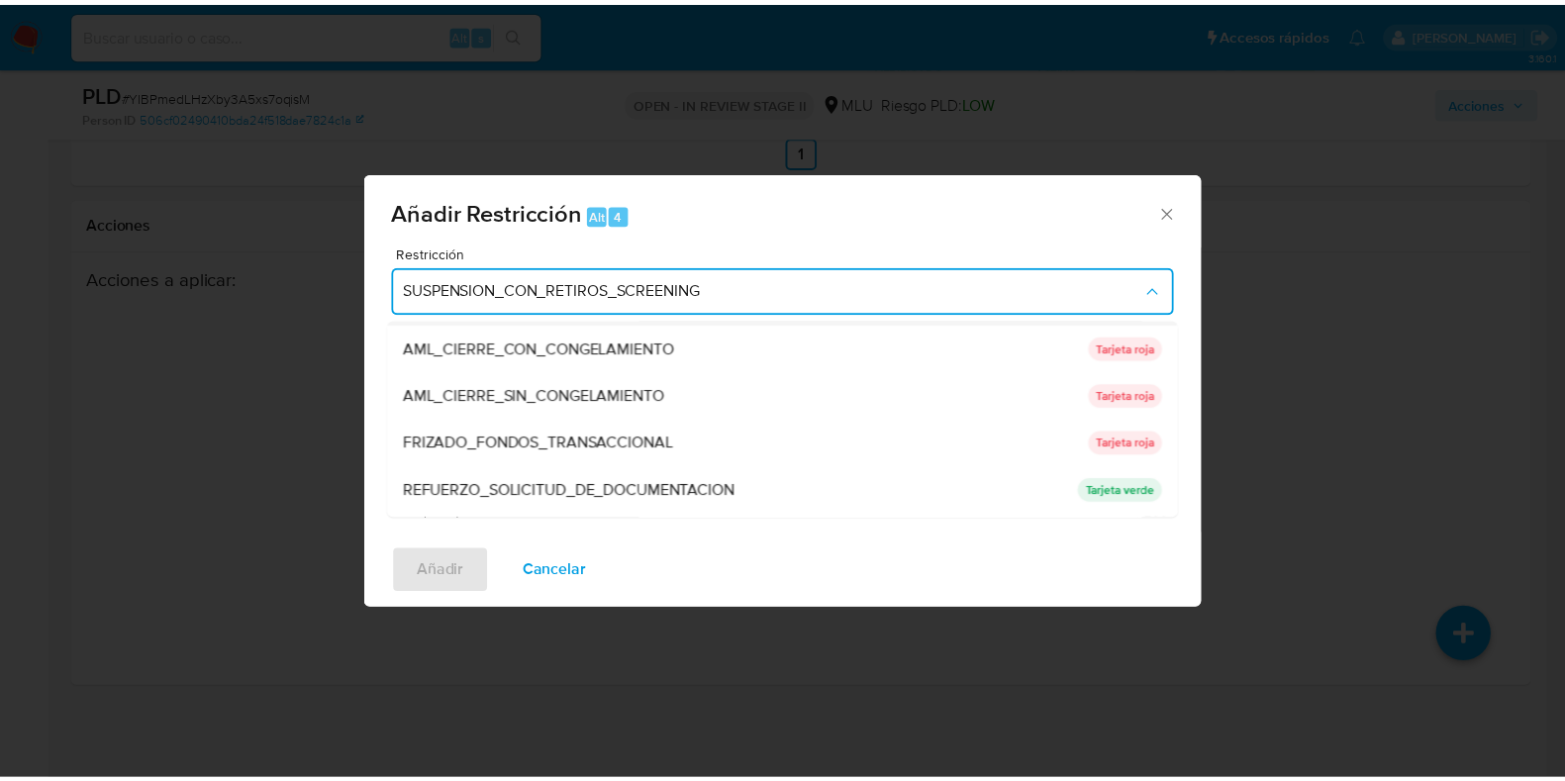
scroll to position [182, 0]
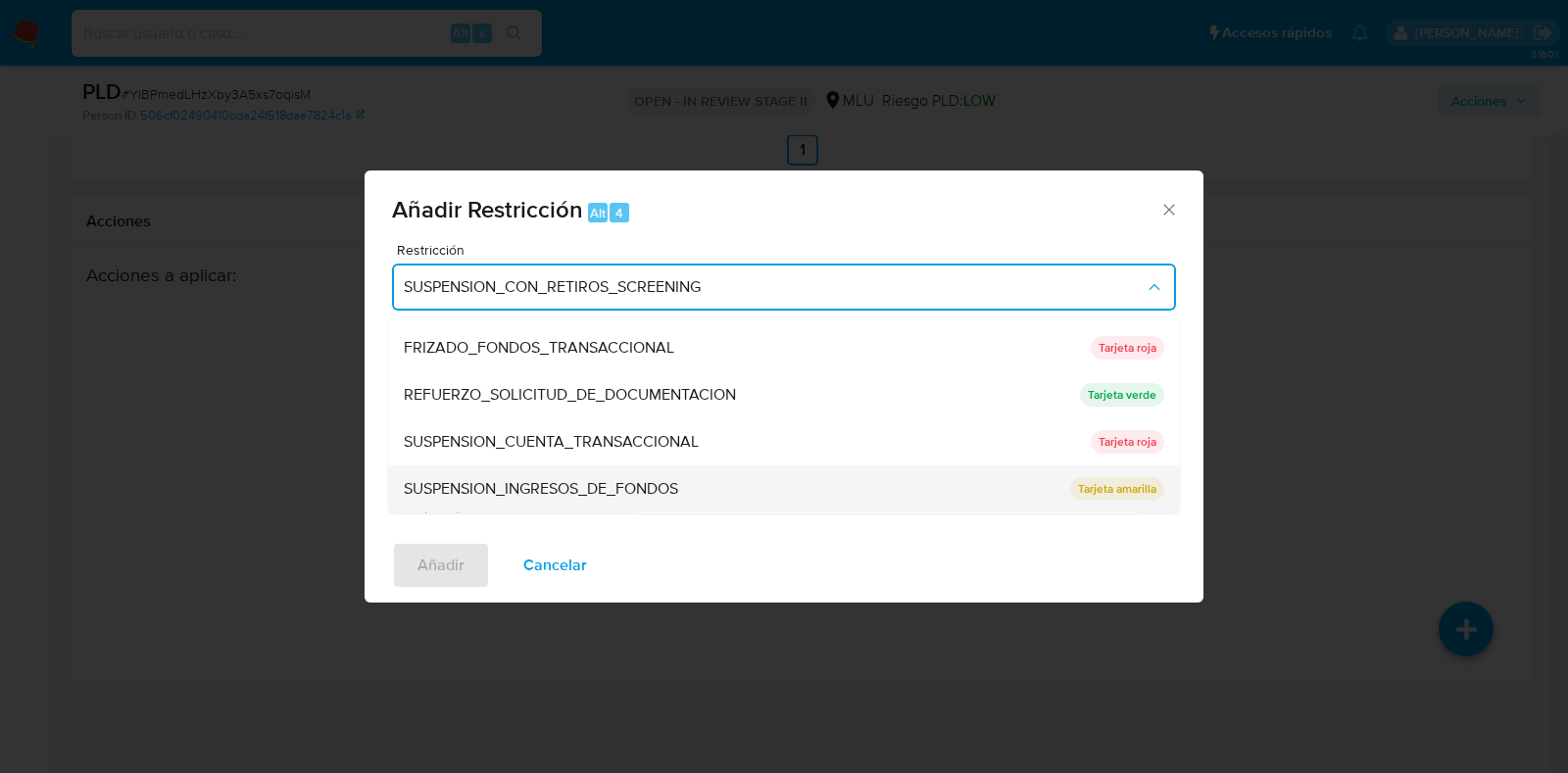
click at [694, 495] on div "SUSPENSION_INGRESOS_DE_FONDOS" at bounding box center [731, 490] width 654 height 48
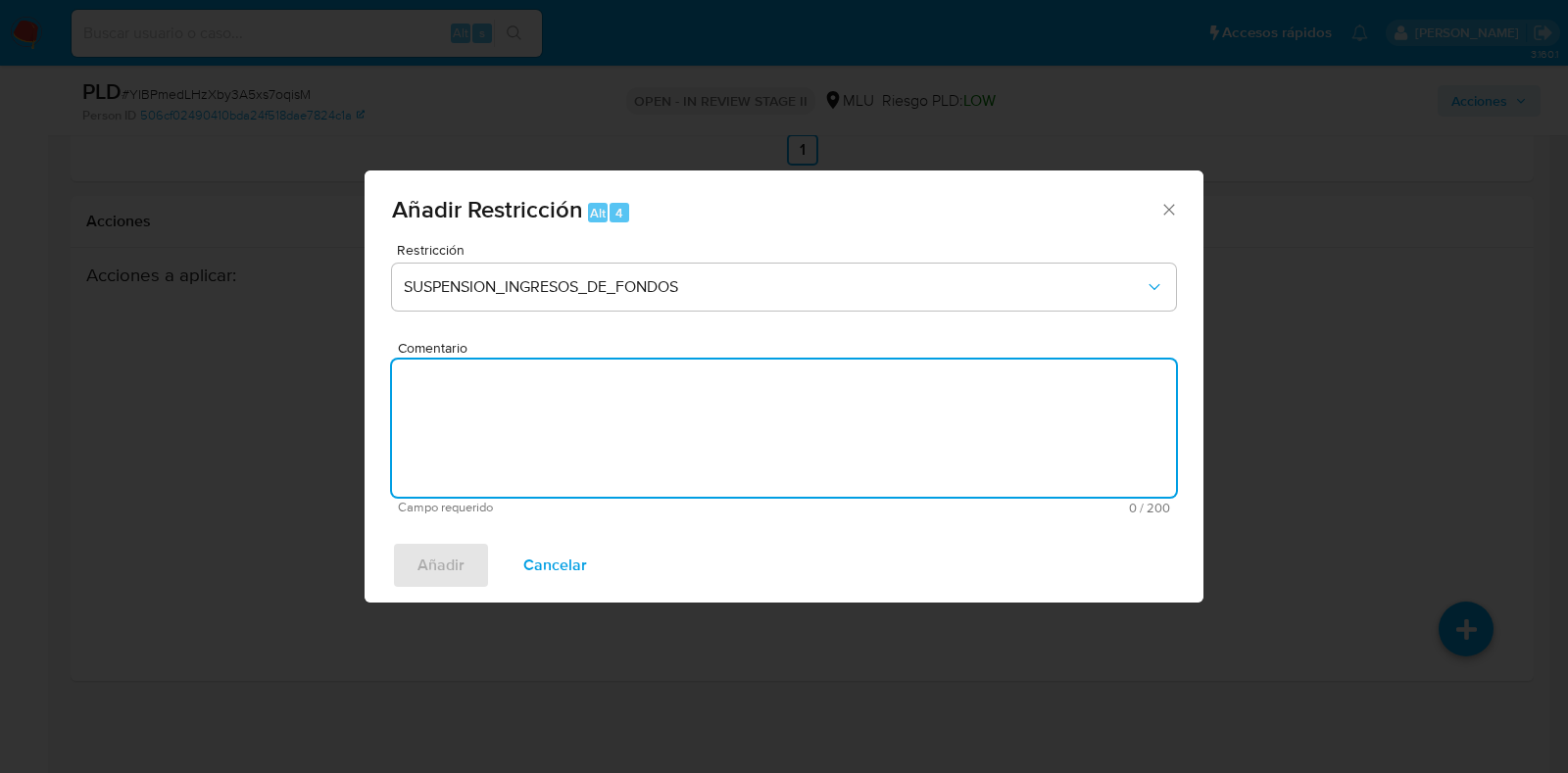
click at [664, 471] on textarea "Comentario" at bounding box center [784, 428] width 784 height 138
type textarea "AML - No responde"
click at [418, 554] on span "Añadir" at bounding box center [441, 565] width 48 height 44
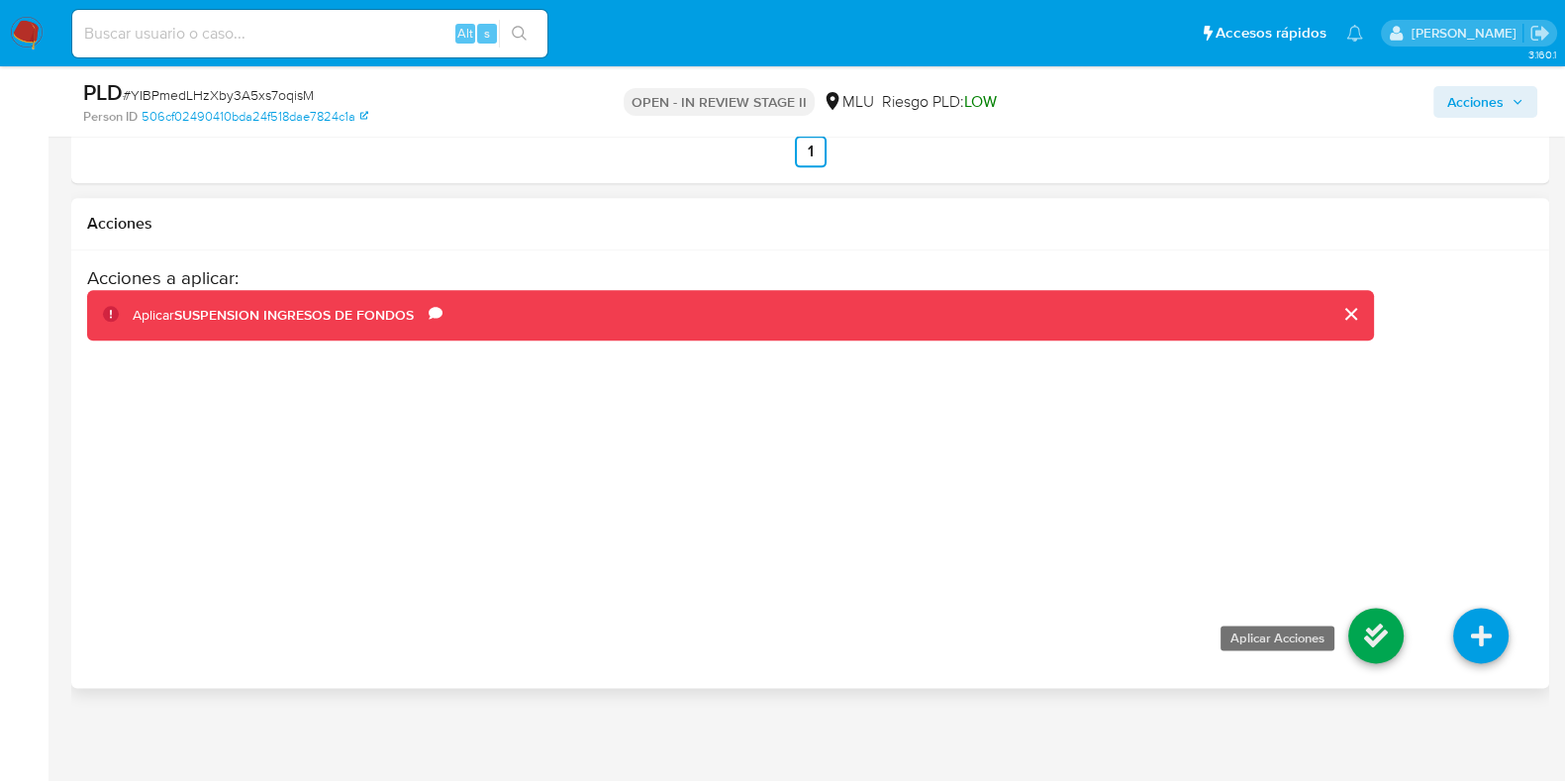
click at [1378, 655] on icon at bounding box center [1375, 635] width 55 height 55
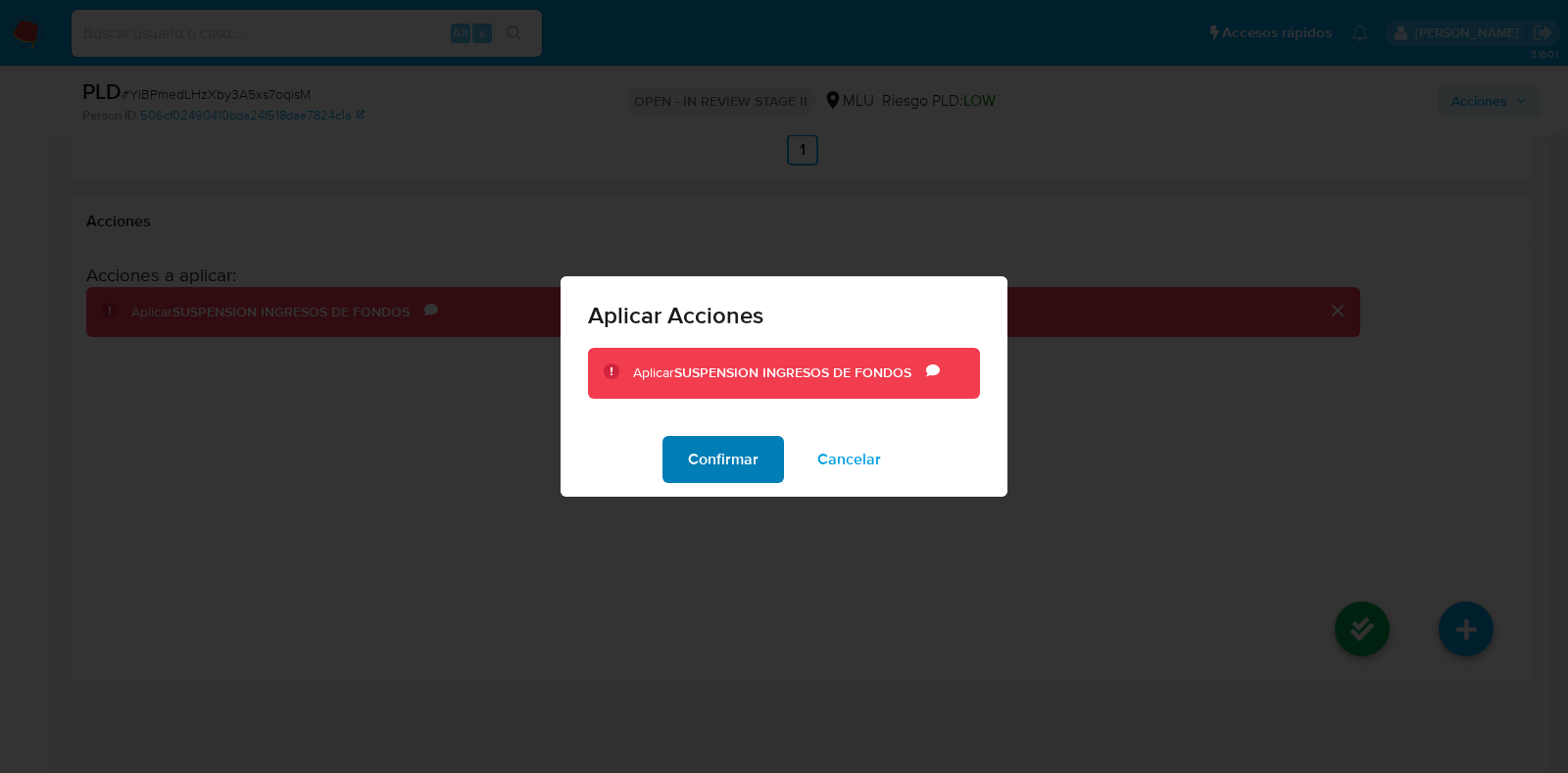
click at [686, 467] on button "Confirmar" at bounding box center [723, 459] width 122 height 48
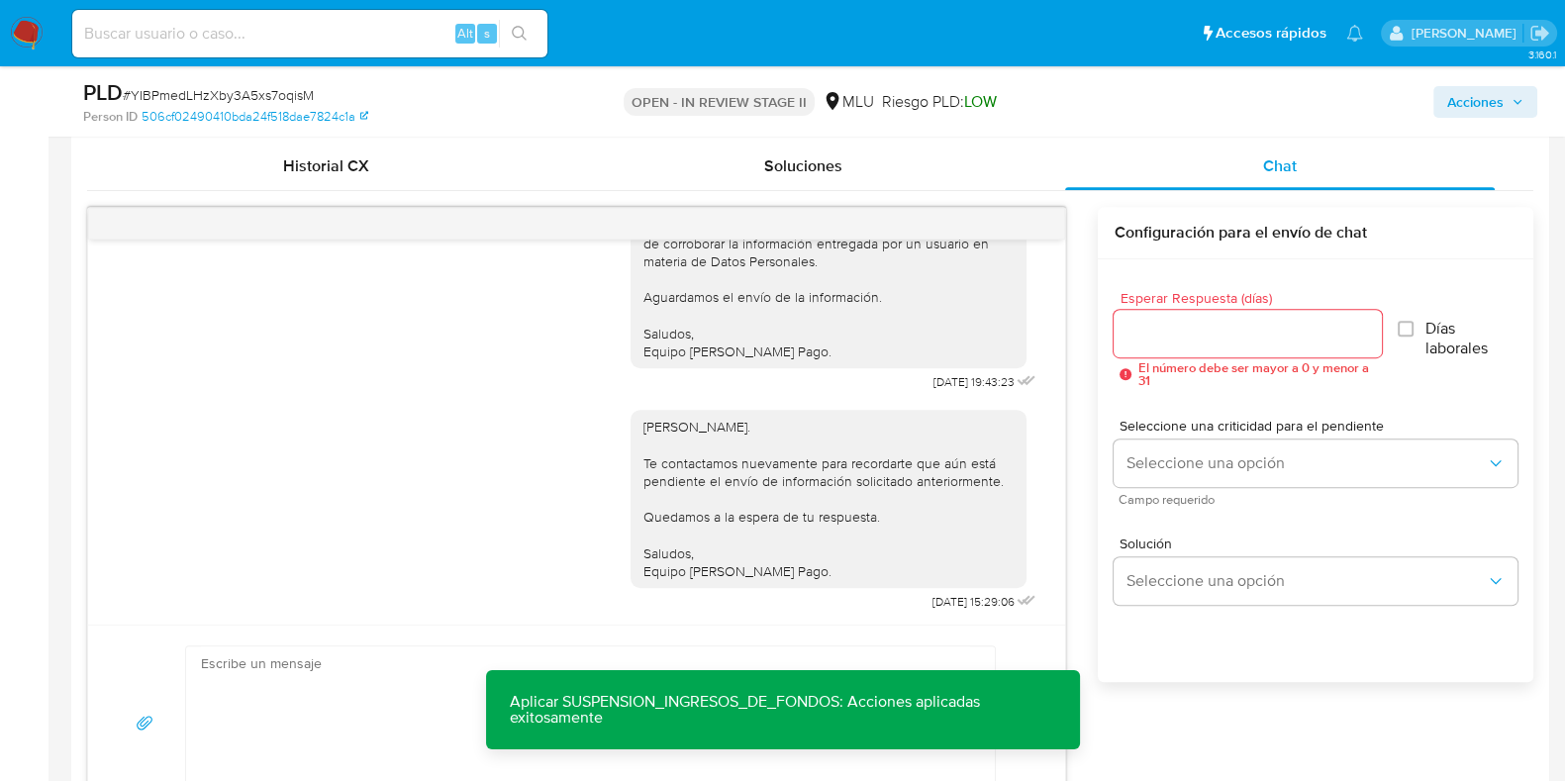
scroll to position [1189, 0]
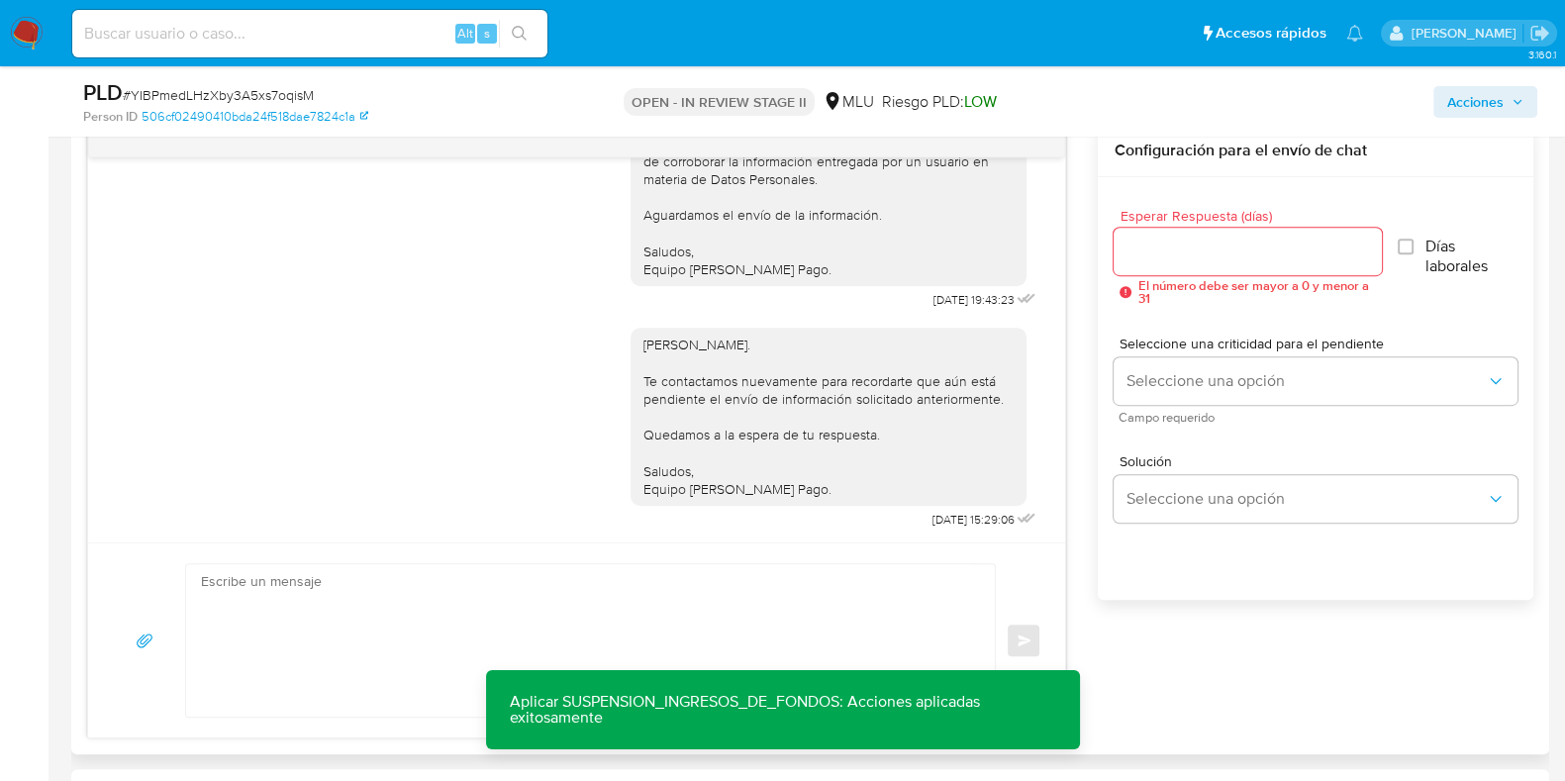
click at [438, 622] on textarea at bounding box center [585, 640] width 769 height 152
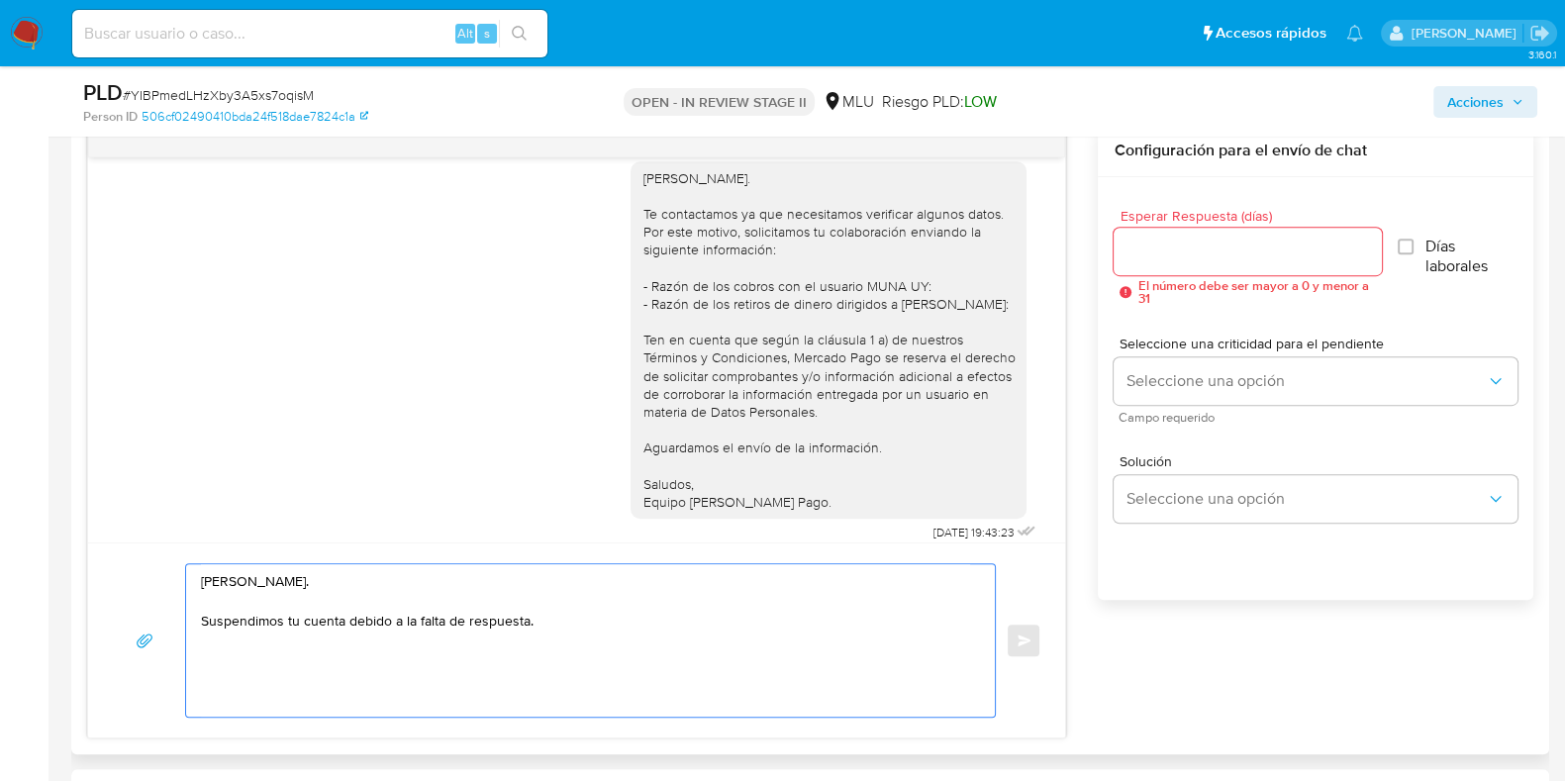
scroll to position [0, 0]
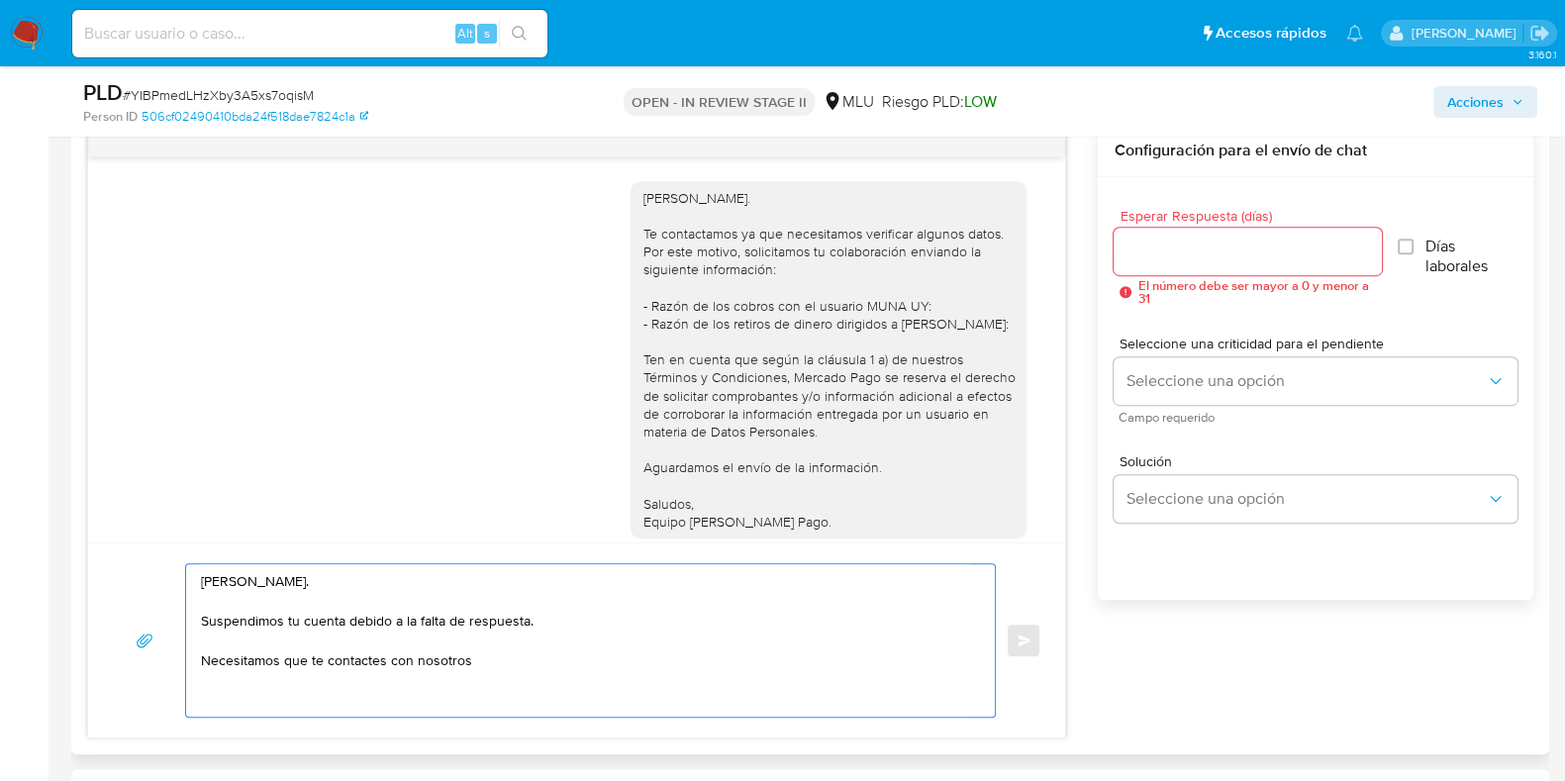
click at [515, 614] on textarea "[PERSON_NAME]. Suspendimos tu cuenta debido a la falta de respuesta. Necesitamo…" at bounding box center [585, 640] width 769 height 152
click at [517, 662] on textarea "[PERSON_NAME]. Suspendimos tu cuenta debido a la falta de respuesta. Necesitamo…" at bounding box center [585, 640] width 769 height 152
click at [787, 269] on div "[PERSON_NAME]. Te contactamos ya que necesitamos verificar algunos datos. Por e…" at bounding box center [828, 360] width 372 height 342
drag, startPoint x: 624, startPoint y: 248, endPoint x: 765, endPoint y: 254, distance: 140.7
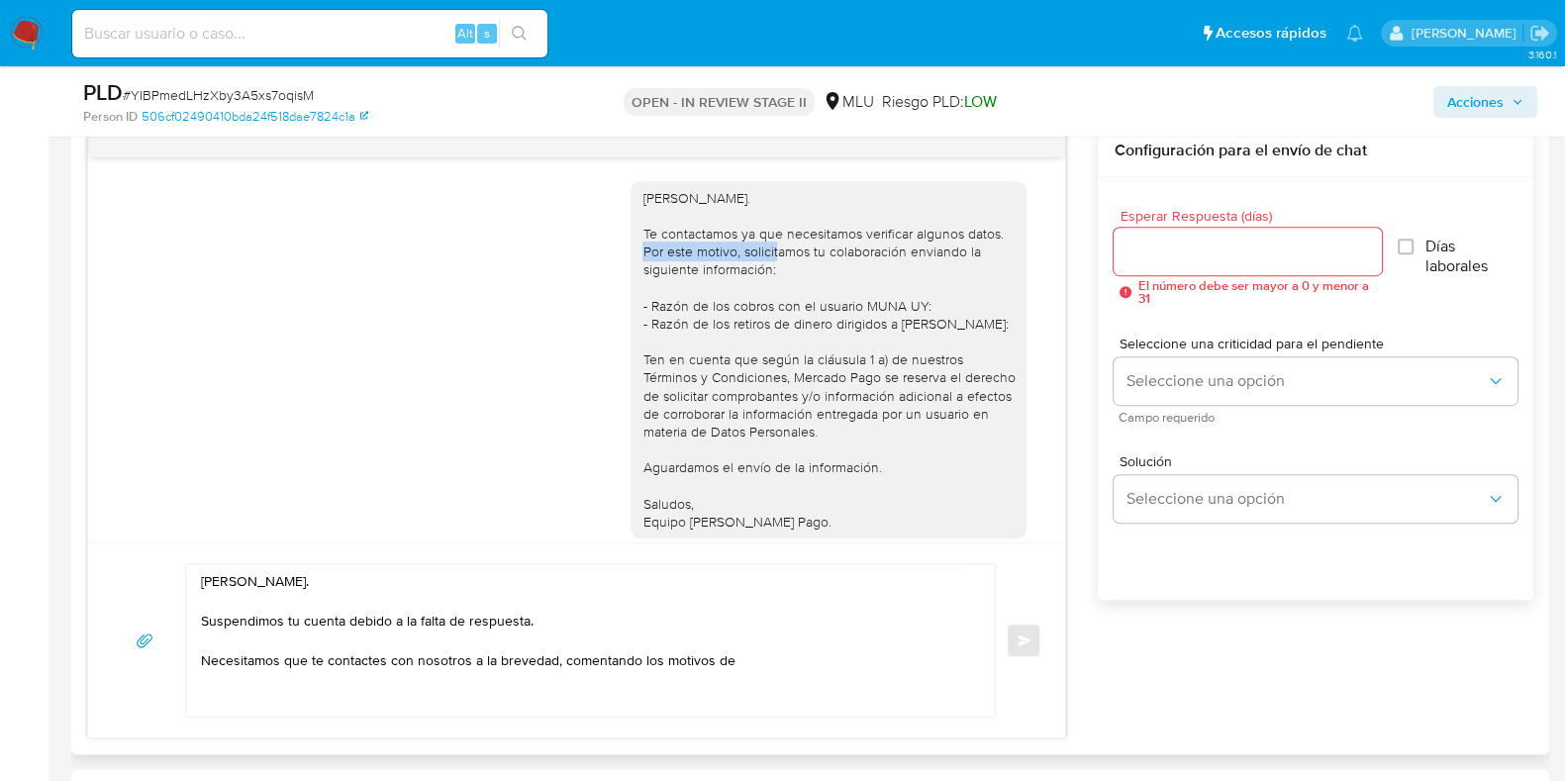
click at [762, 254] on div "[PERSON_NAME]. Te contactamos ya que necesitamos verificar algunos datos. Por e…" at bounding box center [828, 360] width 372 height 342
click at [765, 254] on div "[PERSON_NAME]. Te contactamos ya que necesitamos verificar algunos datos. Por e…" at bounding box center [828, 360] width 372 height 342
click at [642, 305] on div "[PERSON_NAME]. Te contactamos ya que necesitamos verificar algunos datos. Por e…" at bounding box center [828, 360] width 372 height 342
drag, startPoint x: 883, startPoint y: 324, endPoint x: 980, endPoint y: 329, distance: 97.1
click at [980, 329] on div "[PERSON_NAME]. Te contactamos ya que necesitamos verificar algunos datos. Por e…" at bounding box center [828, 360] width 372 height 342
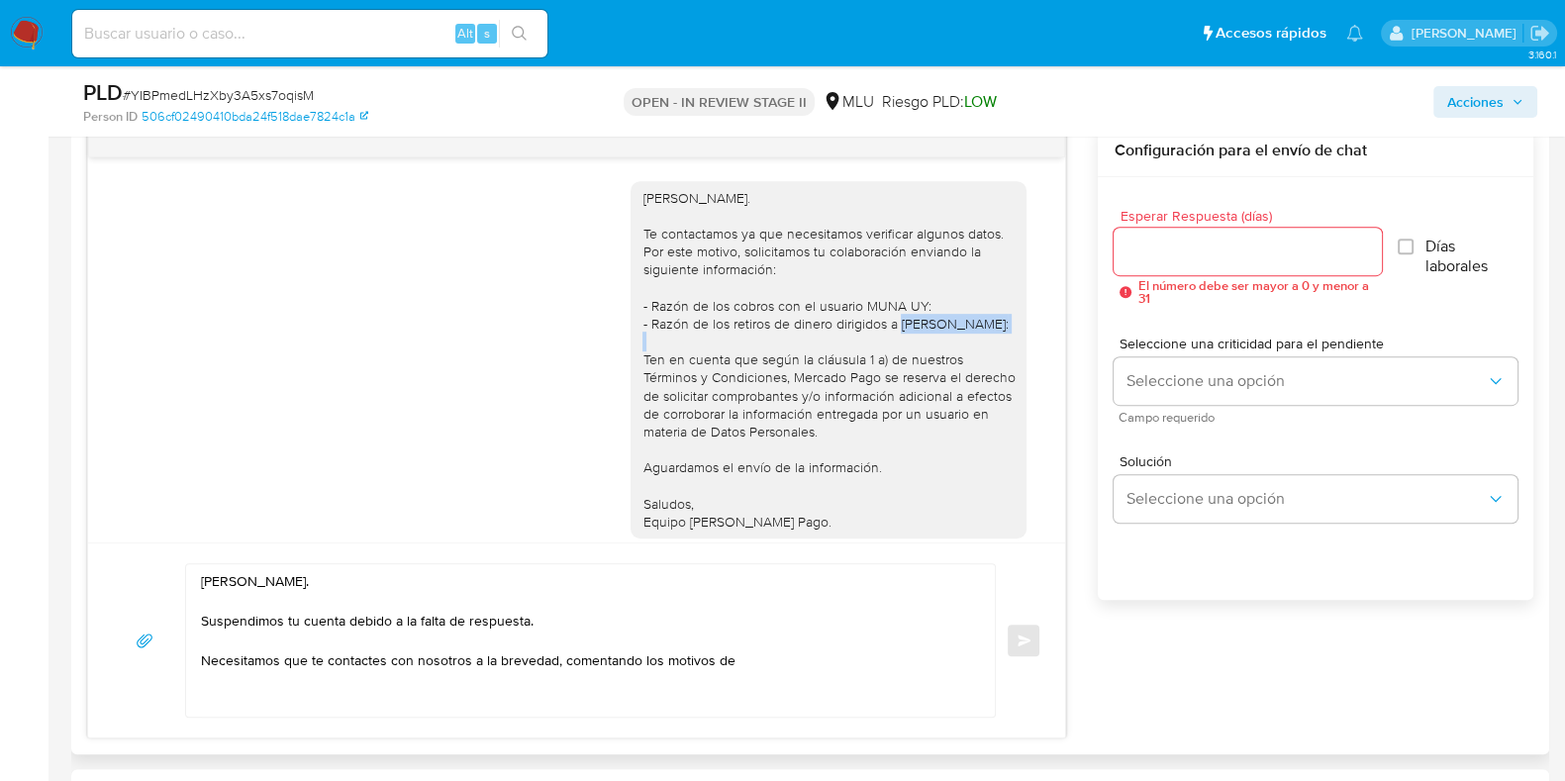
copy div "[PERSON_NAME]"
click at [757, 674] on textarea "[PERSON_NAME]. Suspendimos tu cuenta debido a la falta de respuesta. Necesitamo…" at bounding box center [585, 640] width 769 height 152
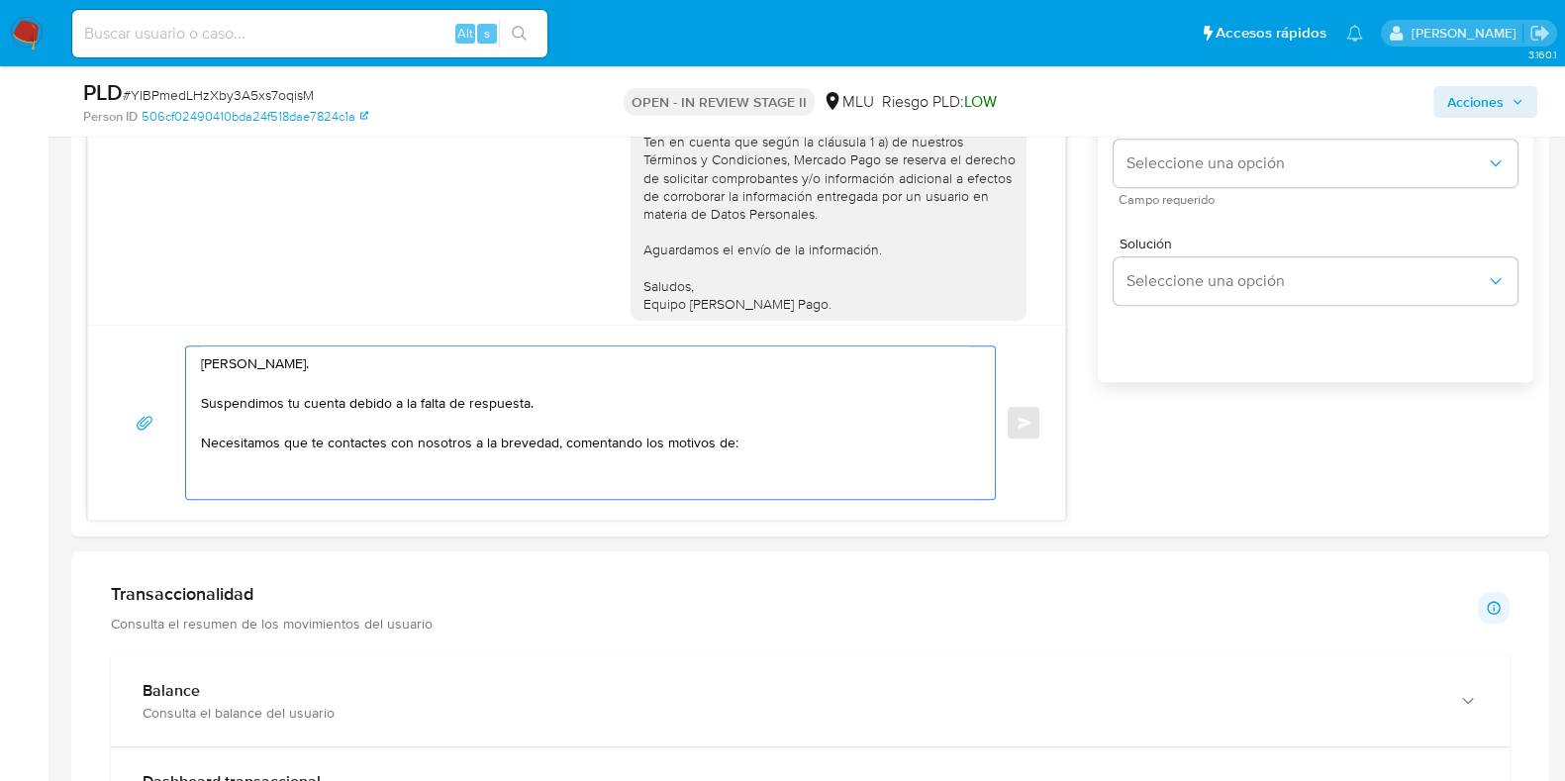
scroll to position [1408, 0]
click at [205, 427] on textarea "[PERSON_NAME]. Suspendimos tu cuenta debido a la falta de respuesta. Necesitamo…" at bounding box center [585, 420] width 769 height 152
click at [413, 389] on textarea "[PERSON_NAME]. Suspendimos tu cuenta debido a la falta de respuesta. Necesitamo…" at bounding box center [585, 420] width 769 height 152
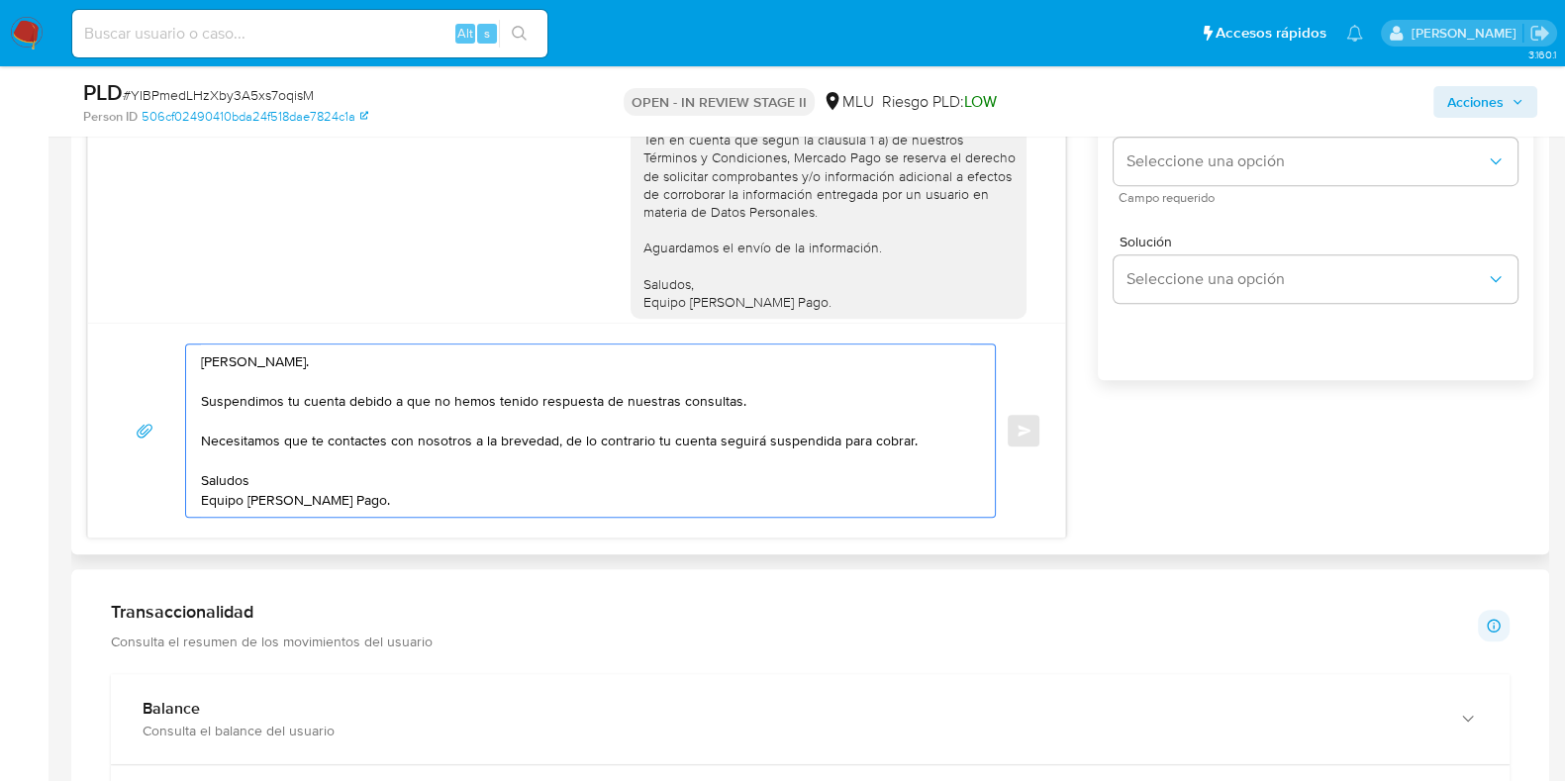
click at [308, 489] on textarea "[PERSON_NAME]. Suspendimos tu cuenta debido a que no hemos tenido respuesta de …" at bounding box center [585, 430] width 769 height 172
click at [259, 470] on textarea "[PERSON_NAME]. Suspendimos tu cuenta debido a que no hemos tenido respuesta de …" at bounding box center [585, 430] width 769 height 172
click at [253, 434] on textarea "[PERSON_NAME]. Suspendimos tu cuenta debido a que no hemos tenido respuesta de …" at bounding box center [585, 430] width 769 height 172
click at [242, 408] on textarea "[PERSON_NAME]. Suspendimos tu cuenta debido a que no hemos tenido respuesta de …" at bounding box center [585, 430] width 769 height 172
drag, startPoint x: 906, startPoint y: 435, endPoint x: 923, endPoint y: 459, distance: 29.7
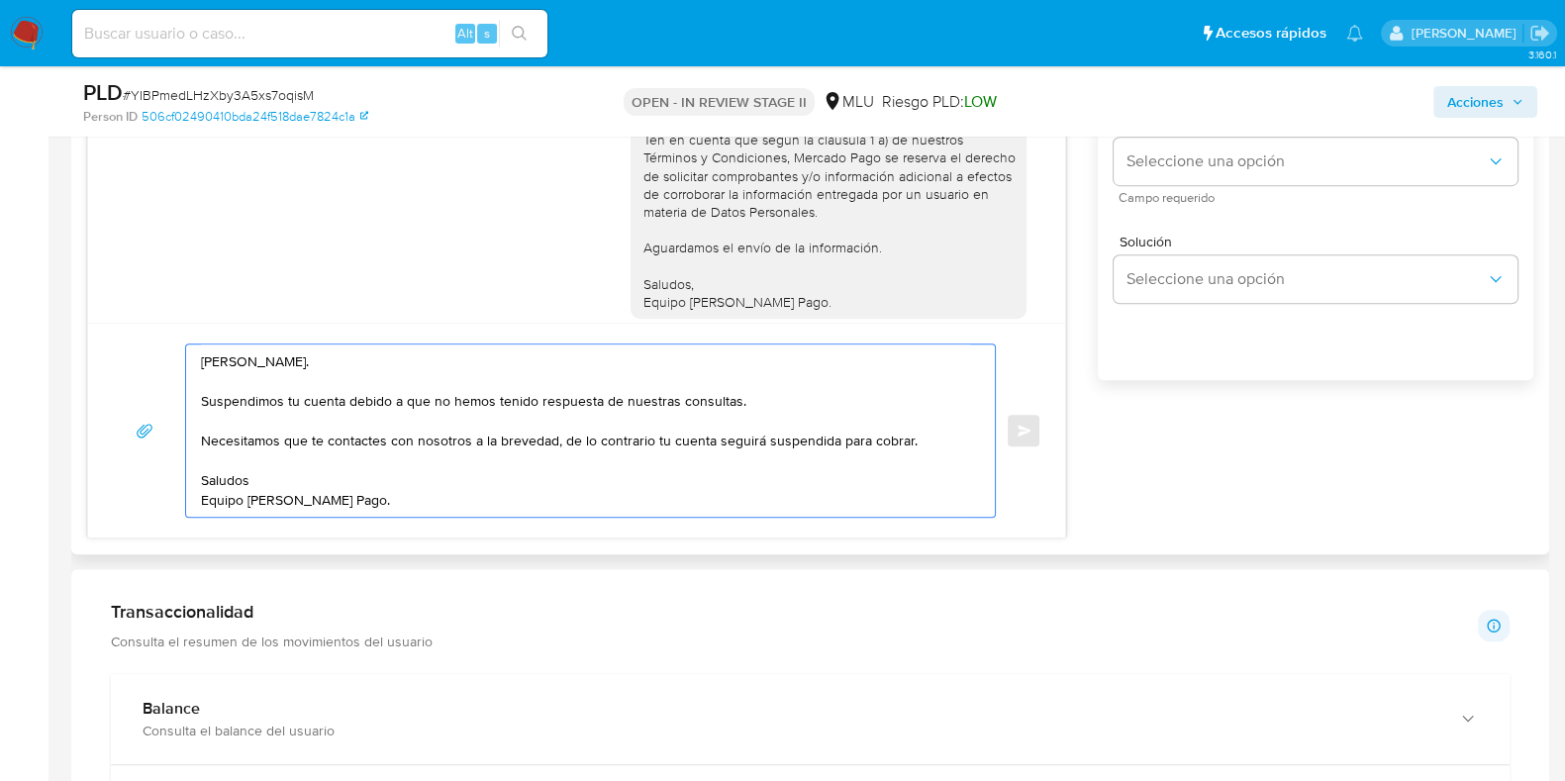
click at [907, 435] on textarea "Hola, Roberto. Suspendimos tu cuenta debido a que no hemos tenido respuesta de …" at bounding box center [585, 430] width 769 height 172
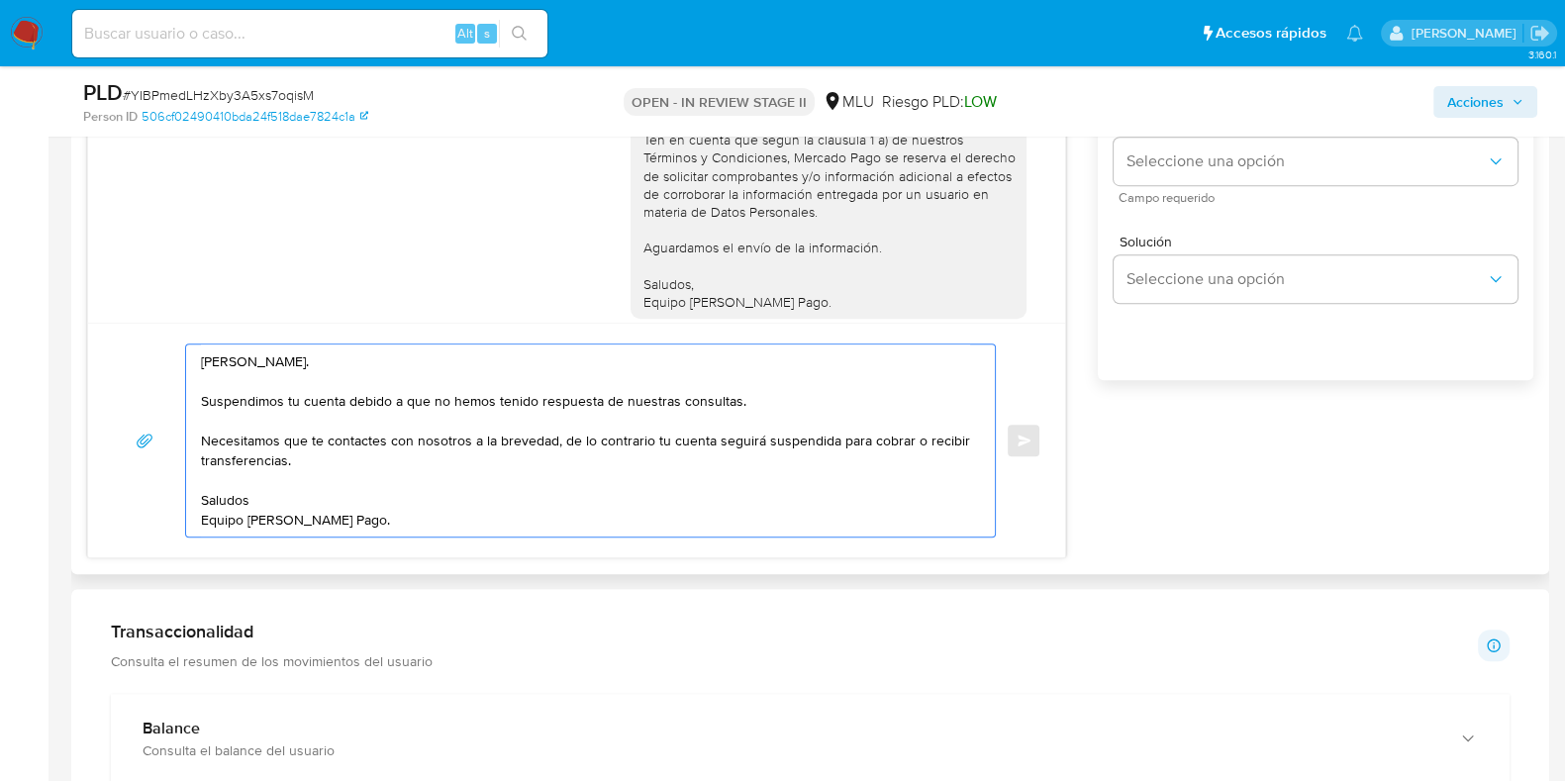
click at [239, 388] on textarea "Hola, Roberto. Suspendimos tu cuenta debido a que no hemos tenido respuesta de …" at bounding box center [585, 440] width 769 height 192
click at [247, 396] on textarea "Hola, Roberto. Suspendimos tu cuenta debido a que no hemos tenido respuesta de …" at bounding box center [585, 440] width 769 height 192
click at [406, 467] on textarea "Hola, Roberto. Limitamos la operativa de tu cuenta debido a que no hemos tenido…" at bounding box center [585, 440] width 769 height 192
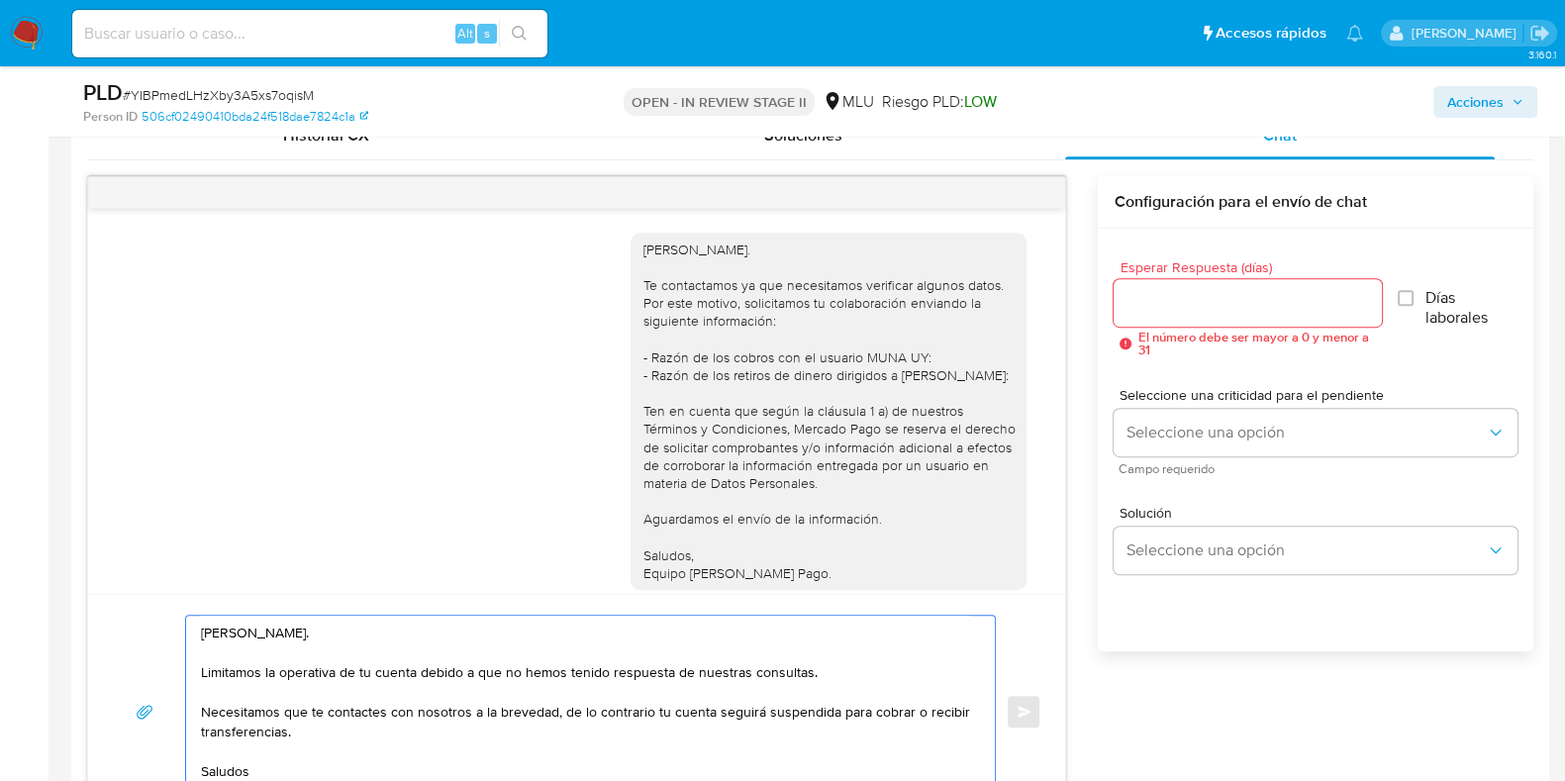
scroll to position [1119, 0]
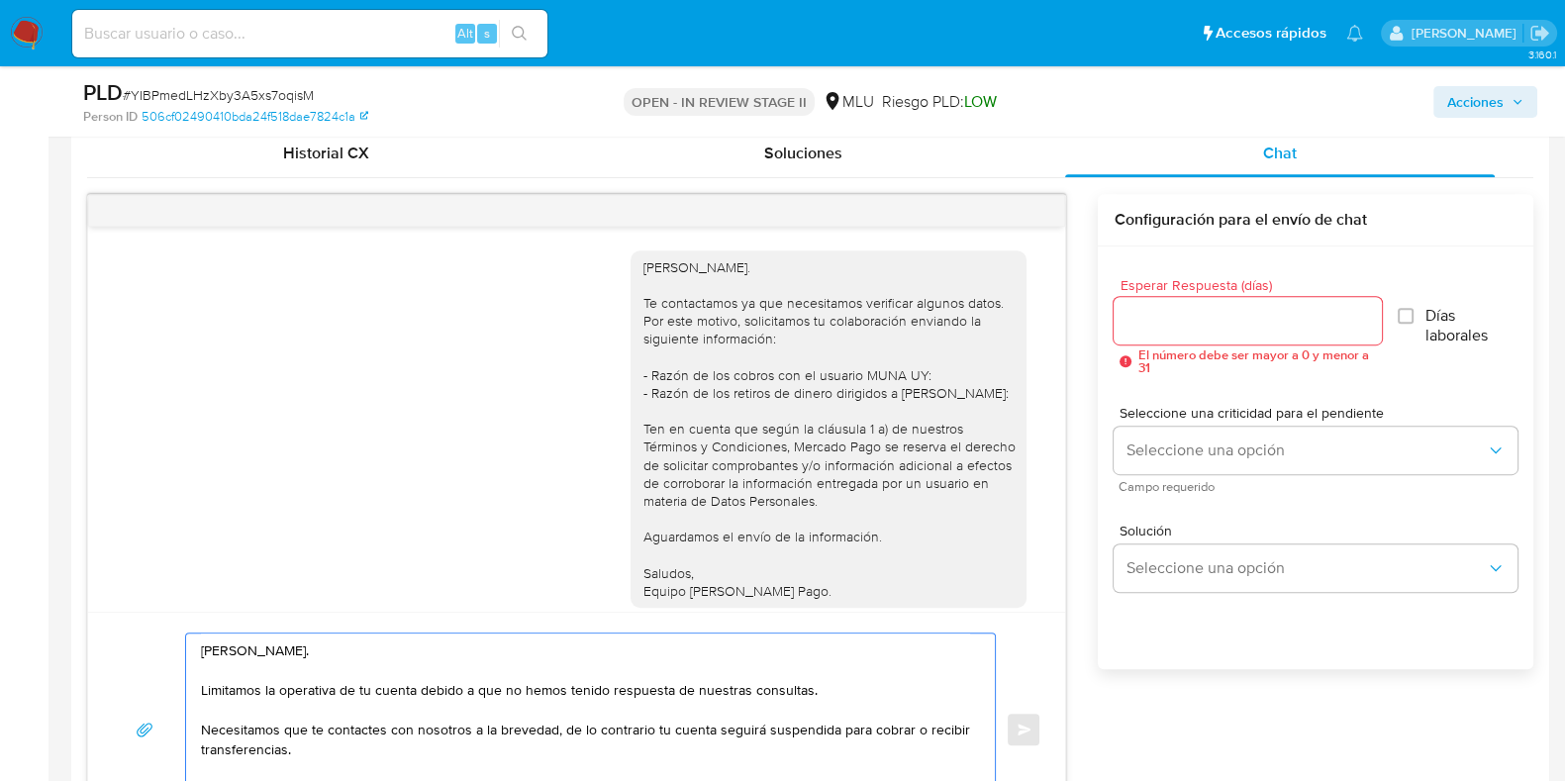
type textarea "Hola, Roberto. Limitamos la operativa de tu cuenta debido a que no hemos tenido…"
click at [1283, 309] on input "Esperar Respuesta (días)" at bounding box center [1246, 321] width 267 height 26
click at [1420, 310] on label "Días laborales" at bounding box center [1457, 326] width 120 height 40
click at [1413, 310] on input "Días laborales" at bounding box center [1405, 316] width 16 height 16
checkbox input "true"
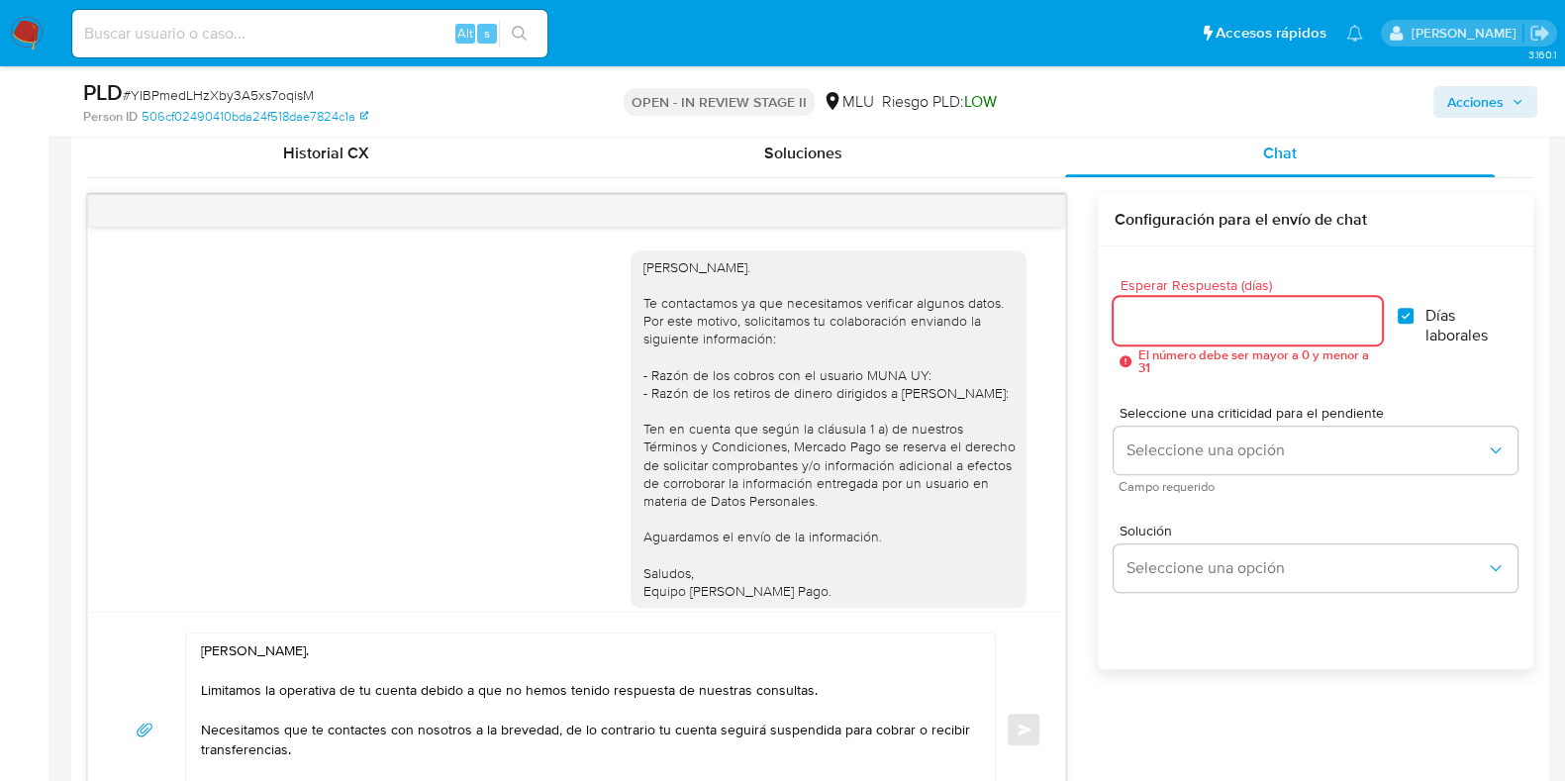
click at [1270, 324] on input "Esperar Respuesta (días)" at bounding box center [1246, 321] width 267 height 26
type input "1"
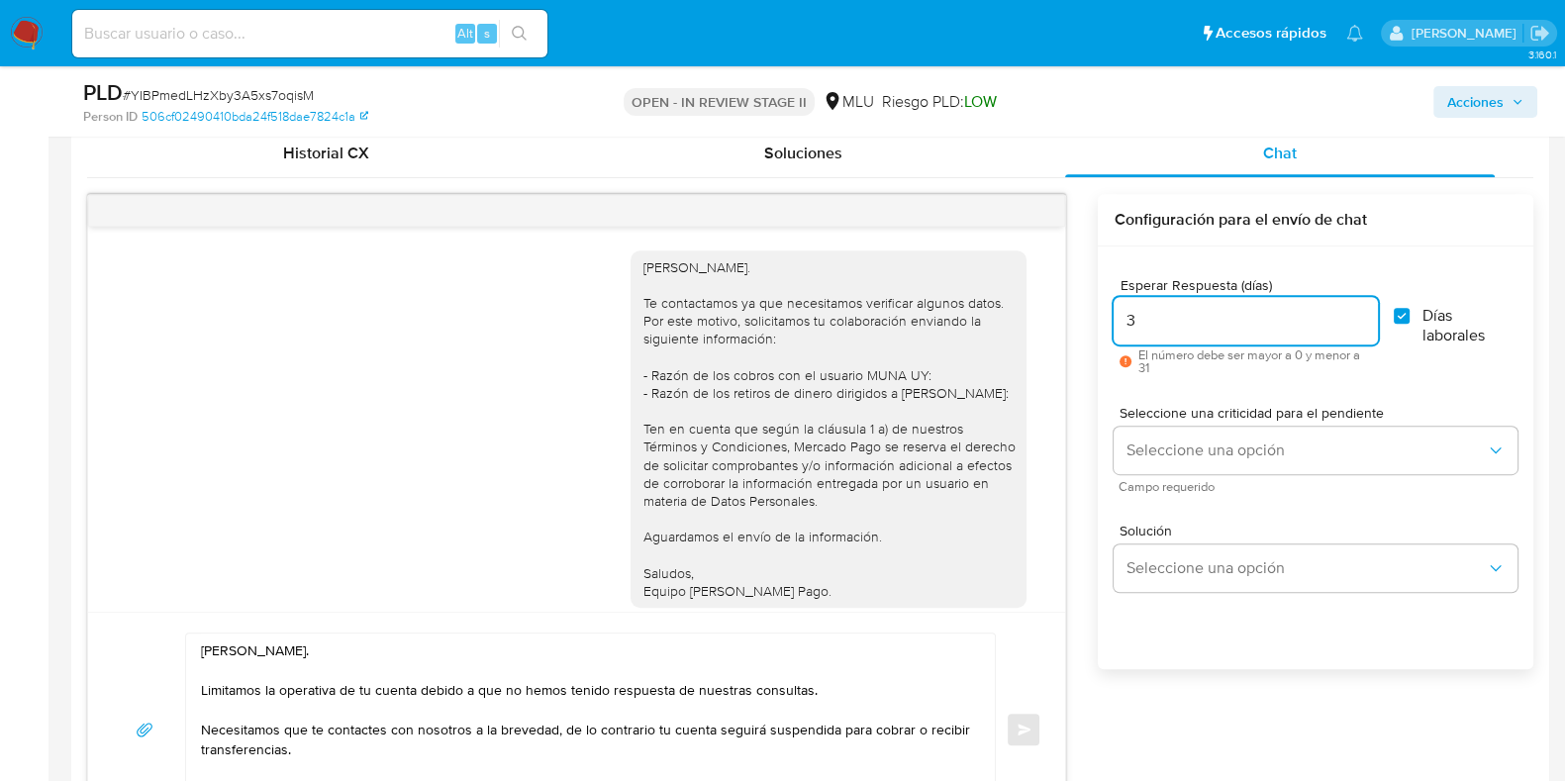
type input "3"
click at [1187, 485] on span "Campo requerido" at bounding box center [1320, 487] width 404 height 10
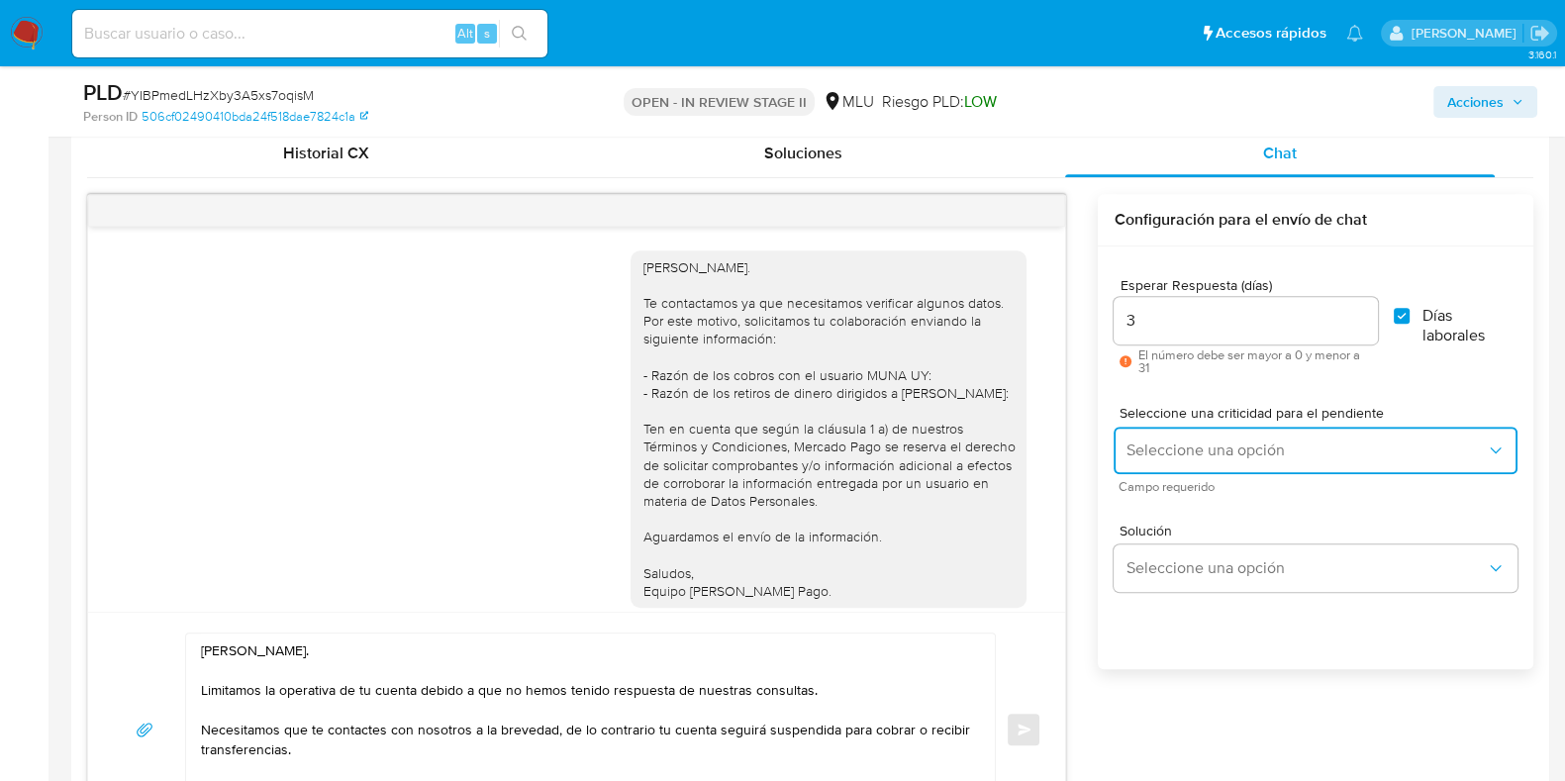
click at [1200, 458] on button "Seleccione una opción" at bounding box center [1315, 451] width 404 height 48
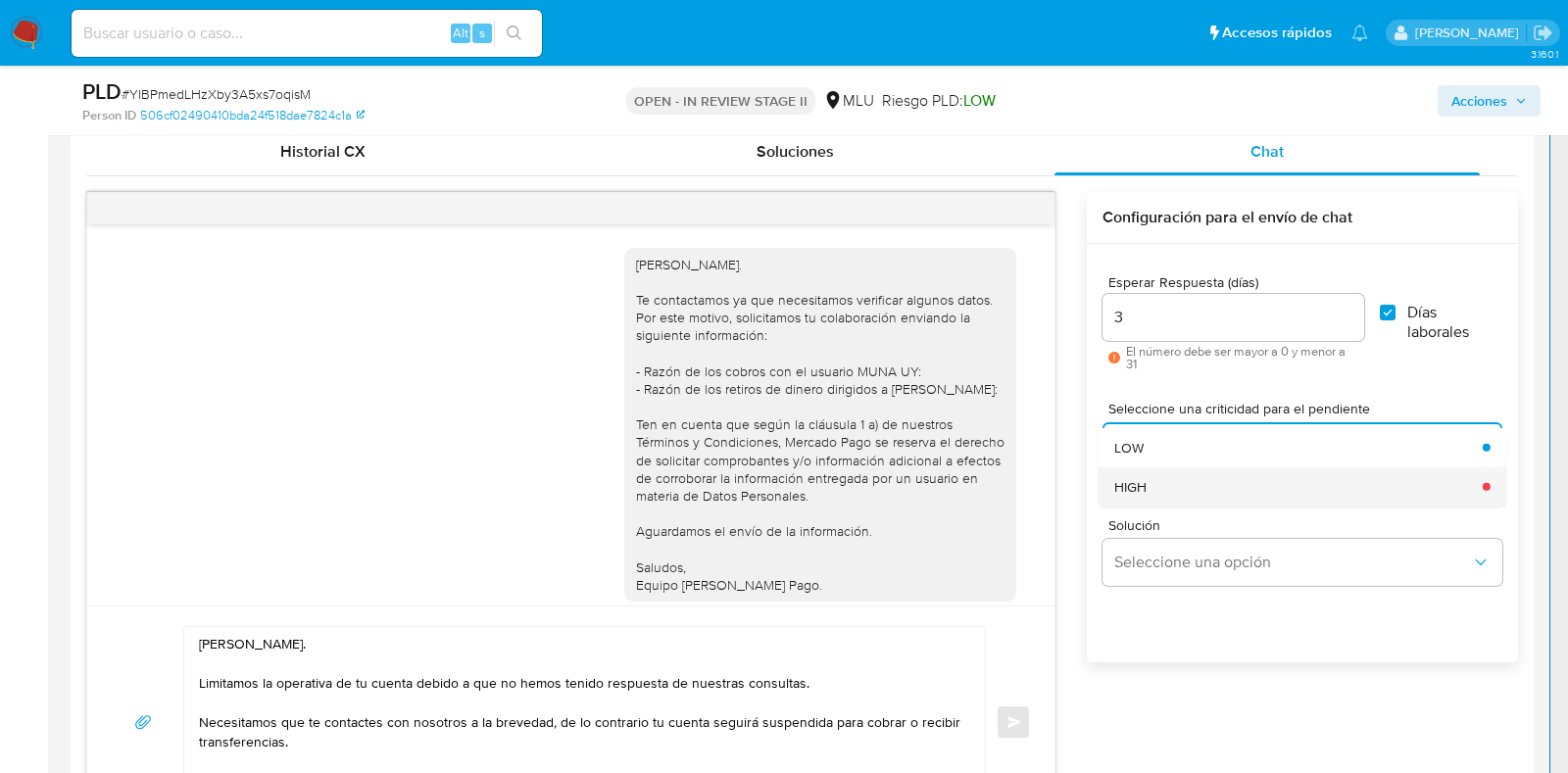
click at [1164, 480] on div "HIGH" at bounding box center [1292, 486] width 356 height 40
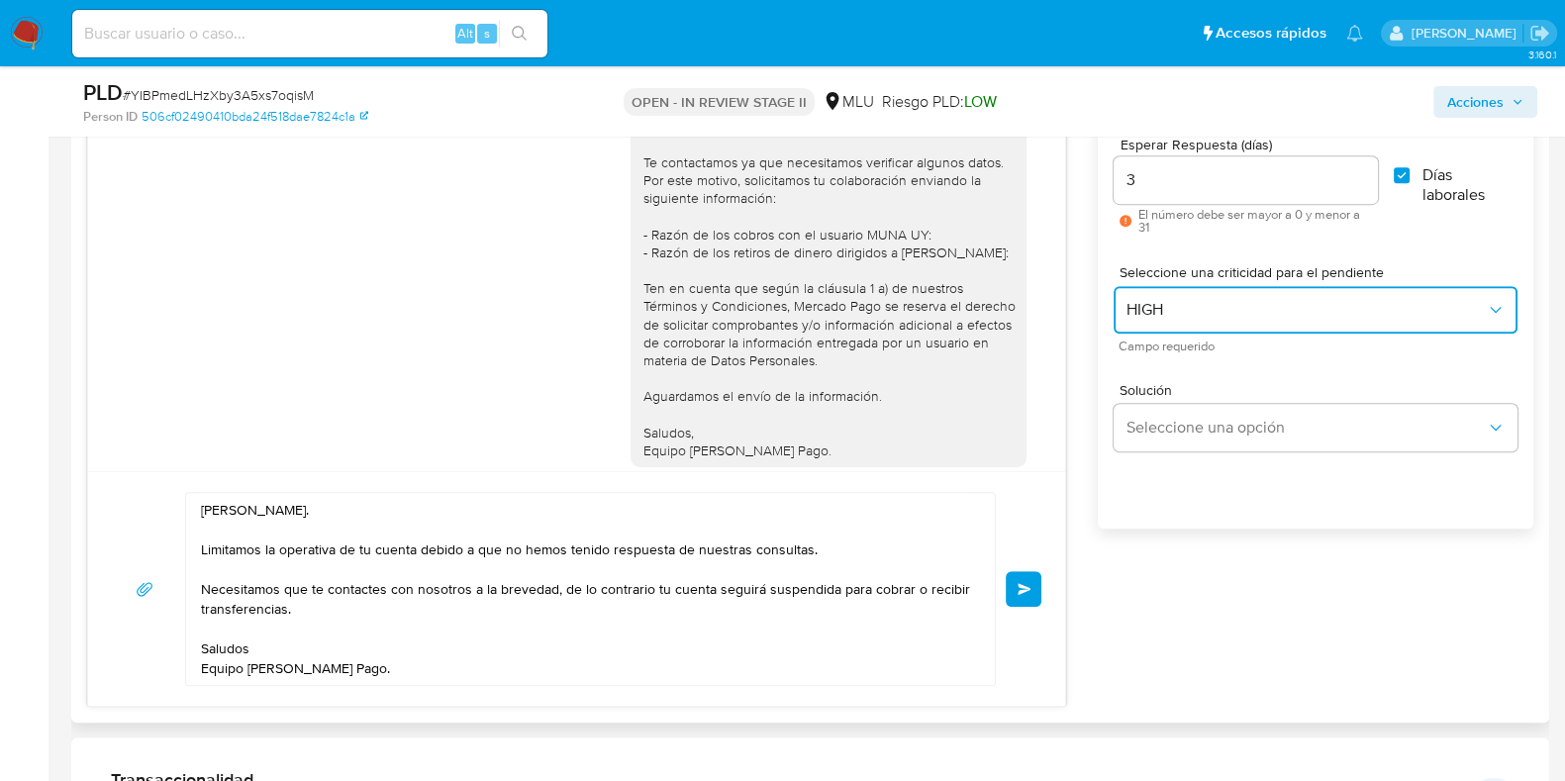
scroll to position [1367, 0]
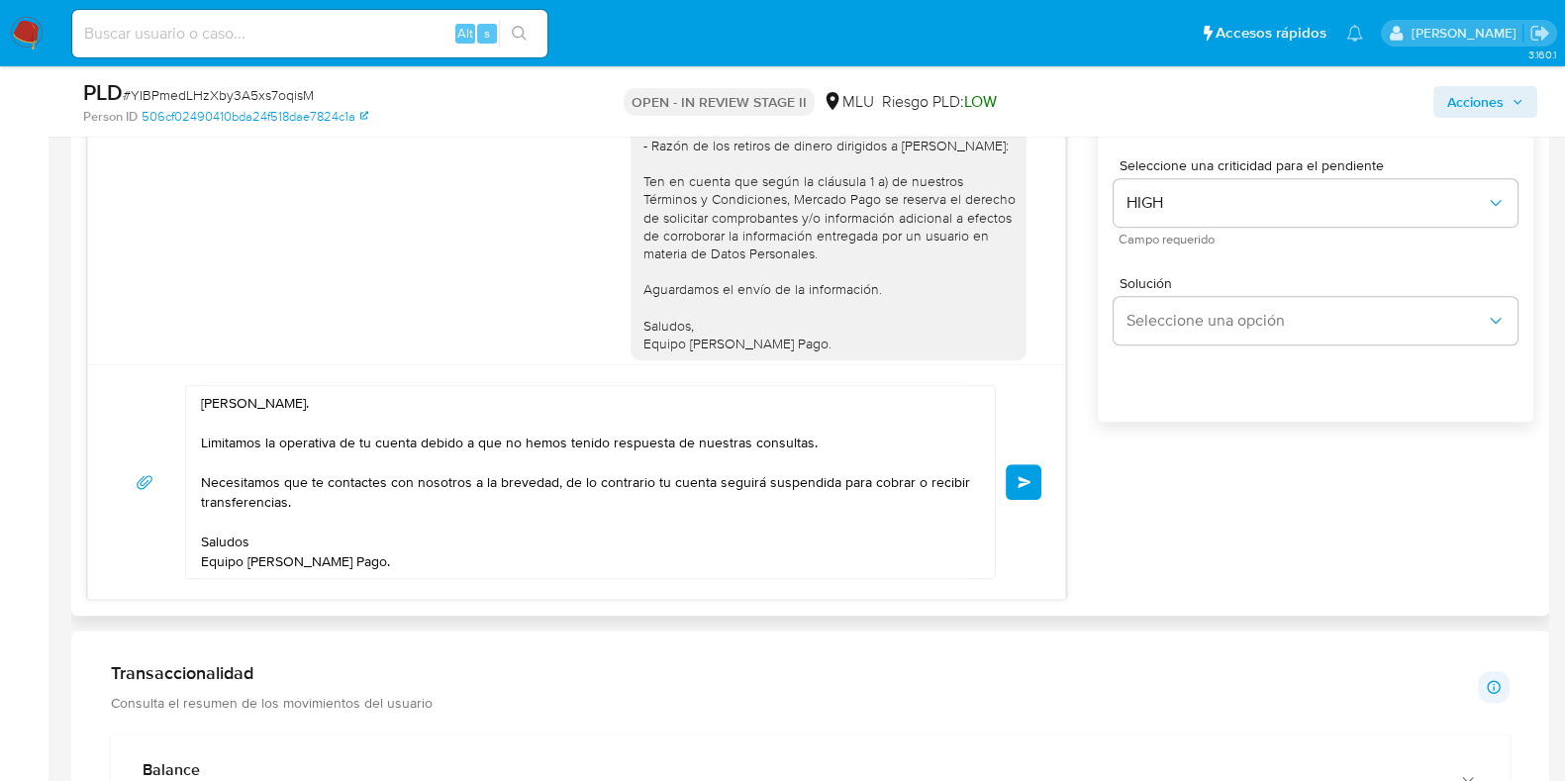
click at [1031, 484] on button "Enviar" at bounding box center [1024, 482] width 36 height 36
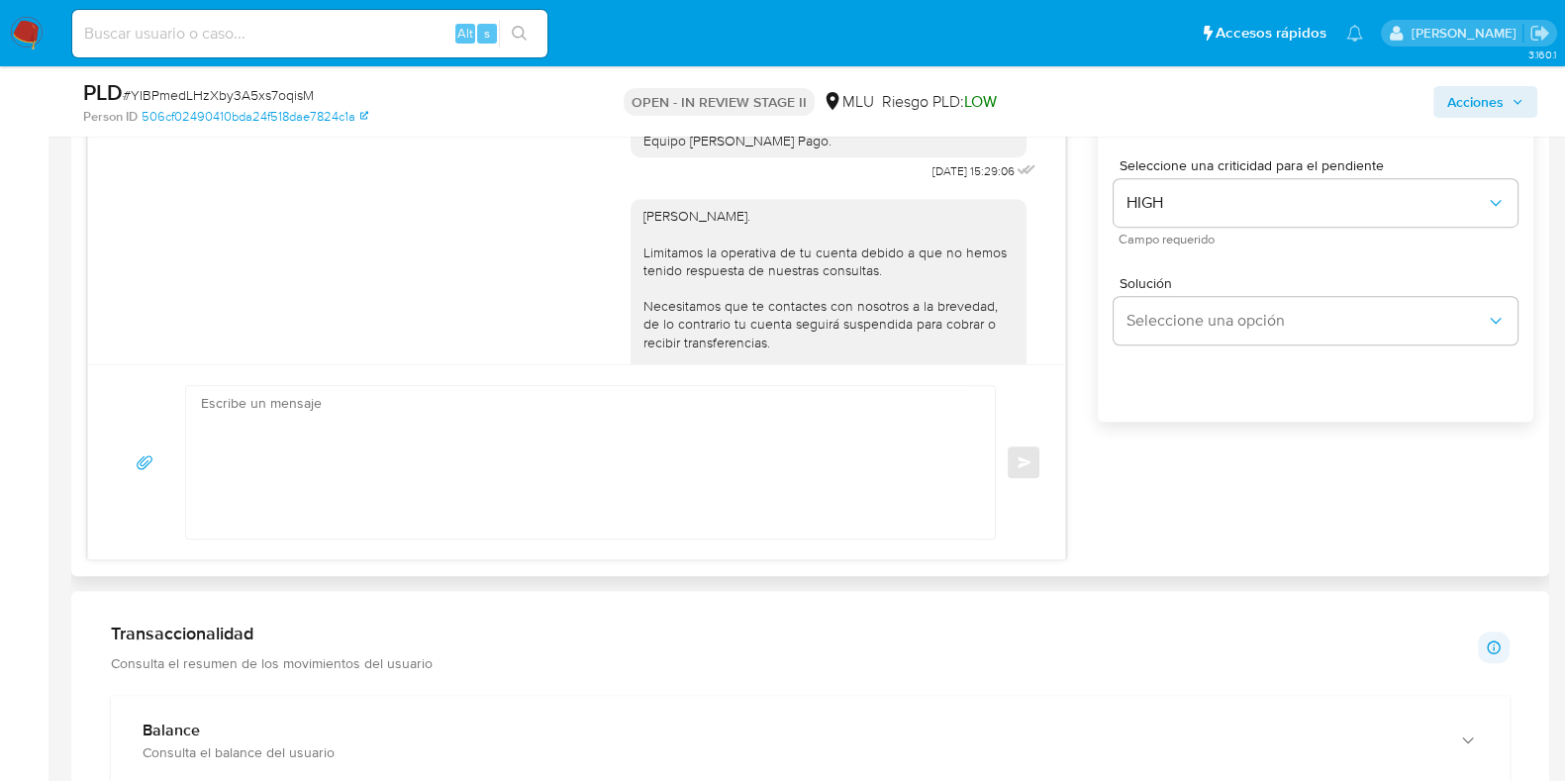
scroll to position [384, 0]
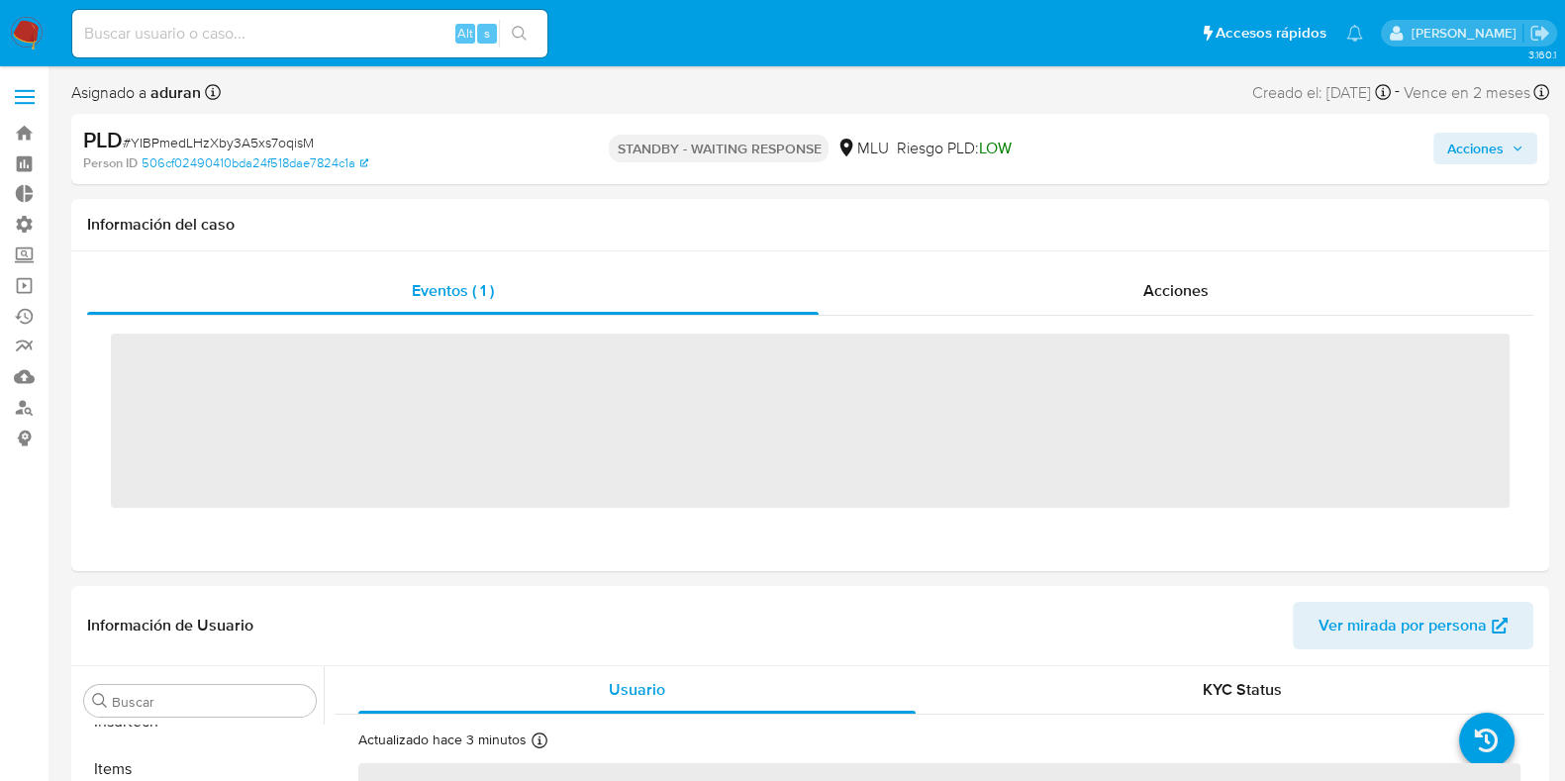
scroll to position [979, 0]
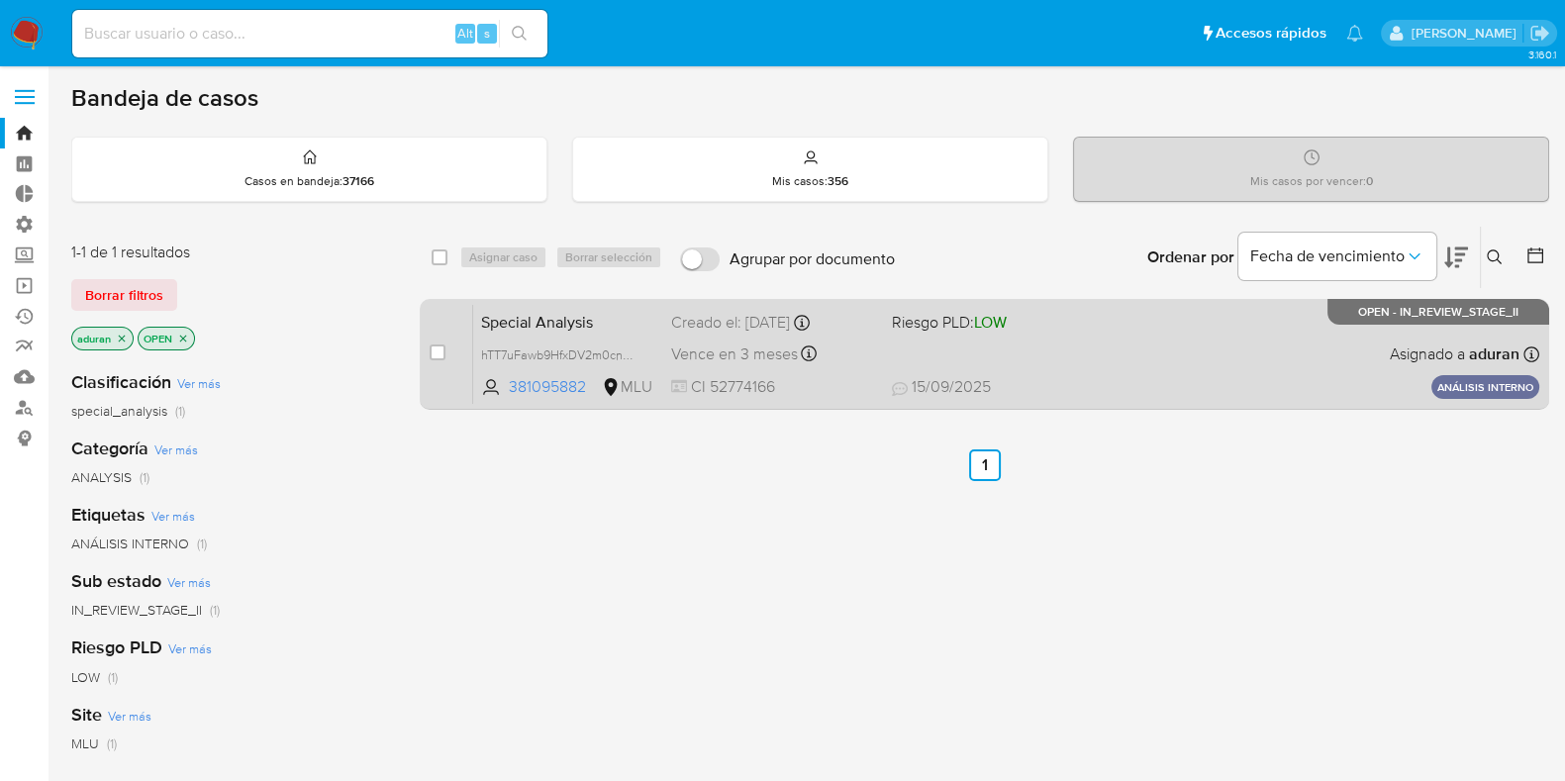
click at [1079, 383] on span "15/09/2025 15/09/2025 20:32" at bounding box center [1105, 387] width 426 height 22
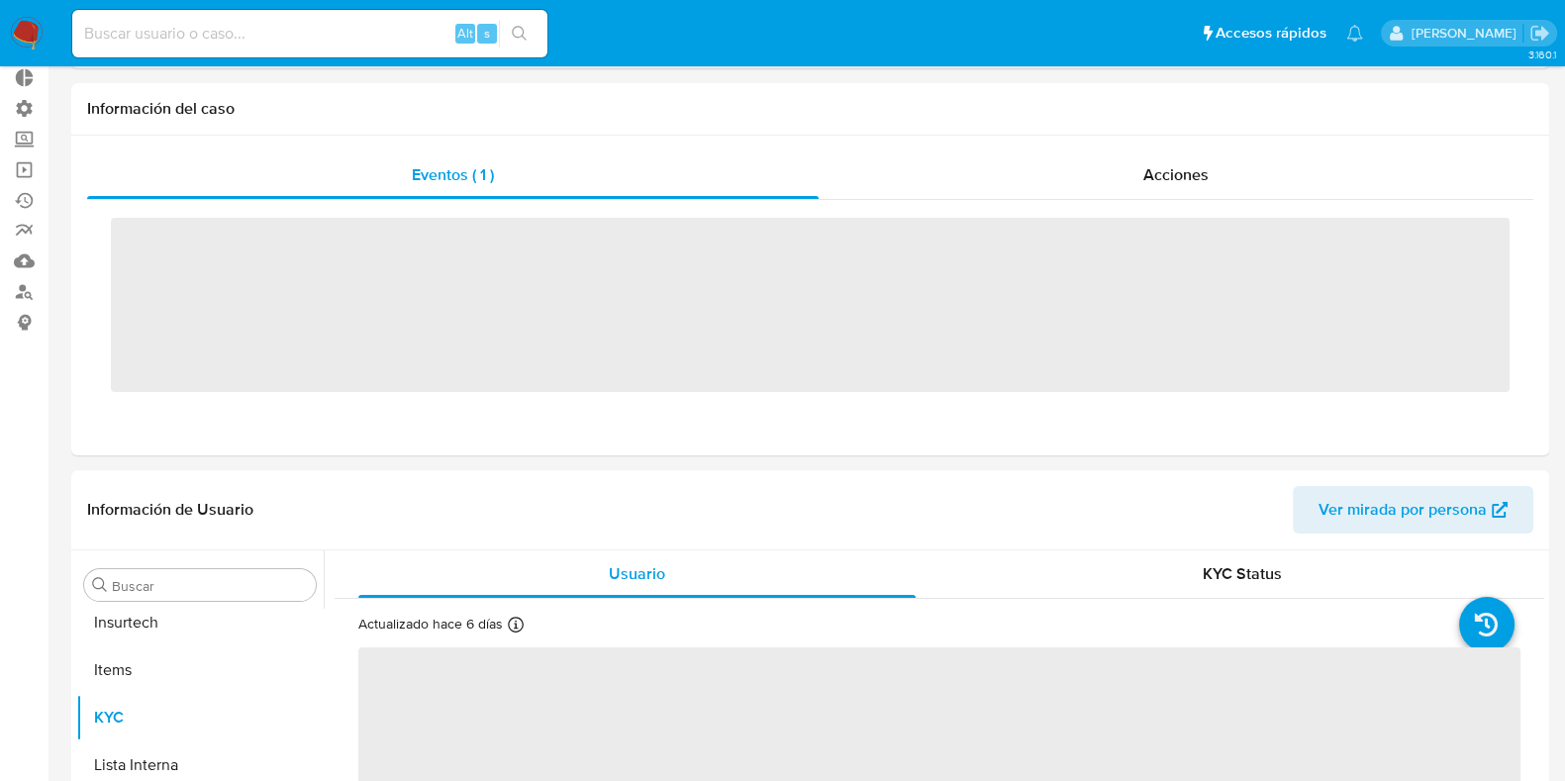
scroll to position [978, 0]
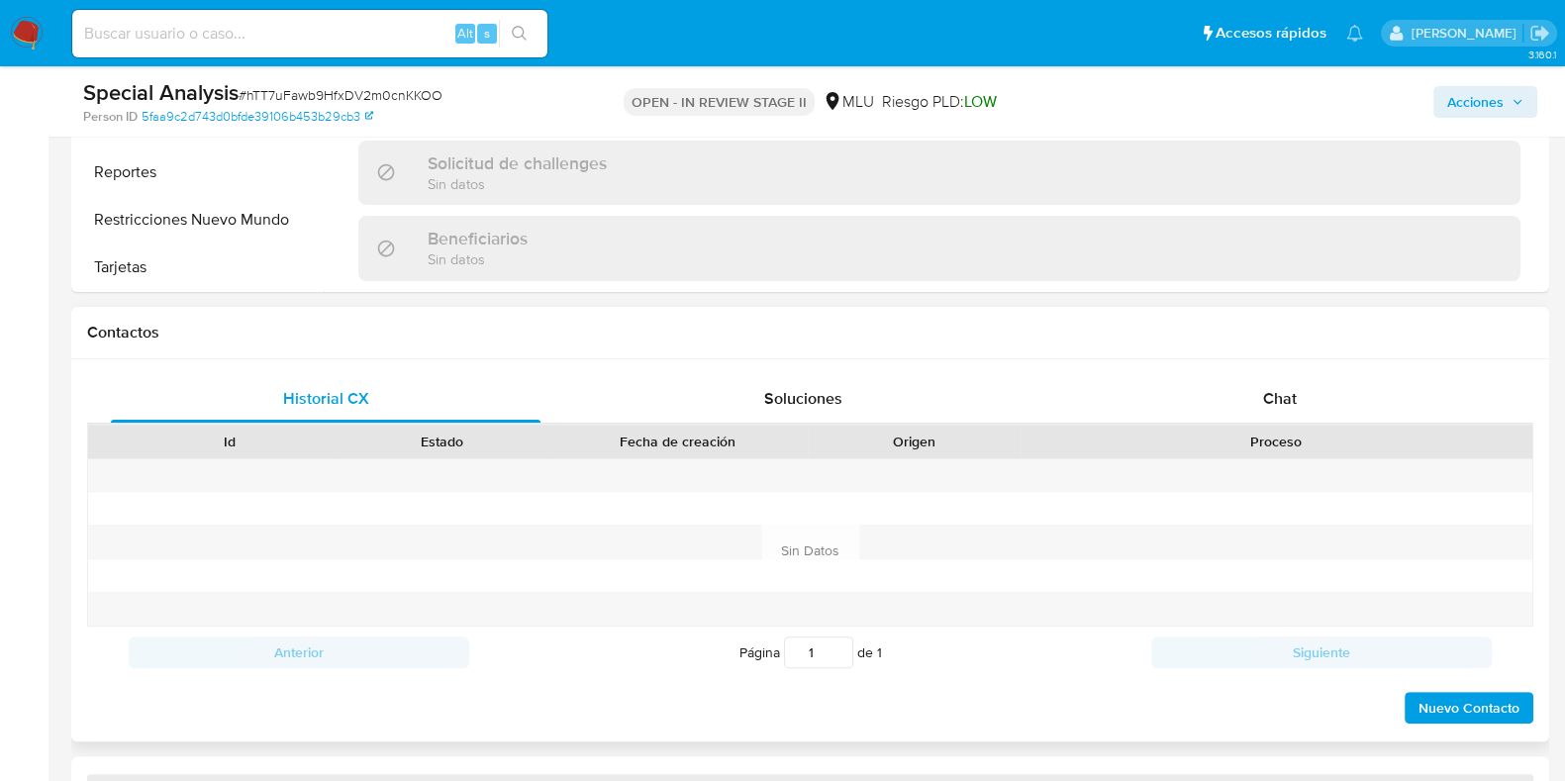
select select "10"
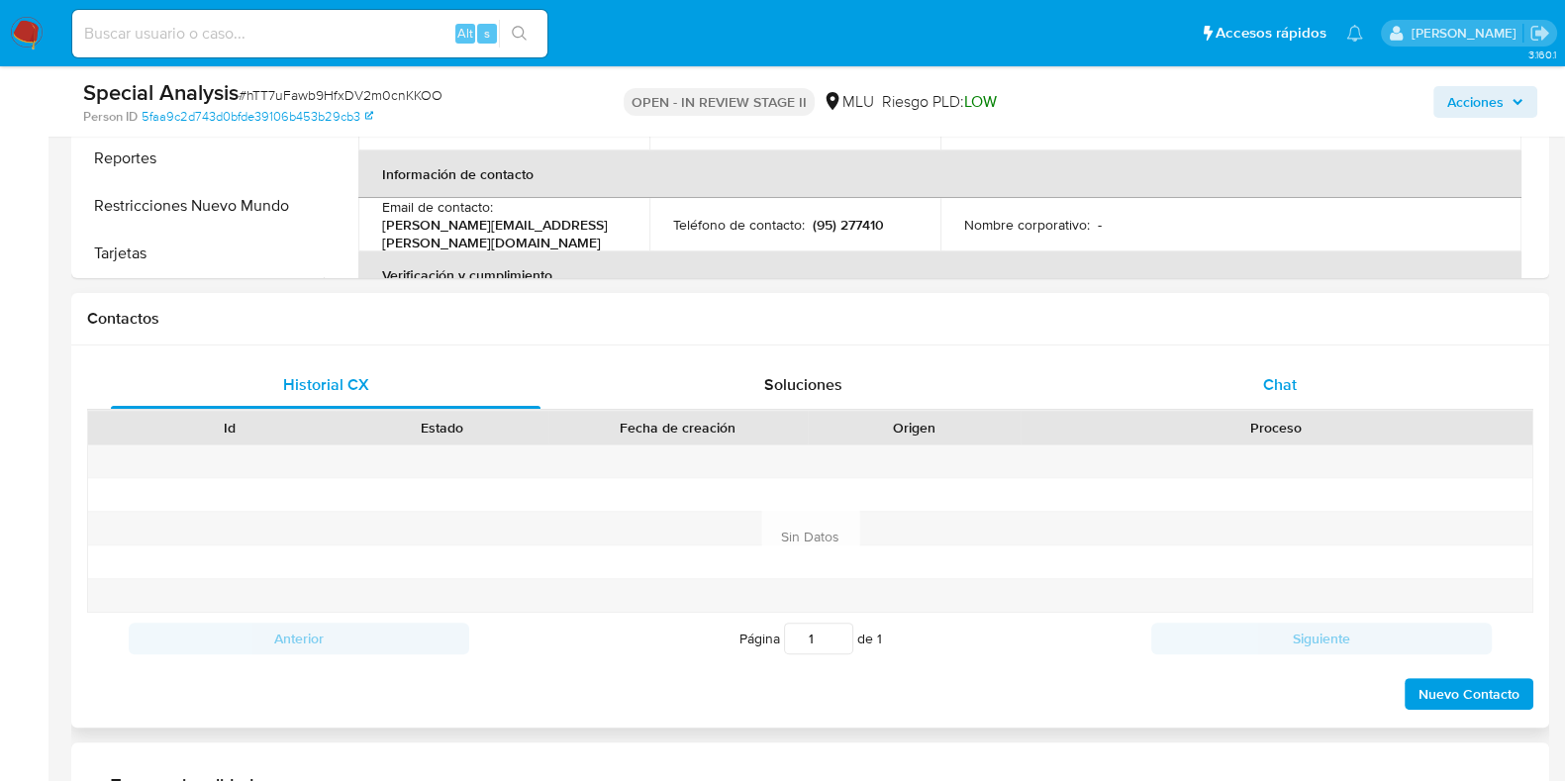
click at [1293, 392] on span "Chat" at bounding box center [1280, 384] width 34 height 23
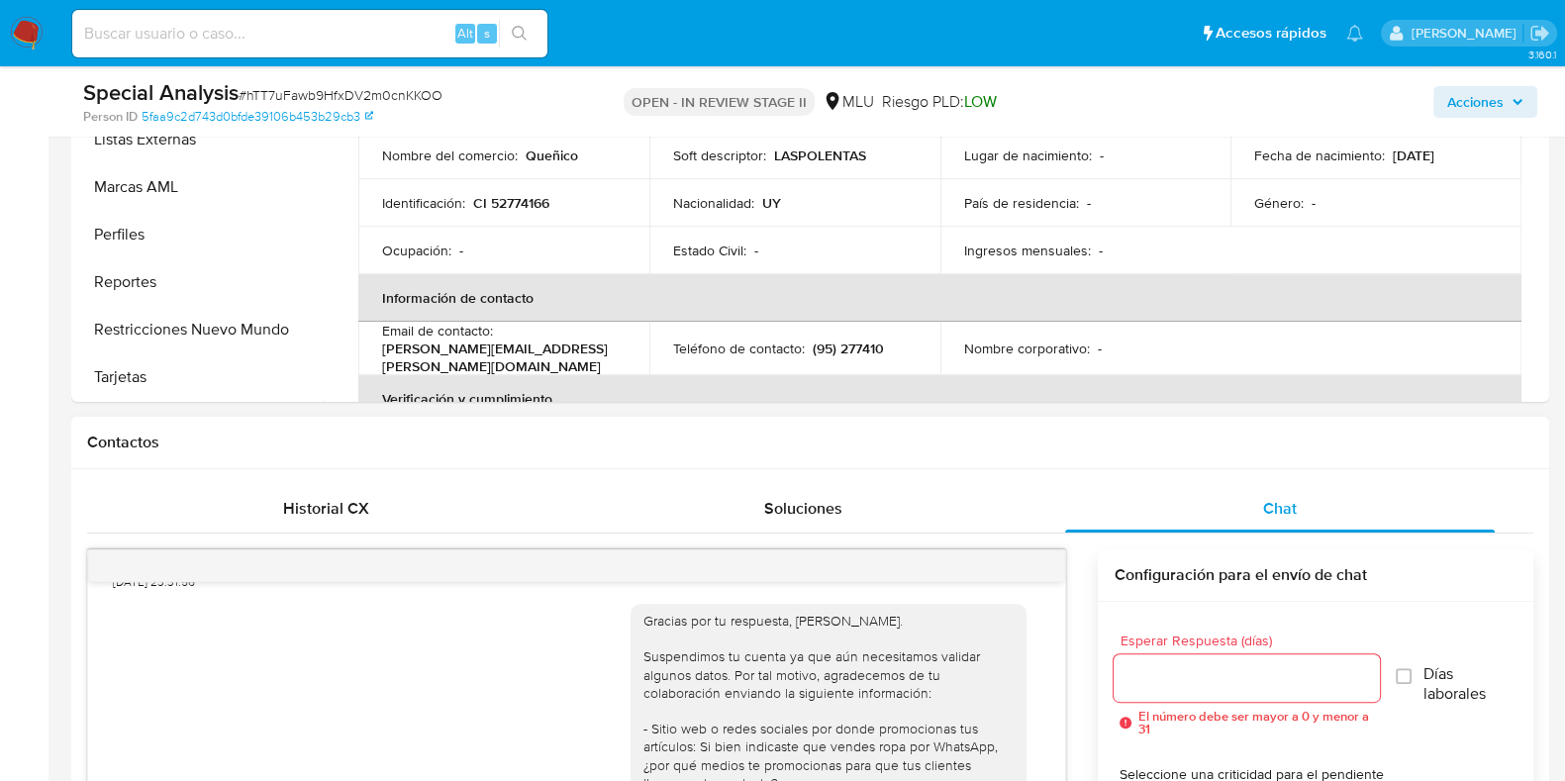
scroll to position [458, 0]
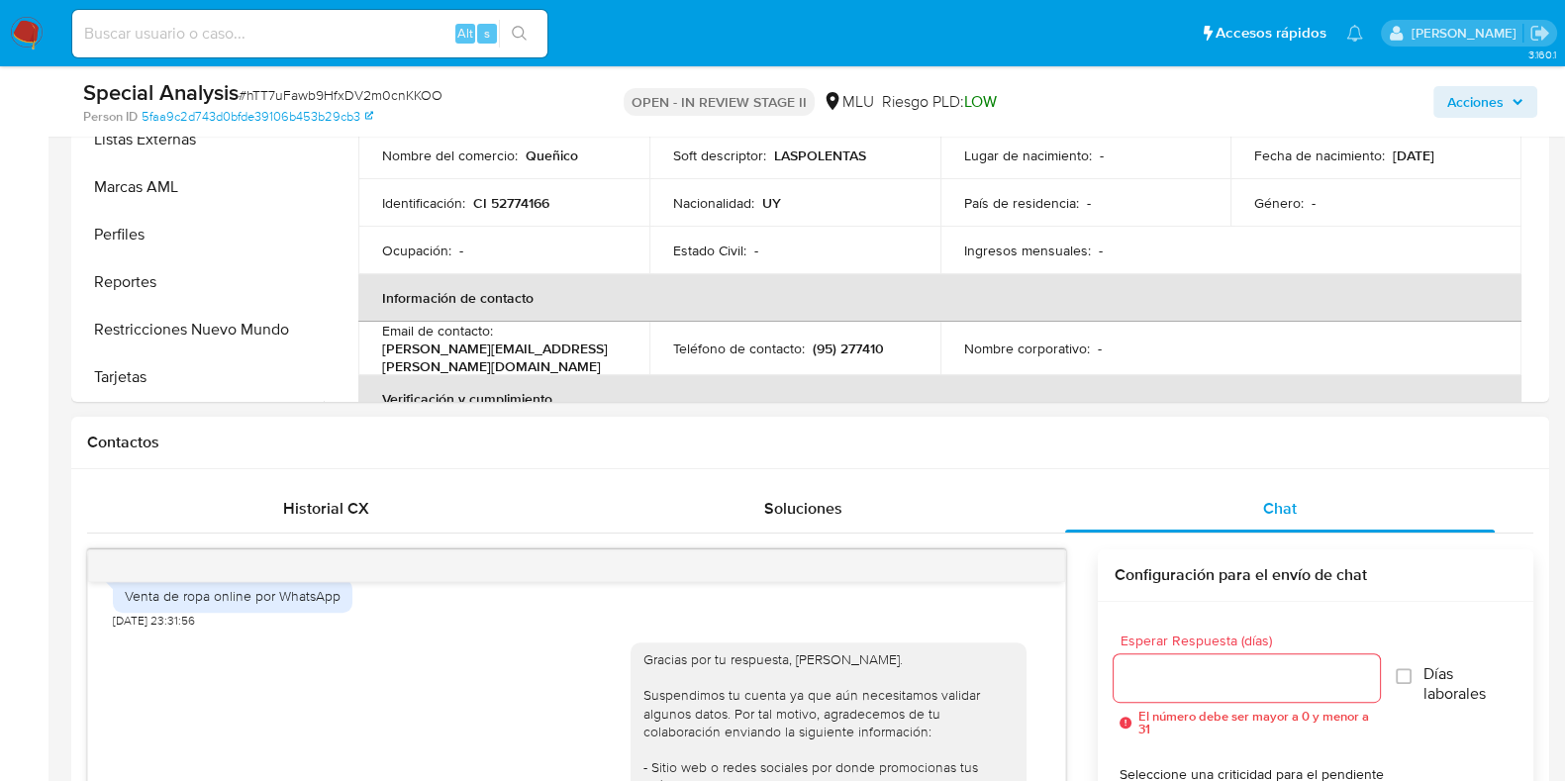
click at [1054, 456] on div "Contactos" at bounding box center [810, 443] width 1478 height 52
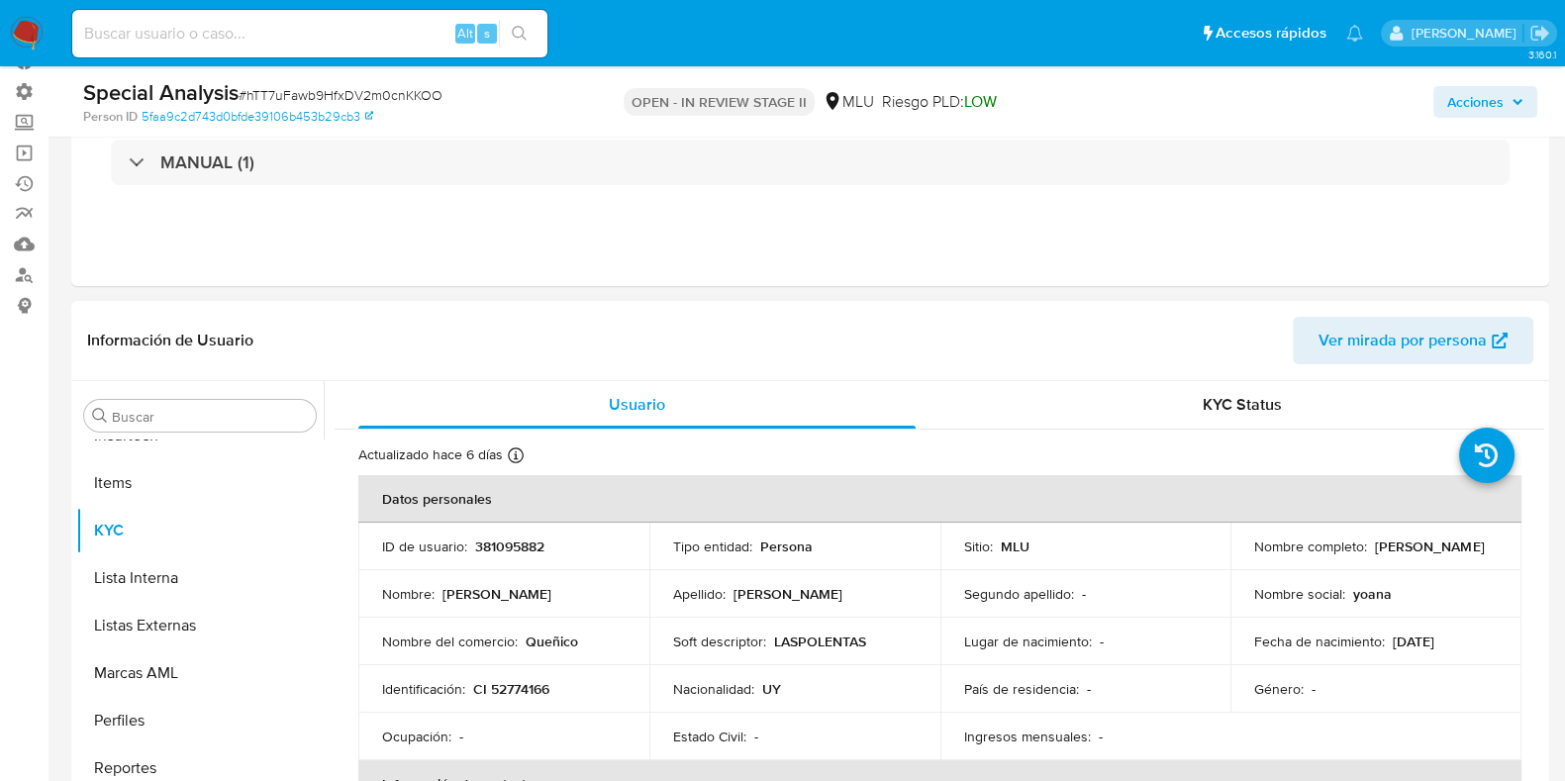
scroll to position [123, 0]
